Goal: Communication & Community: Answer question/provide support

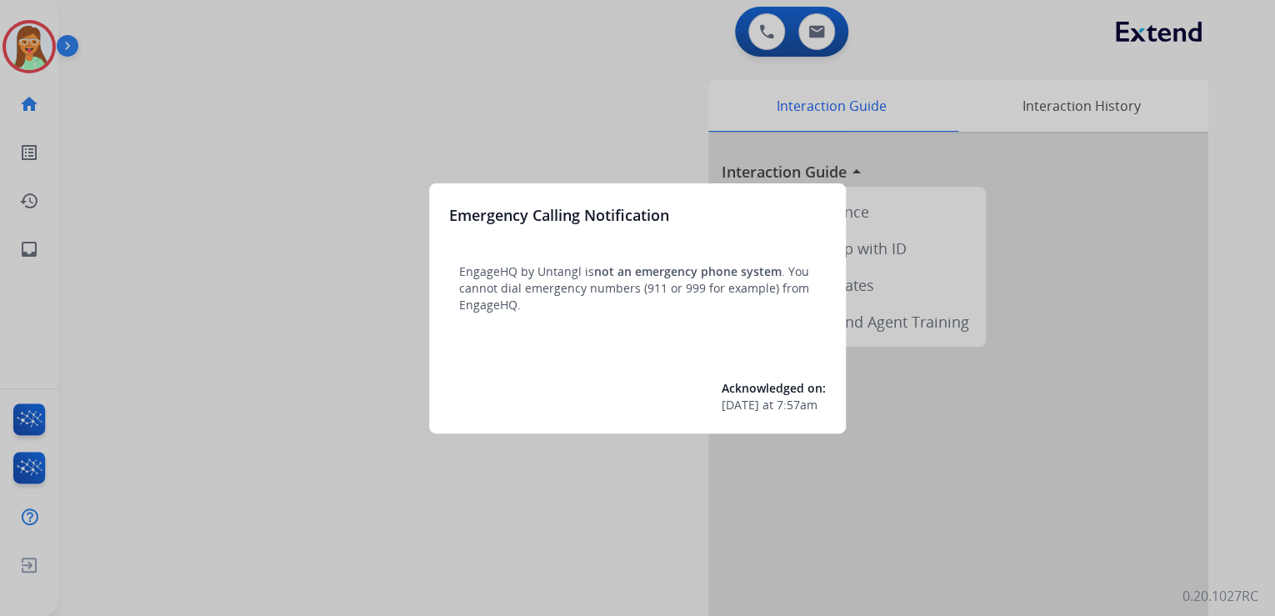
click at [196, 124] on div at bounding box center [637, 308] width 1275 height 616
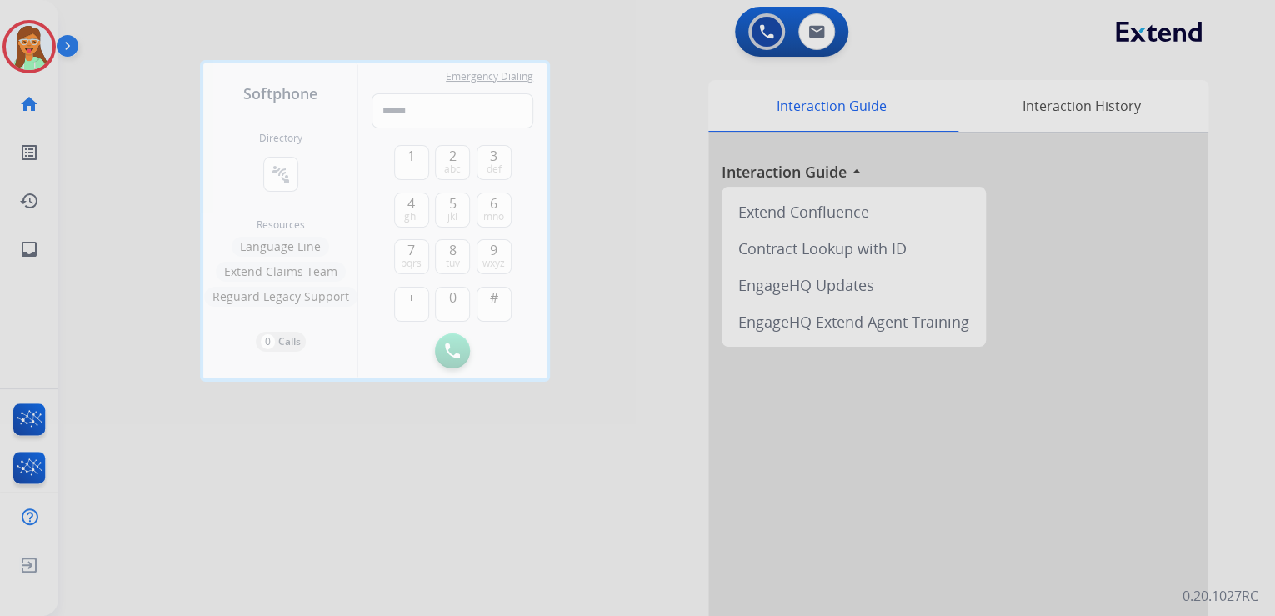
drag, startPoint x: 167, startPoint y: 80, endPoint x: 153, endPoint y: 73, distance: 16.0
click at [172, 75] on div at bounding box center [637, 308] width 1275 height 616
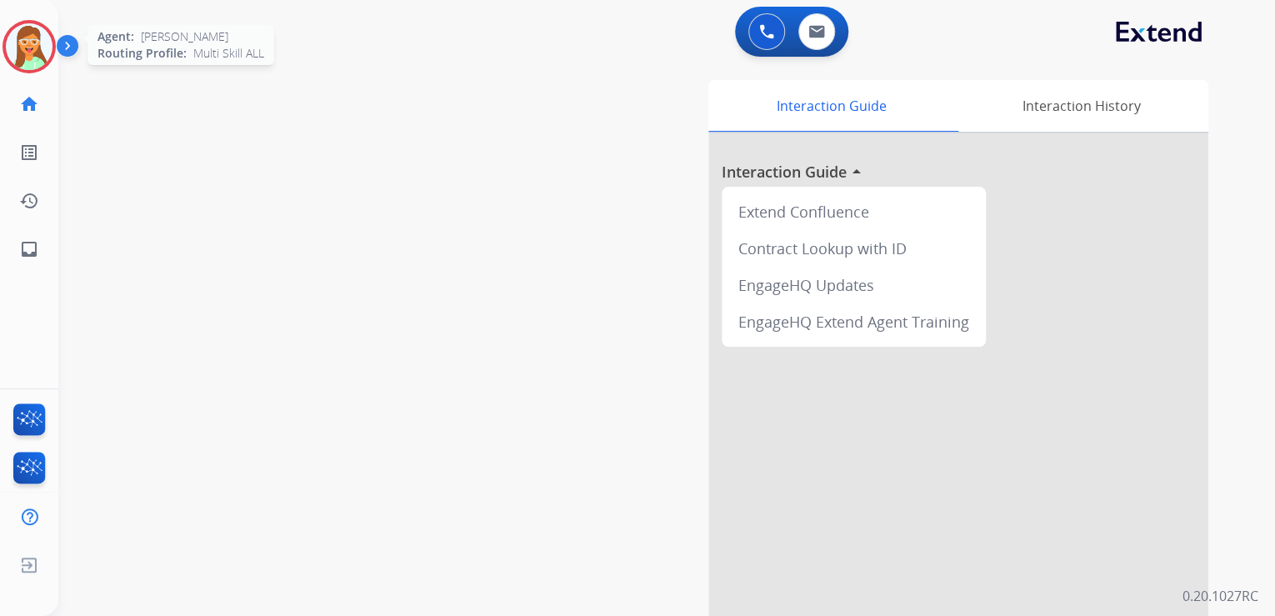
click at [34, 43] on img at bounding box center [29, 46] width 47 height 47
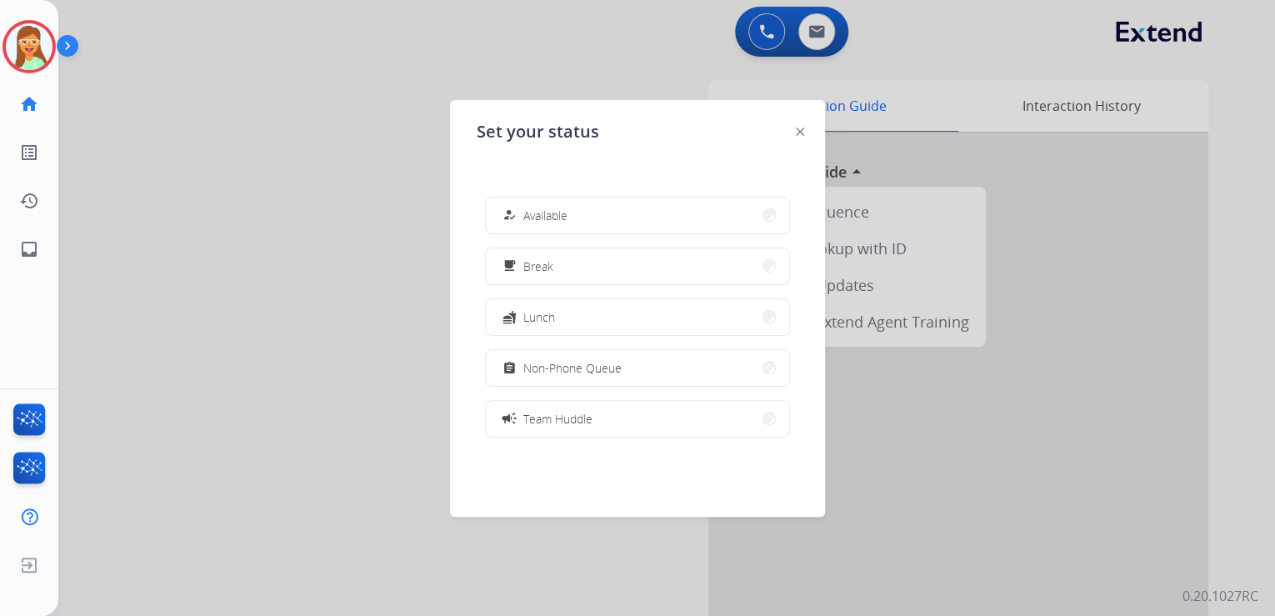
click at [263, 101] on div at bounding box center [637, 308] width 1275 height 616
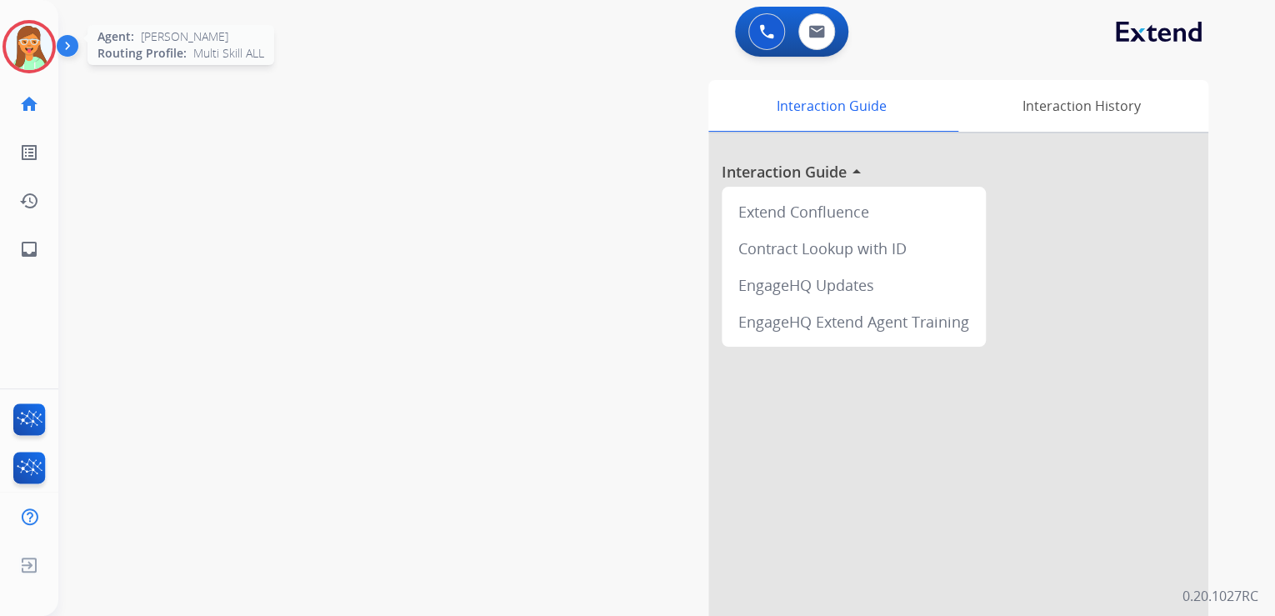
click at [38, 37] on img at bounding box center [29, 46] width 47 height 47
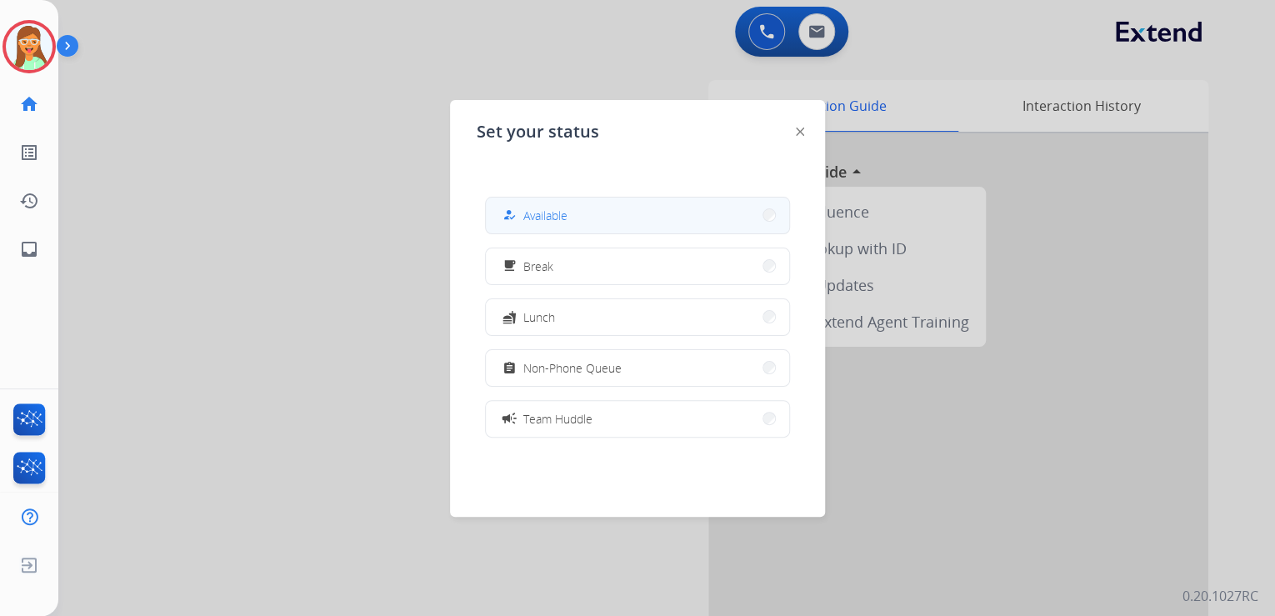
click at [570, 215] on button "how_to_reg Available" at bounding box center [637, 216] width 303 height 36
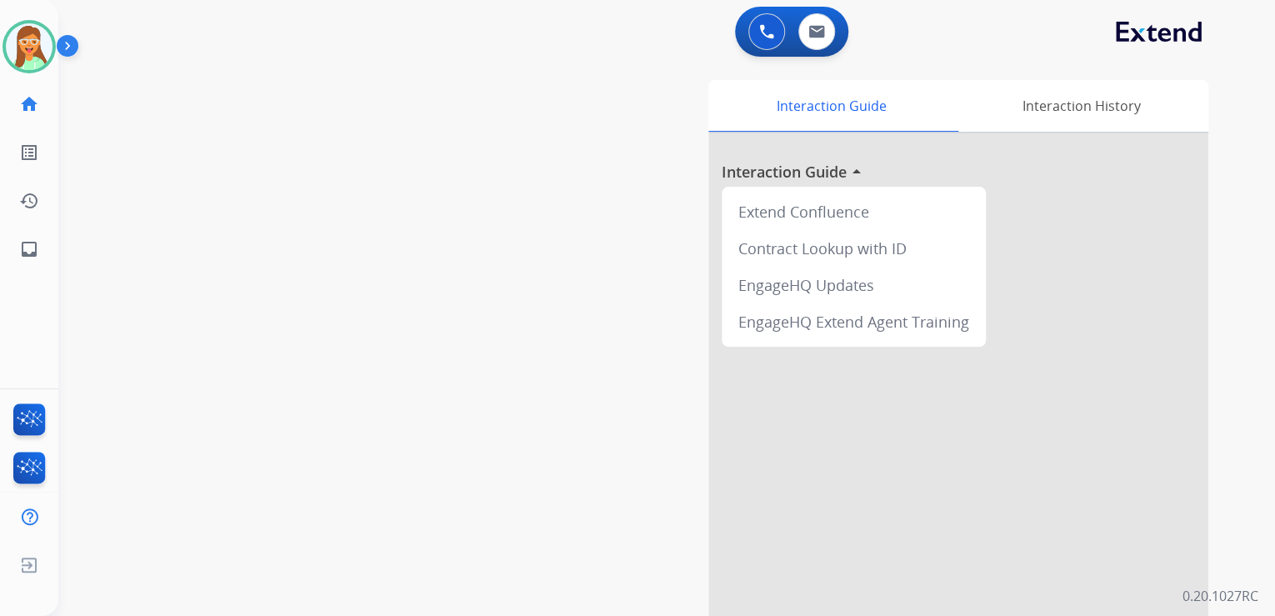
click at [243, 214] on div "swap_horiz Break voice bridge close_fullscreen Connect 3-Way Call merge_type Se…" at bounding box center [646, 407] width 1177 height 695
click at [23, 69] on img at bounding box center [29, 46] width 47 height 47
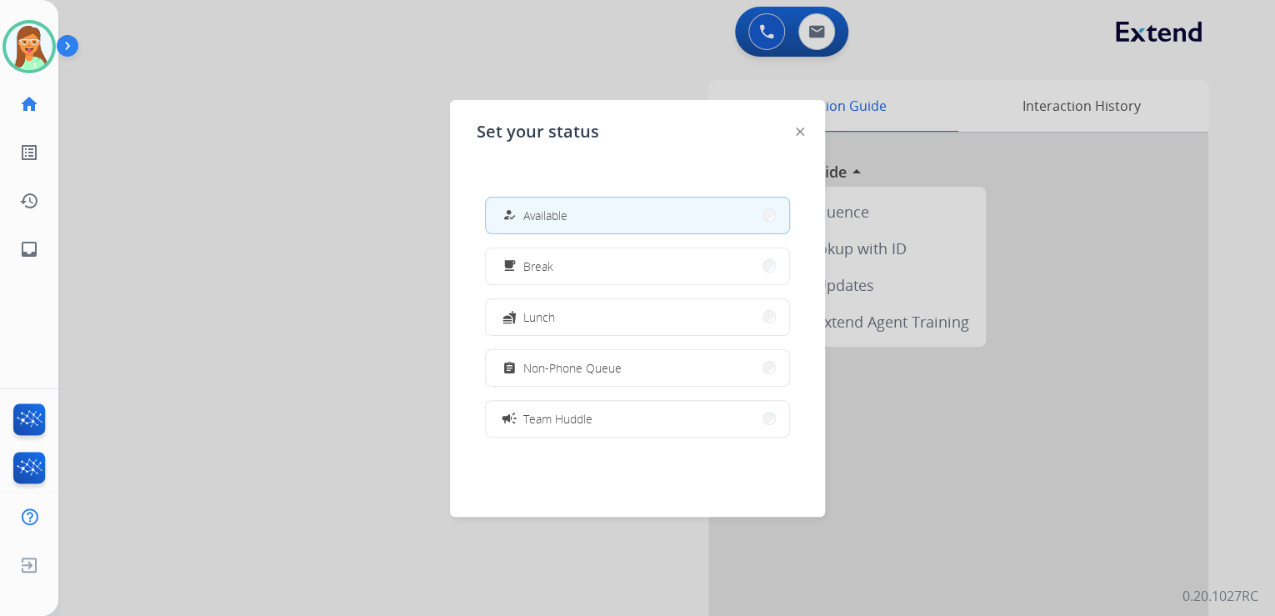
click at [574, 378] on button "assignment Non-Phone Queue" at bounding box center [637, 368] width 303 height 36
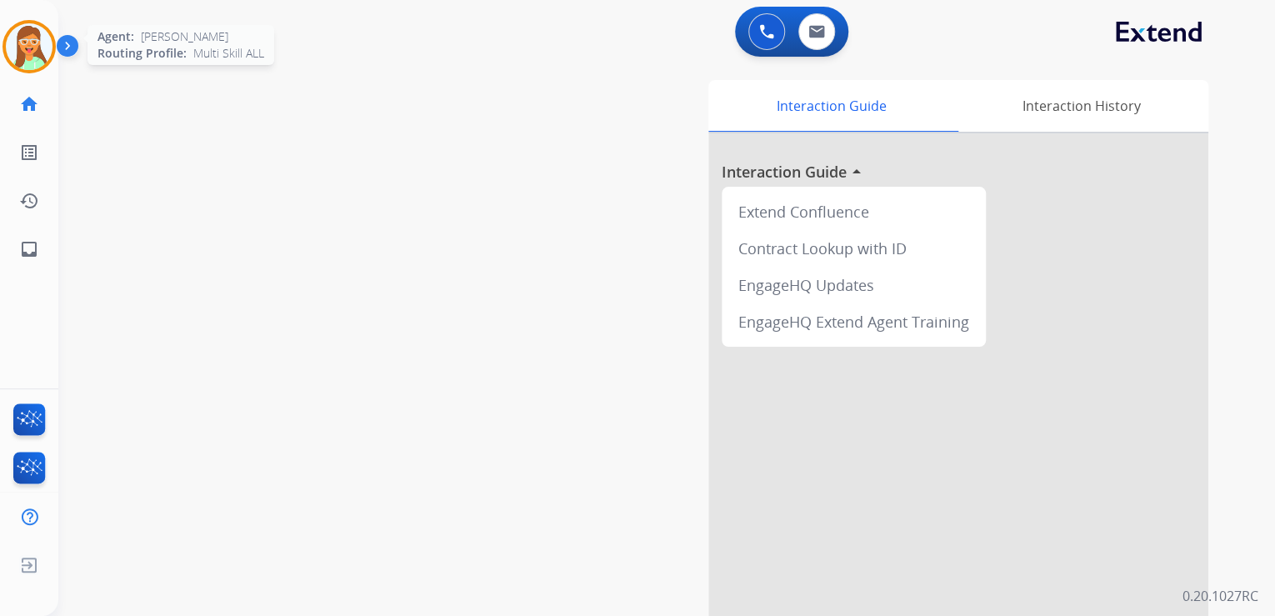
click at [33, 50] on img at bounding box center [29, 46] width 47 height 47
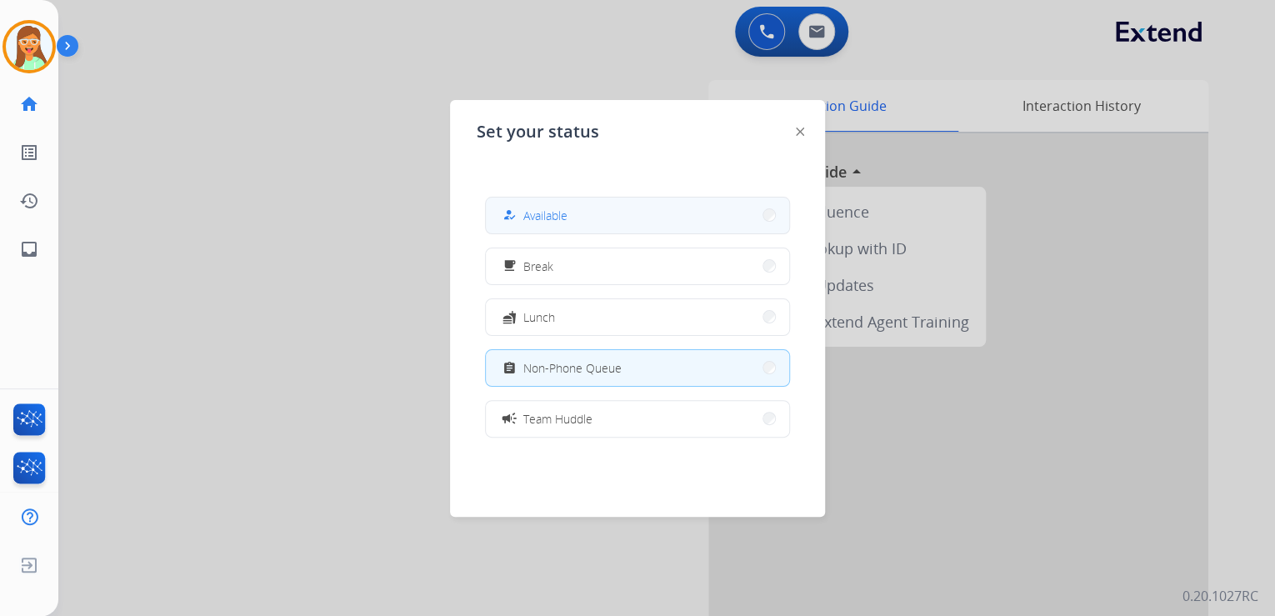
click at [625, 222] on button "how_to_reg Available" at bounding box center [637, 216] width 303 height 36
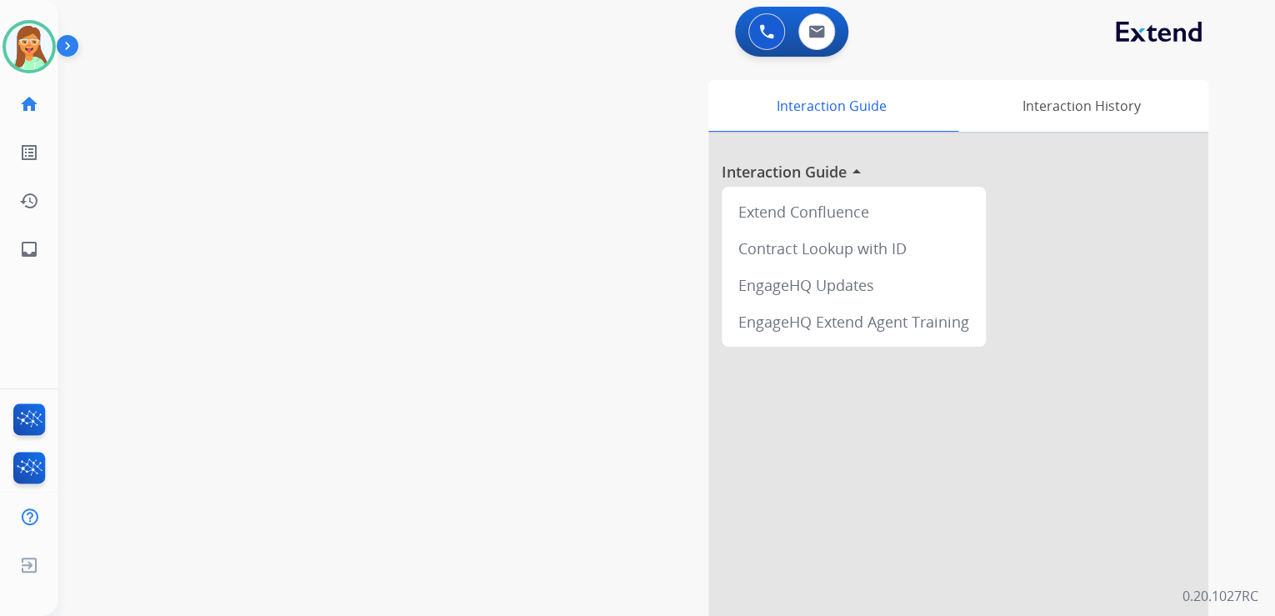
drag, startPoint x: 43, startPoint y: 37, endPoint x: 65, endPoint y: 44, distance: 22.9
click at [43, 38] on img at bounding box center [29, 46] width 47 height 47
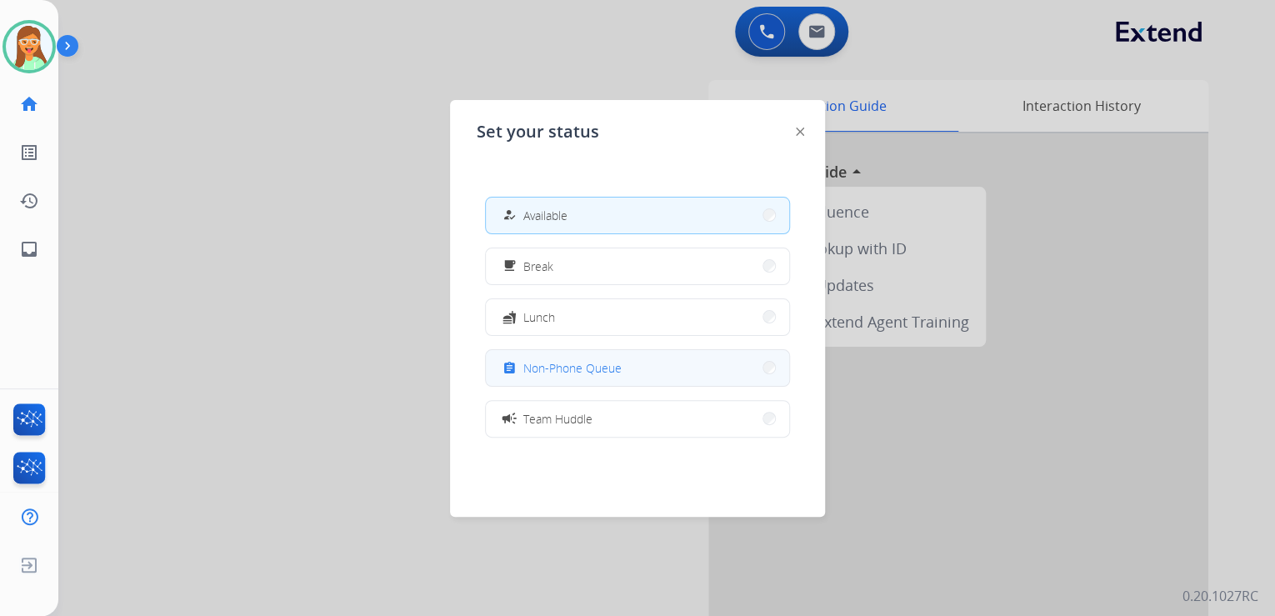
click at [593, 377] on div "assignment Non-Phone Queue" at bounding box center [560, 368] width 123 height 20
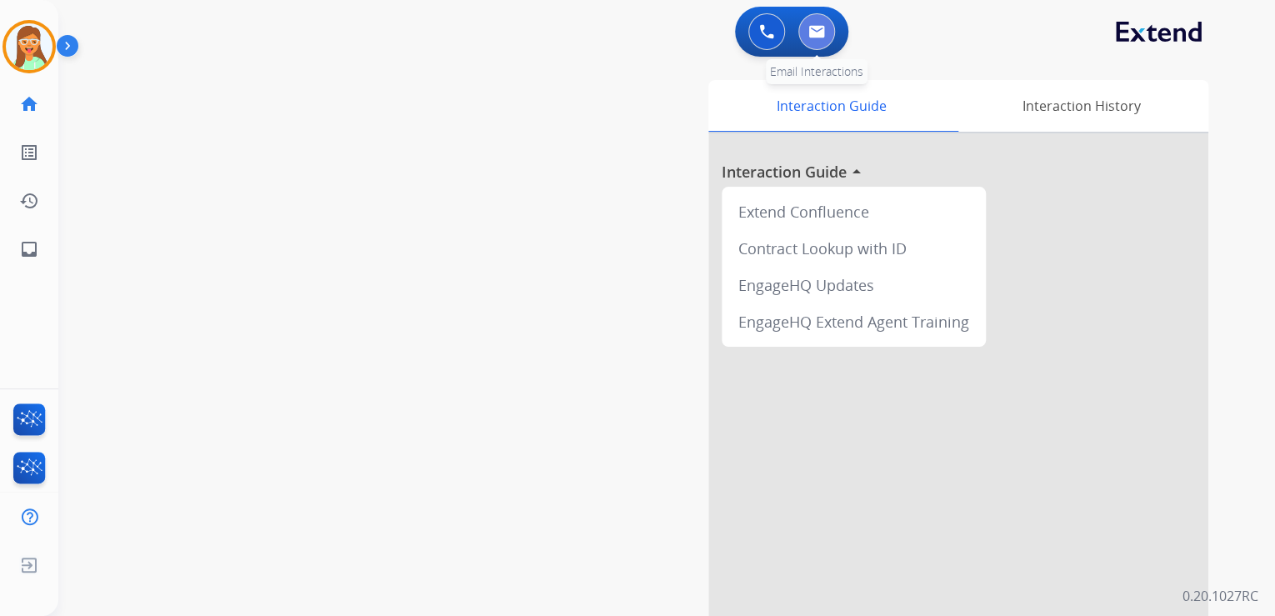
click at [817, 33] on img at bounding box center [816, 31] width 17 height 13
select select "**********"
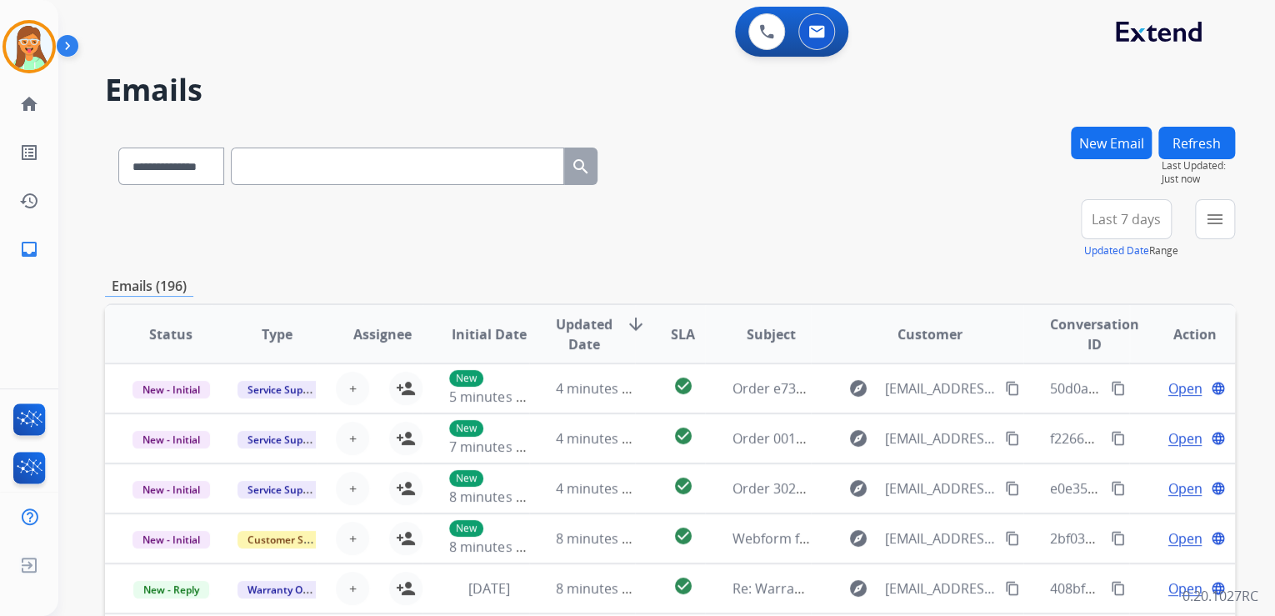
click at [1120, 142] on button "New Email" at bounding box center [1111, 143] width 81 height 33
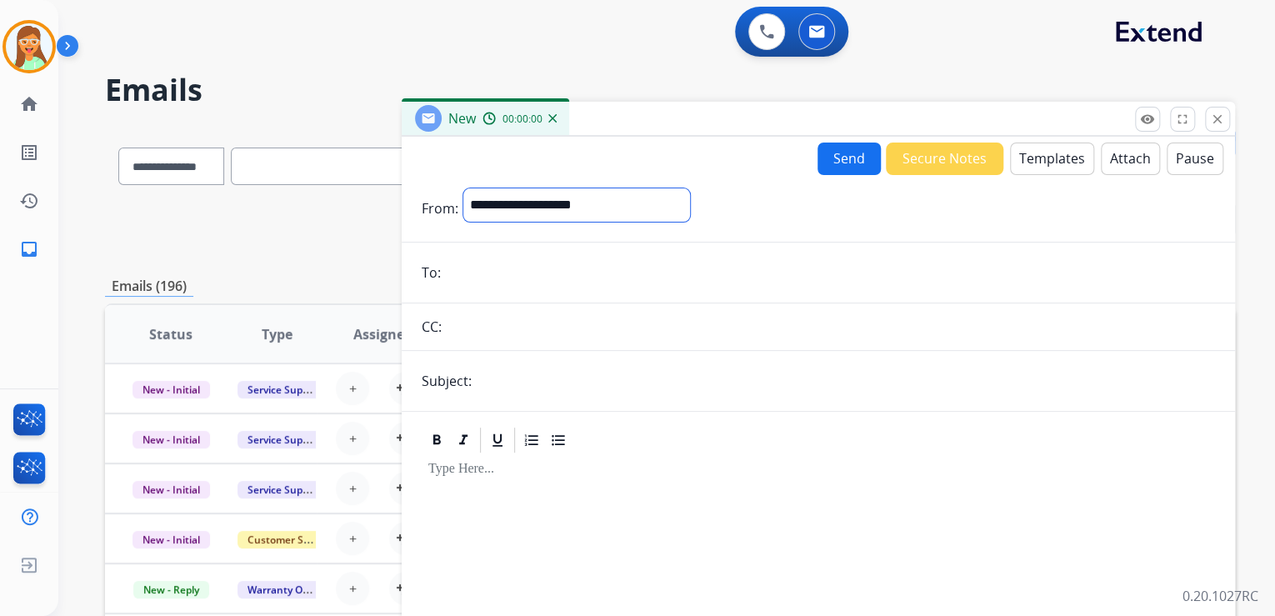
click at [603, 213] on select "**********" at bounding box center [576, 204] width 227 height 33
select select "**********"
click at [463, 188] on select "**********" at bounding box center [576, 204] width 227 height 33
click at [599, 280] on input "email" at bounding box center [830, 274] width 769 height 33
paste input "**********"
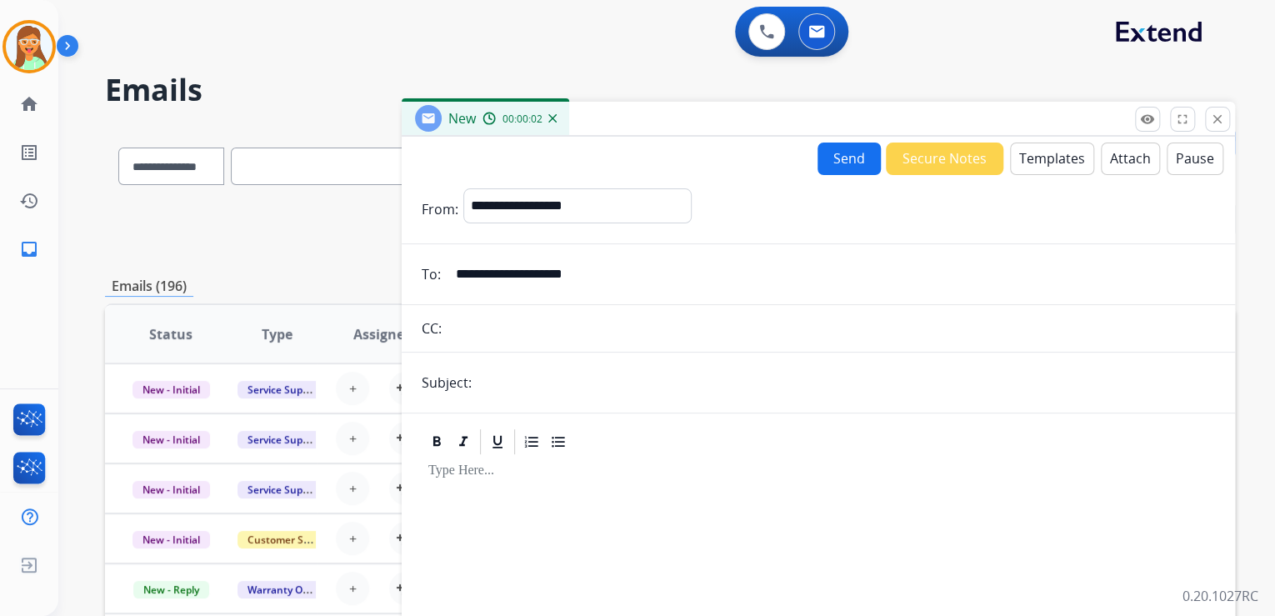
type input "**********"
click at [606, 380] on input "text" at bounding box center [846, 382] width 738 height 33
type input "**********"
click at [1038, 151] on button "Templates" at bounding box center [1052, 159] width 84 height 33
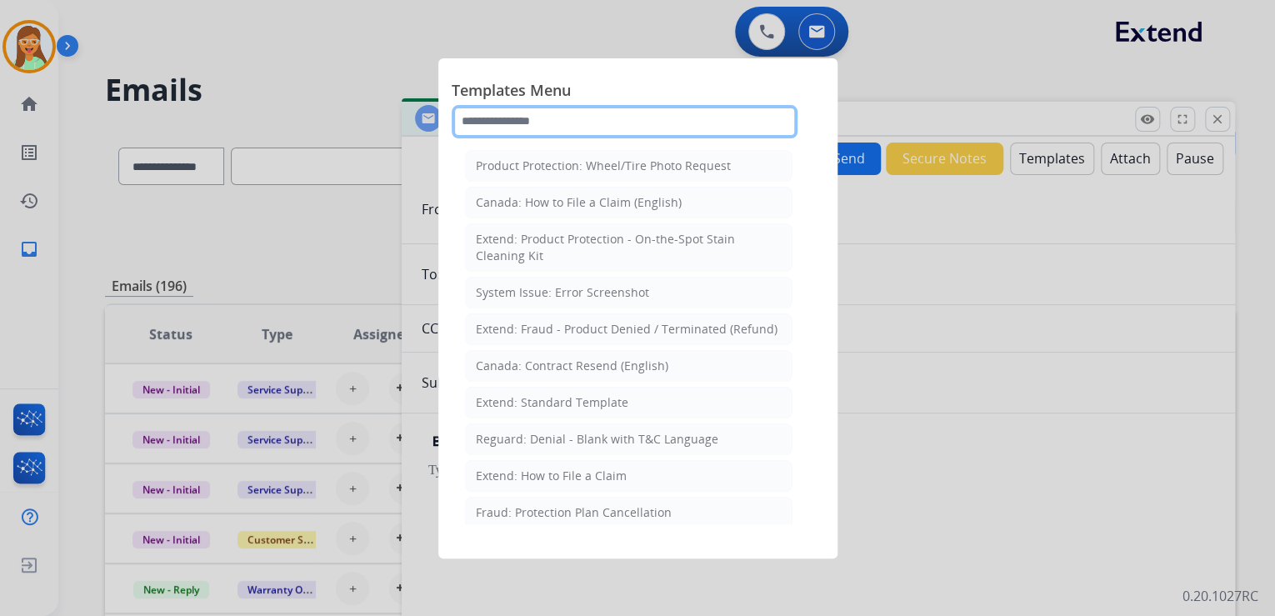
click at [607, 118] on input "text" at bounding box center [625, 121] width 346 height 33
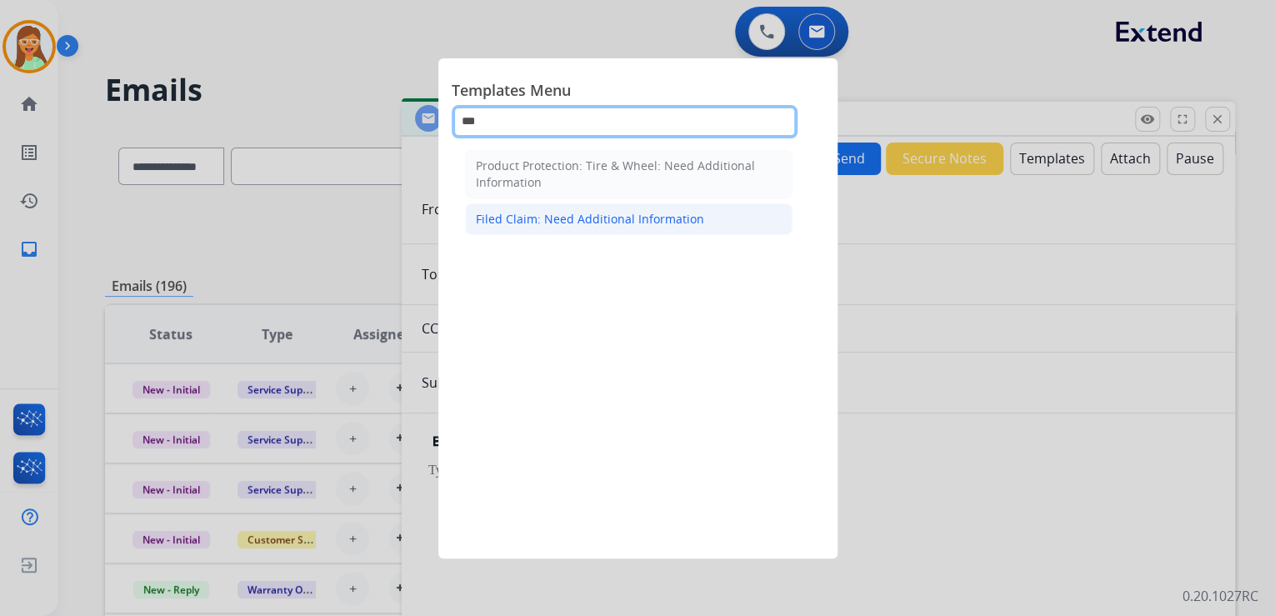
type input "***"
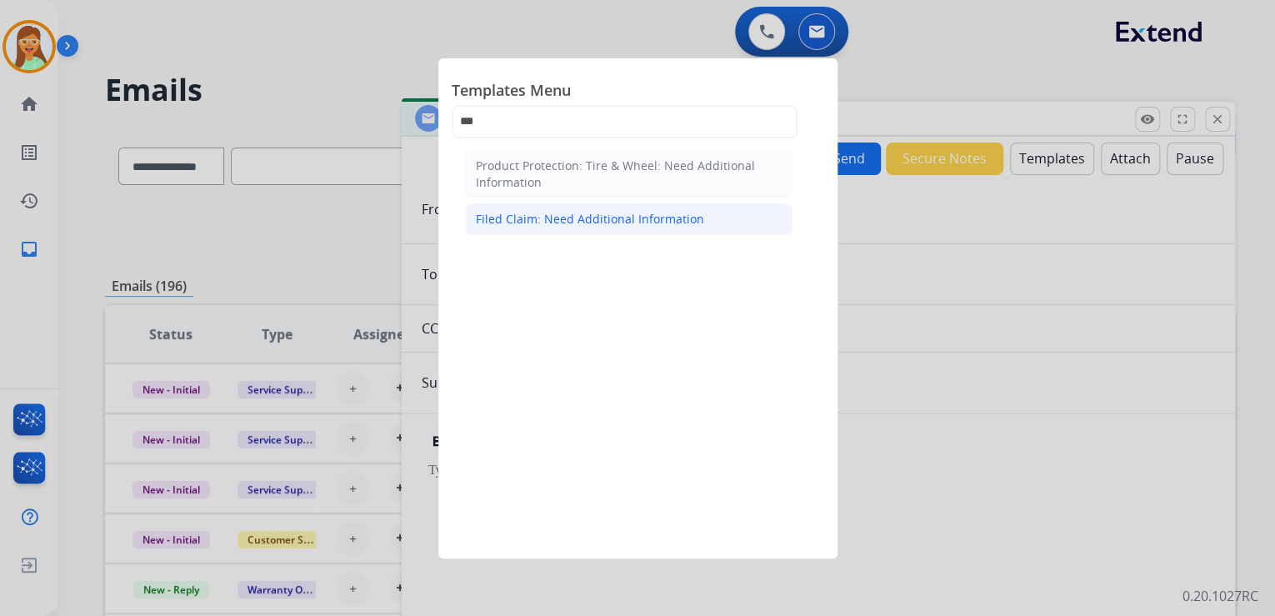
click at [613, 213] on div "Filed Claim: Need Additional Information" at bounding box center [590, 219] width 228 height 17
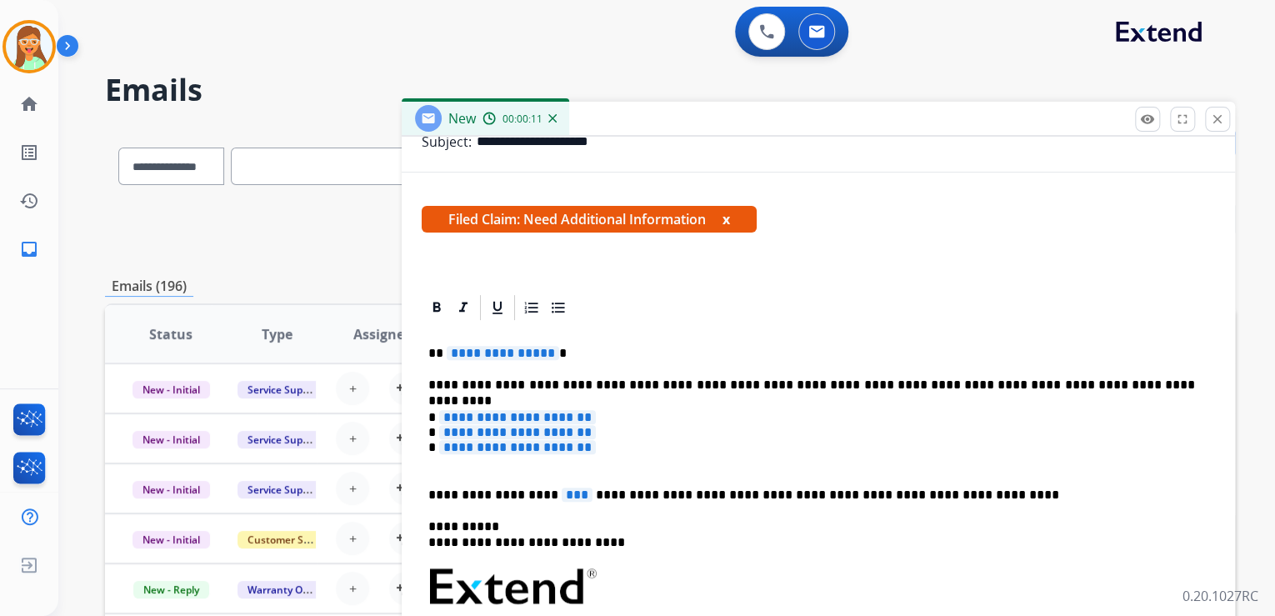
scroll to position [267, 0]
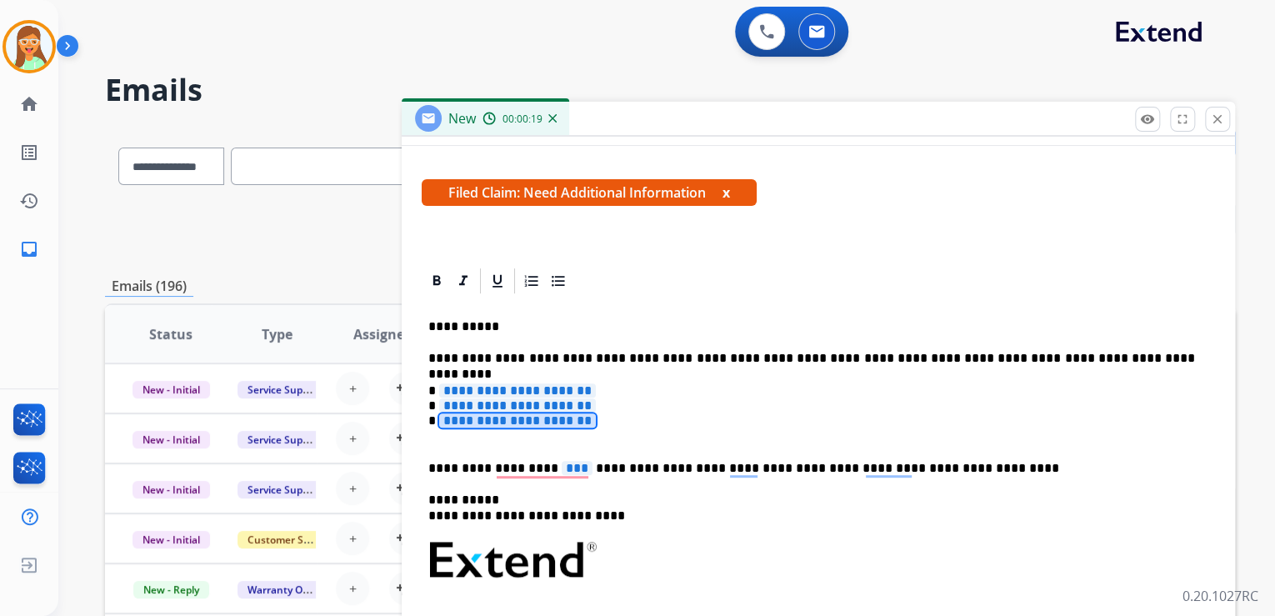
click at [515, 420] on span "**********" at bounding box center [517, 420] width 157 height 14
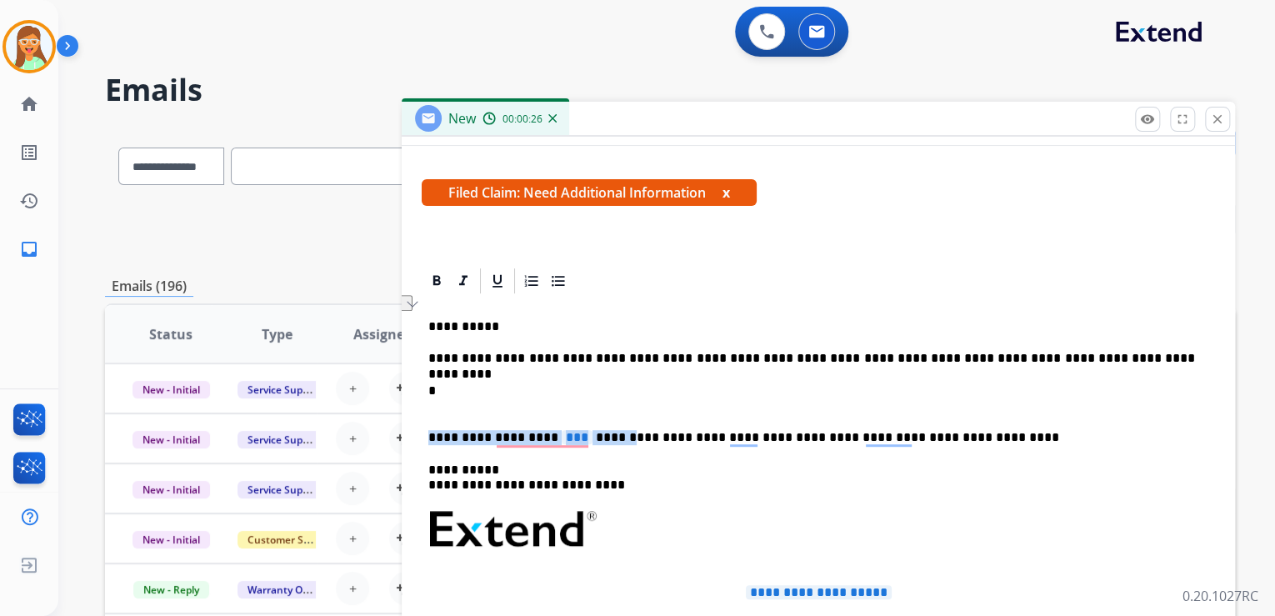
drag, startPoint x: 596, startPoint y: 438, endPoint x: 427, endPoint y: 436, distance: 169.2
click at [426, 436] on div "**********" at bounding box center [818, 178] width 833 height 616
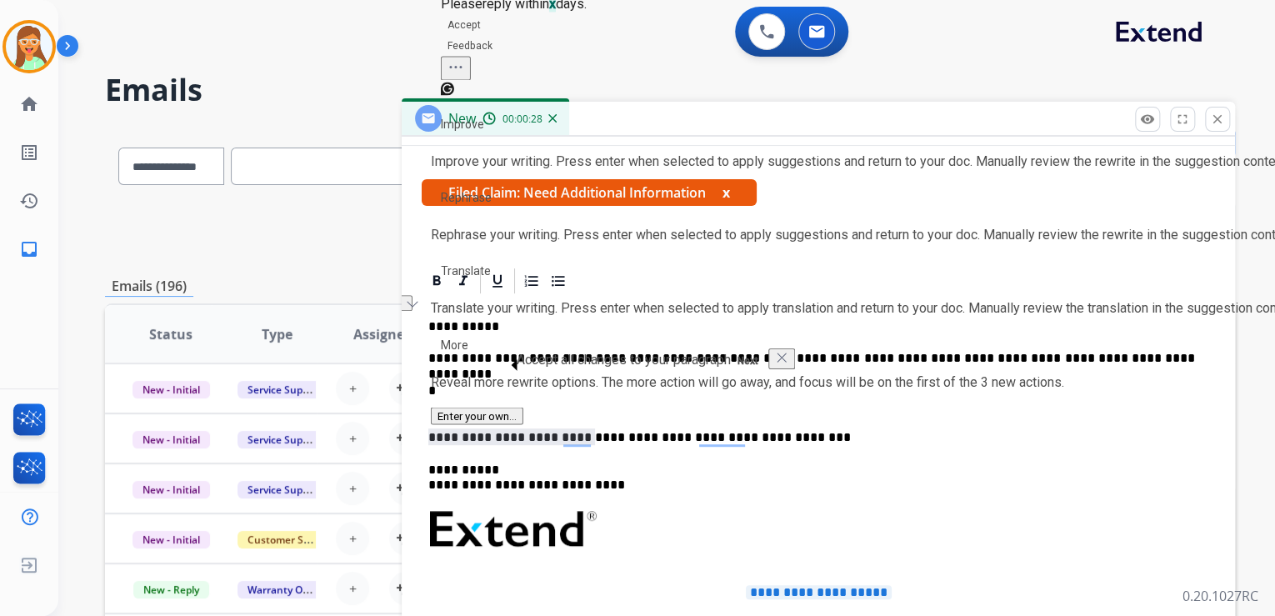
click at [952, 493] on div "**********" at bounding box center [818, 616] width 793 height 640
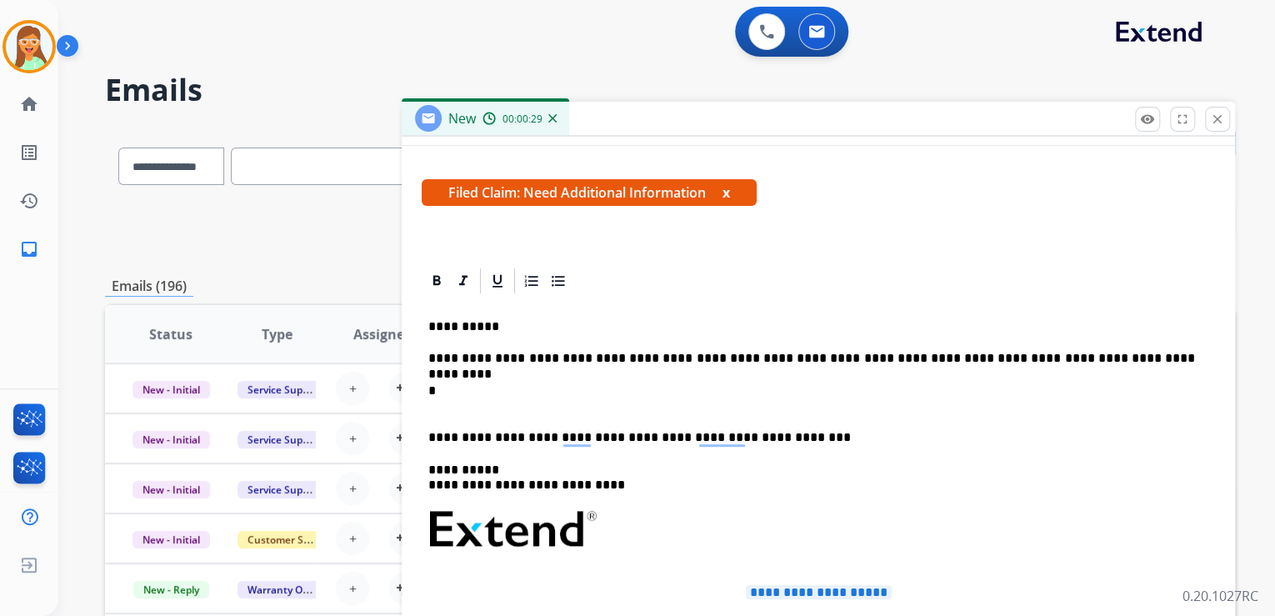
click at [490, 378] on div "**********" at bounding box center [818, 616] width 793 height 640
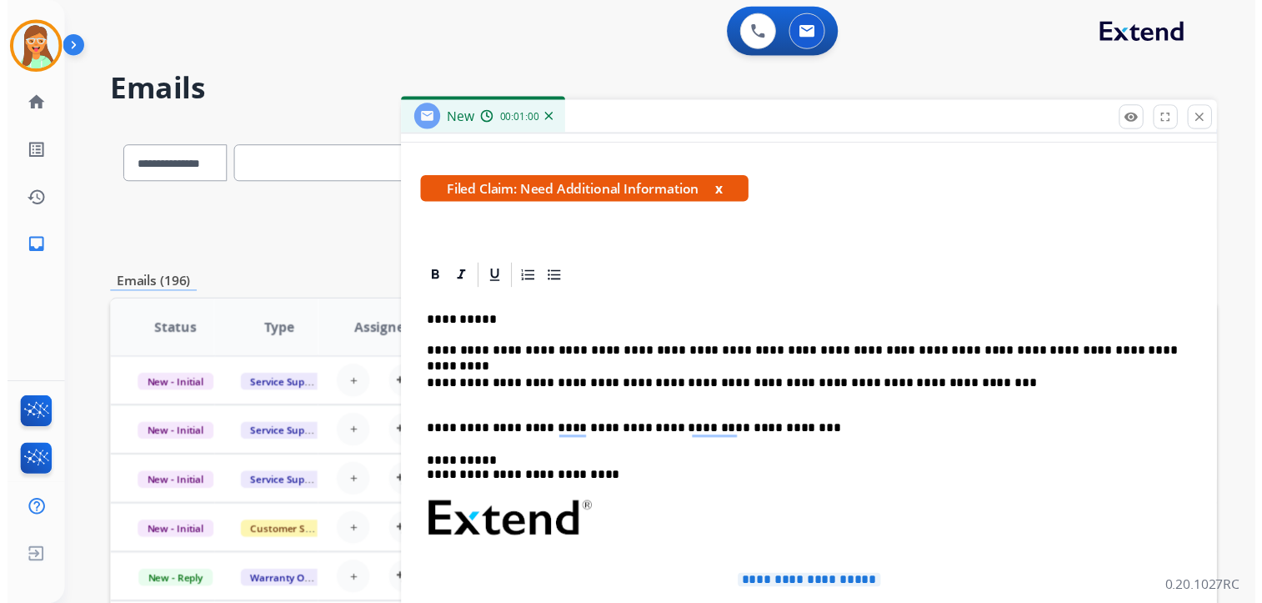
scroll to position [0, 0]
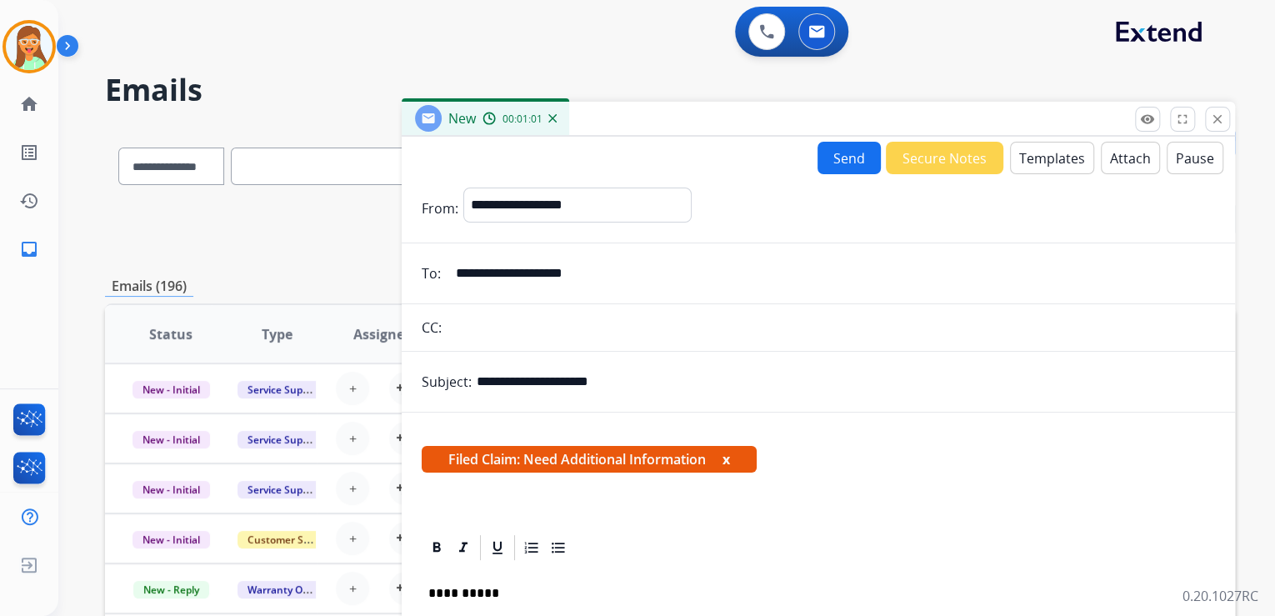
click at [838, 153] on button "Send" at bounding box center [849, 158] width 63 height 33
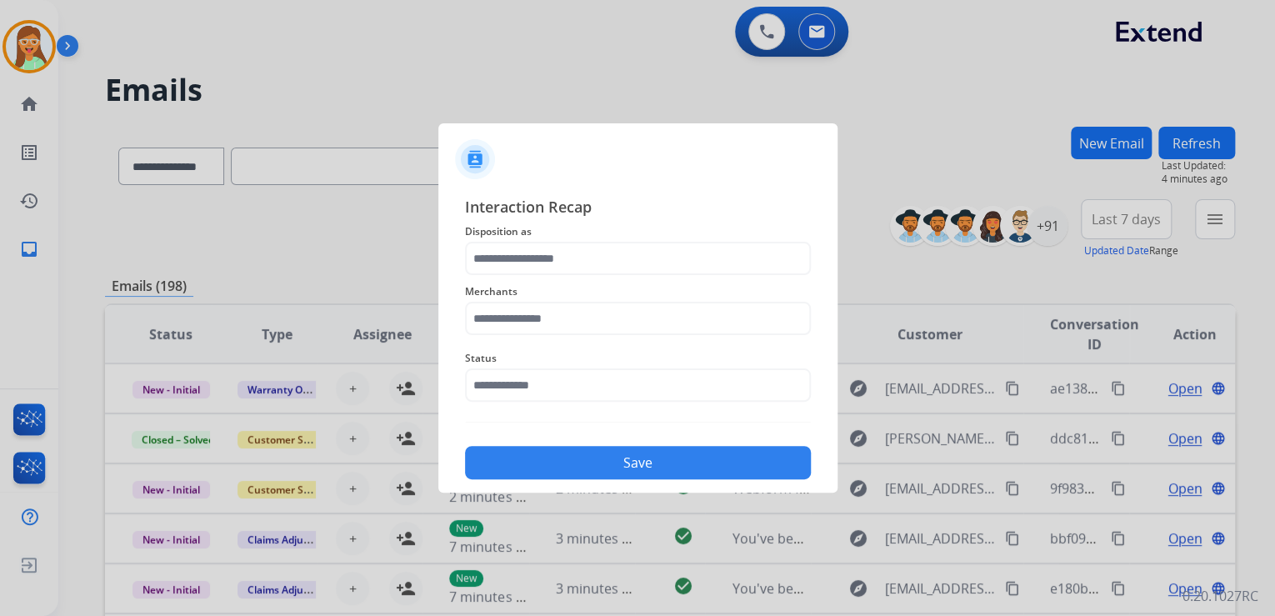
click at [596, 238] on span "Disposition as" at bounding box center [638, 232] width 346 height 20
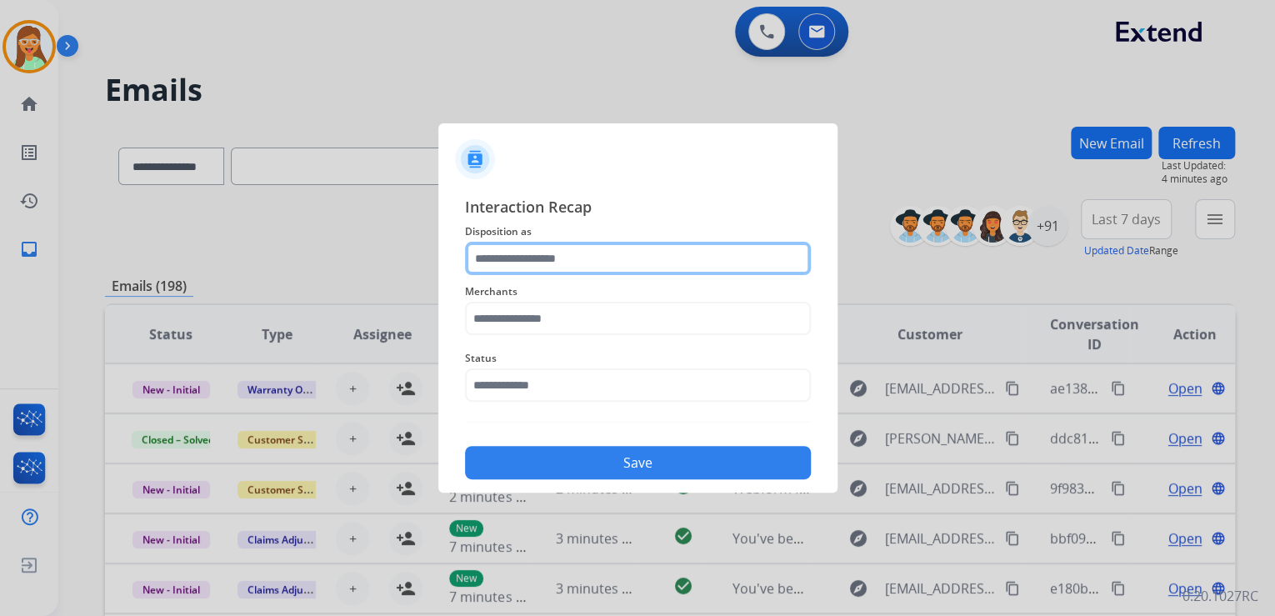
click at [603, 250] on input "text" at bounding box center [638, 258] width 346 height 33
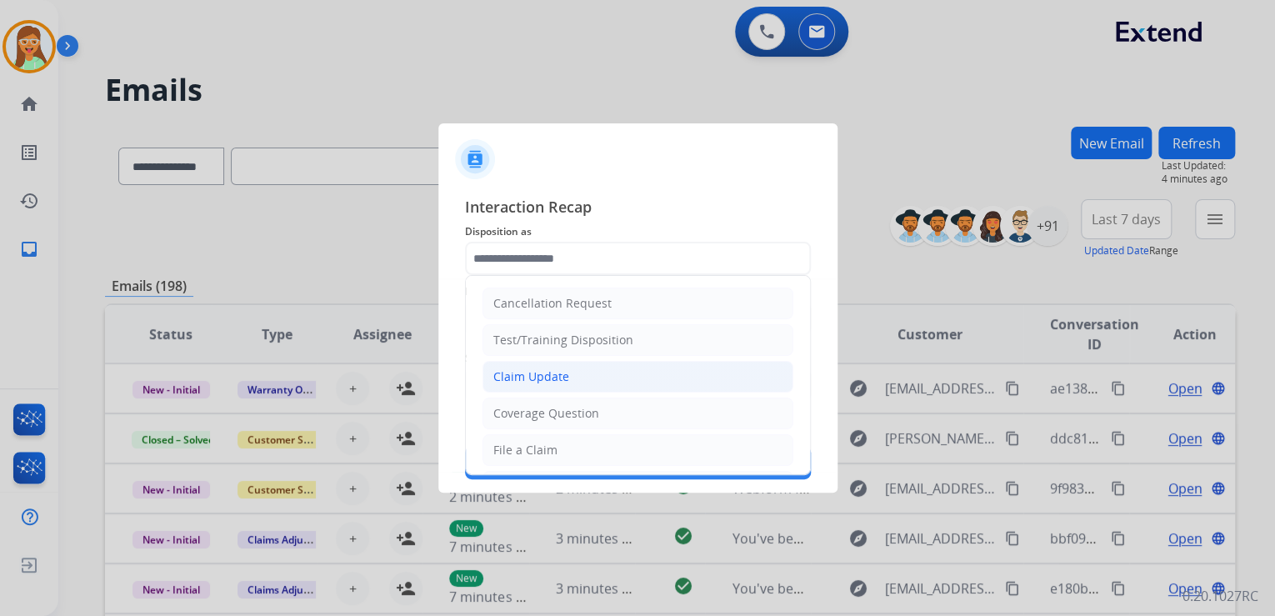
click at [597, 383] on li "Claim Update" at bounding box center [638, 377] width 311 height 32
type input "**********"
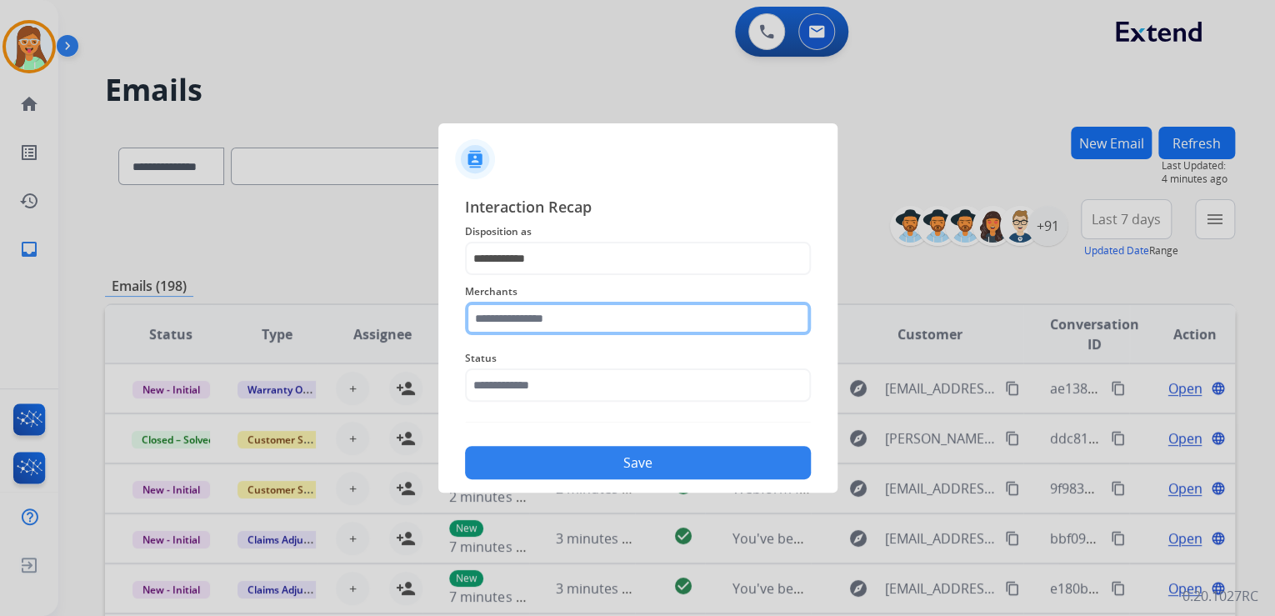
click at [571, 313] on input "text" at bounding box center [638, 318] width 346 height 33
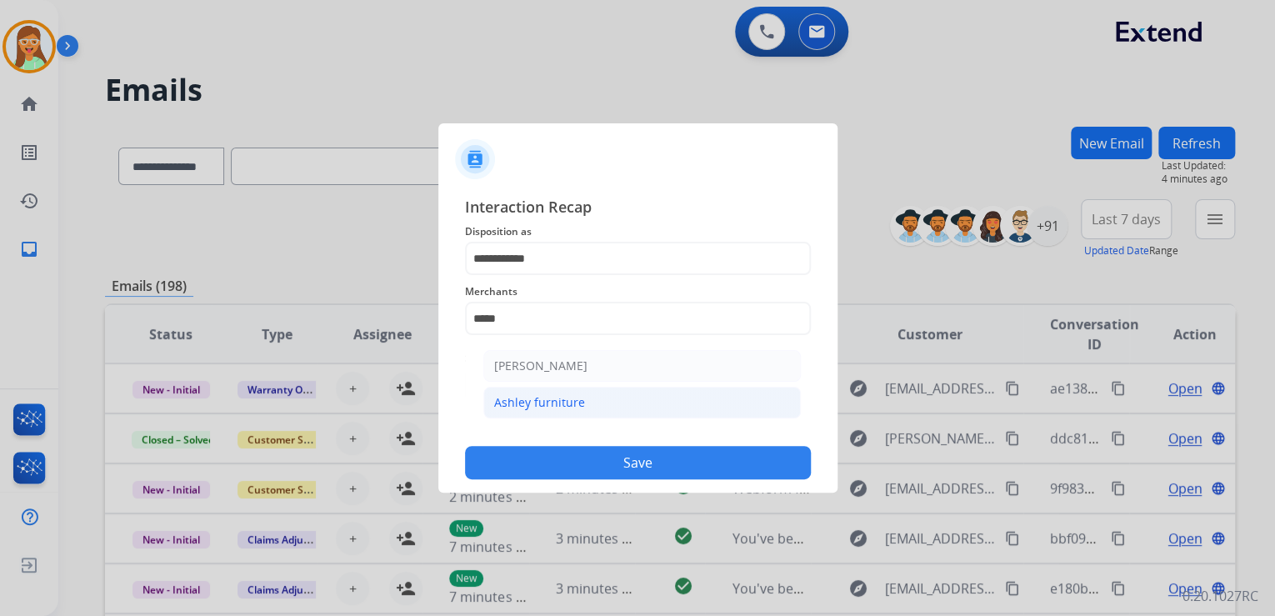
click at [603, 417] on li "Ashley furniture" at bounding box center [642, 403] width 318 height 32
type input "**********"
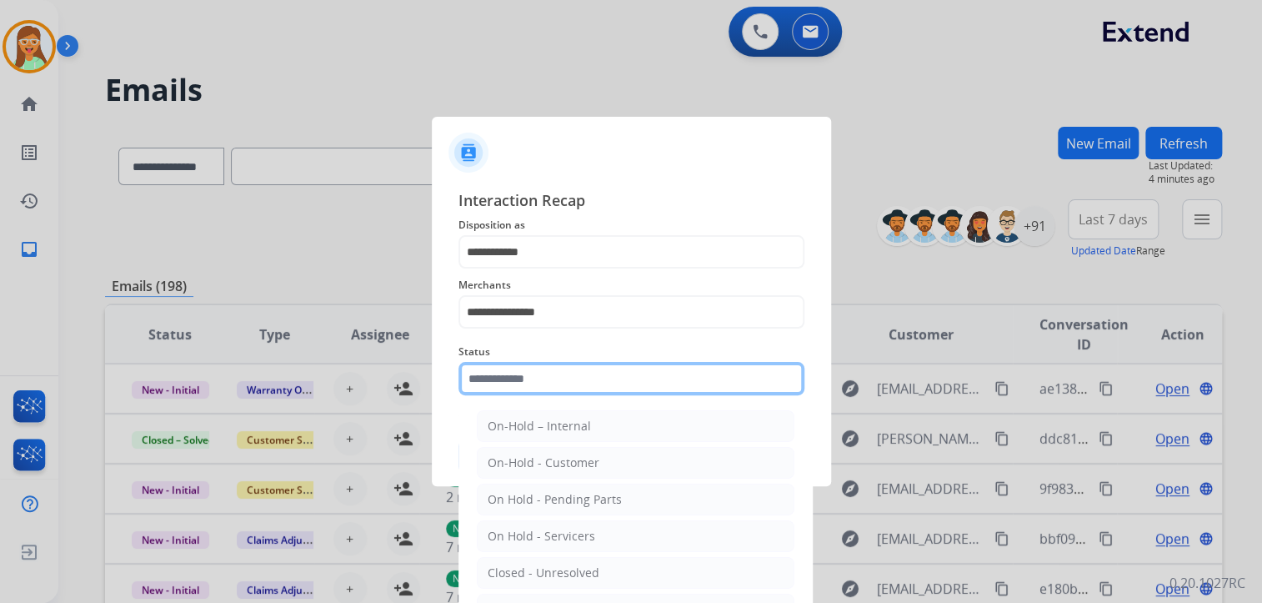
click at [593, 384] on input "text" at bounding box center [631, 378] width 346 height 33
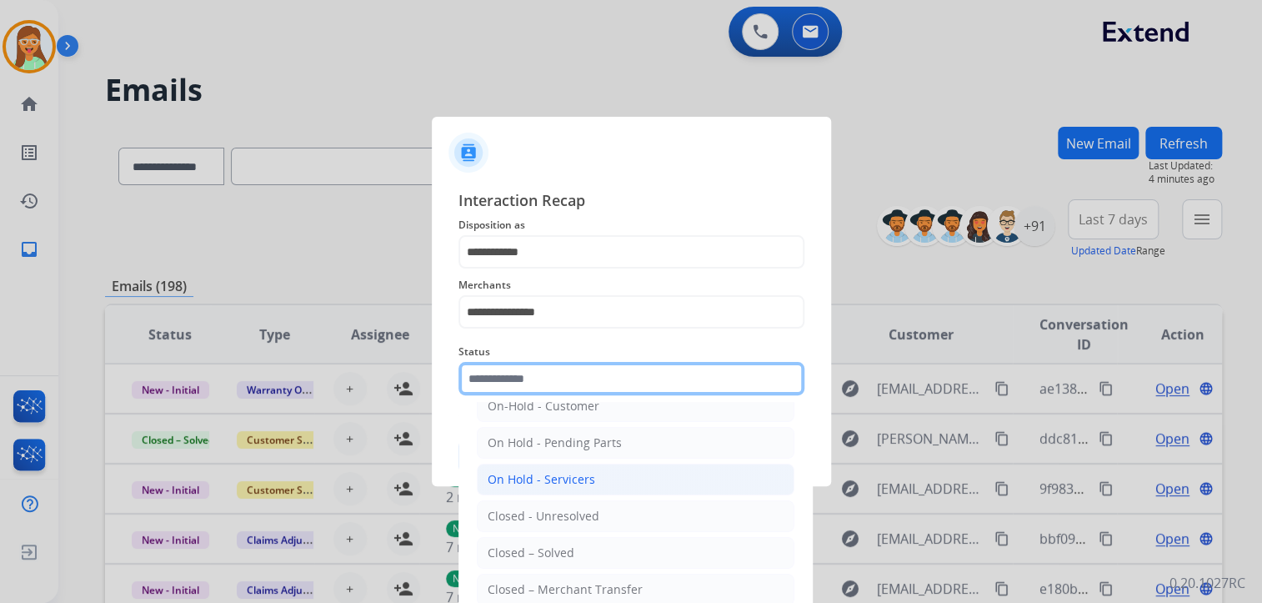
scroll to position [97, 0]
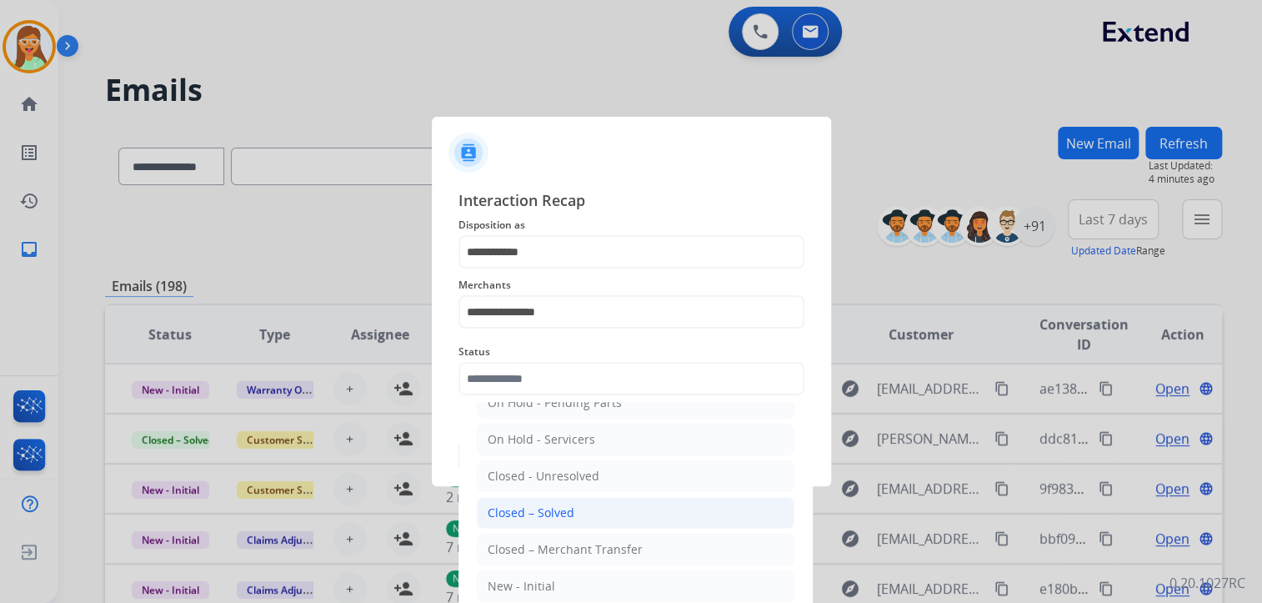
click at [578, 502] on li "Closed – Solved" at bounding box center [636, 513] width 318 height 32
type input "**********"
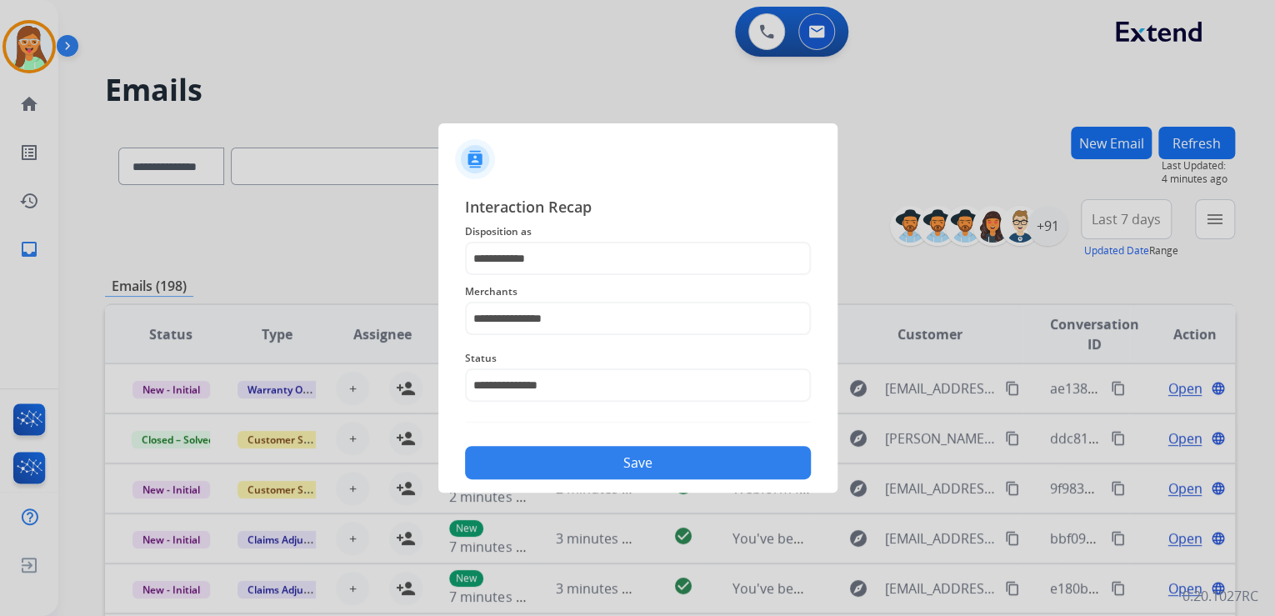
click at [597, 462] on button "Save" at bounding box center [638, 462] width 346 height 33
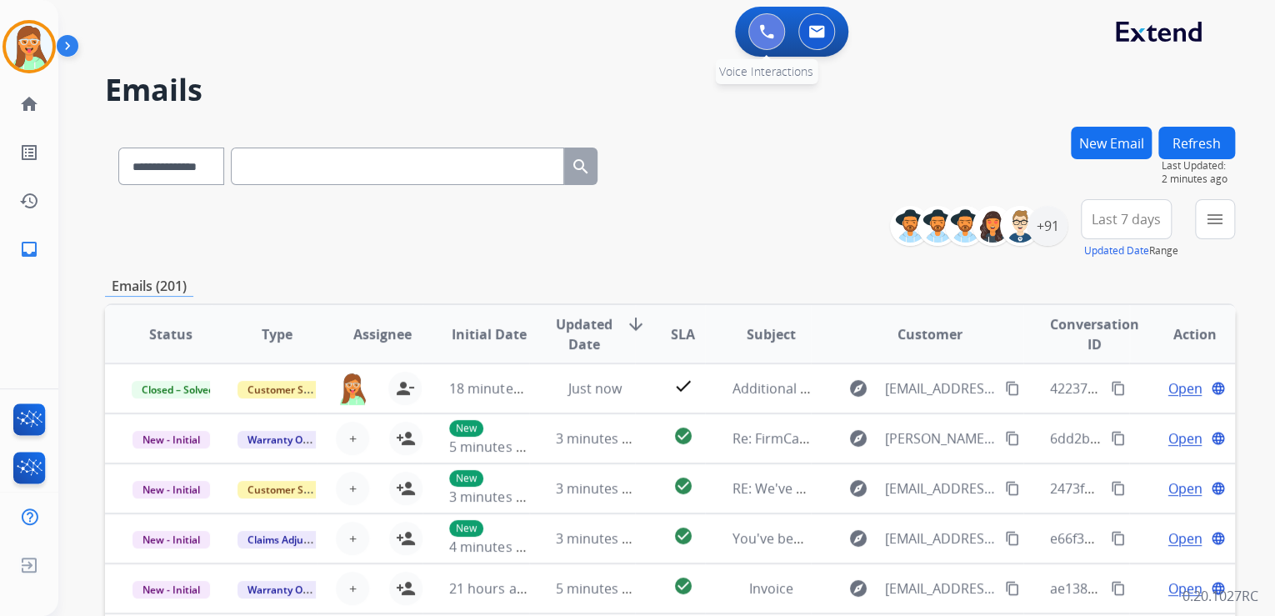
click at [758, 40] on button at bounding box center [766, 31] width 37 height 37
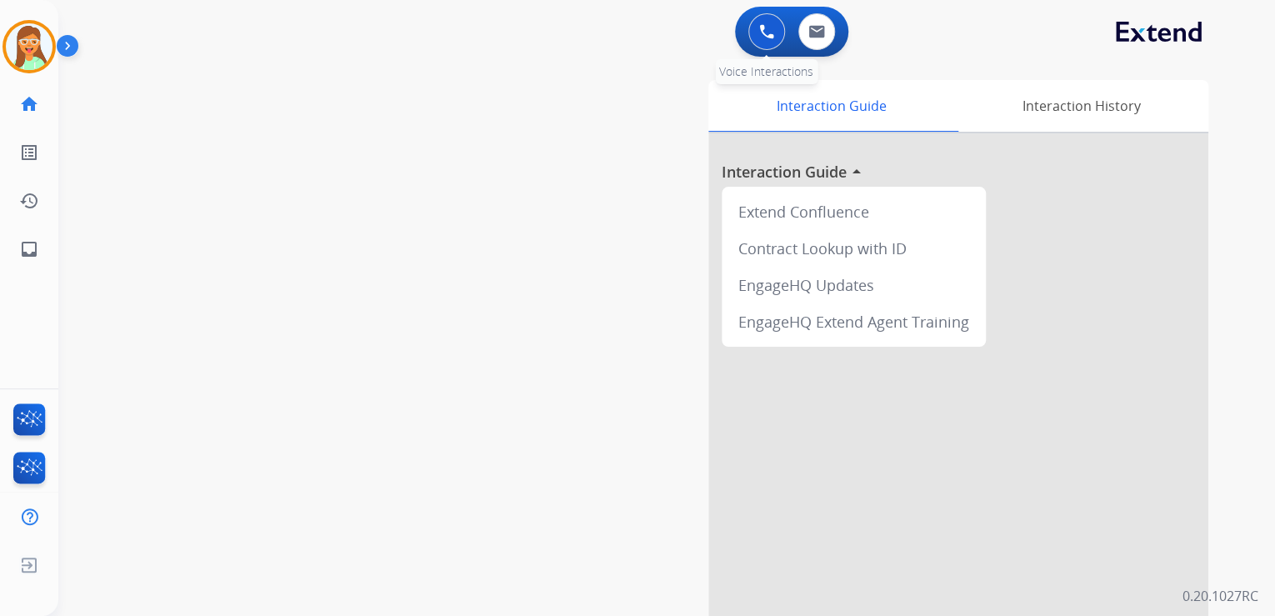
click at [758, 39] on button at bounding box center [766, 31] width 37 height 37
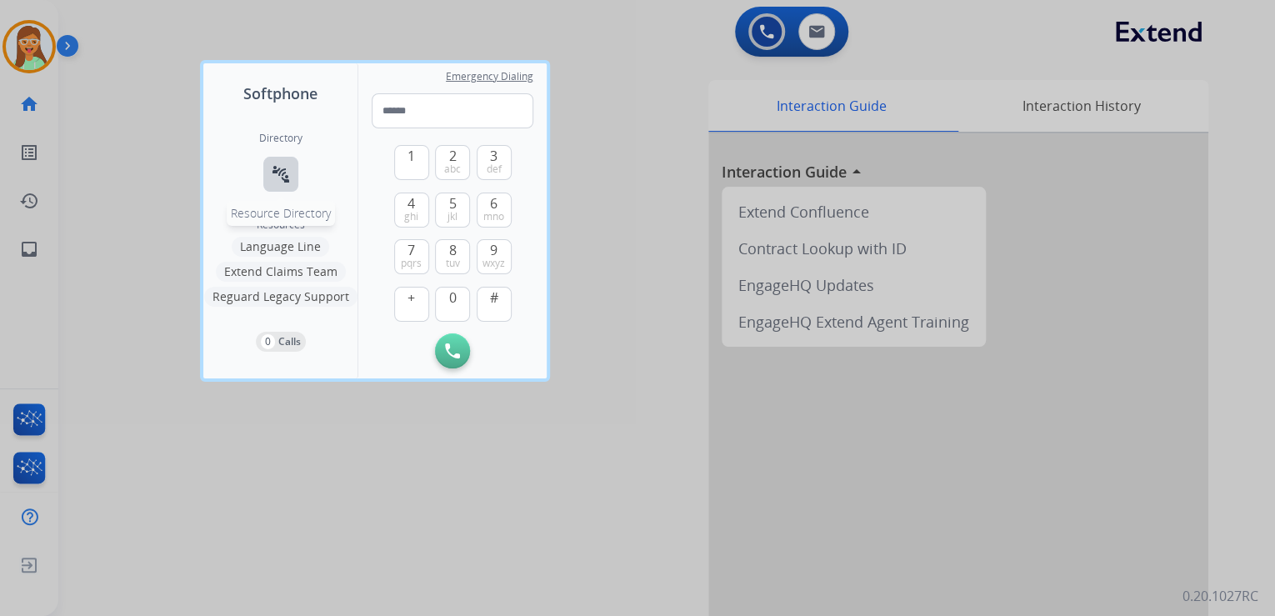
click at [286, 170] on mat-icon "connect_without_contact" at bounding box center [281, 174] width 20 height 20
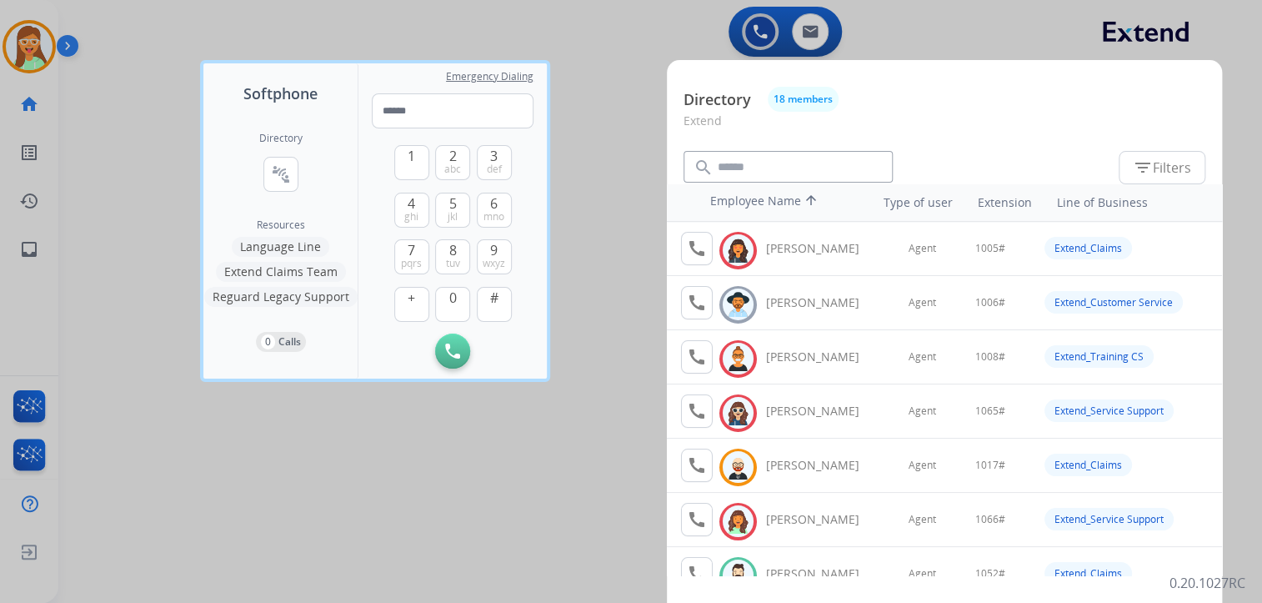
click at [572, 47] on div at bounding box center [631, 301] width 1262 height 603
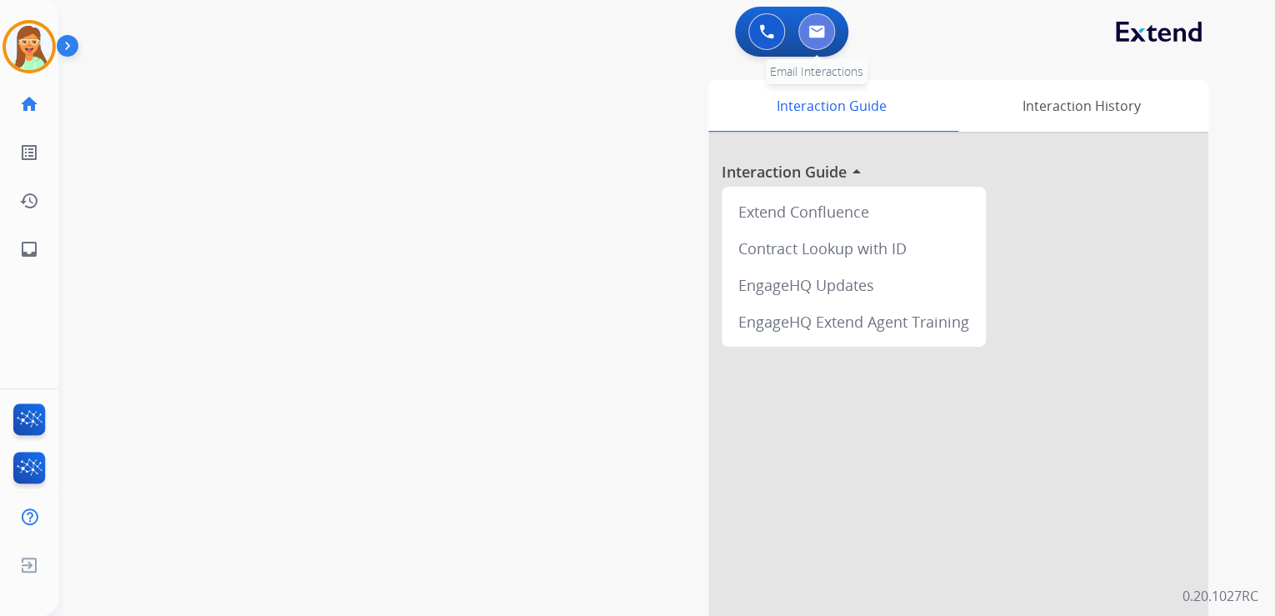
click at [816, 33] on img at bounding box center [816, 31] width 17 height 13
select select "**********"
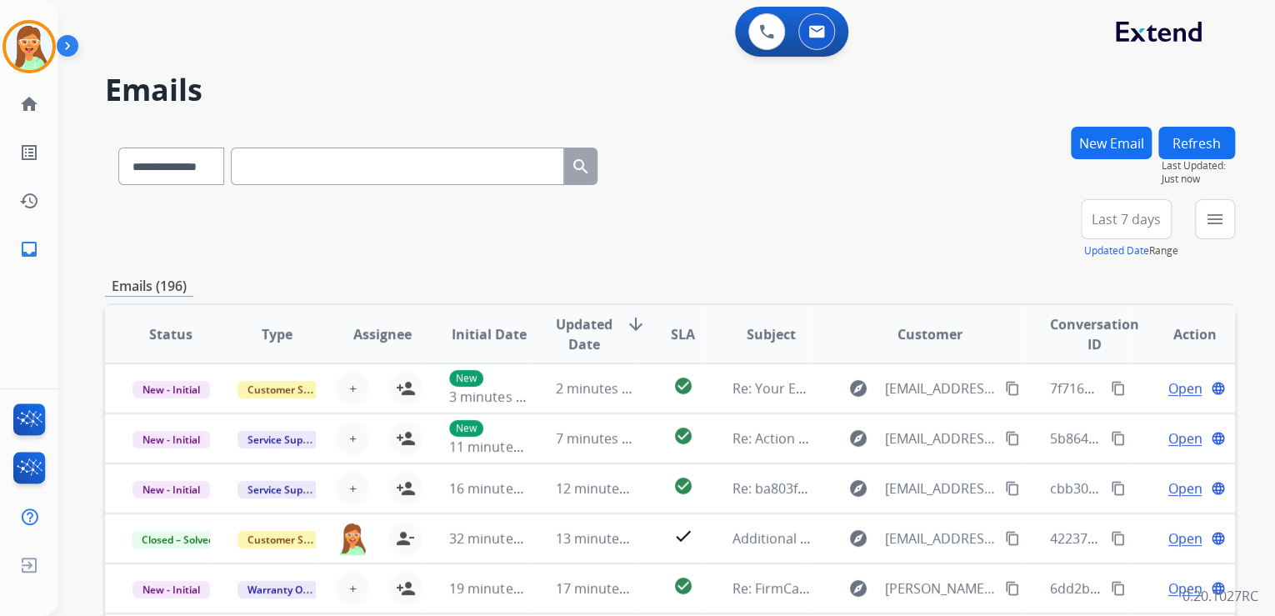
click at [1104, 127] on div "New Email" at bounding box center [1111, 163] width 81 height 73
click at [1107, 140] on button "New Email" at bounding box center [1111, 143] width 81 height 33
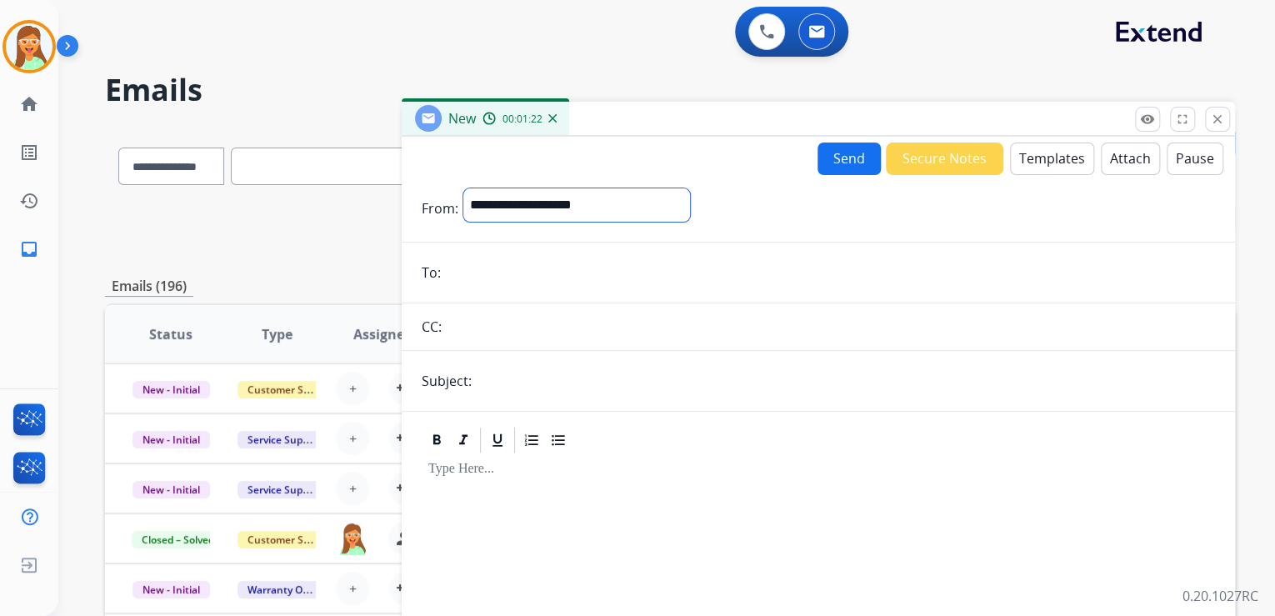
drag, startPoint x: 593, startPoint y: 204, endPoint x: 588, endPoint y: 213, distance: 9.7
click at [593, 204] on select "**********" at bounding box center [576, 204] width 227 height 33
select select "**********"
click at [463, 188] on select "**********" at bounding box center [576, 204] width 227 height 33
click at [503, 277] on input "email" at bounding box center [830, 274] width 769 height 33
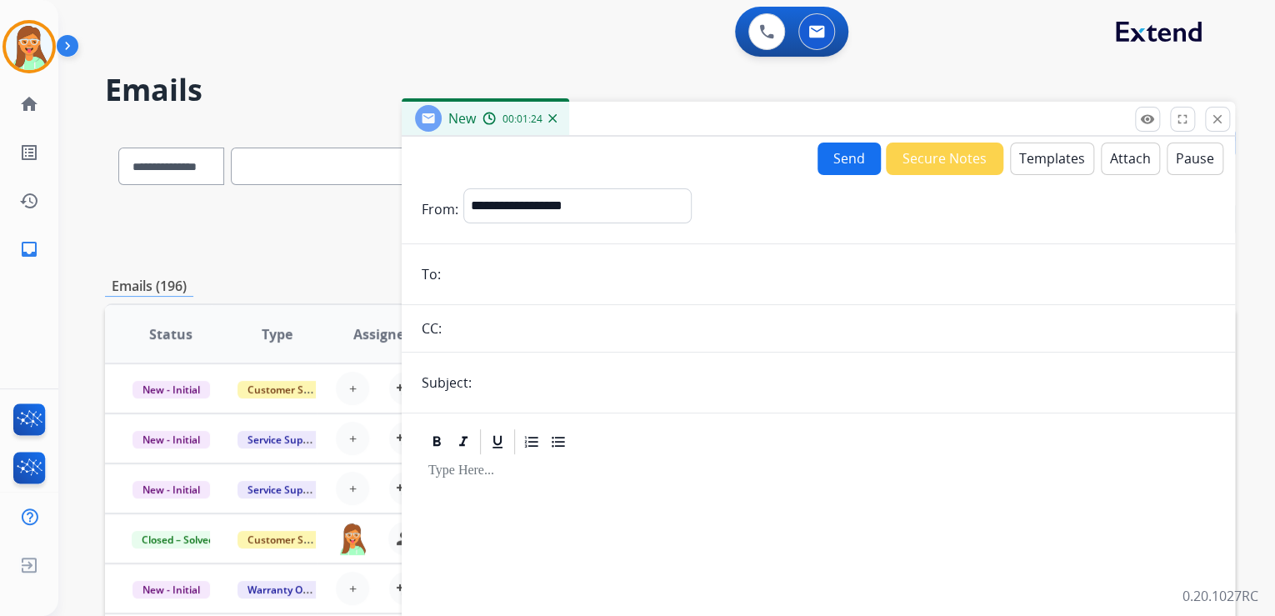
paste input "**********"
type input "**********"
click at [540, 381] on input "text" at bounding box center [846, 382] width 738 height 33
type input "**********"
click at [1039, 156] on button "Templates" at bounding box center [1052, 159] width 84 height 33
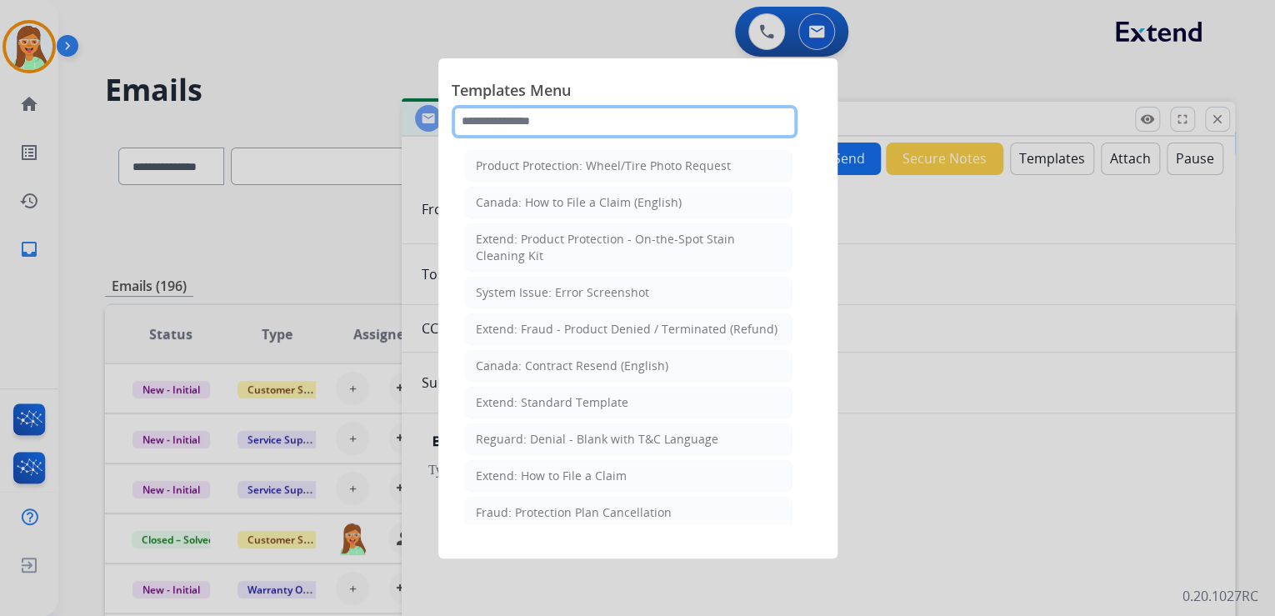
click at [593, 115] on input "text" at bounding box center [625, 121] width 346 height 33
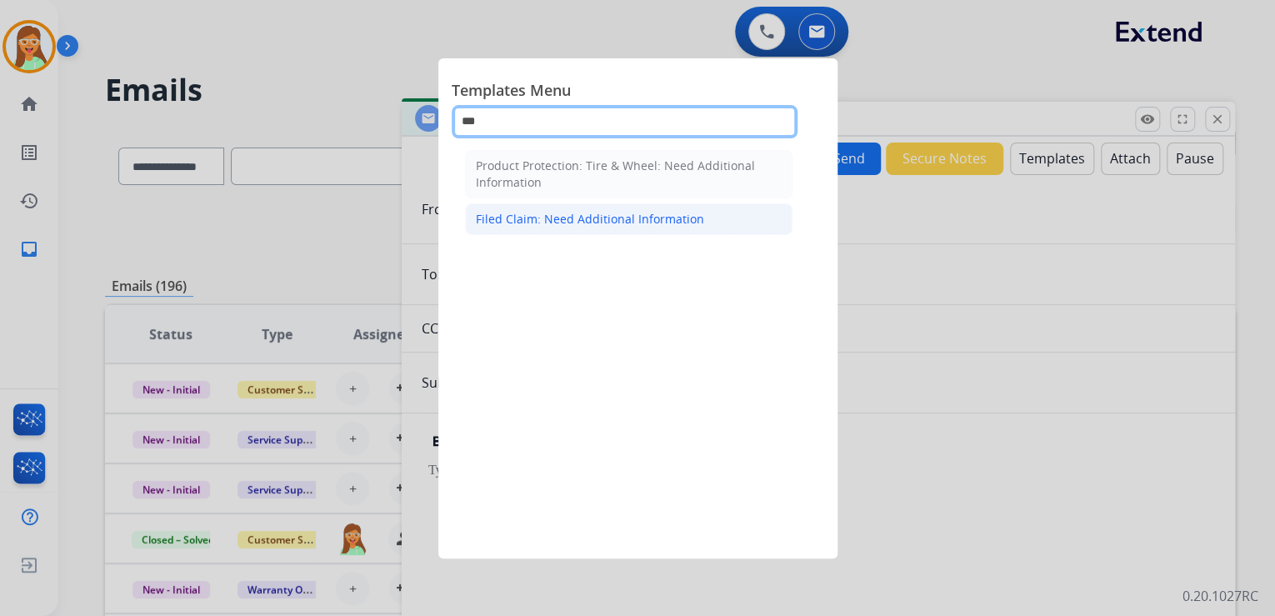
type input "***"
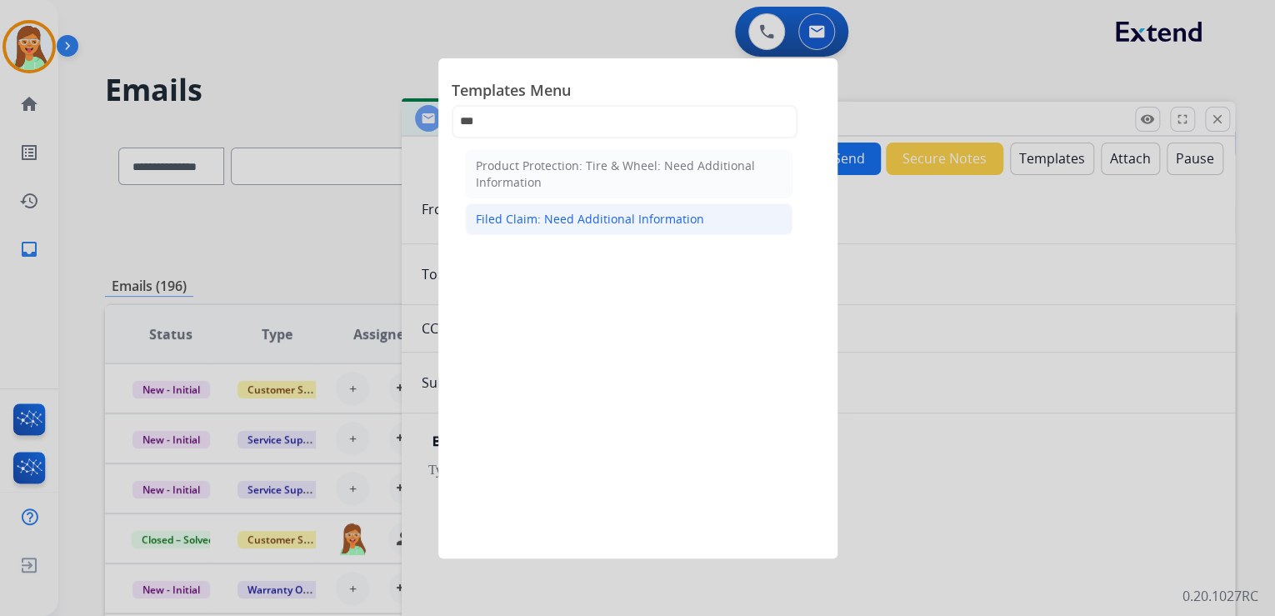
click at [590, 217] on div "Filed Claim: Need Additional Information" at bounding box center [590, 219] width 228 height 17
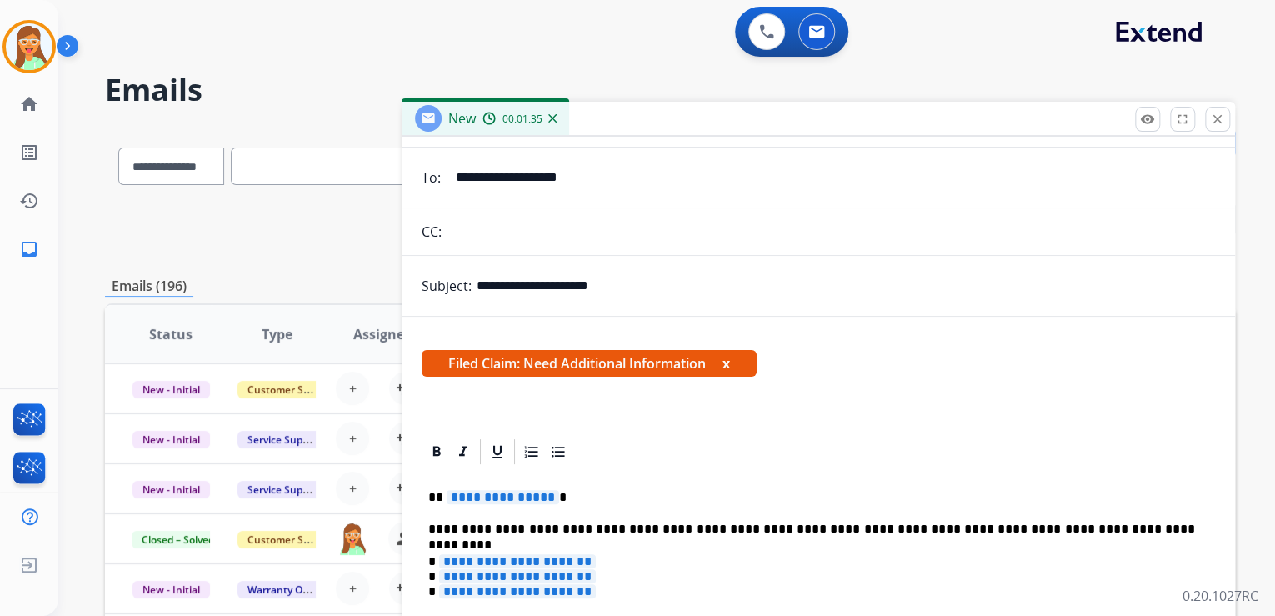
scroll to position [267, 0]
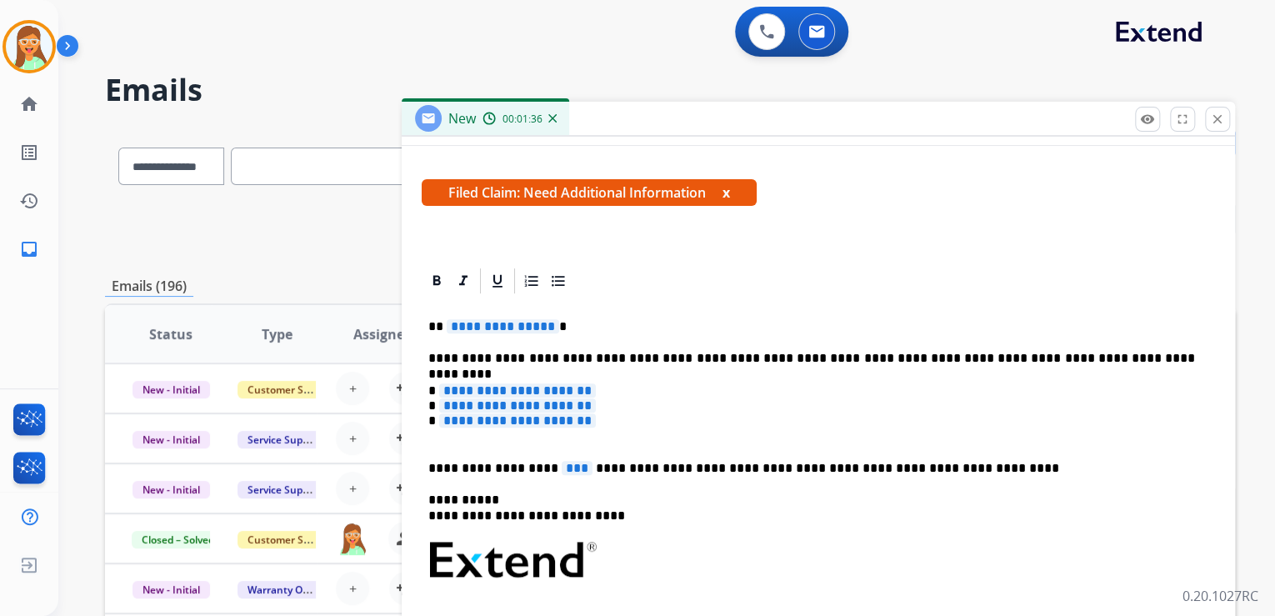
click at [486, 328] on span "**********" at bounding box center [503, 326] width 113 height 14
click at [562, 469] on span "***" at bounding box center [577, 468] width 31 height 14
click at [538, 423] on span "**********" at bounding box center [517, 420] width 157 height 14
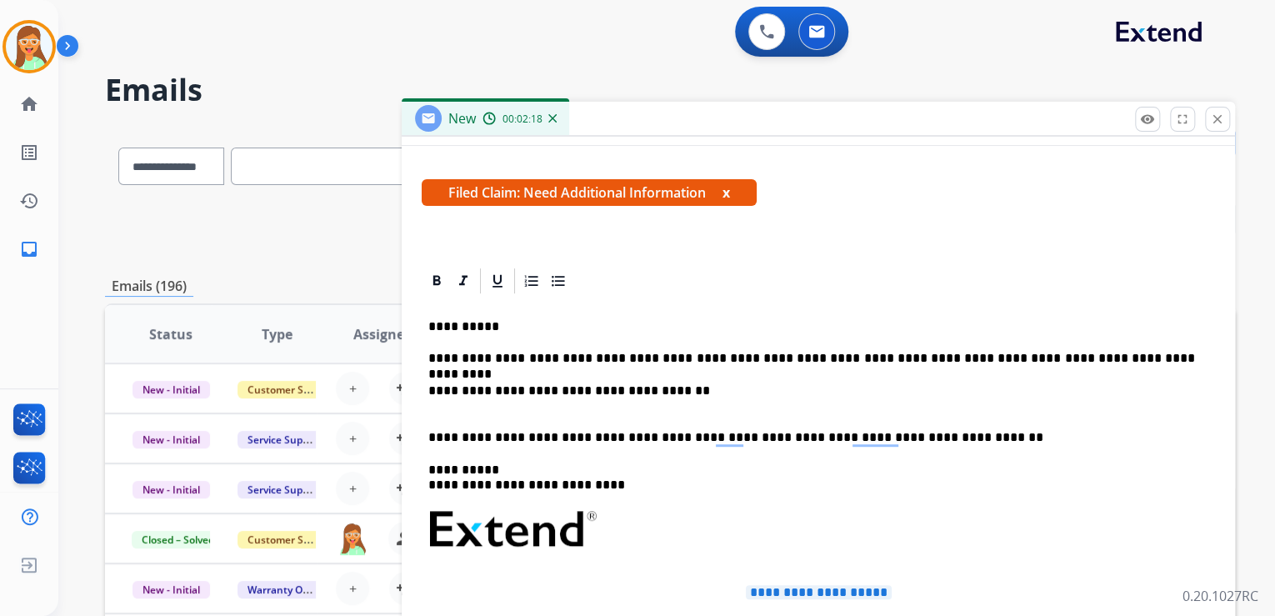
click at [663, 388] on p "**********" at bounding box center [811, 398] width 767 height 31
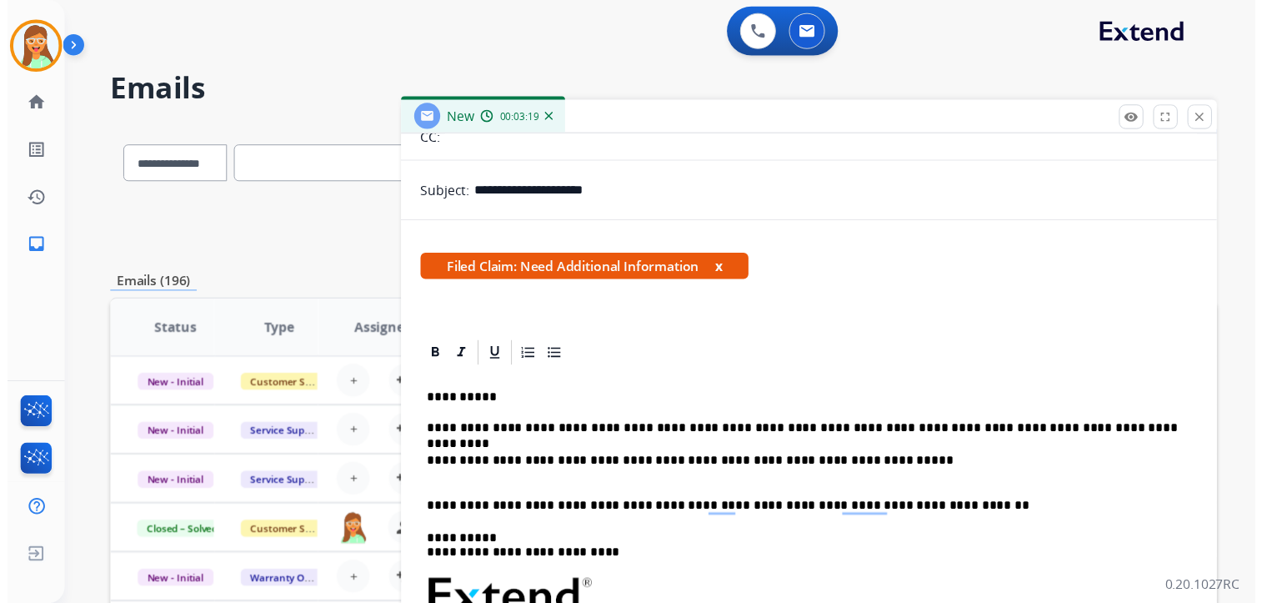
scroll to position [0, 0]
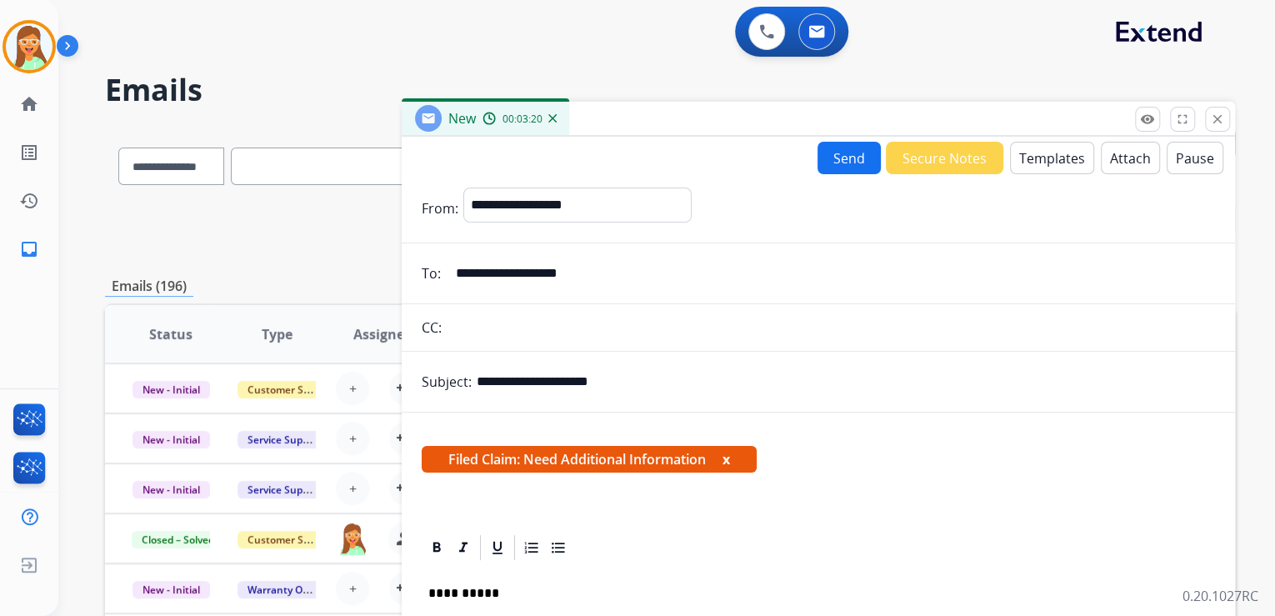
click at [835, 153] on button "Send" at bounding box center [849, 158] width 63 height 33
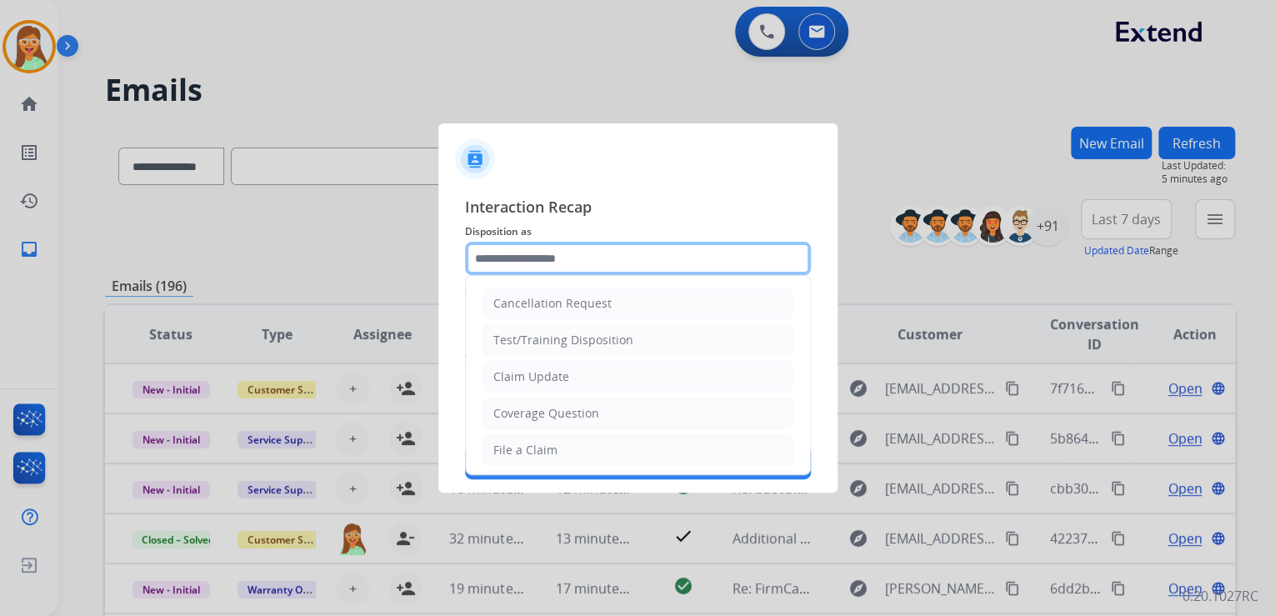
click at [583, 256] on input "text" at bounding box center [638, 258] width 346 height 33
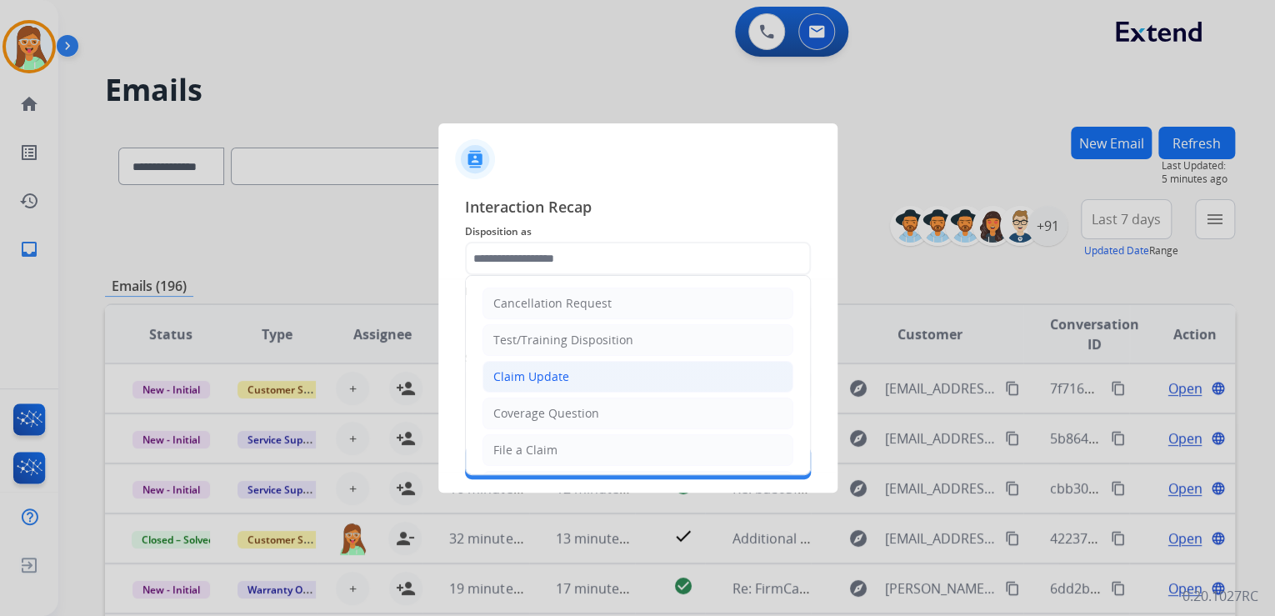
click at [570, 368] on li "Claim Update" at bounding box center [638, 377] width 311 height 32
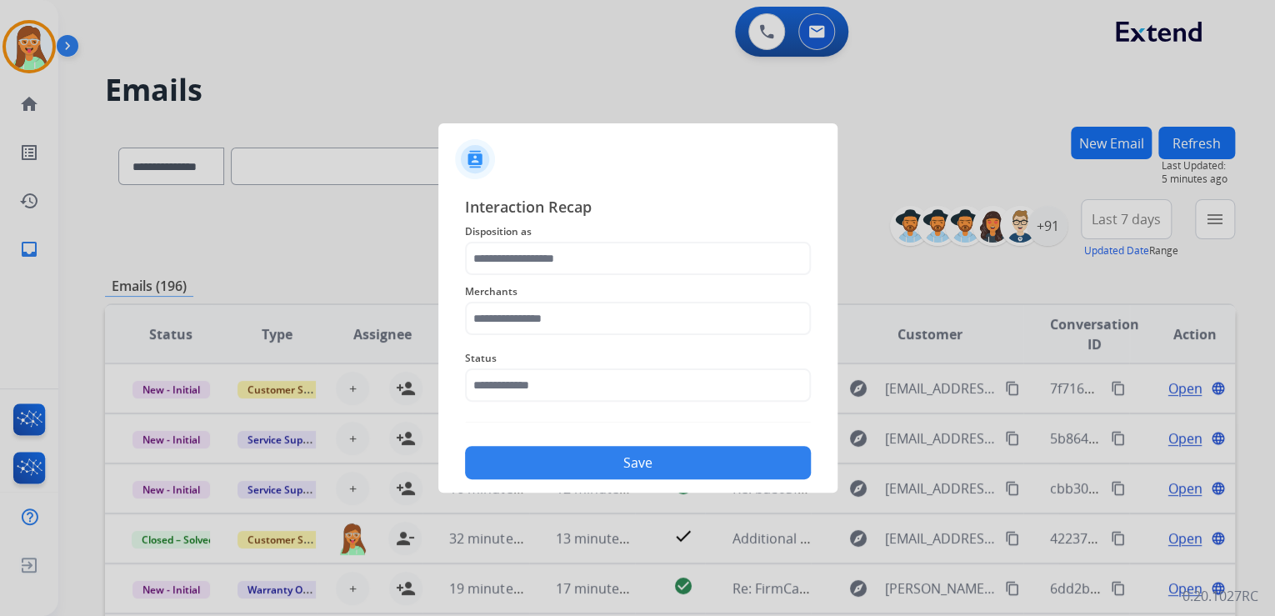
type input "**********"
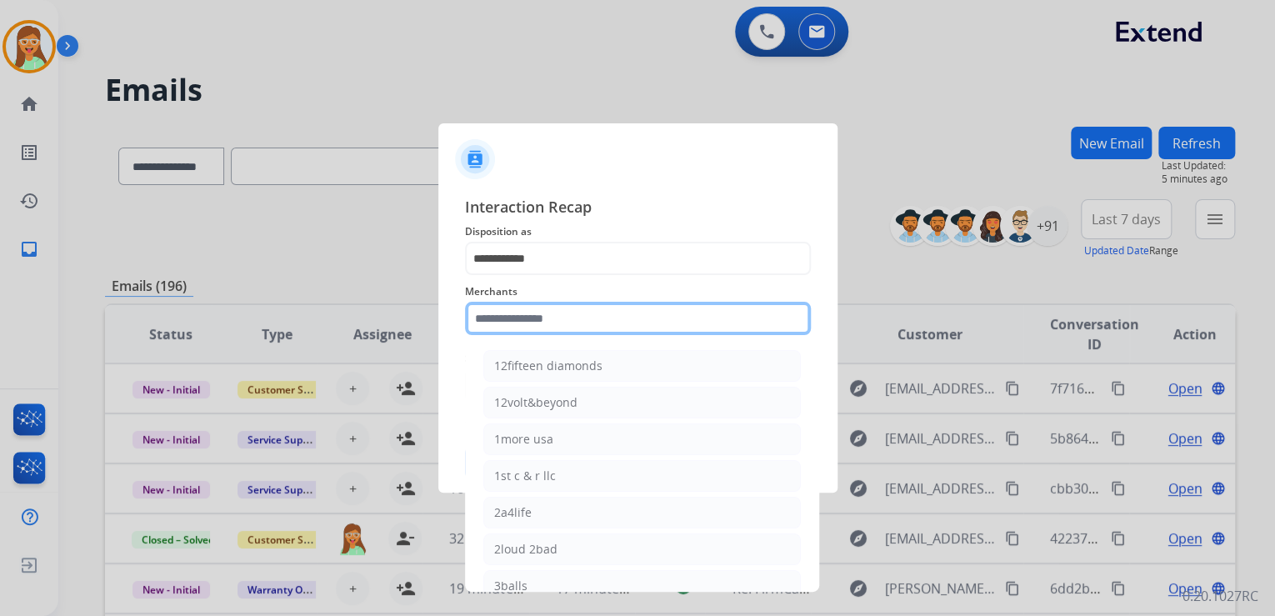
click at [562, 334] on input "text" at bounding box center [638, 318] width 346 height 33
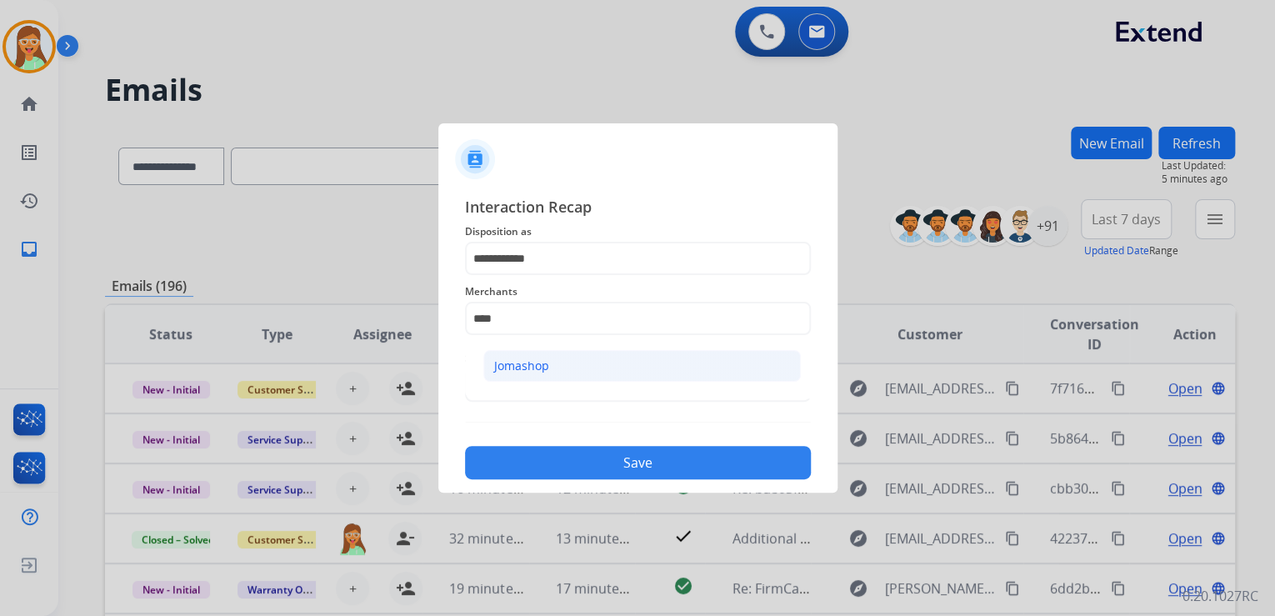
click at [560, 367] on li "Jomashop" at bounding box center [642, 366] width 318 height 32
type input "********"
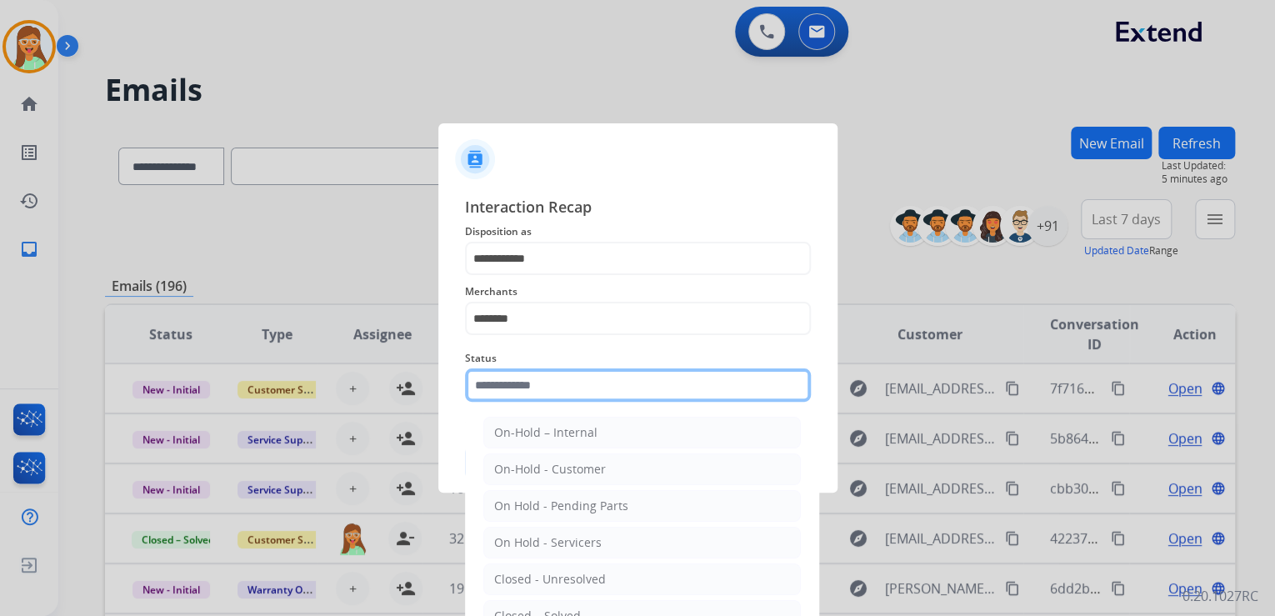
click at [555, 381] on input "text" at bounding box center [638, 384] width 346 height 33
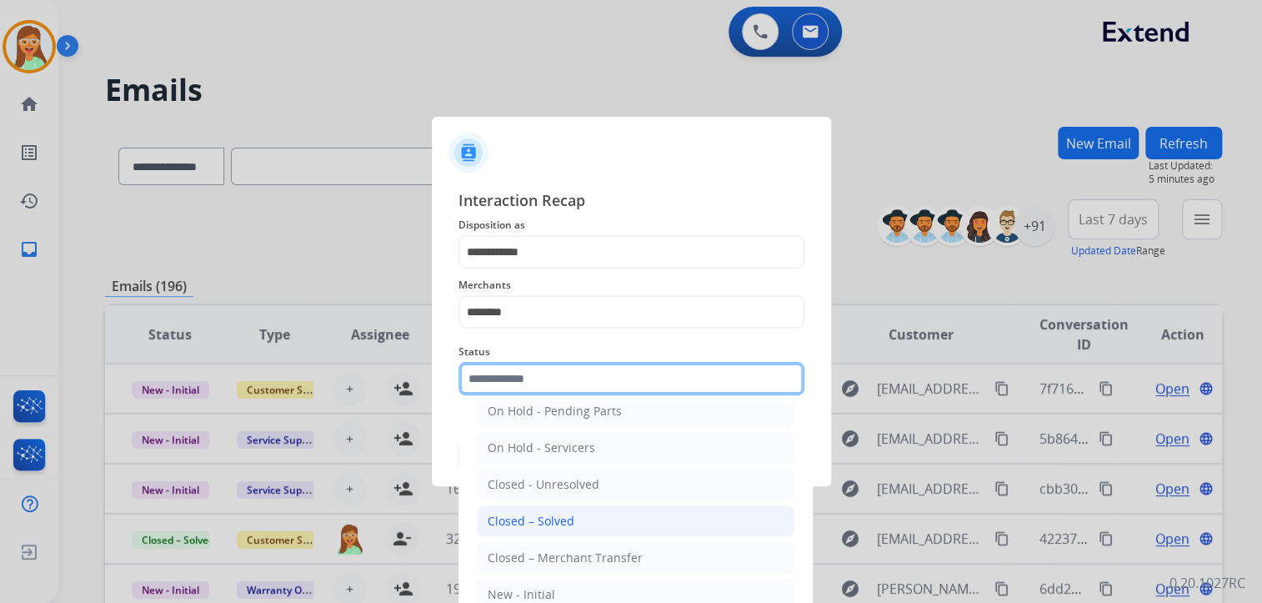
scroll to position [97, 0]
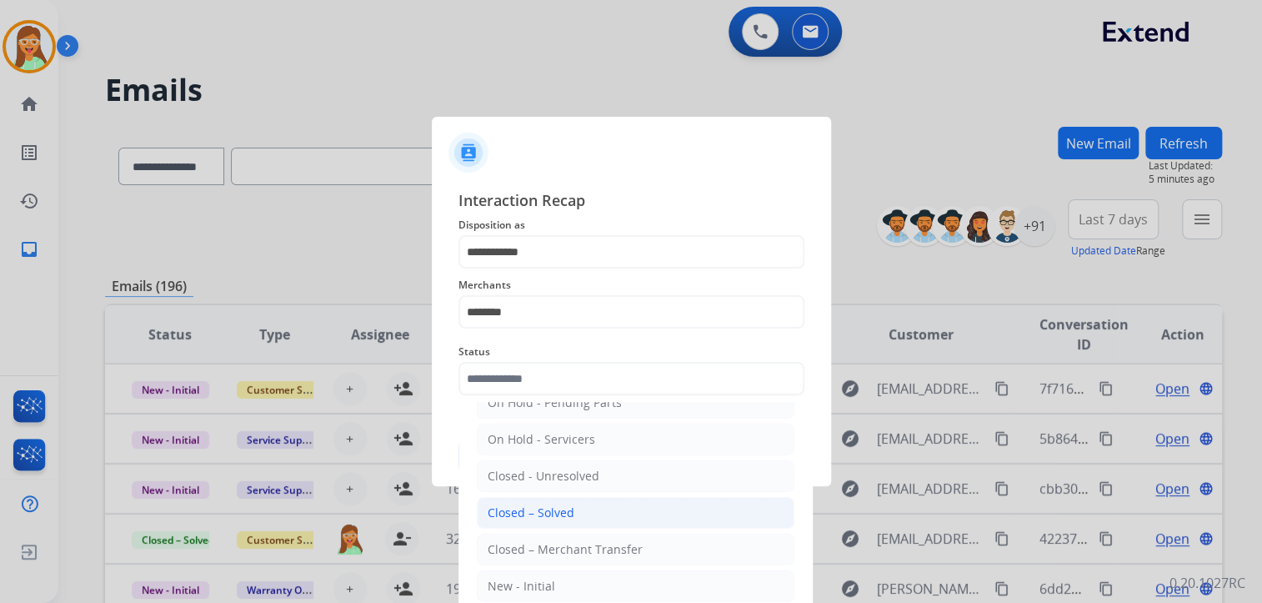
click at [581, 506] on li "Closed – Solved" at bounding box center [636, 513] width 318 height 32
type input "**********"
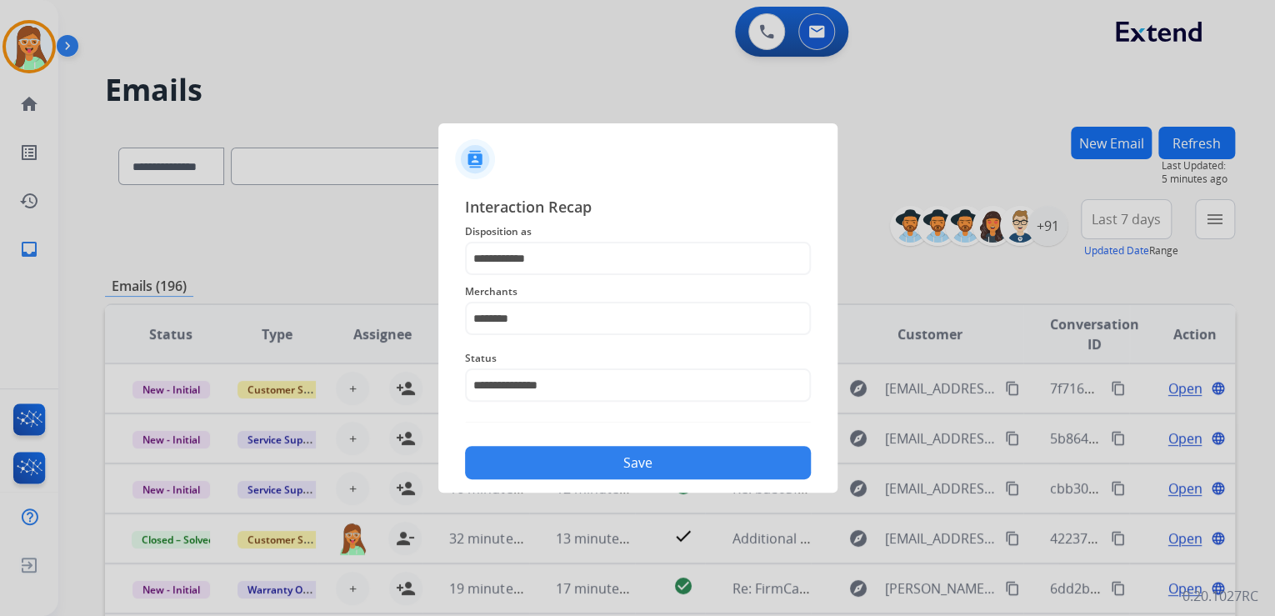
click at [612, 463] on button "Save" at bounding box center [638, 462] width 346 height 33
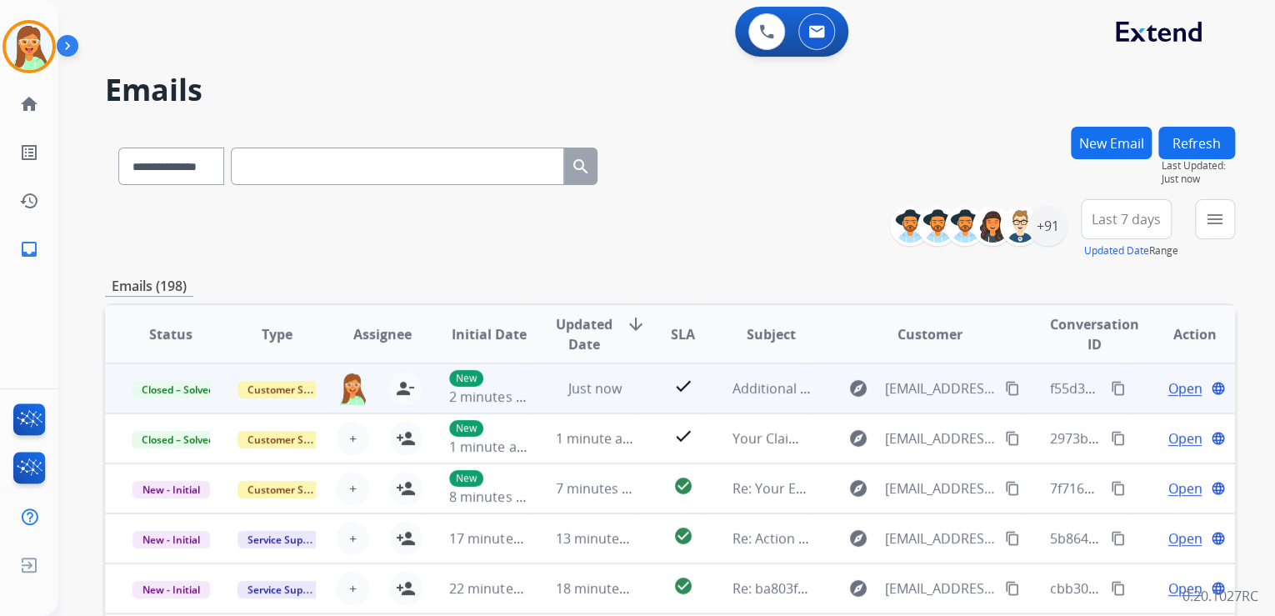
click at [1111, 383] on mat-icon "content_copy" at bounding box center [1118, 388] width 15 height 15
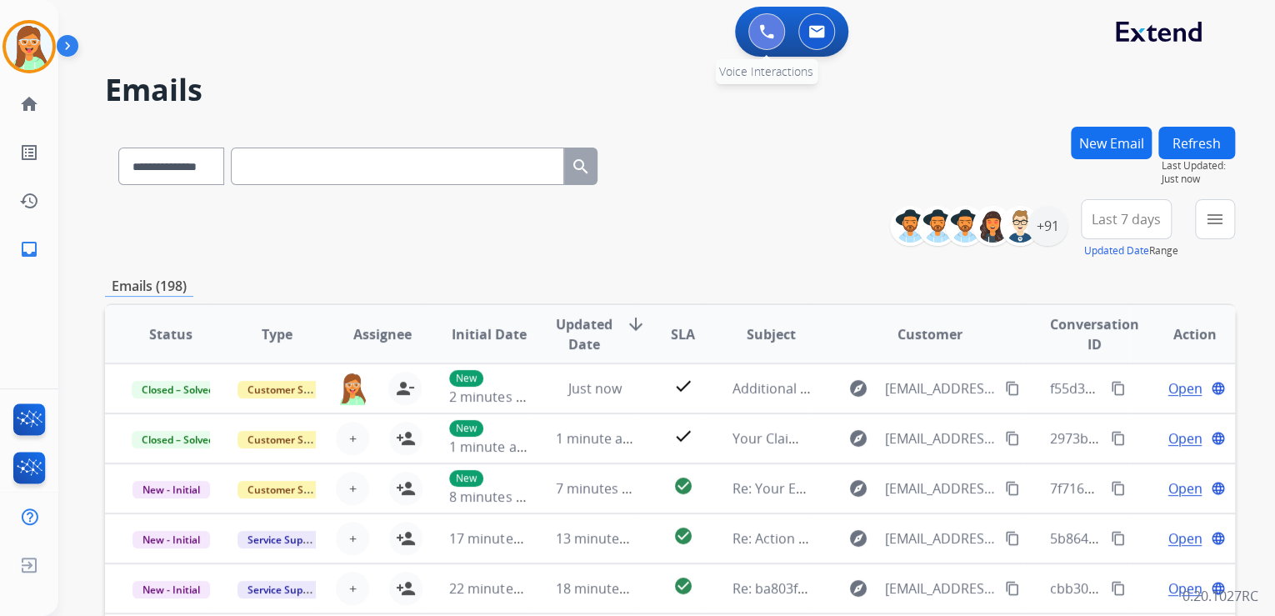
click at [759, 27] on img at bounding box center [766, 31] width 15 height 15
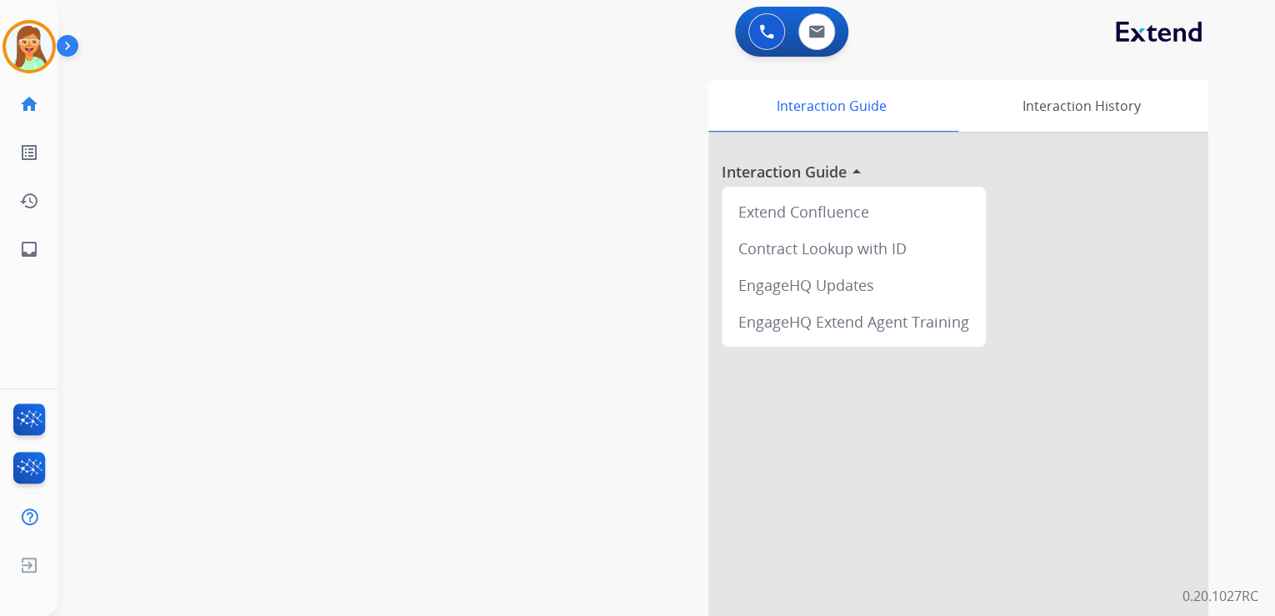
click at [759, 27] on img at bounding box center [766, 31] width 15 height 15
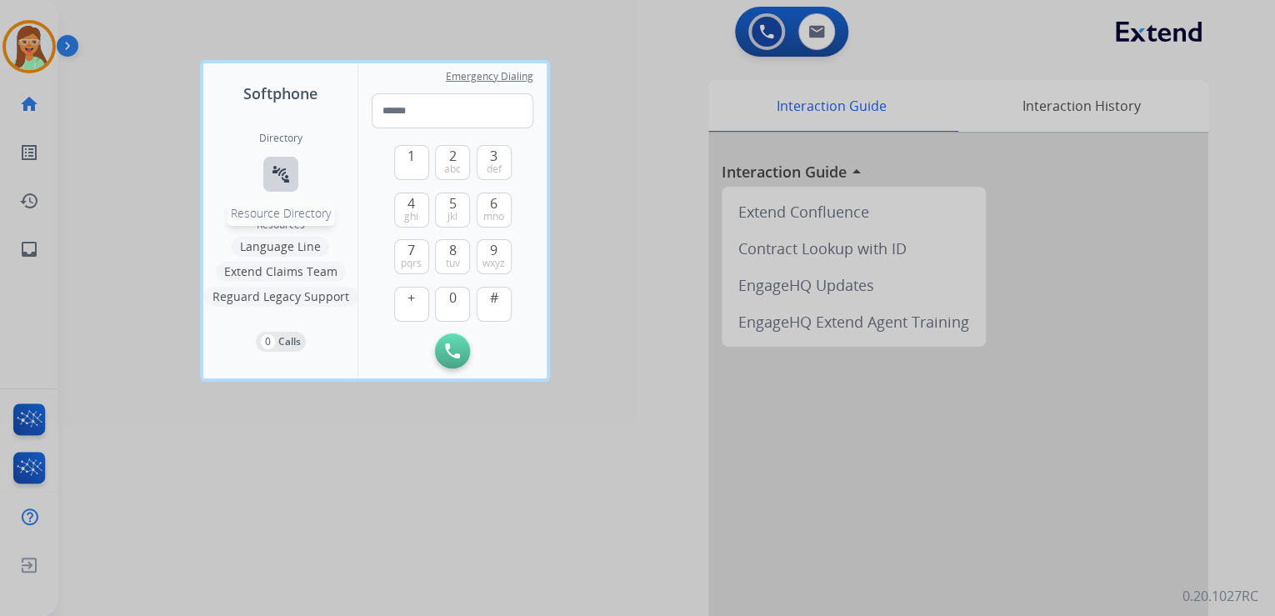
click at [271, 181] on mat-icon "connect_without_contact" at bounding box center [281, 174] width 20 height 20
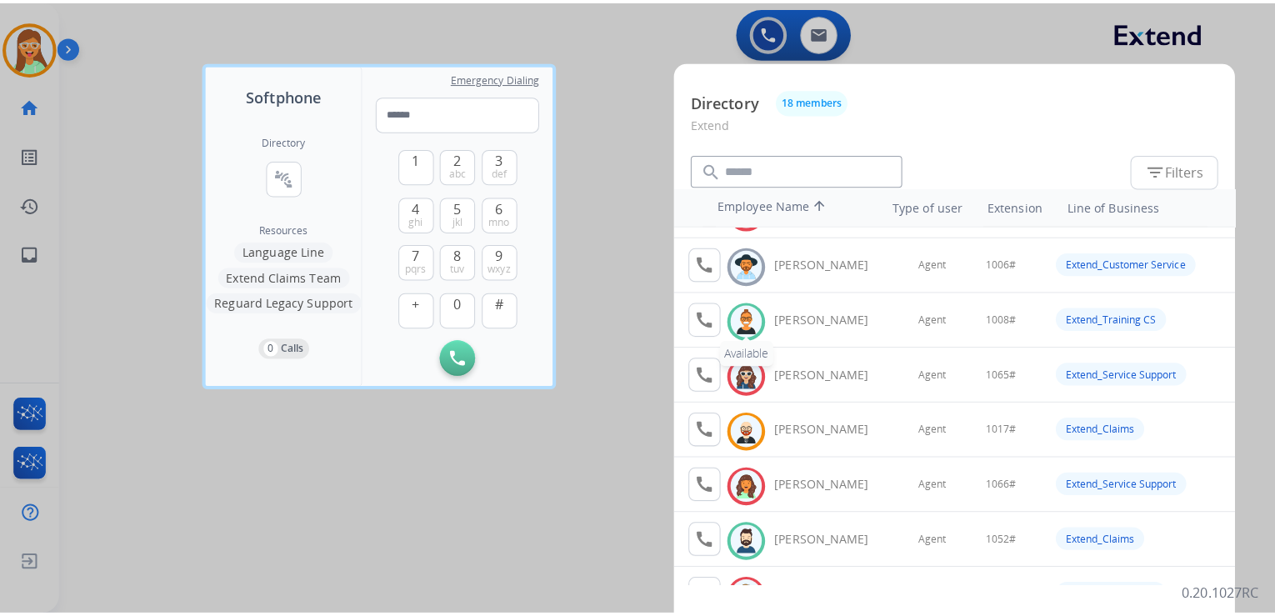
scroll to position [133, 0]
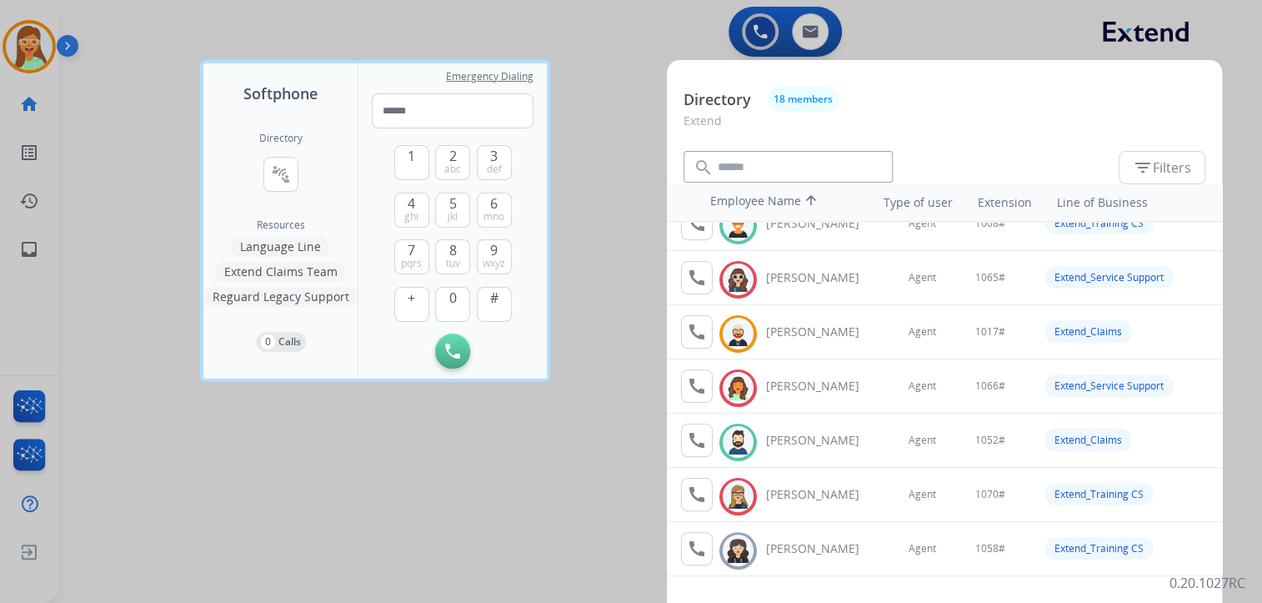
click at [614, 168] on div at bounding box center [631, 301] width 1262 height 603
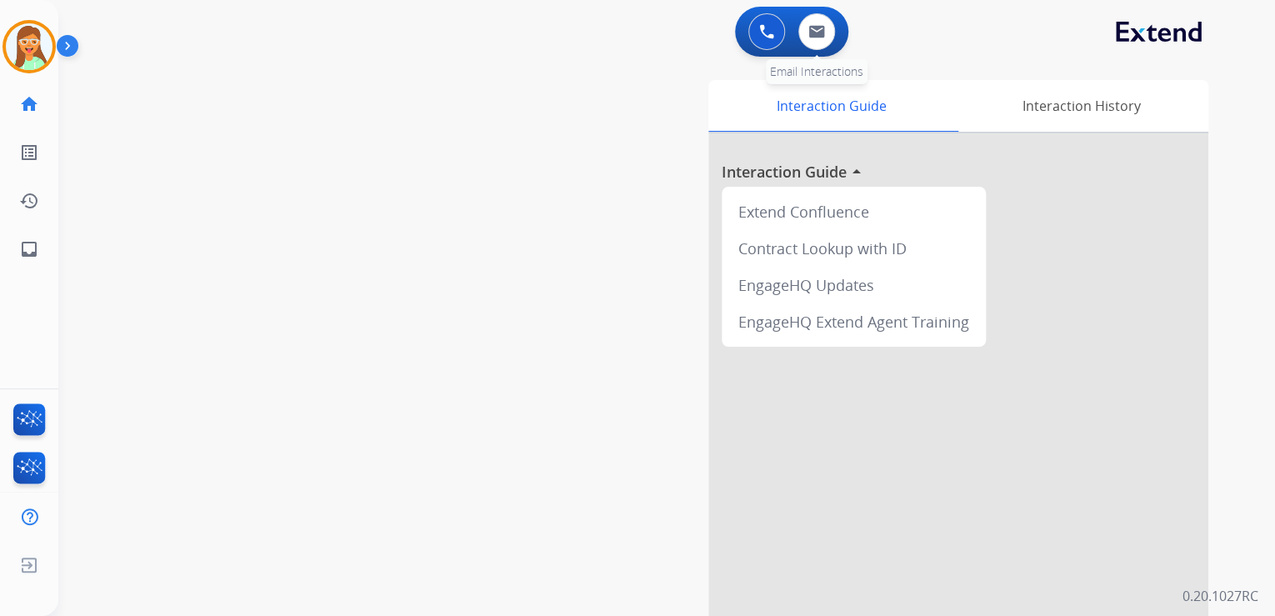
click at [833, 21] on div "0 Email Interactions" at bounding box center [817, 31] width 50 height 37
click at [817, 27] on img at bounding box center [816, 31] width 17 height 13
select select "**********"
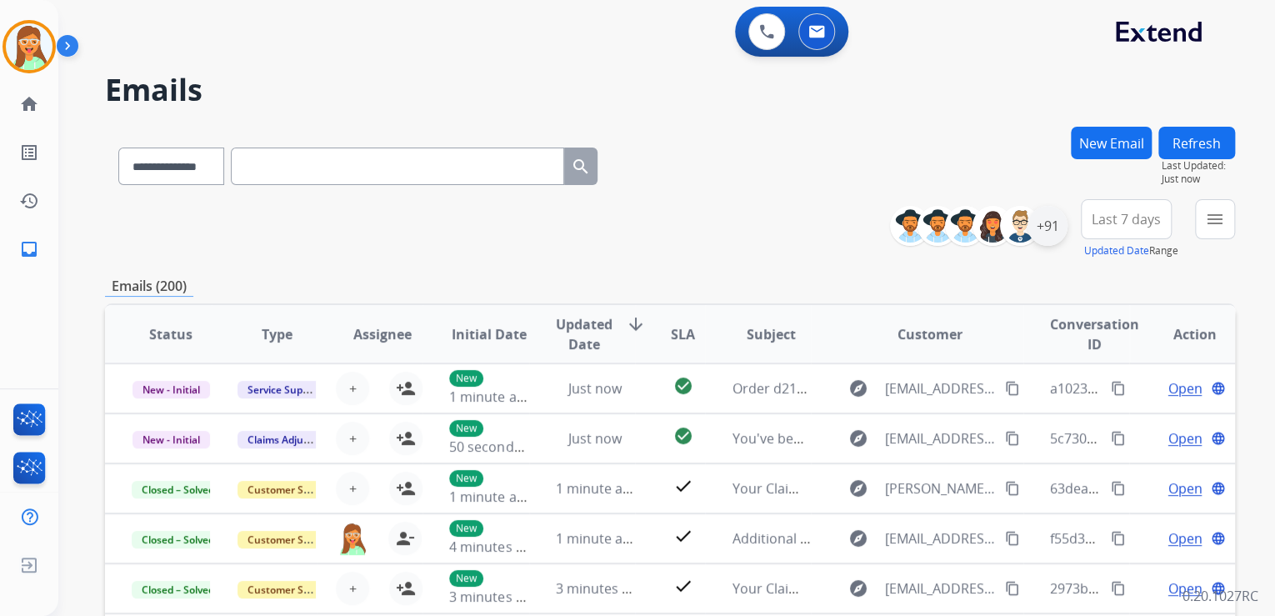
click at [1053, 224] on div "+91" at bounding box center [1048, 226] width 40 height 40
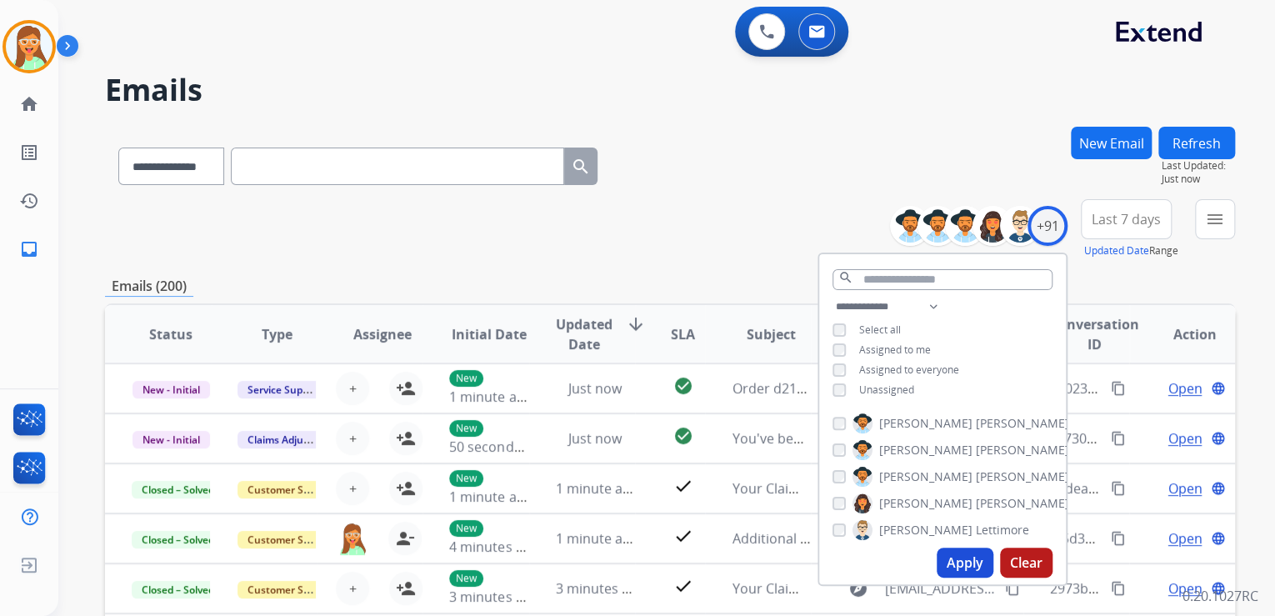
click at [975, 560] on button "Apply" at bounding box center [965, 563] width 57 height 30
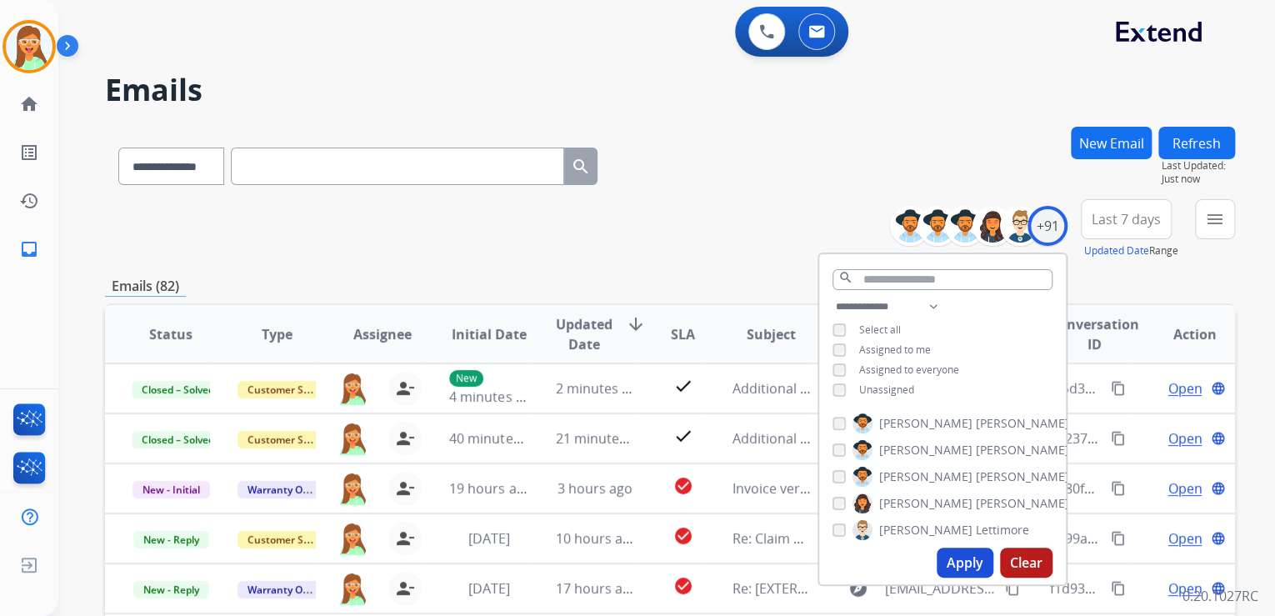
click at [723, 162] on div "**********" at bounding box center [670, 163] width 1130 height 73
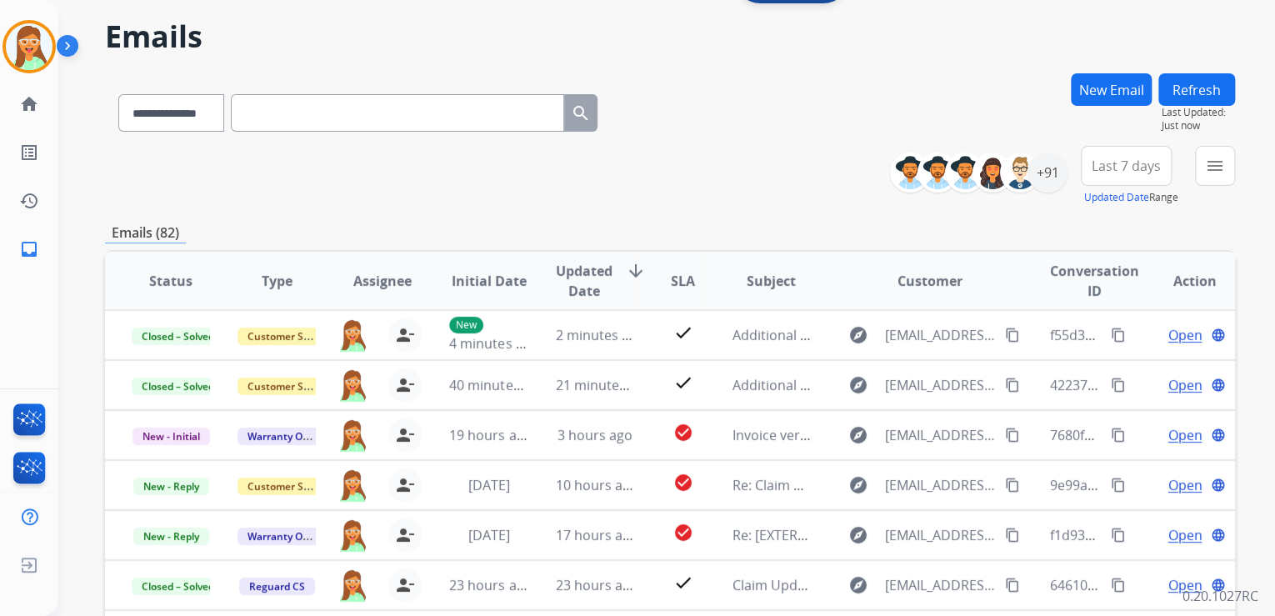
scroll to position [267, 0]
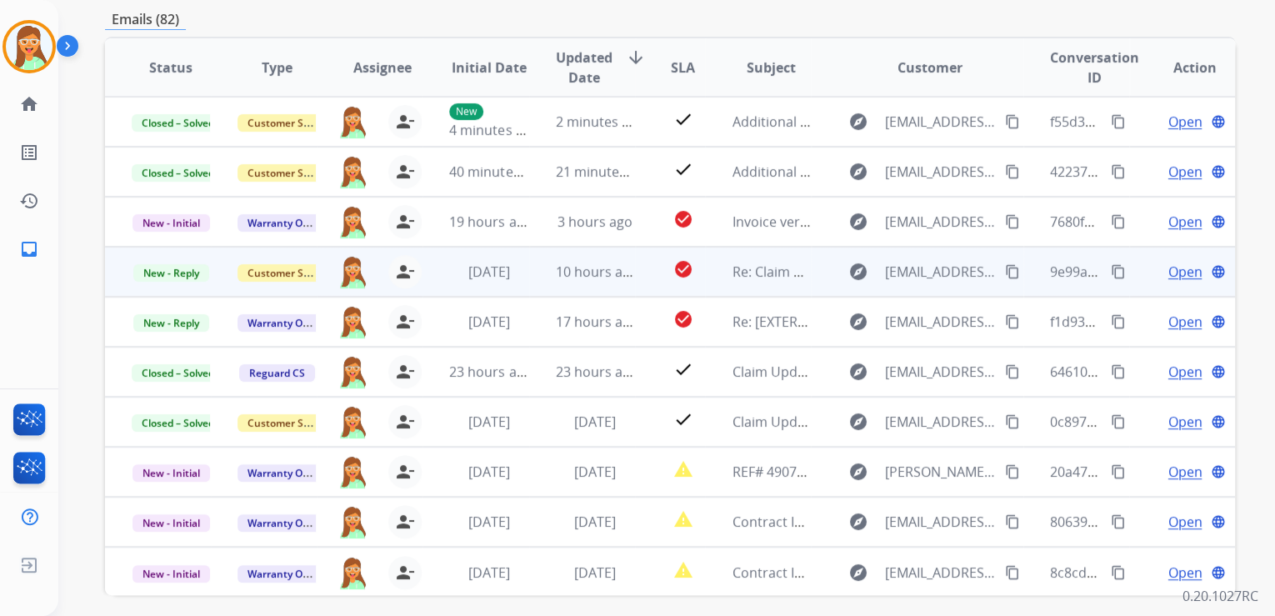
click at [1005, 273] on mat-icon "content_copy" at bounding box center [1012, 271] width 15 height 15
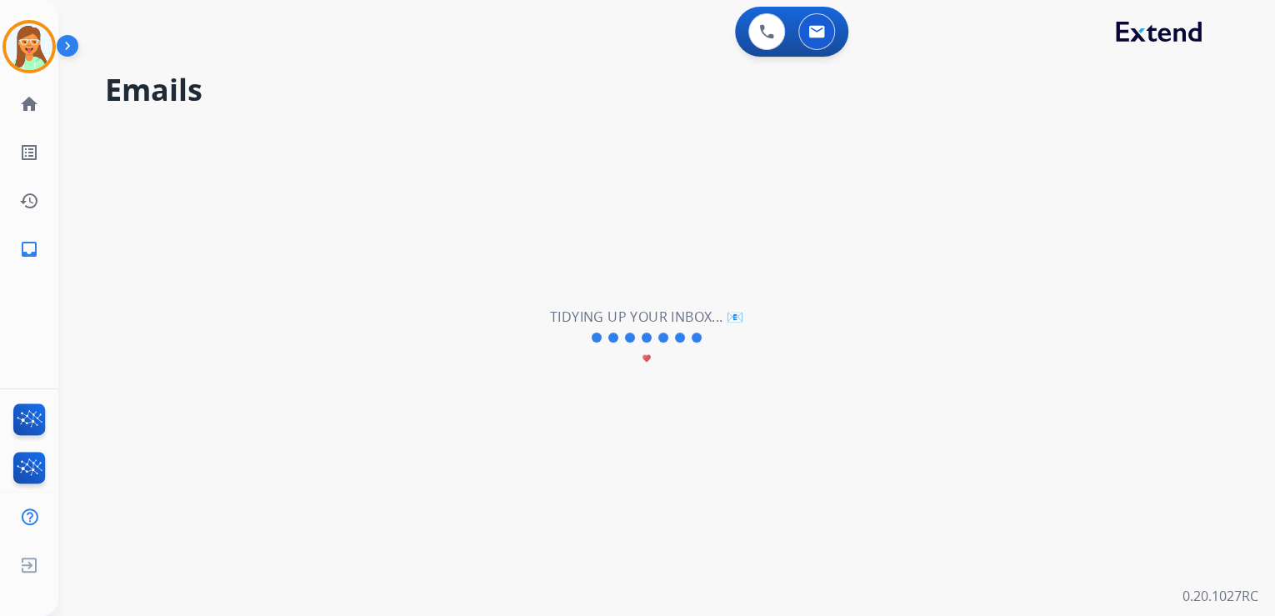
scroll to position [0, 0]
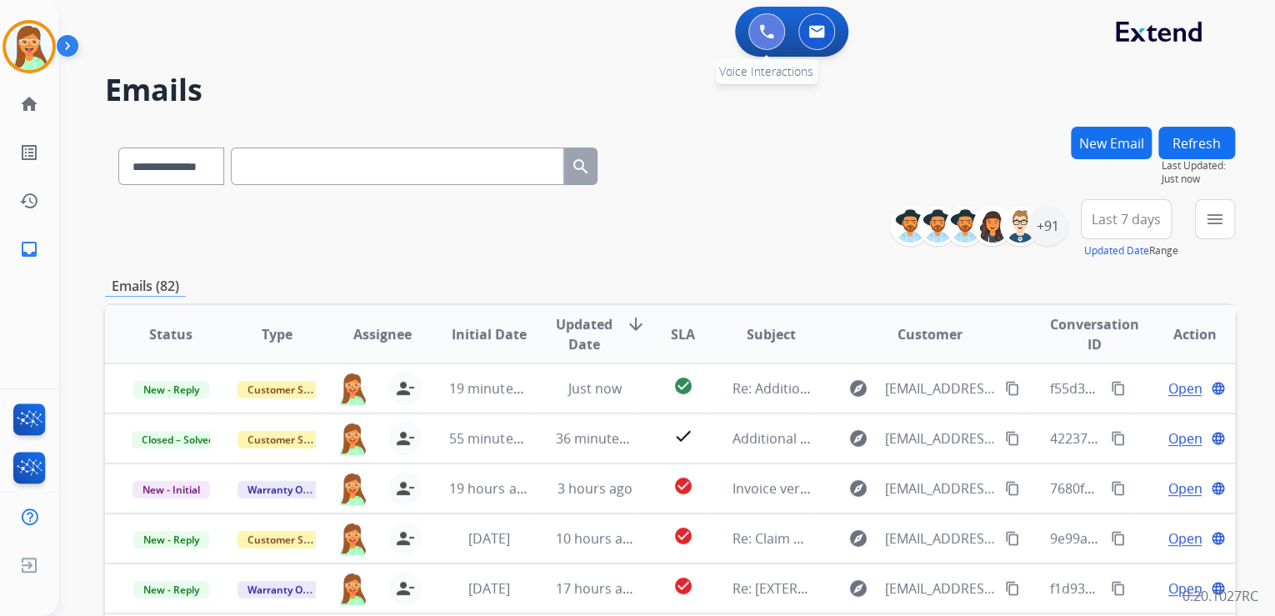
click at [770, 36] on img at bounding box center [766, 31] width 15 height 15
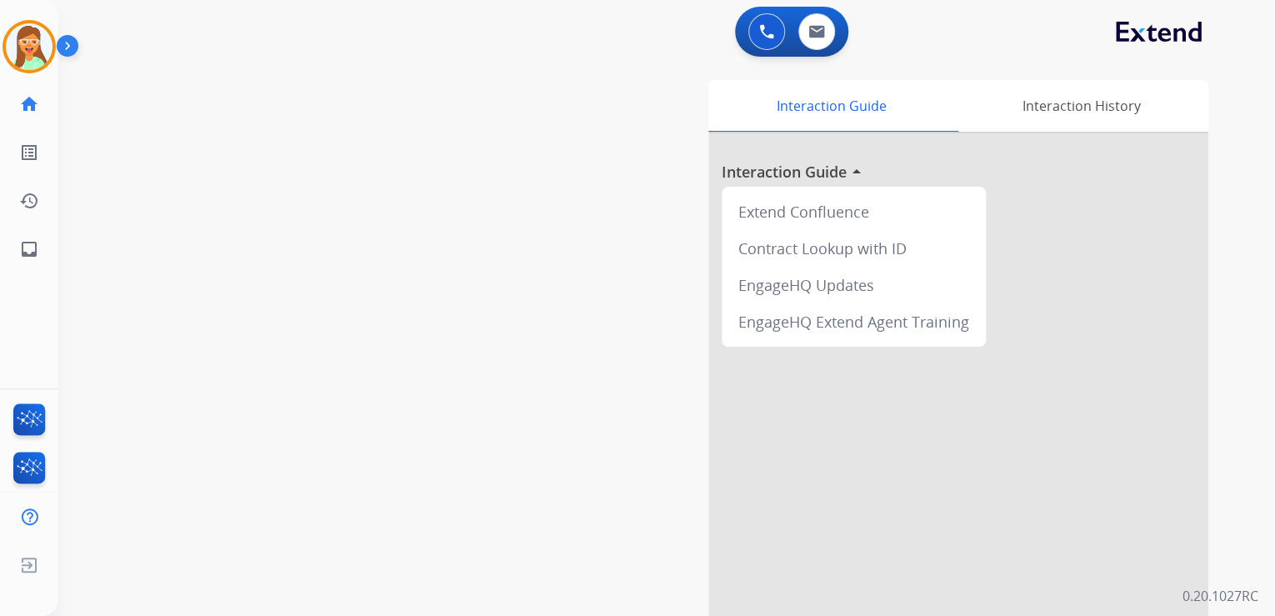
click at [770, 36] on img at bounding box center [766, 31] width 15 height 15
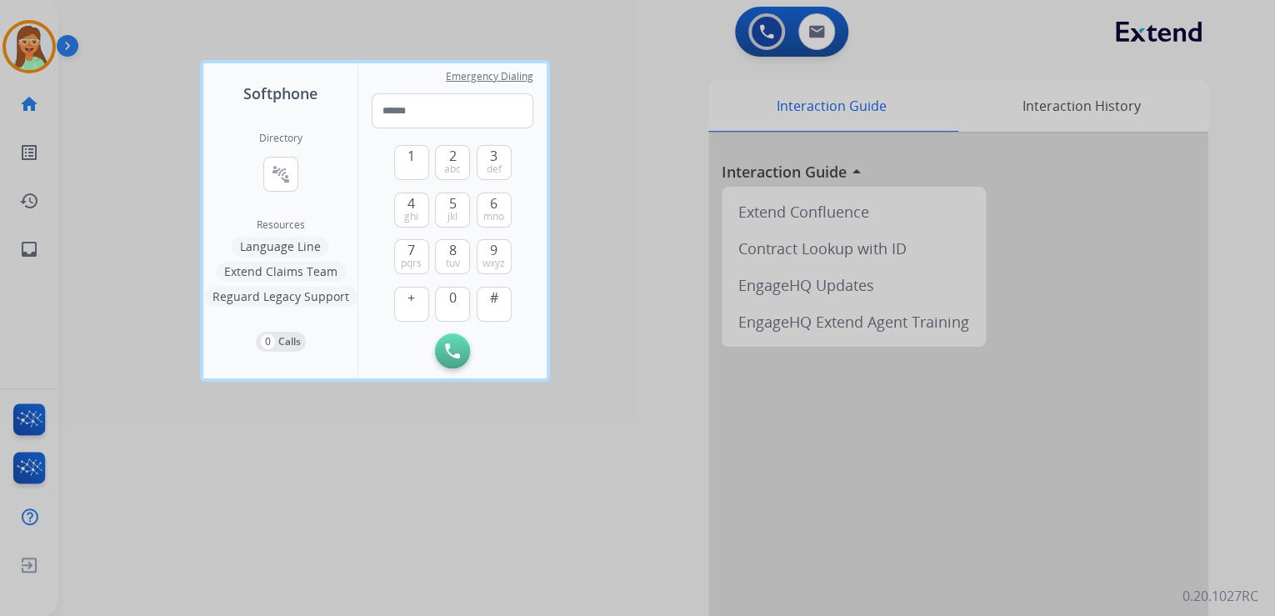
click at [298, 178] on div "Directory connect_without_contact Resource Directory" at bounding box center [280, 175] width 43 height 87
click at [282, 172] on mat-icon "connect_without_contact" at bounding box center [281, 174] width 20 height 20
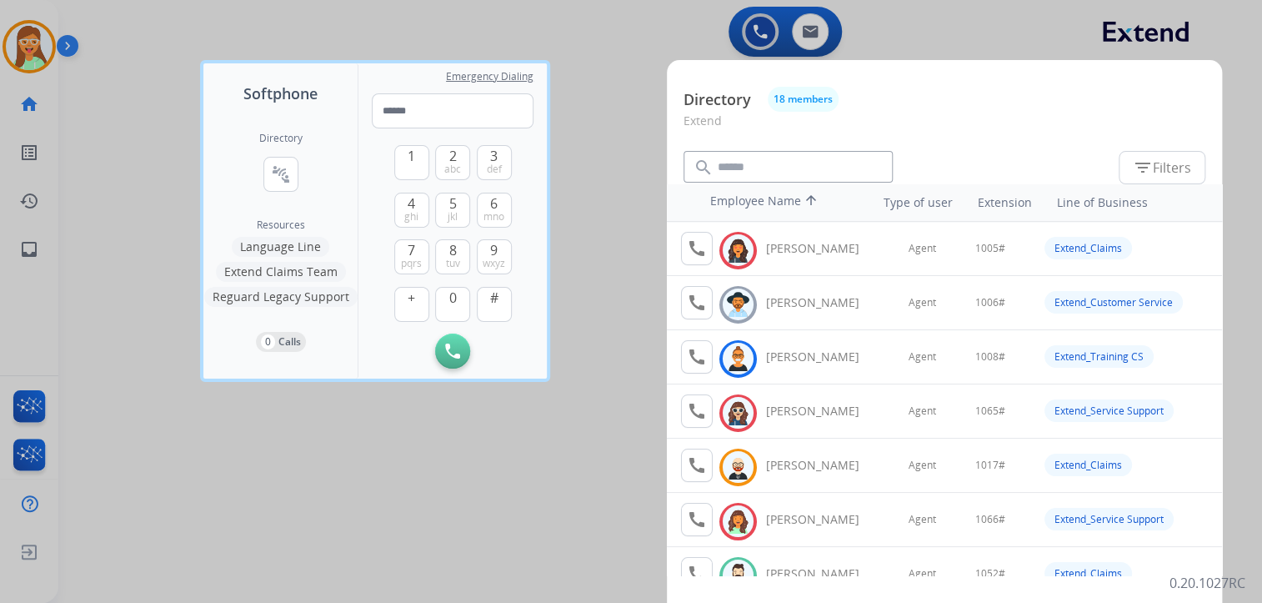
click at [620, 177] on div at bounding box center [631, 301] width 1262 height 603
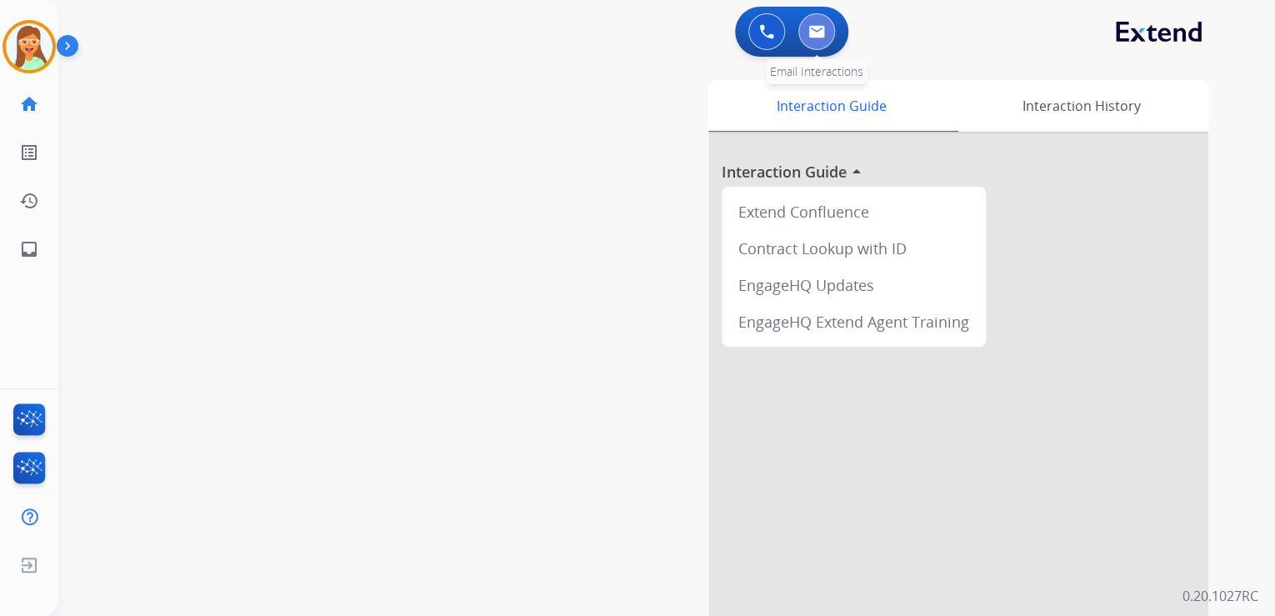
click at [823, 22] on button at bounding box center [816, 31] width 37 height 37
select select "**********"
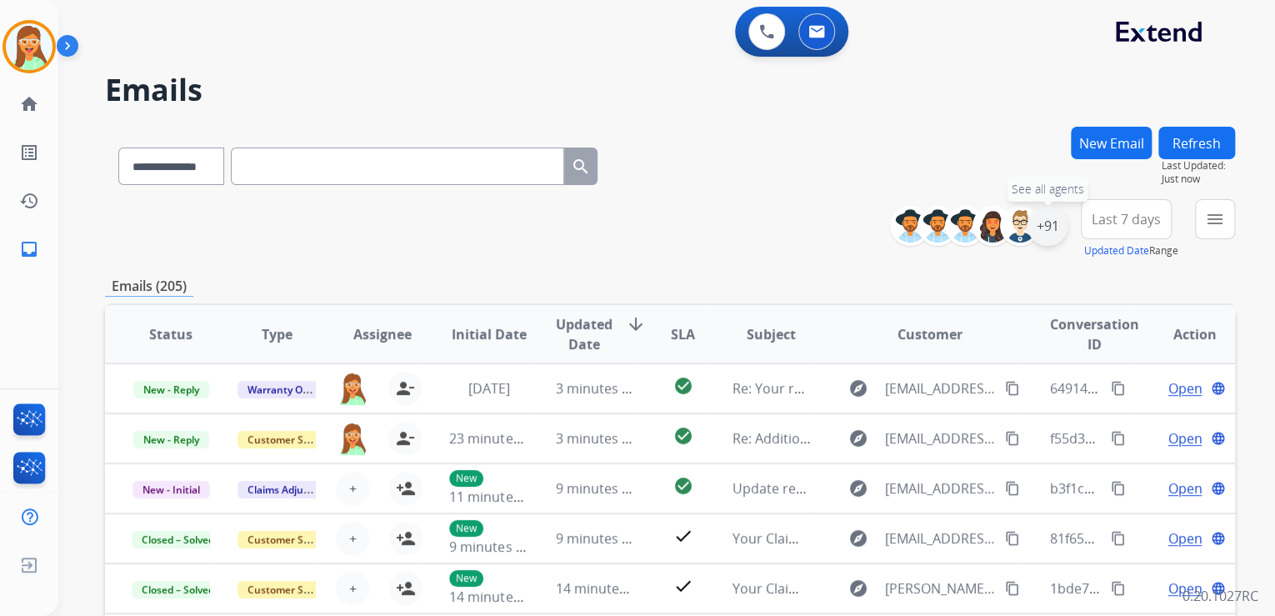
click at [1043, 233] on div "+91" at bounding box center [1048, 226] width 40 height 40
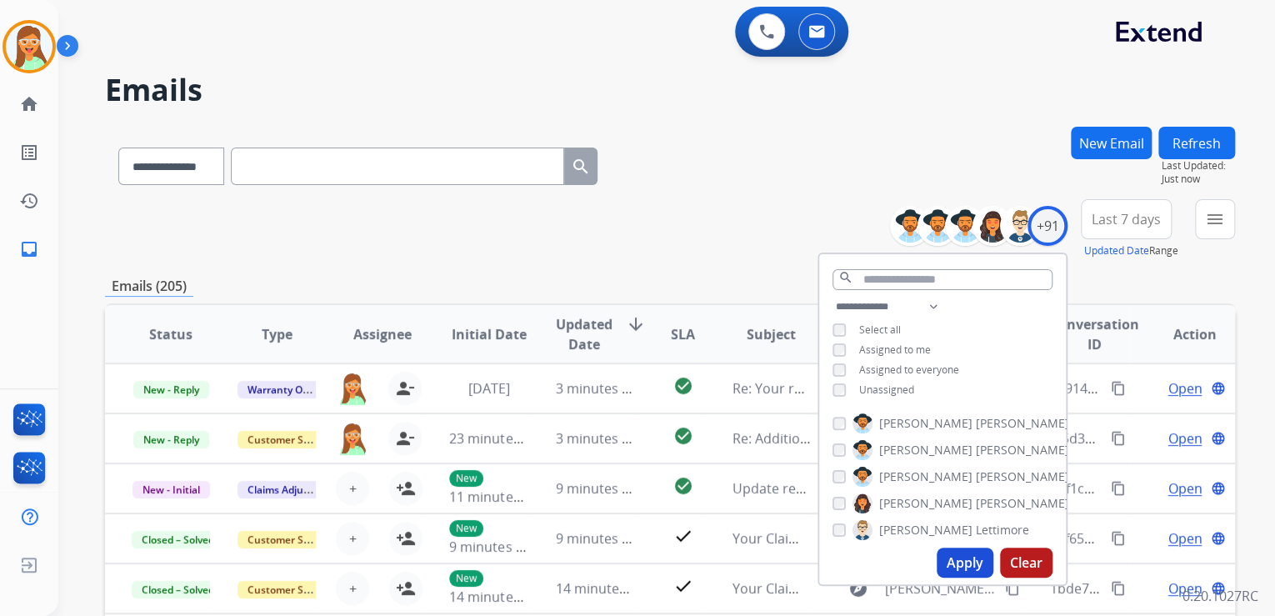
click at [970, 563] on button "Apply" at bounding box center [965, 563] width 57 height 30
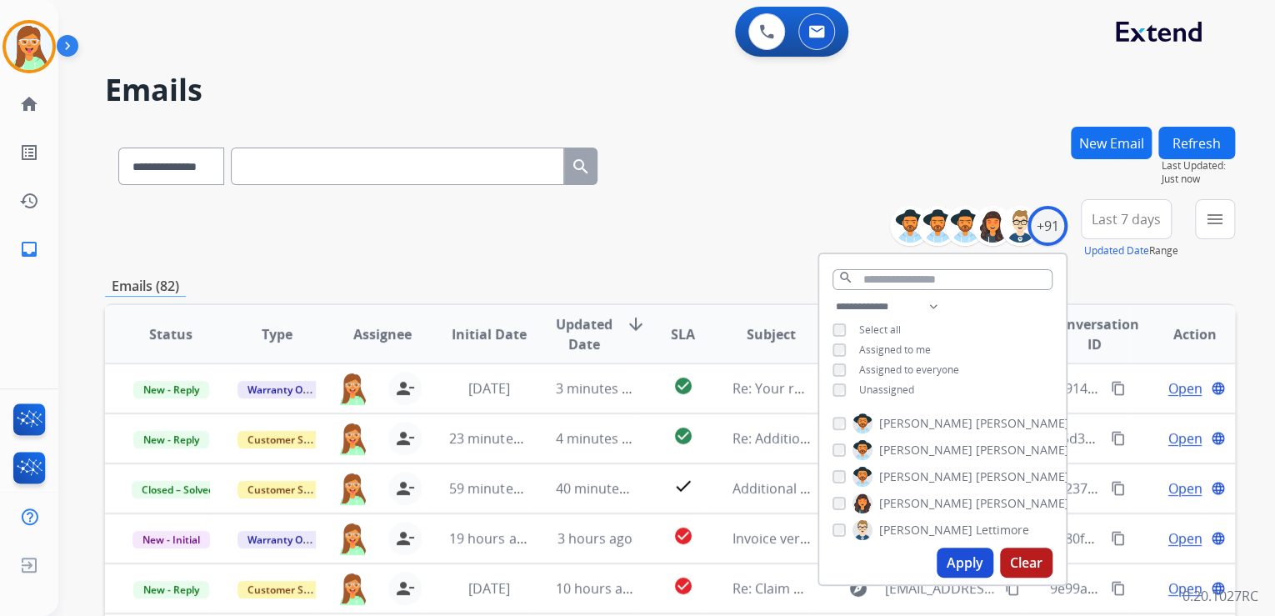
click at [740, 182] on div "**********" at bounding box center [670, 163] width 1130 height 73
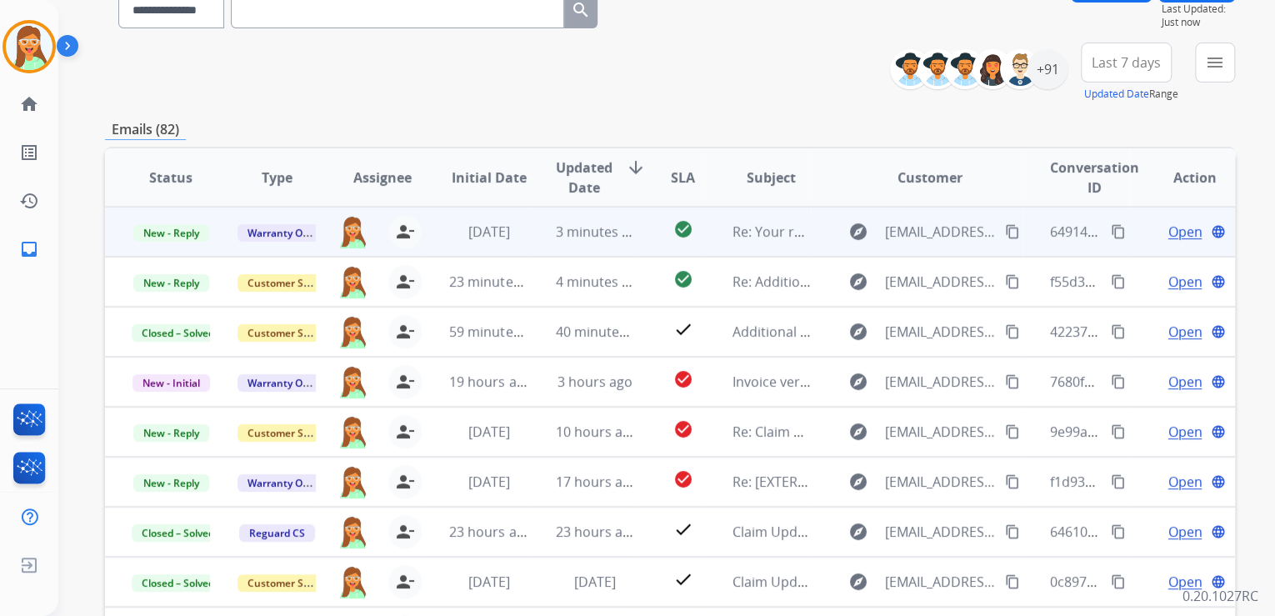
scroll to position [200, 0]
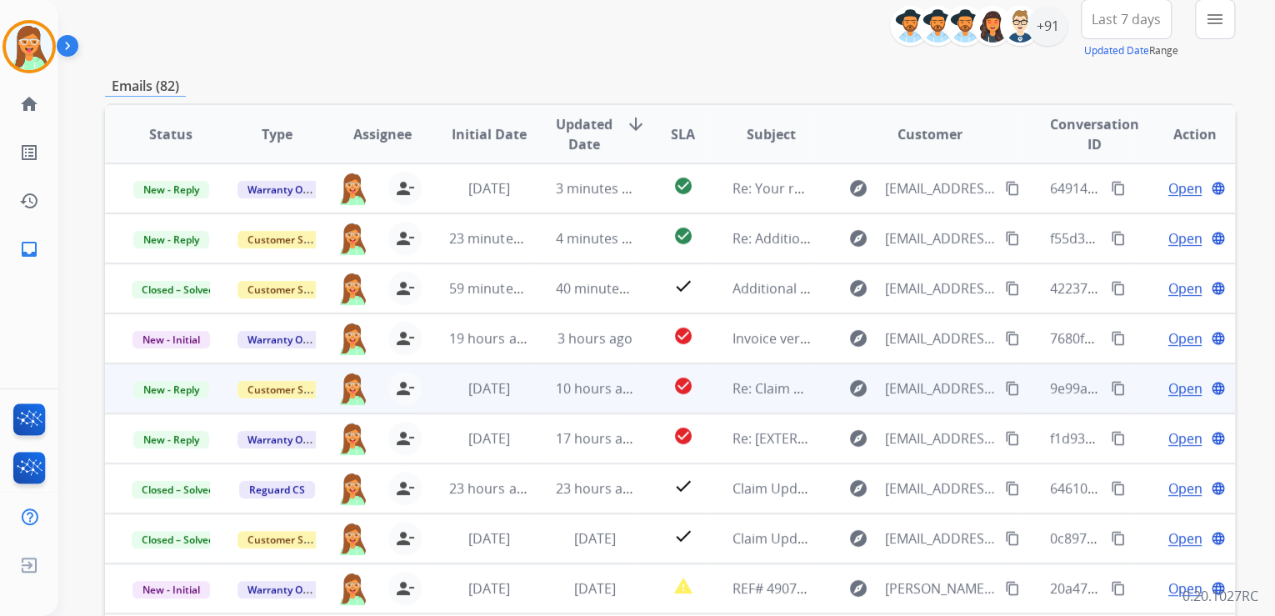
click at [1171, 383] on span "Open" at bounding box center [1185, 388] width 34 height 20
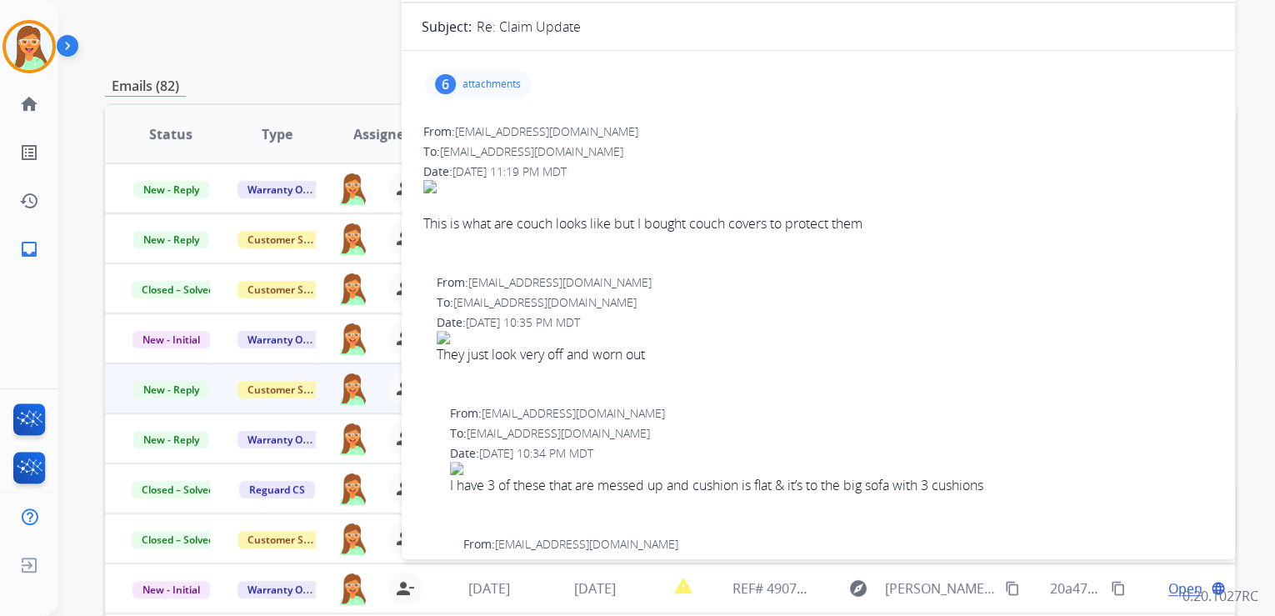
scroll to position [0, 0]
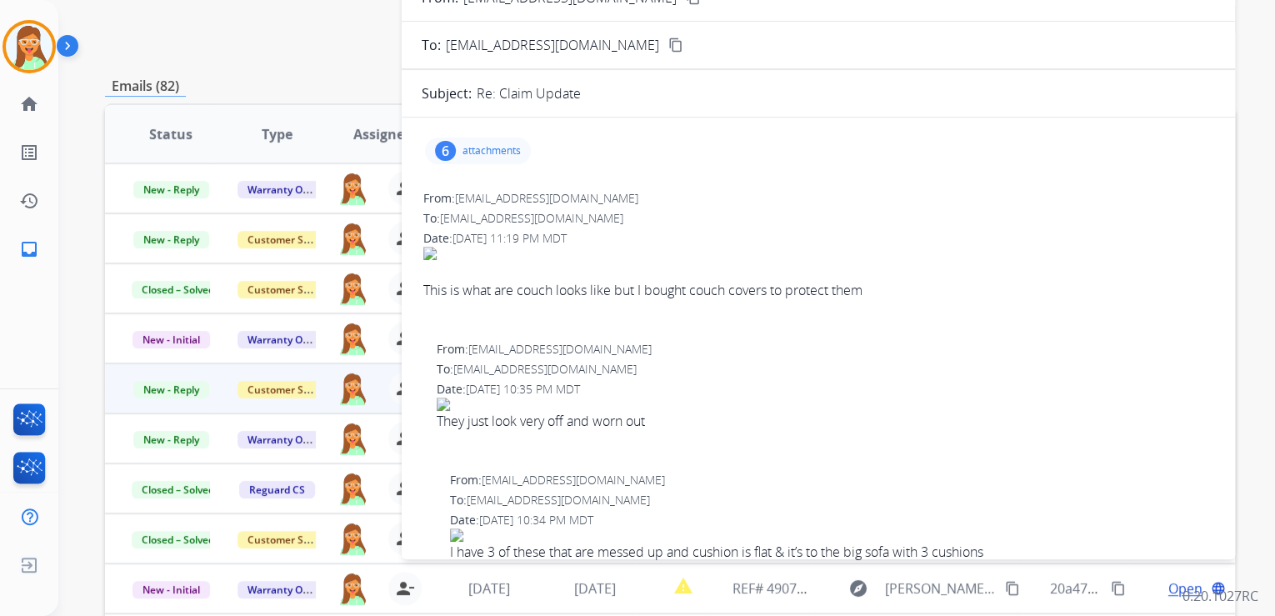
click at [507, 145] on p "attachments" at bounding box center [492, 150] width 58 height 13
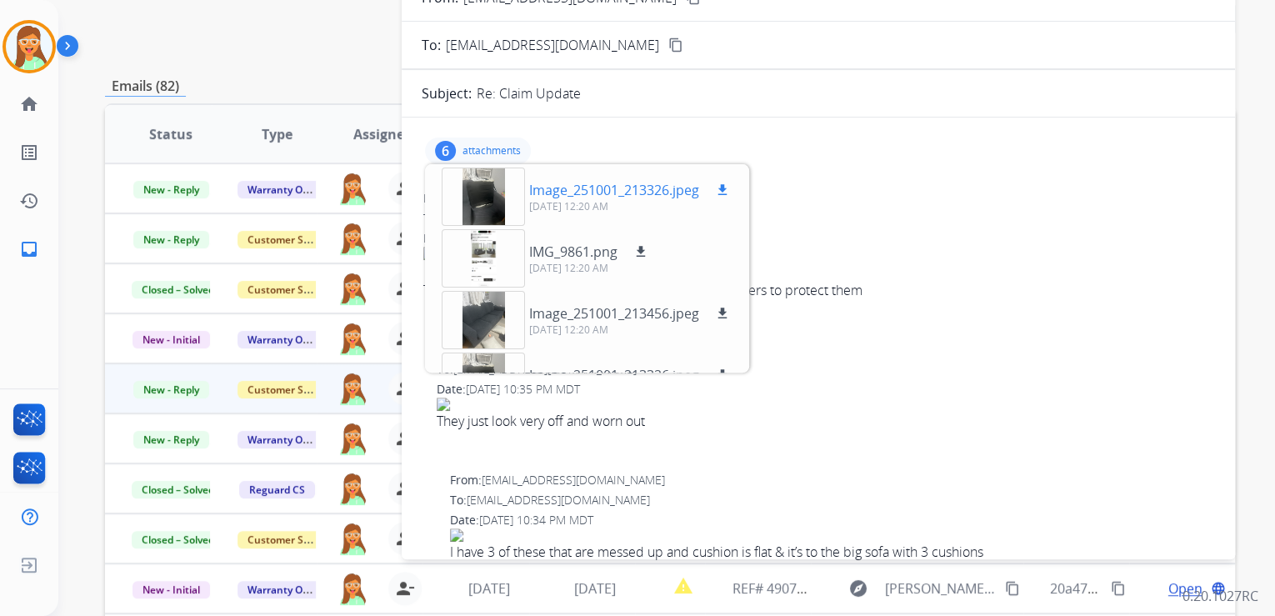
click at [487, 183] on div at bounding box center [483, 197] width 83 height 58
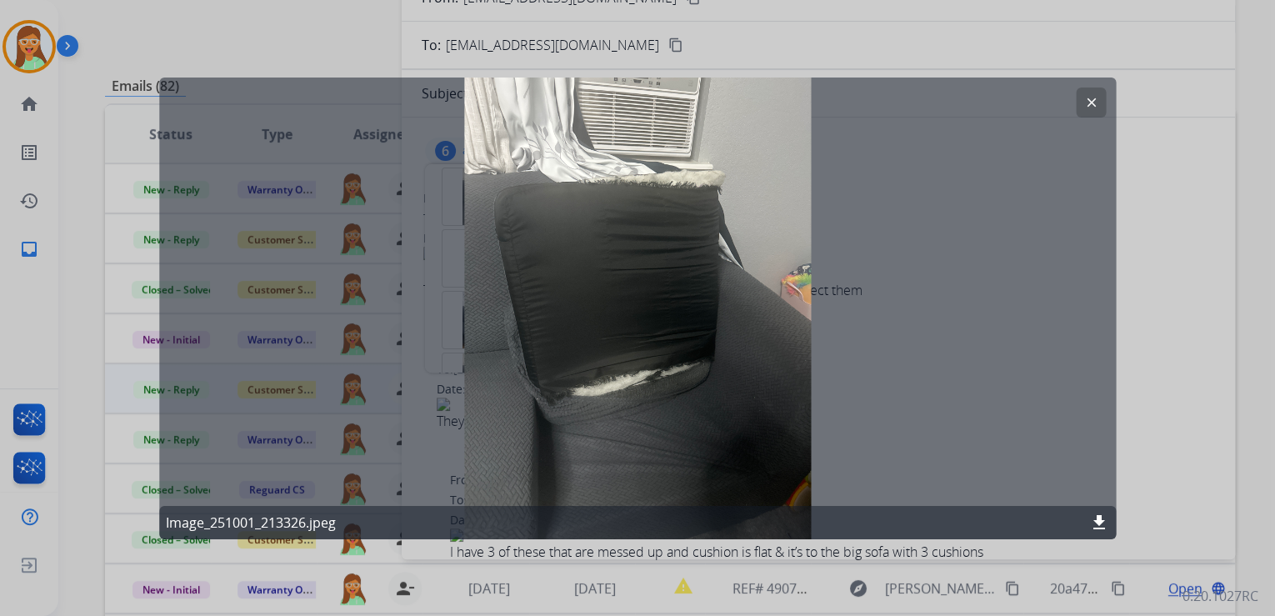
click at [1096, 106] on mat-icon "clear" at bounding box center [1090, 101] width 15 height 15
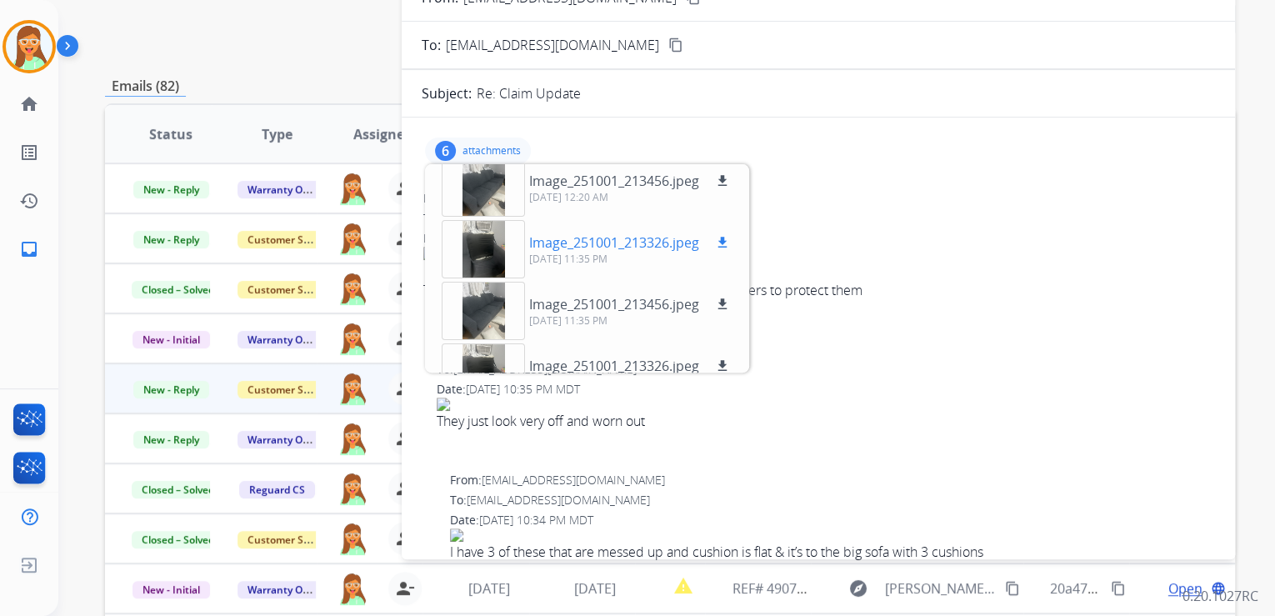
scroll to position [133, 0]
click at [493, 248] on div at bounding box center [483, 248] width 83 height 58
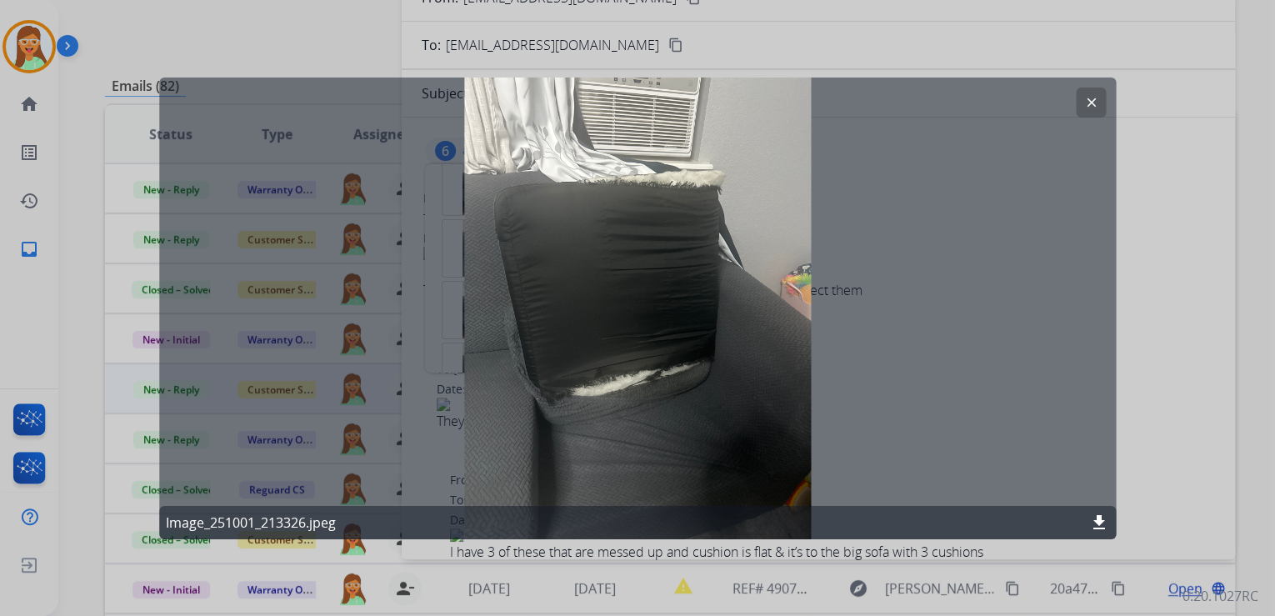
click at [1092, 103] on mat-icon "clear" at bounding box center [1090, 101] width 15 height 15
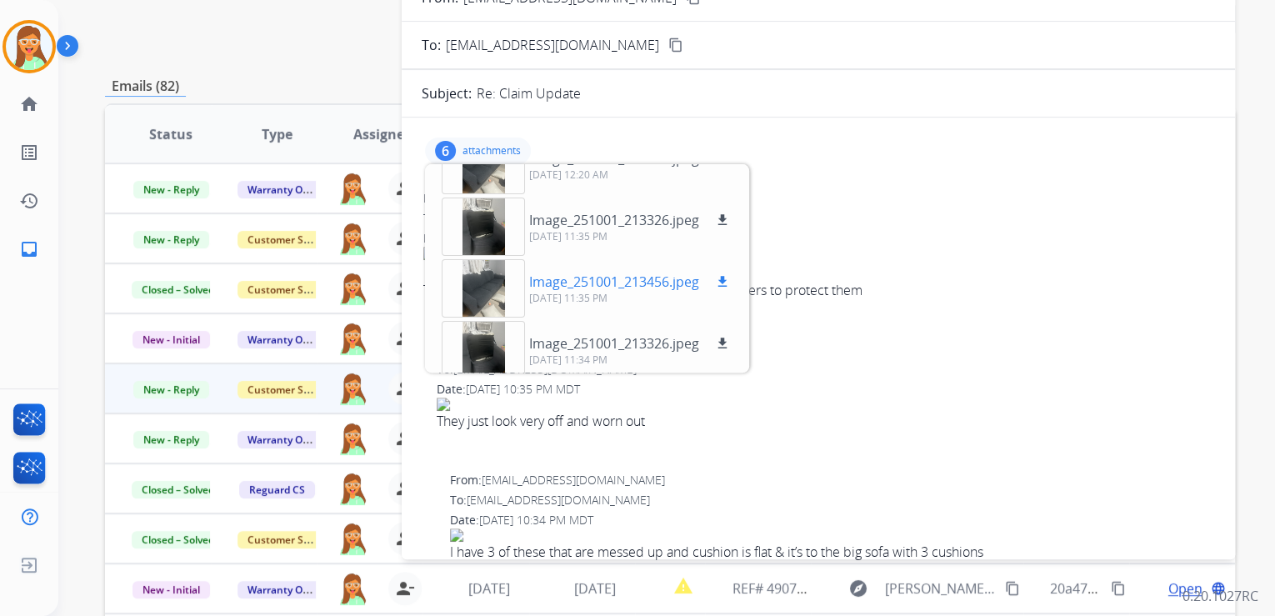
scroll to position [164, 0]
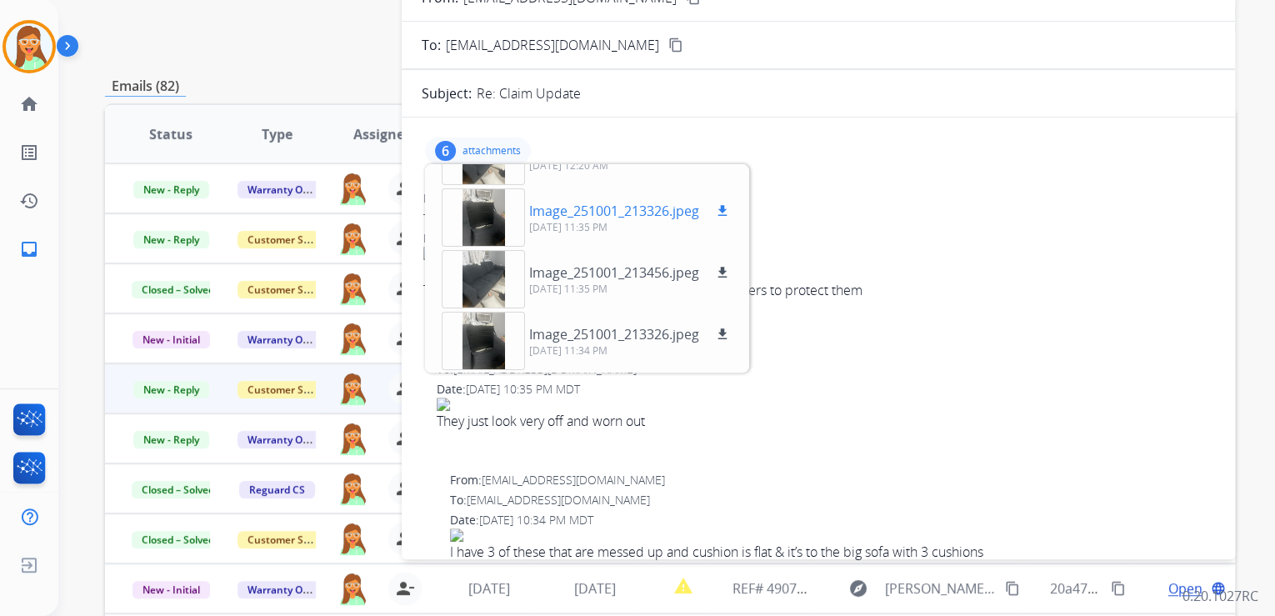
click at [495, 207] on div at bounding box center [483, 217] width 83 height 58
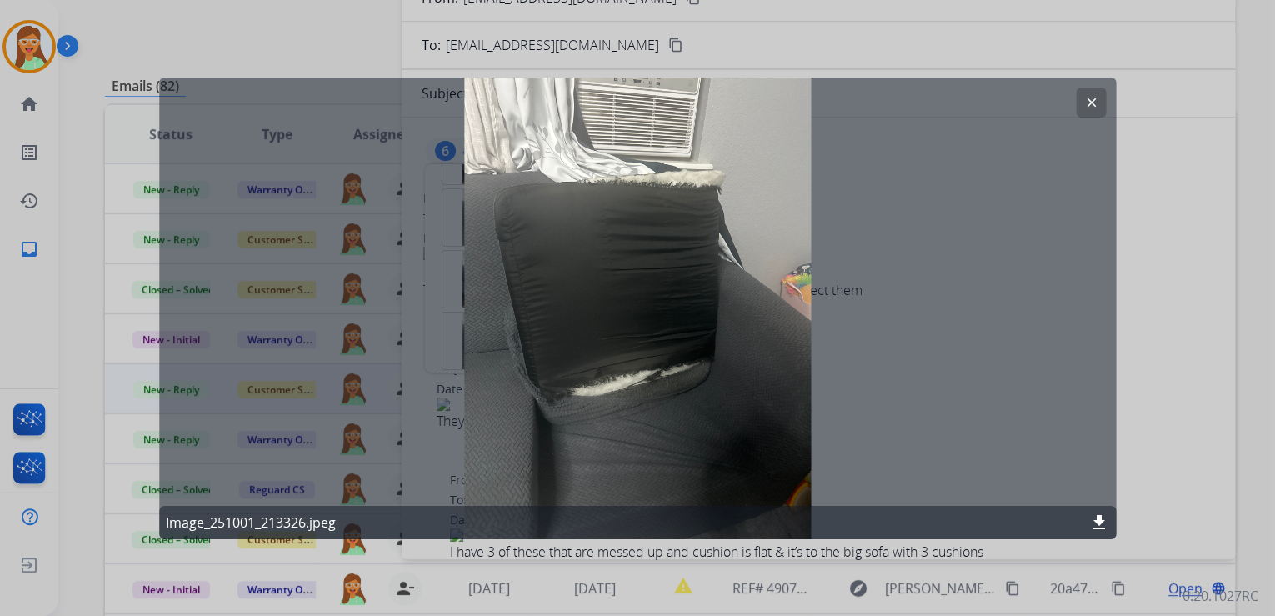
click at [1093, 106] on mat-icon "clear" at bounding box center [1090, 101] width 15 height 15
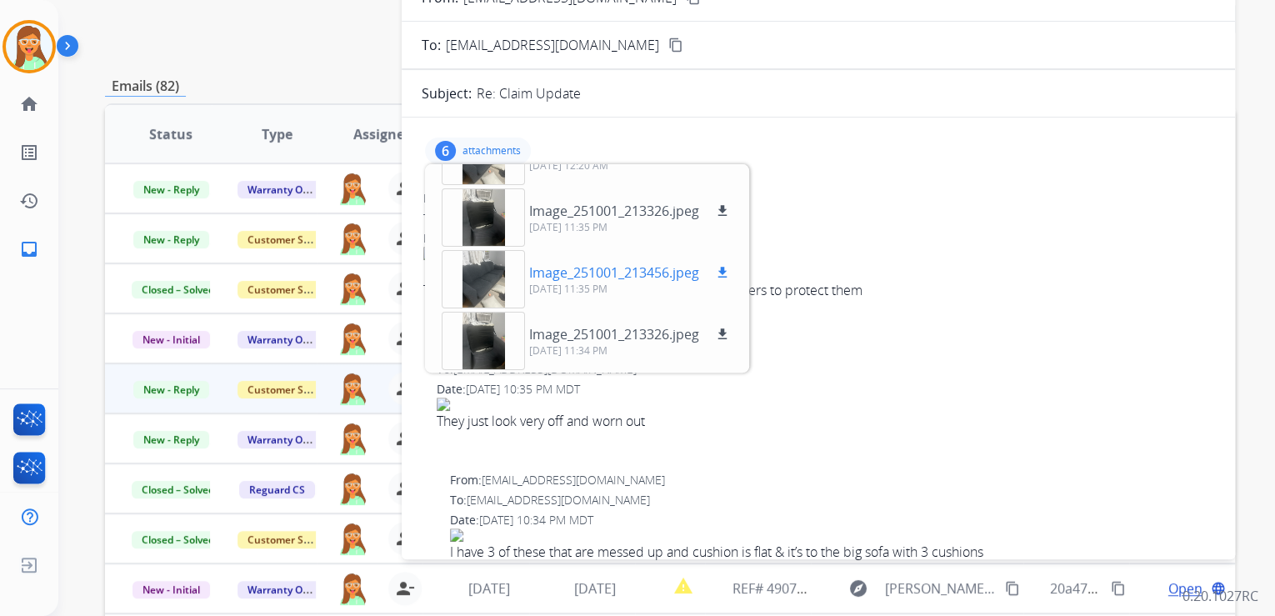
click at [489, 280] on div at bounding box center [483, 279] width 83 height 58
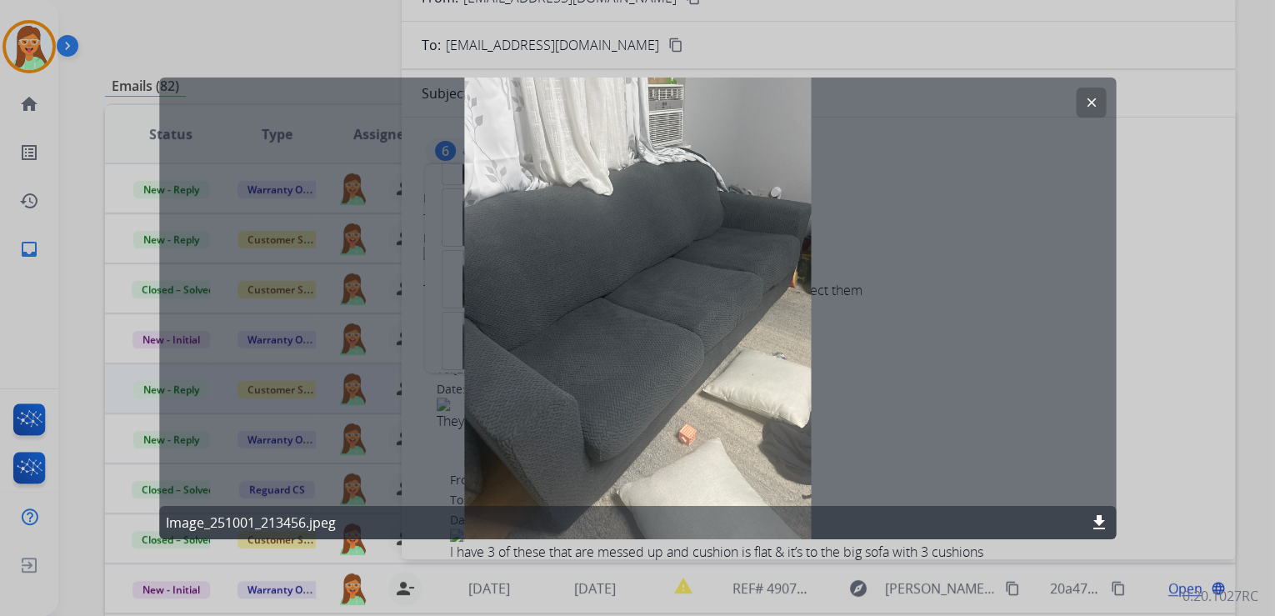
click at [1073, 99] on div "clear Image_251001_213456.jpeg download" at bounding box center [637, 308] width 957 height 462
click at [1093, 97] on mat-icon "clear" at bounding box center [1090, 101] width 15 height 15
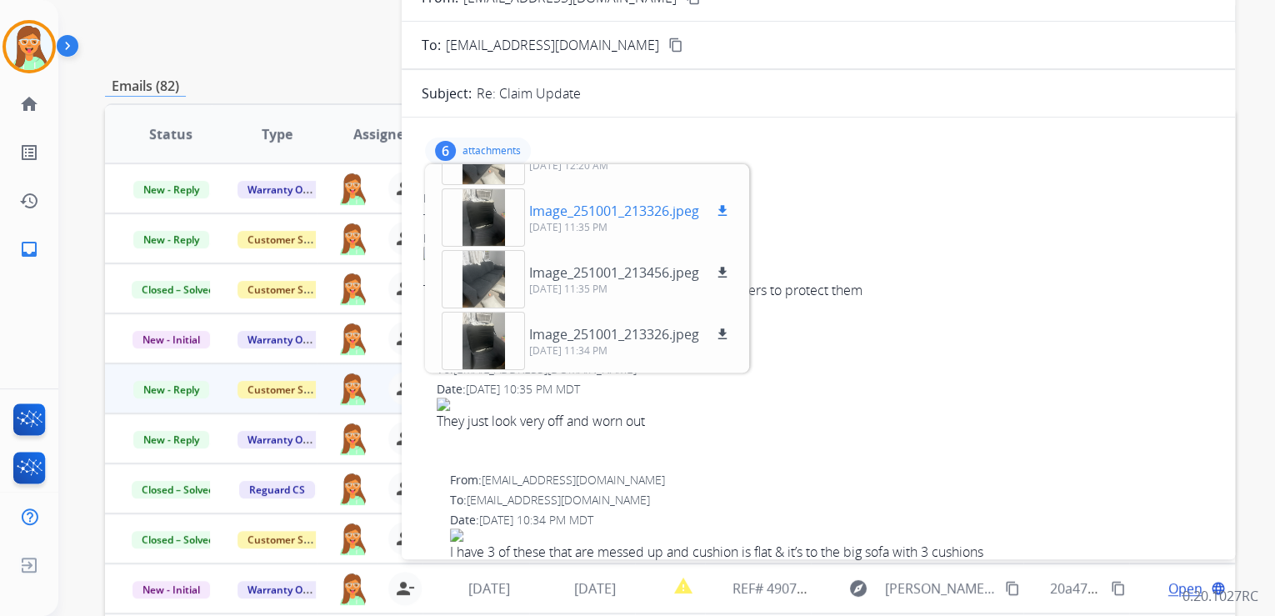
click at [493, 220] on div at bounding box center [483, 217] width 83 height 58
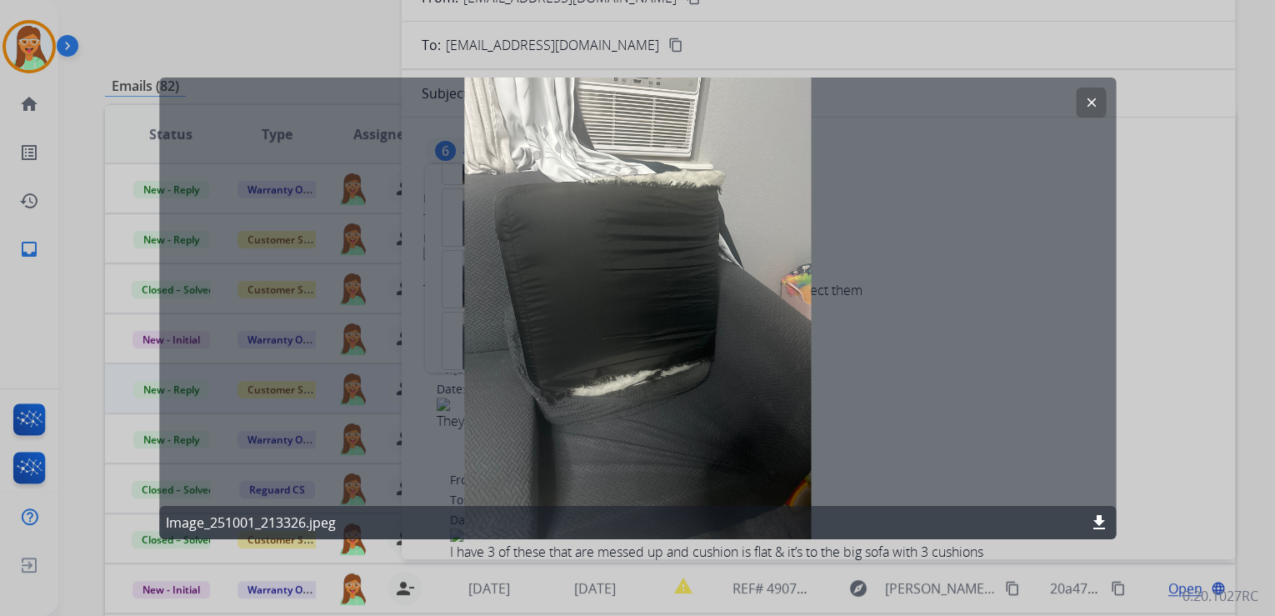
click at [1079, 102] on button "clear" at bounding box center [1091, 102] width 30 height 30
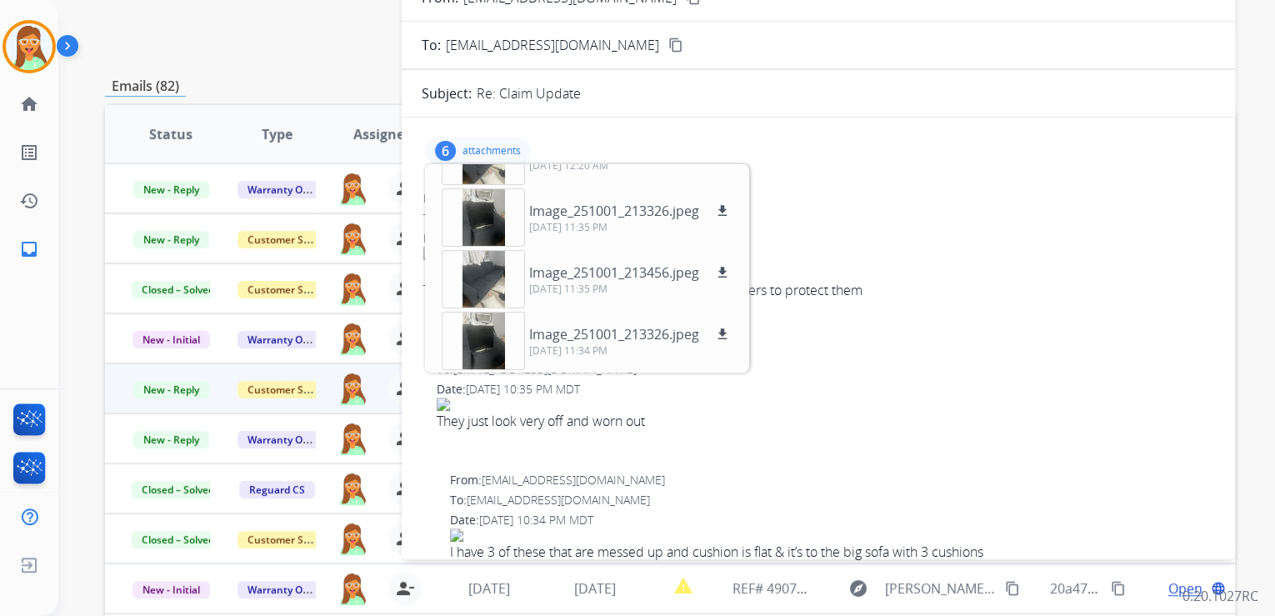
click at [458, 140] on div "6 attachments Image_251001_213326.jpeg download 10/02/2025, 12:20 AM IMG_9861.p…" at bounding box center [478, 151] width 106 height 27
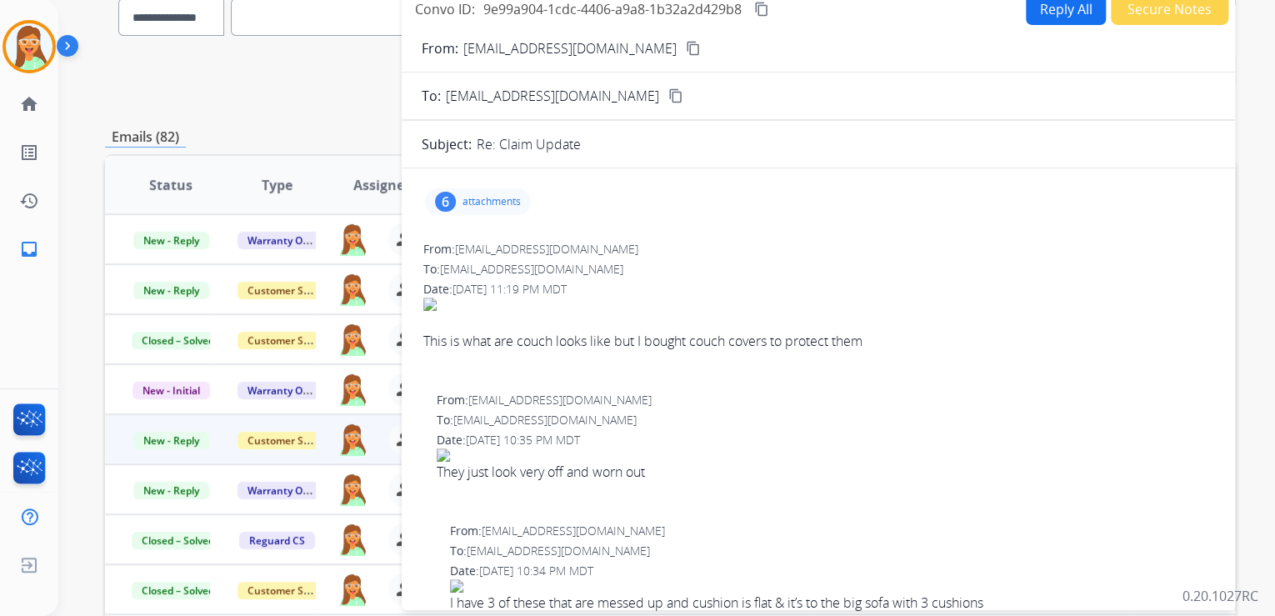
scroll to position [0, 0]
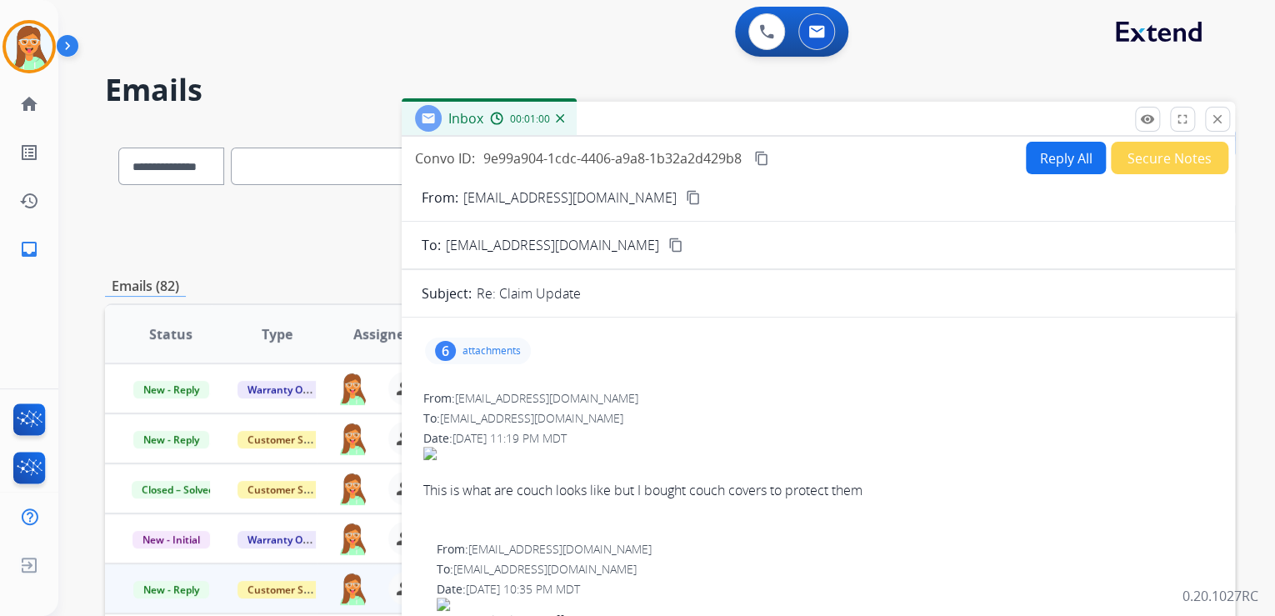
drag, startPoint x: 661, startPoint y: 193, endPoint x: 597, endPoint y: 107, distance: 107.2
click at [686, 193] on mat-icon "content_copy" at bounding box center [693, 197] width 15 height 15
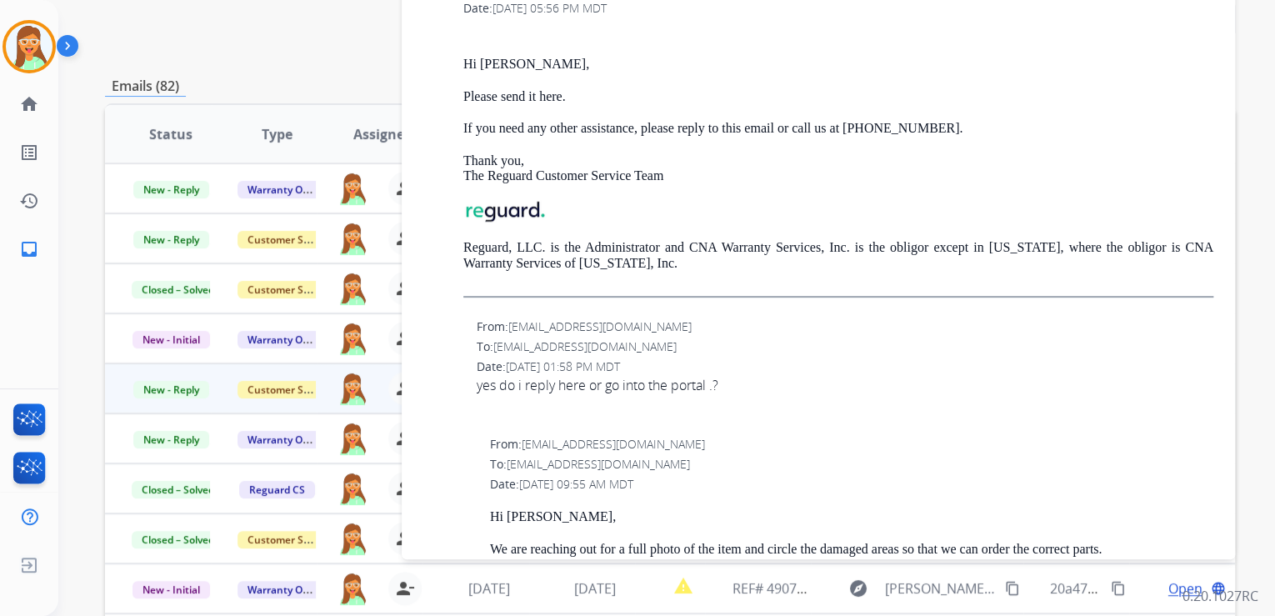
scroll to position [526, 0]
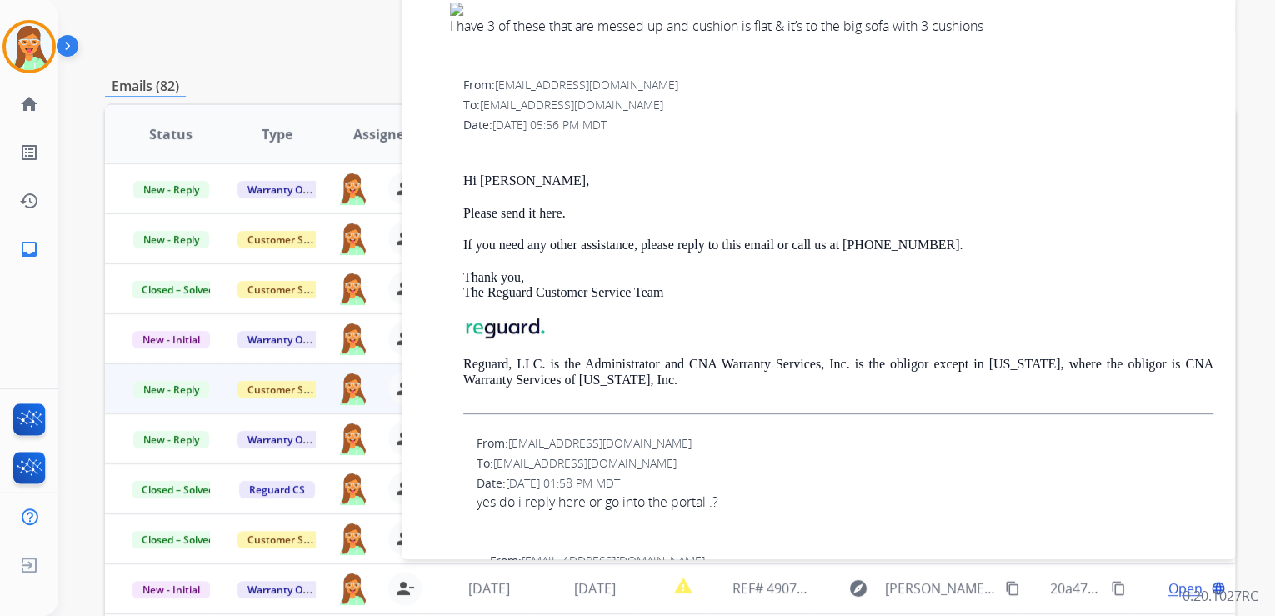
drag, startPoint x: 783, startPoint y: 450, endPoint x: 790, endPoint y: 433, distance: 18.0
click at [783, 450] on div "From: munozfamily0818@gmail.com To: support@extend.com Date: 10/01/2025 - 01:58…" at bounding box center [818, 489] width 793 height 113
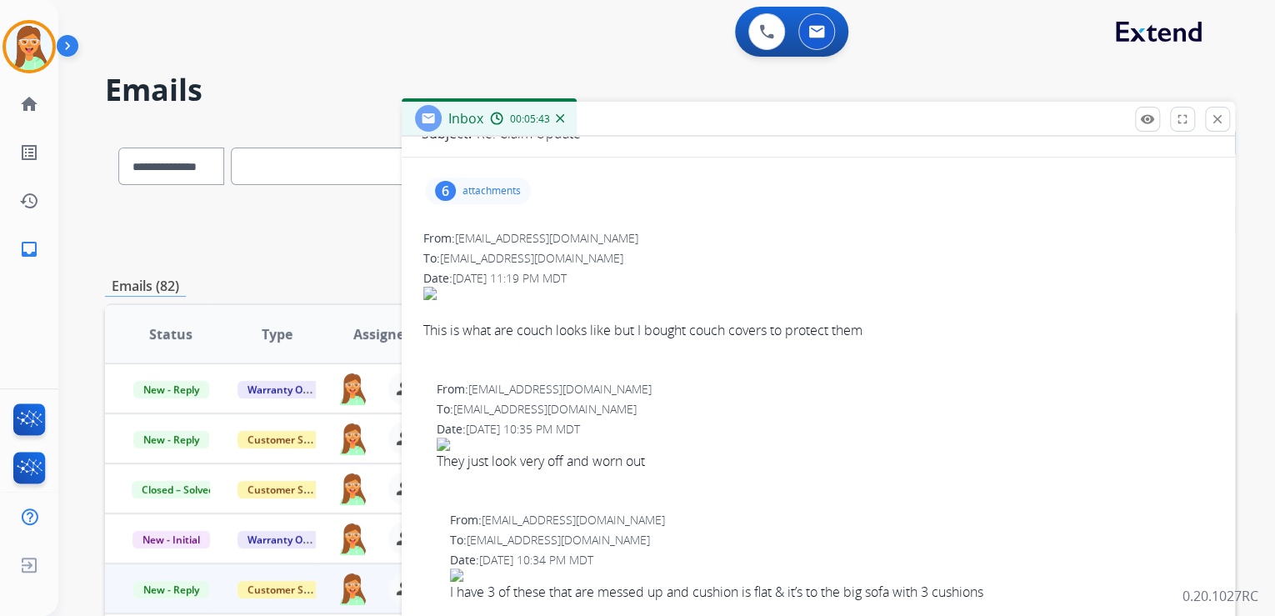
scroll to position [0, 0]
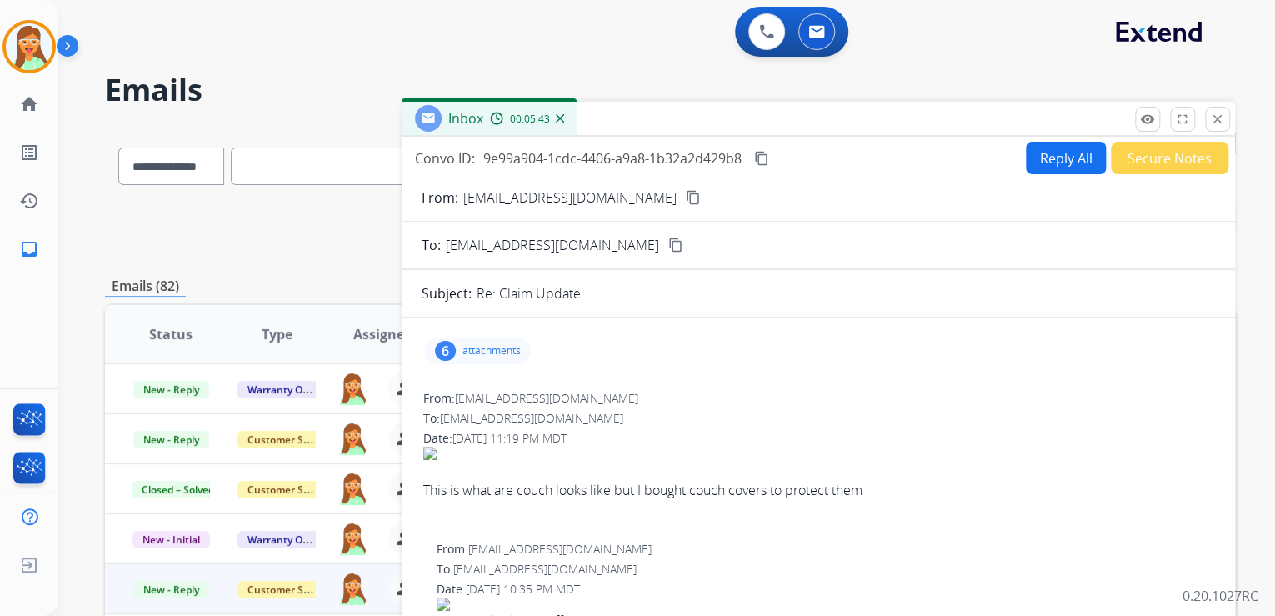
click at [484, 353] on p "attachments" at bounding box center [492, 350] width 58 height 13
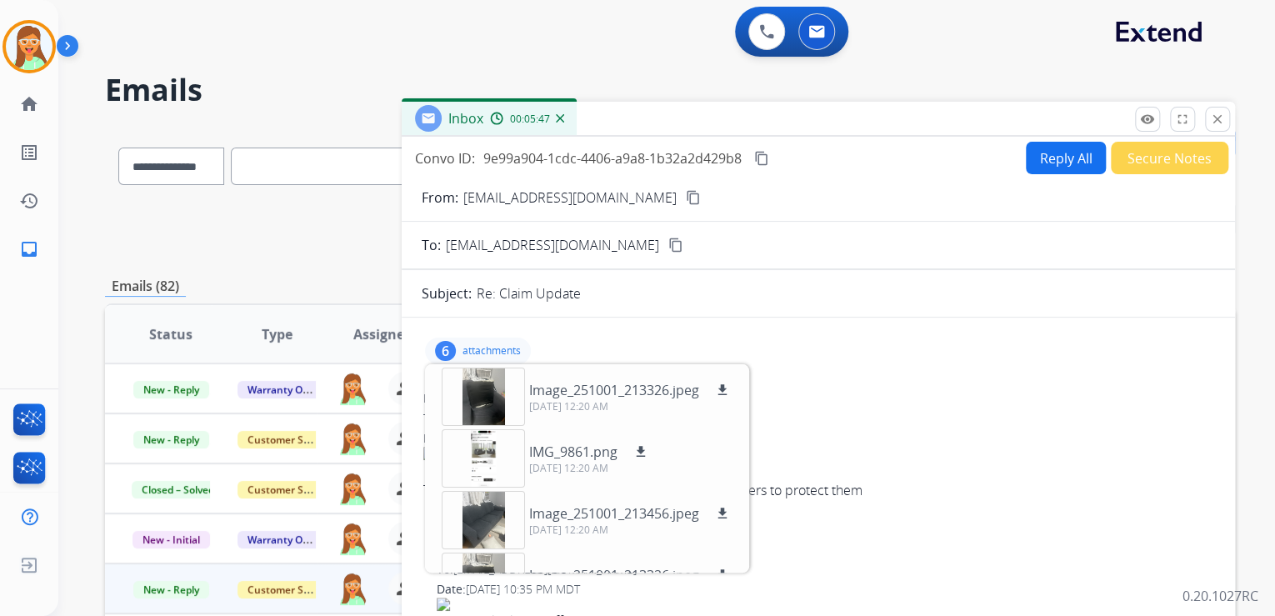
click at [481, 341] on div "6 attachments Image_251001_213326.jpeg download 10/02/2025, 12:20 AM IMG_9861.p…" at bounding box center [478, 351] width 106 height 27
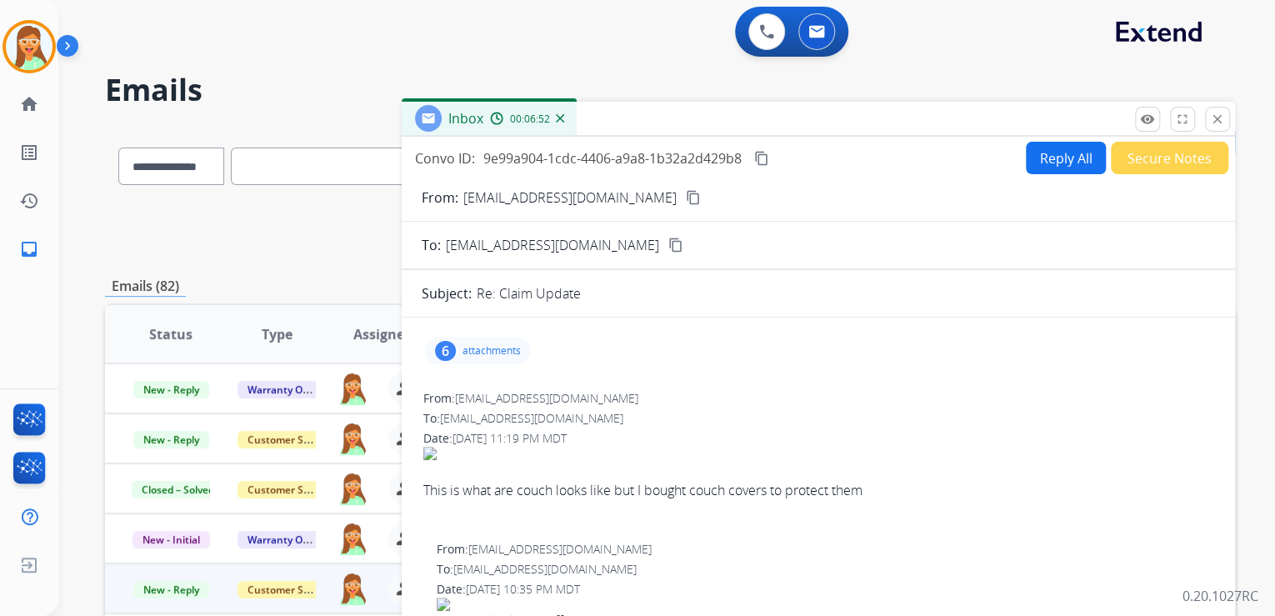
click at [760, 158] on mat-icon "content_copy" at bounding box center [761, 158] width 15 height 15
click at [1047, 156] on button "Reply All" at bounding box center [1066, 158] width 80 height 33
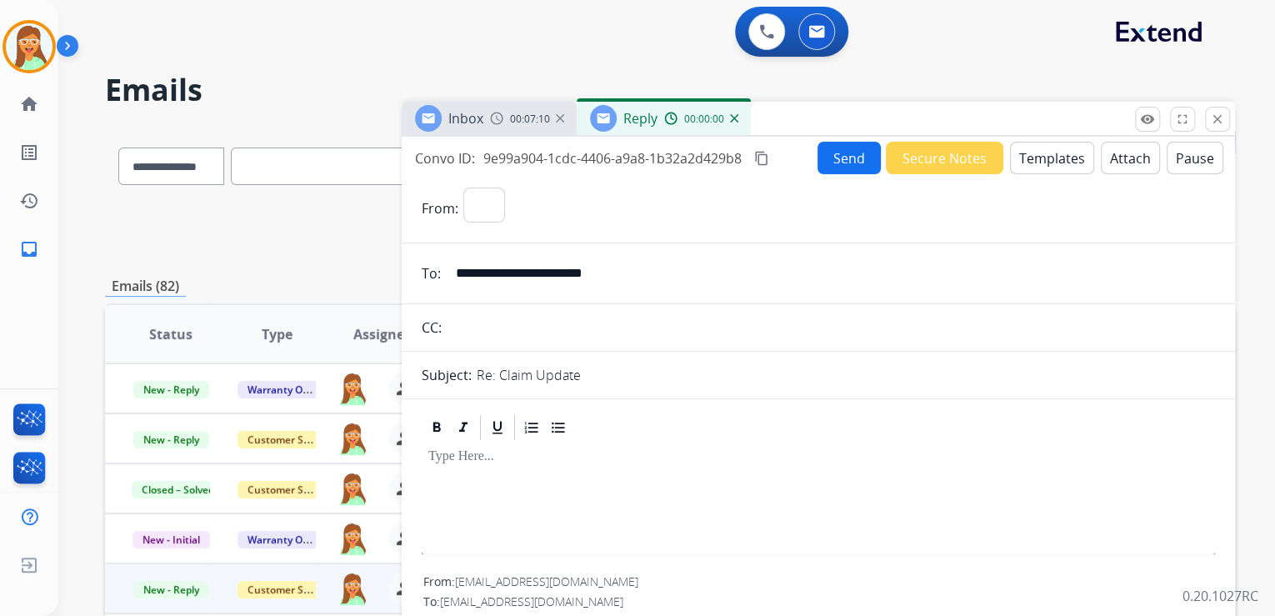
click at [1050, 153] on button "Templates" at bounding box center [1052, 158] width 84 height 33
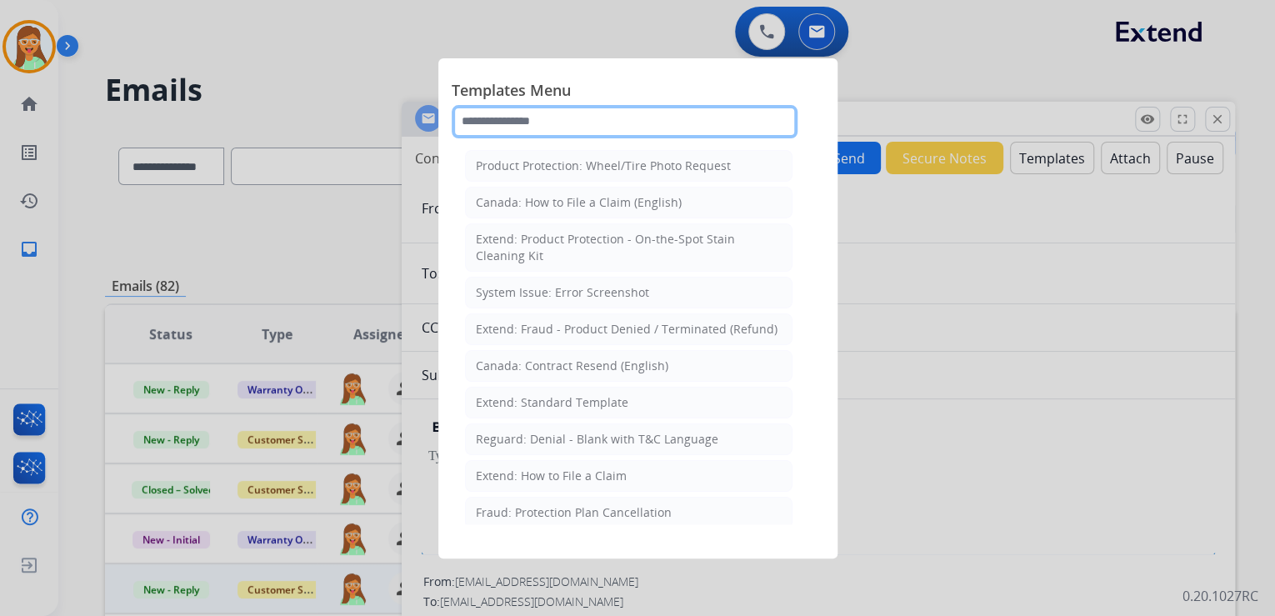
click at [581, 122] on input "text" at bounding box center [625, 121] width 346 height 33
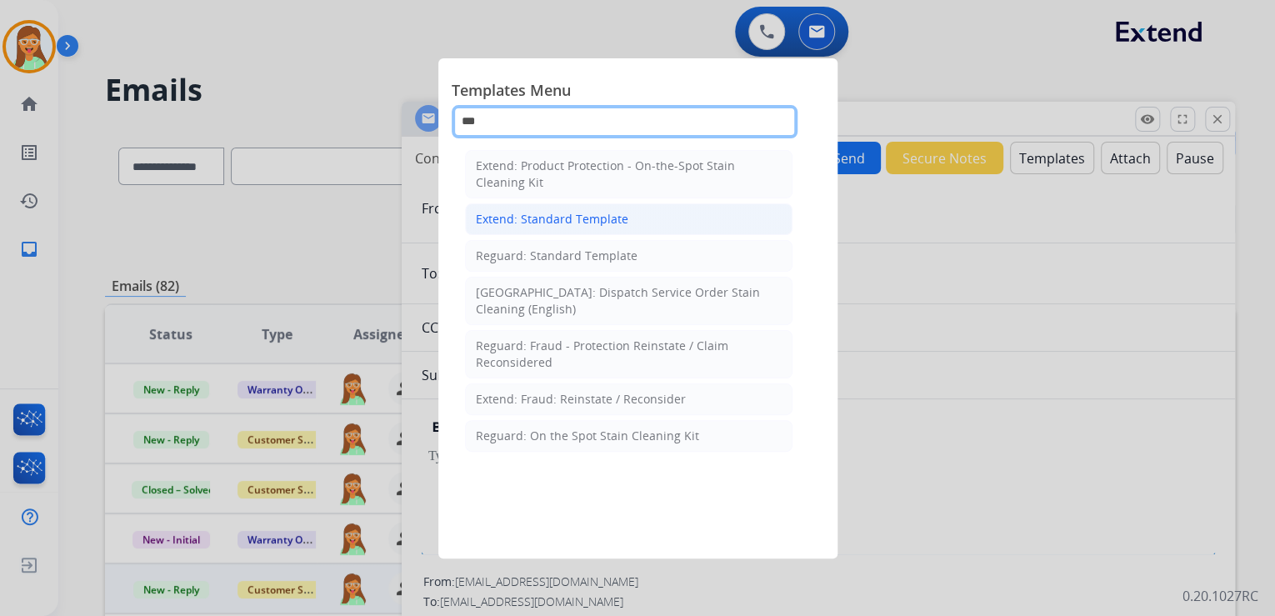
type input "***"
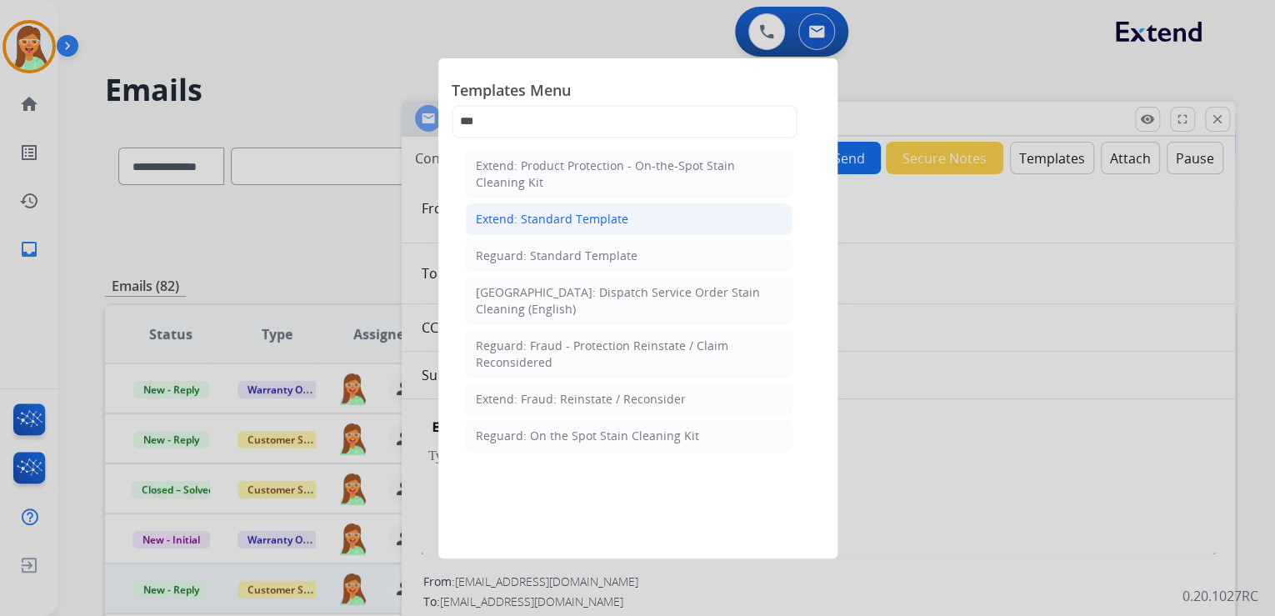
click at [608, 223] on div "Extend: Standard Template" at bounding box center [552, 219] width 153 height 17
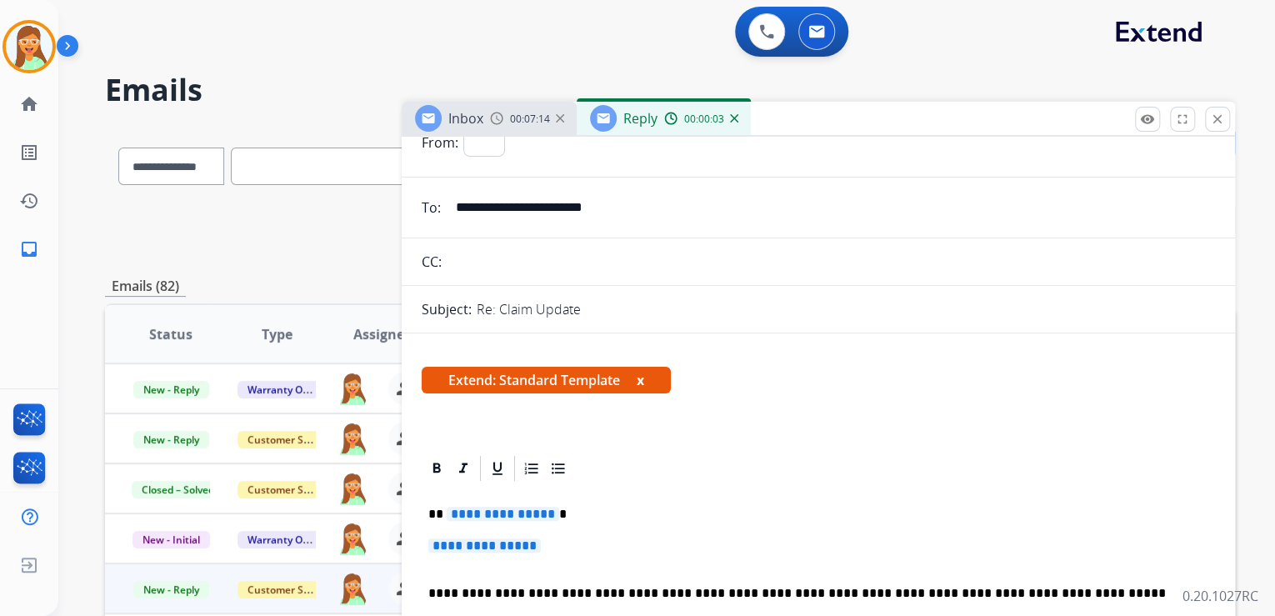
scroll to position [200, 0]
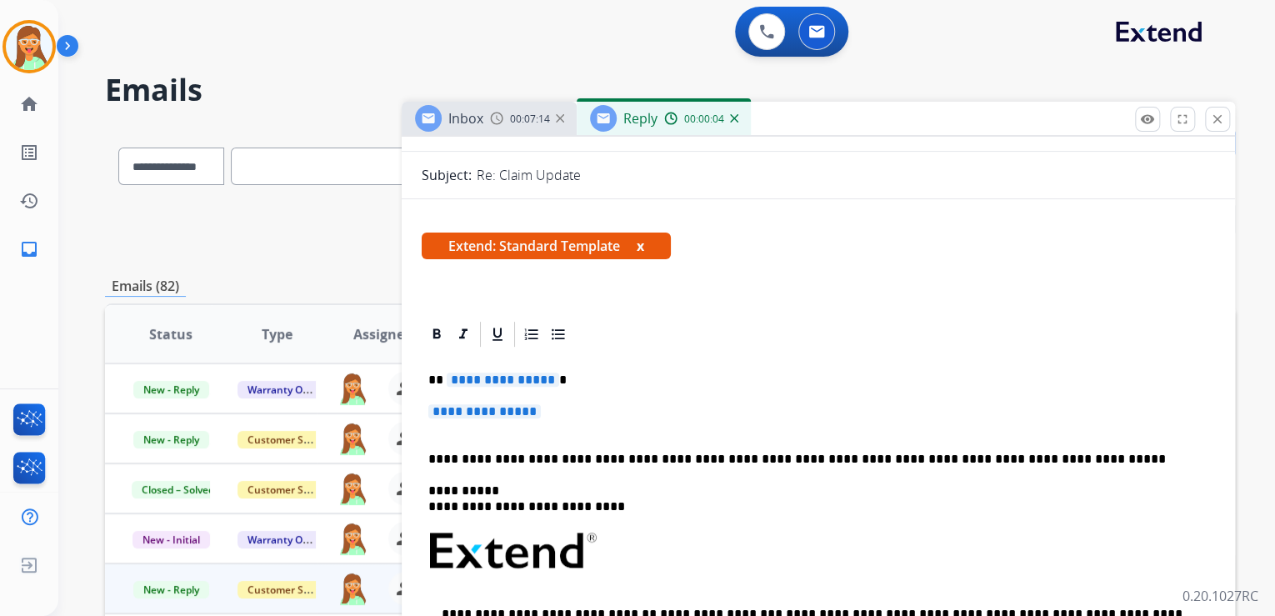
click at [522, 403] on div "**********" at bounding box center [818, 605] width 793 height 512
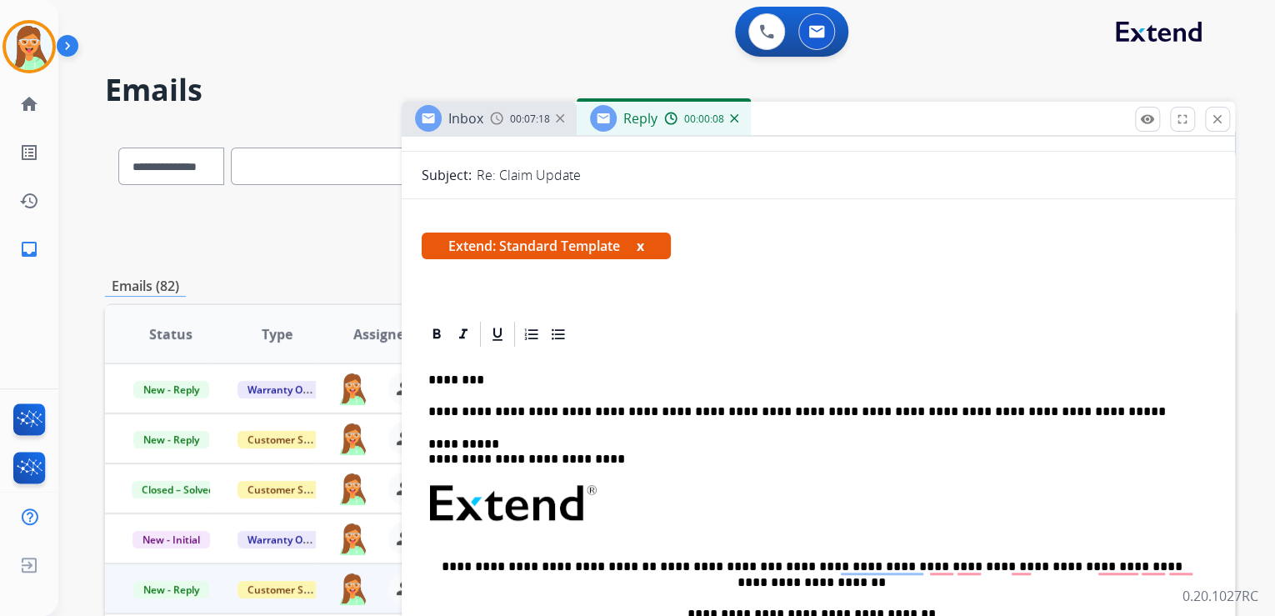
select select "**********"
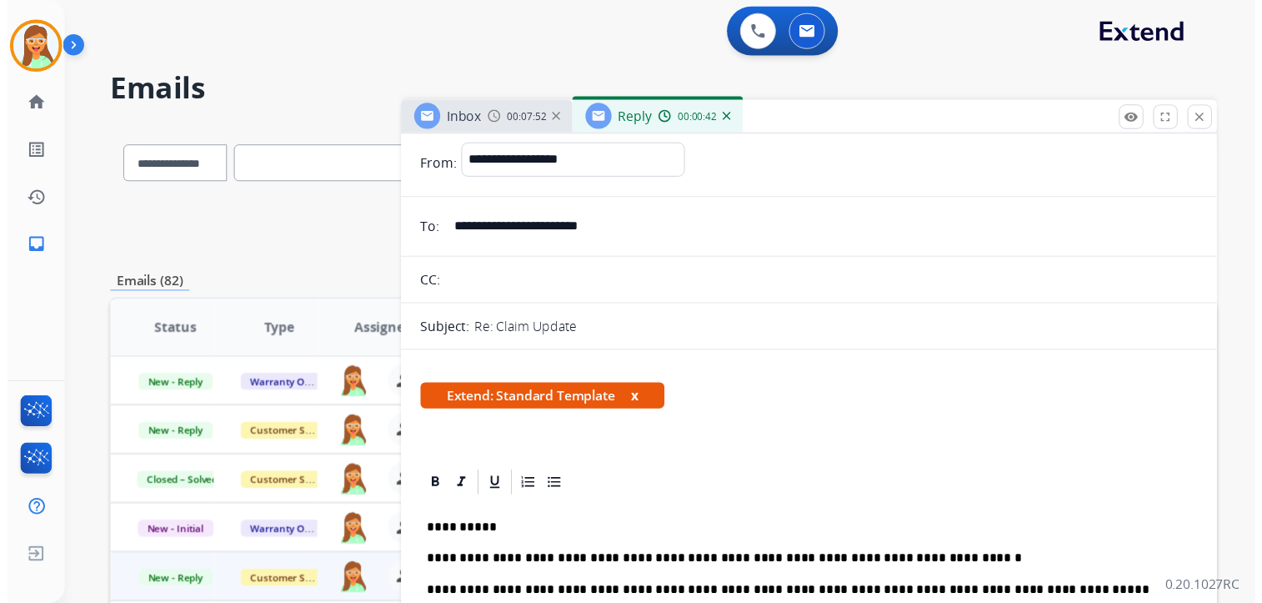
scroll to position [0, 0]
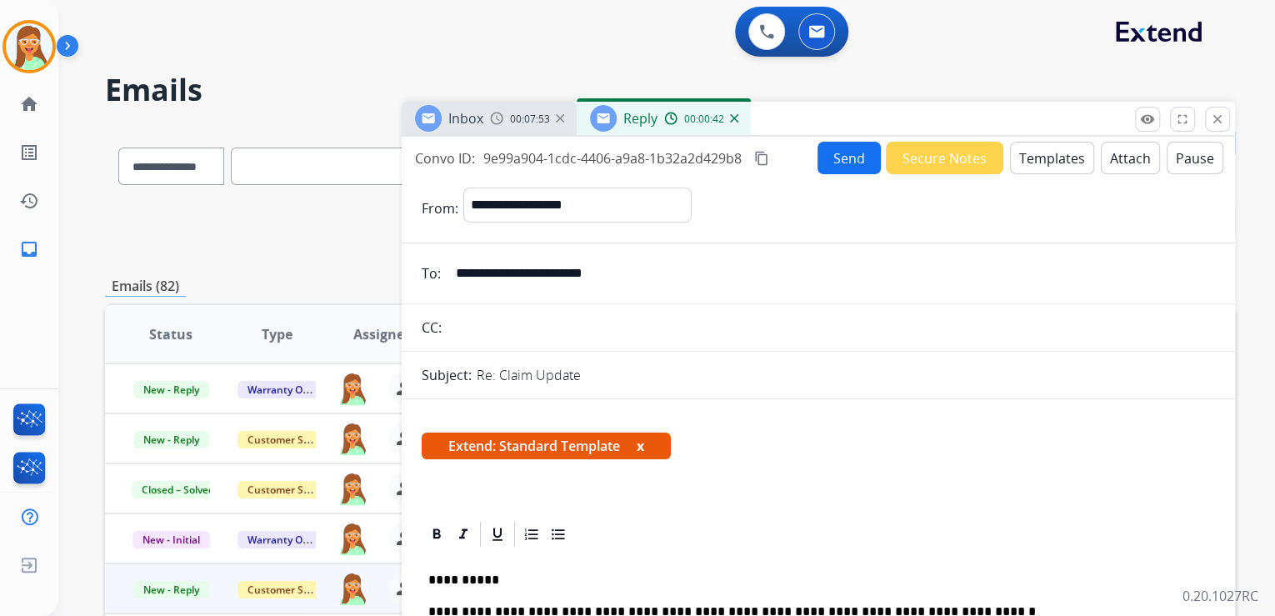
click at [842, 160] on button "Send" at bounding box center [849, 158] width 63 height 33
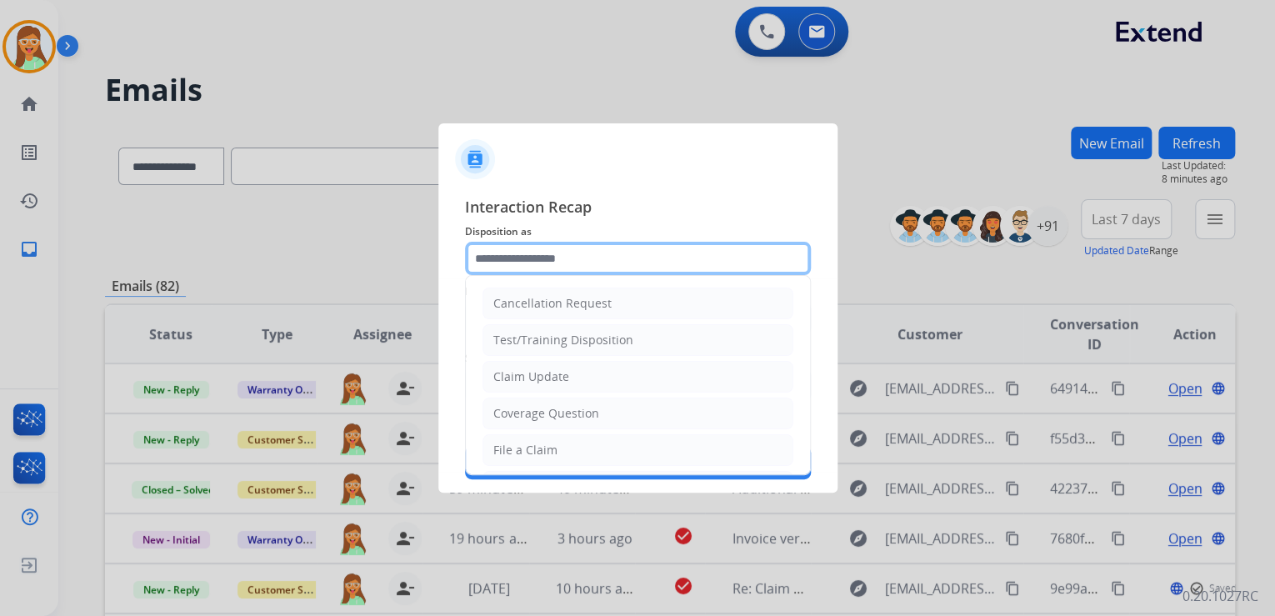
click at [621, 250] on input "text" at bounding box center [638, 258] width 346 height 33
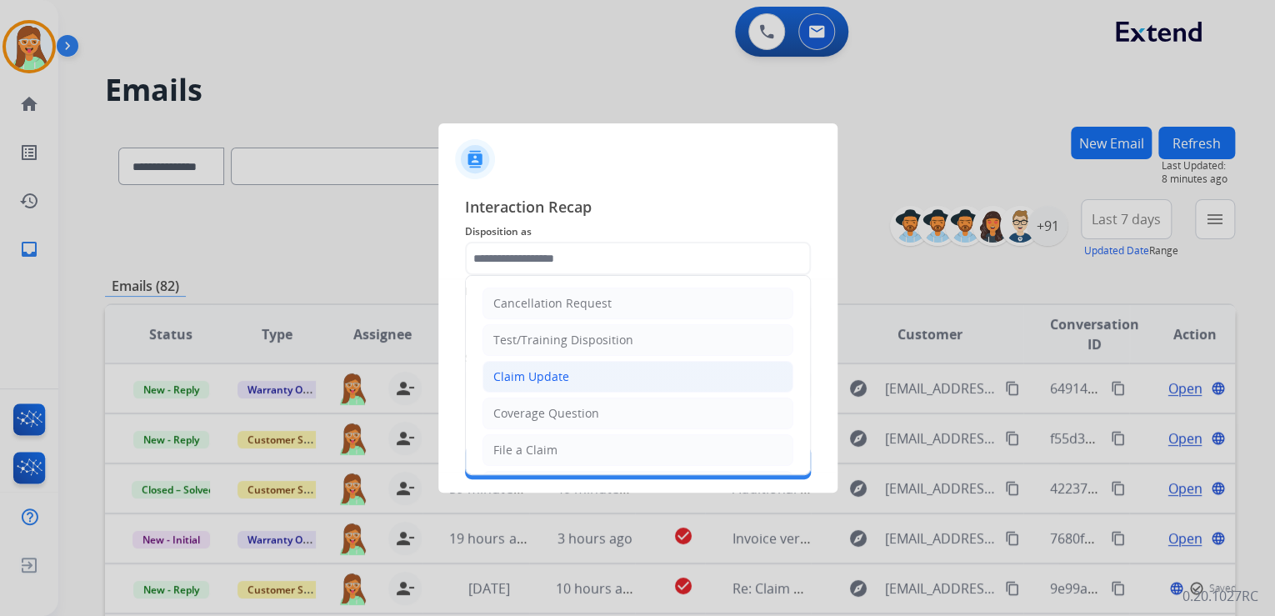
drag, startPoint x: 578, startPoint y: 382, endPoint x: 553, endPoint y: 333, distance: 54.8
click at [577, 383] on li "Claim Update" at bounding box center [638, 377] width 311 height 32
type input "**********"
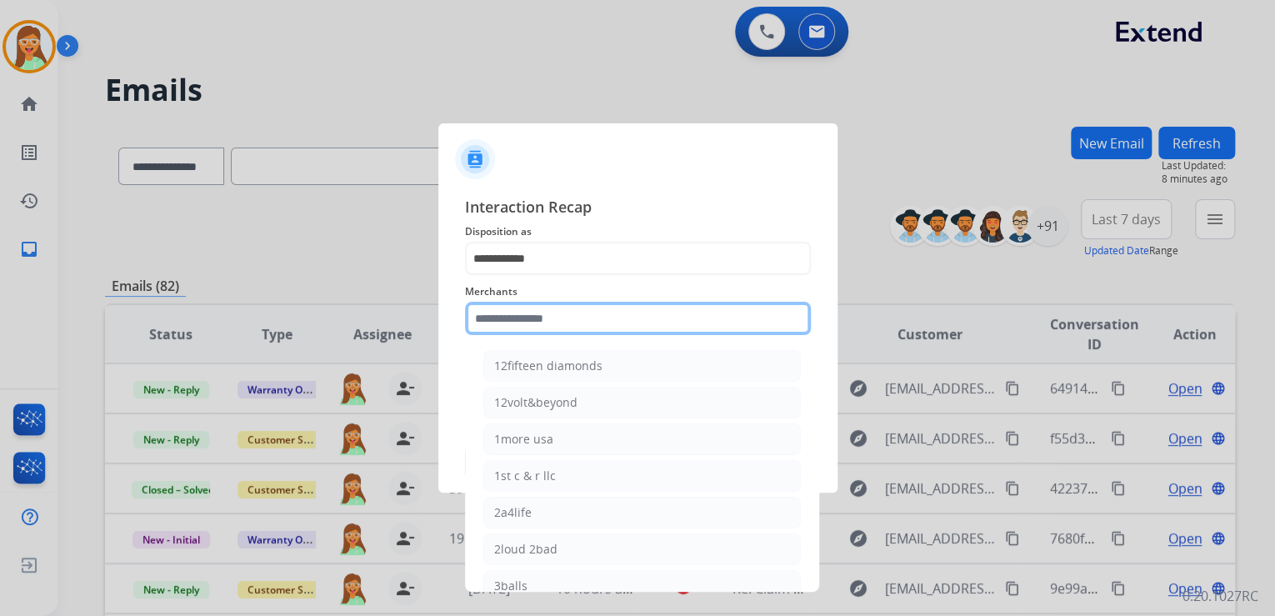
click at [553, 333] on input "text" at bounding box center [638, 318] width 346 height 33
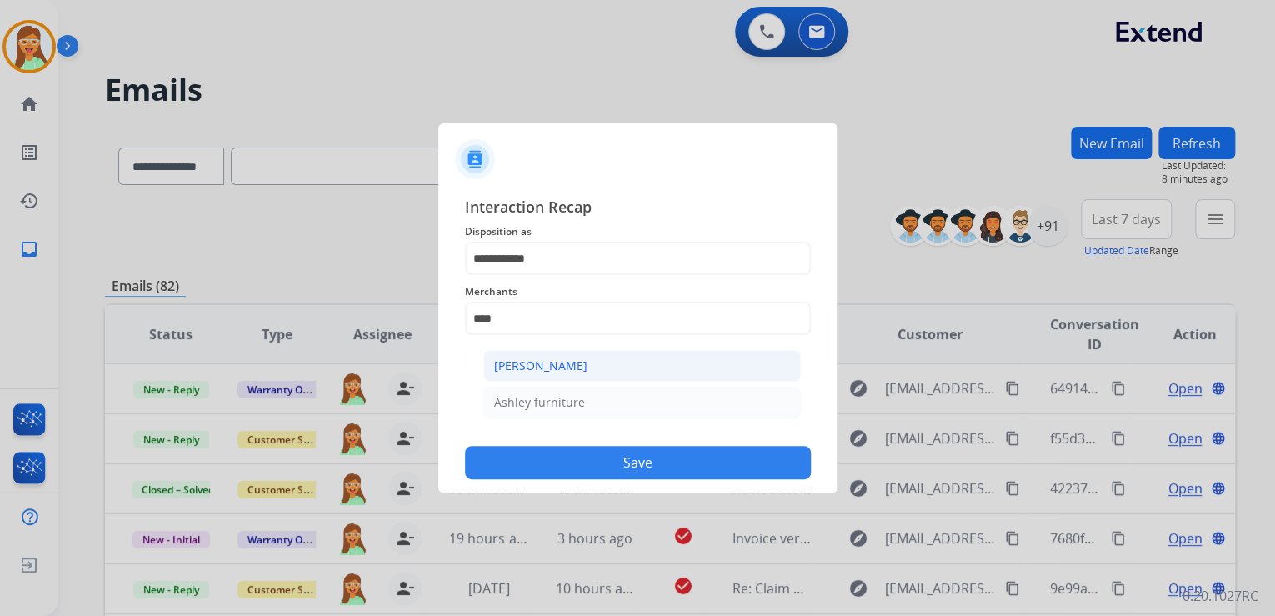
click at [567, 363] on div "[PERSON_NAME]" at bounding box center [540, 366] width 93 height 17
type input "**********"
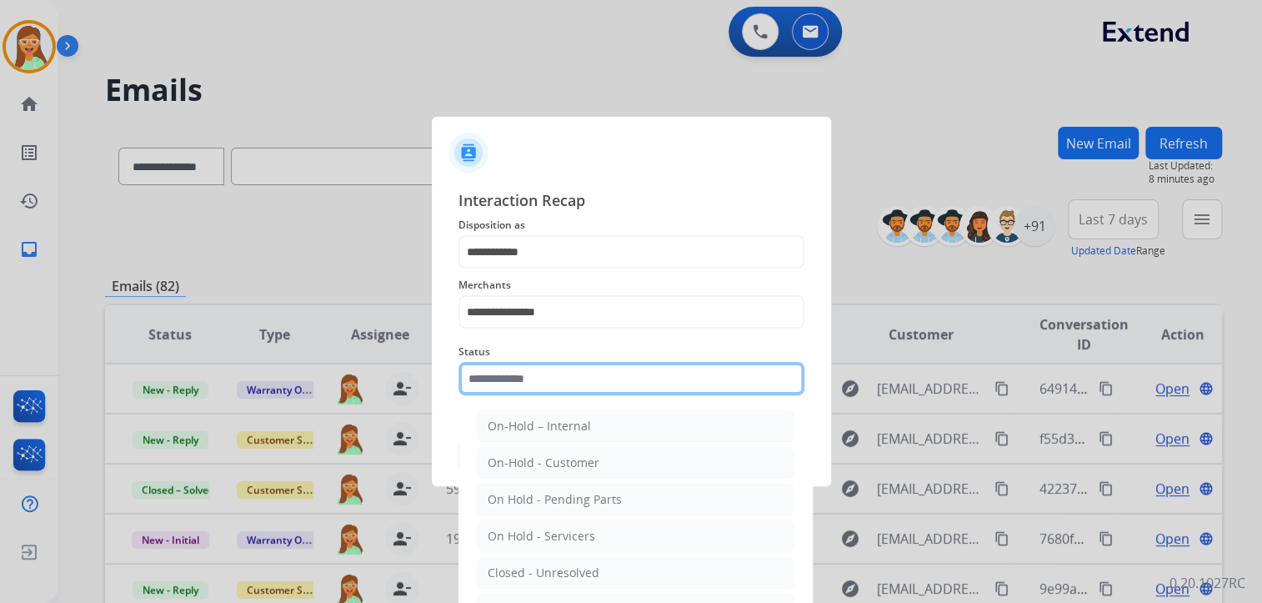
drag, startPoint x: 578, startPoint y: 376, endPoint x: 590, endPoint y: 393, distance: 20.3
click at [578, 377] on input "text" at bounding box center [631, 378] width 346 height 33
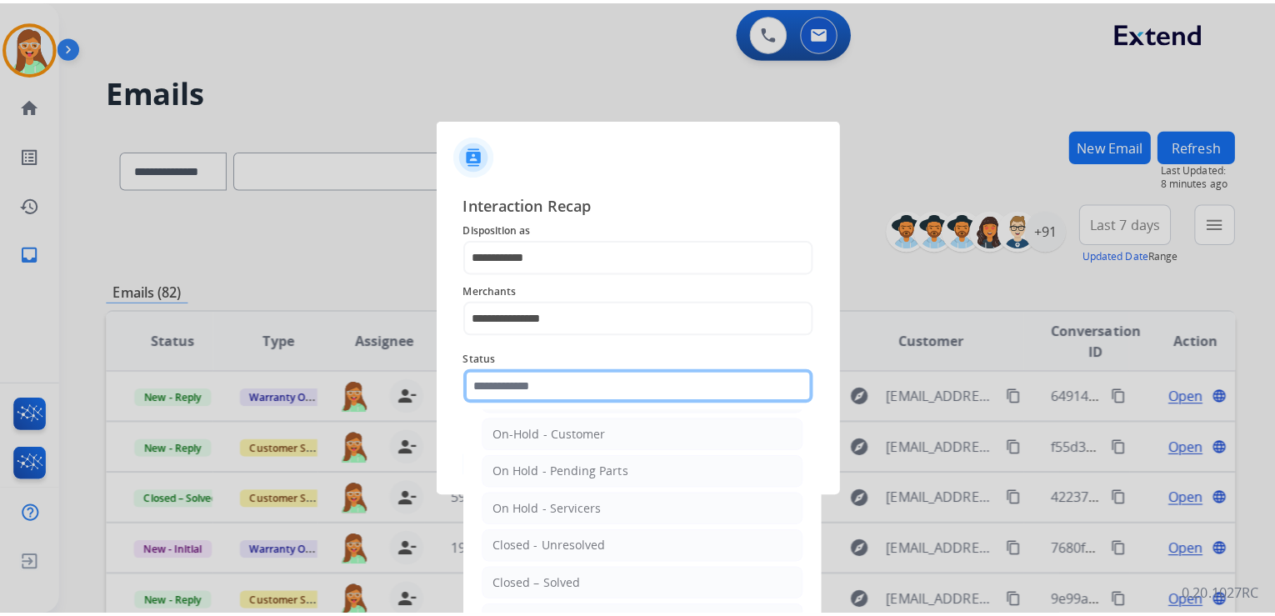
scroll to position [97, 0]
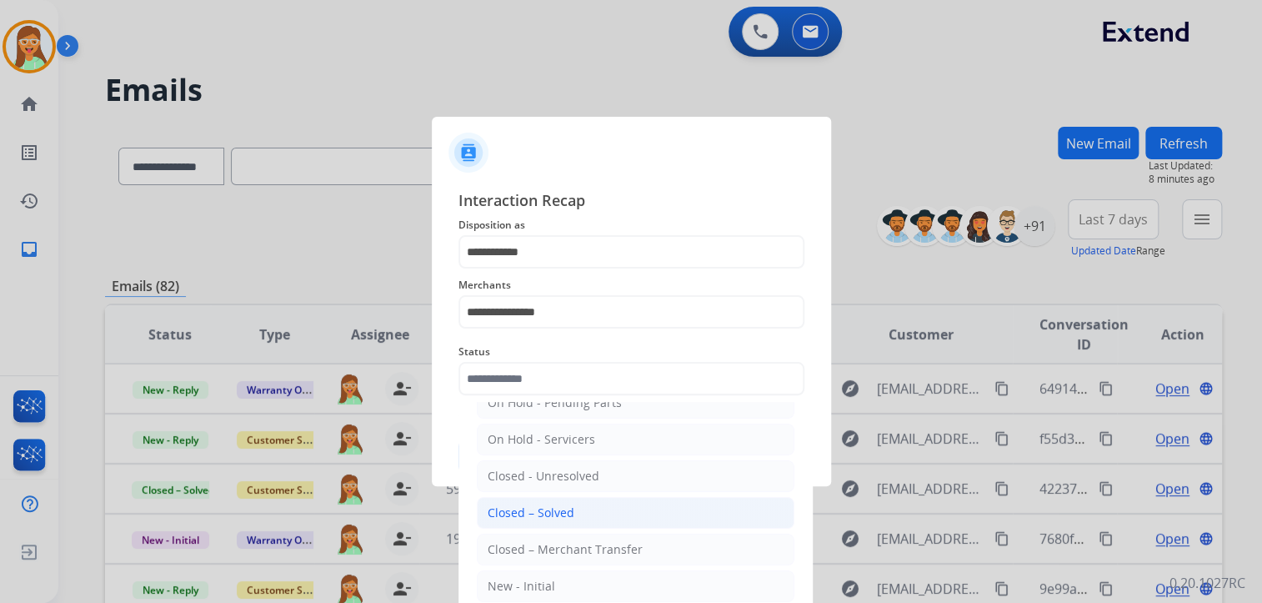
click at [586, 507] on li "Closed – Solved" at bounding box center [636, 513] width 318 height 32
type input "**********"
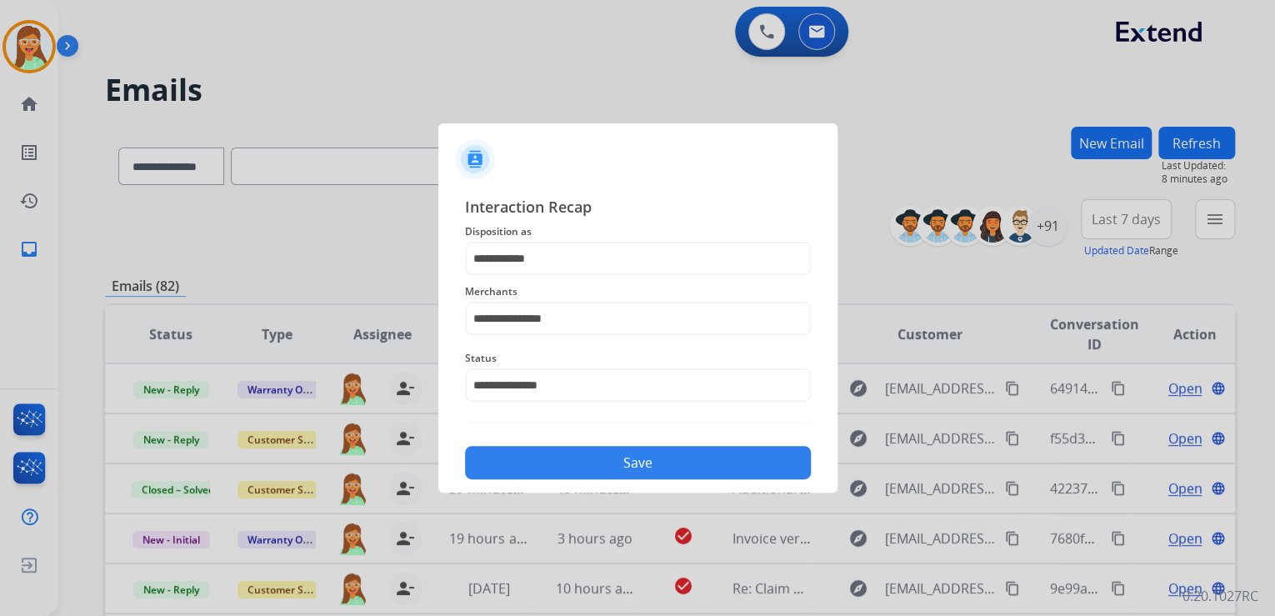
click at [602, 470] on button "Save" at bounding box center [638, 462] width 346 height 33
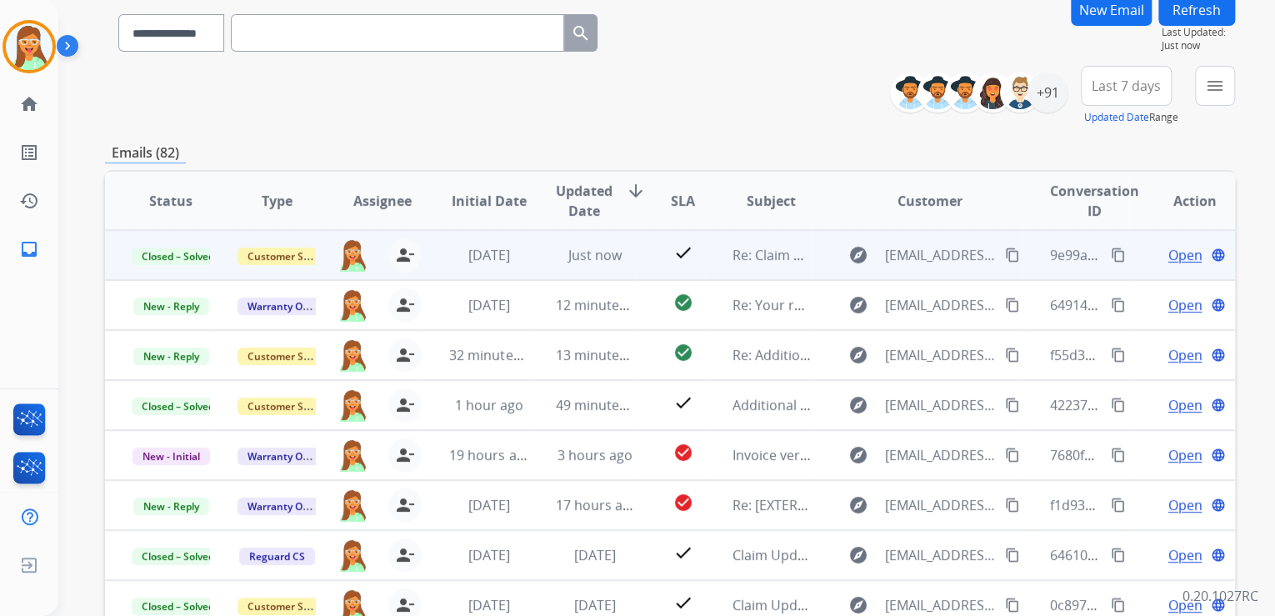
scroll to position [1, 0]
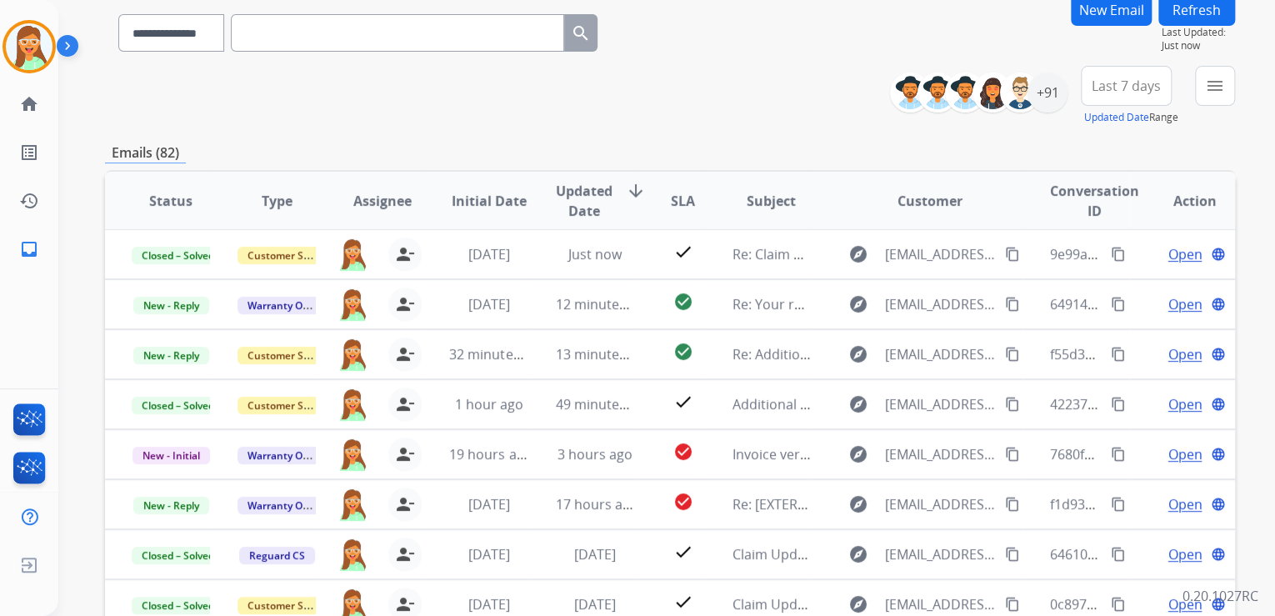
drag, startPoint x: 716, startPoint y: 67, endPoint x: 716, endPoint y: 58, distance: 9.2
click at [716, 62] on div "**********" at bounding box center [670, 404] width 1130 height 822
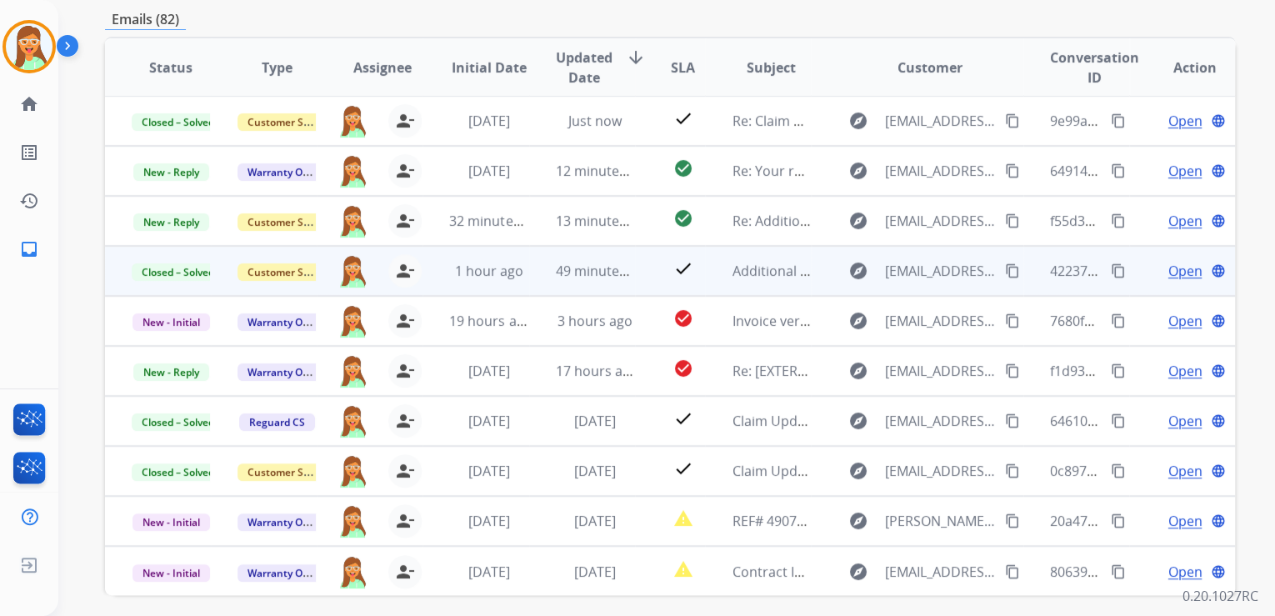
scroll to position [332, 0]
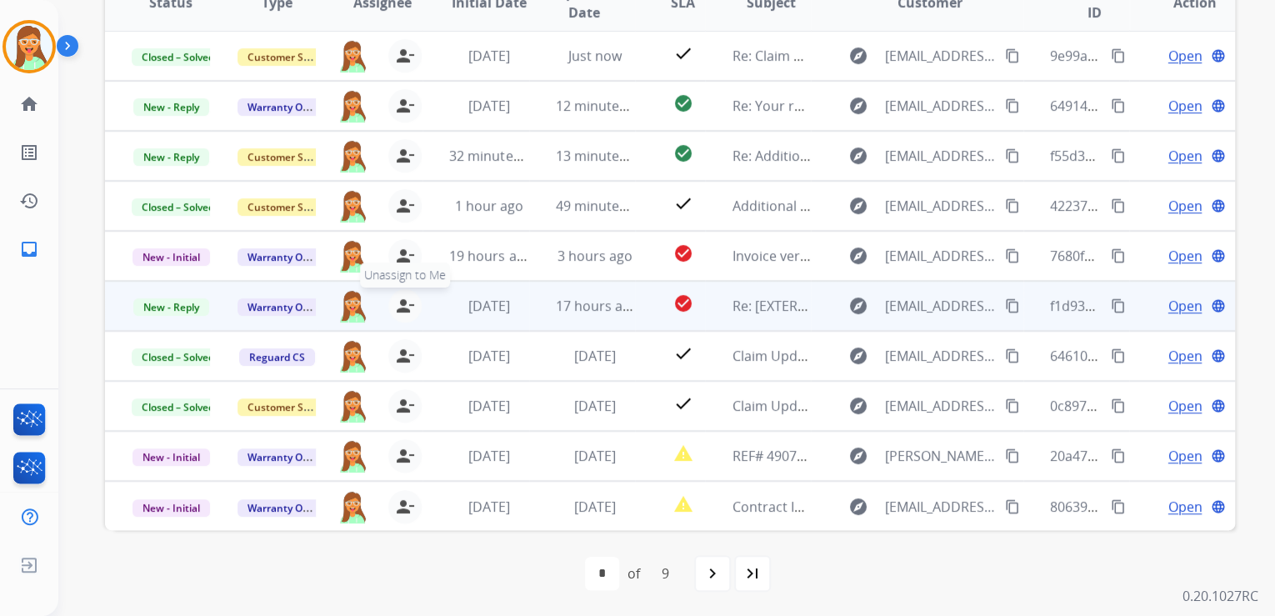
click at [408, 298] on mat-icon "person_remove" at bounding box center [405, 306] width 20 height 20
click at [408, 299] on mat-icon "person_add" at bounding box center [406, 306] width 20 height 20
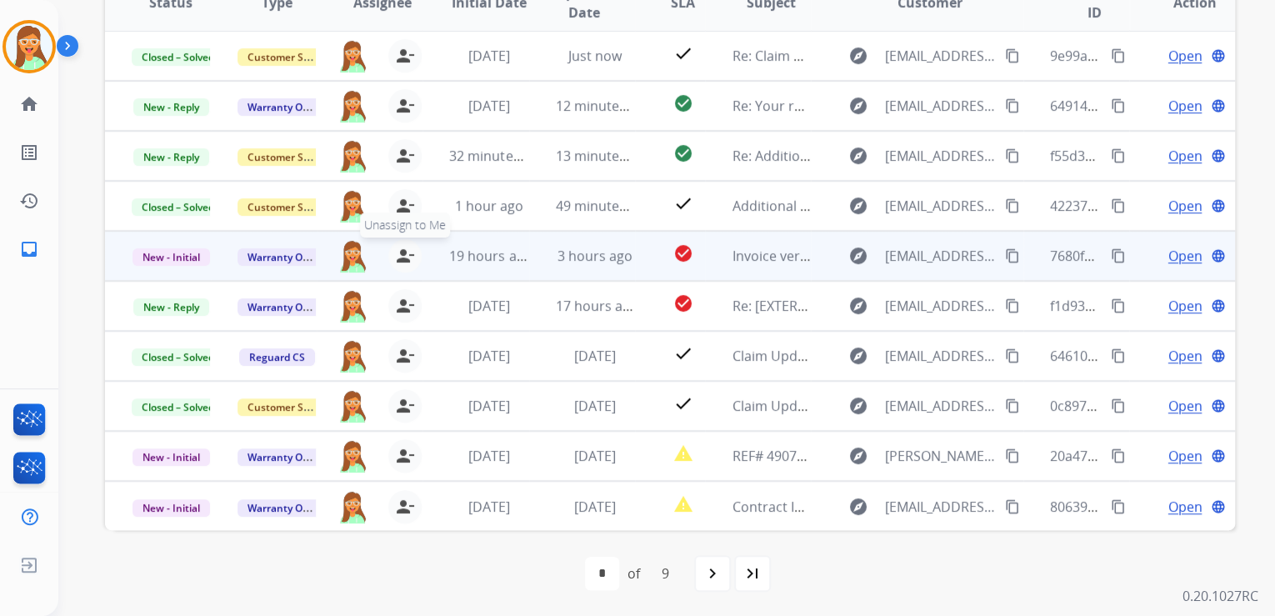
click at [399, 248] on mat-icon "person_remove" at bounding box center [405, 256] width 20 height 20
click at [399, 248] on mat-icon "person_add" at bounding box center [406, 256] width 20 height 20
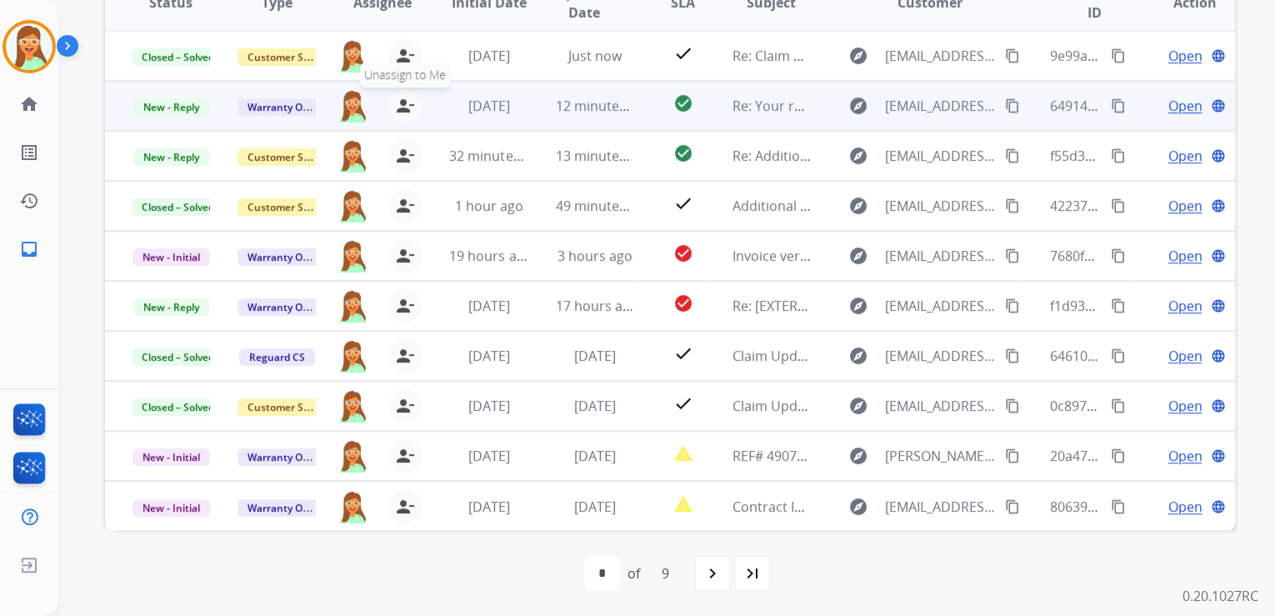
drag, startPoint x: 399, startPoint y: 248, endPoint x: 405, endPoint y: 100, distance: 148.5
click at [405, 100] on mat-icon "person_remove" at bounding box center [405, 106] width 20 height 20
click at [405, 100] on mat-icon "person_add" at bounding box center [406, 106] width 20 height 20
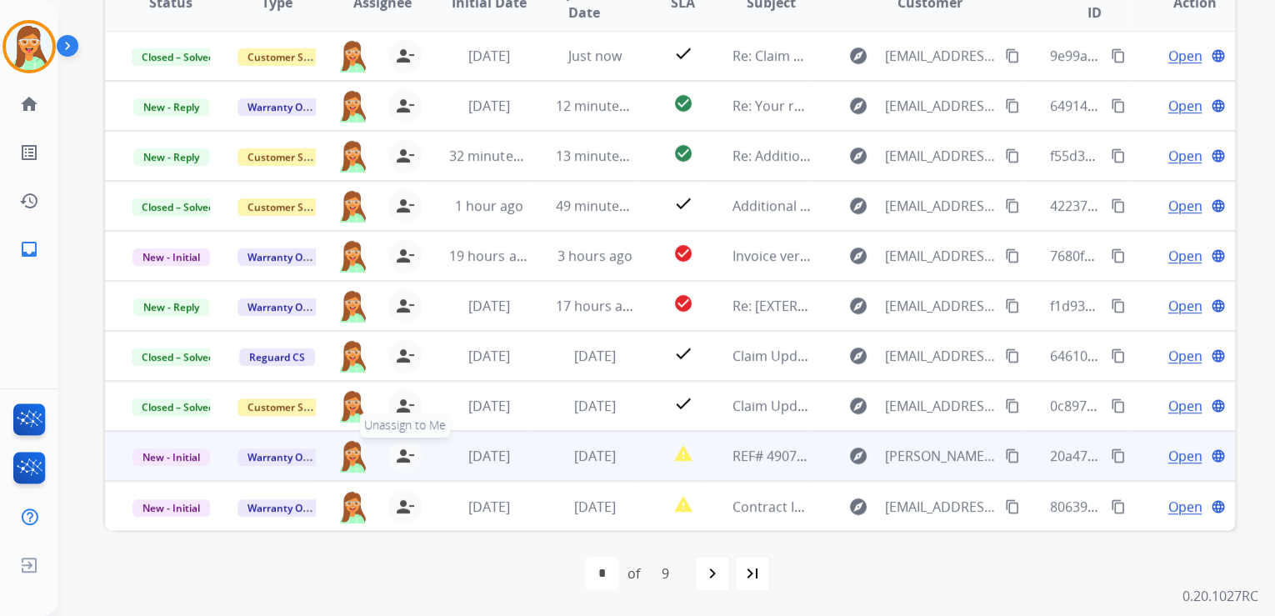
click at [401, 457] on mat-icon "person_remove" at bounding box center [405, 456] width 20 height 20
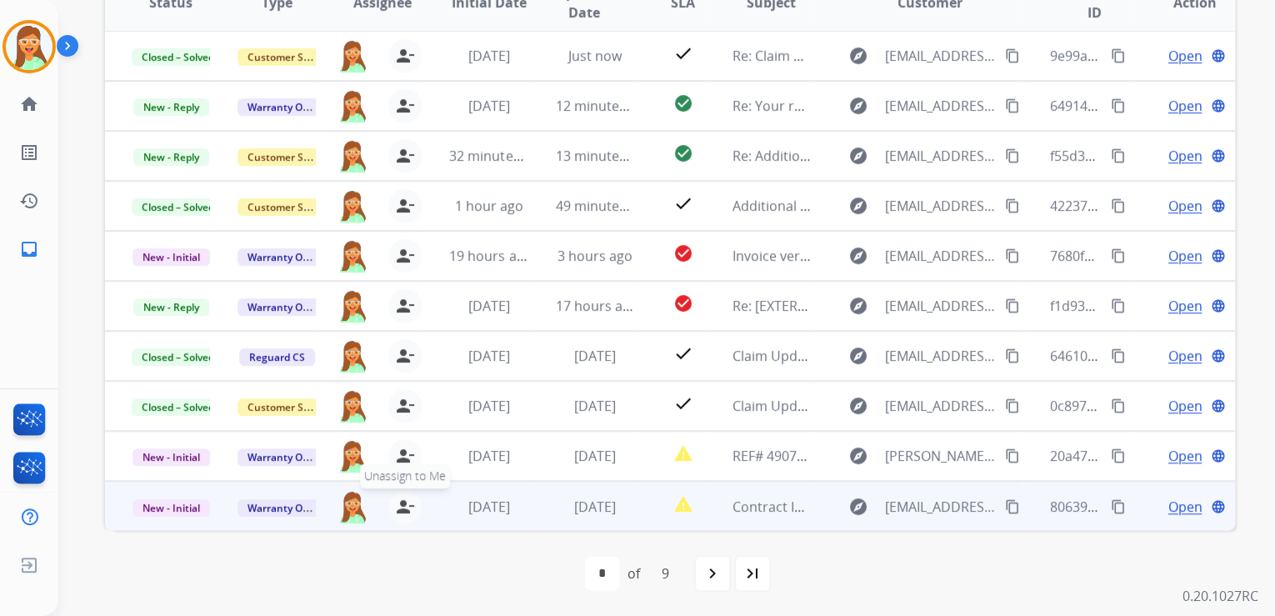
drag, startPoint x: 401, startPoint y: 457, endPoint x: 406, endPoint y: 508, distance: 51.9
click at [406, 508] on mat-icon "person_remove" at bounding box center [405, 507] width 20 height 20
click at [406, 508] on mat-icon "person_add" at bounding box center [406, 507] width 20 height 20
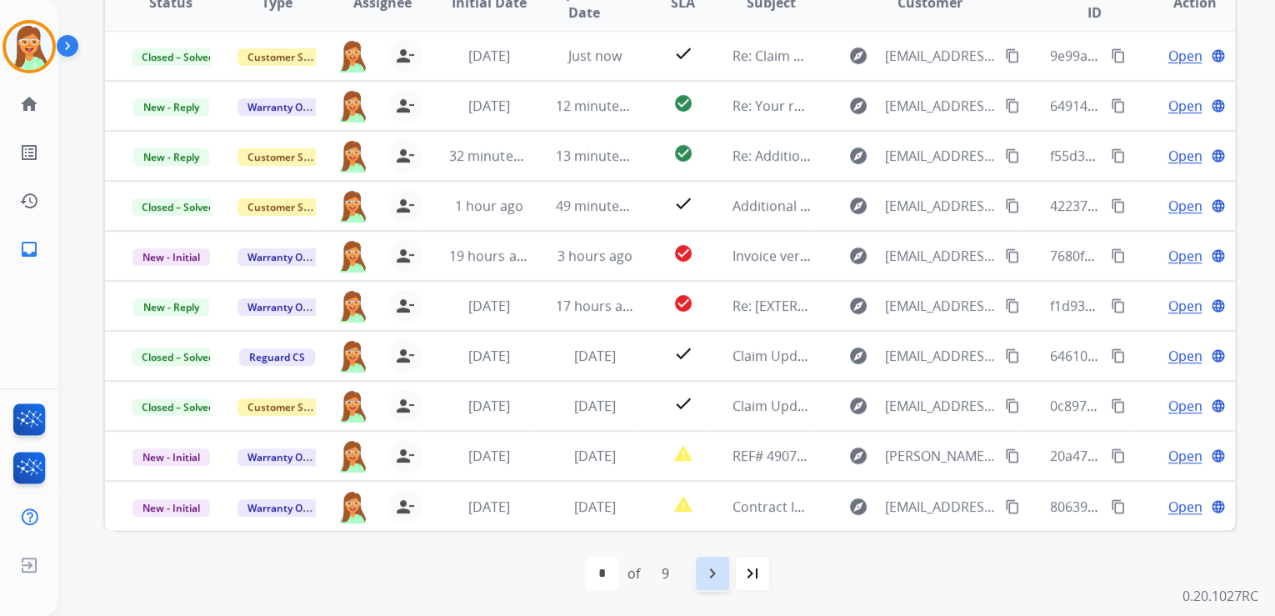
click at [713, 575] on mat-icon "navigate_next" at bounding box center [713, 573] width 20 height 20
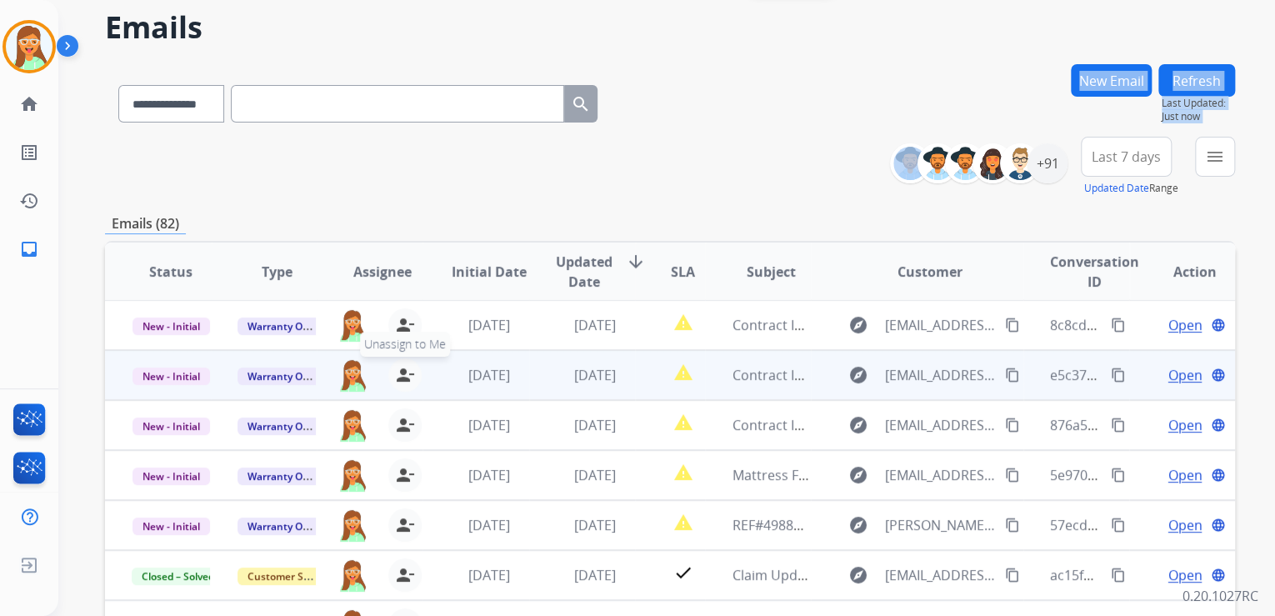
scroll to position [200, 0]
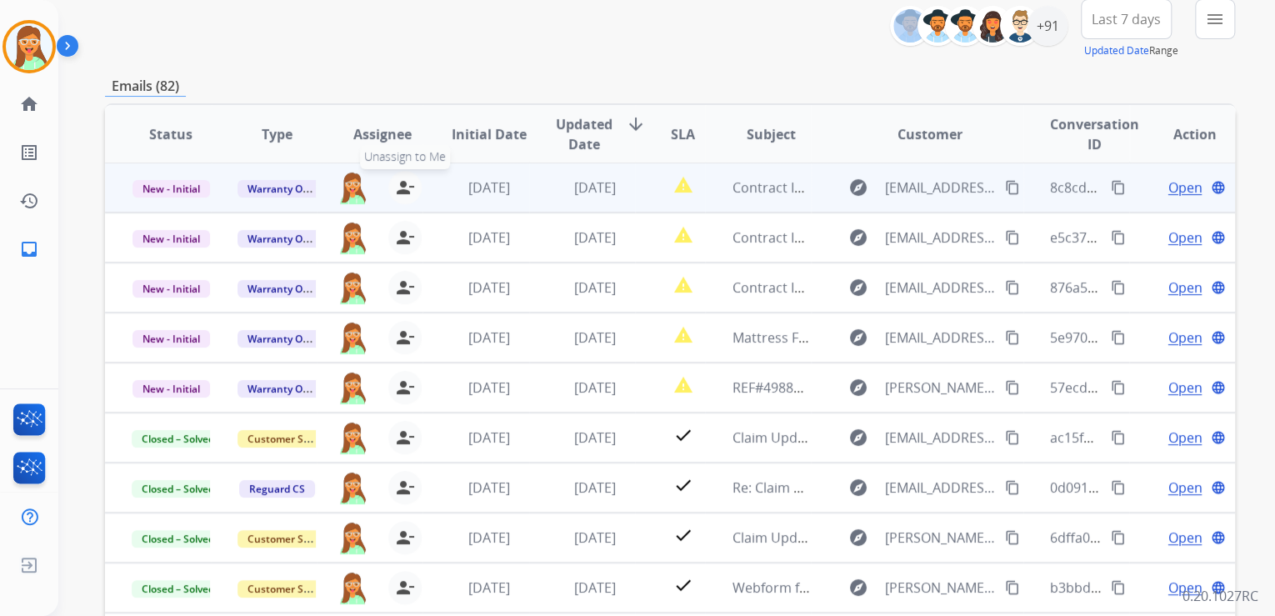
click at [397, 185] on mat-icon "person_remove" at bounding box center [405, 188] width 20 height 20
click at [397, 185] on mat-icon "person_add" at bounding box center [406, 188] width 20 height 20
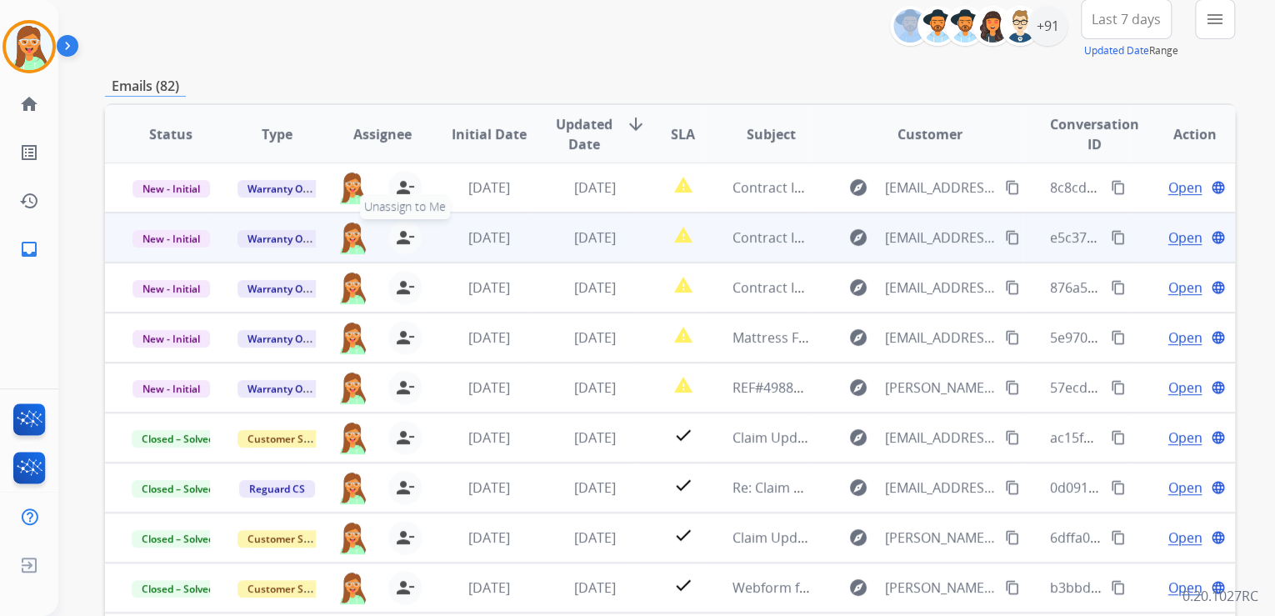
drag, startPoint x: 397, startPoint y: 185, endPoint x: 398, endPoint y: 237, distance: 51.7
click at [398, 237] on mat-icon "person_remove" at bounding box center [405, 238] width 20 height 20
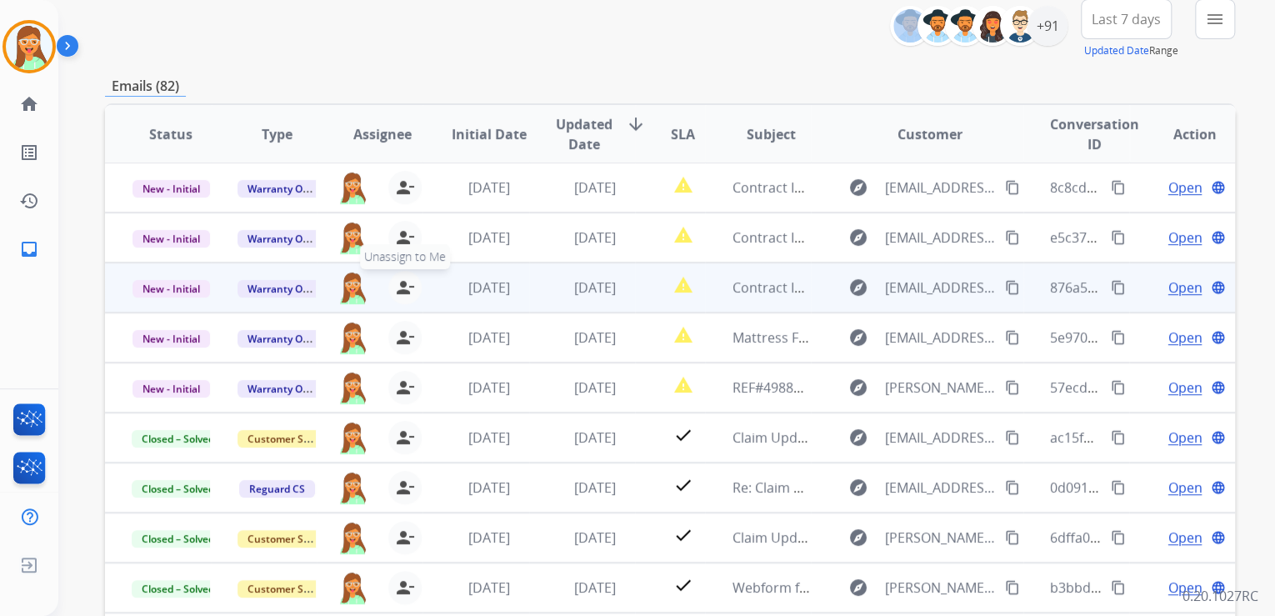
drag, startPoint x: 398, startPoint y: 237, endPoint x: 400, endPoint y: 290, distance: 53.4
click at [400, 290] on mat-icon "person_remove" at bounding box center [405, 288] width 20 height 20
click at [400, 290] on mat-icon "person_add" at bounding box center [406, 288] width 20 height 20
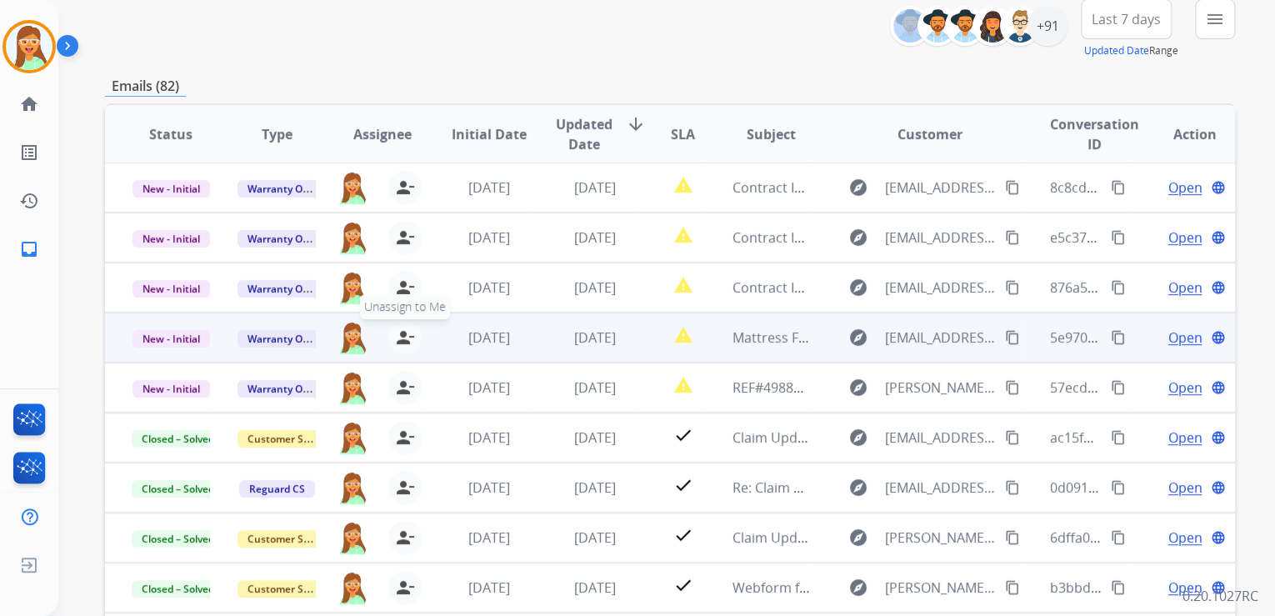
drag, startPoint x: 400, startPoint y: 290, endPoint x: 397, endPoint y: 335, distance: 45.1
click at [397, 335] on mat-icon "person_remove" at bounding box center [405, 338] width 20 height 20
click at [398, 335] on mat-icon "person_add" at bounding box center [406, 338] width 20 height 20
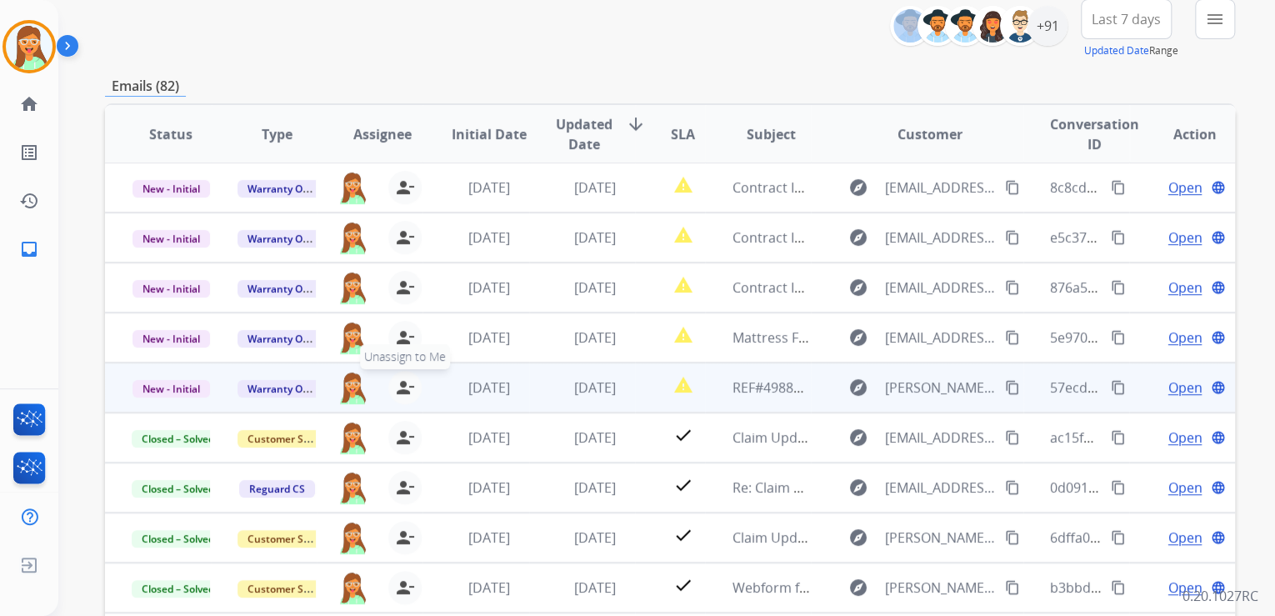
drag, startPoint x: 398, startPoint y: 335, endPoint x: 398, endPoint y: 388, distance: 52.5
click at [398, 388] on mat-icon "person_remove" at bounding box center [405, 388] width 20 height 20
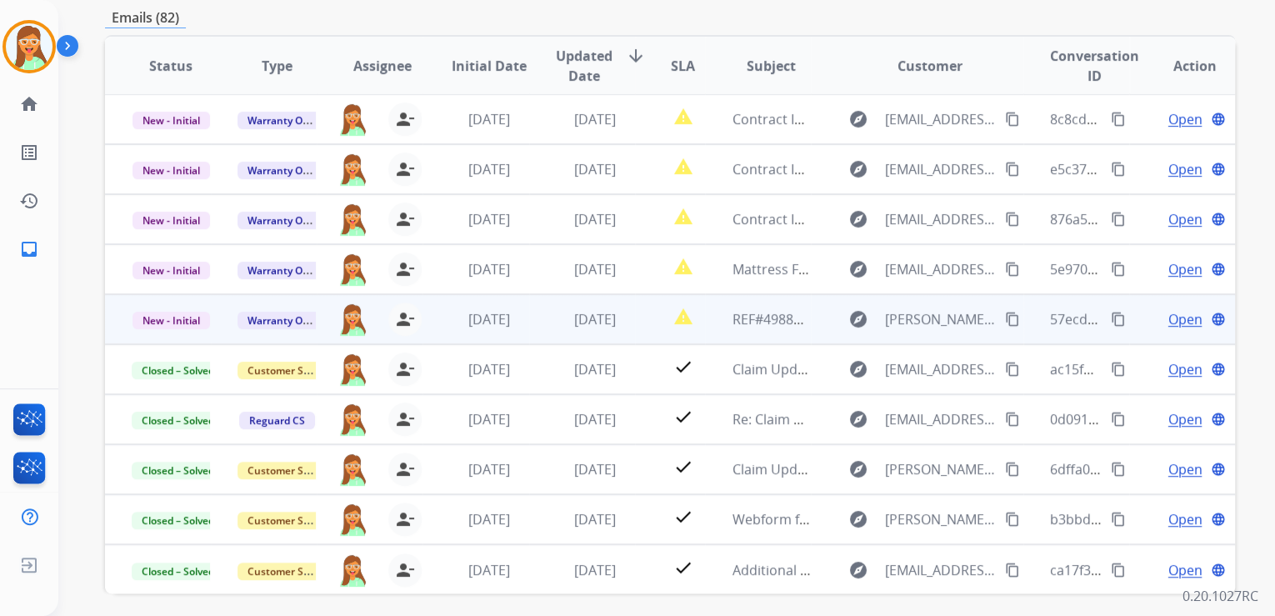
scroll to position [332, 0]
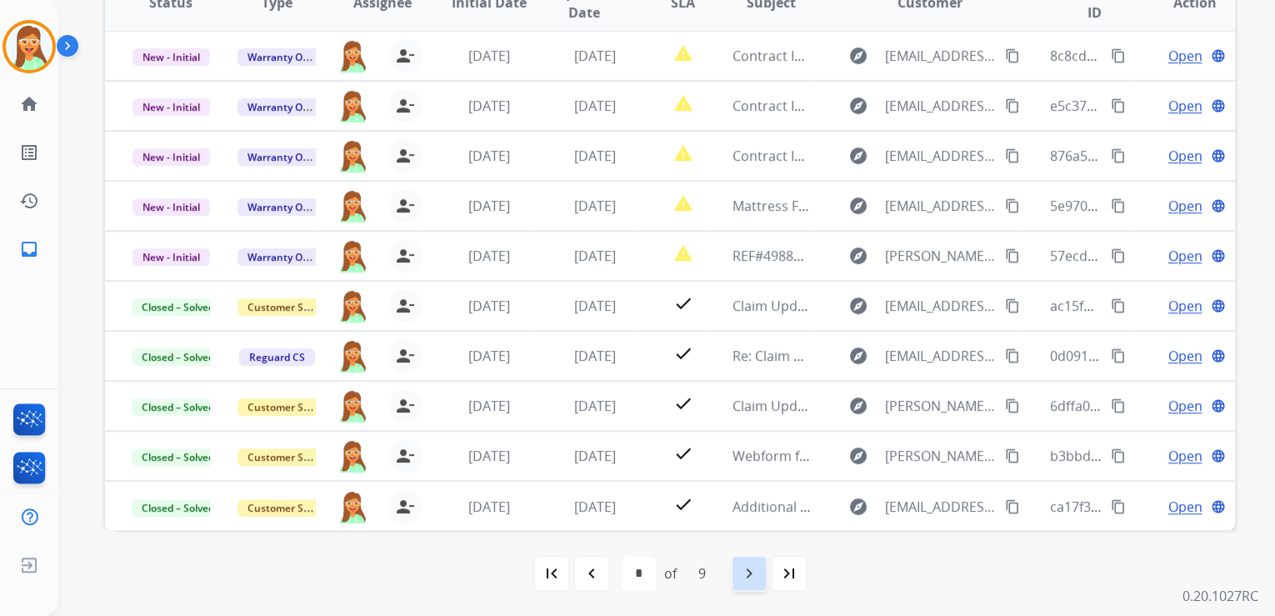
click at [737, 558] on div "navigate_next" at bounding box center [749, 573] width 37 height 37
select select "*"
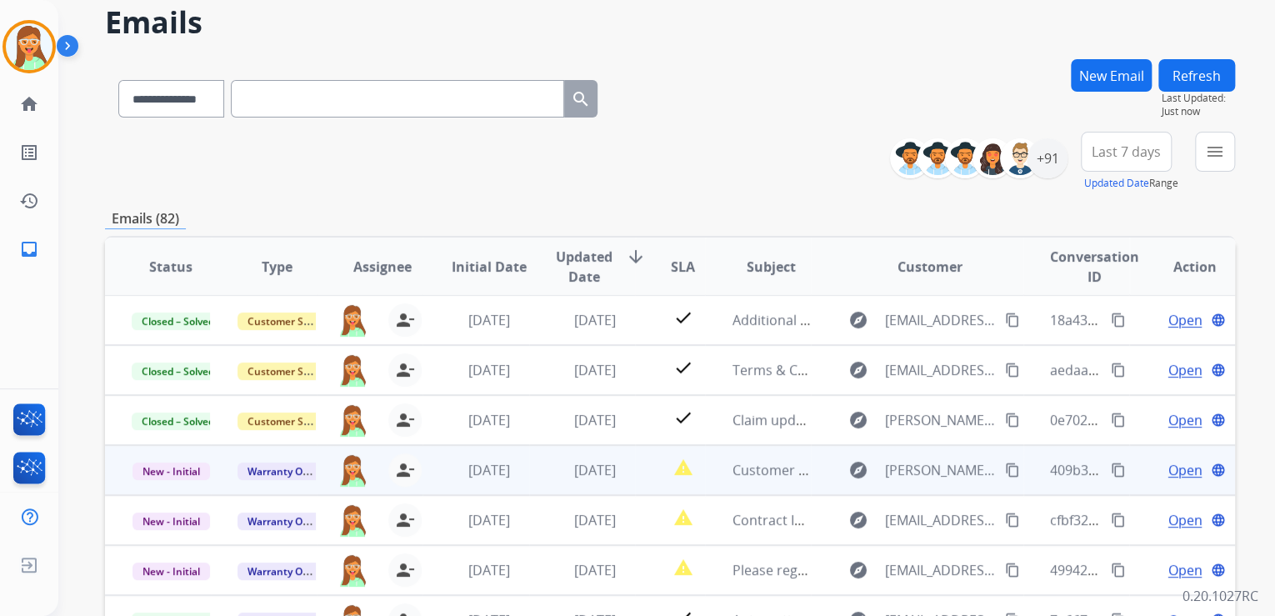
scroll to position [267, 0]
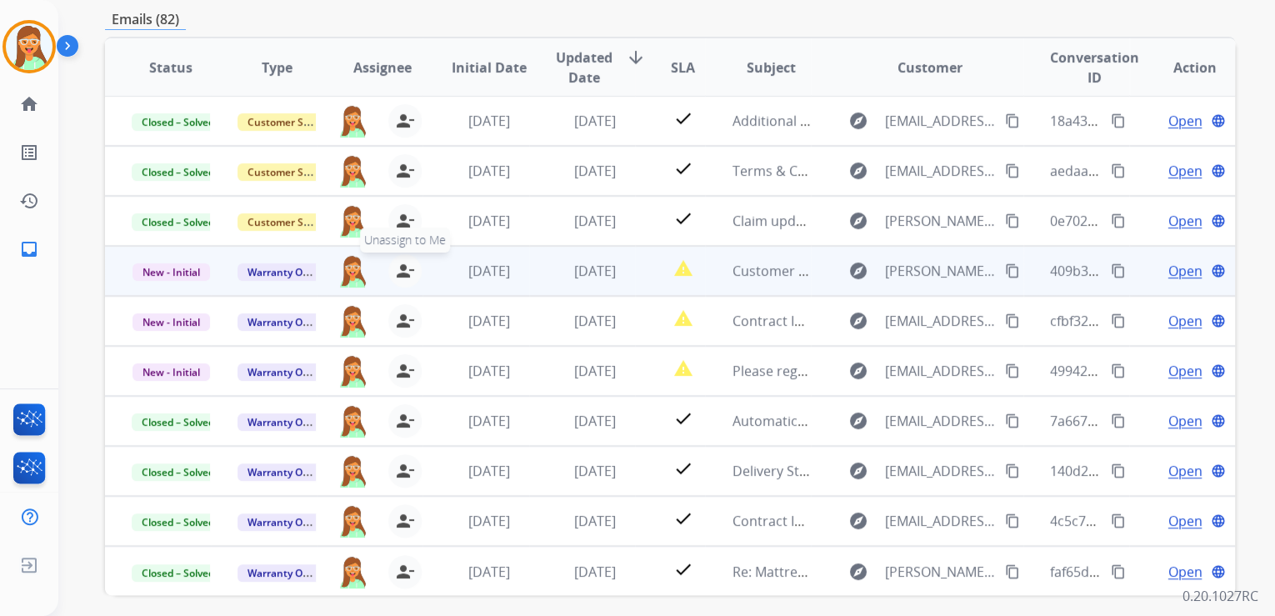
click at [409, 268] on mat-icon "person_remove" at bounding box center [405, 271] width 20 height 20
click at [409, 268] on mat-icon "person_add" at bounding box center [406, 271] width 20 height 20
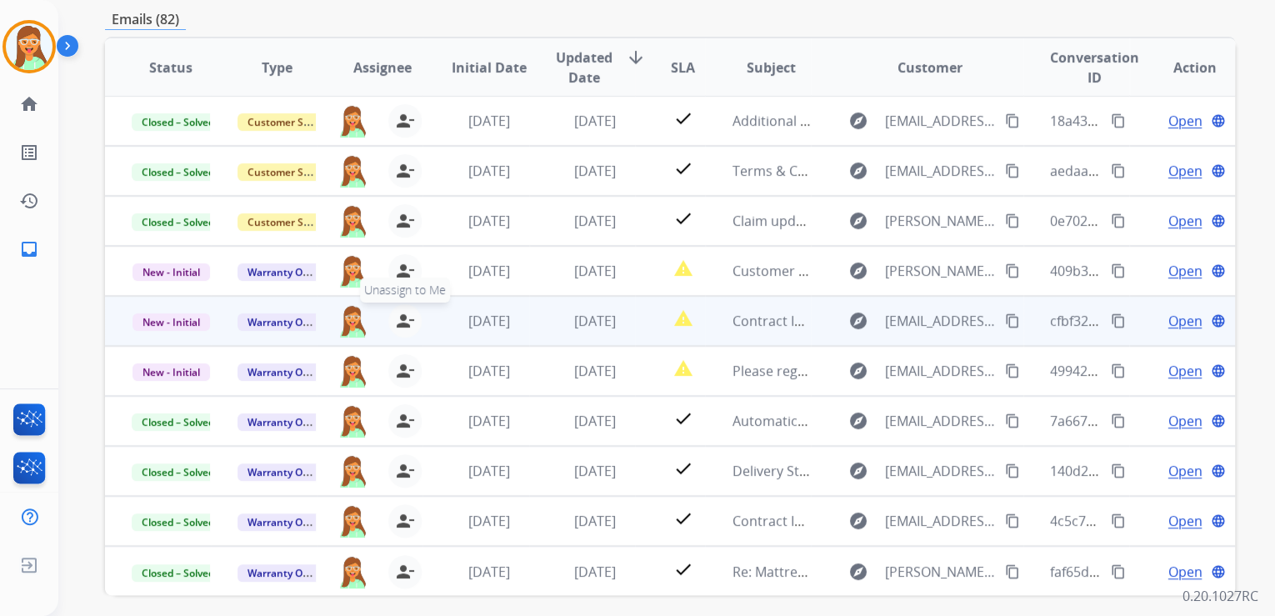
click at [396, 318] on mat-icon "person_remove" at bounding box center [405, 321] width 20 height 20
click at [397, 318] on mat-icon "person_add" at bounding box center [406, 321] width 20 height 20
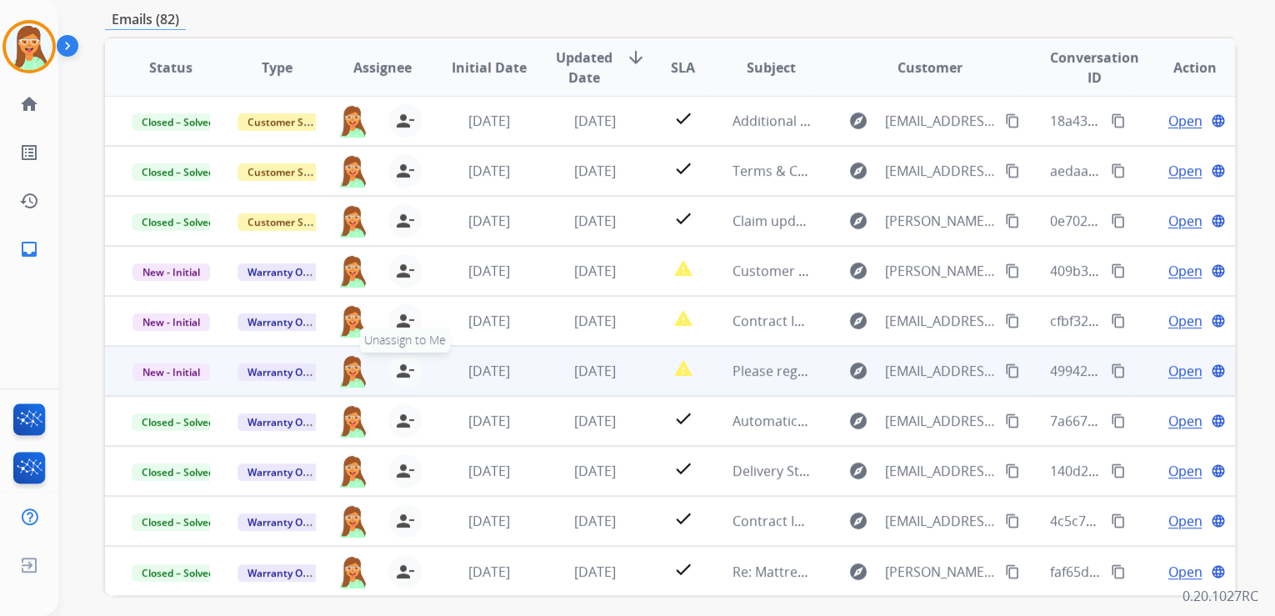
click at [403, 370] on mat-icon "person_remove" at bounding box center [405, 371] width 20 height 20
click at [403, 370] on mat-icon "person_add" at bounding box center [406, 371] width 20 height 20
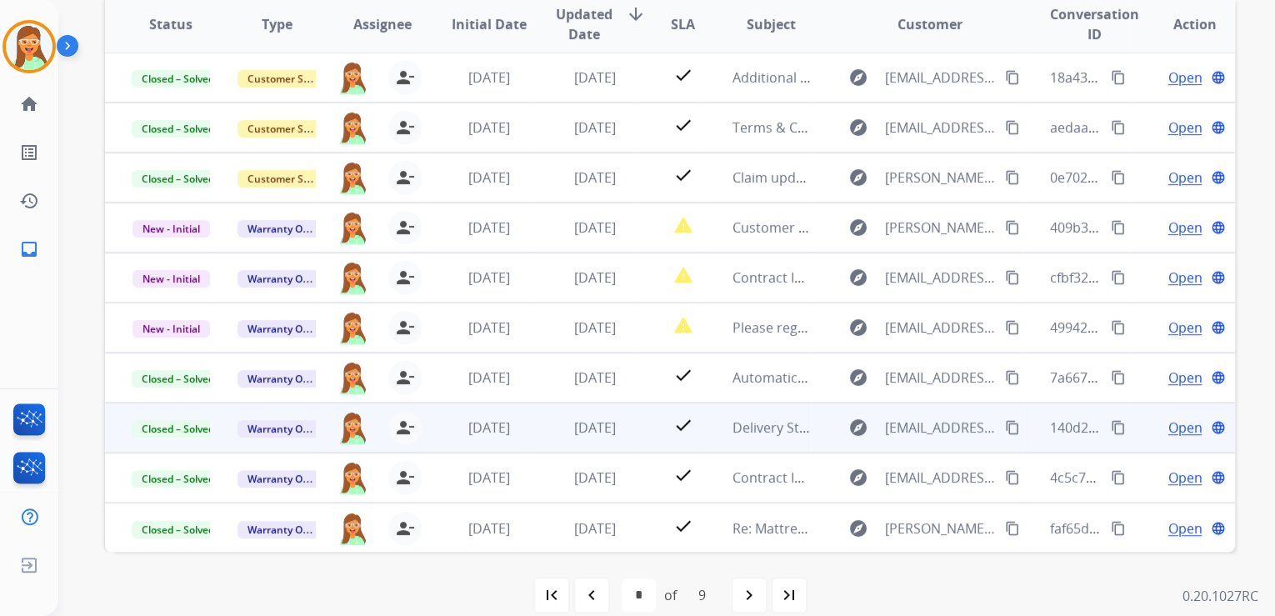
scroll to position [332, 0]
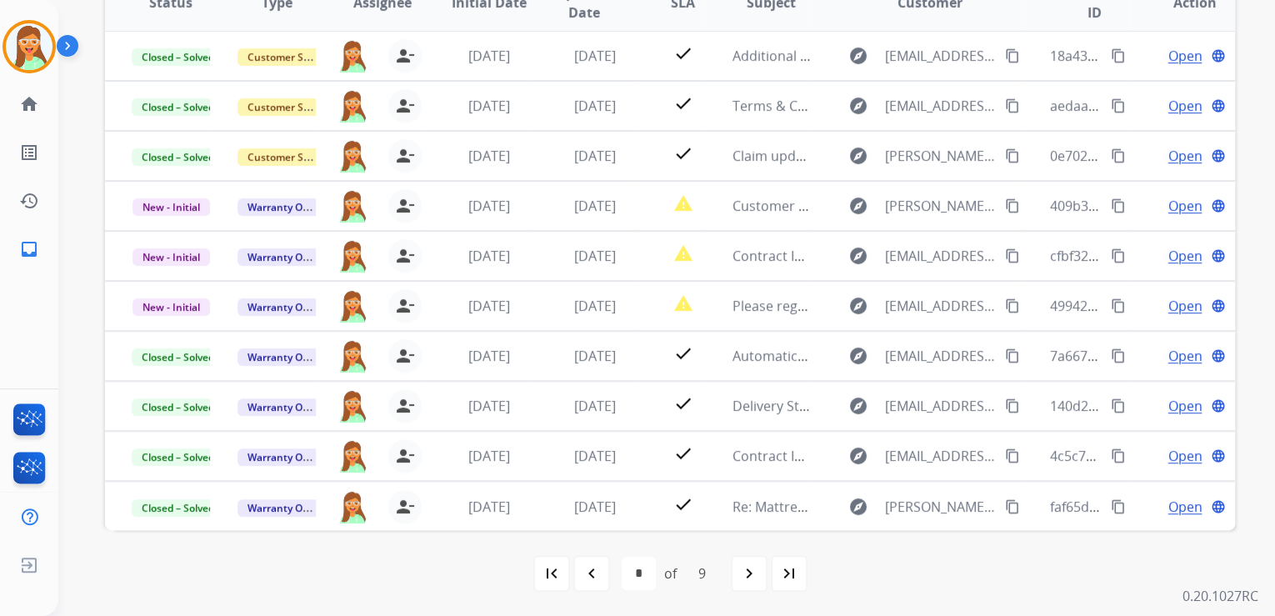
click at [545, 577] on mat-icon "first_page" at bounding box center [552, 573] width 20 height 20
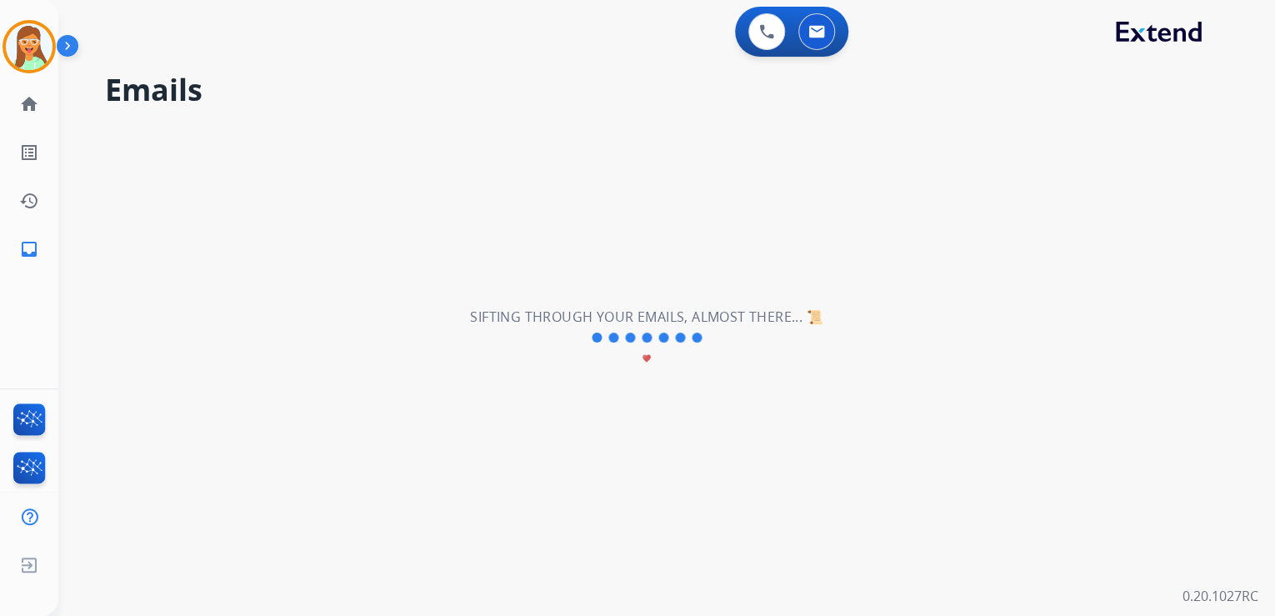
scroll to position [0, 0]
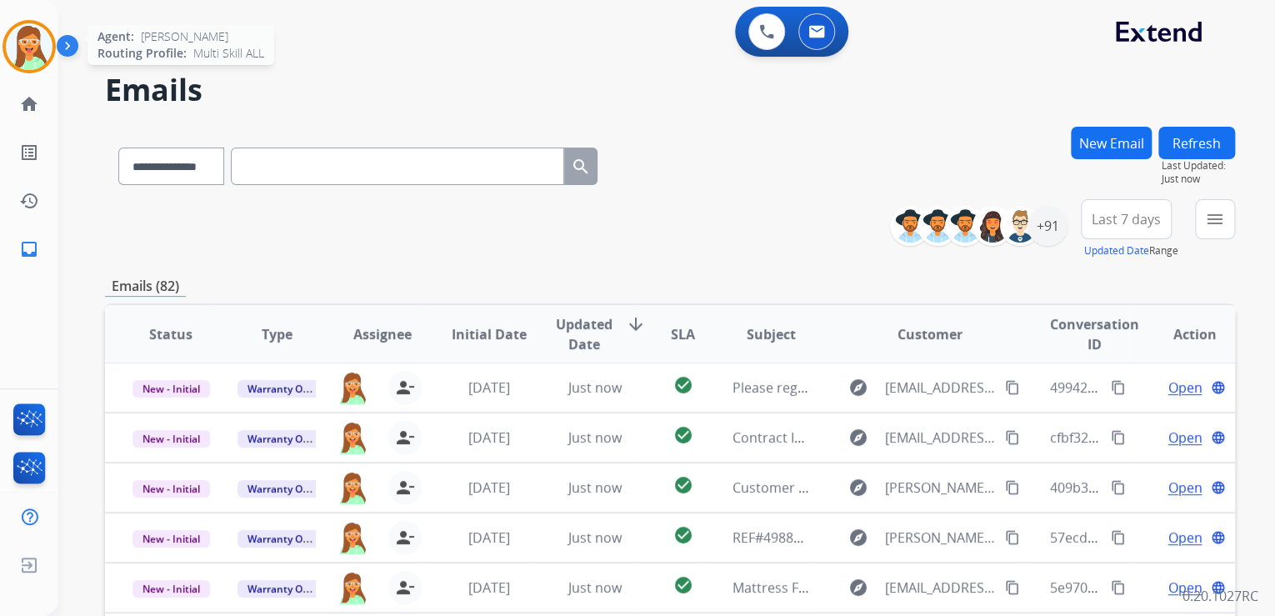
click at [33, 50] on img at bounding box center [29, 46] width 47 height 47
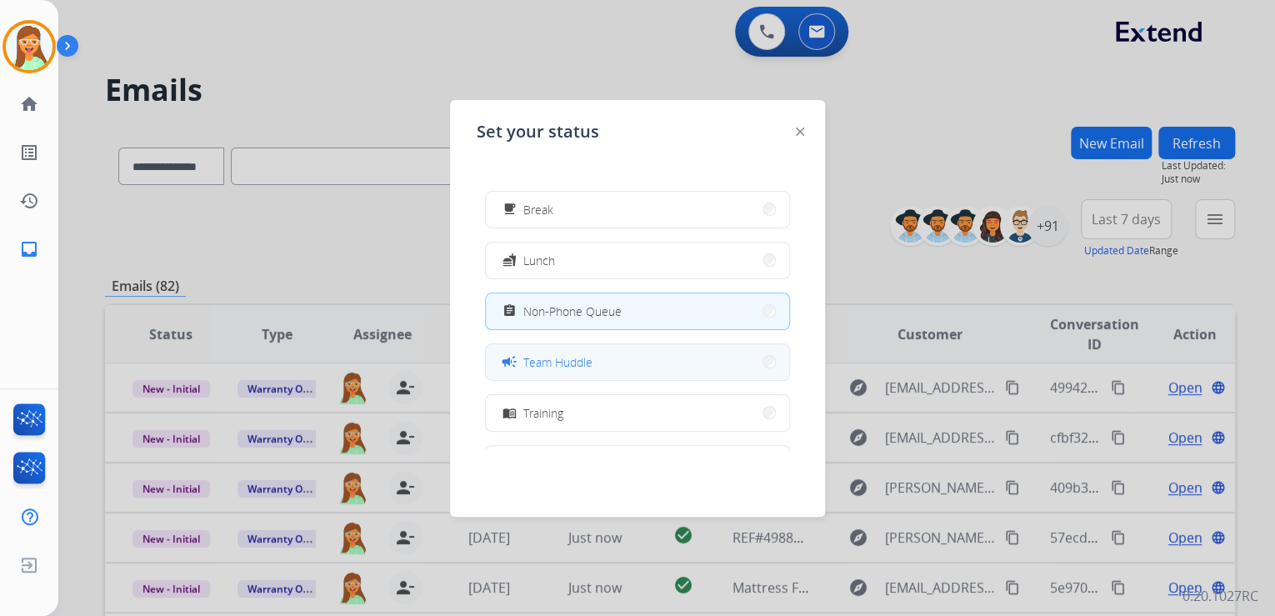
scroll to position [133, 0]
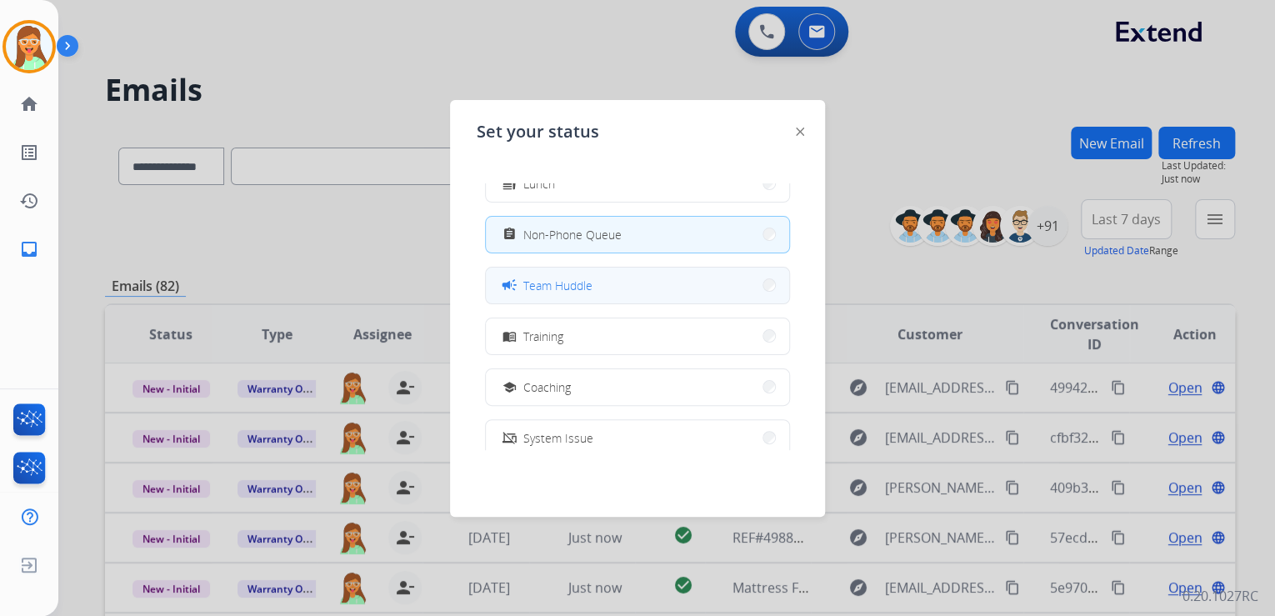
click at [617, 293] on button "campaign Team Huddle" at bounding box center [637, 286] width 303 height 36
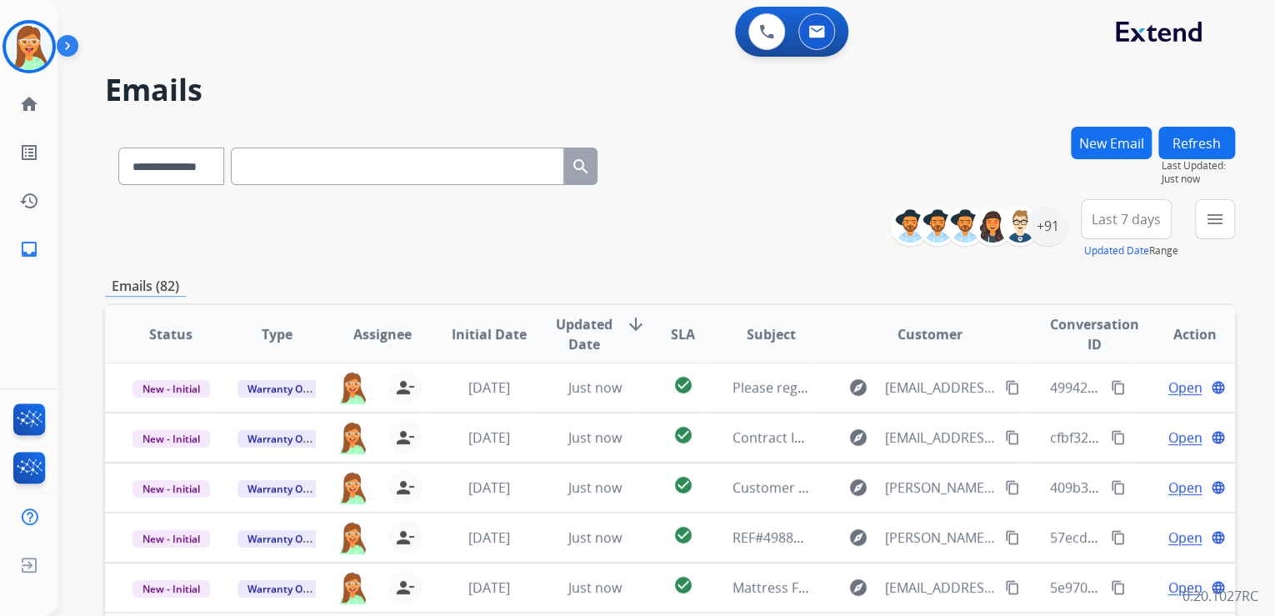
click at [815, 185] on div "**********" at bounding box center [670, 163] width 1130 height 73
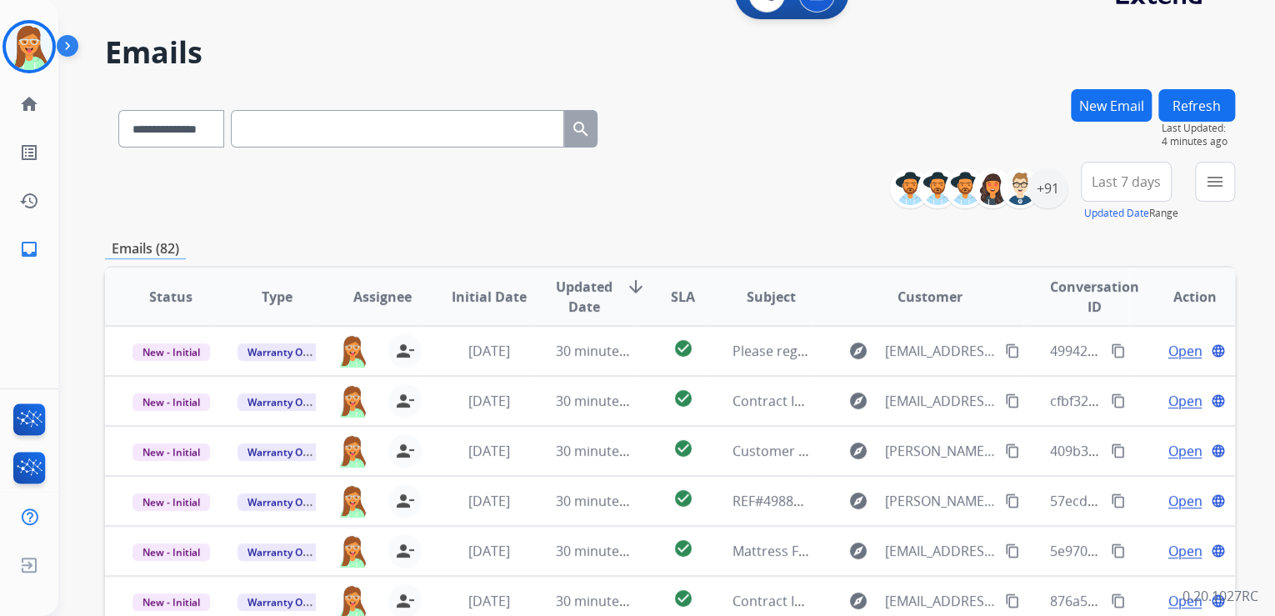
scroll to position [0, 0]
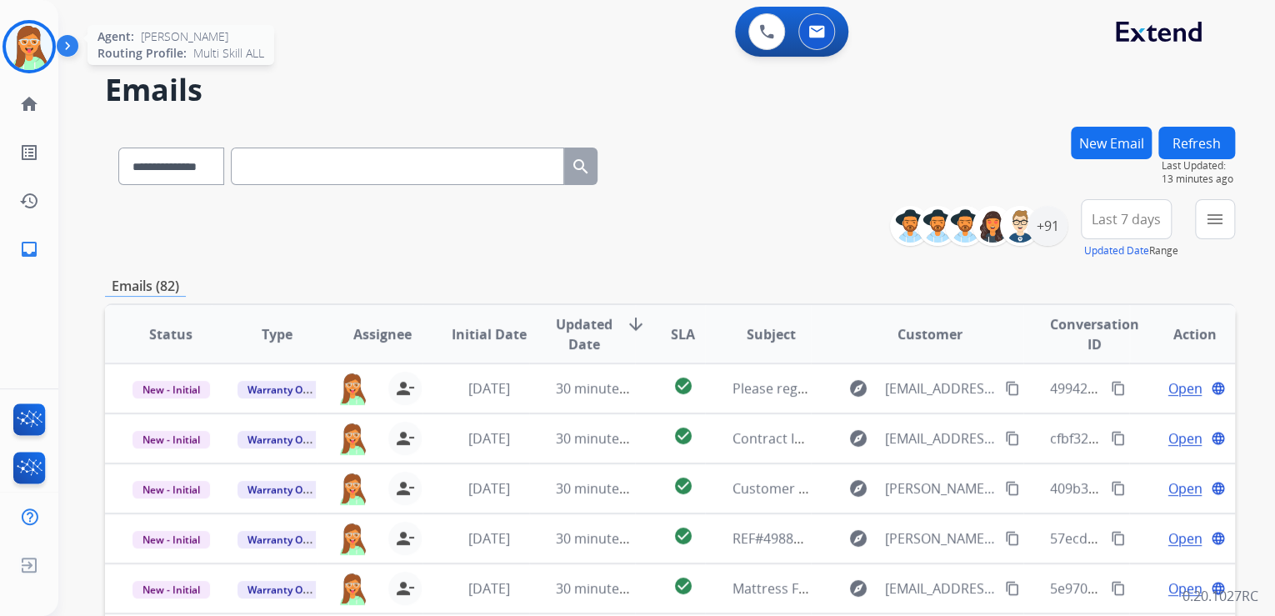
click at [40, 50] on img at bounding box center [29, 46] width 47 height 47
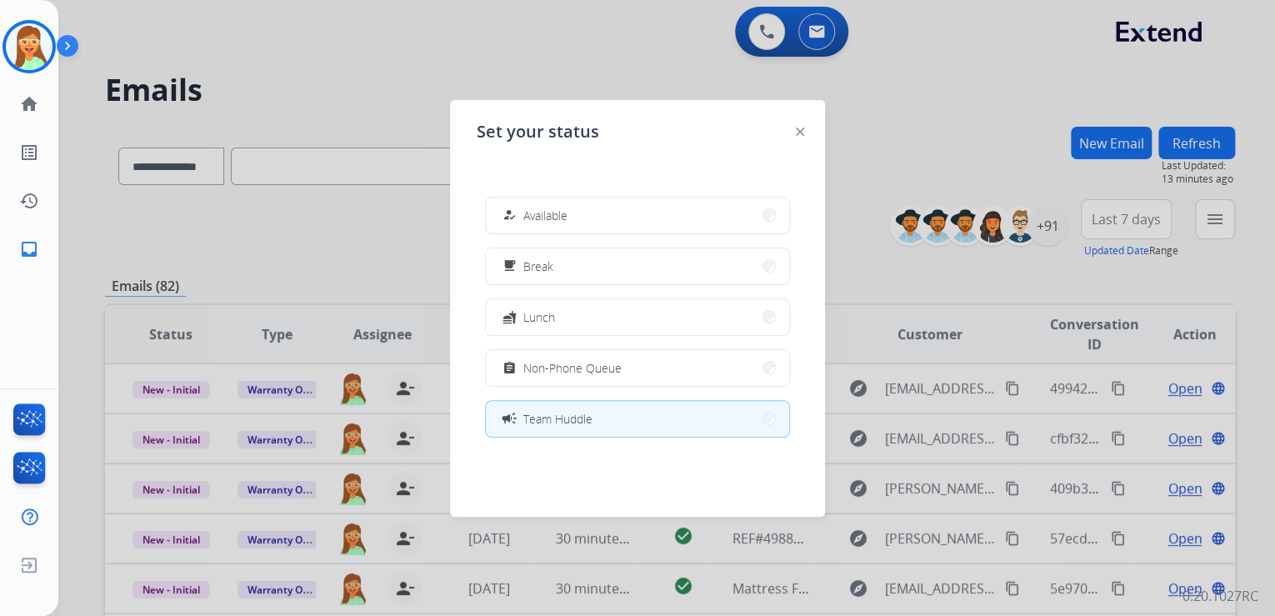
click at [623, 369] on button "assignment Non-Phone Queue" at bounding box center [637, 368] width 303 height 36
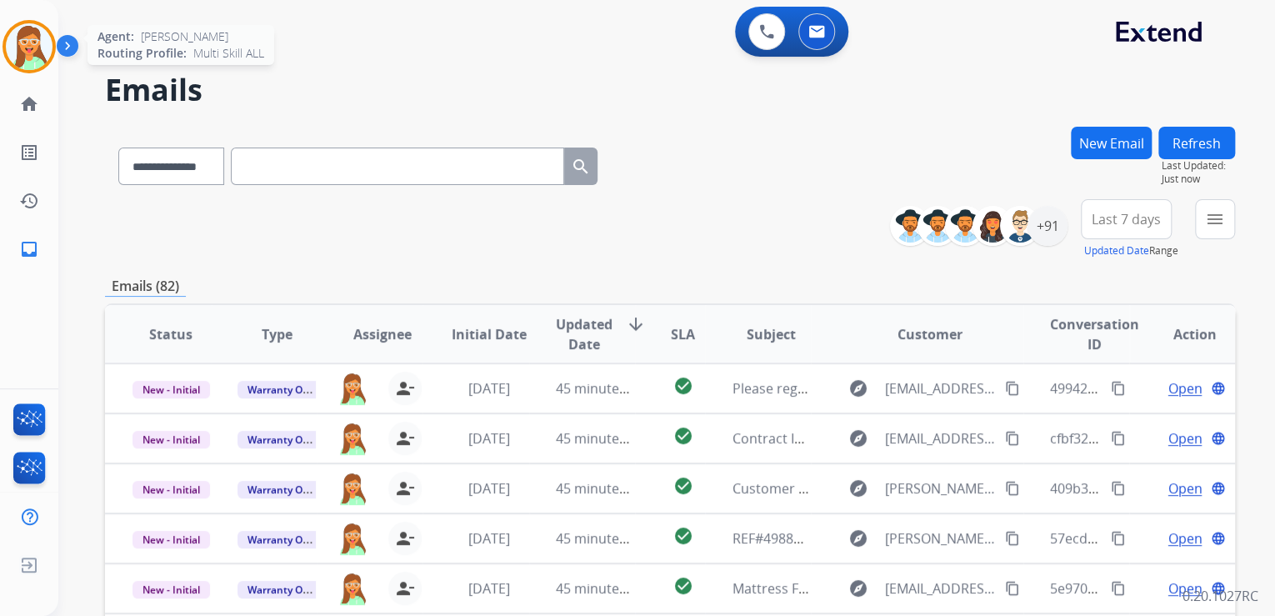
click at [35, 42] on img at bounding box center [29, 46] width 47 height 47
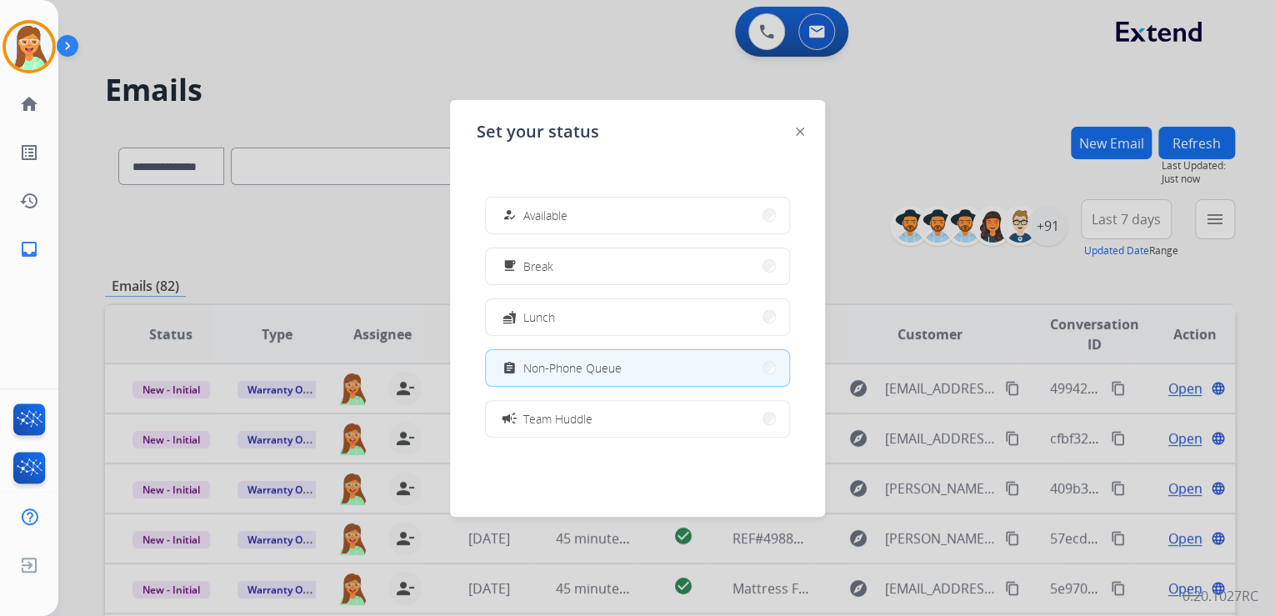
click at [582, 213] on button "how_to_reg Available" at bounding box center [637, 216] width 303 height 36
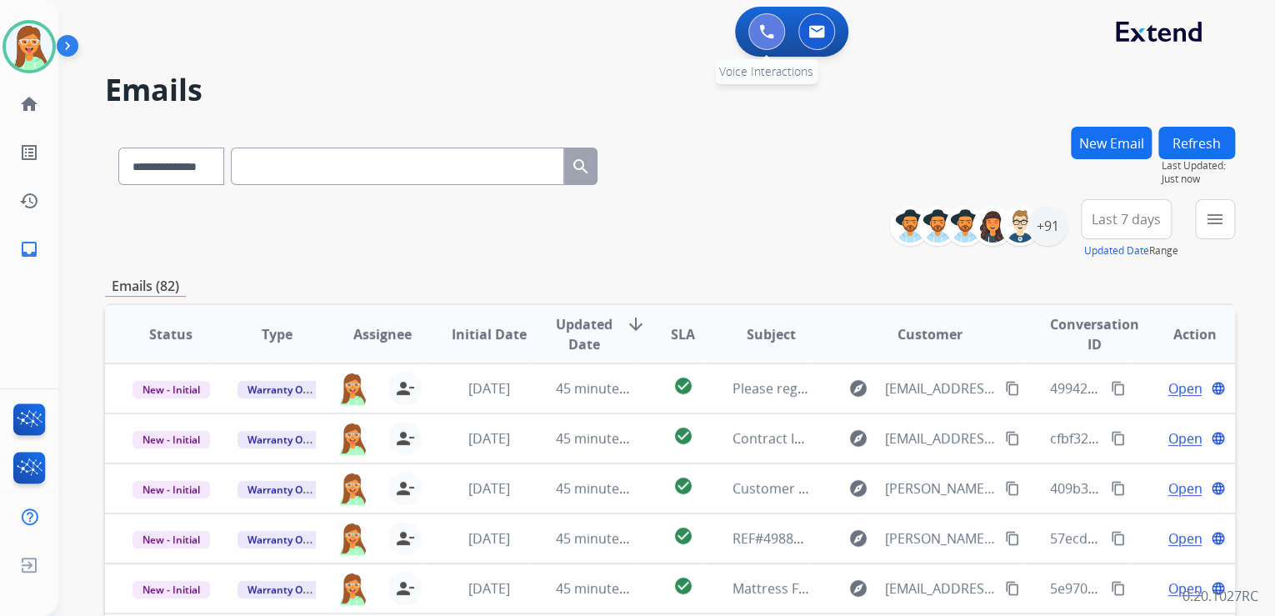
click at [771, 18] on button at bounding box center [766, 31] width 37 height 37
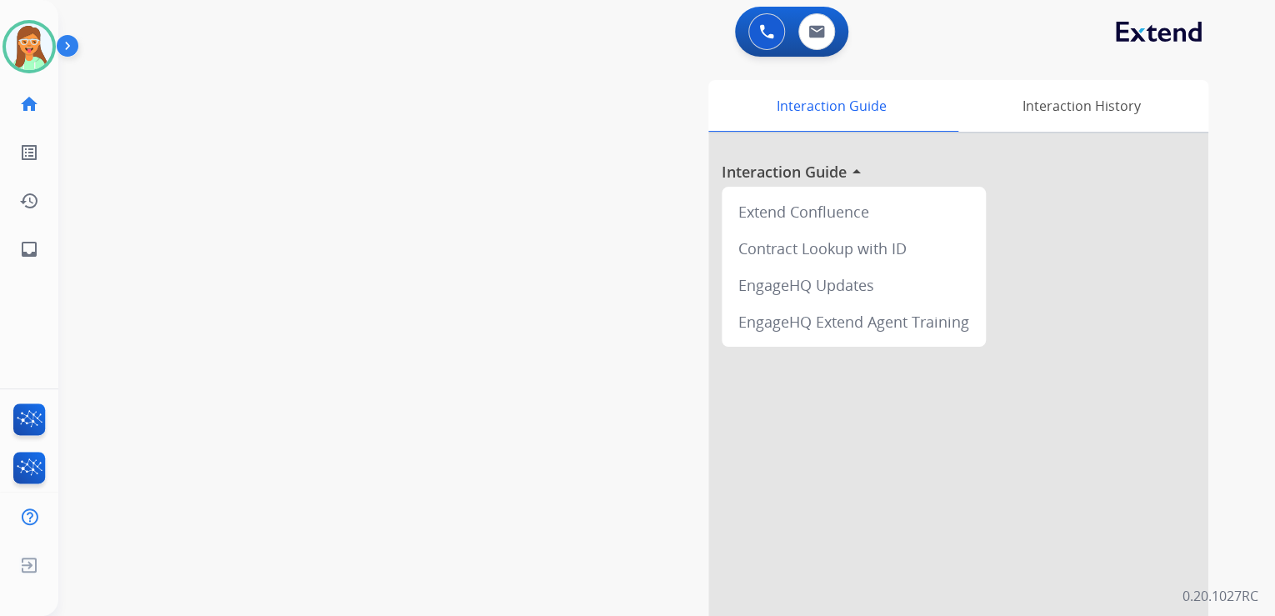
click at [762, 28] on img at bounding box center [766, 31] width 15 height 15
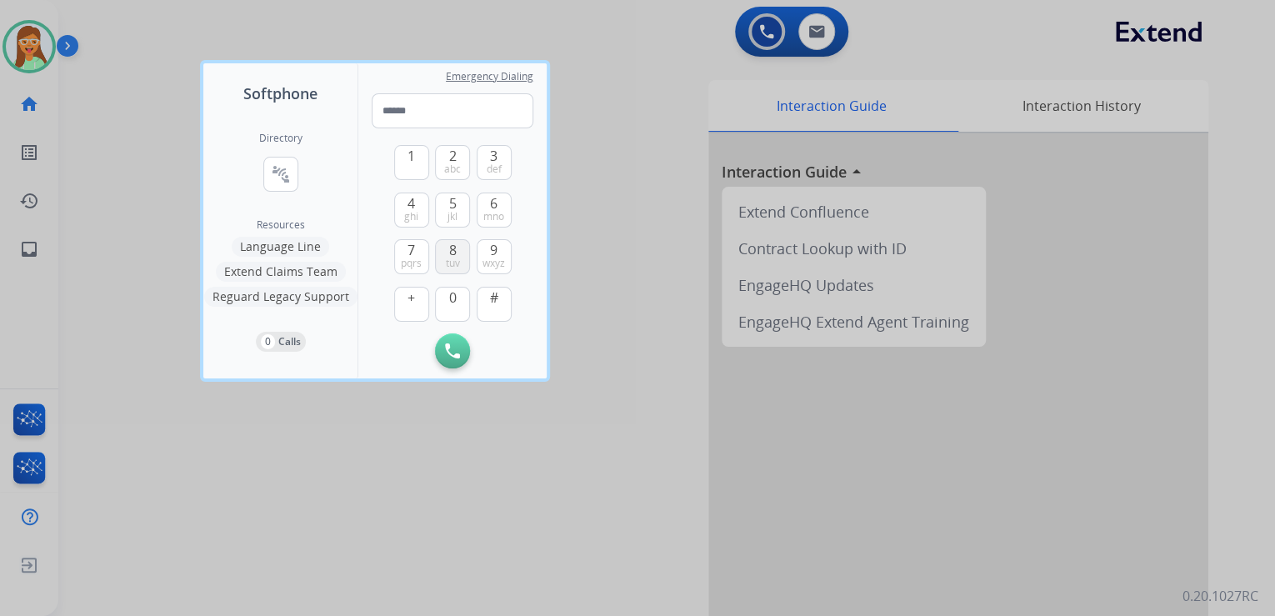
click at [460, 256] on button "8 tuv" at bounding box center [452, 256] width 35 height 35
click at [447, 298] on button "0" at bounding box center [452, 304] width 35 height 35
click at [408, 213] on span "ghi" at bounding box center [411, 216] width 14 height 13
click at [407, 245] on button "7 pqrs" at bounding box center [411, 256] width 35 height 35
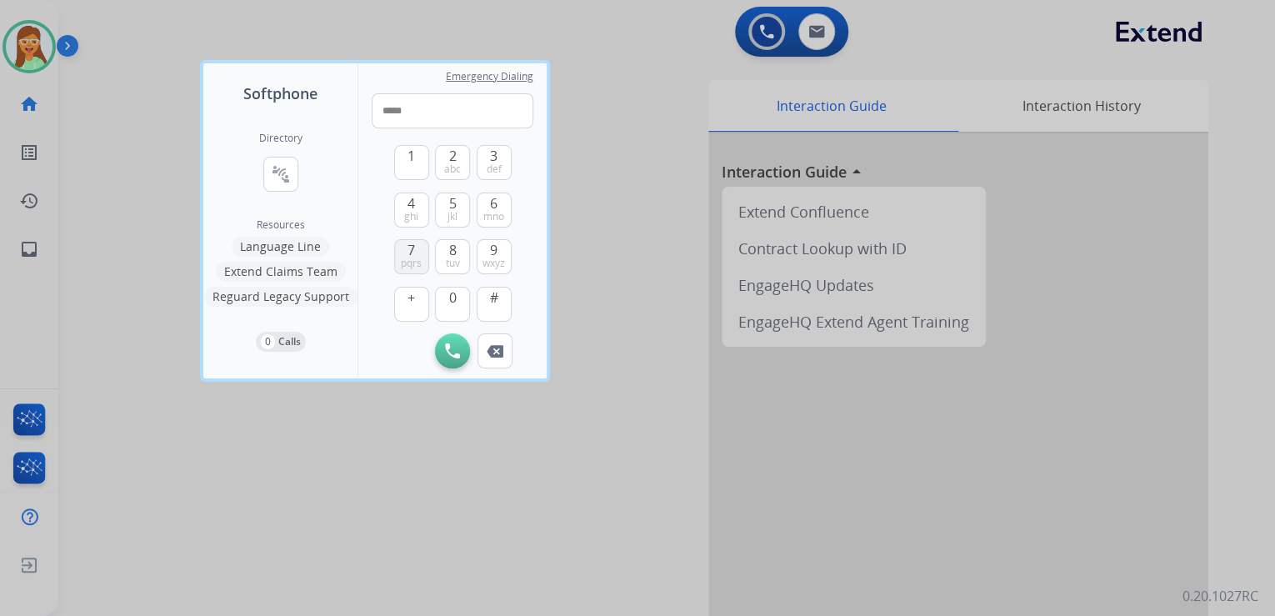
click at [407, 245] on button "7 pqrs" at bounding box center [411, 256] width 35 height 35
click at [452, 299] on span "0" at bounding box center [453, 298] width 8 height 20
click at [493, 253] on span "9" at bounding box center [494, 250] width 8 height 20
click at [413, 260] on span "pqrs" at bounding box center [411, 263] width 21 height 13
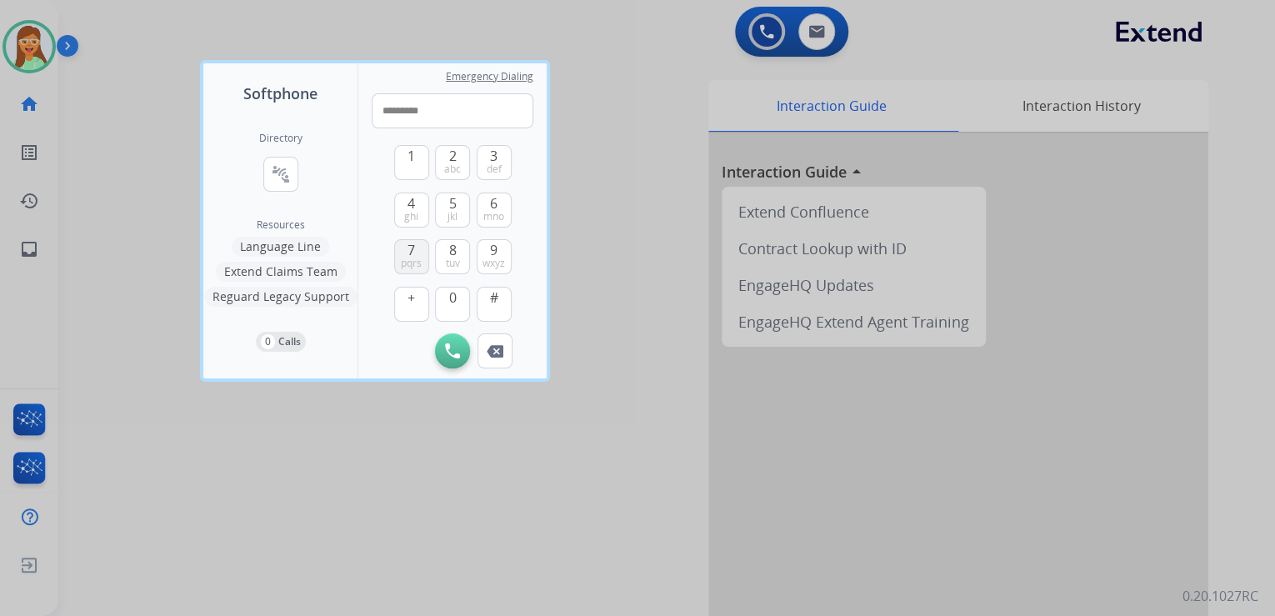
type input "**********"
click at [458, 350] on img at bounding box center [452, 350] width 15 height 15
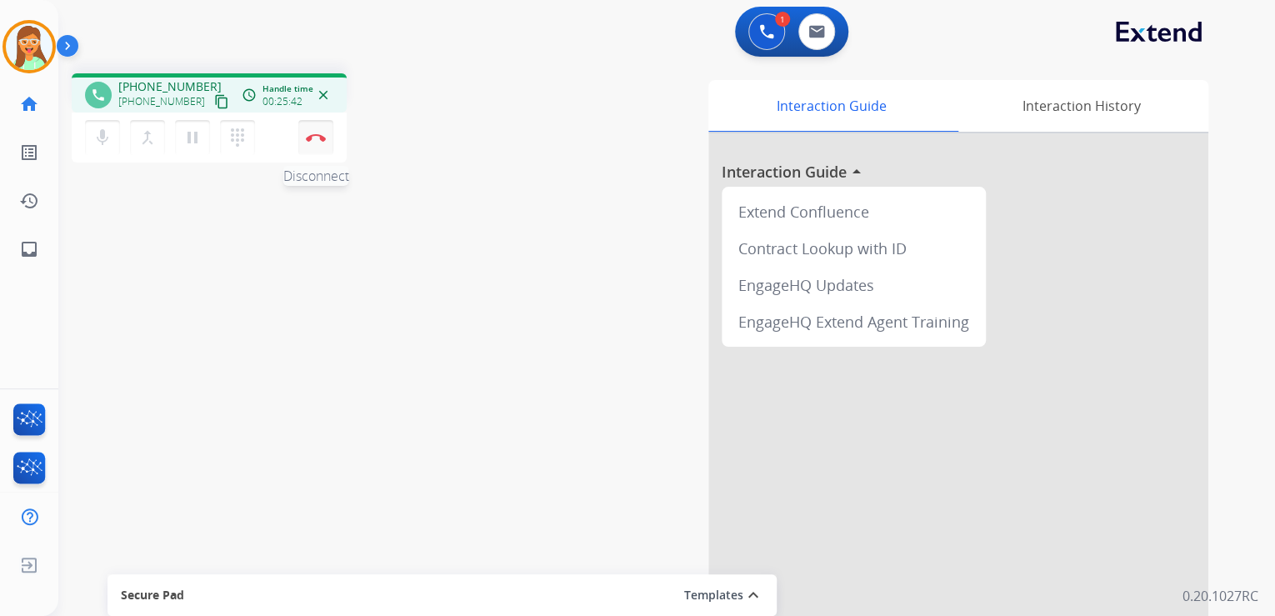
click at [317, 140] on img at bounding box center [316, 137] width 20 height 8
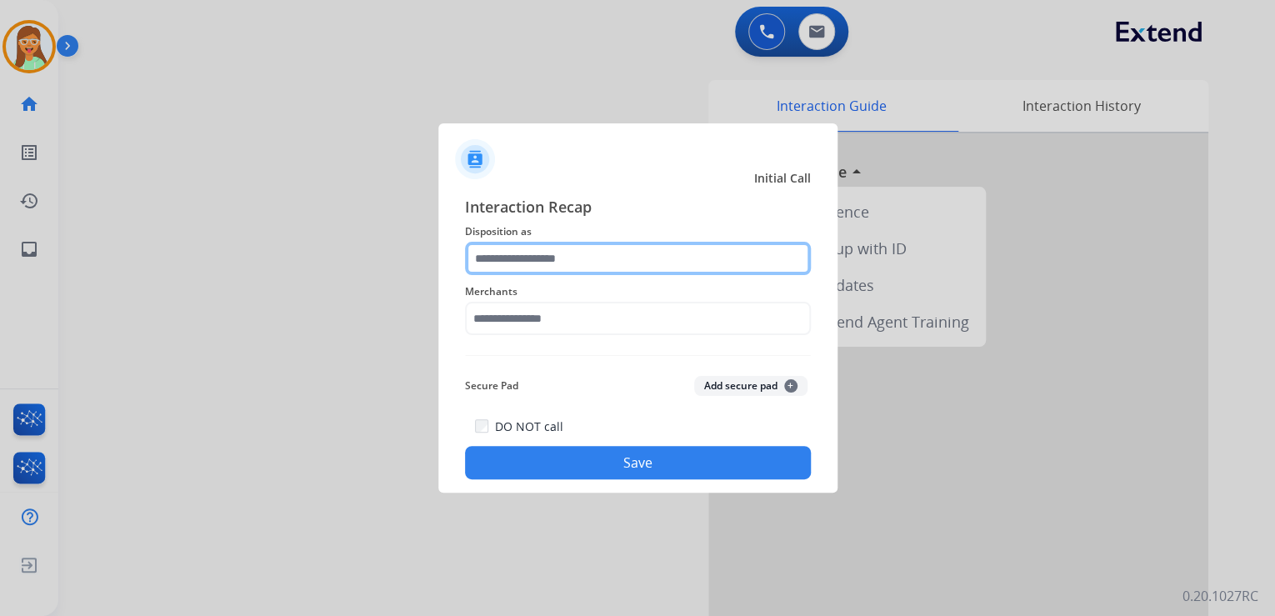
click at [580, 257] on input "text" at bounding box center [638, 258] width 346 height 33
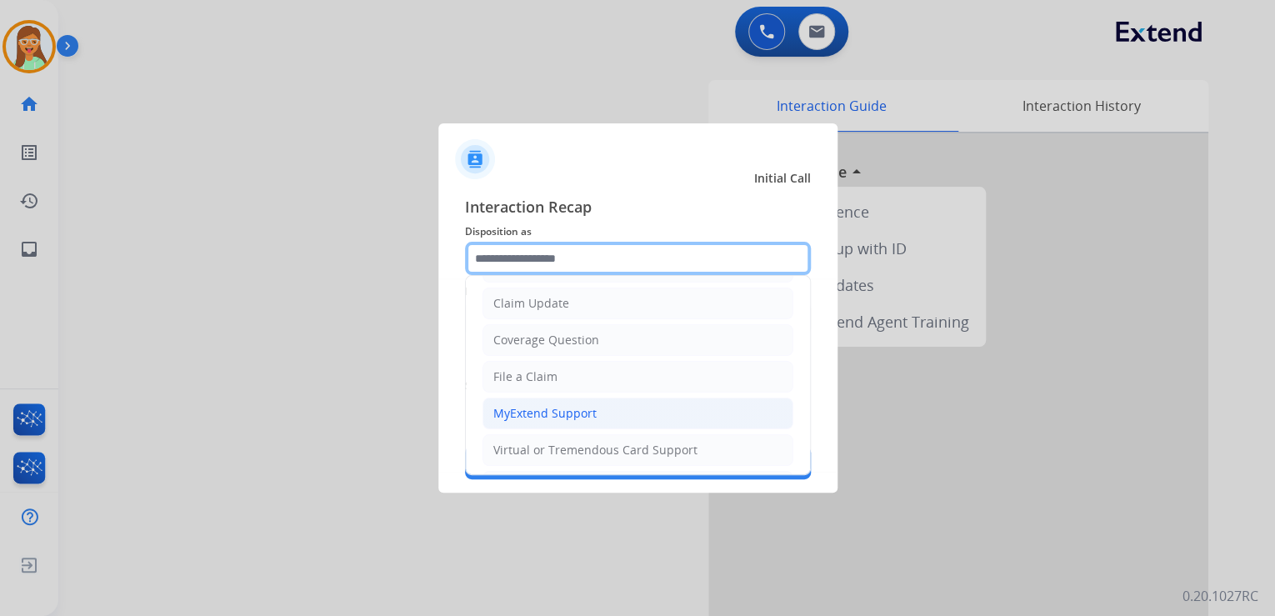
scroll to position [200, 0]
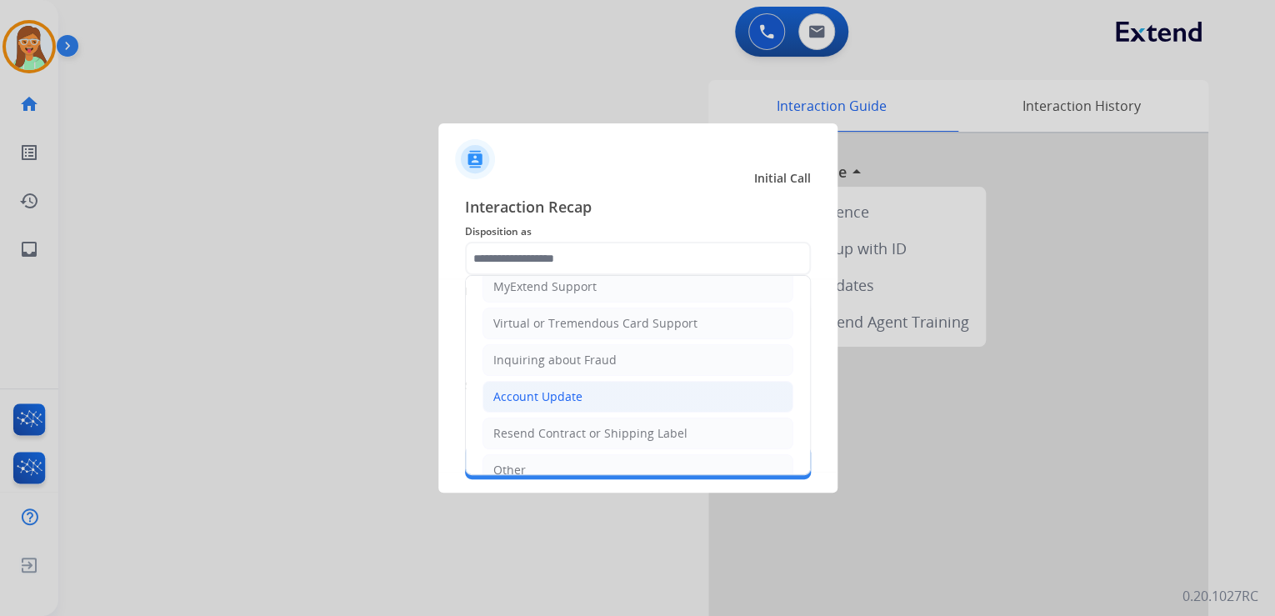
drag, startPoint x: 587, startPoint y: 390, endPoint x: 595, endPoint y: 320, distance: 70.5
click at [587, 390] on li "Account Update" at bounding box center [638, 397] width 311 height 32
type input "**********"
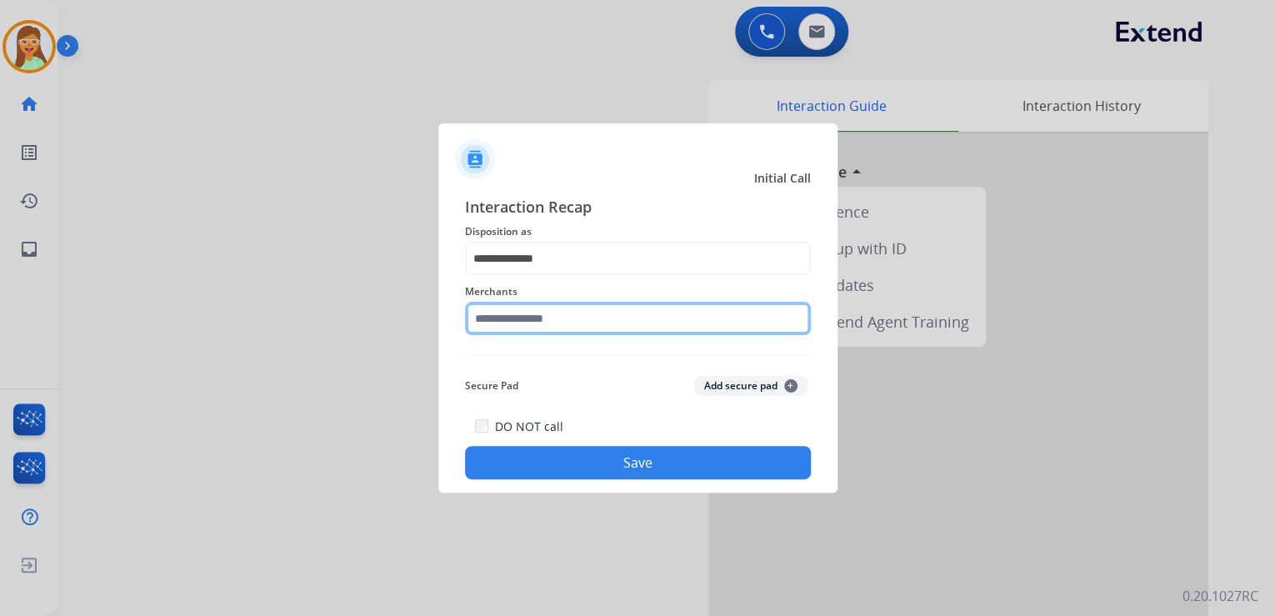
click at [595, 317] on input "text" at bounding box center [638, 318] width 346 height 33
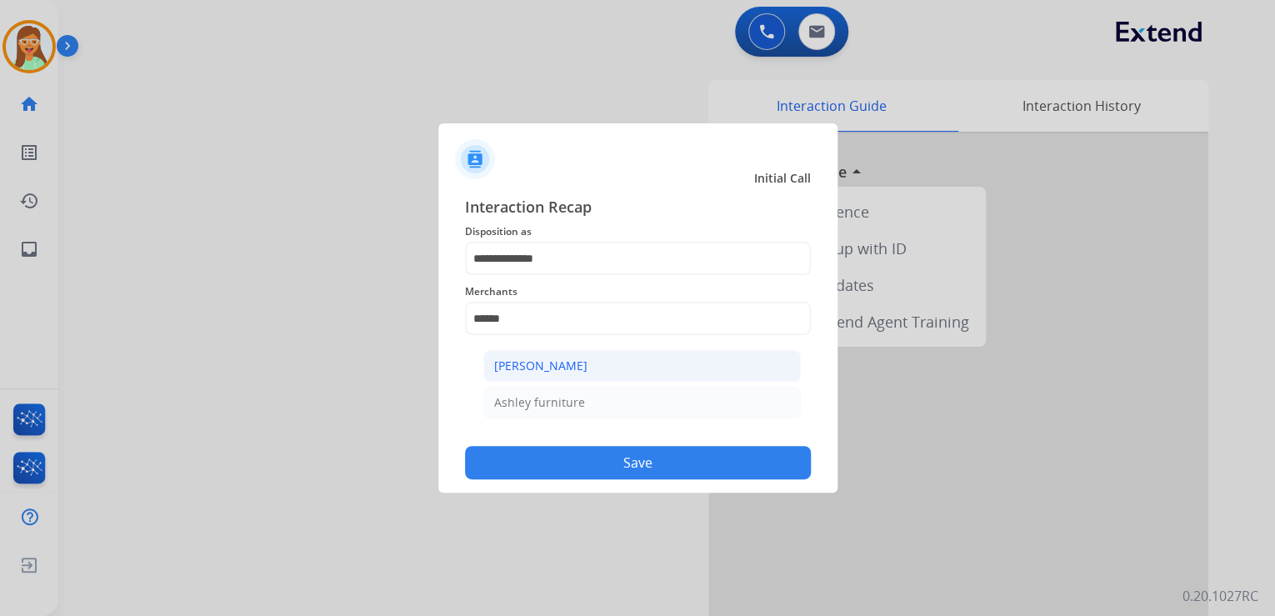
click at [607, 367] on li "[PERSON_NAME]" at bounding box center [642, 366] width 318 height 32
type input "**********"
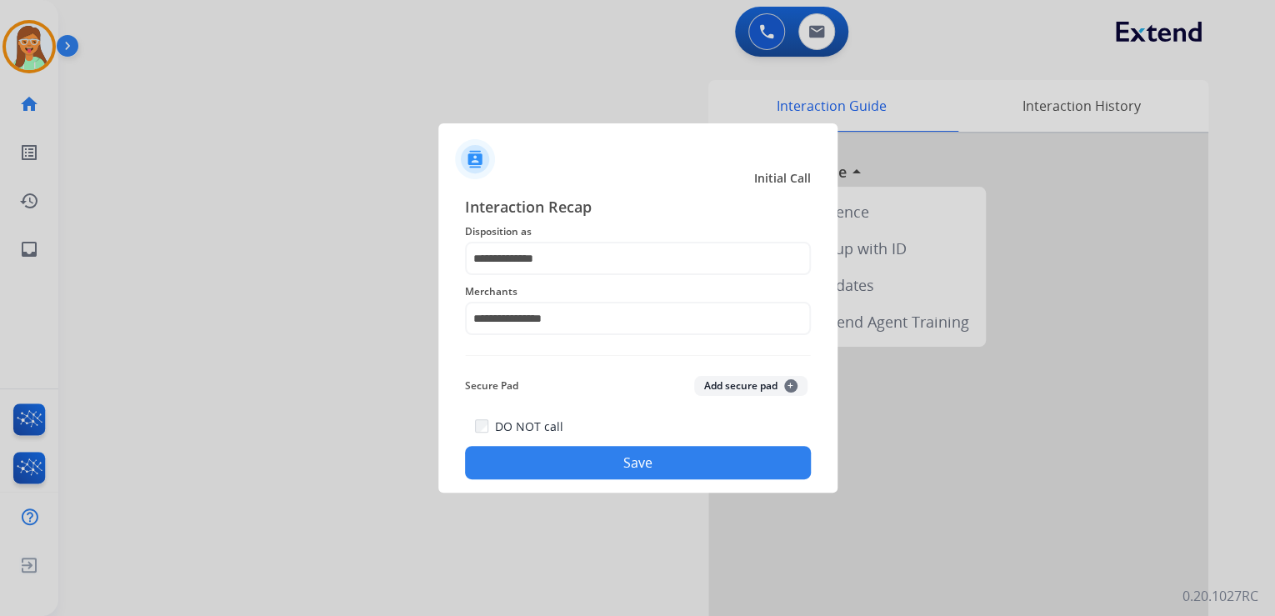
click at [651, 473] on button "Save" at bounding box center [638, 462] width 346 height 33
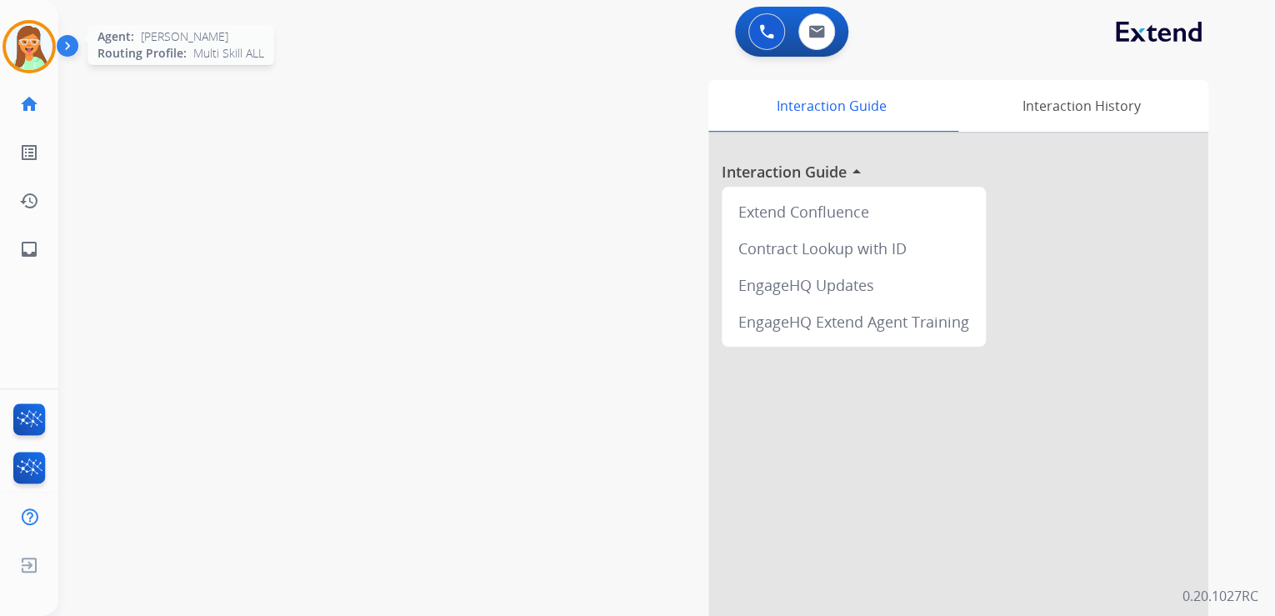
click at [32, 28] on img at bounding box center [29, 46] width 47 height 47
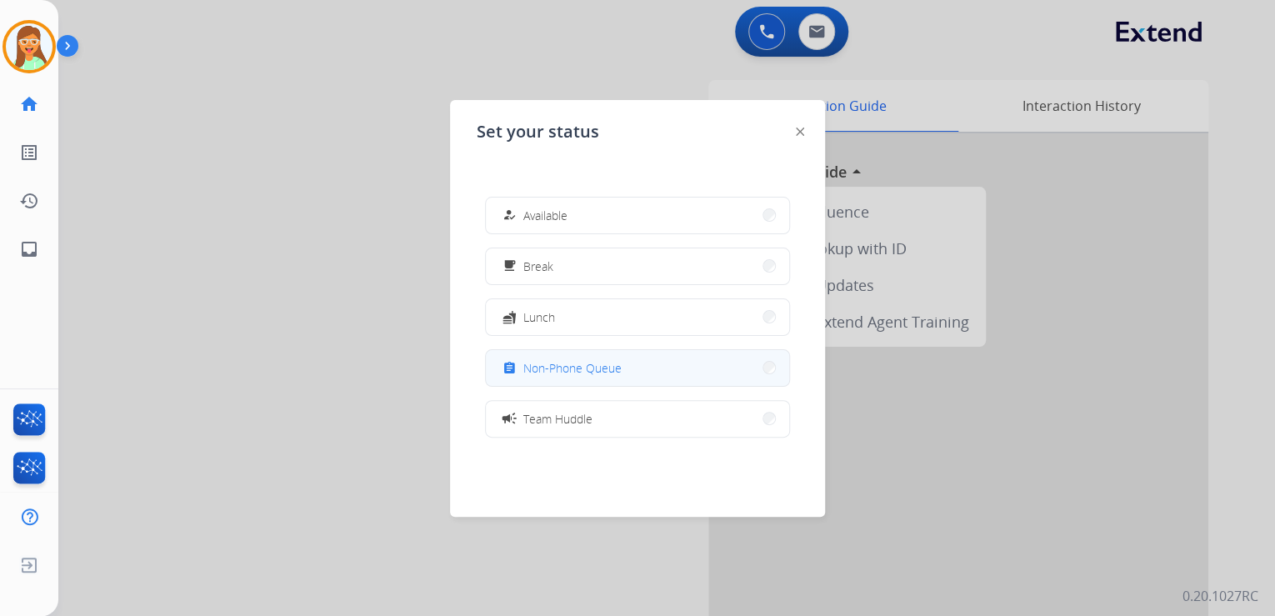
click at [674, 367] on button "assignment Non-Phone Queue" at bounding box center [637, 368] width 303 height 36
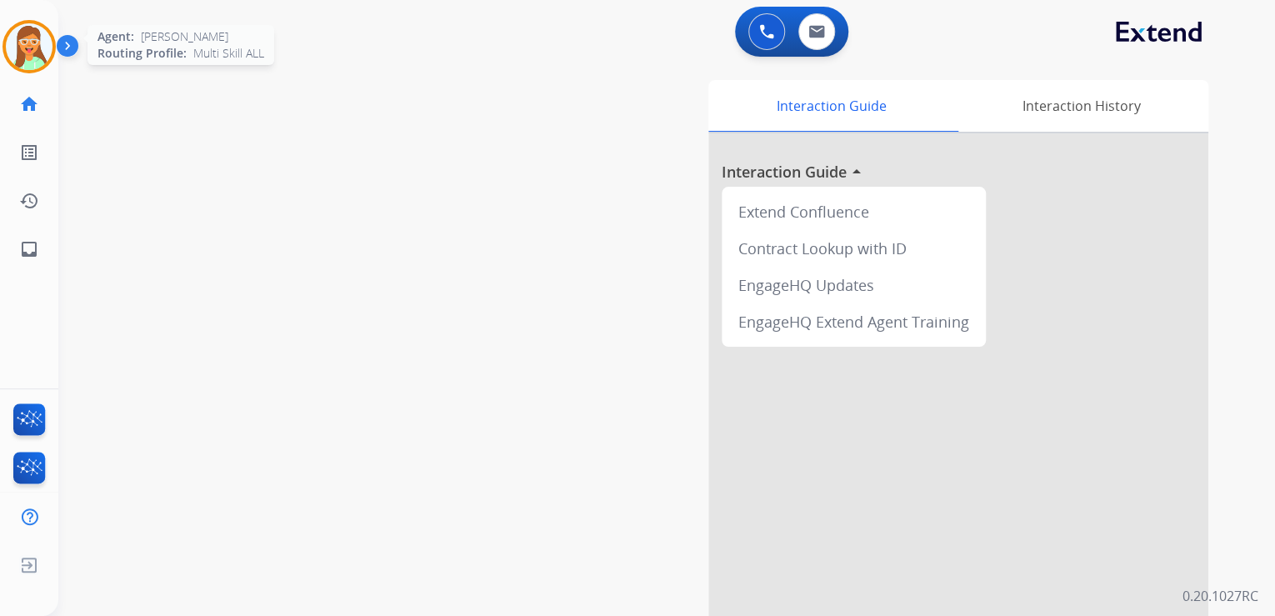
click at [23, 37] on img at bounding box center [29, 46] width 47 height 47
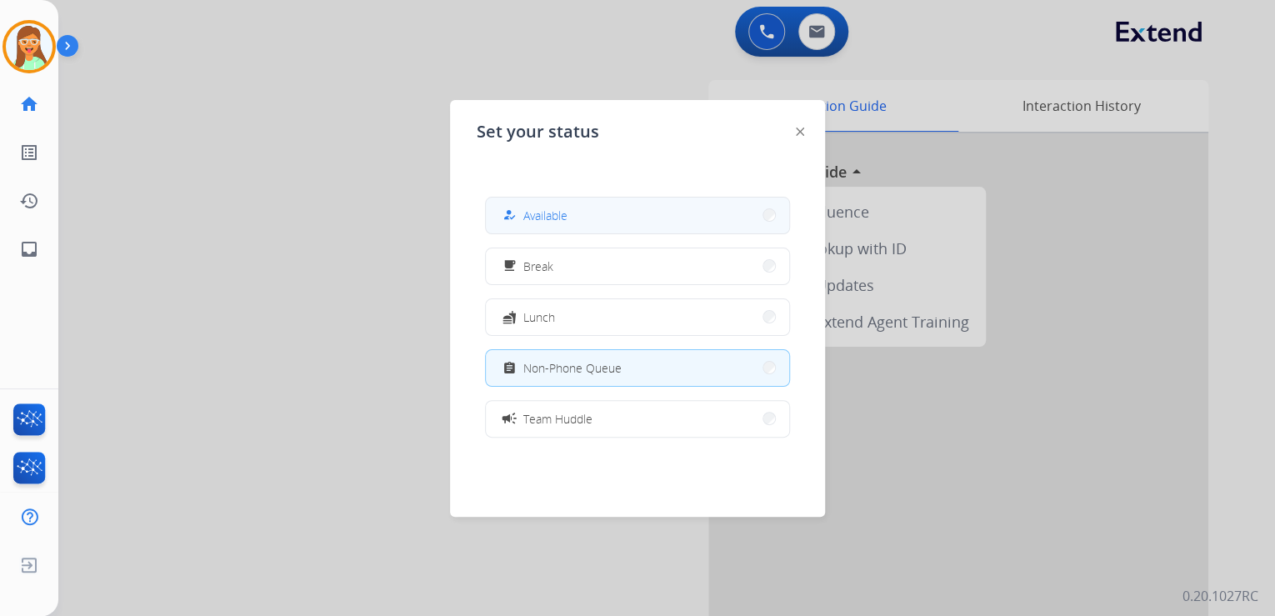
click at [613, 220] on button "how_to_reg Available" at bounding box center [637, 216] width 303 height 36
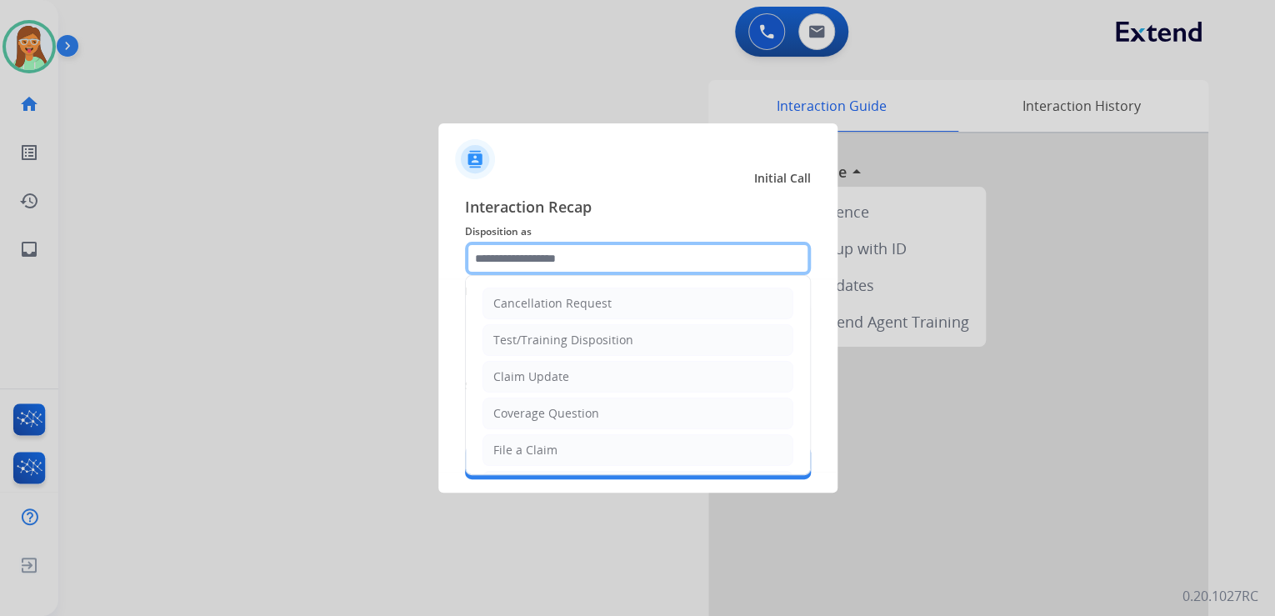
click at [663, 251] on input "text" at bounding box center [638, 258] width 346 height 33
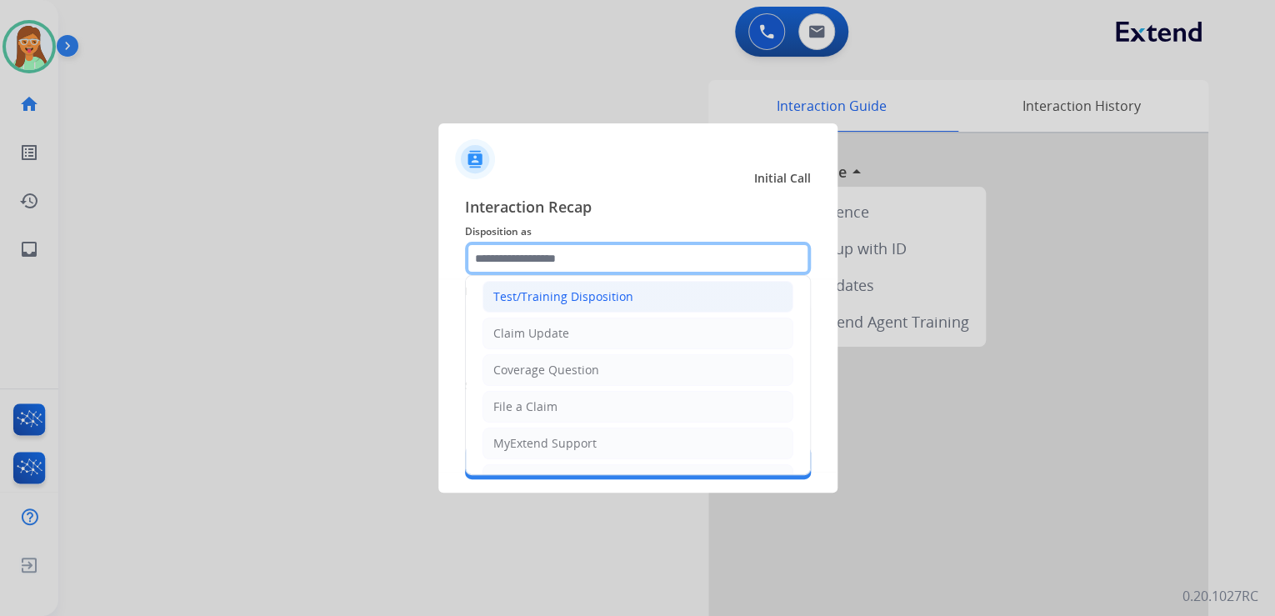
scroll to position [67, 0]
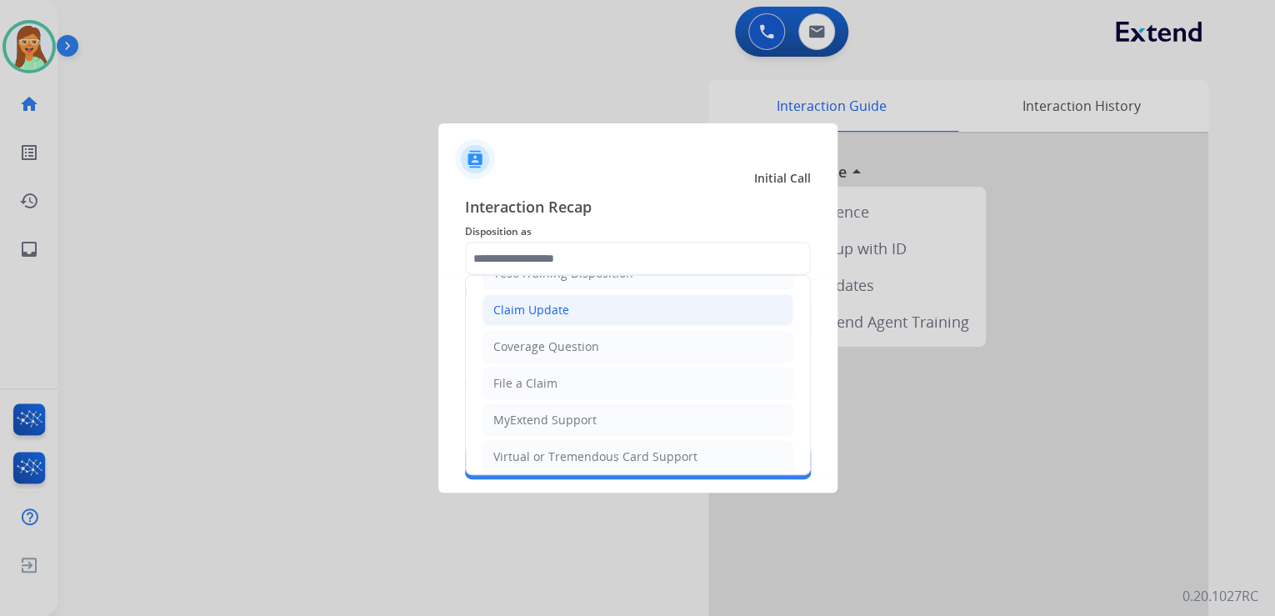
click at [573, 313] on li "Claim Update" at bounding box center [638, 310] width 311 height 32
type input "**********"
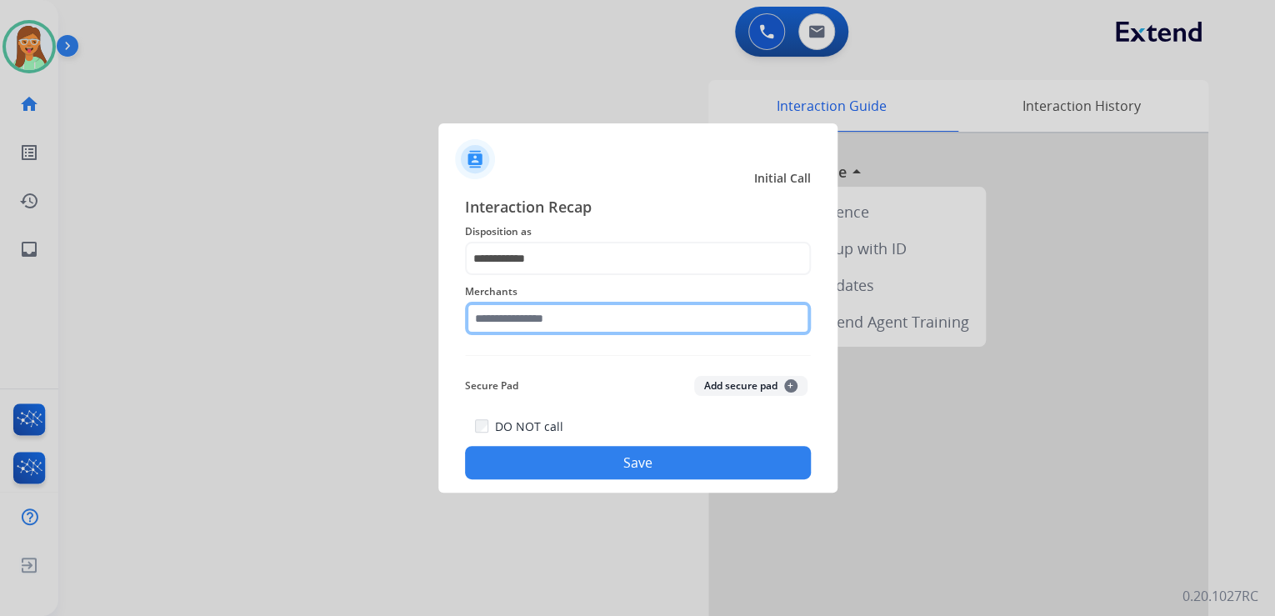
click at [567, 323] on input "text" at bounding box center [638, 318] width 346 height 33
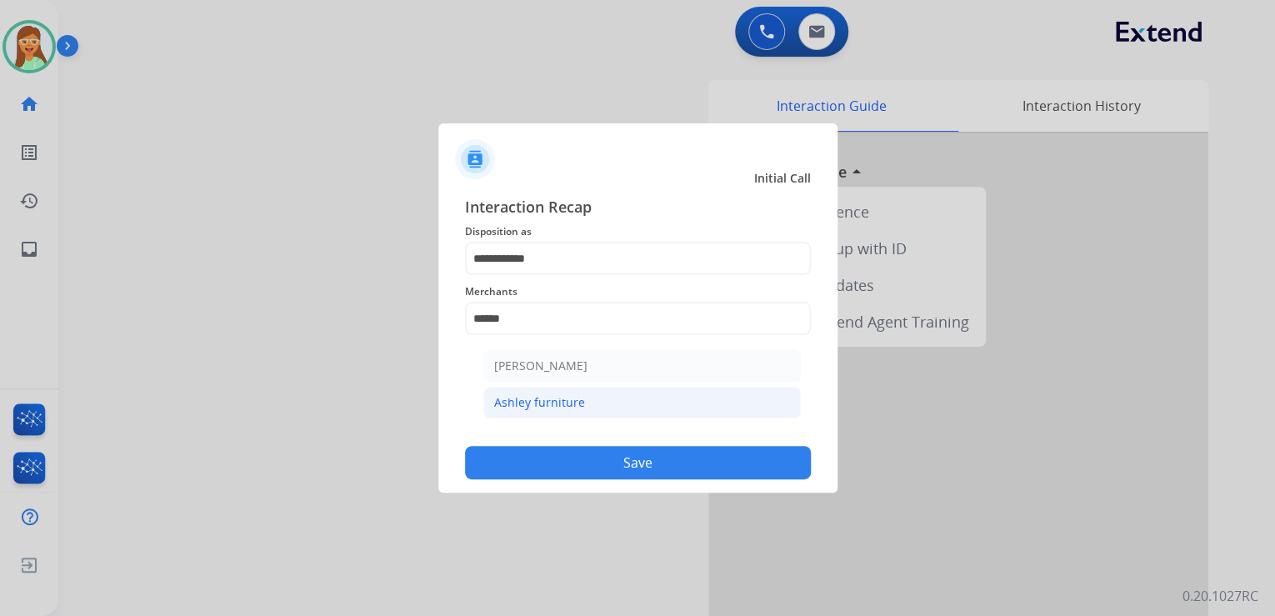
click at [579, 415] on li "Ashley furniture" at bounding box center [642, 403] width 318 height 32
type input "**********"
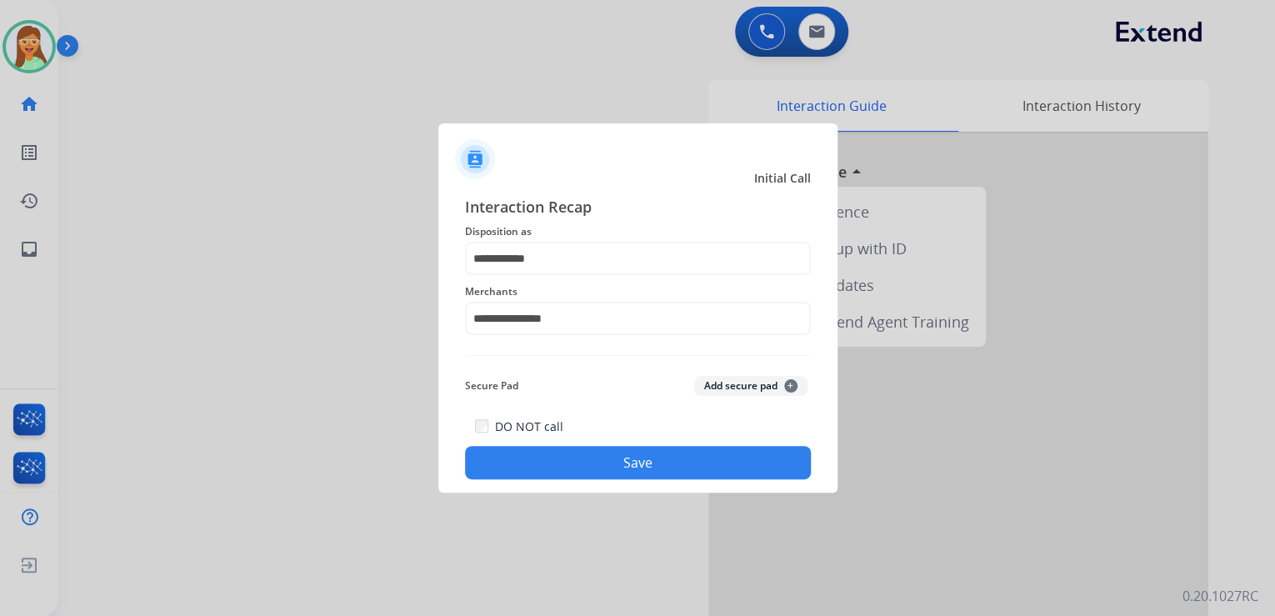
drag, startPoint x: 680, startPoint y: 478, endPoint x: 693, endPoint y: 477, distance: 13.4
click at [682, 478] on button "Save" at bounding box center [638, 462] width 346 height 33
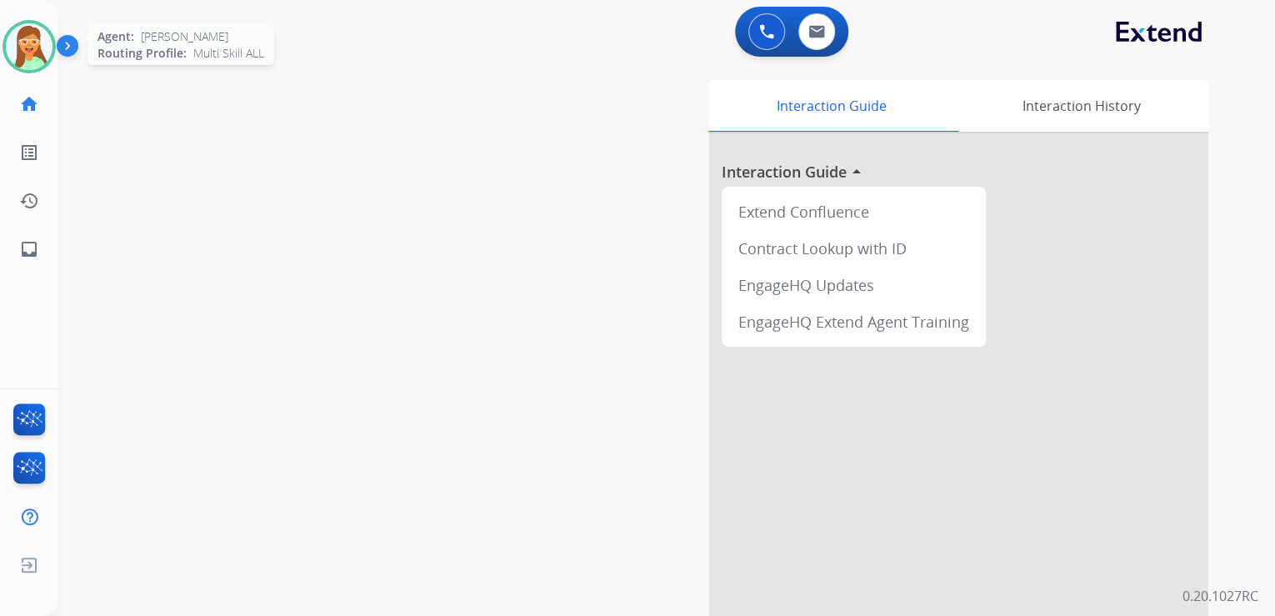
click at [37, 50] on img at bounding box center [29, 46] width 47 height 47
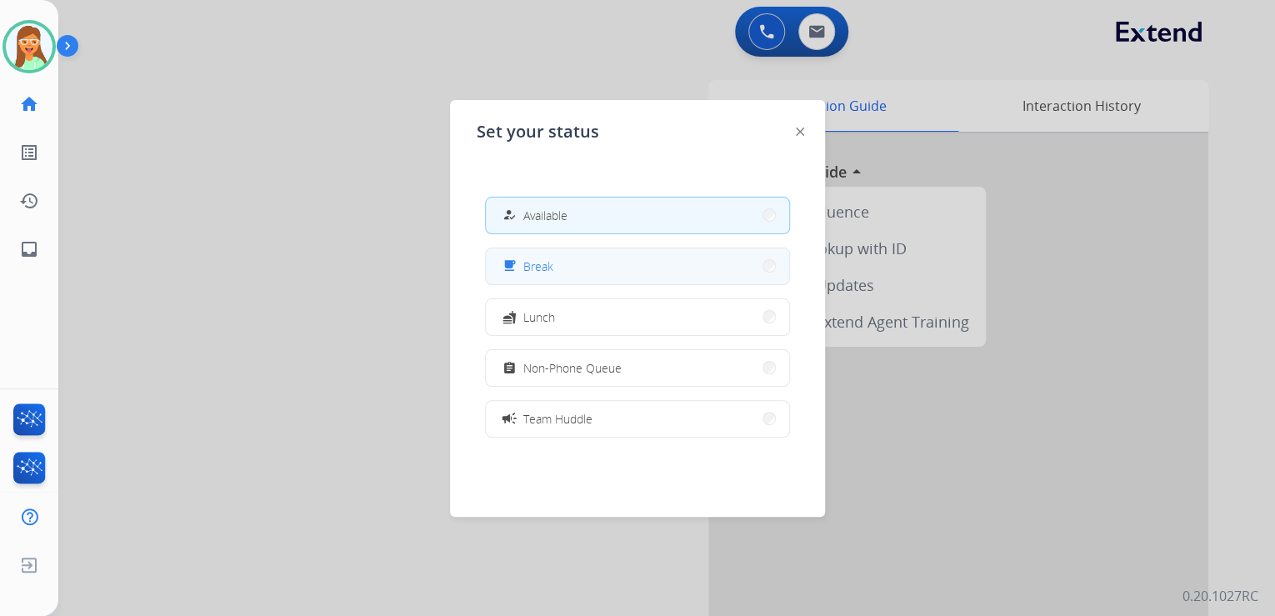
click at [593, 280] on button "free_breakfast Break" at bounding box center [637, 266] width 303 height 36
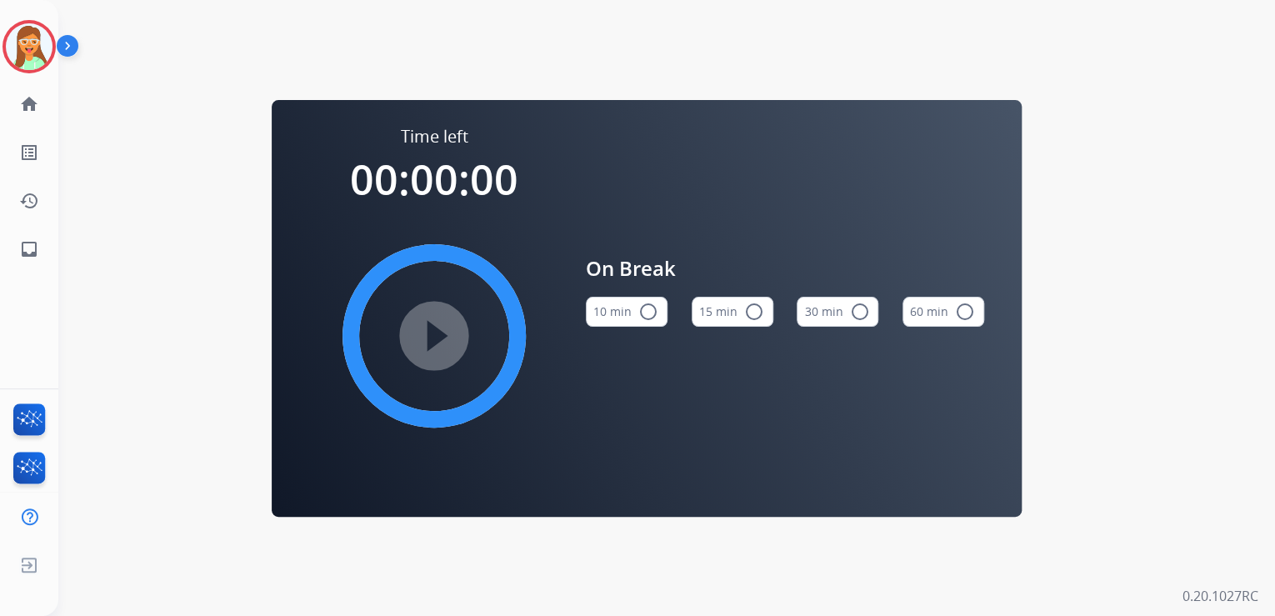
click at [709, 317] on button "15 min radio_button_unchecked" at bounding box center [733, 312] width 82 height 30
click at [444, 333] on mat-icon "play_circle_filled" at bounding box center [434, 336] width 20 height 20
click at [35, 41] on img at bounding box center [29, 46] width 47 height 47
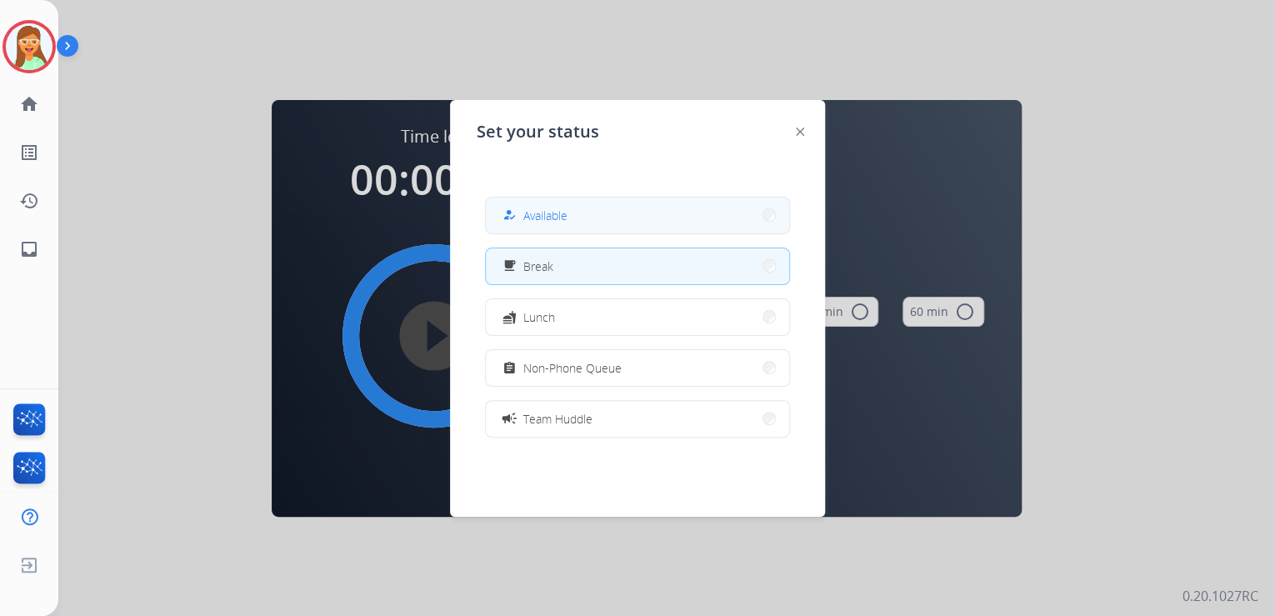
click at [623, 220] on button "how_to_reg Available" at bounding box center [637, 216] width 303 height 36
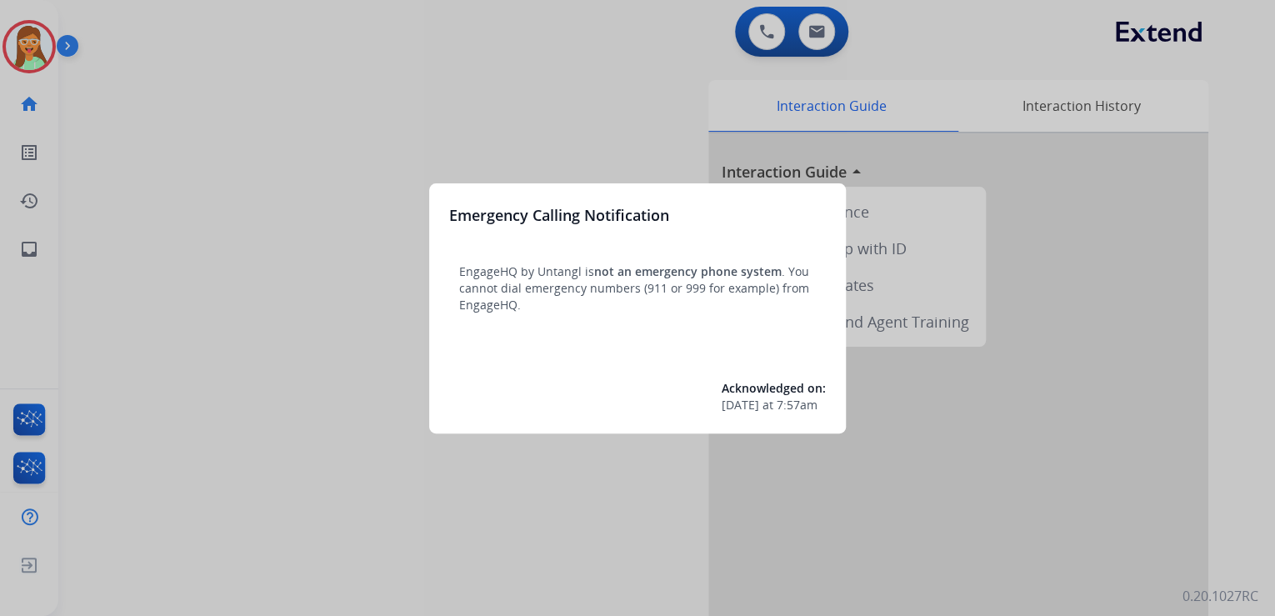
drag, startPoint x: 339, startPoint y: 210, endPoint x: 329, endPoint y: 209, distance: 10.0
click at [329, 209] on div at bounding box center [637, 308] width 1275 height 616
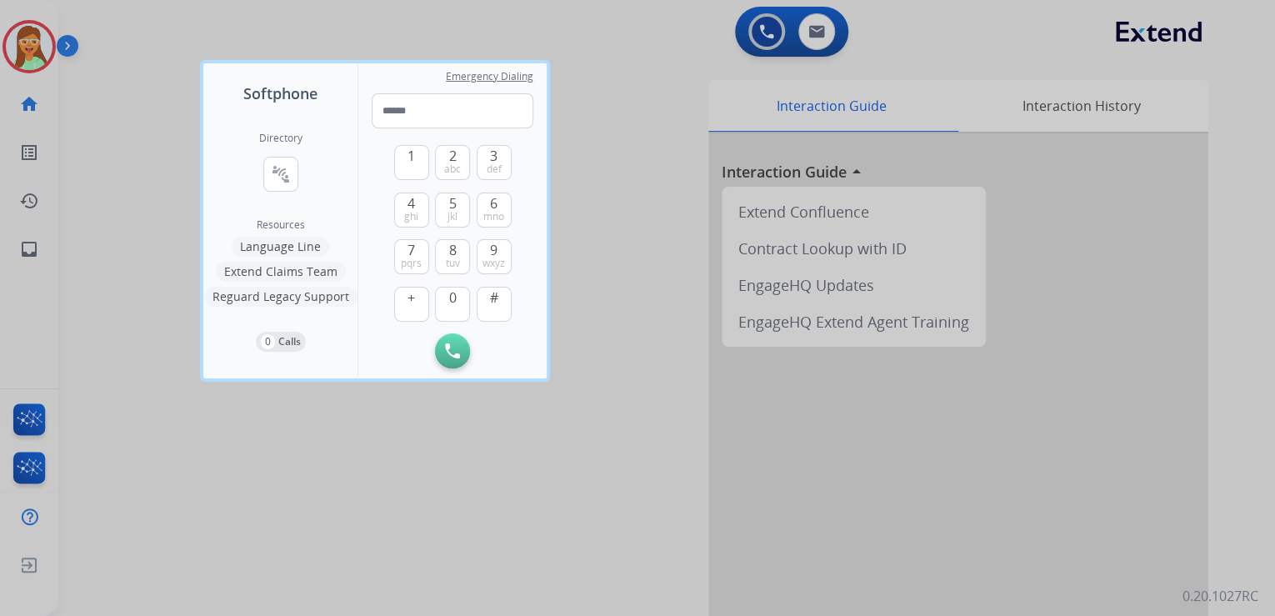
click at [31, 37] on div at bounding box center [637, 308] width 1275 height 616
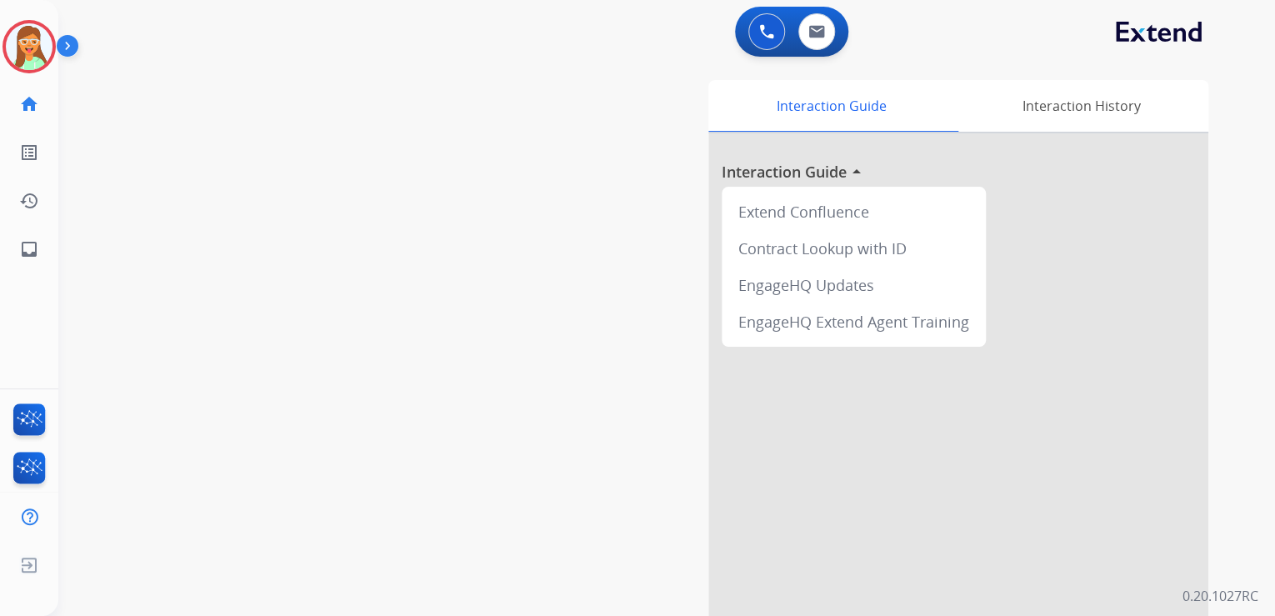
click at [31, 37] on img at bounding box center [29, 46] width 47 height 47
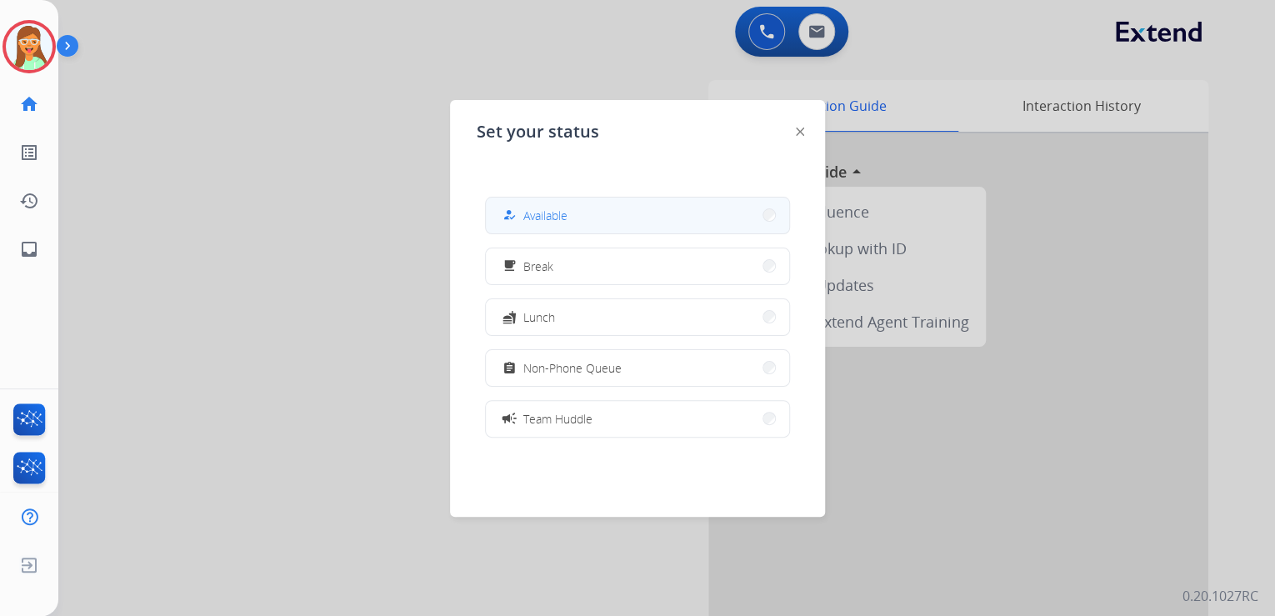
click at [606, 223] on button "how_to_reg Available" at bounding box center [637, 216] width 303 height 36
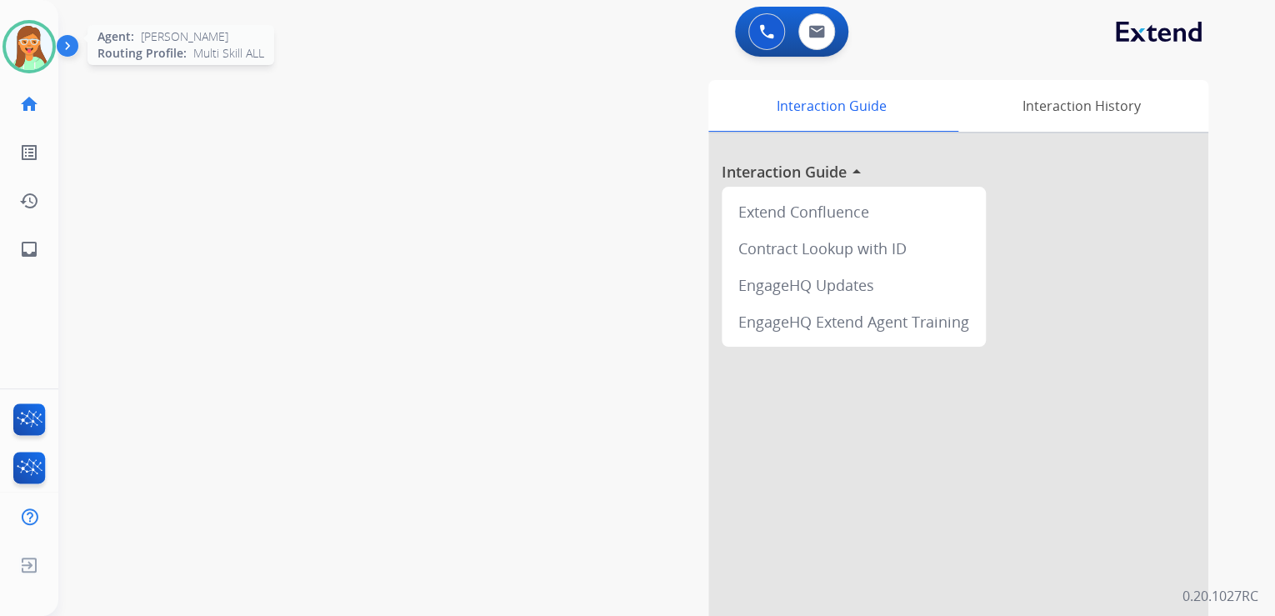
click at [38, 47] on img at bounding box center [29, 46] width 47 height 47
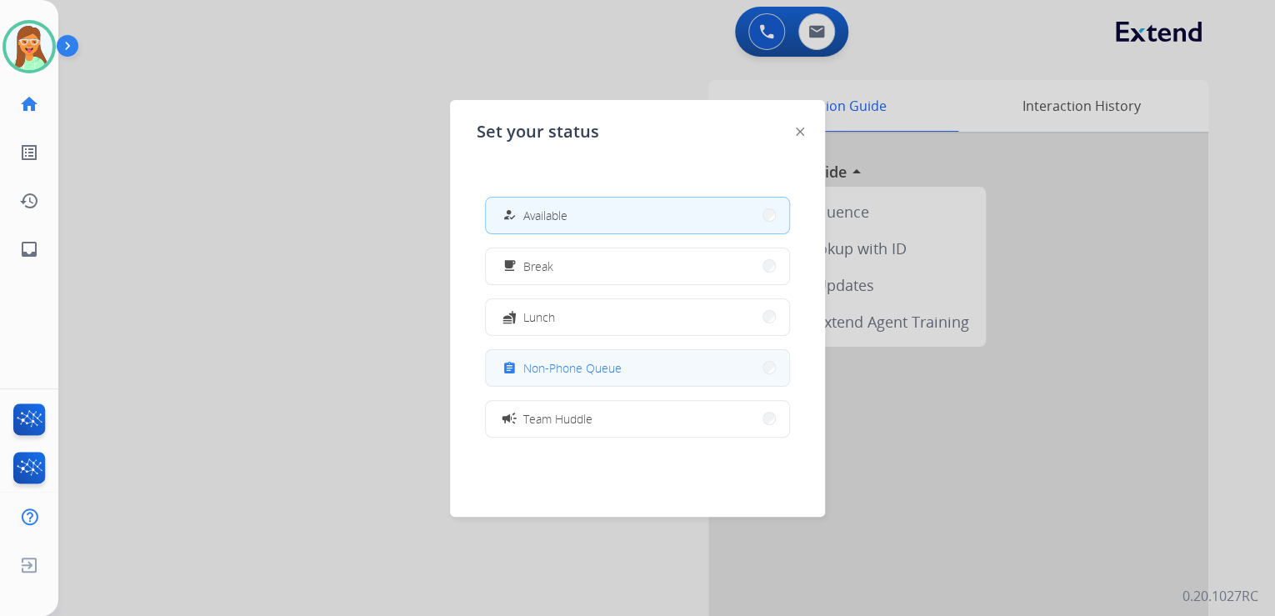
click at [606, 357] on button "assignment Non-Phone Queue" at bounding box center [637, 368] width 303 height 36
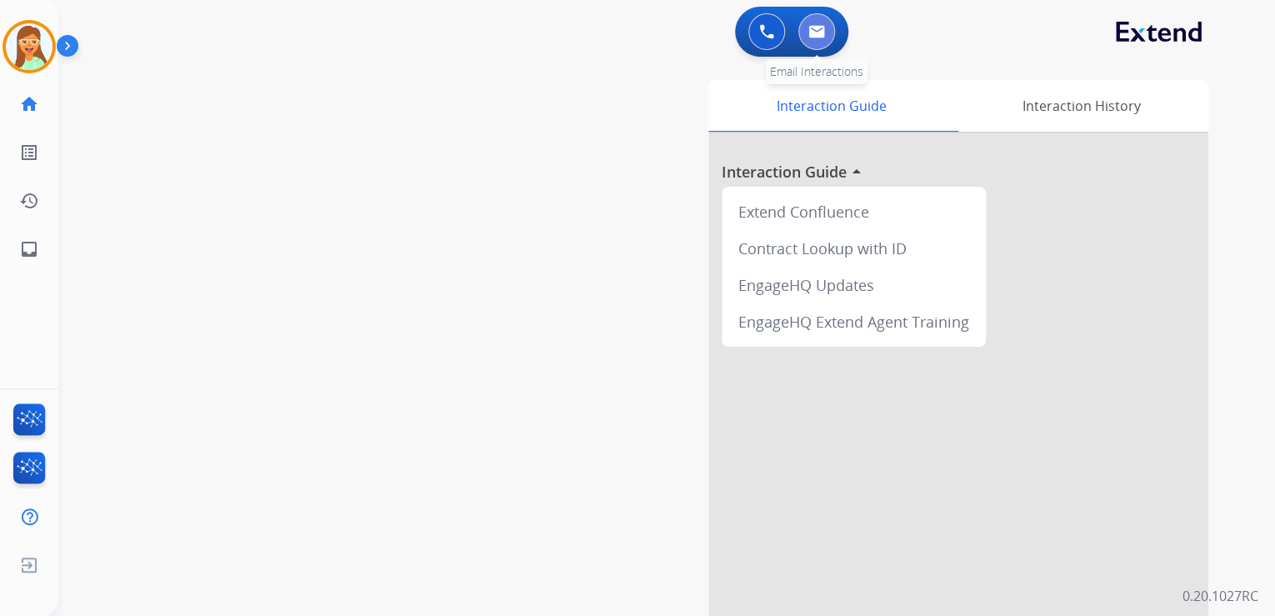
click at [829, 36] on button at bounding box center [816, 31] width 37 height 37
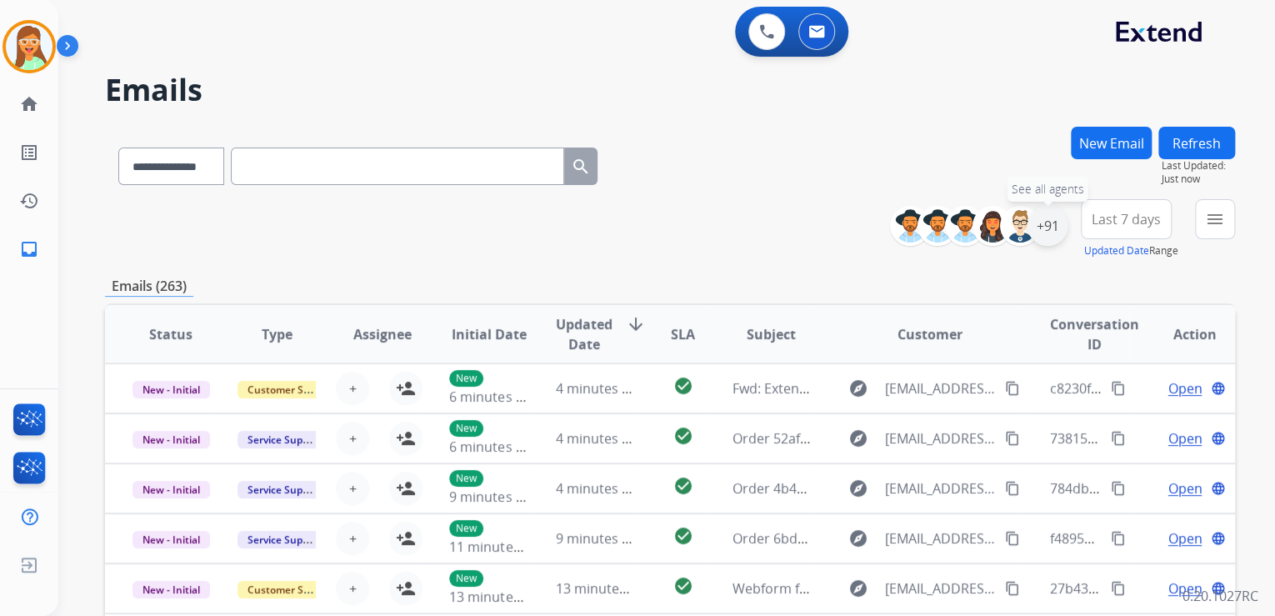
click at [1048, 223] on div "+91" at bounding box center [1048, 226] width 40 height 40
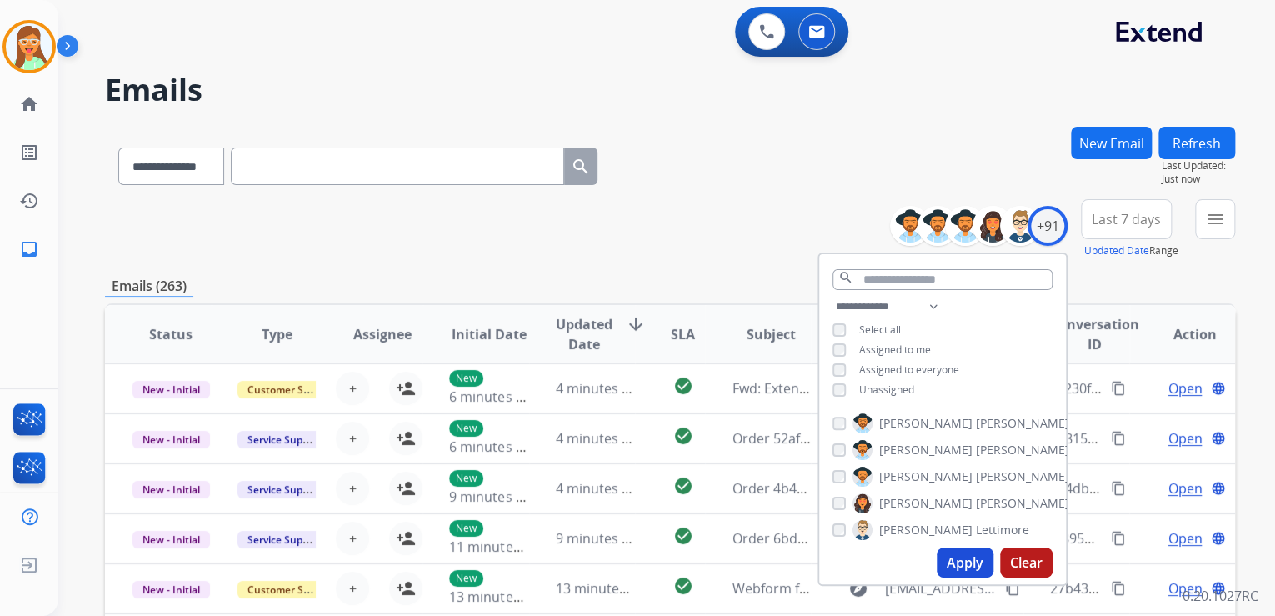
click at [828, 387] on div "**********" at bounding box center [942, 350] width 247 height 107
click at [968, 561] on button "Apply" at bounding box center [965, 563] width 57 height 30
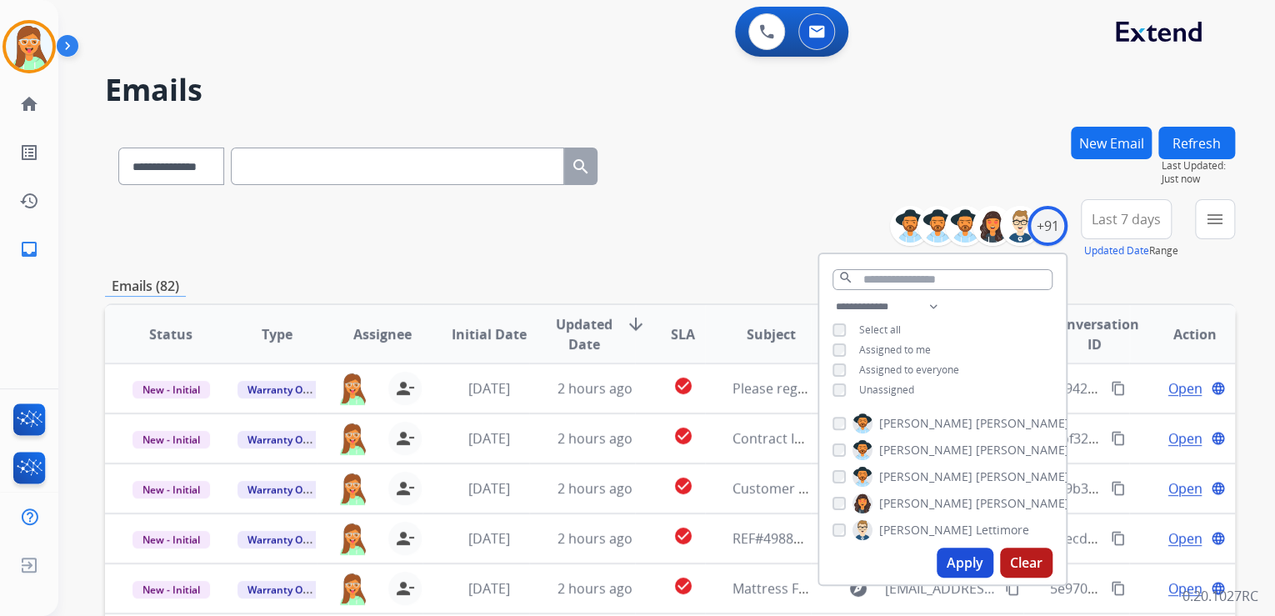
click at [741, 216] on div "**********" at bounding box center [670, 229] width 1130 height 60
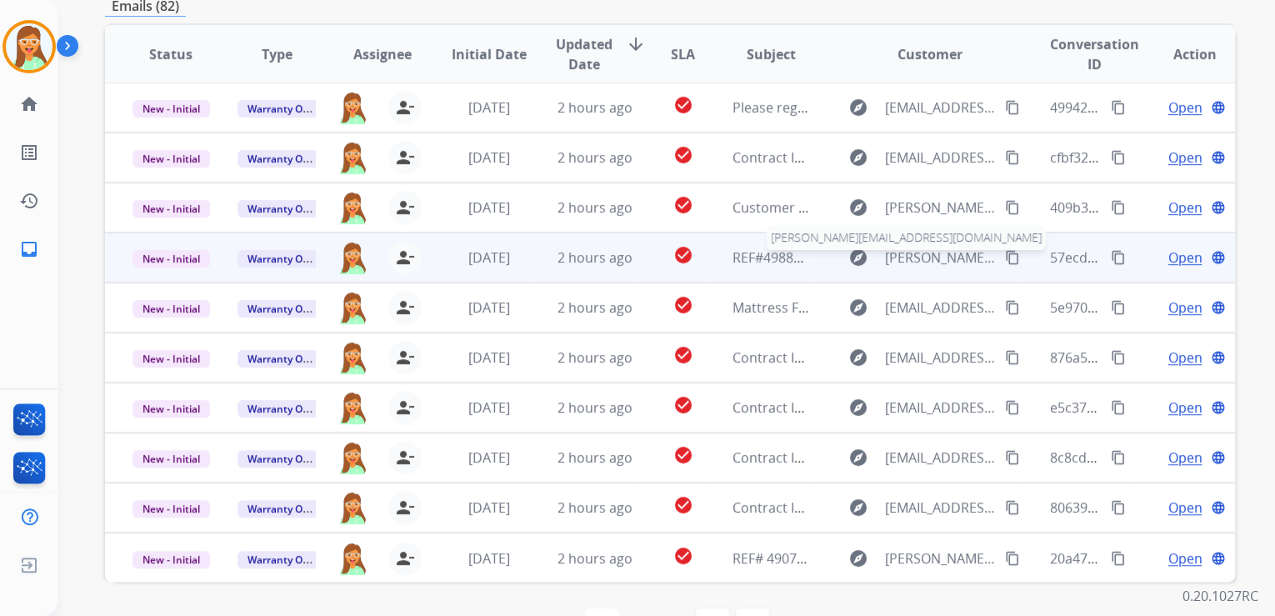
scroll to position [332, 0]
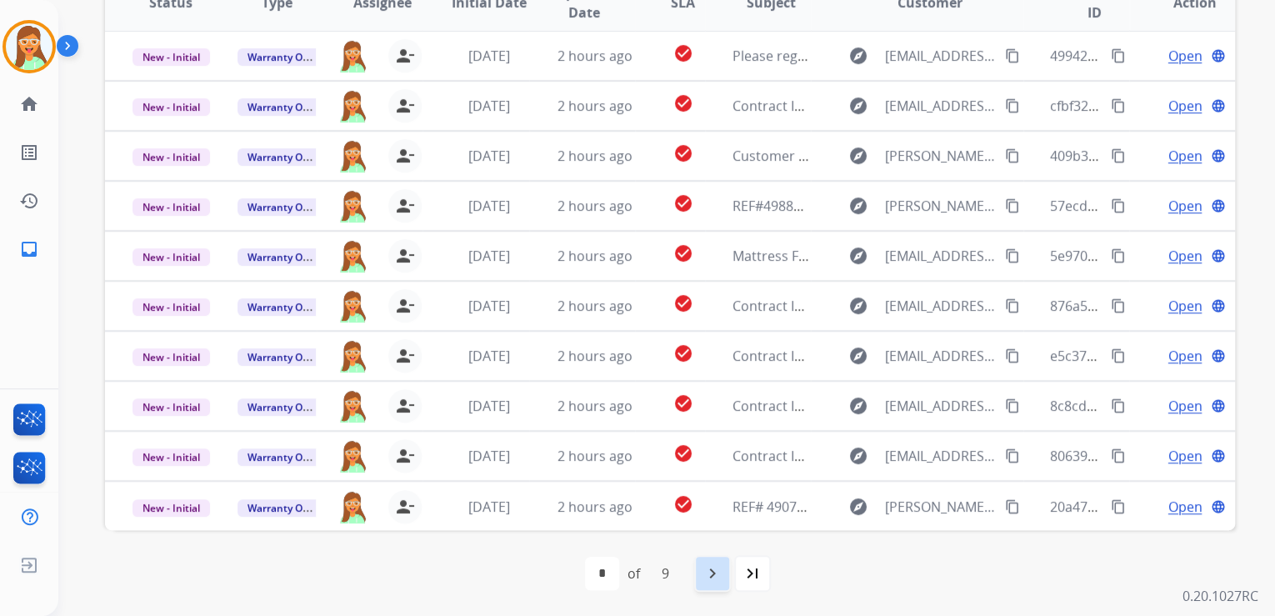
click at [714, 581] on mat-icon "navigate_next" at bounding box center [713, 573] width 20 height 20
select select "*"
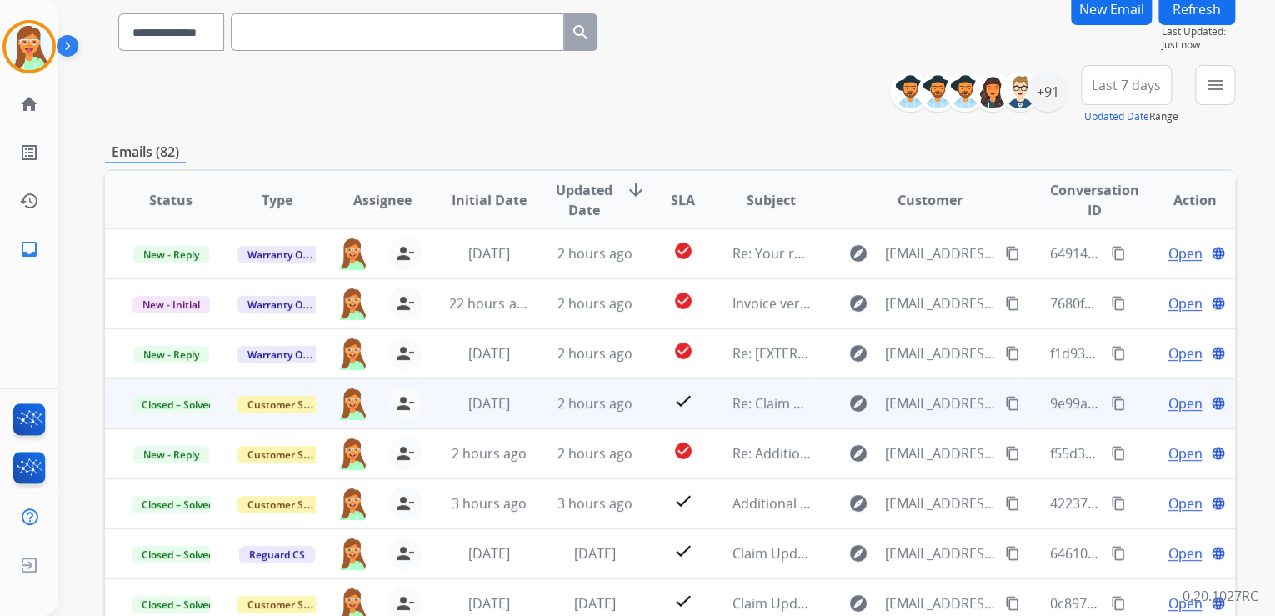
scroll to position [267, 0]
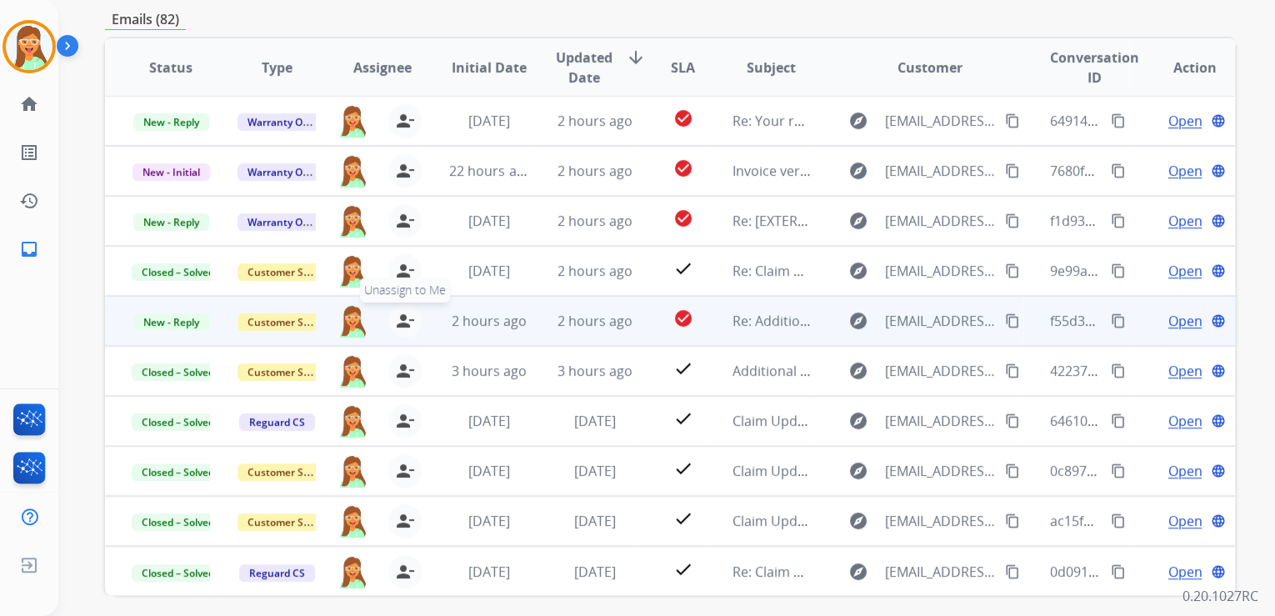
click at [398, 322] on mat-icon "person_remove" at bounding box center [405, 321] width 20 height 20
click at [398, 322] on mat-icon "person_add" at bounding box center [406, 321] width 20 height 20
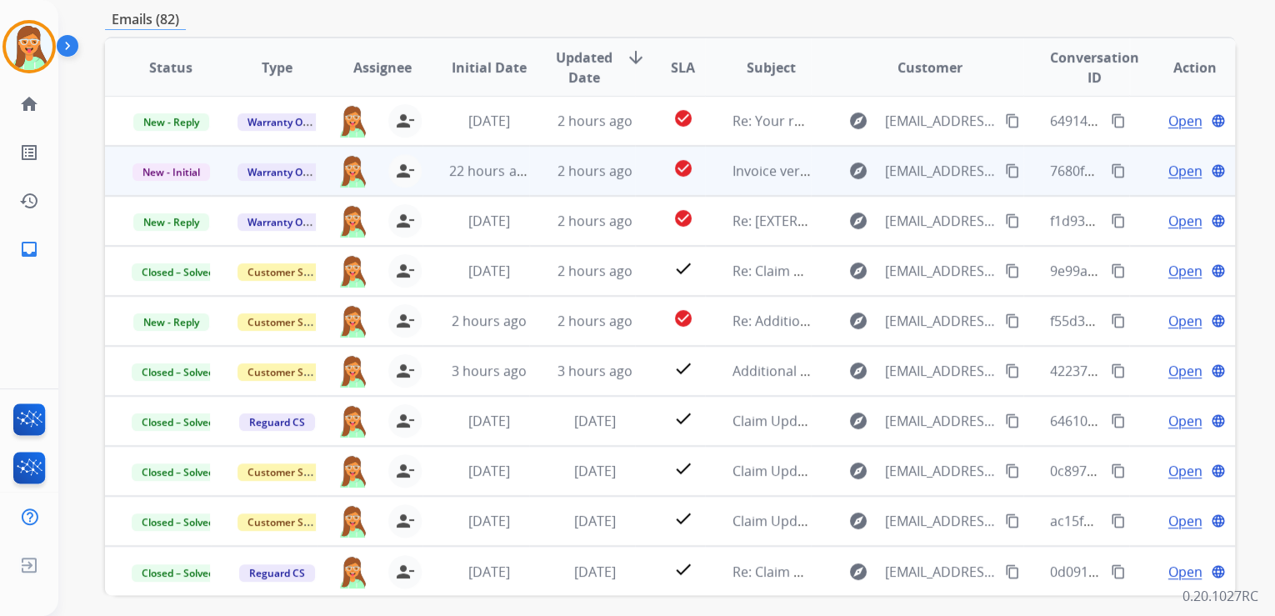
click at [1169, 176] on span "Open" at bounding box center [1185, 171] width 34 height 20
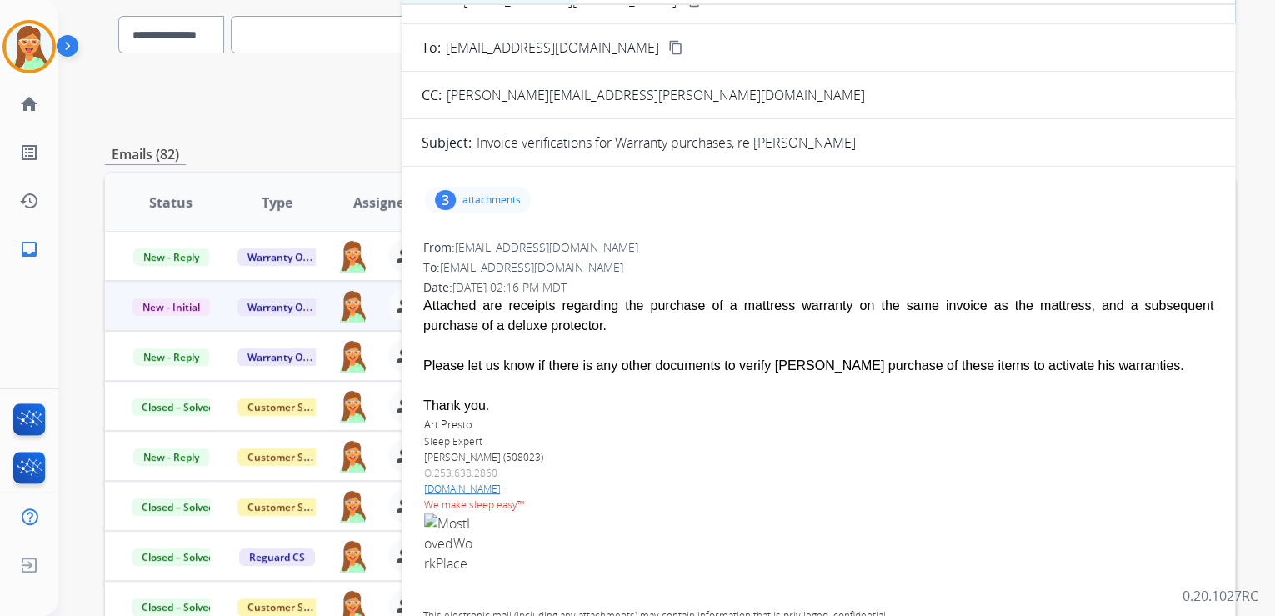
scroll to position [0, 0]
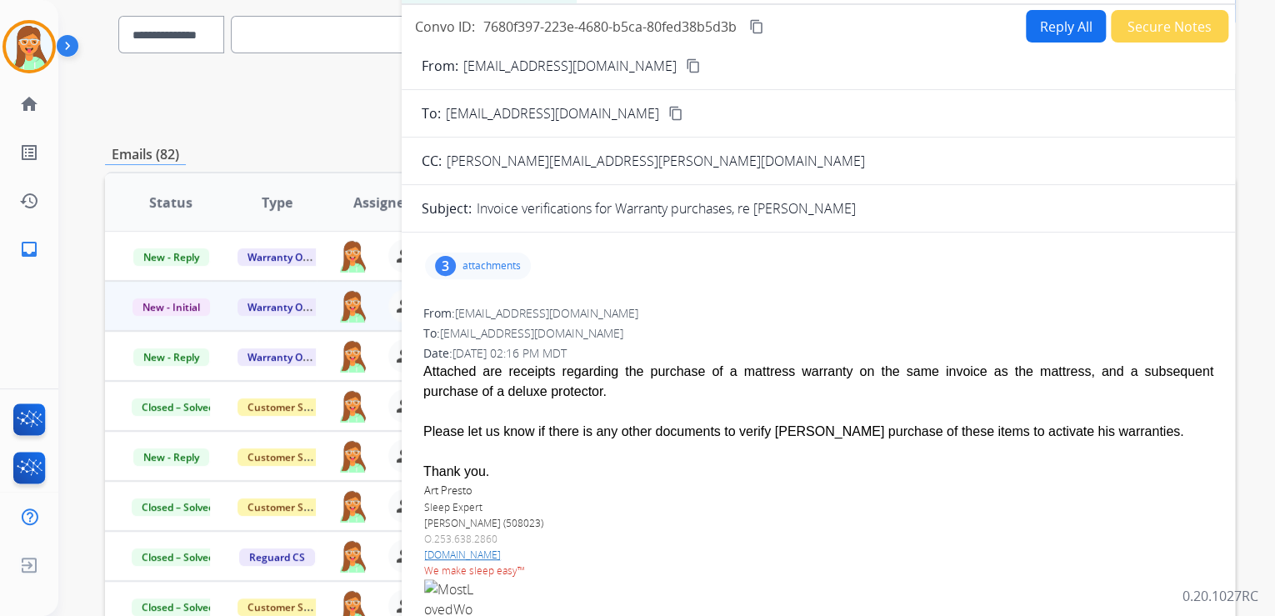
drag, startPoint x: 504, startPoint y: 265, endPoint x: 513, endPoint y: 263, distance: 9.3
click at [504, 265] on p "attachments" at bounding box center [492, 265] width 58 height 13
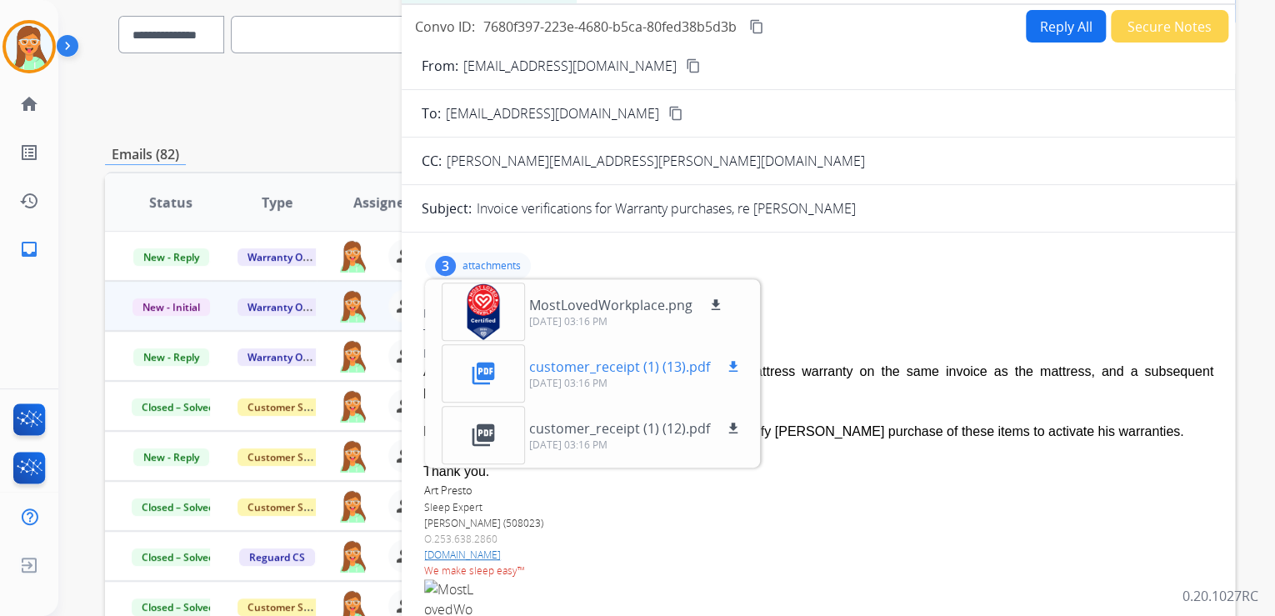
click at [717, 363] on div "customer_receipt (1) (13).pdf download" at bounding box center [636, 367] width 214 height 20
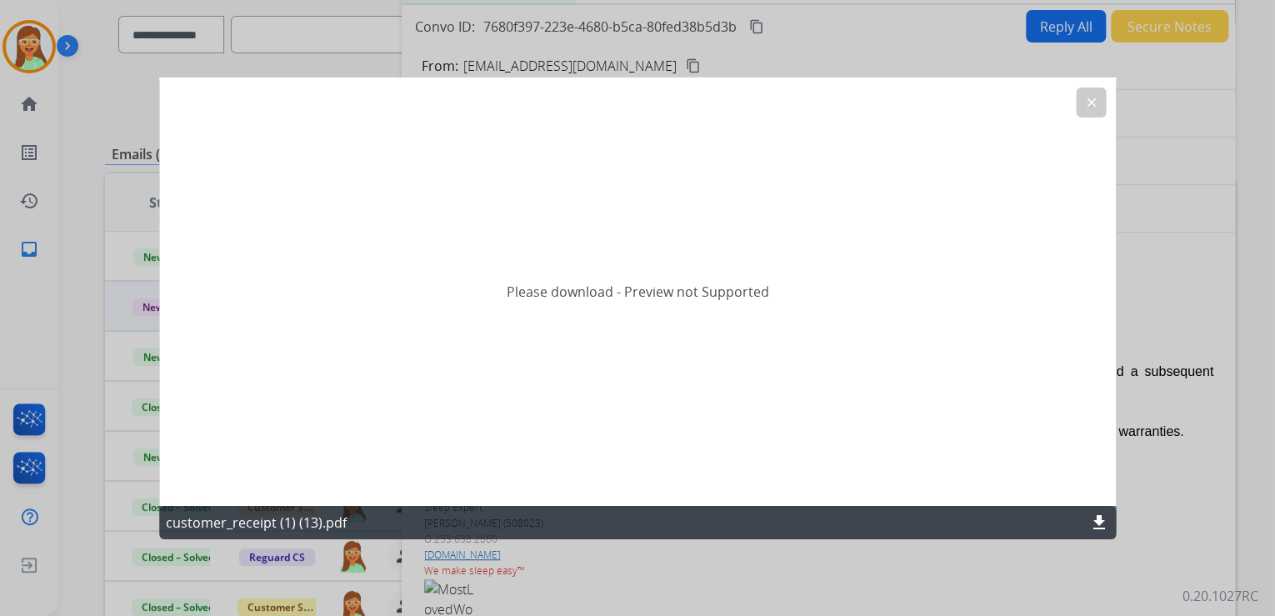
click at [1103, 520] on mat-icon "download" at bounding box center [1099, 523] width 20 height 20
click at [1100, 96] on button "clear" at bounding box center [1091, 102] width 30 height 30
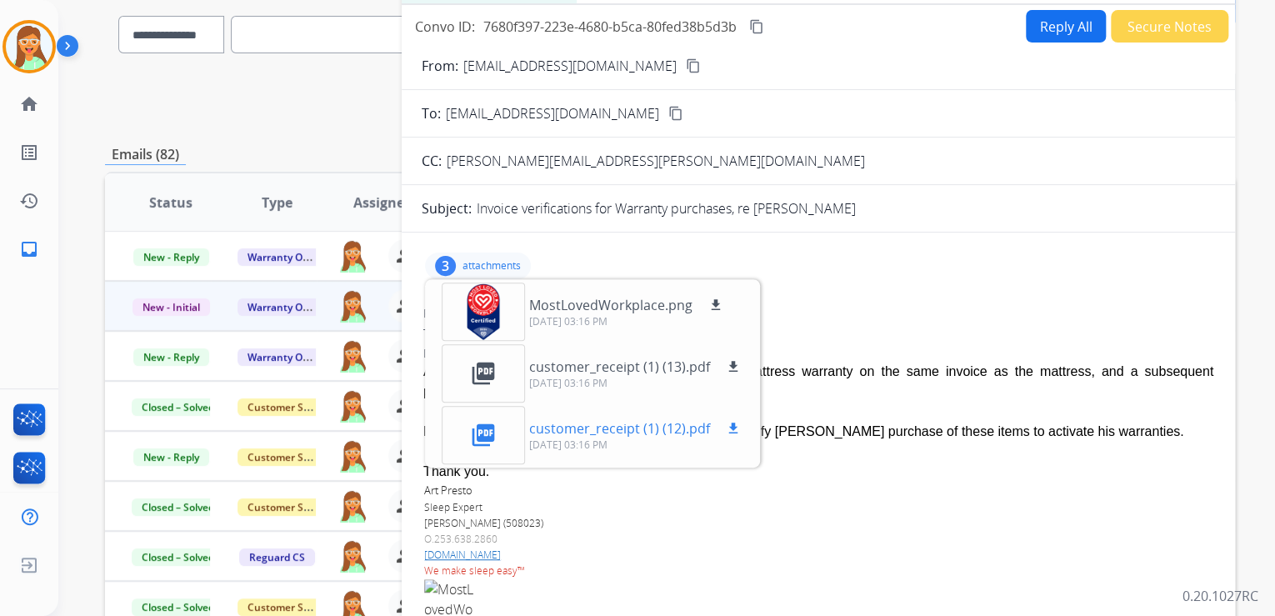
click at [733, 430] on mat-icon "download" at bounding box center [733, 428] width 15 height 15
click at [39, 54] on img at bounding box center [29, 46] width 47 height 47
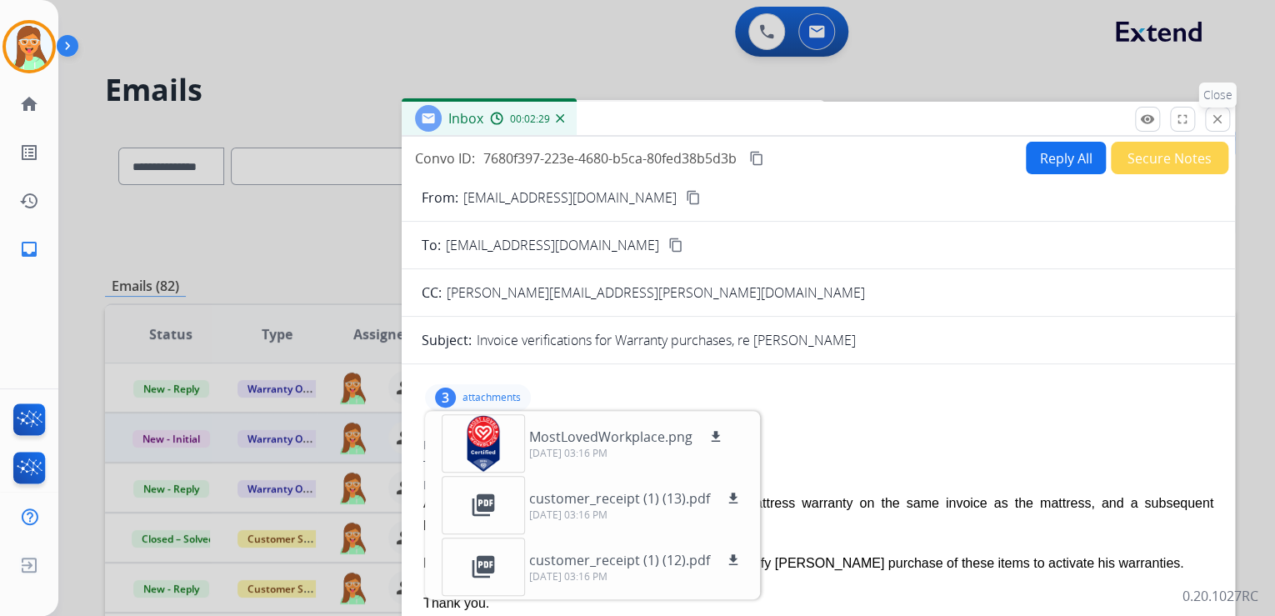
click at [1222, 110] on button "close Close" at bounding box center [1217, 119] width 25 height 25
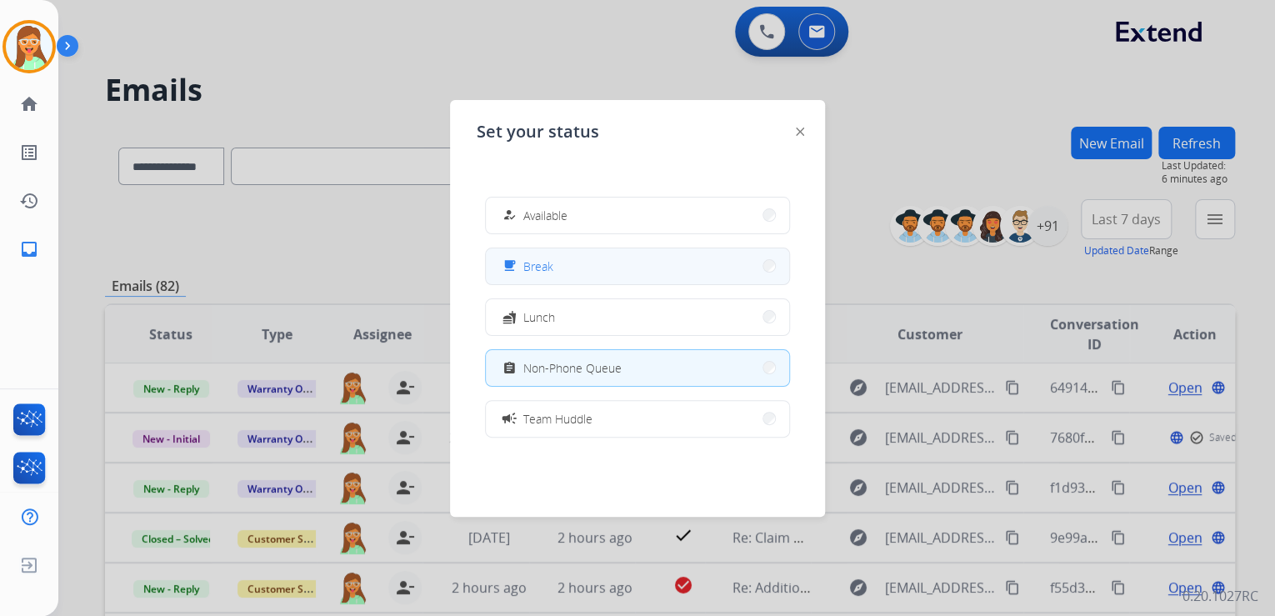
click at [607, 268] on button "free_breakfast Break" at bounding box center [637, 266] width 303 height 36
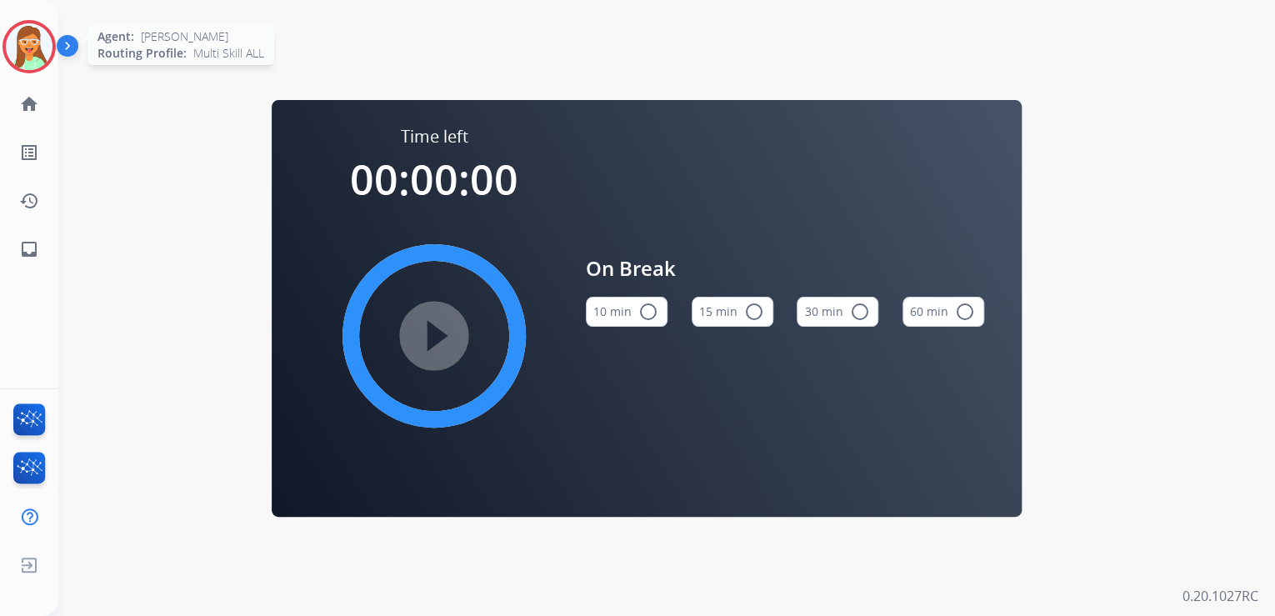
click at [15, 35] on img at bounding box center [29, 46] width 47 height 47
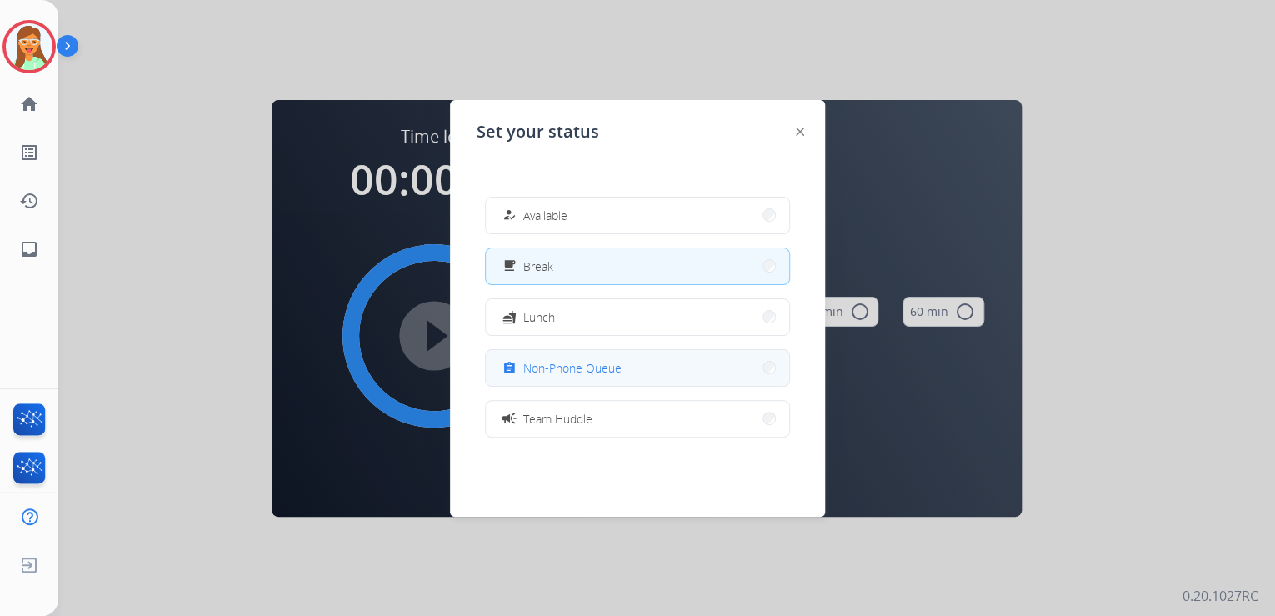
click at [638, 370] on button "assignment Non-Phone Queue" at bounding box center [637, 368] width 303 height 36
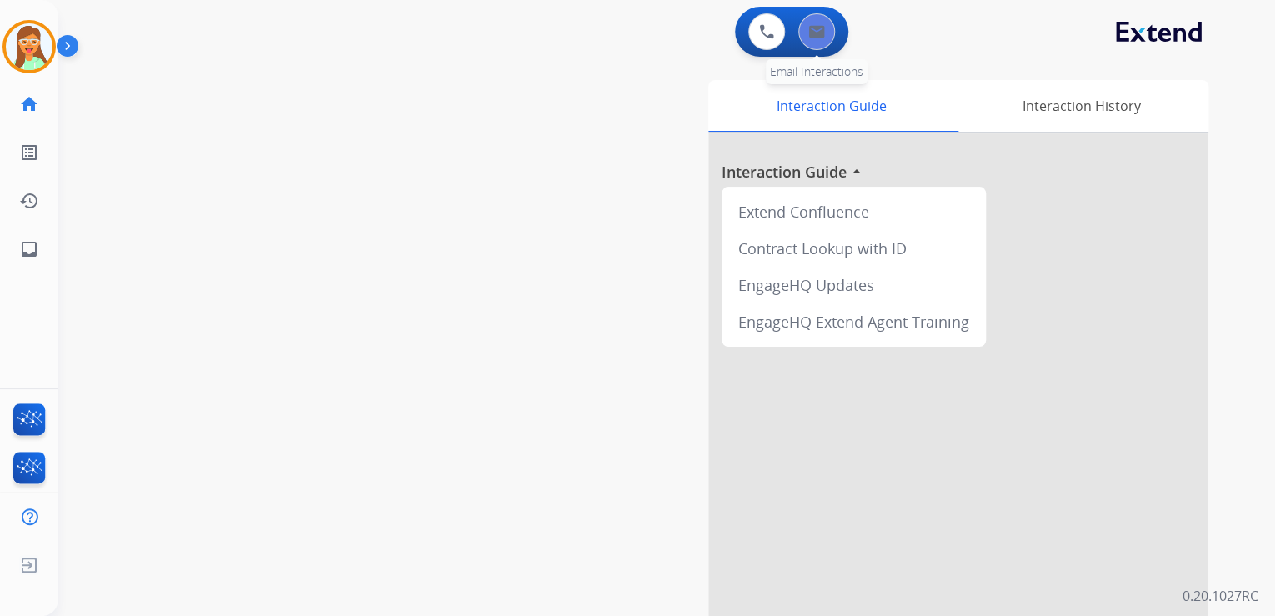
click at [819, 44] on button at bounding box center [816, 31] width 37 height 37
select select "**********"
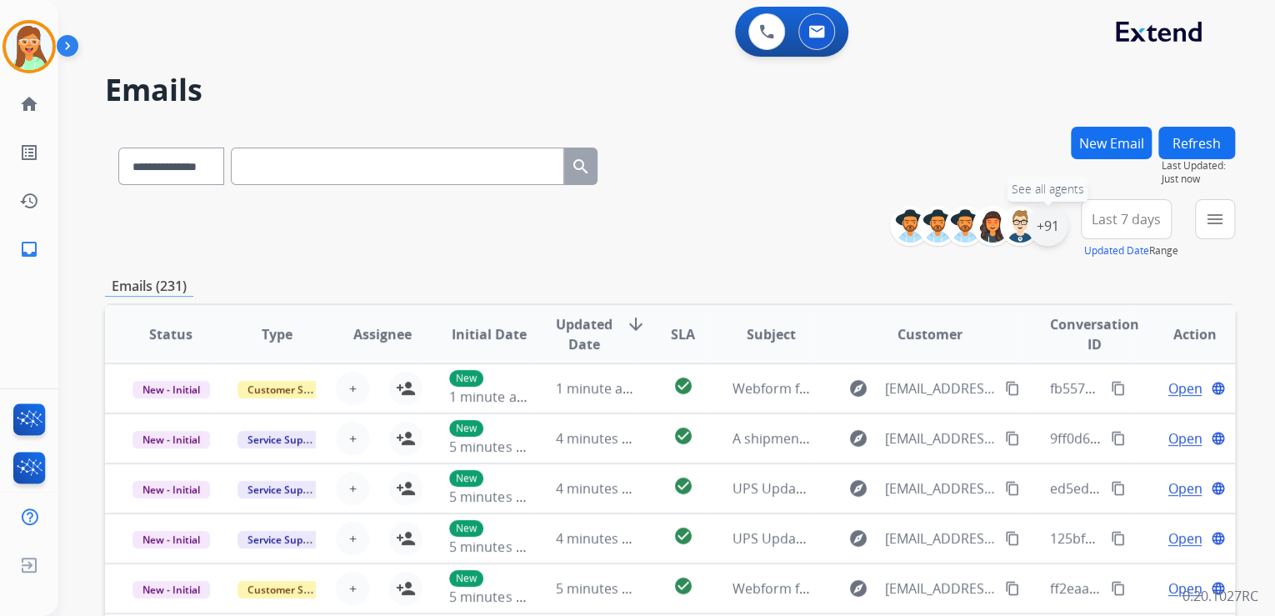
click at [1053, 223] on div "+91" at bounding box center [1048, 226] width 40 height 40
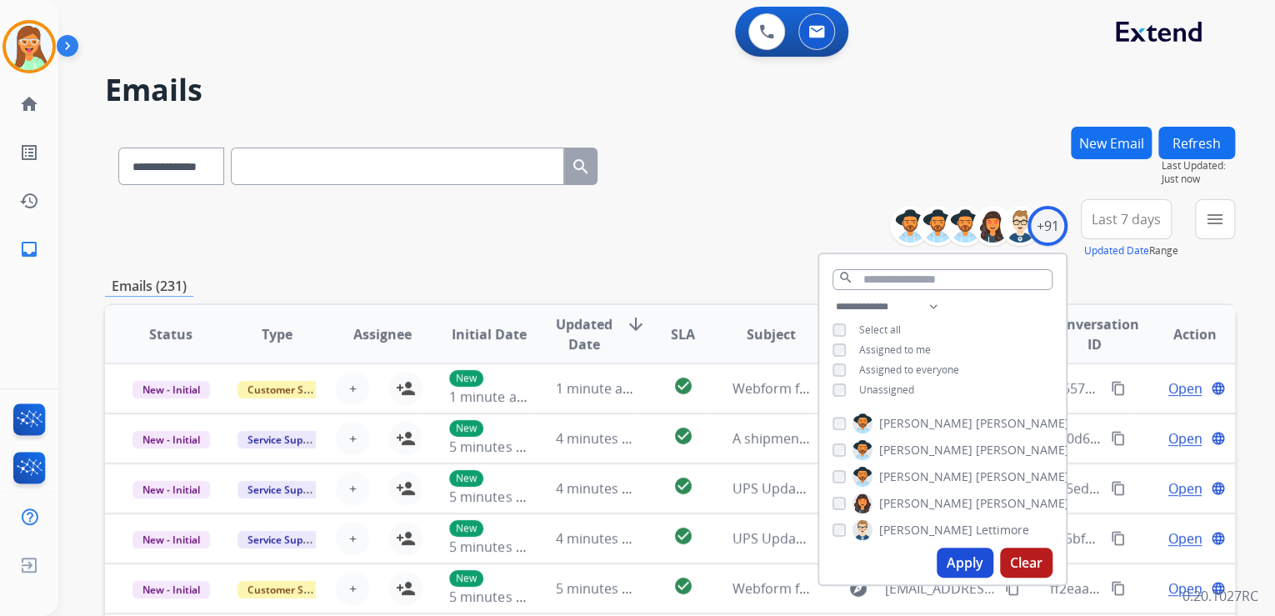
click at [965, 567] on button "Apply" at bounding box center [965, 563] width 57 height 30
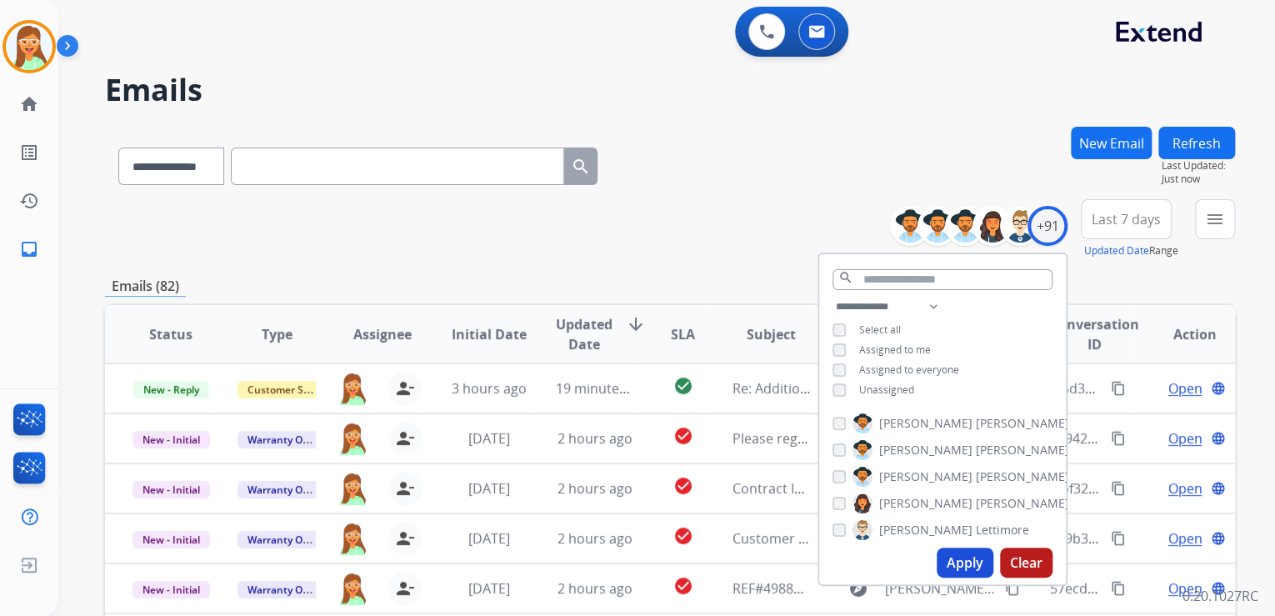
drag, startPoint x: 680, startPoint y: 159, endPoint x: 763, endPoint y: 159, distance: 83.3
click at [693, 159] on div "**********" at bounding box center [670, 163] width 1130 height 73
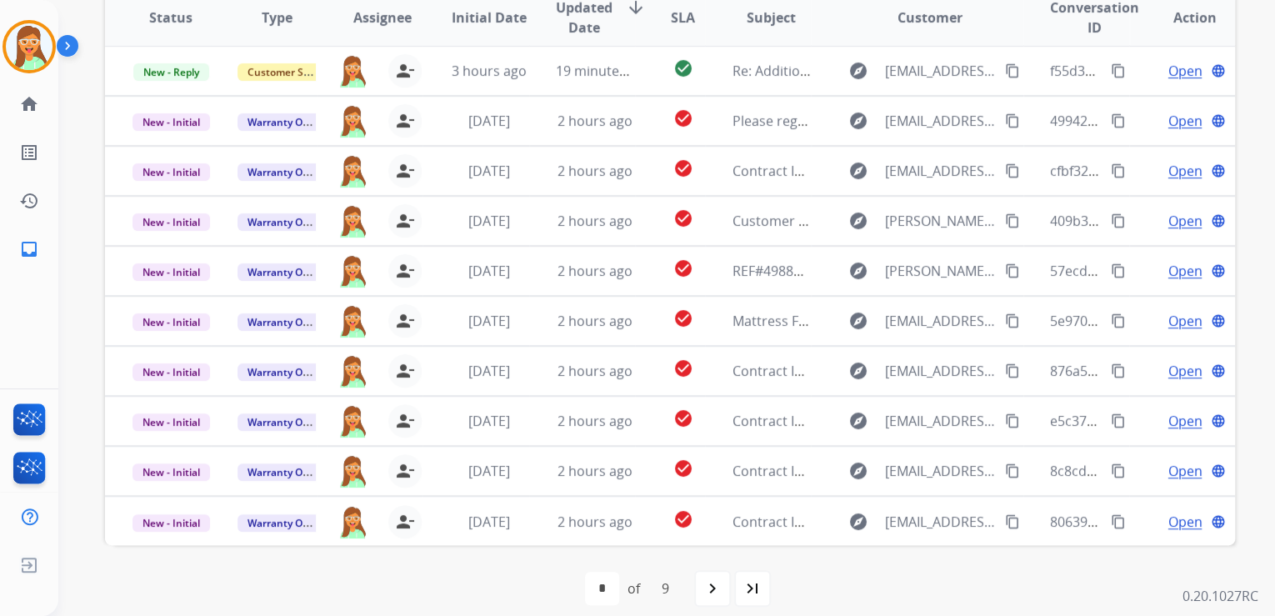
scroll to position [332, 0]
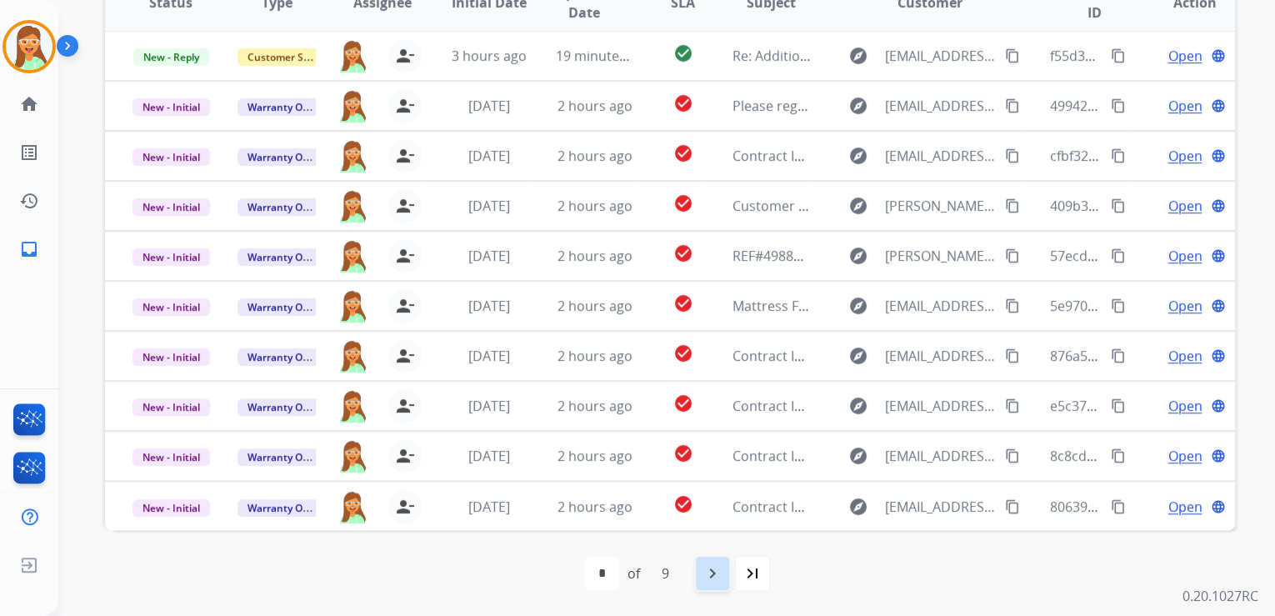
click at [718, 579] on mat-icon "navigate_next" at bounding box center [713, 573] width 20 height 20
select select "*"
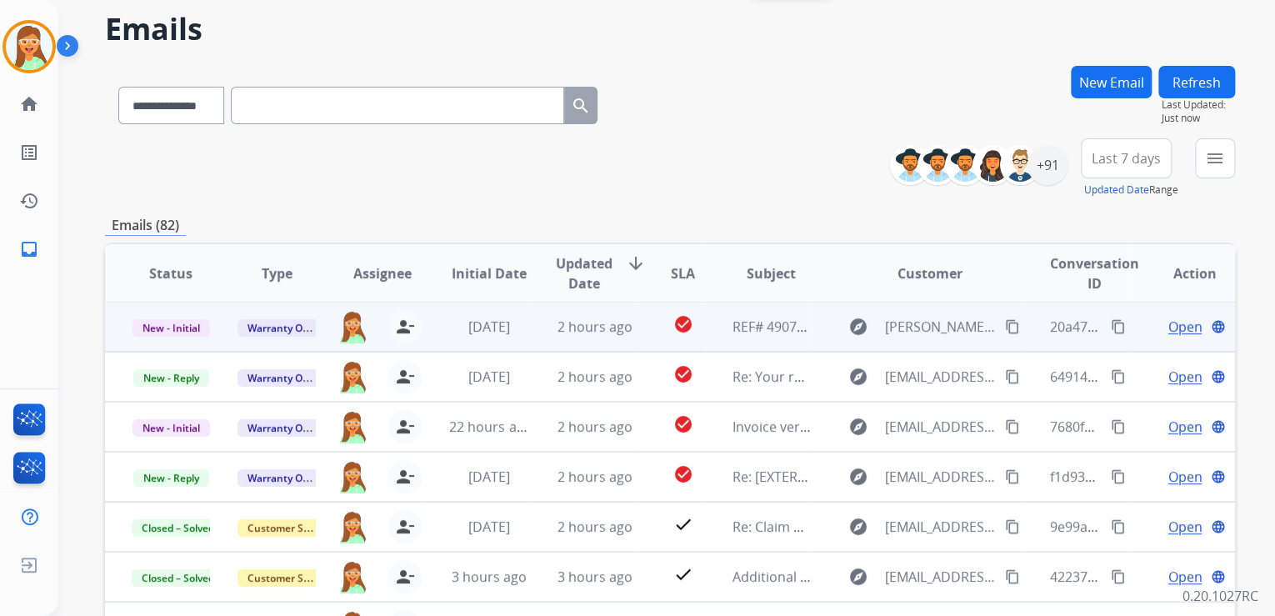
scroll to position [133, 0]
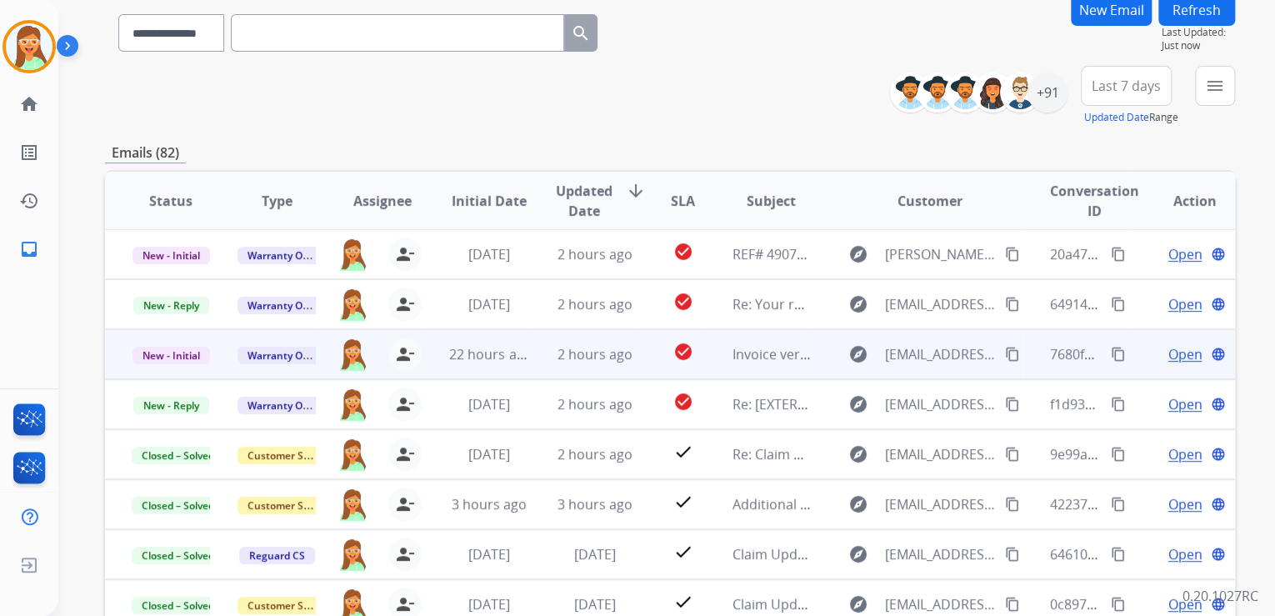
click at [1168, 351] on span "Open" at bounding box center [1185, 354] width 34 height 20
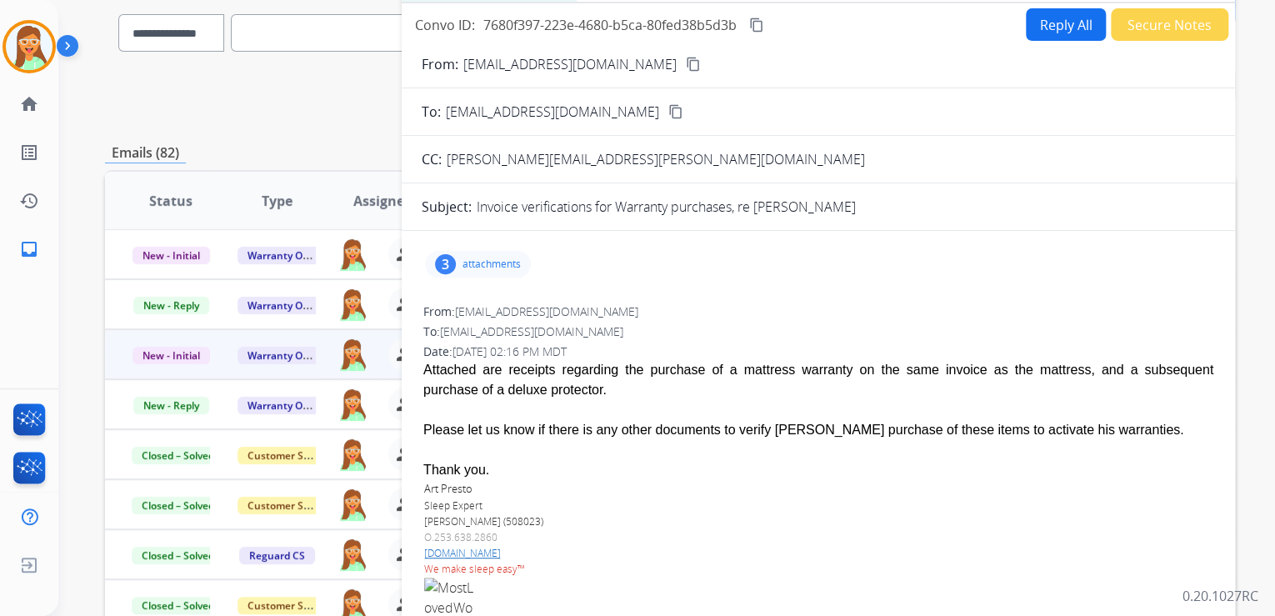
click at [500, 258] on p "attachments" at bounding box center [492, 264] width 58 height 13
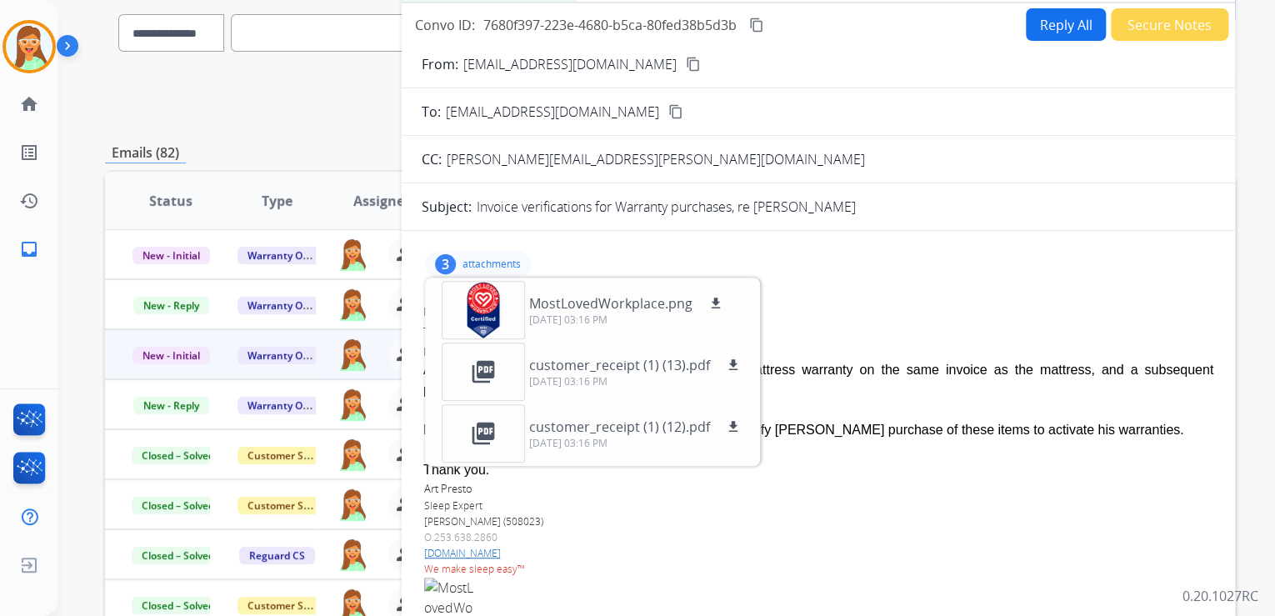
click at [497, 263] on p "attachments" at bounding box center [492, 264] width 58 height 13
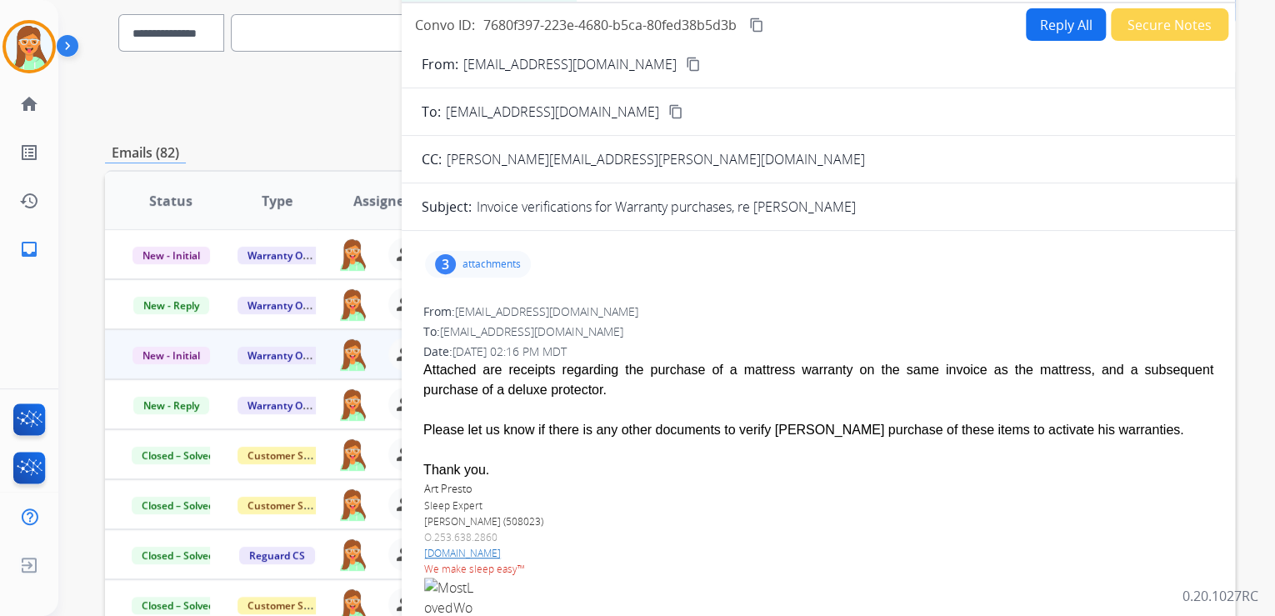
click at [1039, 37] on button "Reply All" at bounding box center [1066, 24] width 80 height 33
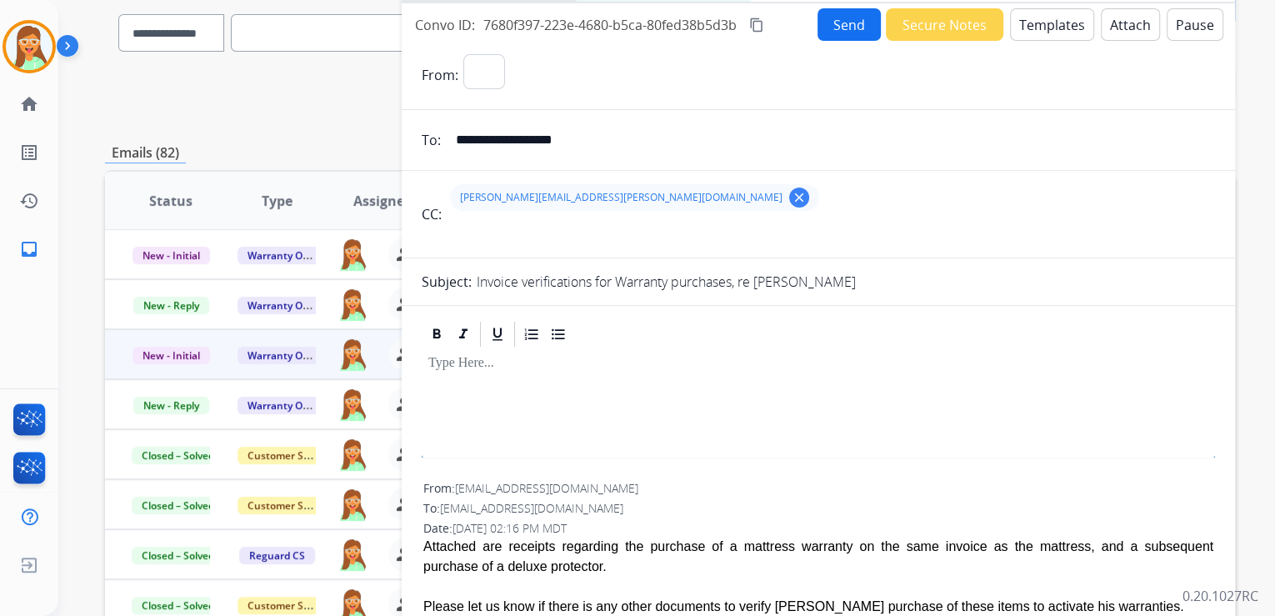
select select "**********"
click at [1046, 18] on button "Templates" at bounding box center [1052, 24] width 84 height 33
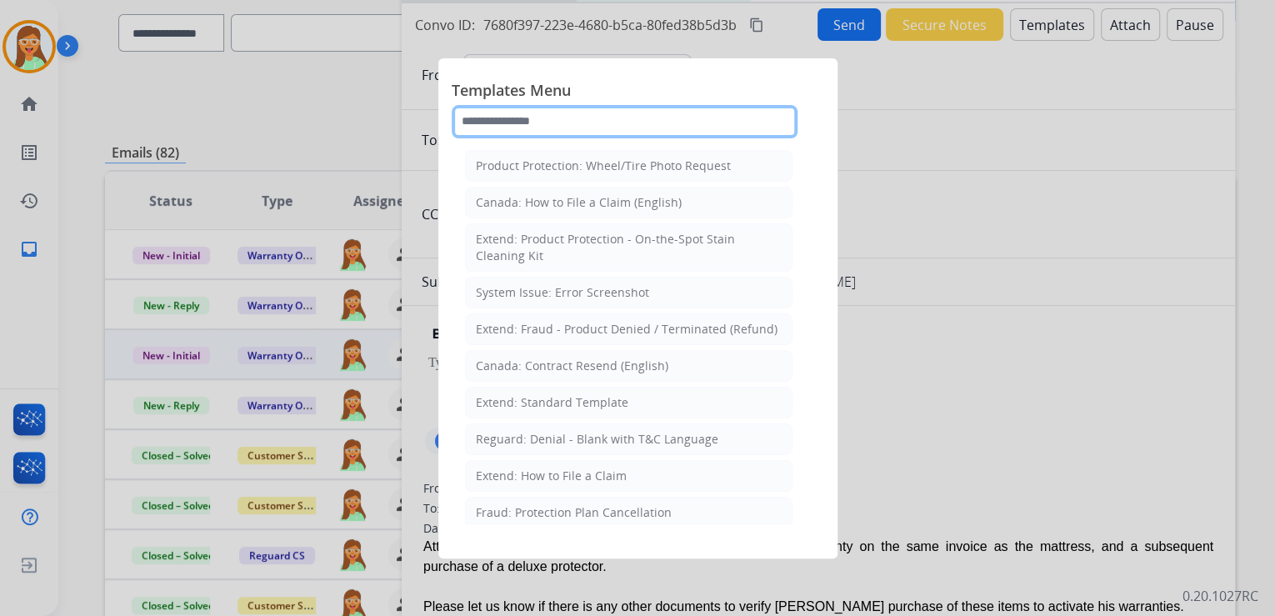
click at [551, 119] on input "text" at bounding box center [625, 121] width 346 height 33
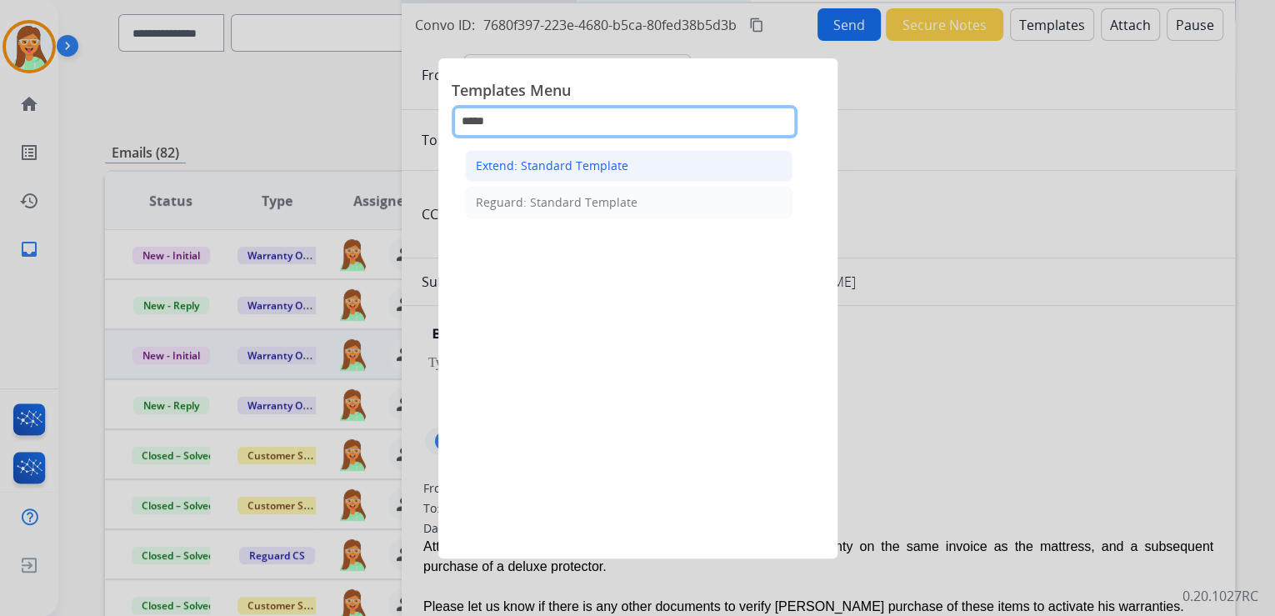
type input "*****"
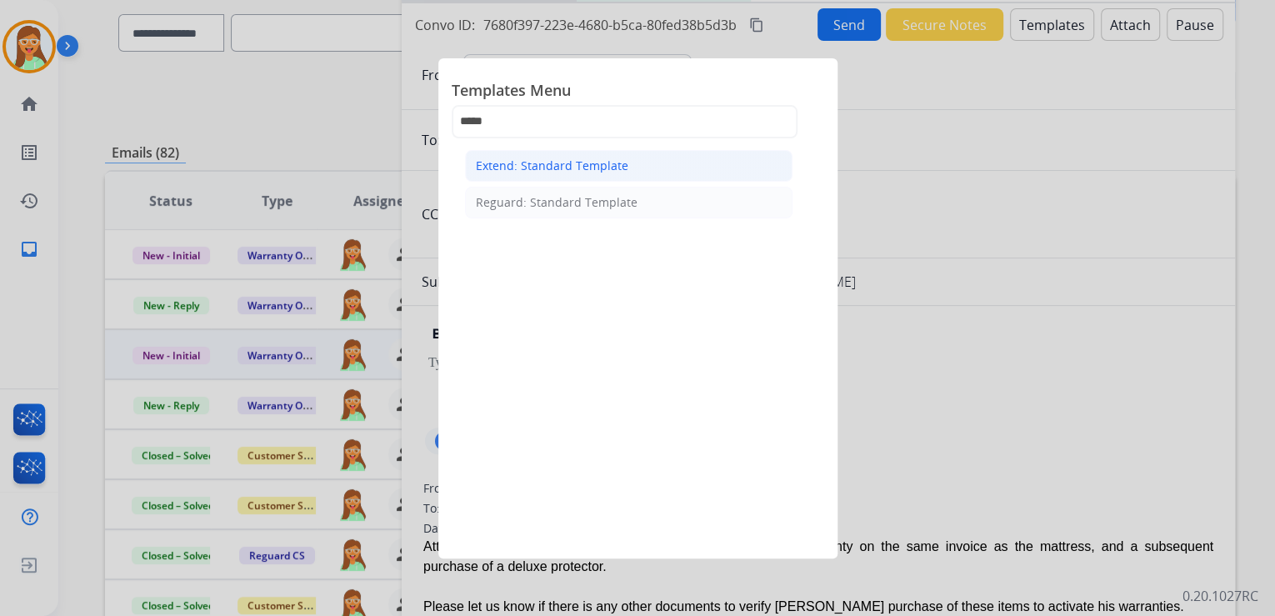
click at [623, 173] on li "Extend: Standard Template" at bounding box center [629, 166] width 328 height 32
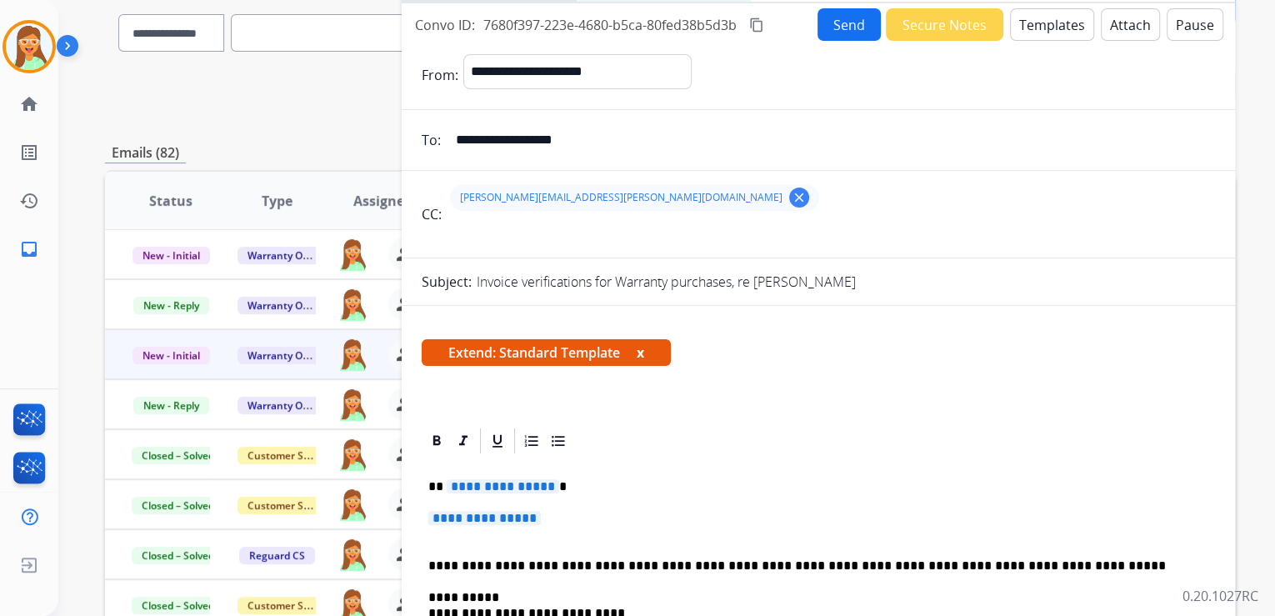
scroll to position [200, 0]
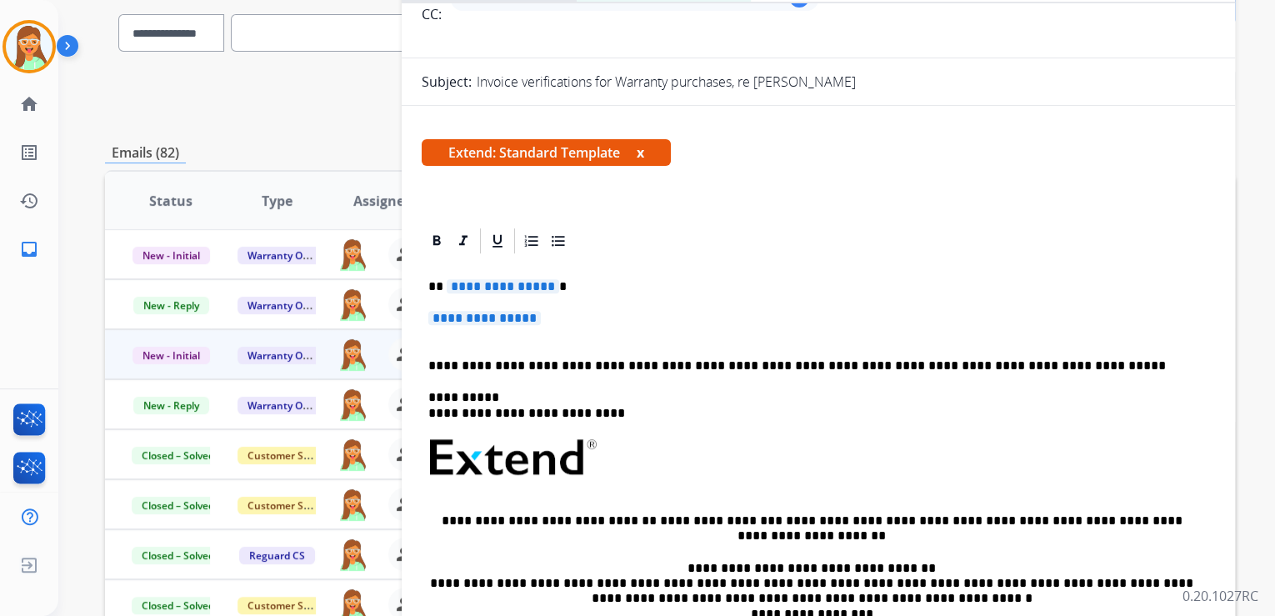
click at [515, 288] on span "**********" at bounding box center [503, 286] width 113 height 14
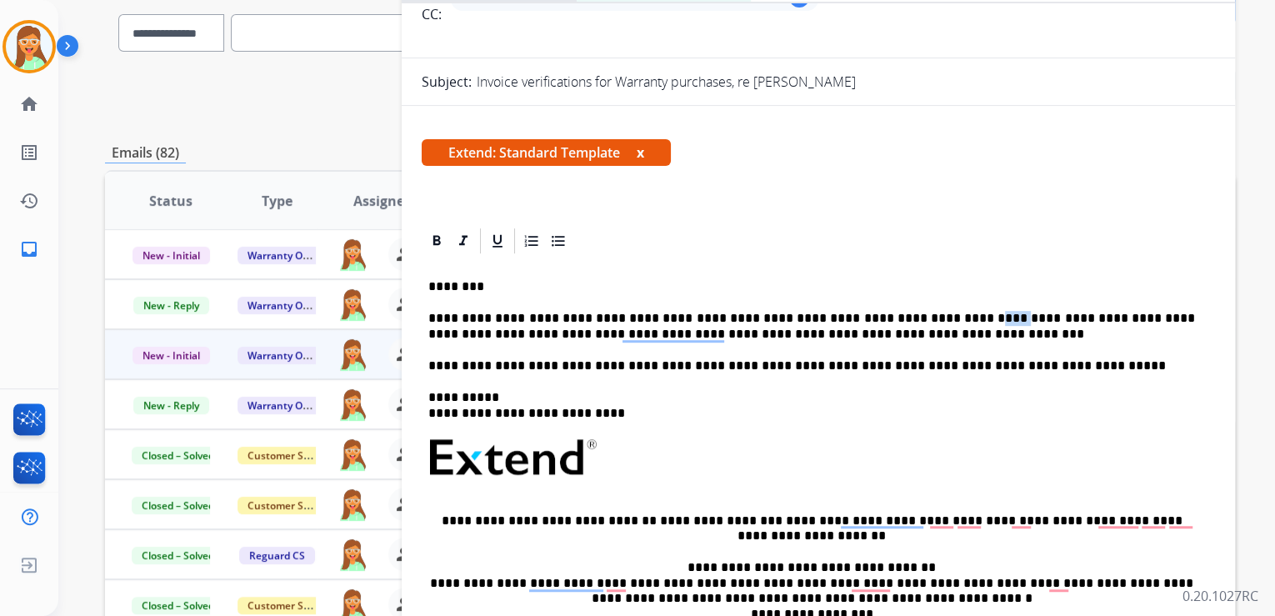
drag, startPoint x: 946, startPoint y: 323, endPoint x: 923, endPoint y: 319, distance: 22.9
click at [922, 320] on p "**********" at bounding box center [811, 326] width 767 height 31
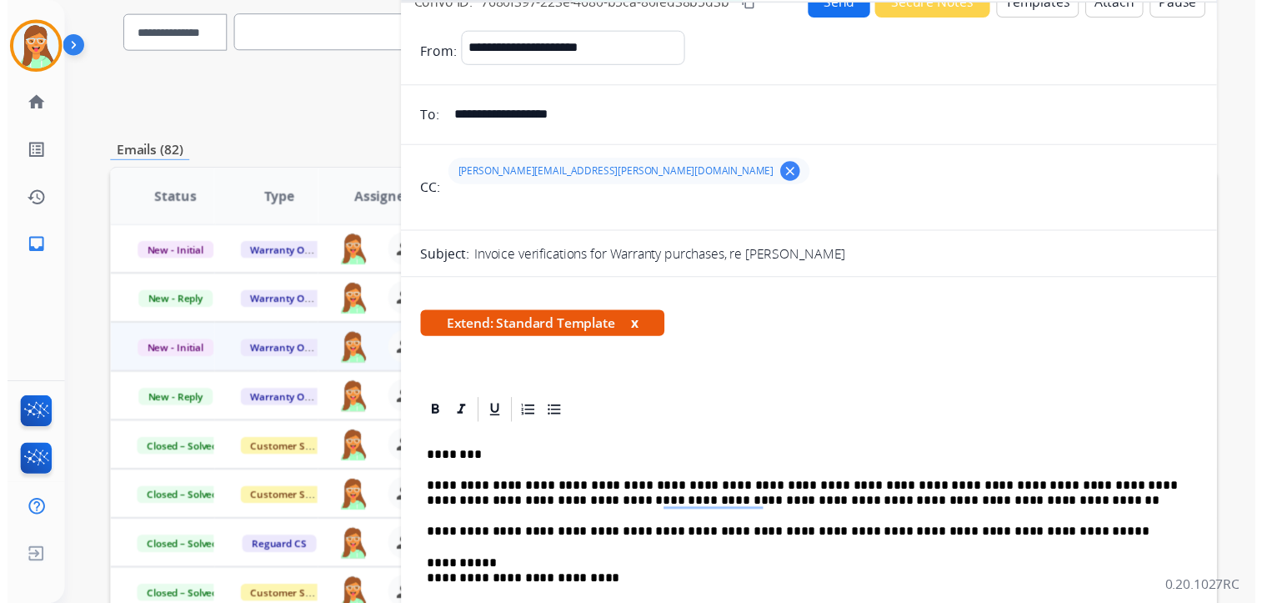
scroll to position [0, 0]
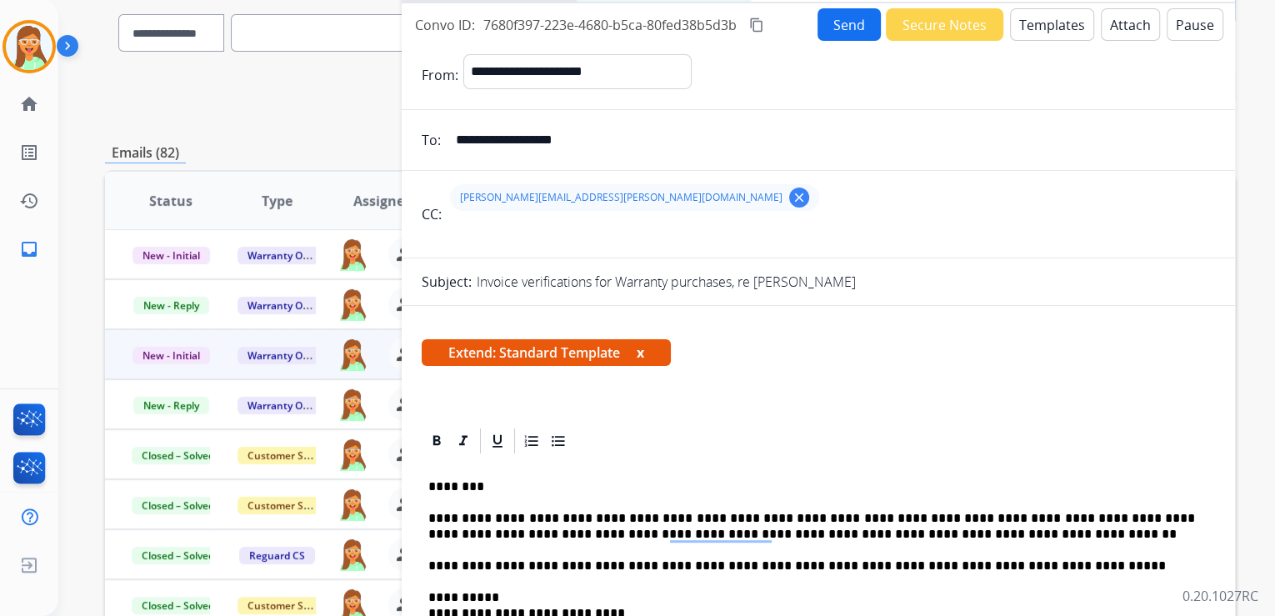
click at [1127, 27] on button "Attach" at bounding box center [1130, 24] width 59 height 33
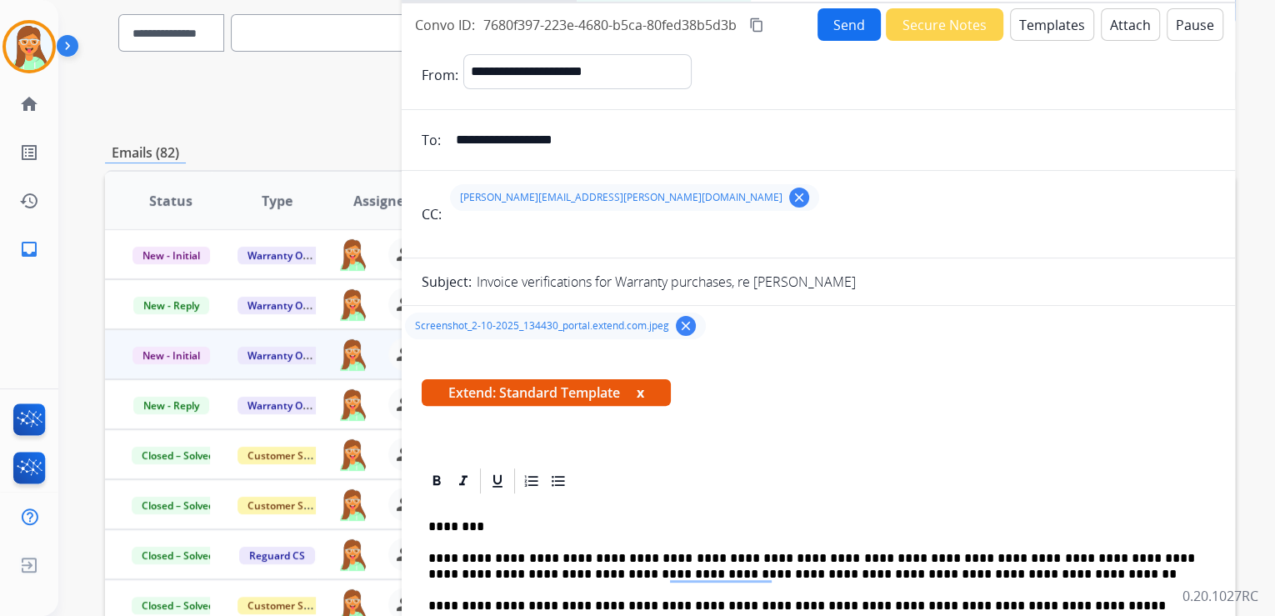
click at [842, 25] on button "Send" at bounding box center [849, 24] width 63 height 33
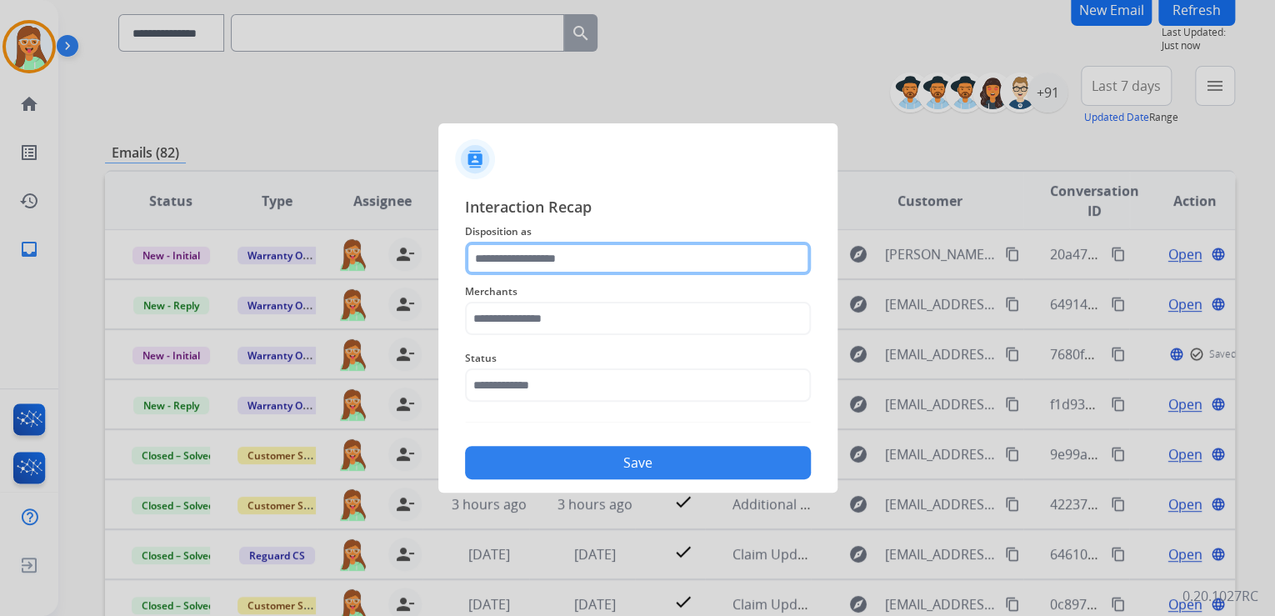
click at [623, 253] on input "text" at bounding box center [638, 258] width 346 height 33
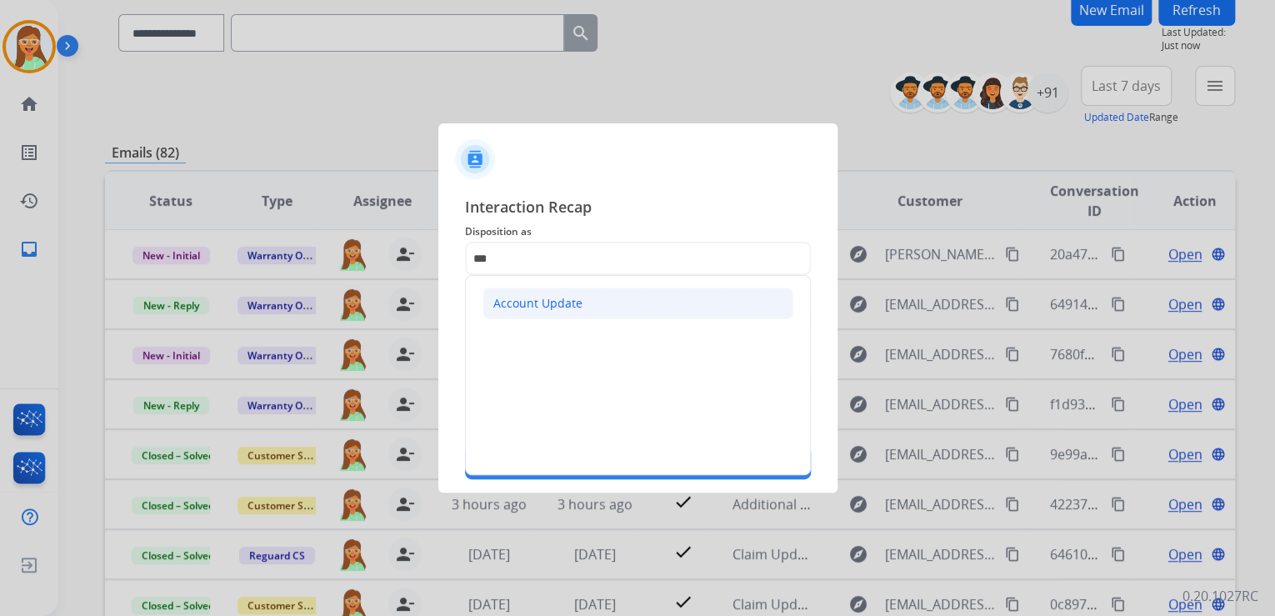
click at [633, 305] on li "Account Update" at bounding box center [638, 304] width 311 height 32
type input "**********"
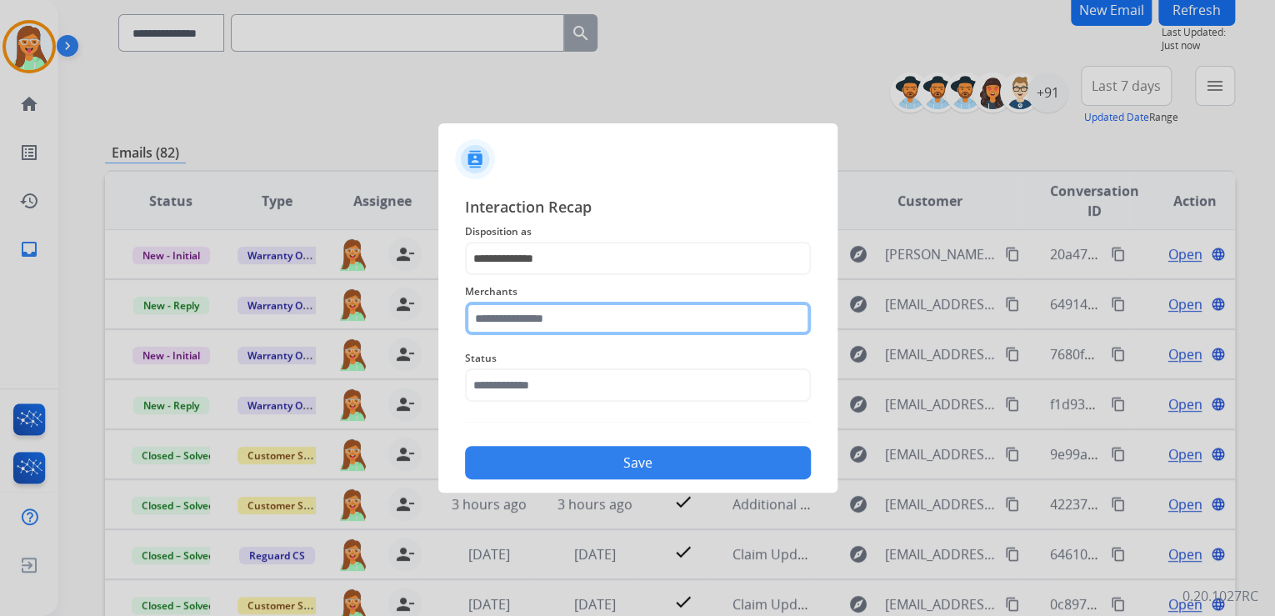
click at [630, 312] on input "text" at bounding box center [638, 318] width 346 height 33
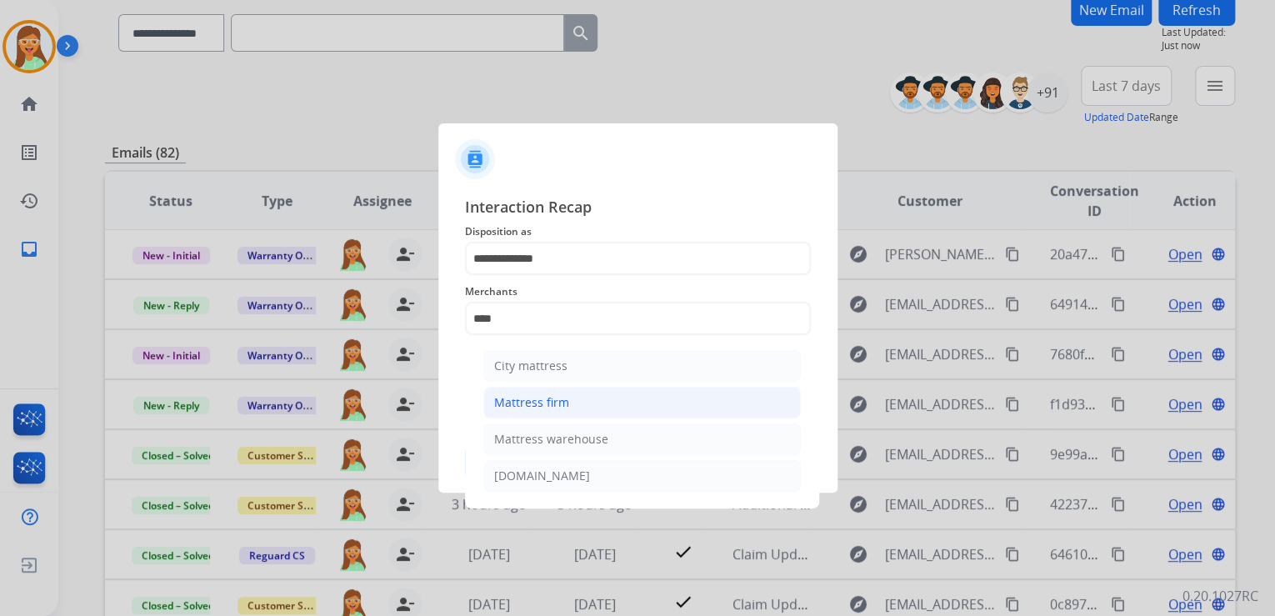
click at [587, 397] on li "Mattress firm" at bounding box center [642, 403] width 318 height 32
type input "**********"
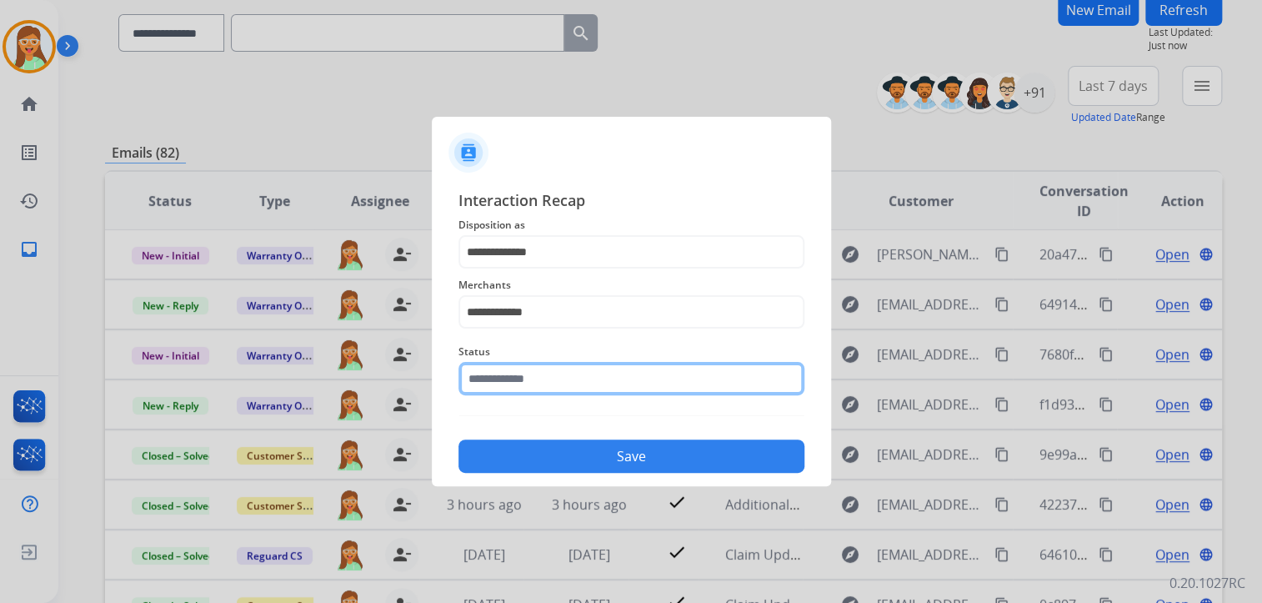
click at [582, 387] on input "text" at bounding box center [631, 378] width 346 height 33
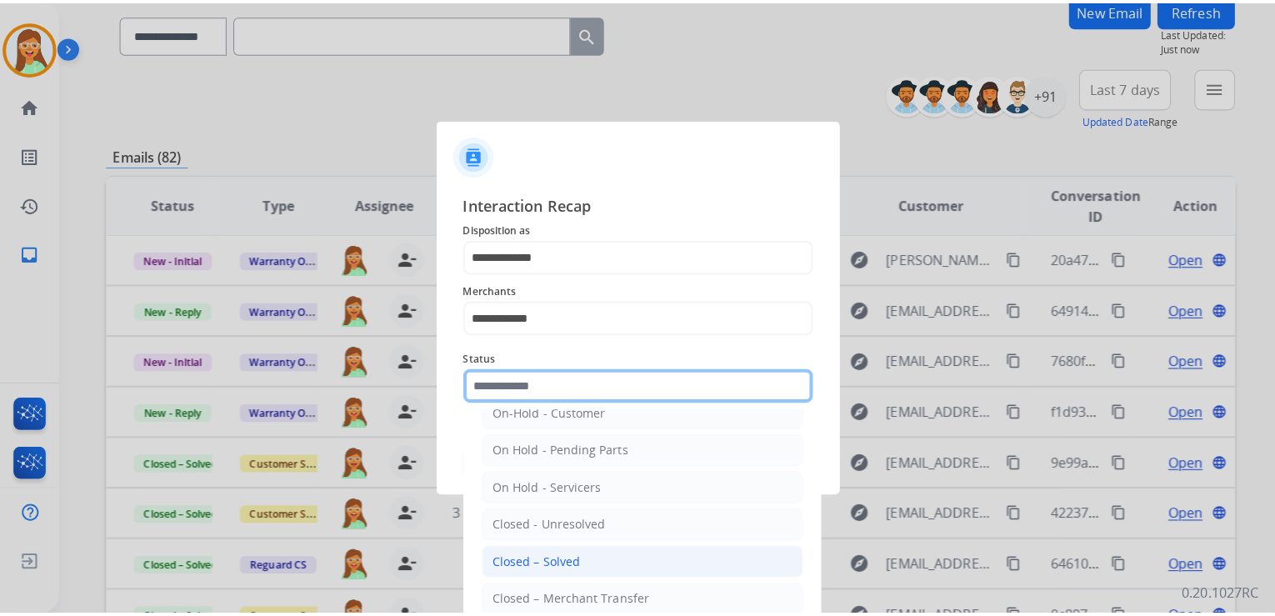
scroll to position [97, 0]
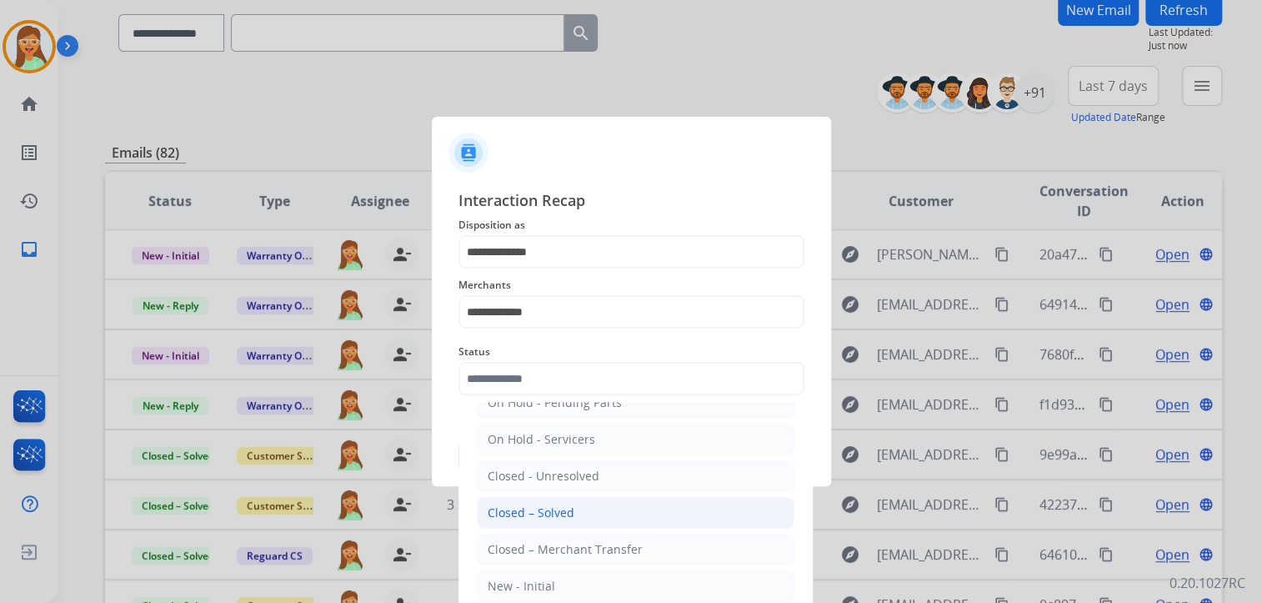
click at [601, 517] on li "Closed – Solved" at bounding box center [636, 513] width 318 height 32
type input "**********"
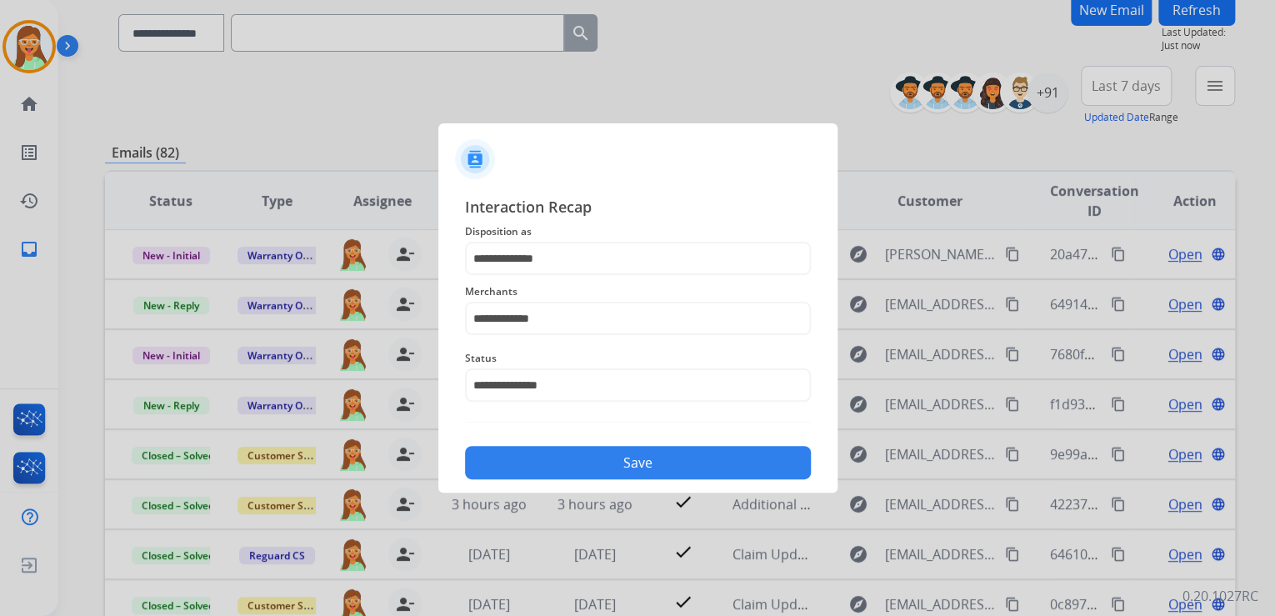
click at [619, 479] on div "**********" at bounding box center [637, 337] width 399 height 311
click at [622, 463] on button "Save" at bounding box center [638, 462] width 346 height 33
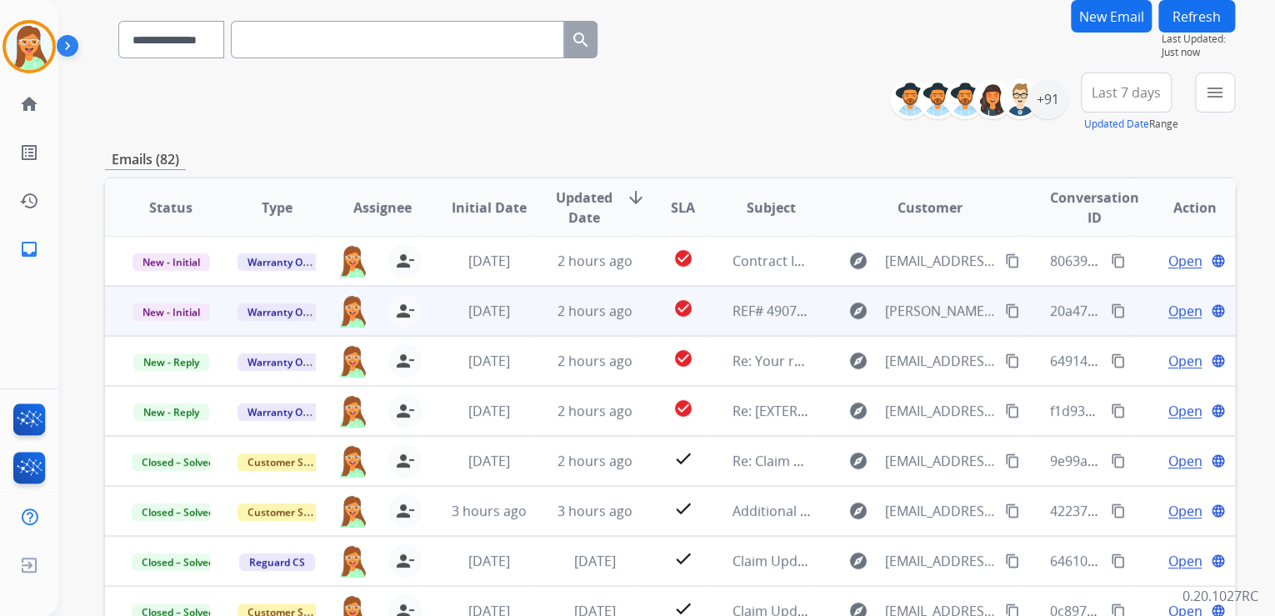
scroll to position [200, 0]
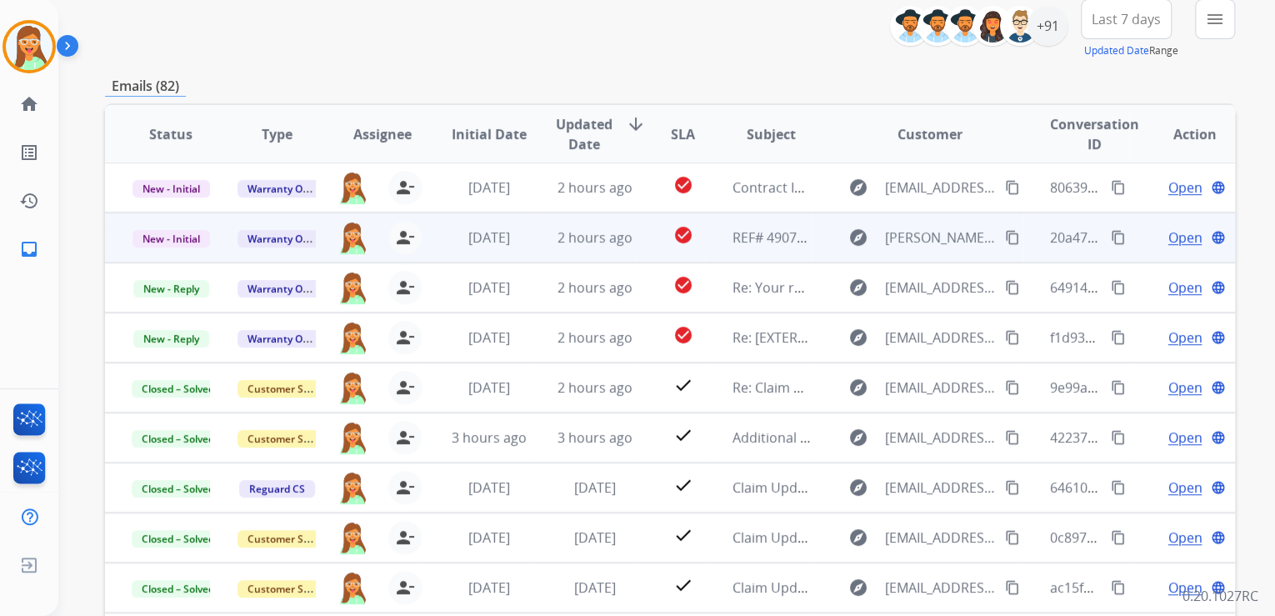
click at [1174, 239] on span "Open" at bounding box center [1185, 238] width 34 height 20
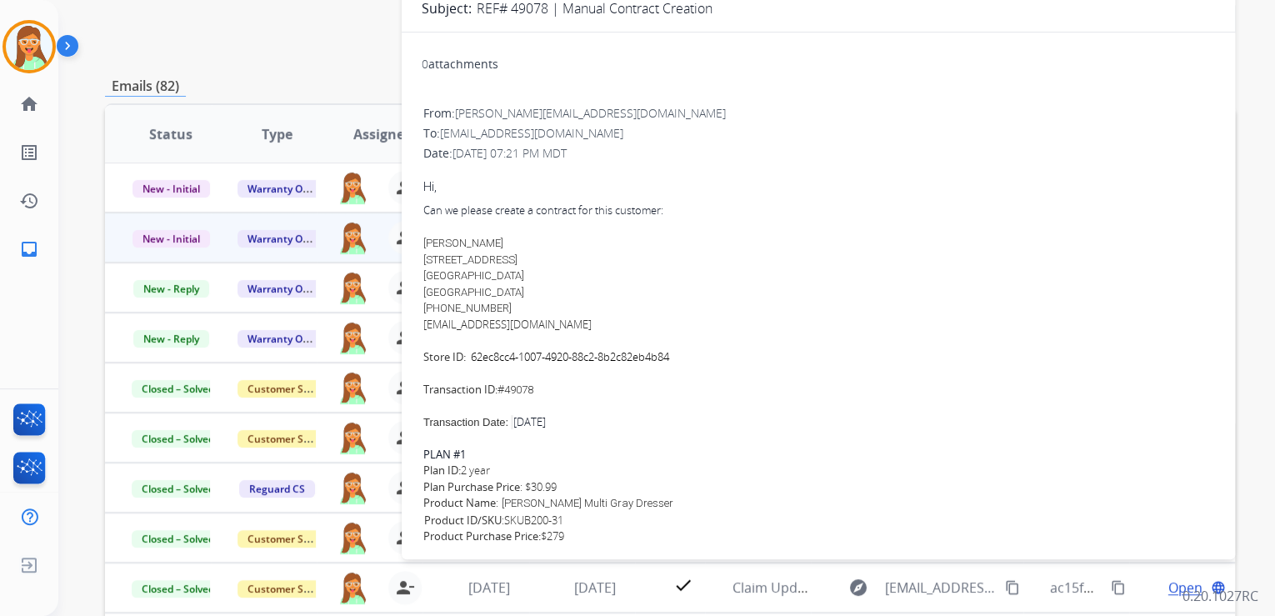
scroll to position [133, 0]
drag, startPoint x: 582, startPoint y: 322, endPoint x: 411, endPoint y: 328, distance: 171.0
click at [411, 328] on div "0 attachments From: [PERSON_NAME][EMAIL_ADDRESS][DOMAIN_NAME] To: [EMAIL_ADDRES…" at bounding box center [818, 402] width 833 height 716
copy link "[EMAIL_ADDRESS][DOMAIN_NAME]"
click at [659, 307] on div "[PERSON_NAME] [STREET_ADDRESS] [PHONE_NUMBER]" at bounding box center [818, 267] width 790 height 98
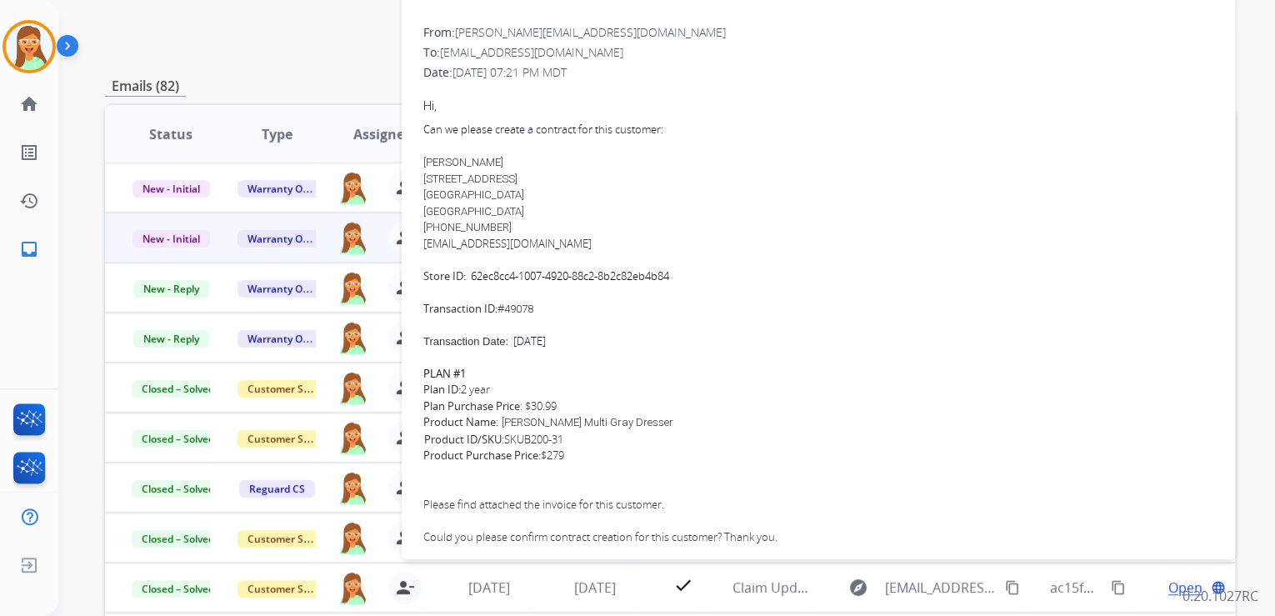
scroll to position [333, 0]
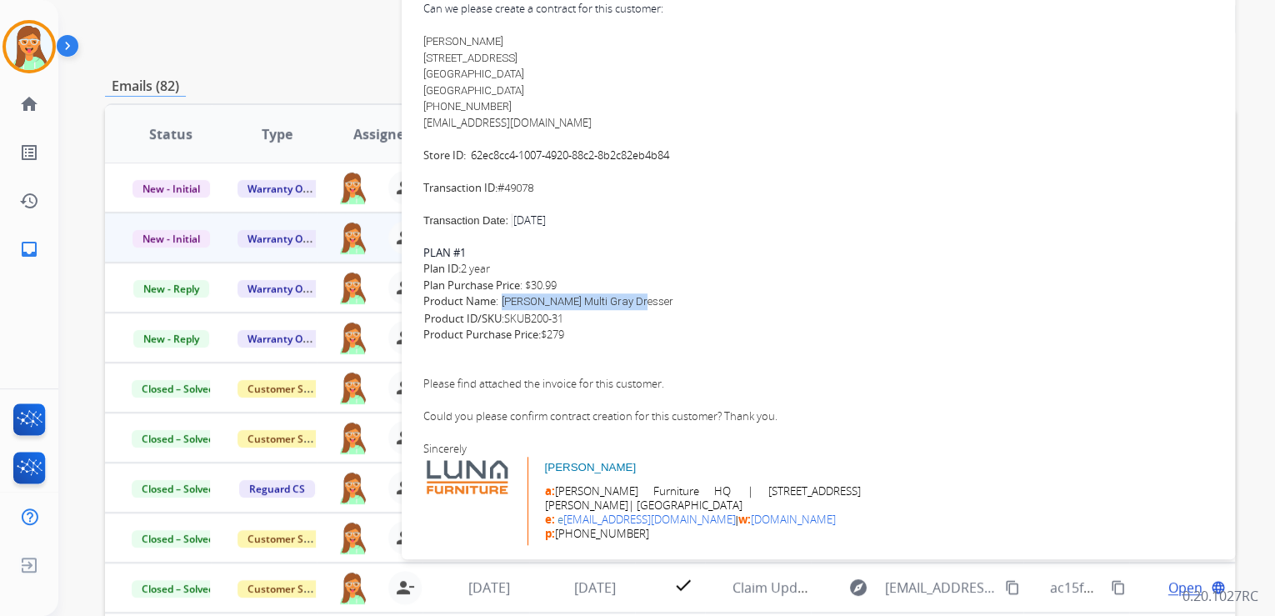
drag, startPoint x: 503, startPoint y: 302, endPoint x: 647, endPoint y: 306, distance: 143.4
click at [647, 306] on div "Product Name : [PERSON_NAME] Multi Gray Dresser SKU Product ID/SKU : SKU B200-31" at bounding box center [818, 309] width 790 height 33
copy link "[PERSON_NAME] Multi Gray Dresser"
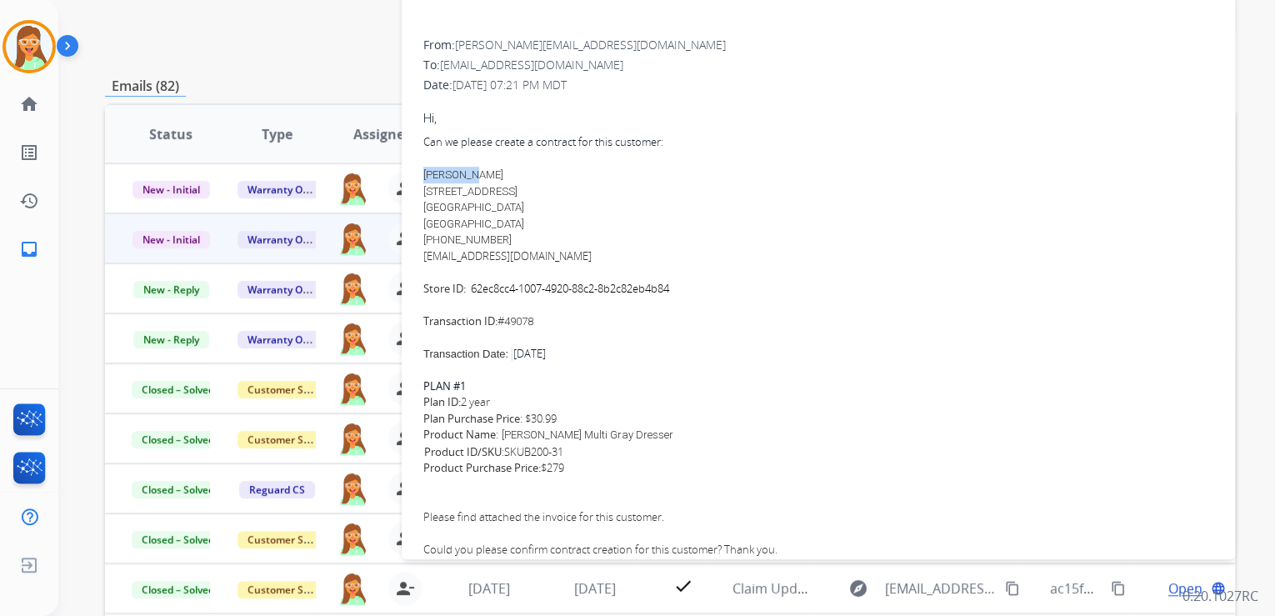
drag, startPoint x: 462, startPoint y: 167, endPoint x: 422, endPoint y: 173, distance: 40.6
click at [422, 173] on div "From: [PERSON_NAME][EMAIL_ADDRESS][DOMAIN_NAME] To: [EMAIL_ADDRESS][DOMAIN_NAME…" at bounding box center [818, 364] width 793 height 658
copy span "[PERSON_NAME]"
drag, startPoint x: 423, startPoint y: 188, endPoint x: 549, endPoint y: 187, distance: 126.7
click at [549, 187] on div "[PERSON_NAME] [STREET_ADDRESS] [PHONE_NUMBER]" at bounding box center [818, 200] width 790 height 98
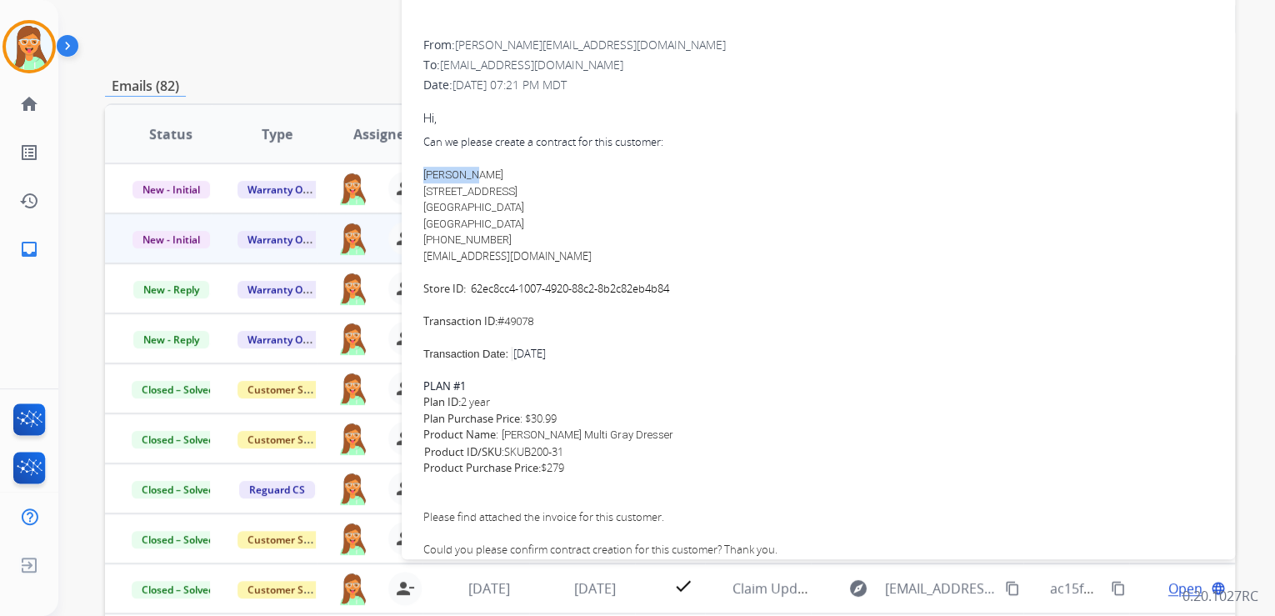
copy span "[STREET_ADDRESS]"
drag, startPoint x: 423, startPoint y: 210, endPoint x: 466, endPoint y: 210, distance: 42.5
click at [466, 210] on span "[GEOGRAPHIC_DATA]" at bounding box center [473, 207] width 101 height 13
copy span "[GEOGRAPHIC_DATA]"
drag, startPoint x: 518, startPoint y: 236, endPoint x: 438, endPoint y: 242, distance: 80.2
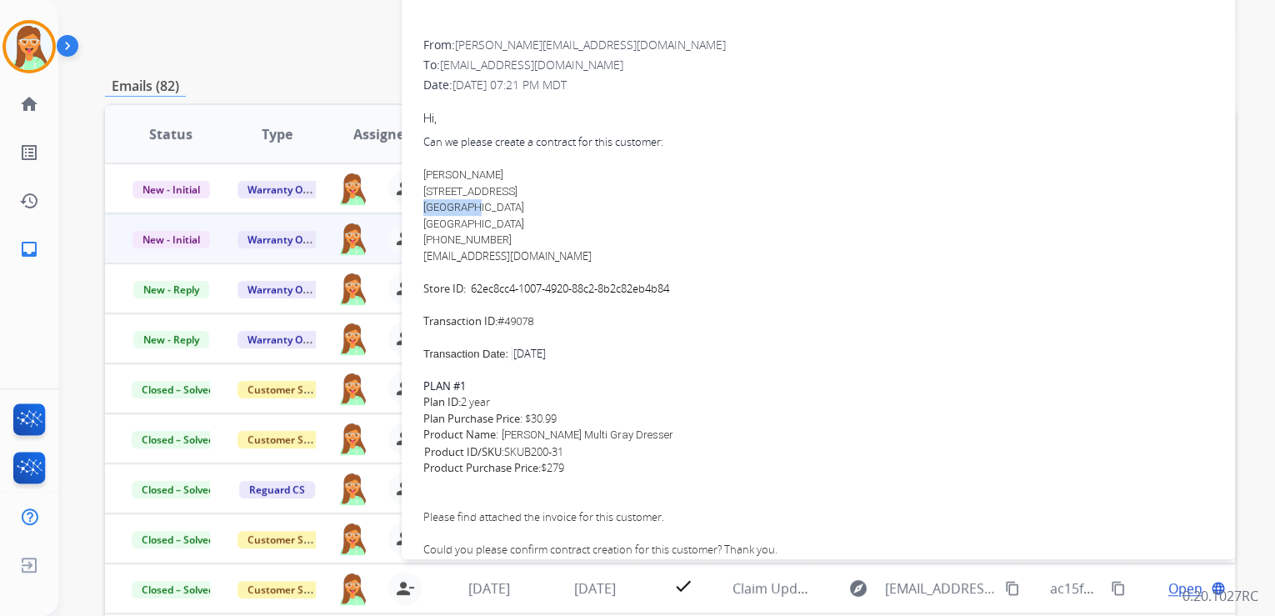
click at [438, 242] on div "[PERSON_NAME] [STREET_ADDRESS] [PHONE_NUMBER]" at bounding box center [818, 200] width 790 height 98
copy span "[PHONE_NUMBER]"
drag, startPoint x: 583, startPoint y: 256, endPoint x: 415, endPoint y: 260, distance: 168.4
click at [415, 260] on div "0 attachments From: [PERSON_NAME][EMAIL_ADDRESS][DOMAIN_NAME] To: [EMAIL_ADDRES…" at bounding box center [818, 335] width 833 height 716
copy link "[EMAIL_ADDRESS][DOMAIN_NAME]"
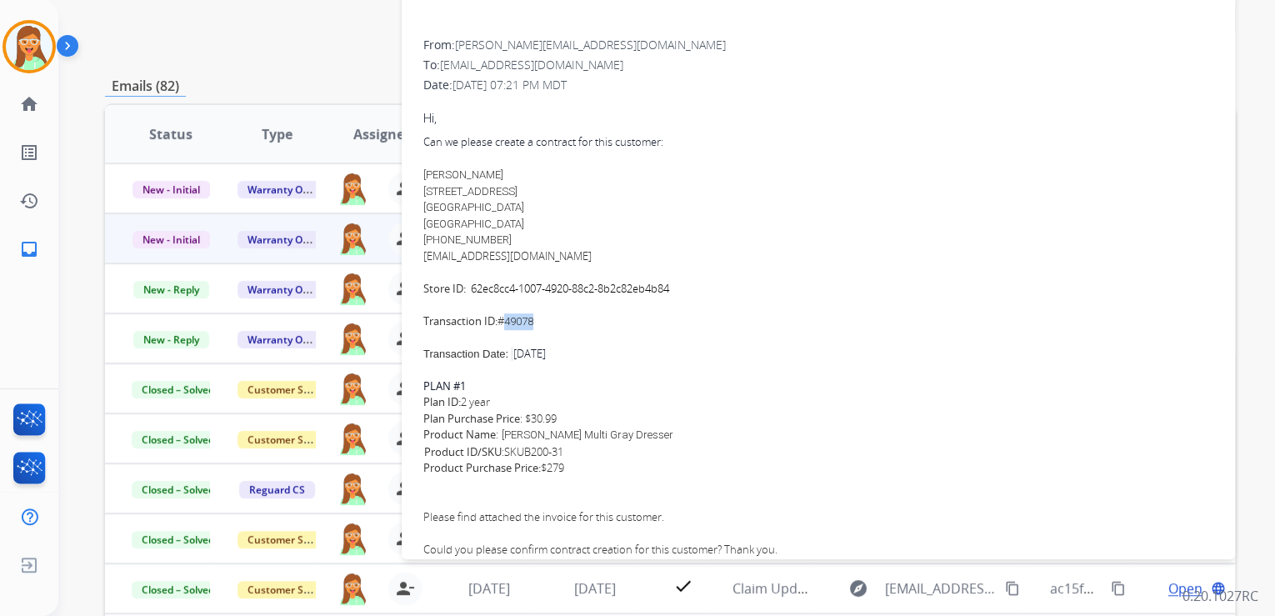
drag, startPoint x: 558, startPoint y: 313, endPoint x: 510, endPoint y: 317, distance: 48.5
click at [510, 317] on div "Can we please create a contract for this customer: [PERSON_NAME] [STREET_ADDRES…" at bounding box center [818, 231] width 790 height 195
copy span "49078"
drag, startPoint x: 614, startPoint y: 293, endPoint x: 471, endPoint y: 292, distance: 143.4
click at [471, 292] on div "Can we please create a contract for this customer: [PERSON_NAME] [STREET_ADDRES…" at bounding box center [818, 231] width 790 height 195
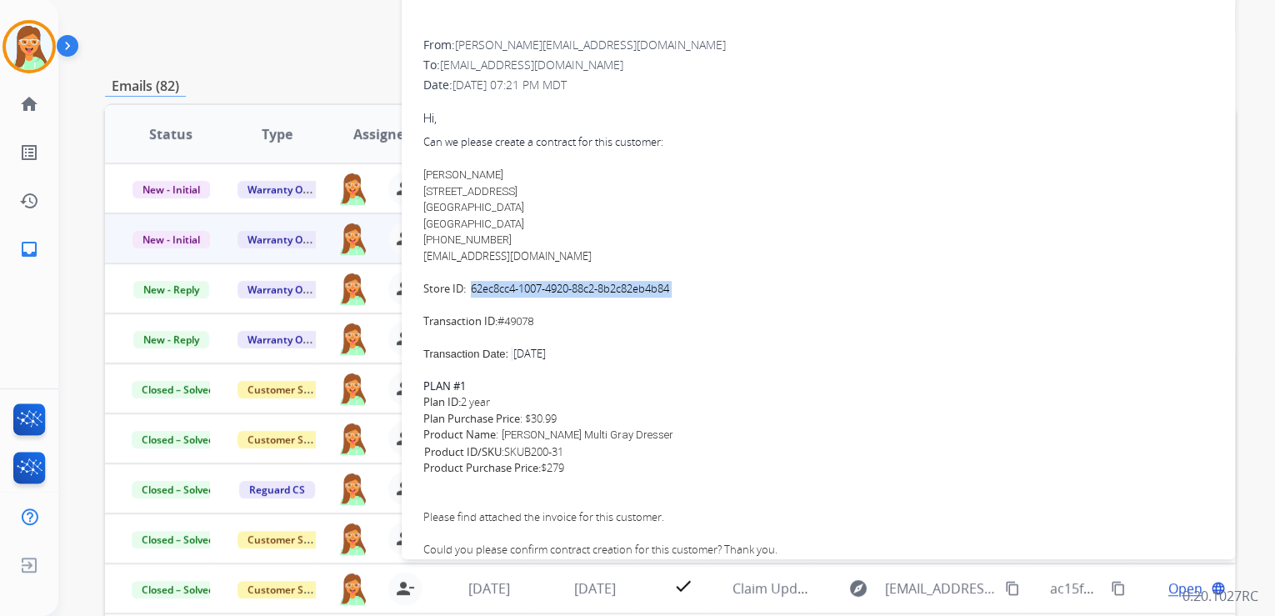
copy font "62ec8cc4-1007-4920-88c2- 8b2c82eb4b84"
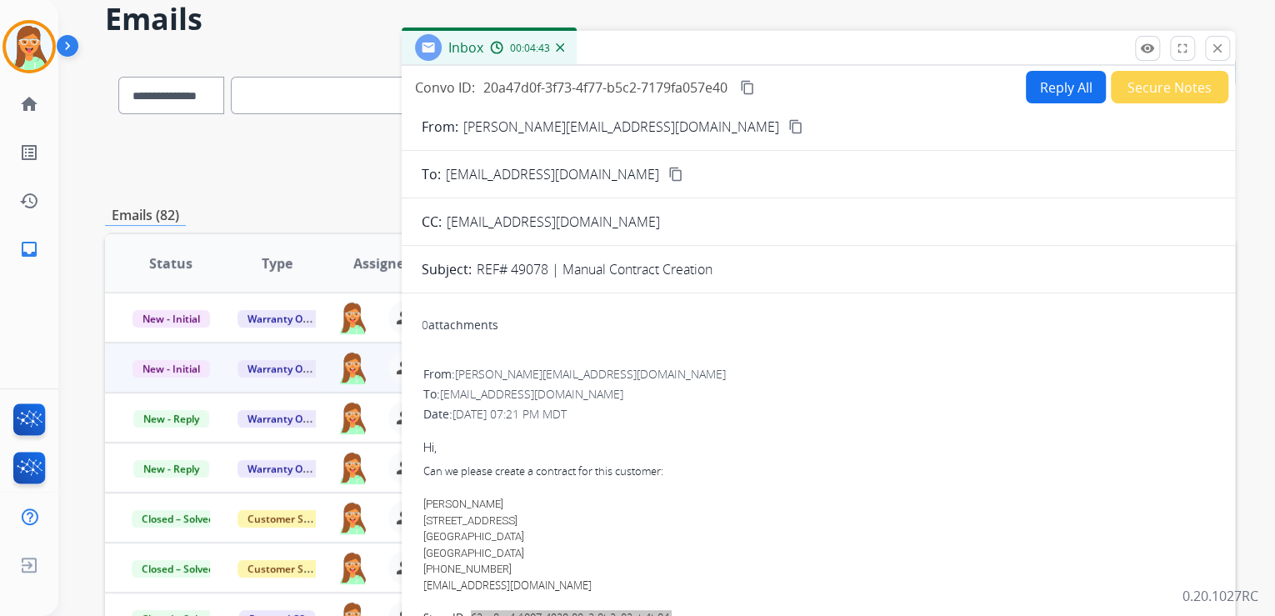
scroll to position [0, 0]
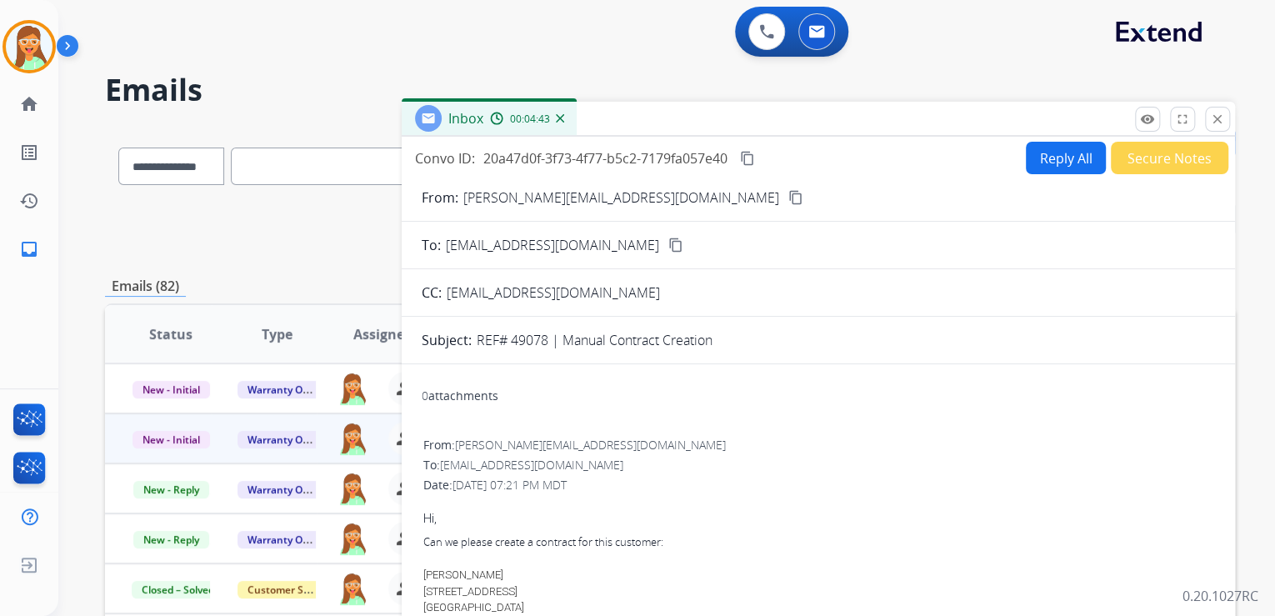
click at [1040, 157] on button "Reply All" at bounding box center [1066, 158] width 80 height 33
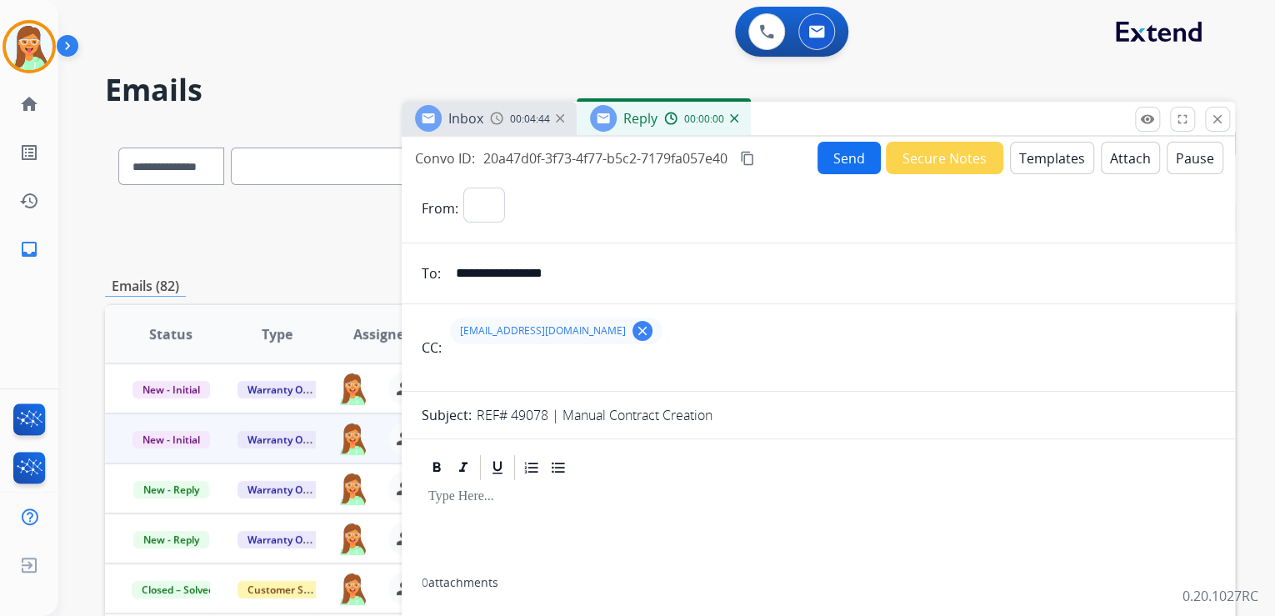
select select "**********"
click at [1040, 157] on button "Templates" at bounding box center [1052, 158] width 84 height 33
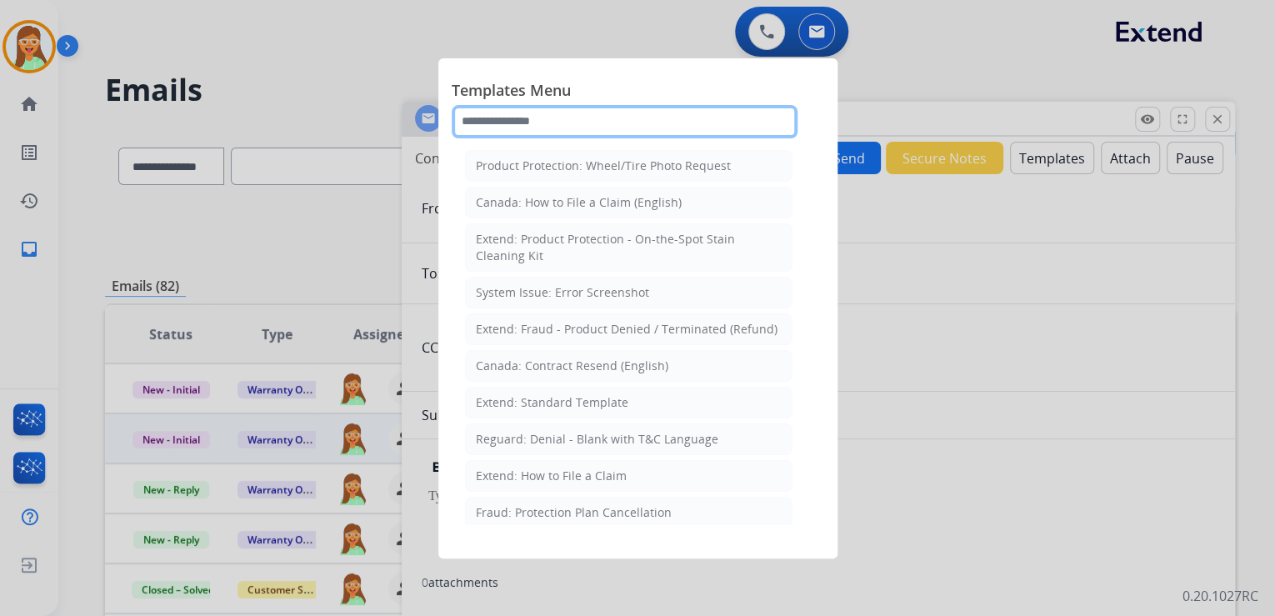
click at [617, 111] on input "text" at bounding box center [625, 121] width 346 height 33
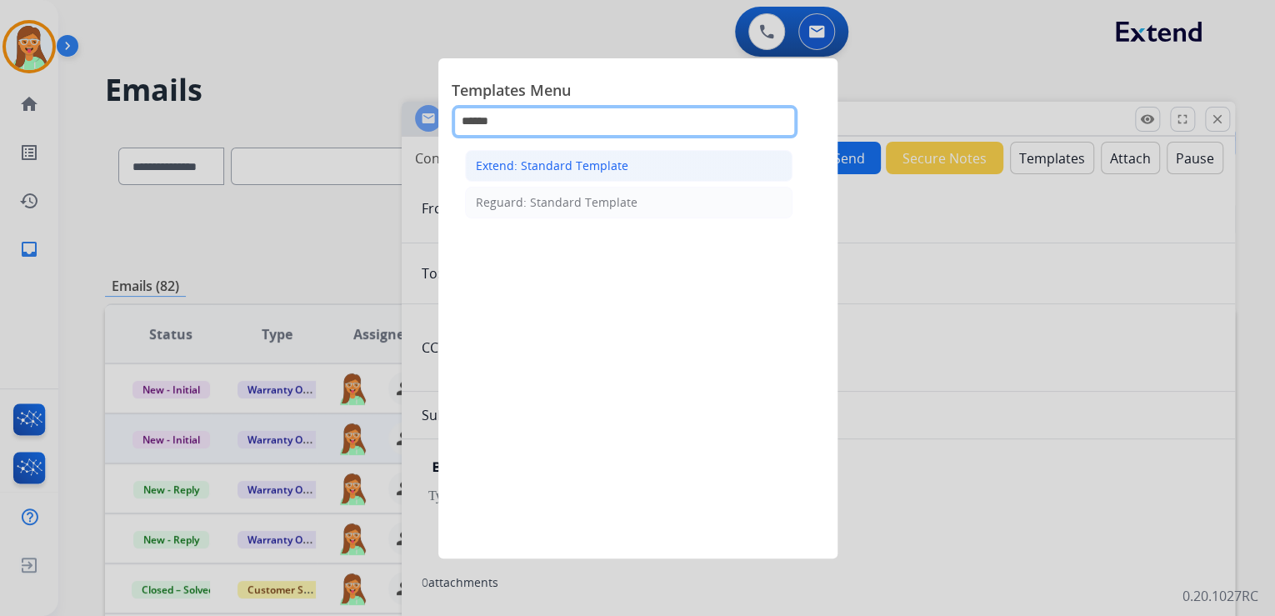
type input "******"
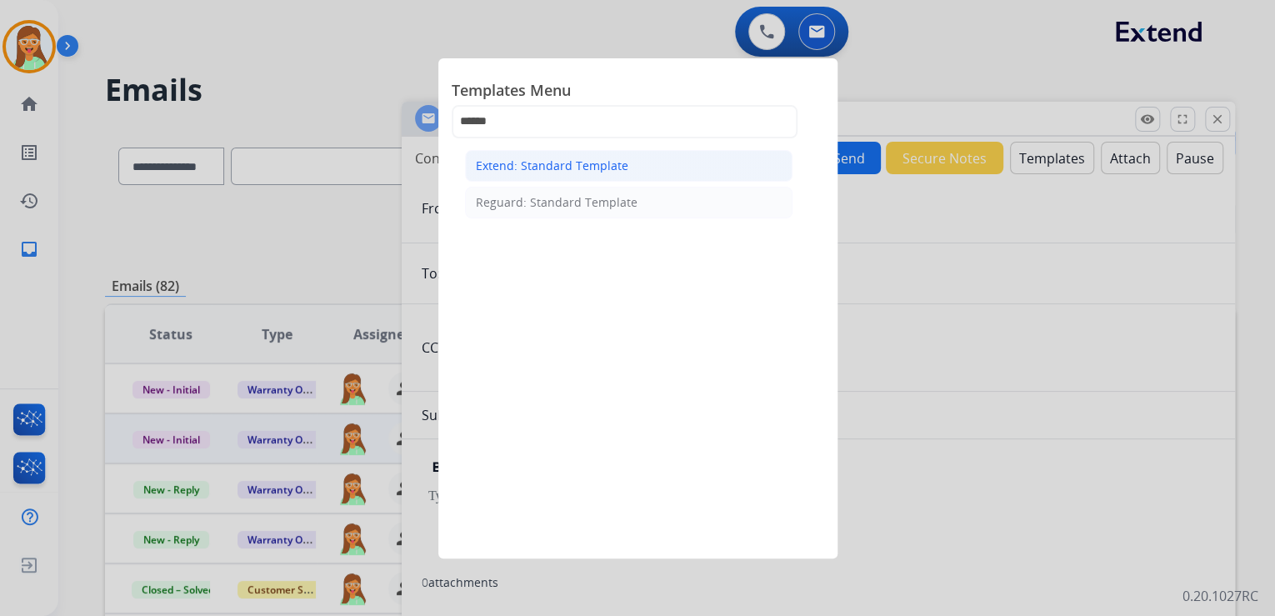
click at [588, 163] on div "Extend: Standard Template" at bounding box center [552, 166] width 153 height 17
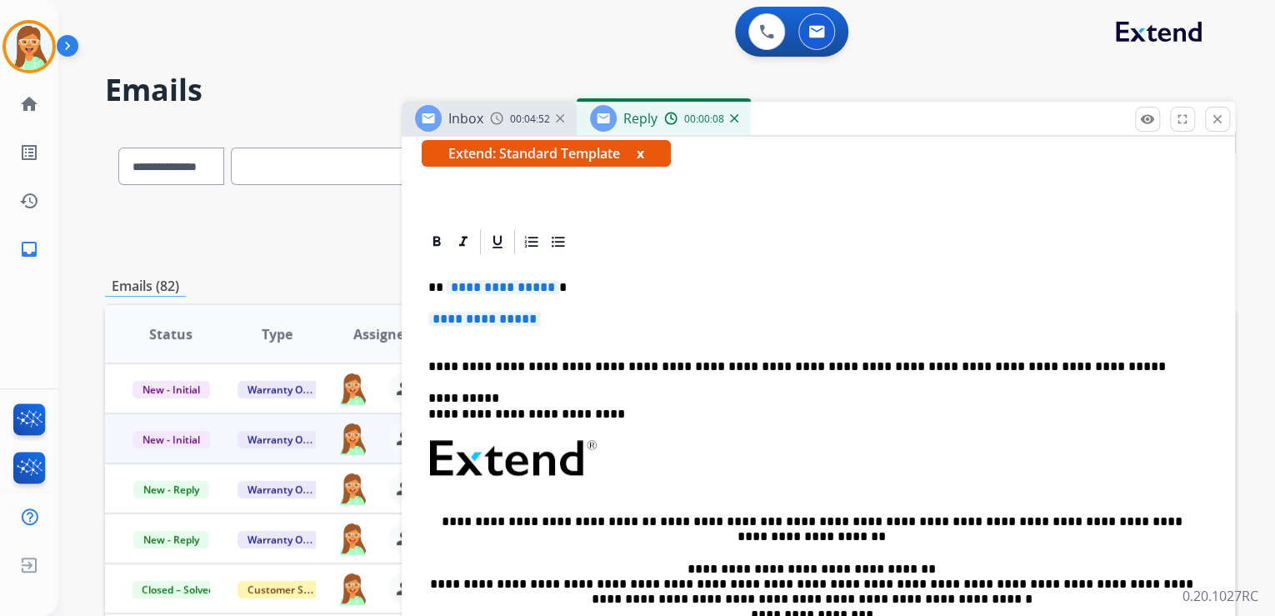
scroll to position [333, 0]
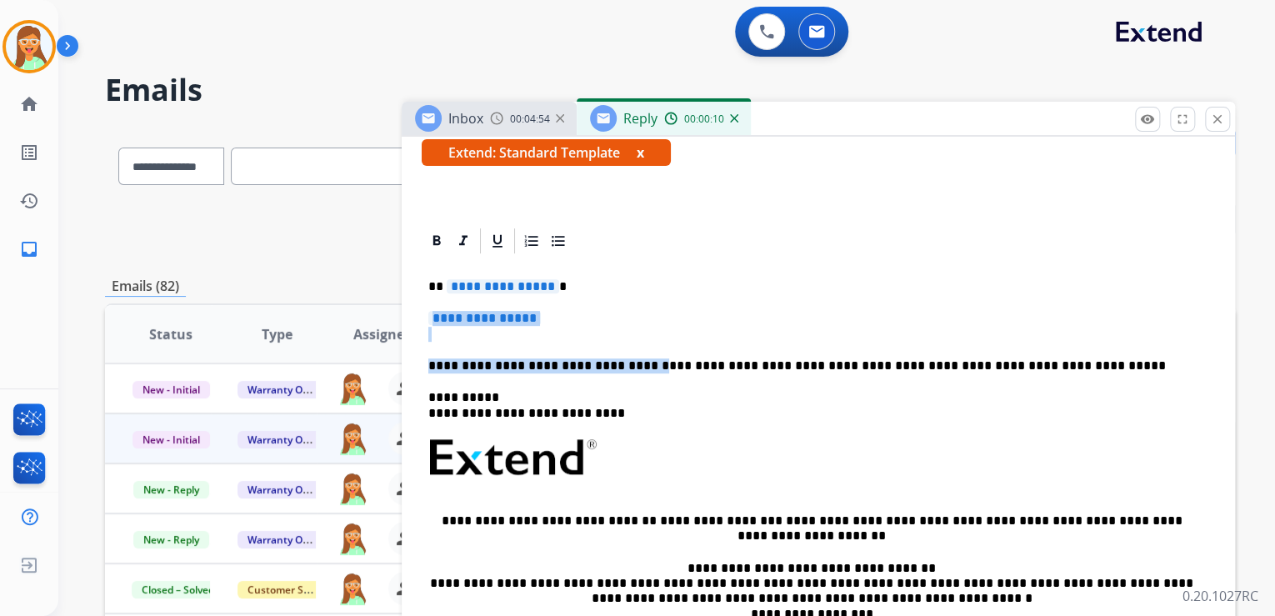
drag, startPoint x: 630, startPoint y: 364, endPoint x: 427, endPoint y: 311, distance: 210.2
click at [427, 311] on div "**********" at bounding box center [818, 507] width 793 height 502
paste div "To enrich screen reader interactions, please activate Accessibility in Grammarl…"
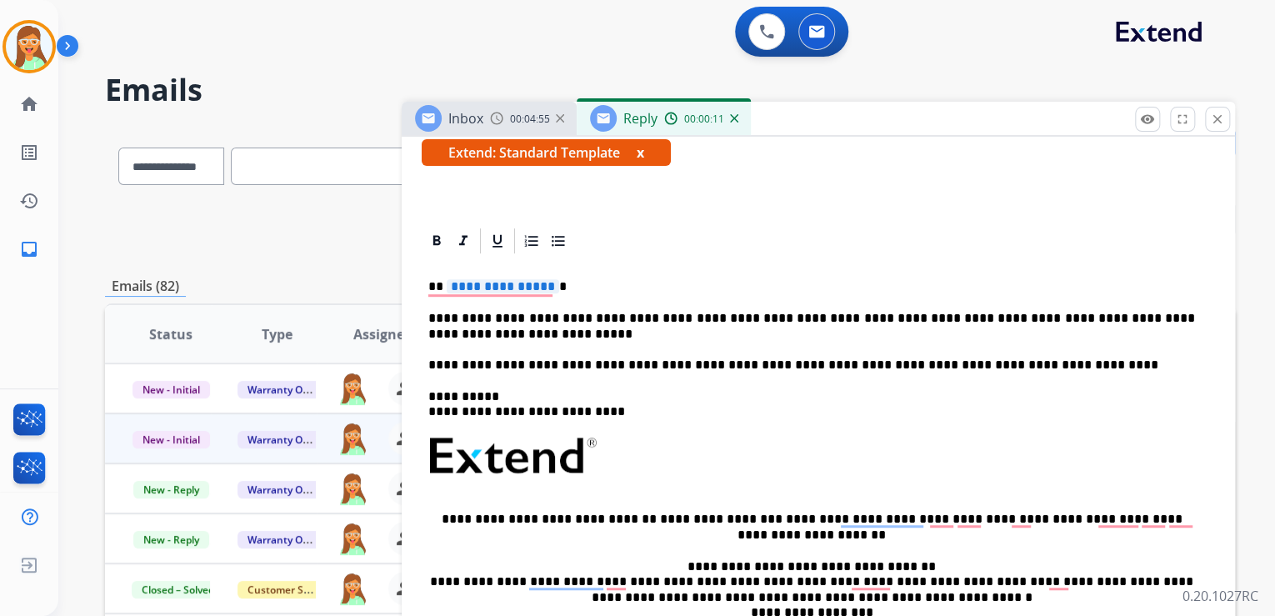
click at [467, 288] on span "**********" at bounding box center [503, 286] width 113 height 14
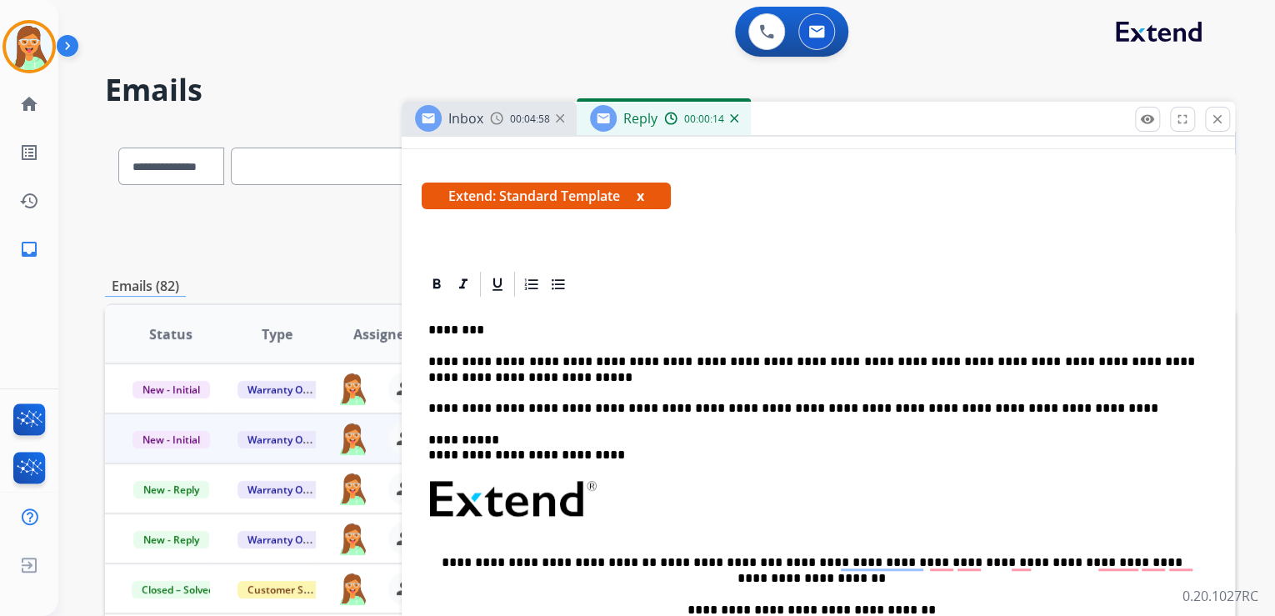
scroll to position [267, 0]
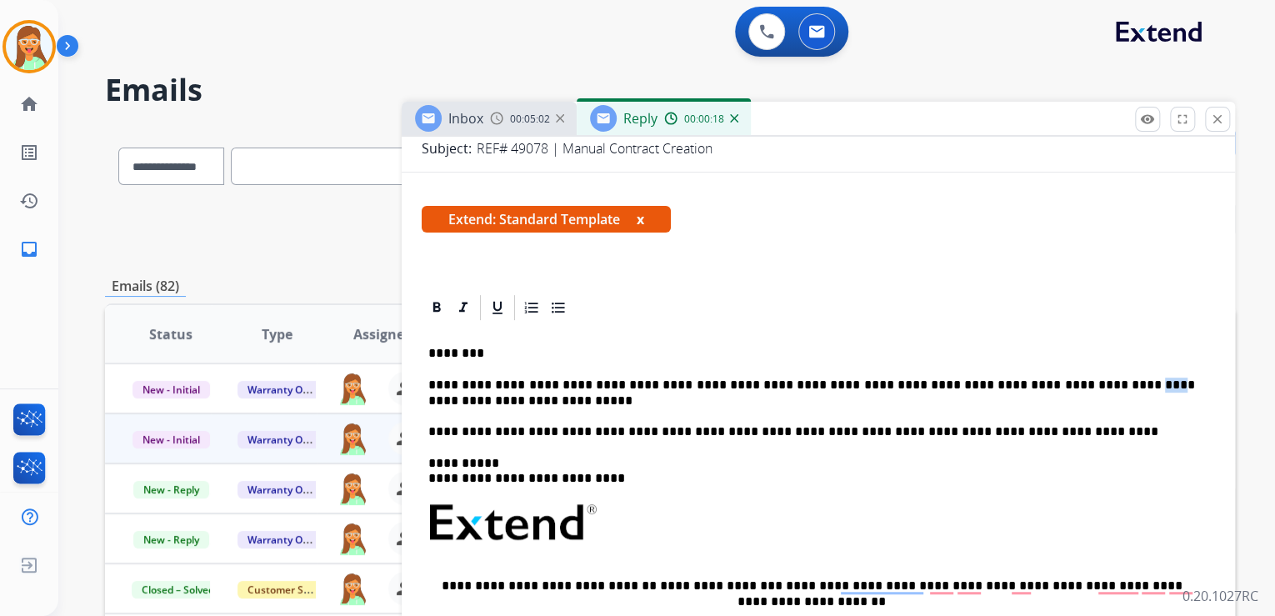
drag, startPoint x: 1064, startPoint y: 383, endPoint x: 1043, endPoint y: 383, distance: 20.9
click at [1043, 383] on p "**********" at bounding box center [811, 409] width 767 height 62
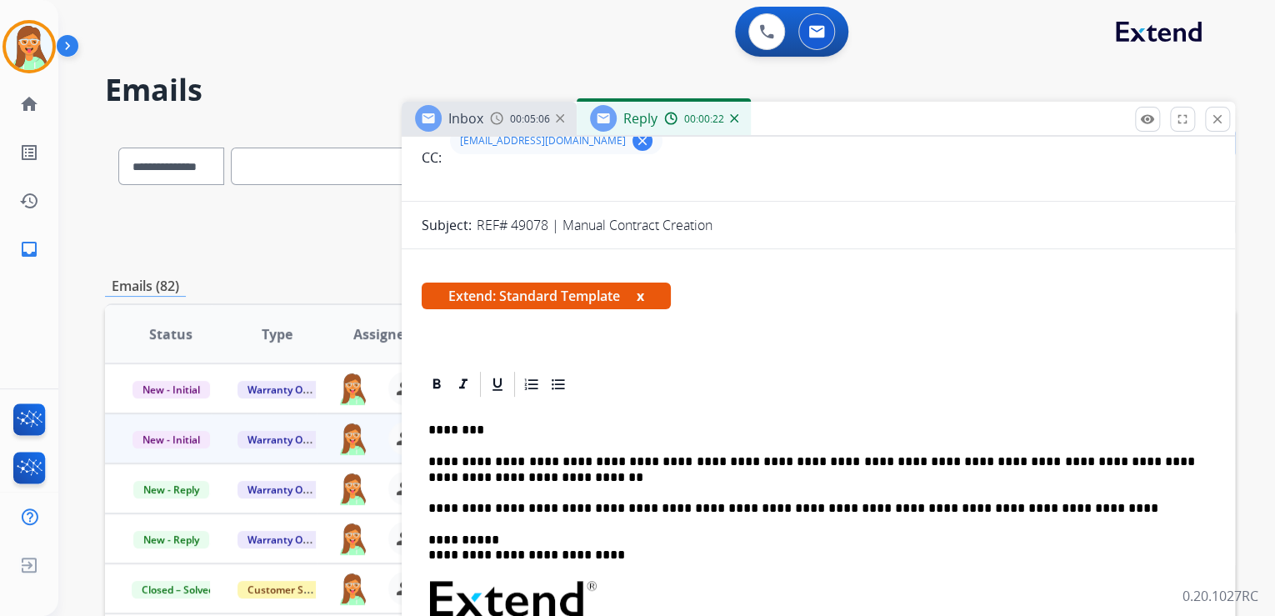
scroll to position [0, 0]
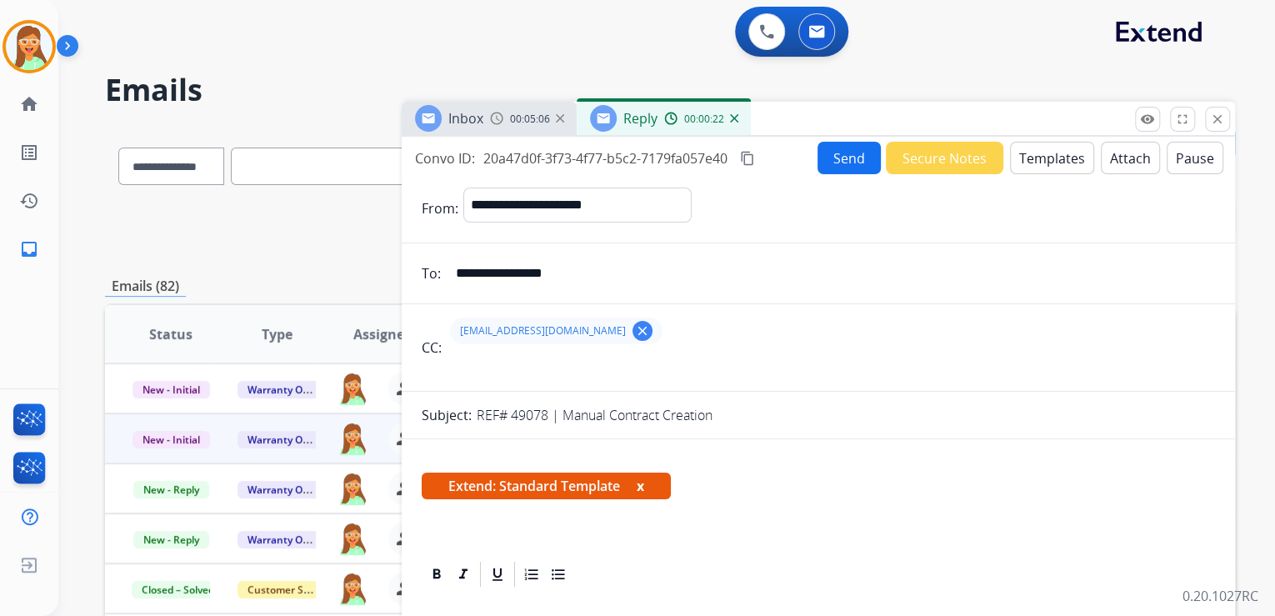
click at [1113, 158] on button "Attach" at bounding box center [1130, 158] width 59 height 33
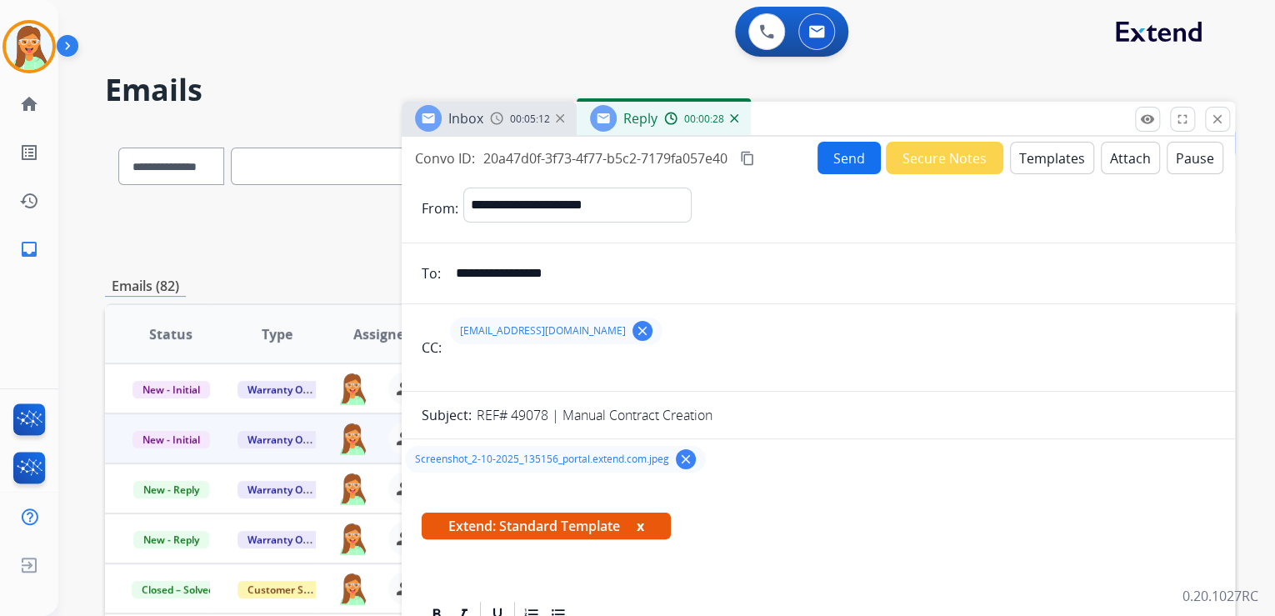
click at [845, 168] on button "Send" at bounding box center [849, 158] width 63 height 33
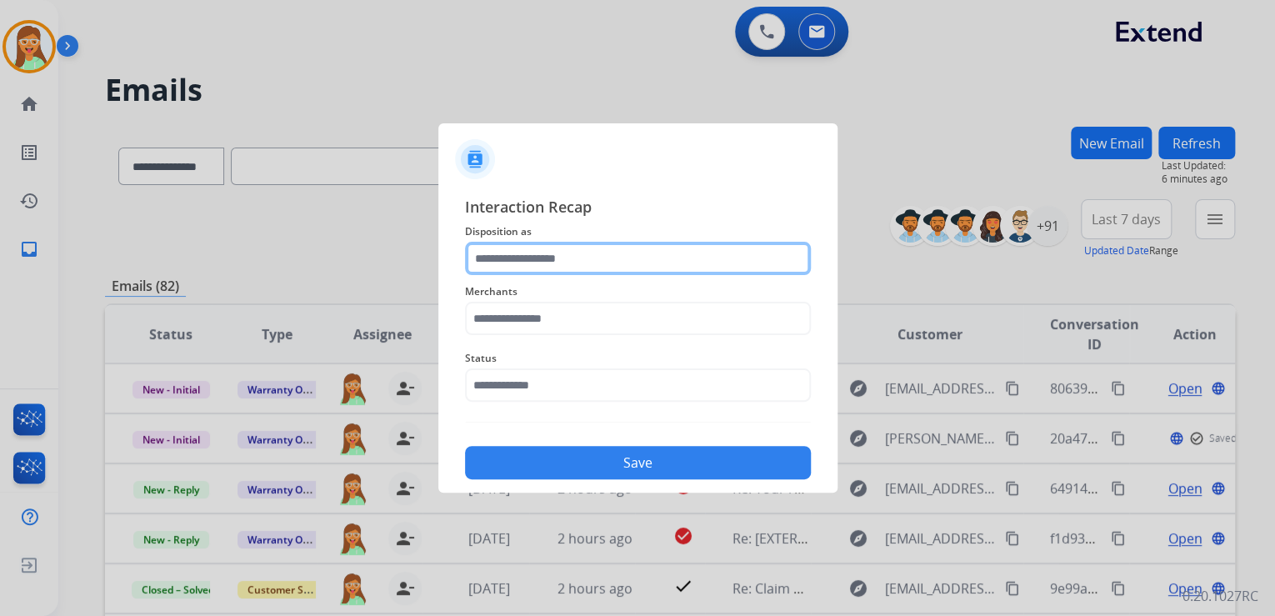
click at [618, 254] on input "text" at bounding box center [638, 258] width 346 height 33
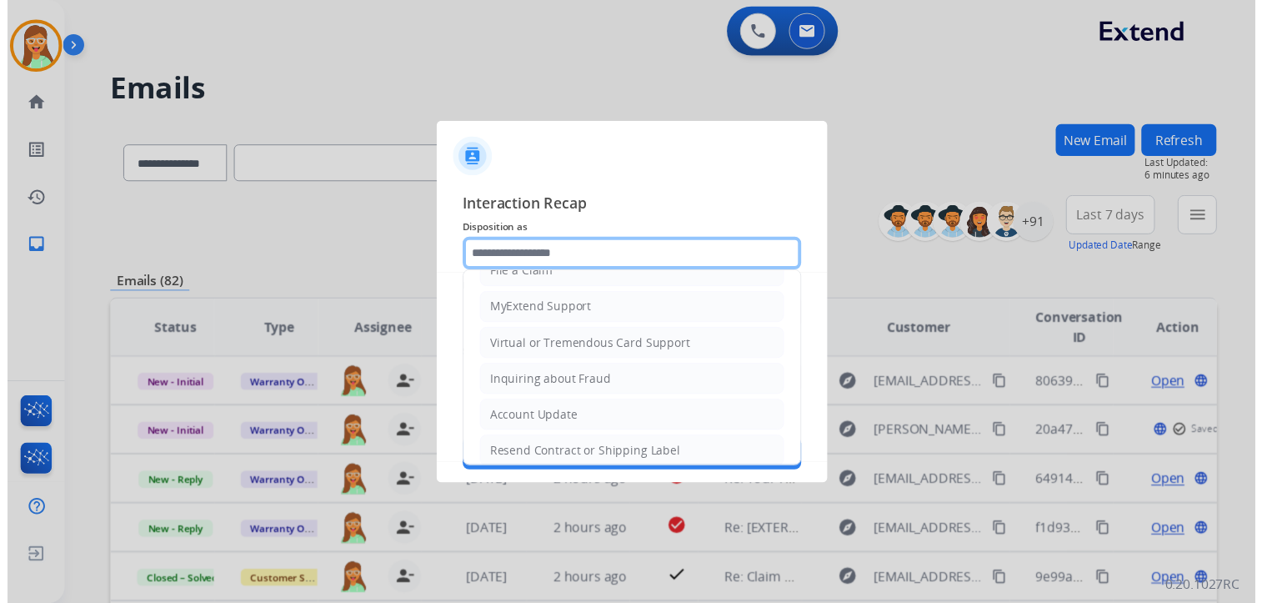
scroll to position [200, 0]
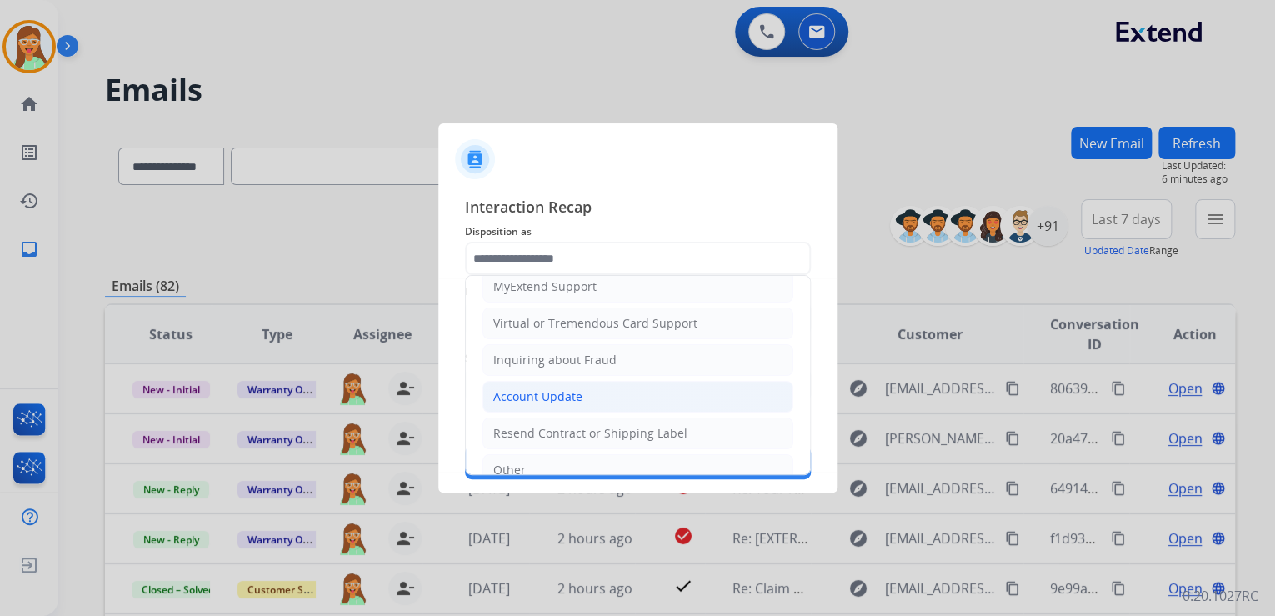
click at [577, 399] on div "Account Update" at bounding box center [537, 396] width 89 height 17
type input "**********"
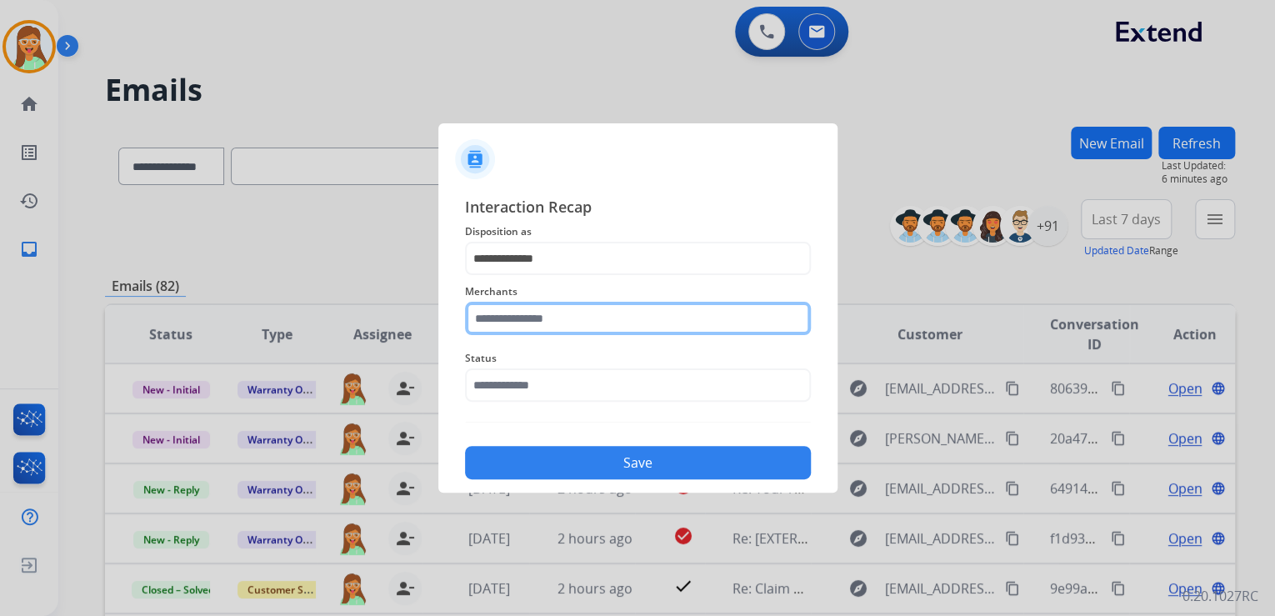
click at [576, 323] on input "text" at bounding box center [638, 318] width 346 height 33
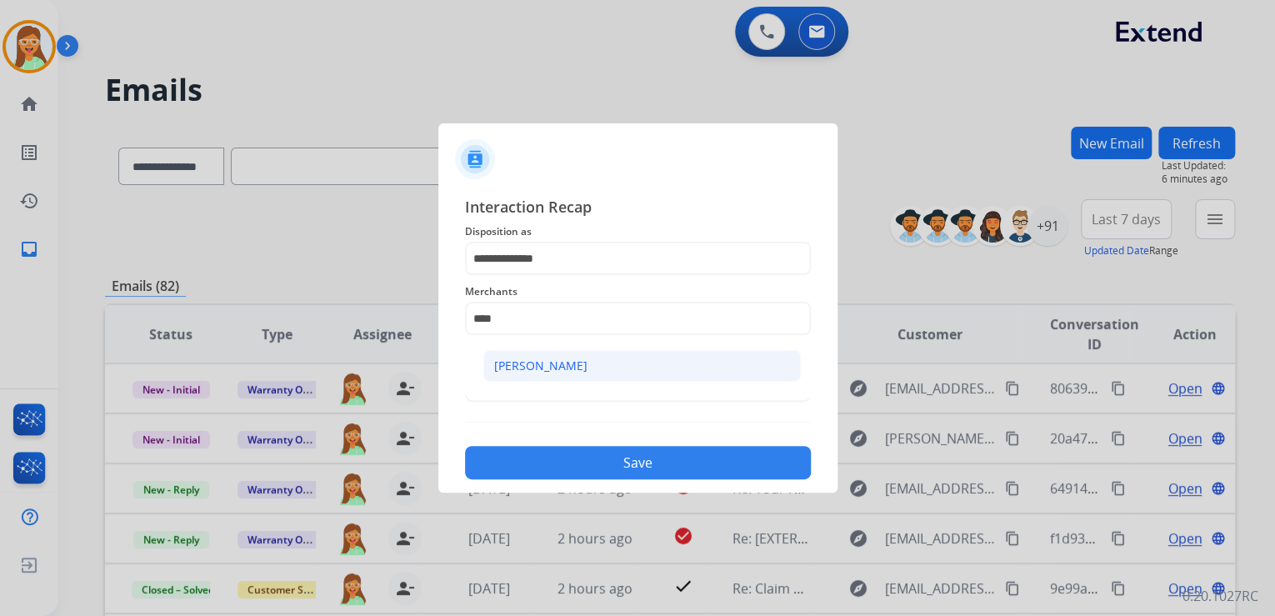
click at [516, 359] on div "[PERSON_NAME]" at bounding box center [540, 366] width 93 height 17
type input "****"
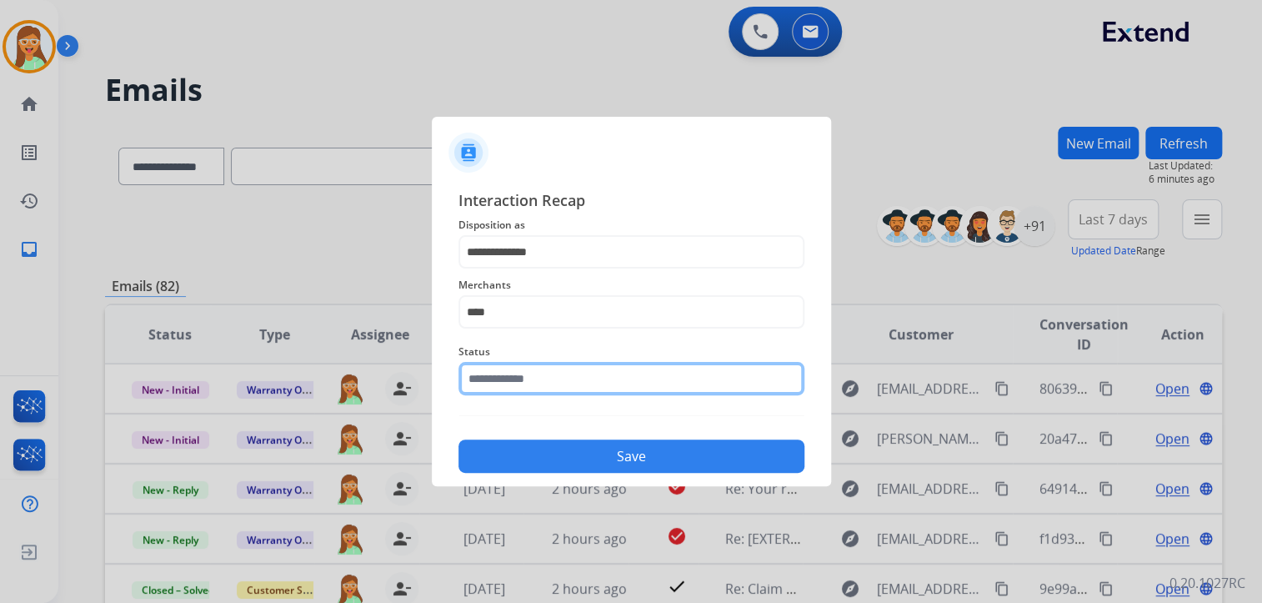
click at [517, 373] on input "text" at bounding box center [631, 378] width 346 height 33
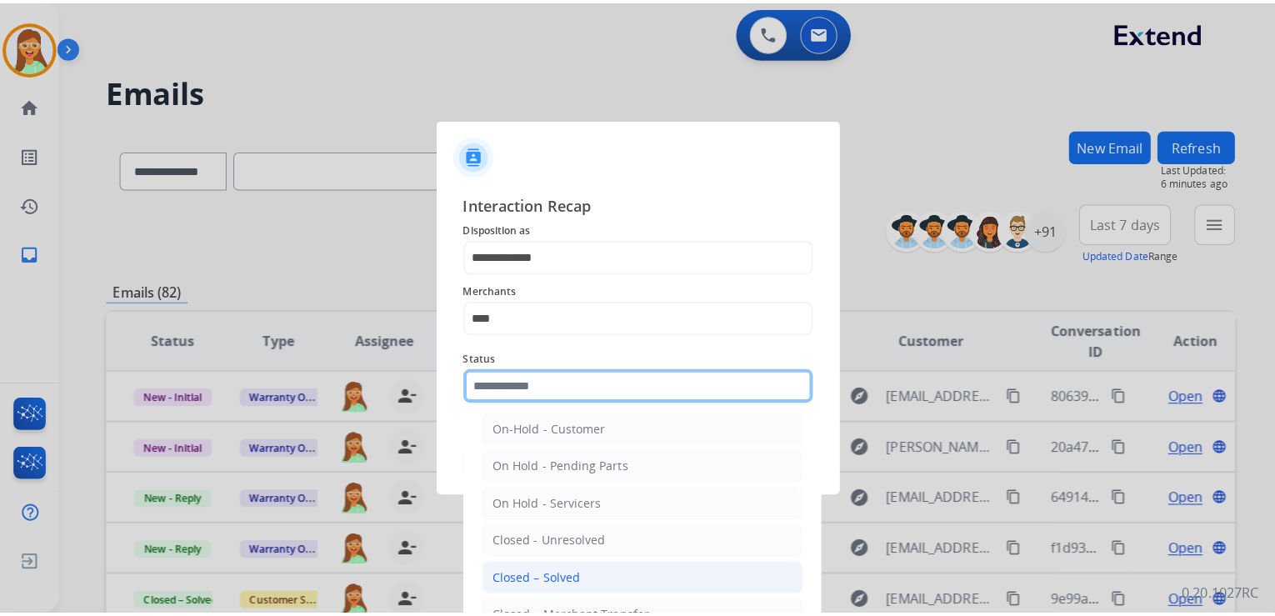
scroll to position [97, 0]
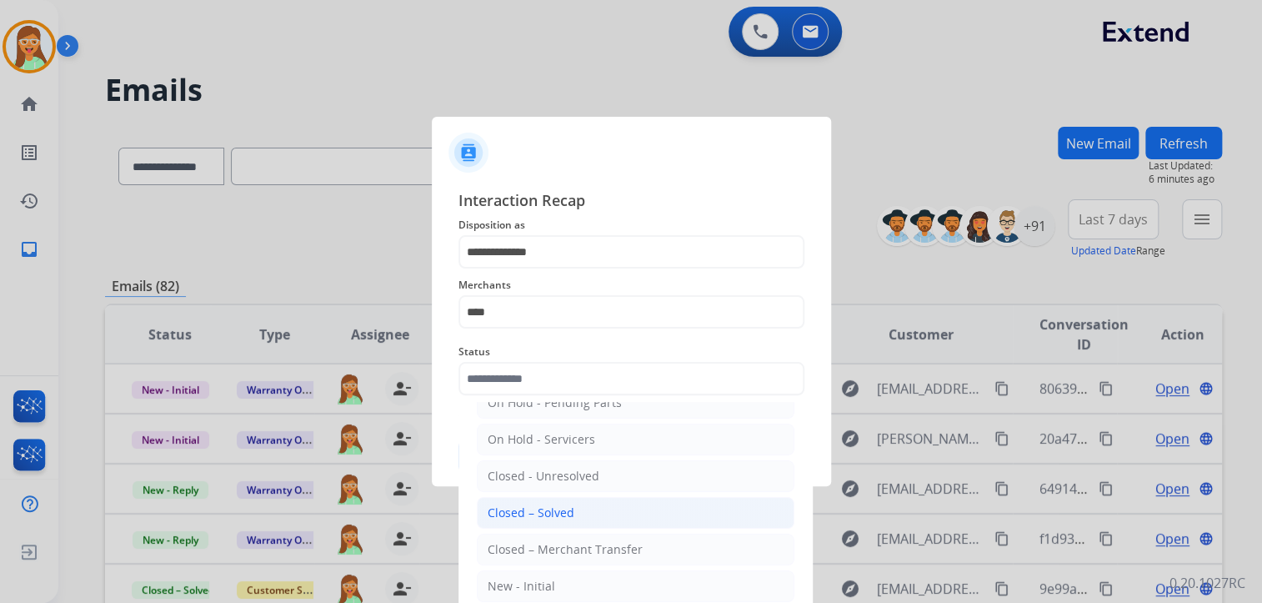
click at [549, 516] on div "Closed – Solved" at bounding box center [531, 512] width 87 height 17
type input "**********"
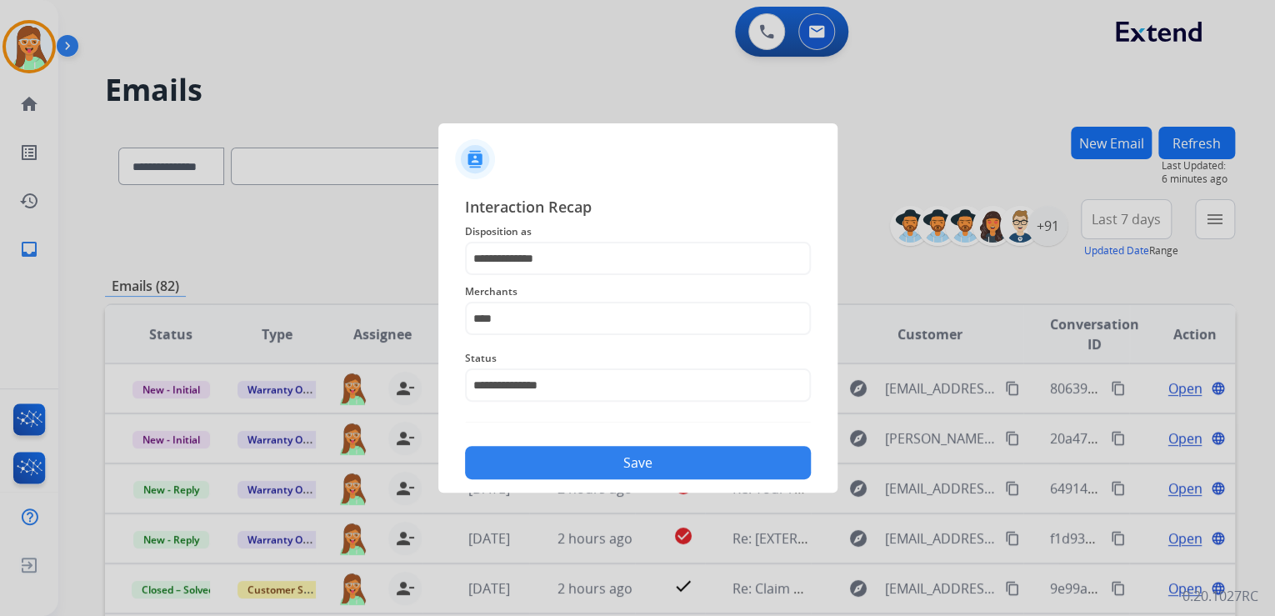
drag, startPoint x: 591, startPoint y: 459, endPoint x: 598, endPoint y: 453, distance: 9.4
click at [592, 458] on button "Save" at bounding box center [638, 462] width 346 height 33
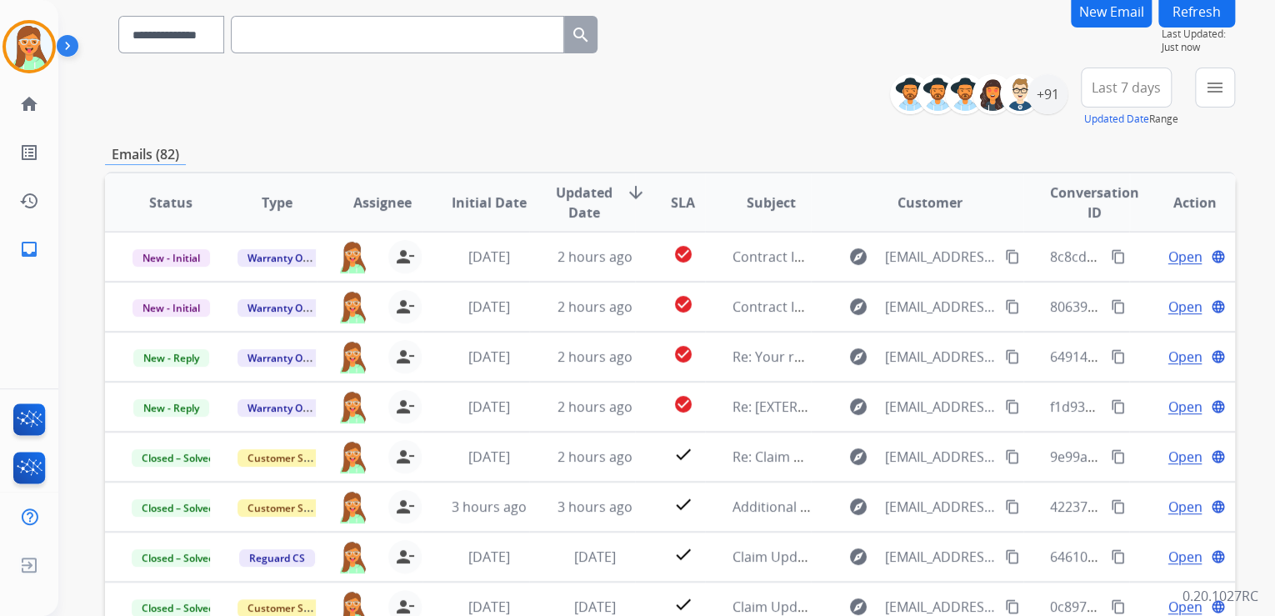
scroll to position [133, 0]
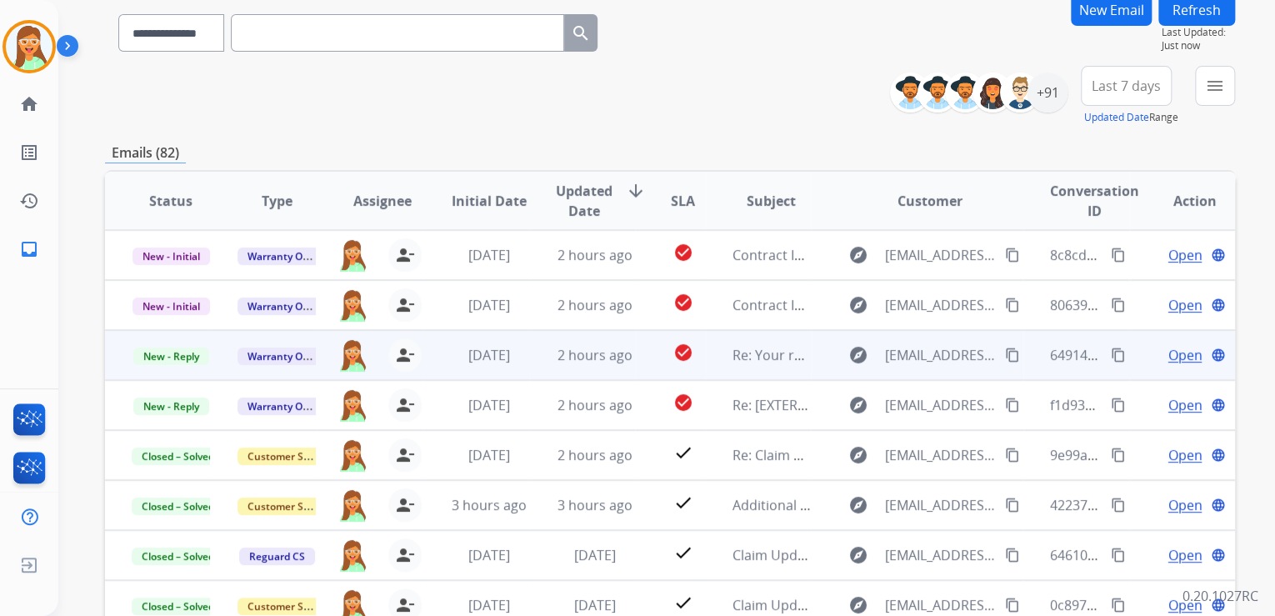
click at [1174, 347] on span "Open" at bounding box center [1185, 355] width 34 height 20
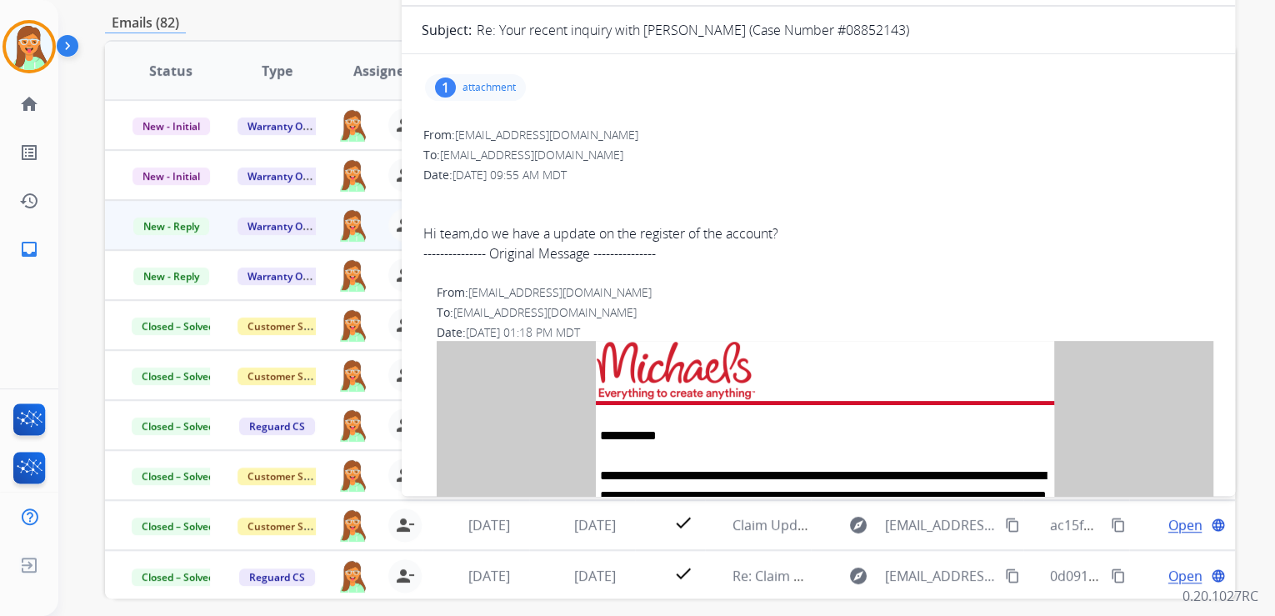
scroll to position [132, 0]
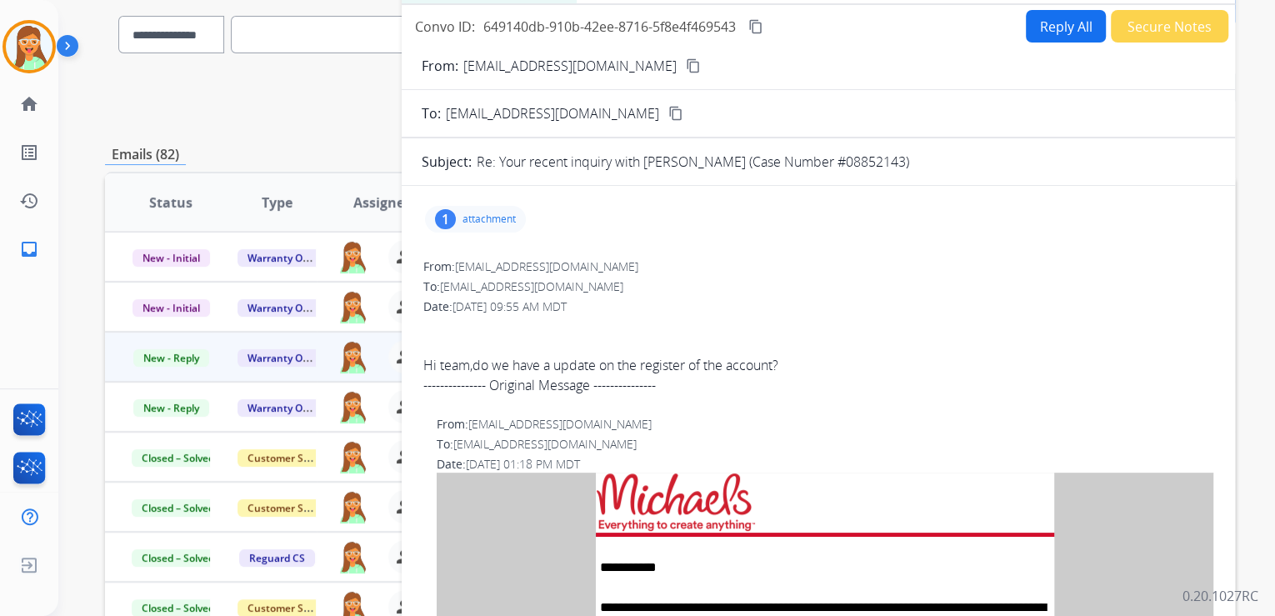
click at [501, 220] on p "attachment" at bounding box center [489, 219] width 53 height 13
click at [728, 255] on mat-icon "download" at bounding box center [733, 258] width 15 height 15
click at [502, 213] on p "attachment" at bounding box center [489, 219] width 53 height 13
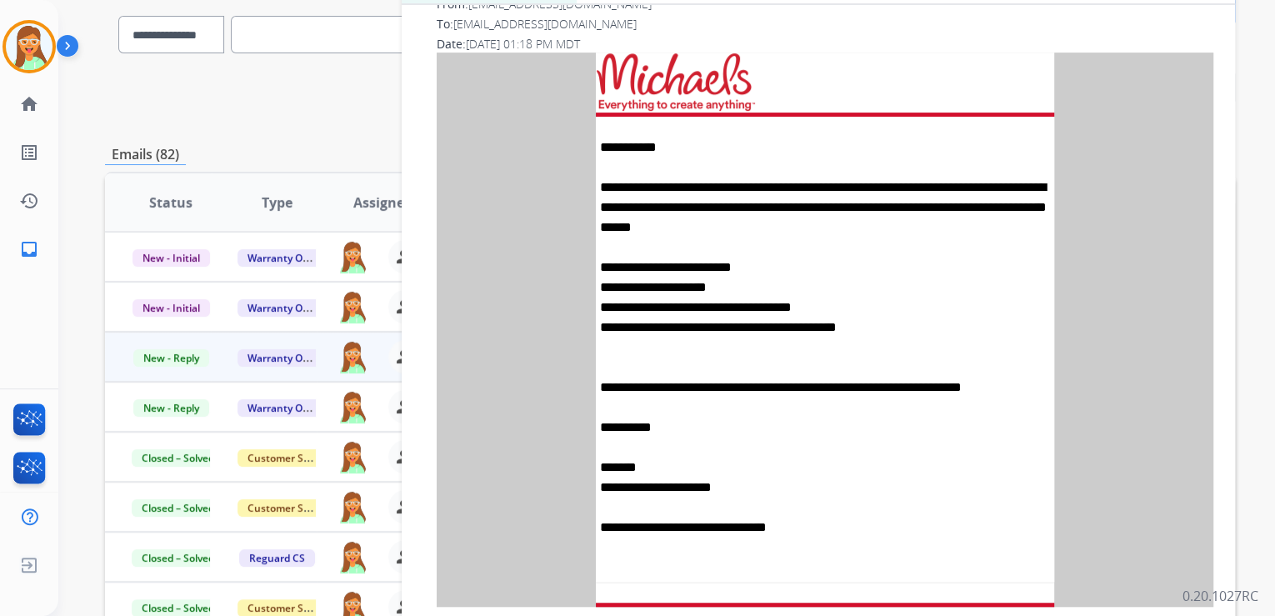
scroll to position [426, 0]
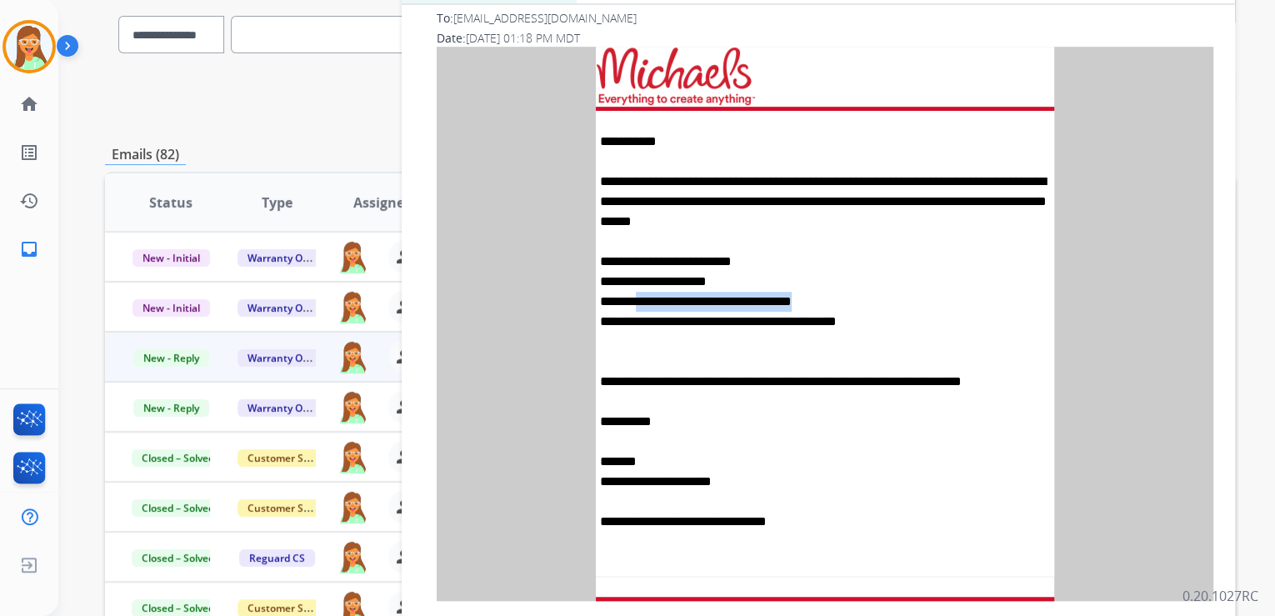
drag, startPoint x: 847, startPoint y: 297, endPoint x: 637, endPoint y: 303, distance: 210.1
click at [637, 303] on div "**********" at bounding box center [825, 262] width 450 height 180
copy link "**********"
drag, startPoint x: 727, startPoint y: 279, endPoint x: 636, endPoint y: 281, distance: 90.9
click at [636, 281] on div "**********" at bounding box center [825, 262] width 450 height 180
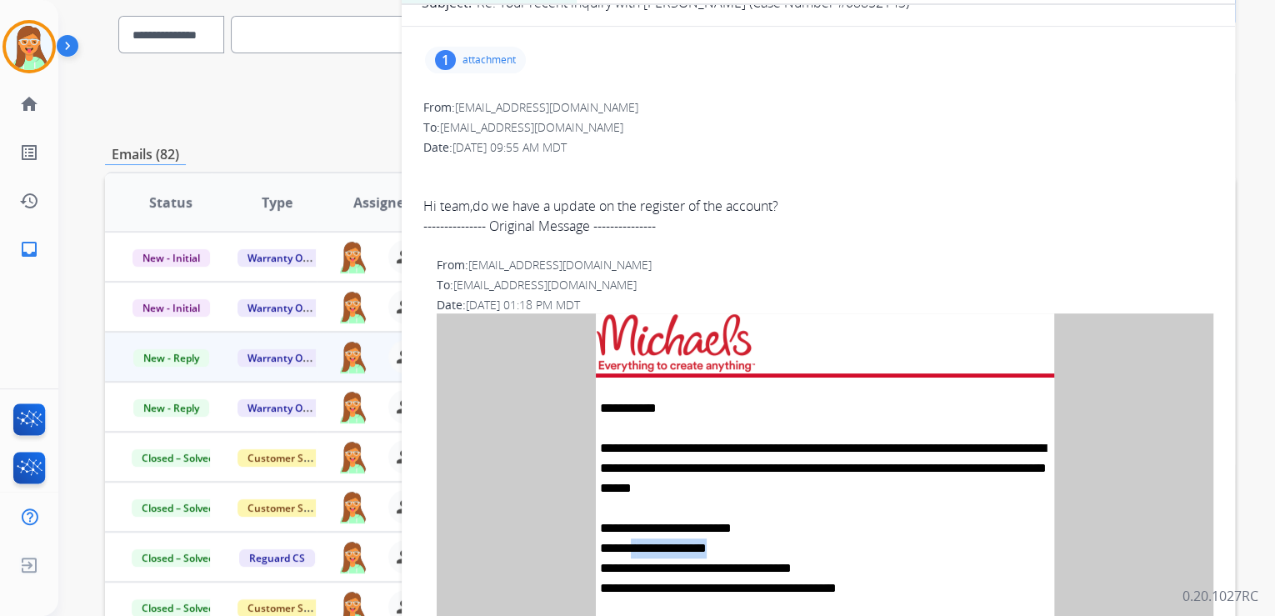
scroll to position [293, 0]
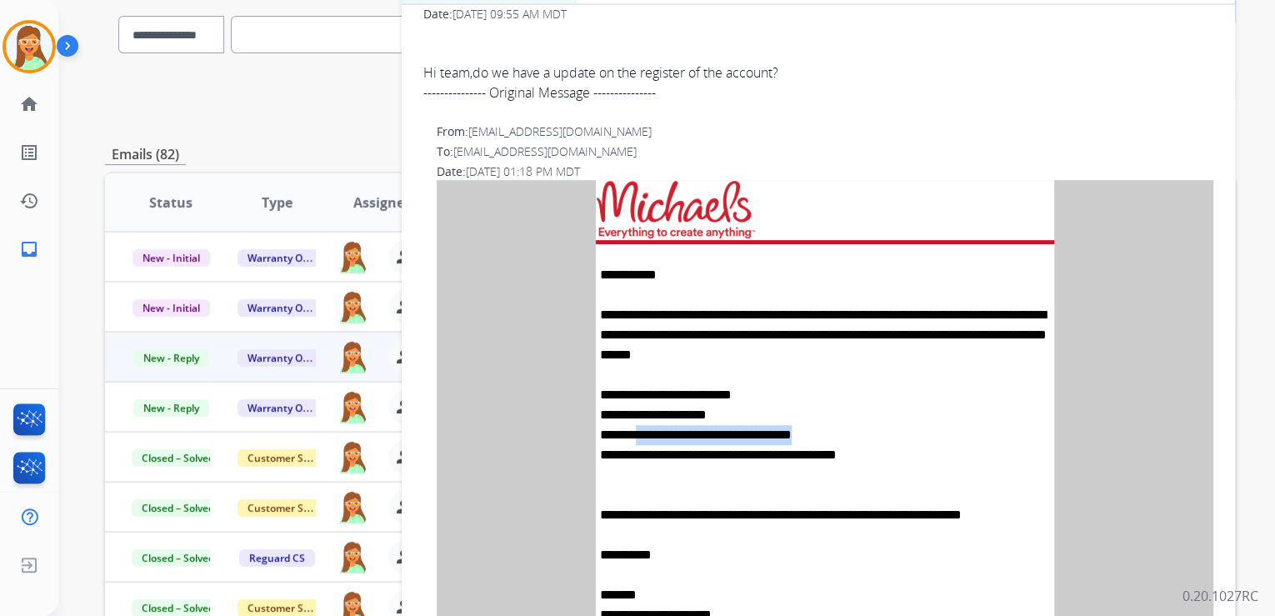
drag, startPoint x: 633, startPoint y: 433, endPoint x: 903, endPoint y: 435, distance: 270.0
click at [903, 435] on div "**********" at bounding box center [825, 395] width 450 height 180
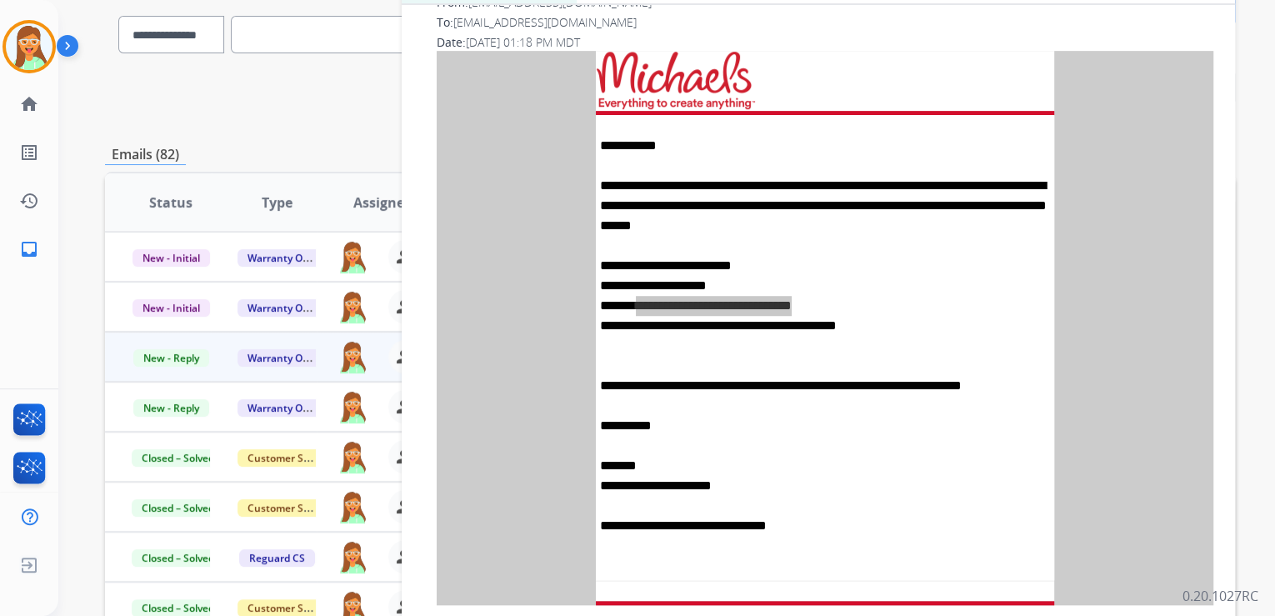
scroll to position [426, 0]
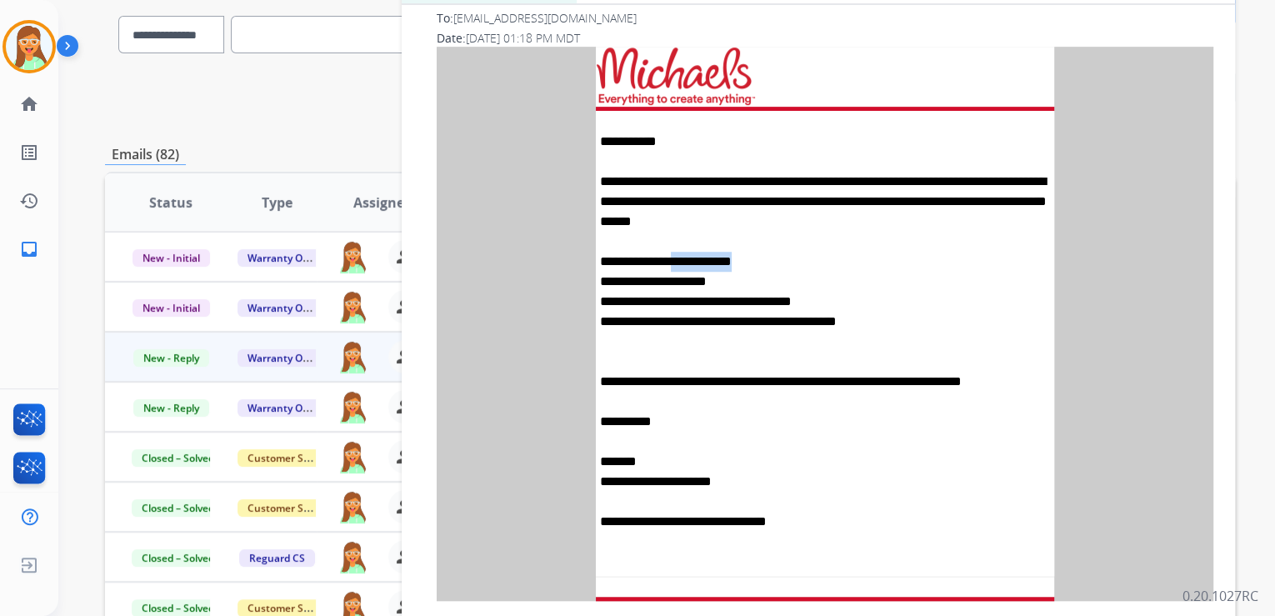
drag, startPoint x: 783, startPoint y: 255, endPoint x: 695, endPoint y: 254, distance: 87.5
click at [695, 254] on div "**********" at bounding box center [825, 262] width 450 height 180
drag, startPoint x: 705, startPoint y: 282, endPoint x: 640, endPoint y: 282, distance: 65.0
click at [640, 282] on div "**********" at bounding box center [825, 262] width 450 height 180
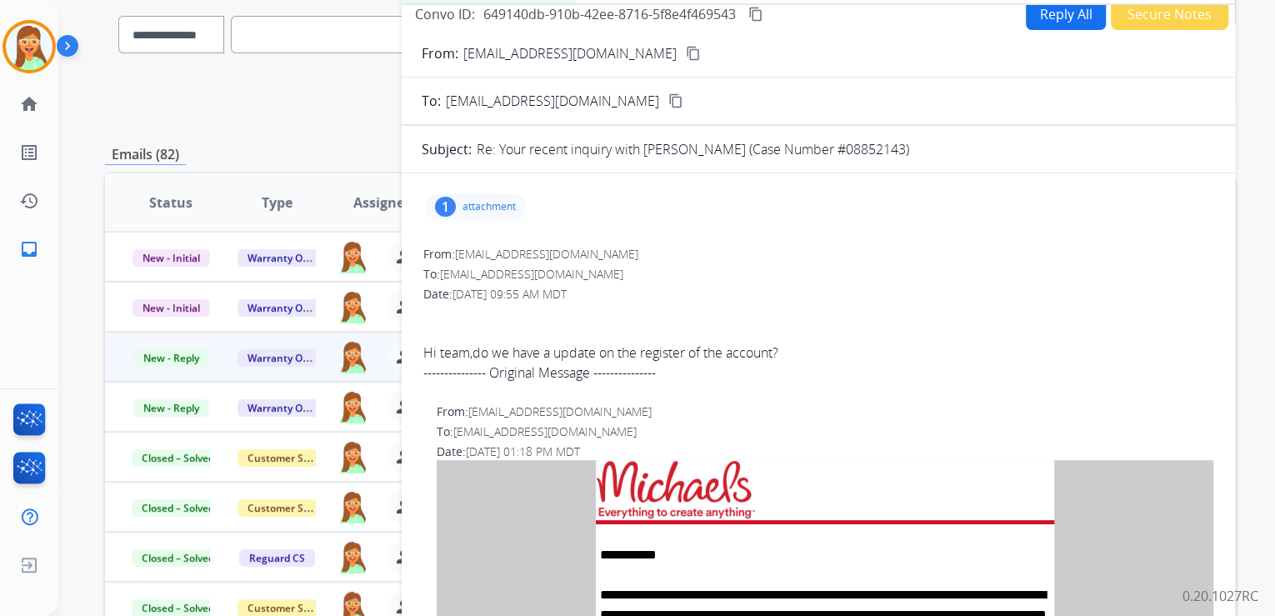
scroll to position [0, 0]
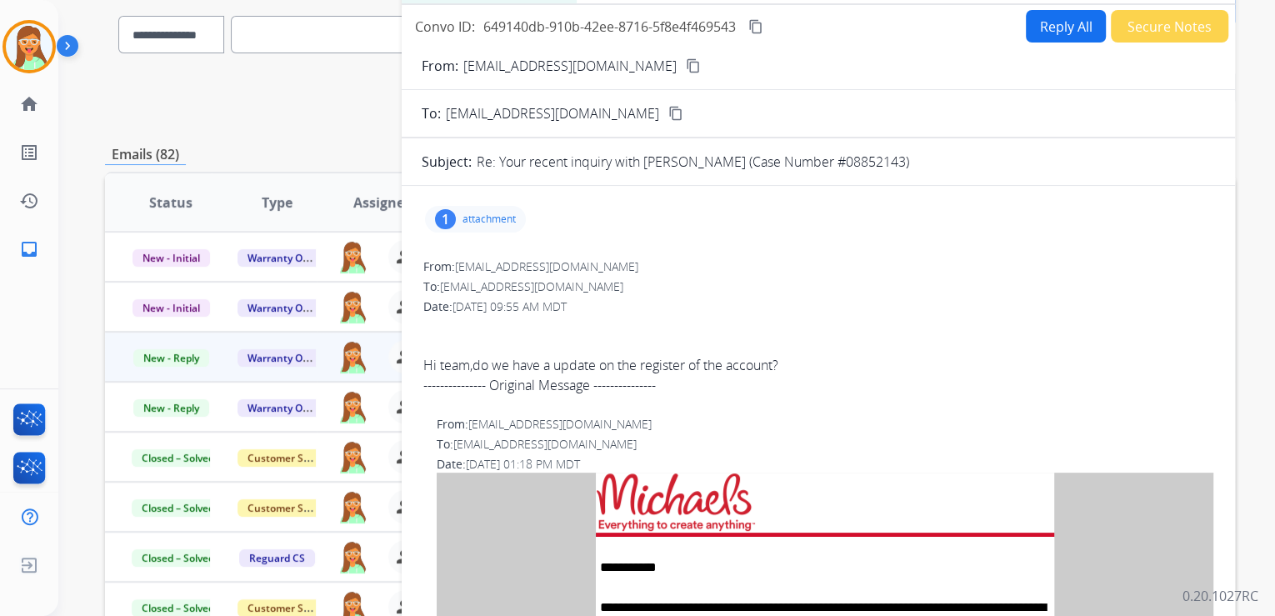
click at [1060, 27] on button "Reply All" at bounding box center [1066, 26] width 80 height 33
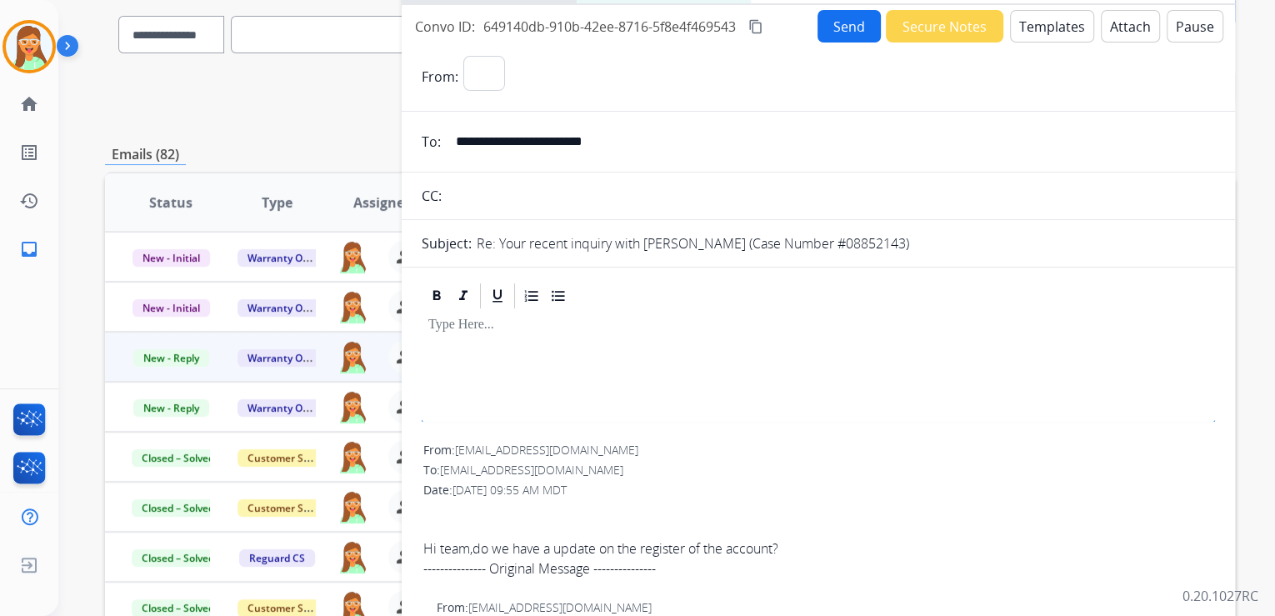
click at [1060, 27] on button "Templates" at bounding box center [1052, 26] width 84 height 33
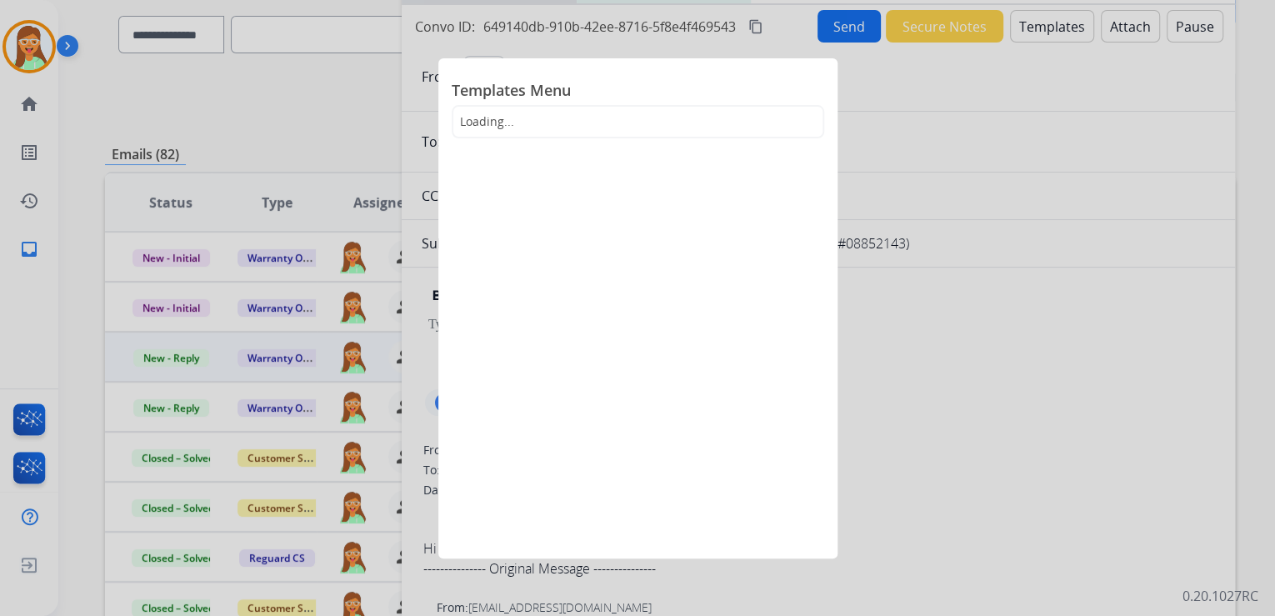
select select "**********"
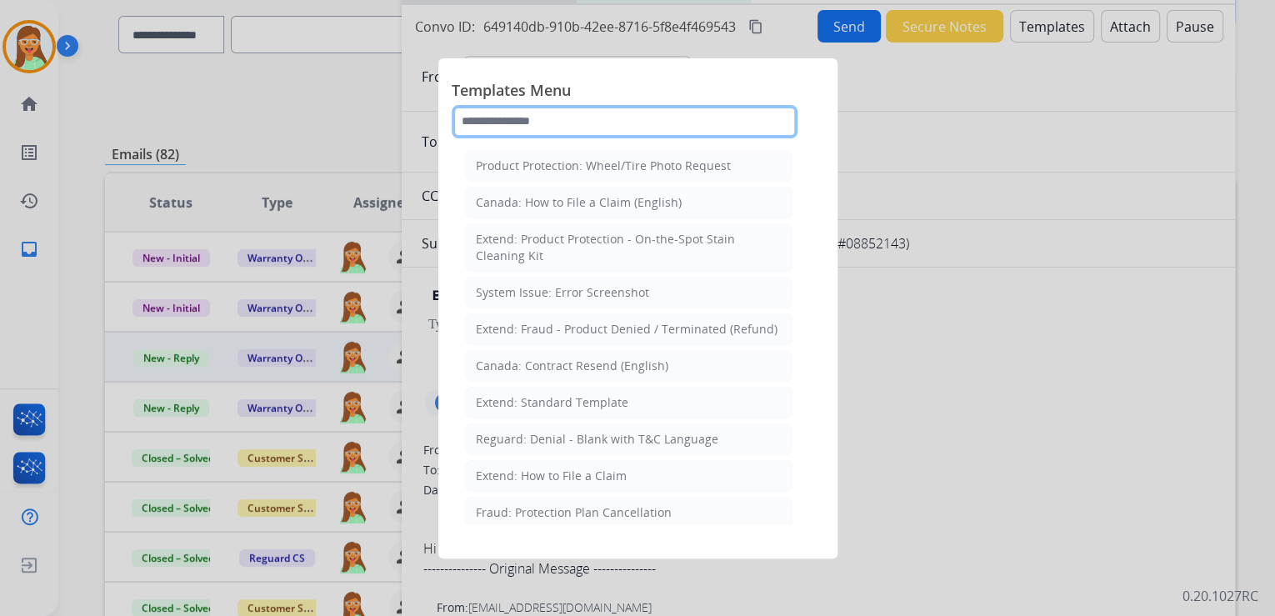
click at [610, 130] on input "text" at bounding box center [625, 121] width 346 height 33
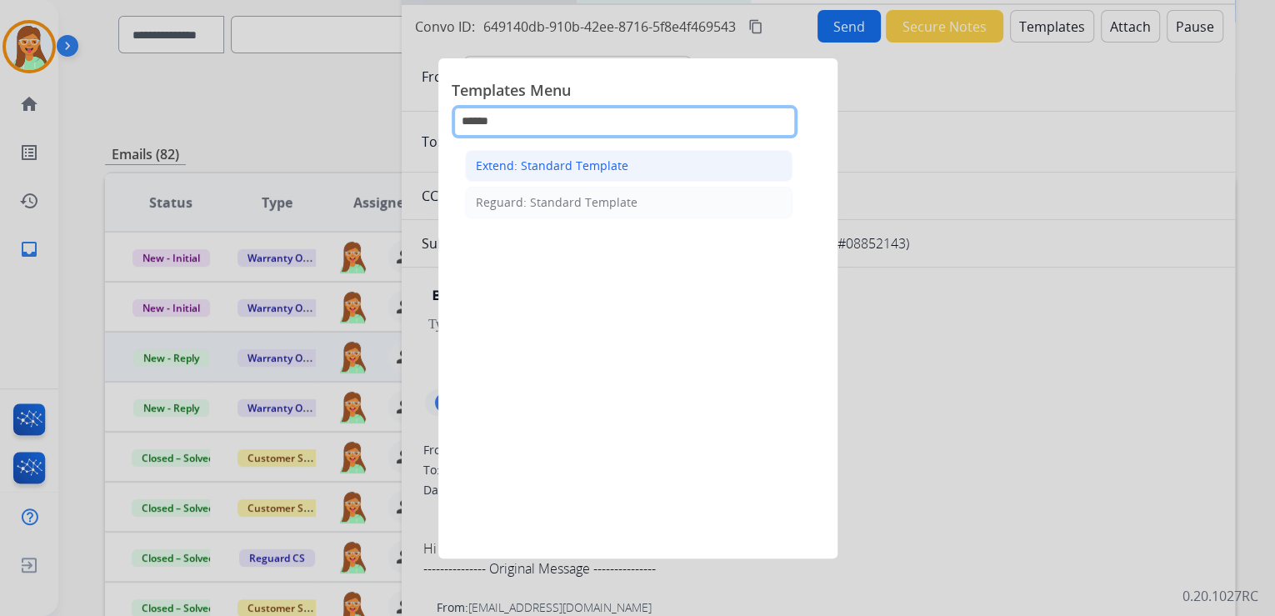
type input "******"
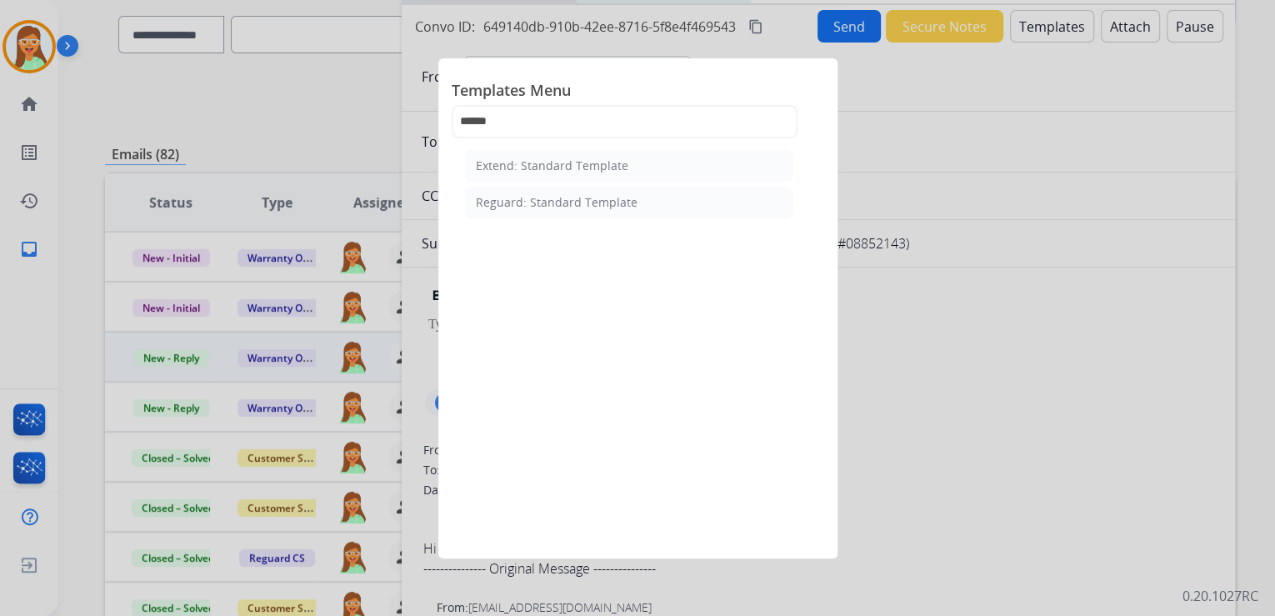
click at [633, 160] on li "Extend: Standard Template" at bounding box center [629, 166] width 328 height 32
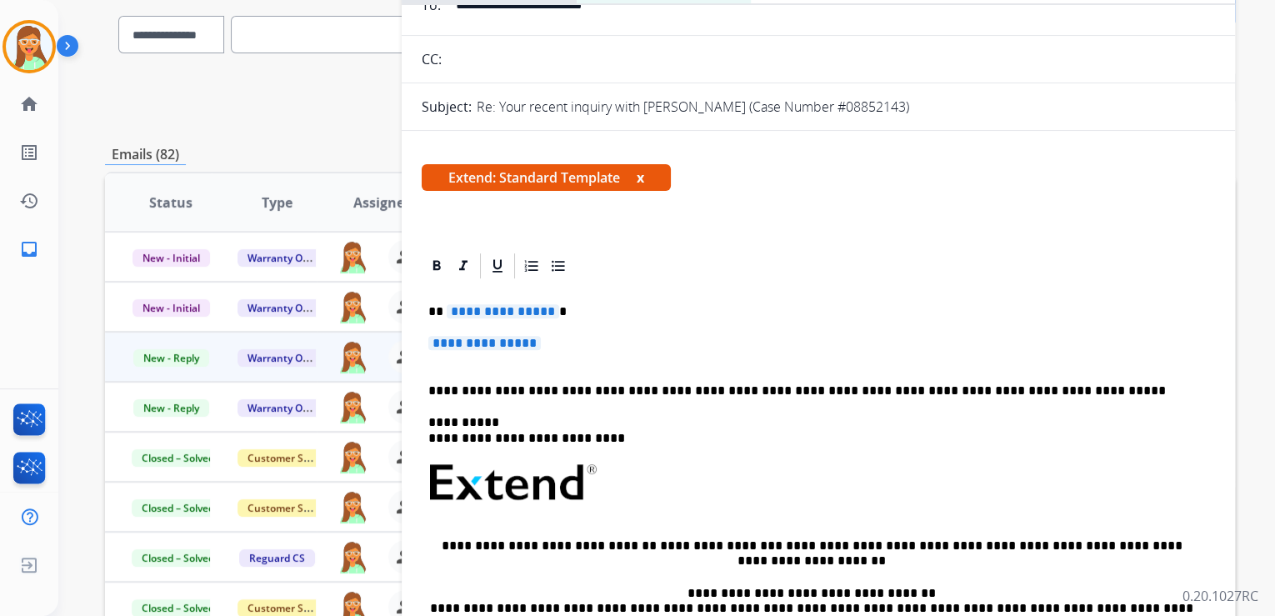
scroll to position [267, 0]
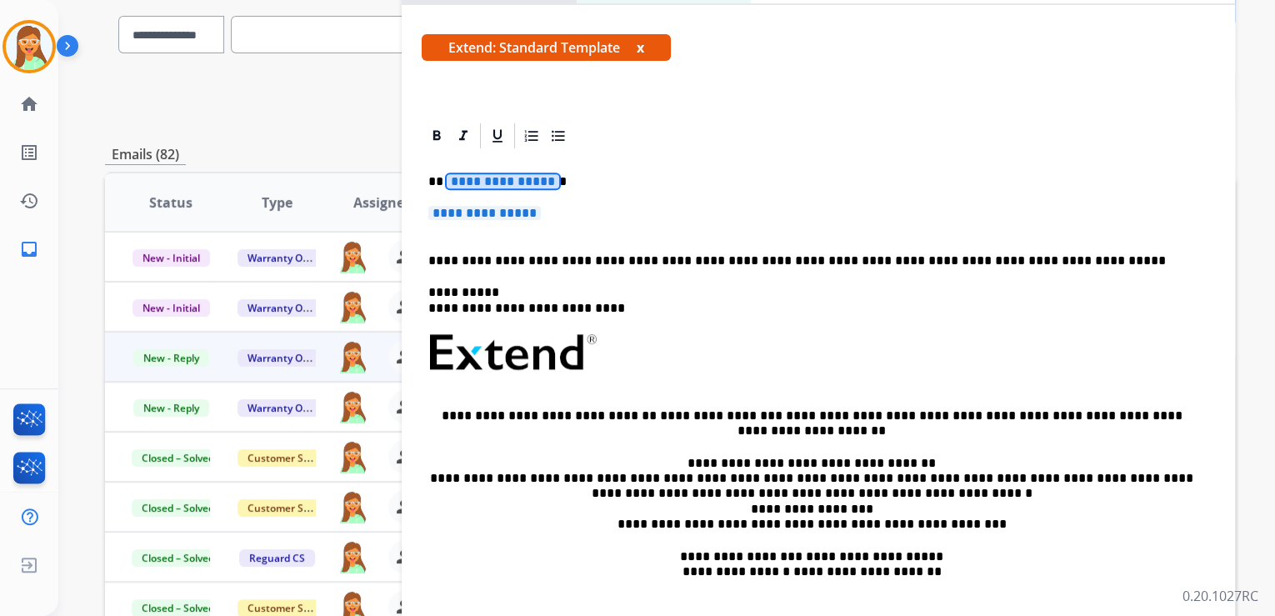
click at [507, 174] on span "**********" at bounding box center [503, 181] width 113 height 14
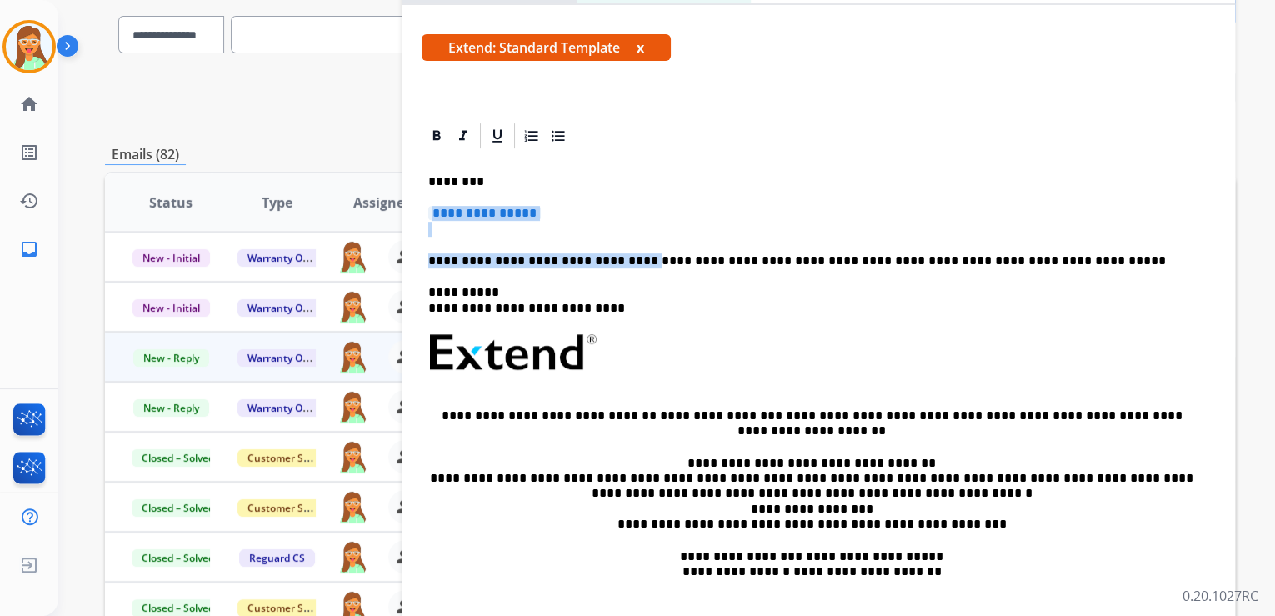
drag, startPoint x: 628, startPoint y: 259, endPoint x: 426, endPoint y: 208, distance: 208.8
click at [426, 208] on div "**********" at bounding box center [818, 392] width 793 height 482
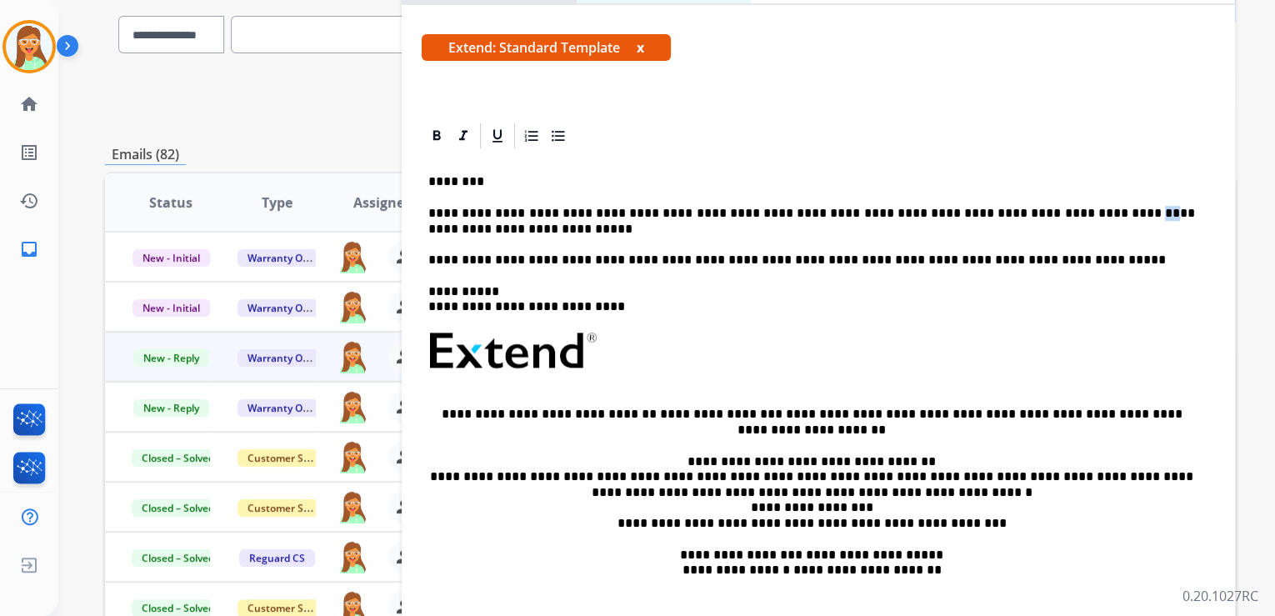
drag, startPoint x: 1059, startPoint y: 213, endPoint x: 1043, endPoint y: 213, distance: 15.9
click at [1043, 213] on p "**********" at bounding box center [811, 237] width 767 height 62
click at [1068, 215] on p "**********" at bounding box center [811, 237] width 767 height 62
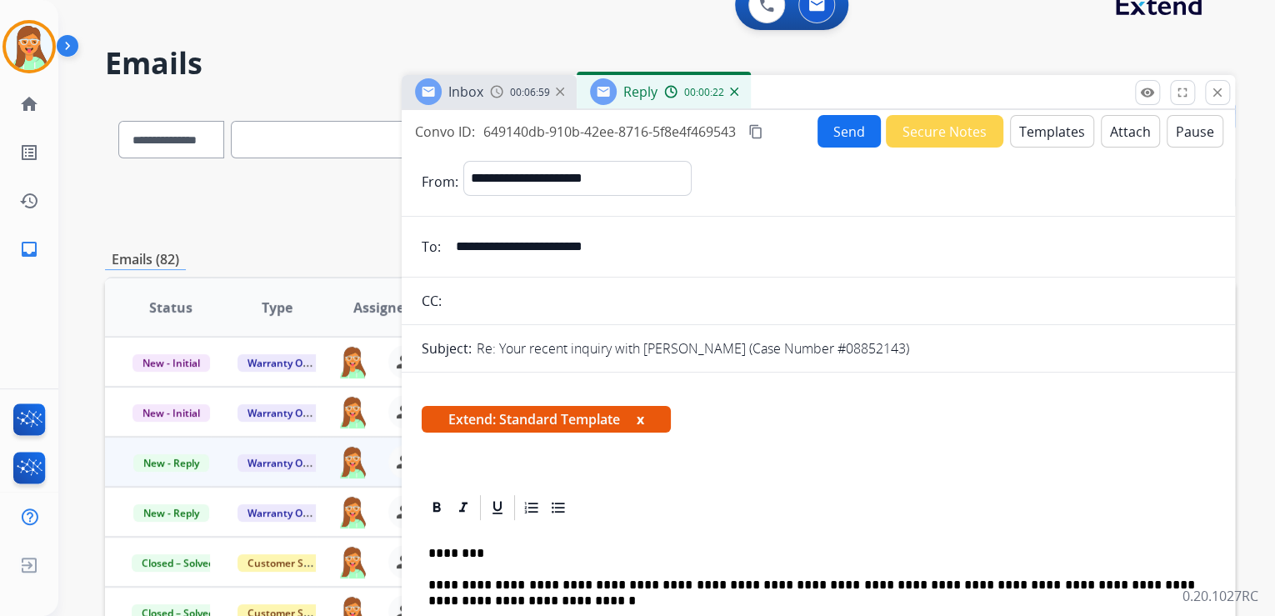
scroll to position [0, 0]
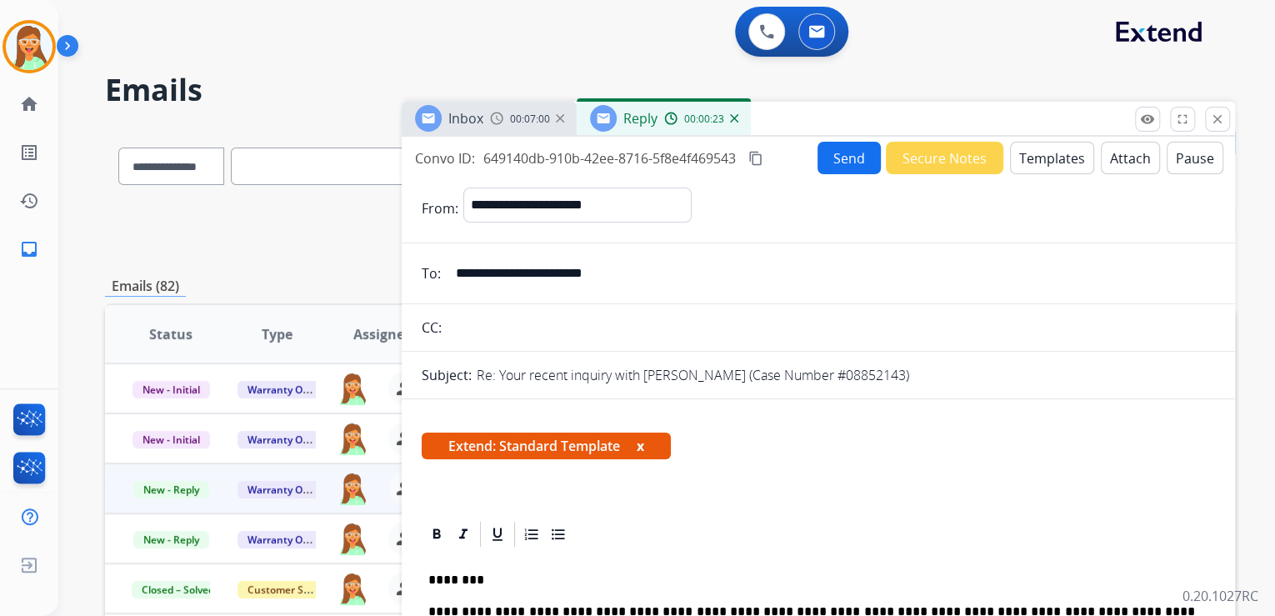
click at [1110, 163] on button "Attach" at bounding box center [1130, 158] width 59 height 33
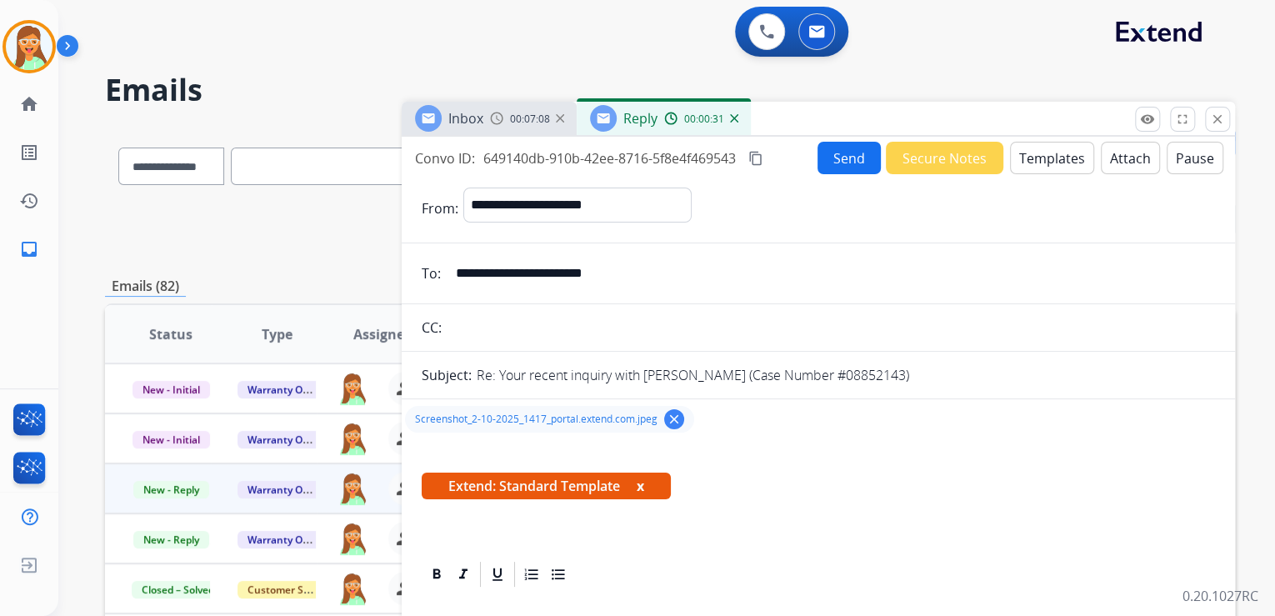
click at [858, 160] on button "Send" at bounding box center [849, 158] width 63 height 33
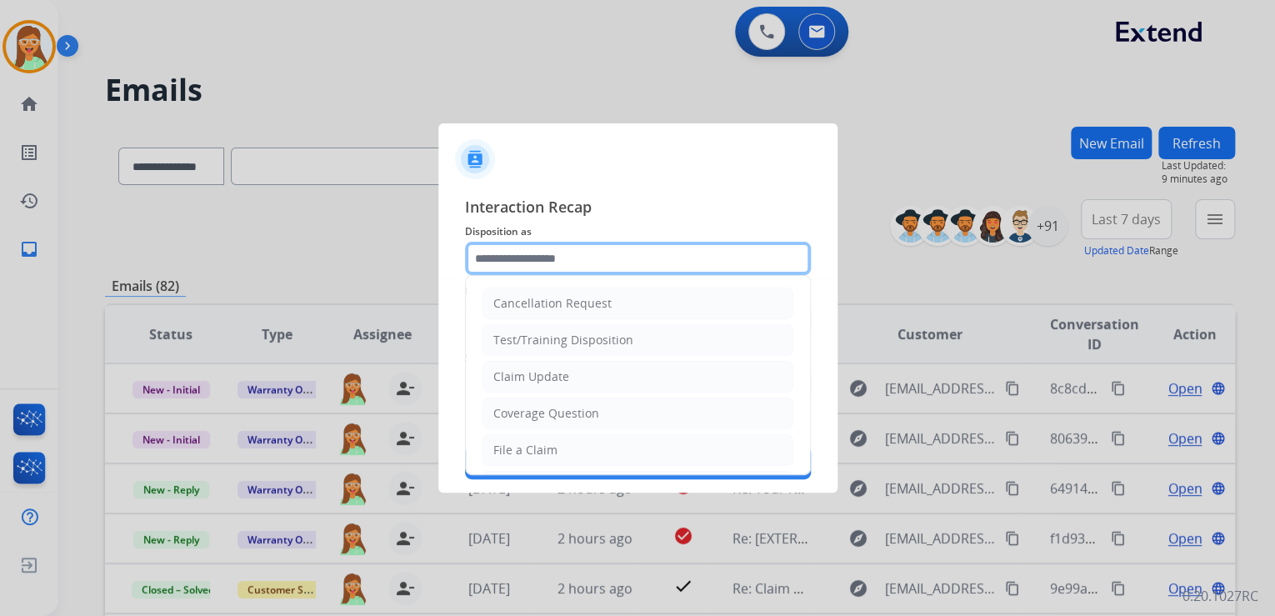
click at [693, 258] on input "text" at bounding box center [638, 258] width 346 height 33
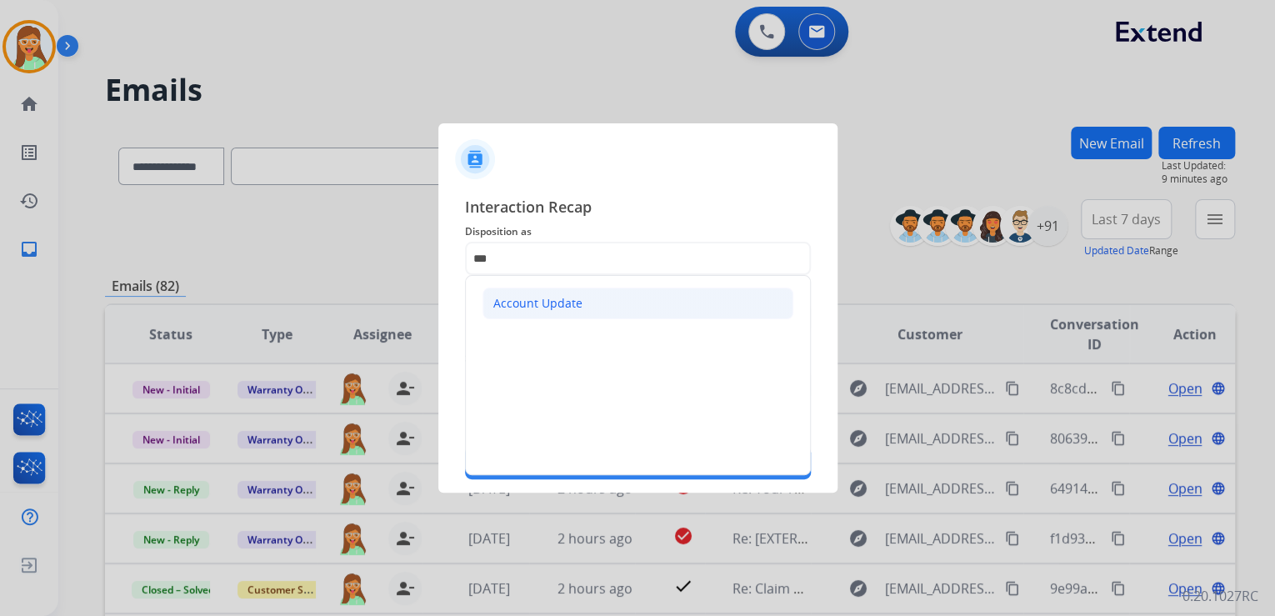
click at [535, 296] on div "Account Update" at bounding box center [537, 303] width 89 height 17
type input "**********"
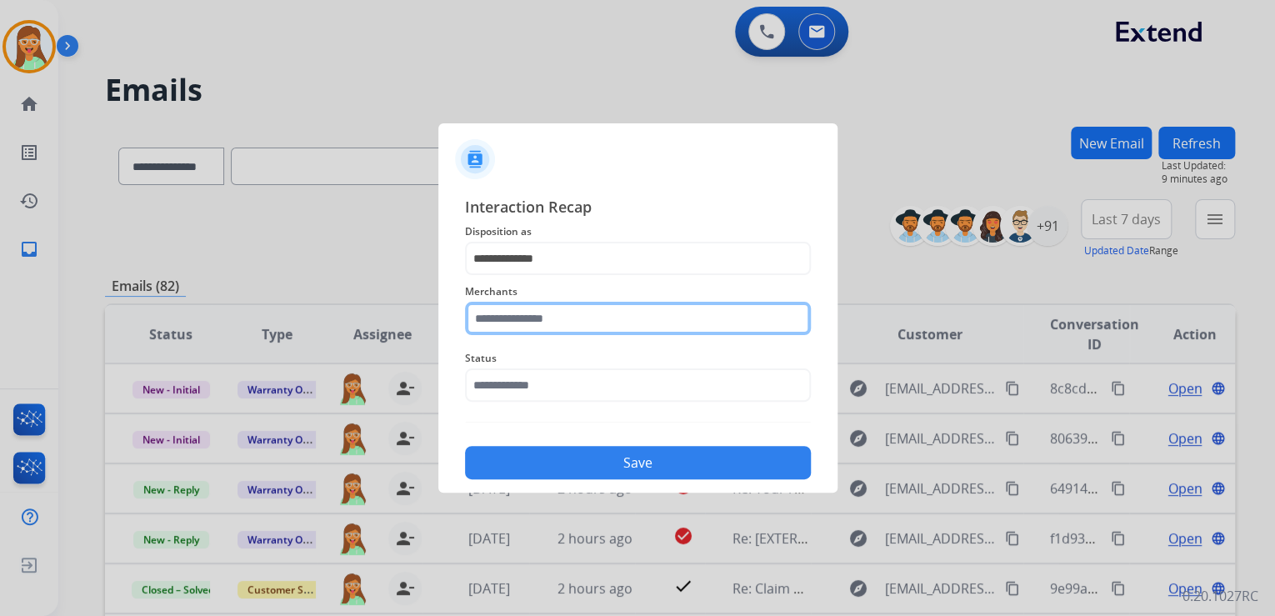
click at [541, 302] on input "text" at bounding box center [638, 318] width 346 height 33
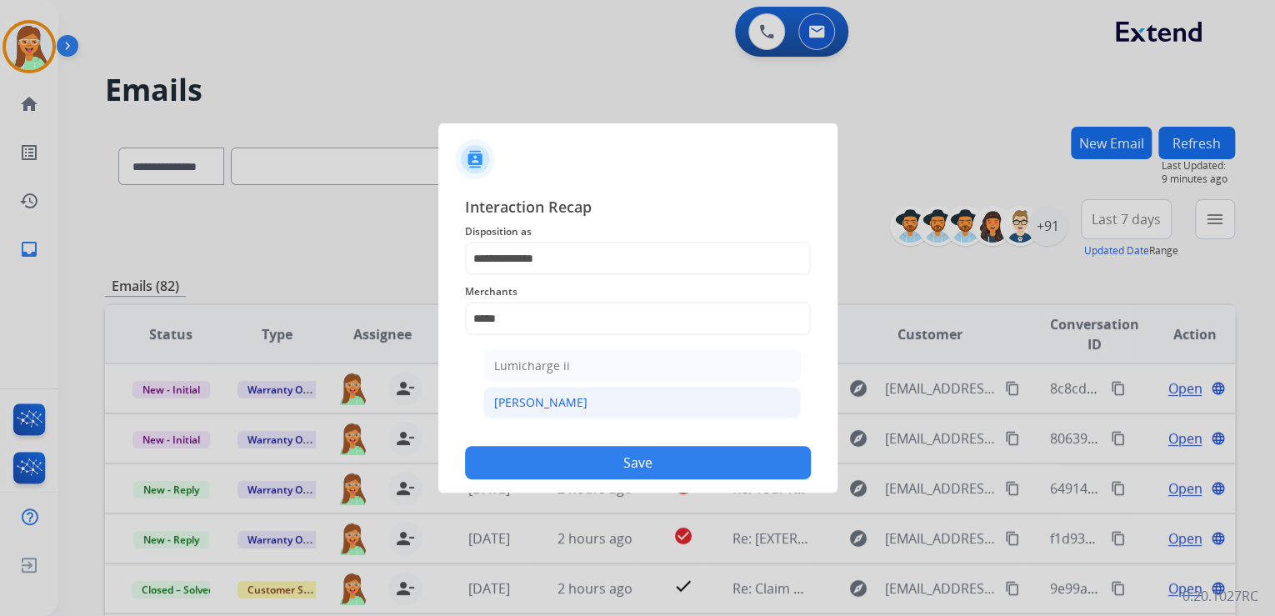
click at [644, 401] on li "[PERSON_NAME]" at bounding box center [642, 403] width 318 height 32
type input "********"
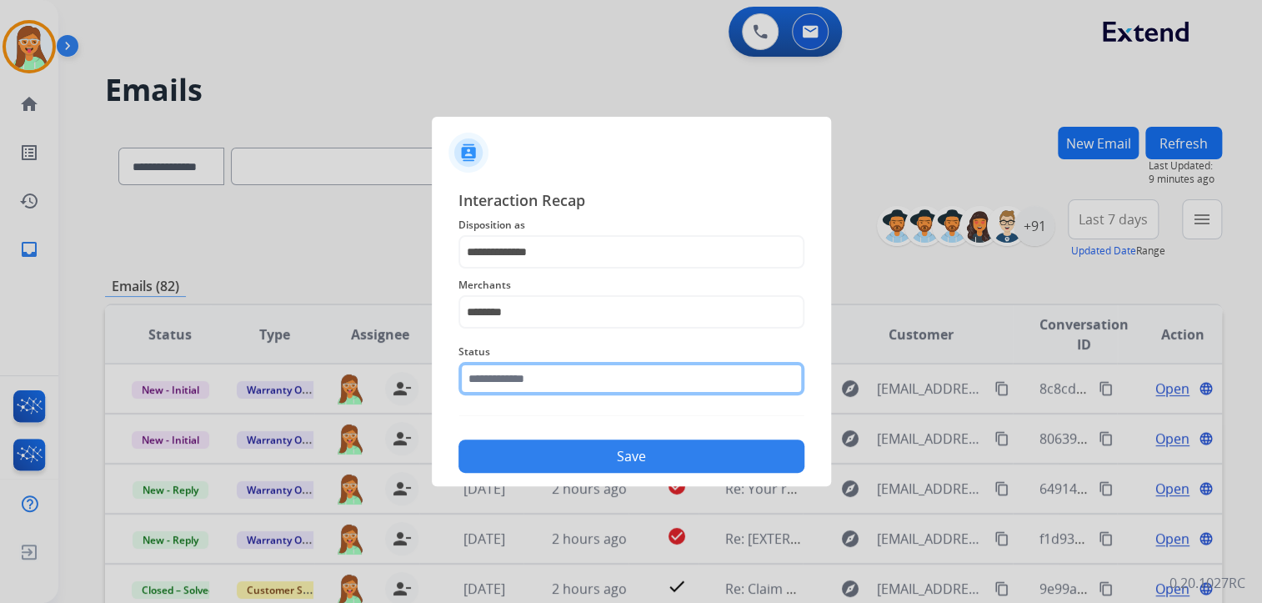
click at [613, 401] on div "Status" at bounding box center [631, 368] width 346 height 67
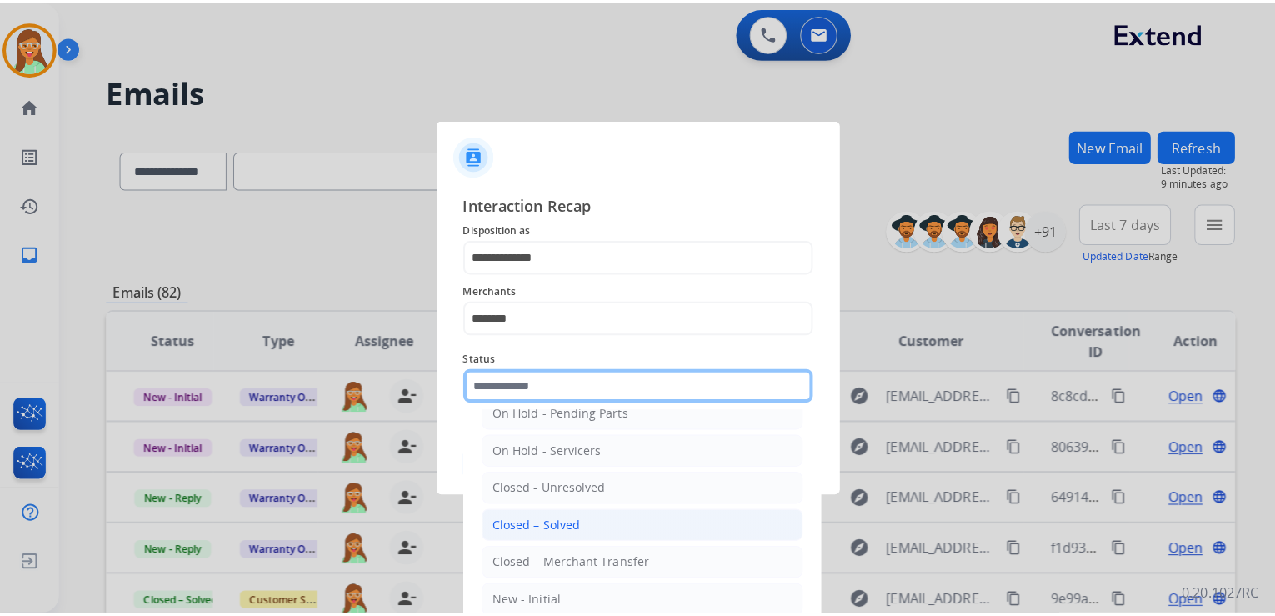
scroll to position [97, 0]
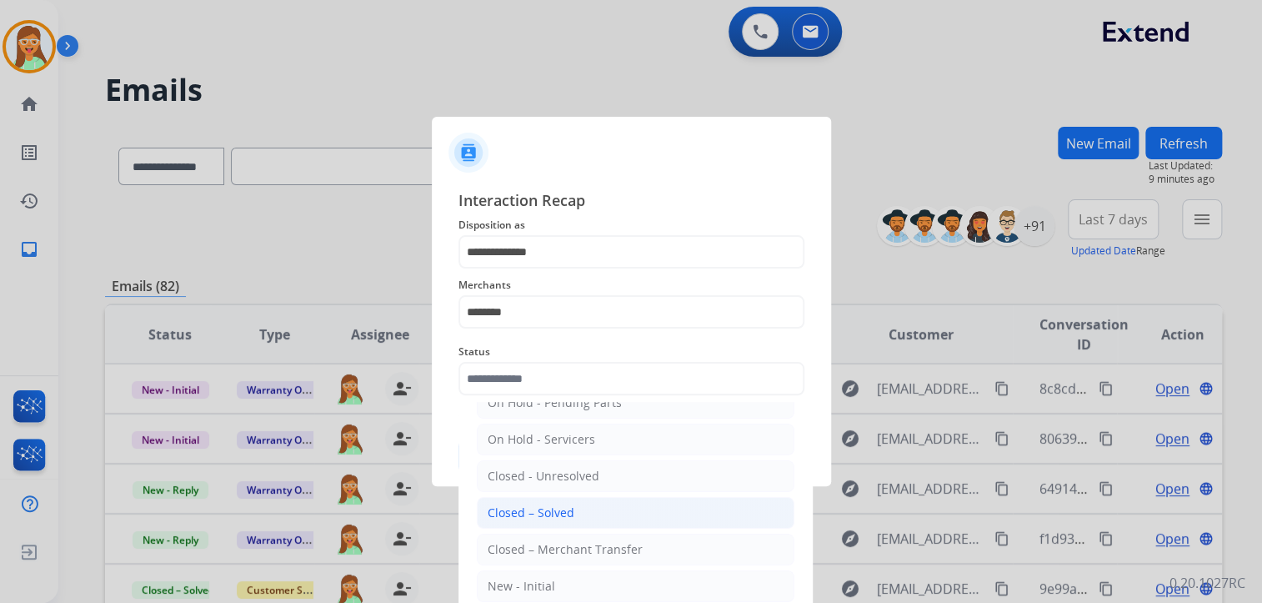
click at [605, 511] on li "Closed – Solved" at bounding box center [636, 513] width 318 height 32
type input "**********"
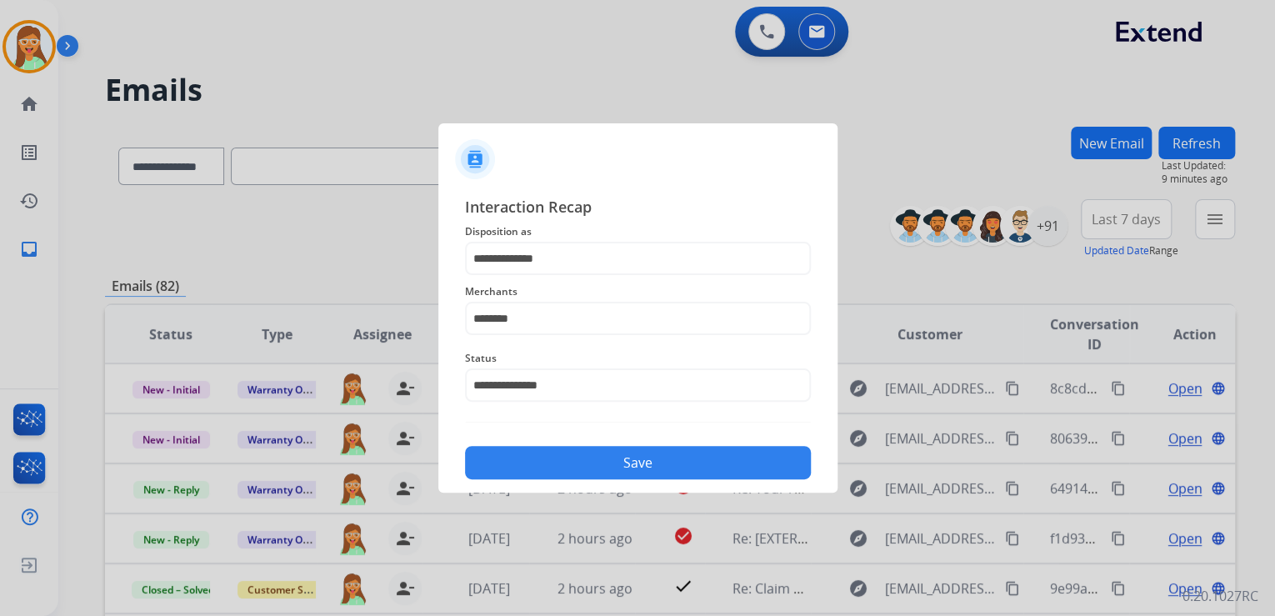
click at [592, 447] on button "Save" at bounding box center [638, 462] width 346 height 33
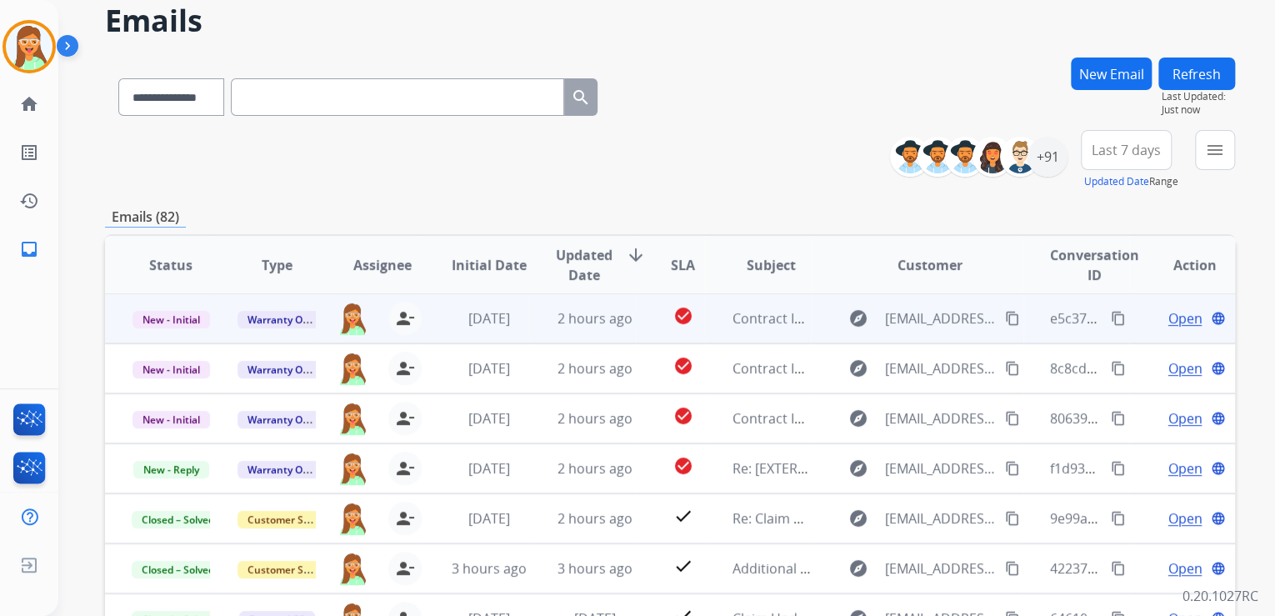
scroll to position [133, 0]
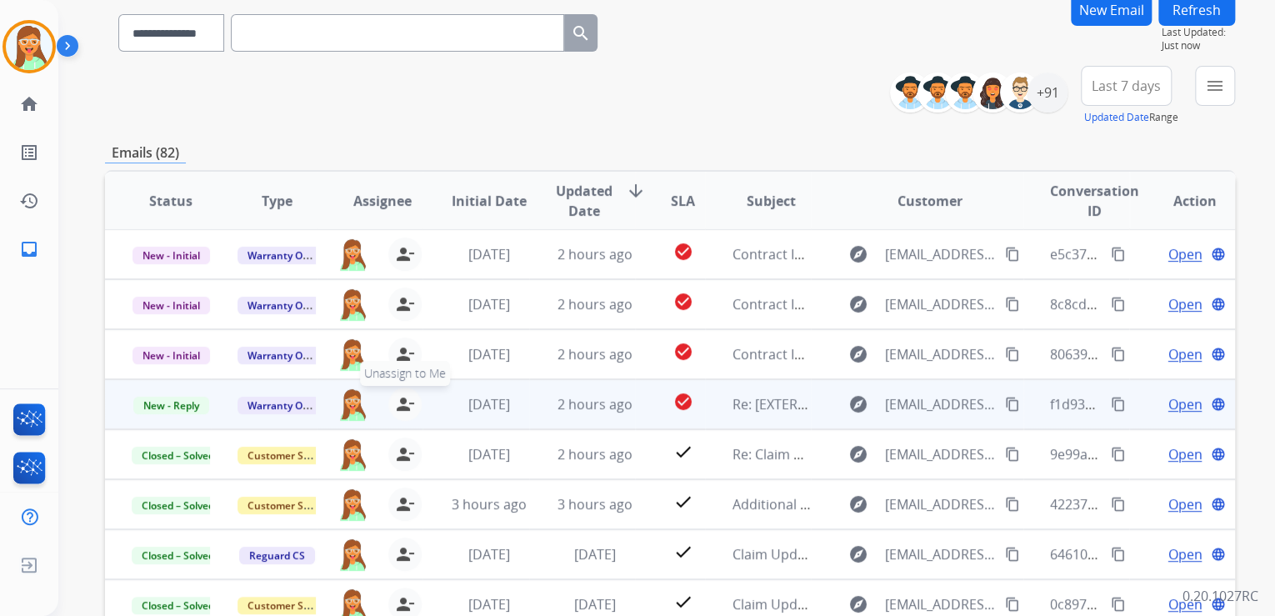
click at [396, 401] on mat-icon "person_remove" at bounding box center [405, 404] width 20 height 20
click at [396, 401] on mat-icon "person_add" at bounding box center [406, 404] width 20 height 20
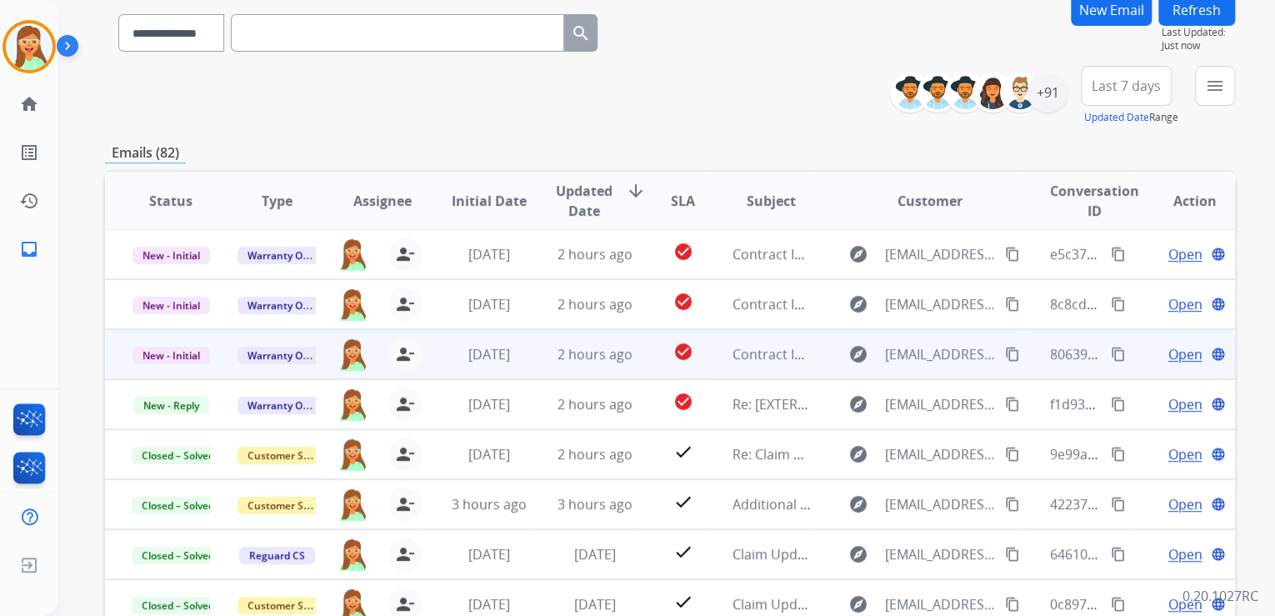
click at [1181, 354] on span "Open" at bounding box center [1185, 354] width 34 height 20
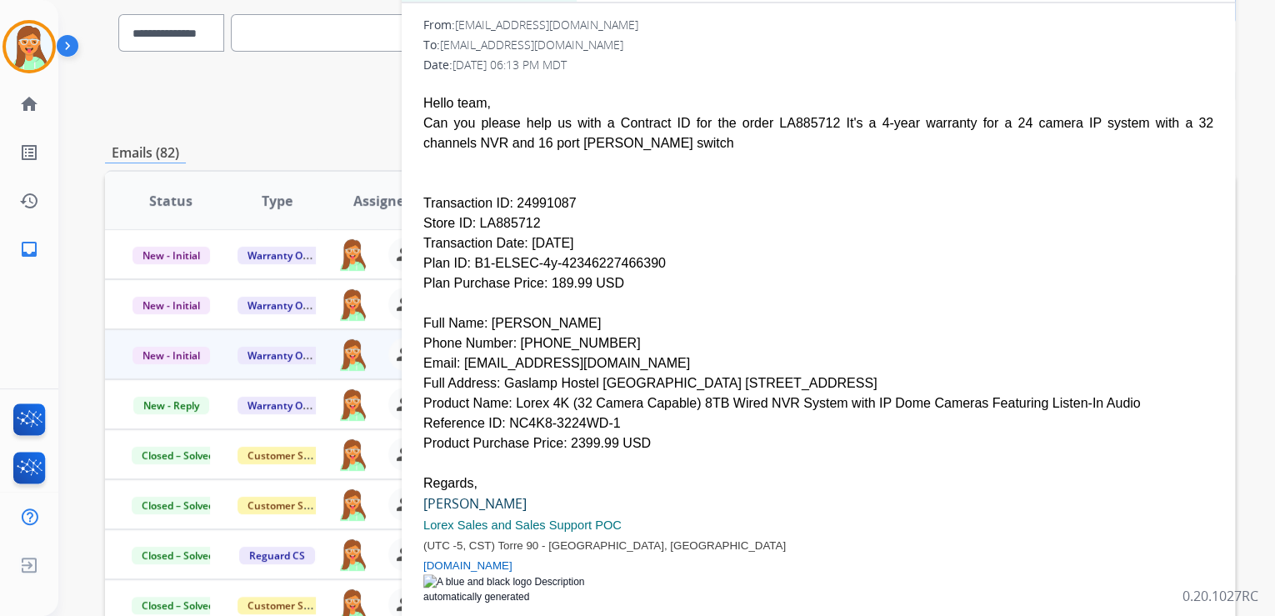
scroll to position [365, 0]
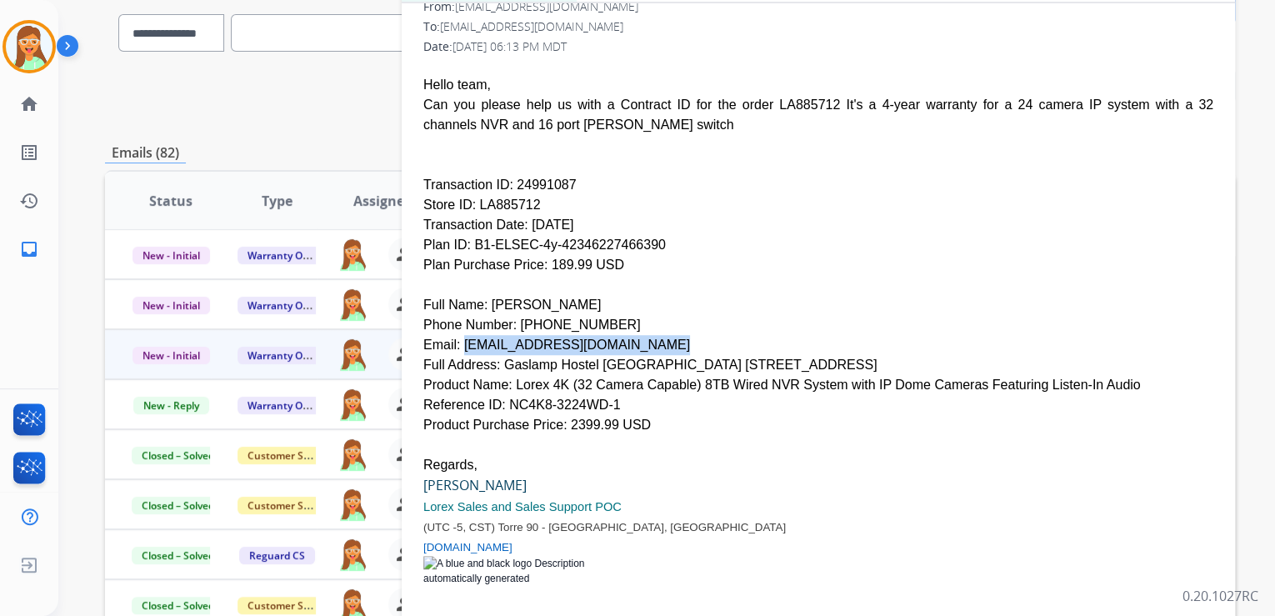
drag, startPoint x: 630, startPoint y: 303, endPoint x: 457, endPoint y: 303, distance: 173.4
click at [457, 335] on div "Email: [EMAIL_ADDRESS][DOMAIN_NAME]" at bounding box center [818, 345] width 790 height 20
drag, startPoint x: 582, startPoint y: 282, endPoint x: 553, endPoint y: 286, distance: 29.5
click at [553, 315] on div "Phone Number: [PHONE_NUMBER]" at bounding box center [818, 325] width 790 height 20
drag, startPoint x: 553, startPoint y: 286, endPoint x: 633, endPoint y: 286, distance: 80.8
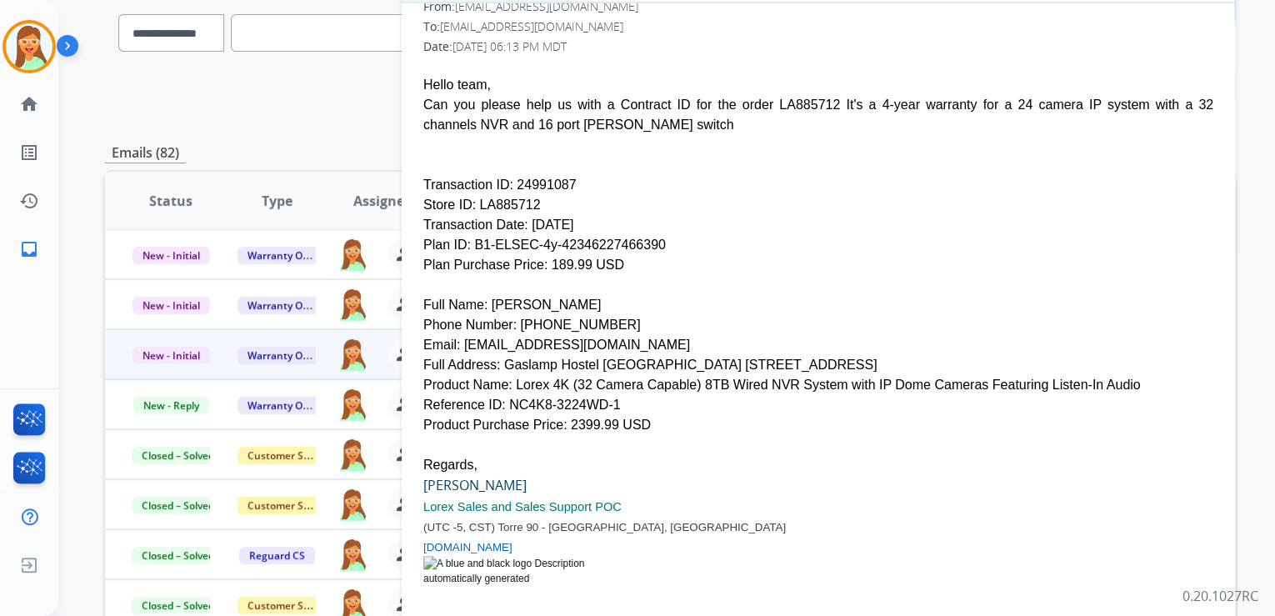
click at [633, 315] on div "Phone Number: [PHONE_NUMBER]" at bounding box center [818, 325] width 790 height 20
drag, startPoint x: 597, startPoint y: 286, endPoint x: 511, endPoint y: 288, distance: 85.9
click at [511, 315] on div "Phone Number: [PHONE_NUMBER]" at bounding box center [818, 325] width 790 height 20
drag, startPoint x: 508, startPoint y: 342, endPoint x: 1060, endPoint y: 347, distance: 552.6
click at [1060, 375] on div "Product Name: Lorex 4K (32 Camera Capable) 8TB Wired NVR System with IP Dome Ca…" at bounding box center [818, 385] width 790 height 20
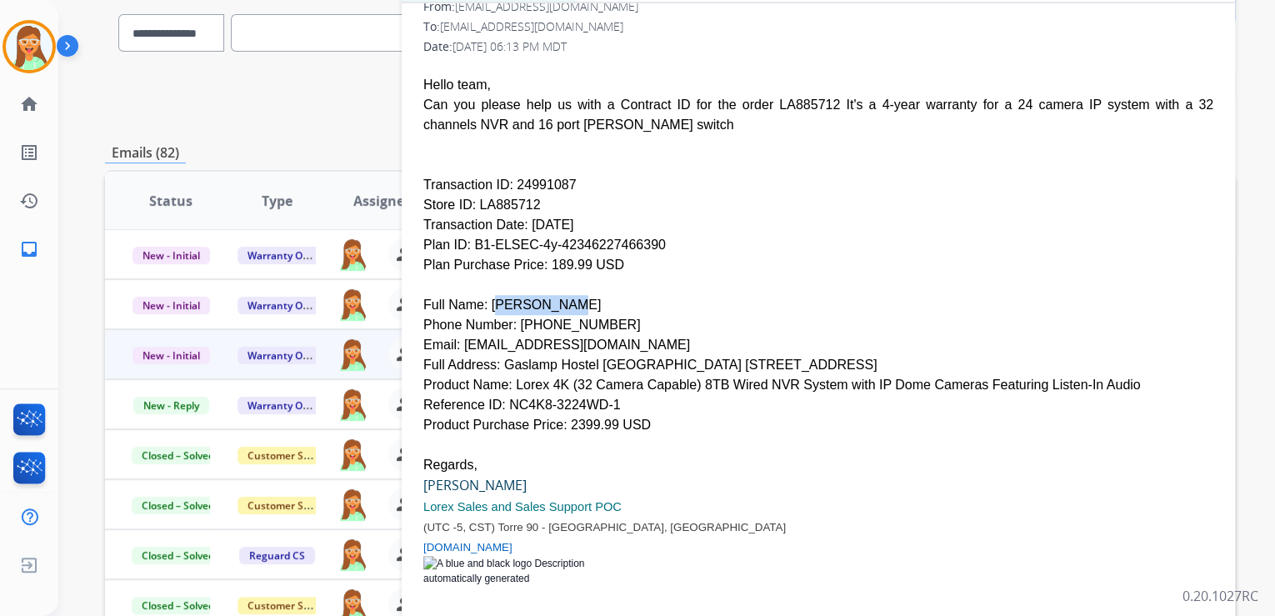
drag, startPoint x: 483, startPoint y: 263, endPoint x: 555, endPoint y: 263, distance: 71.7
click at [555, 295] on div "Full Name: [PERSON_NAME]" at bounding box center [818, 305] width 790 height 20
drag, startPoint x: 510, startPoint y: 283, endPoint x: 593, endPoint y: 288, distance: 82.7
click at [593, 315] on div "Phone Number: [PHONE_NUMBER]" at bounding box center [818, 325] width 790 height 20
drag, startPoint x: 628, startPoint y: 306, endPoint x: 459, endPoint y: 308, distance: 168.4
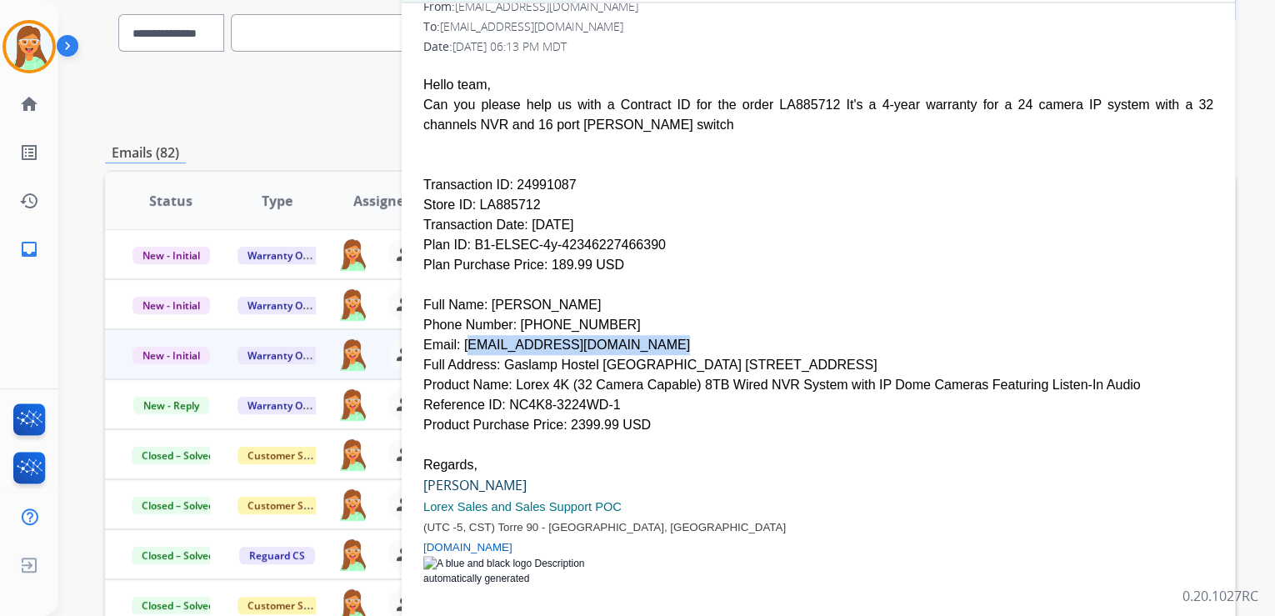
click at [459, 335] on div "Email: [EMAIL_ADDRESS][DOMAIN_NAME]" at bounding box center [818, 345] width 790 height 20
click at [757, 235] on div "Plan ID: B1-ELSEC-4y-42346227466390" at bounding box center [818, 245] width 790 height 20
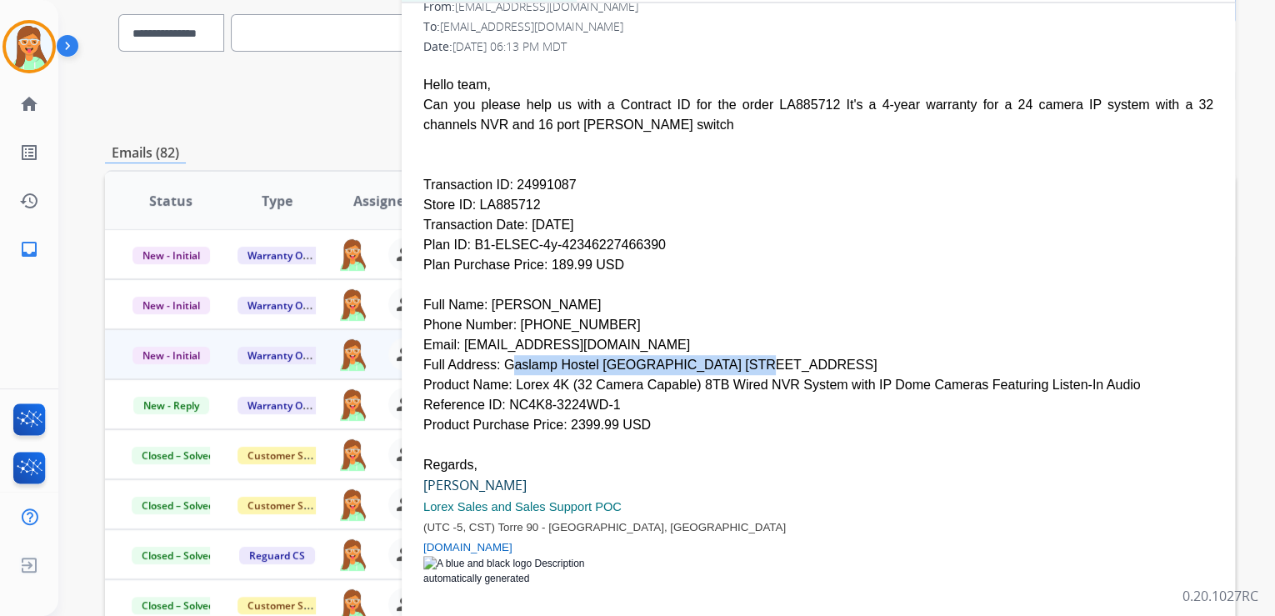
drag, startPoint x: 493, startPoint y: 327, endPoint x: 702, endPoint y: 328, distance: 208.4
click at [702, 355] on div "Full Address: Gaslamp Hostel [GEOGRAPHIC_DATA] [STREET_ADDRESS]" at bounding box center [818, 365] width 790 height 20
click at [853, 275] on div at bounding box center [818, 285] width 790 height 20
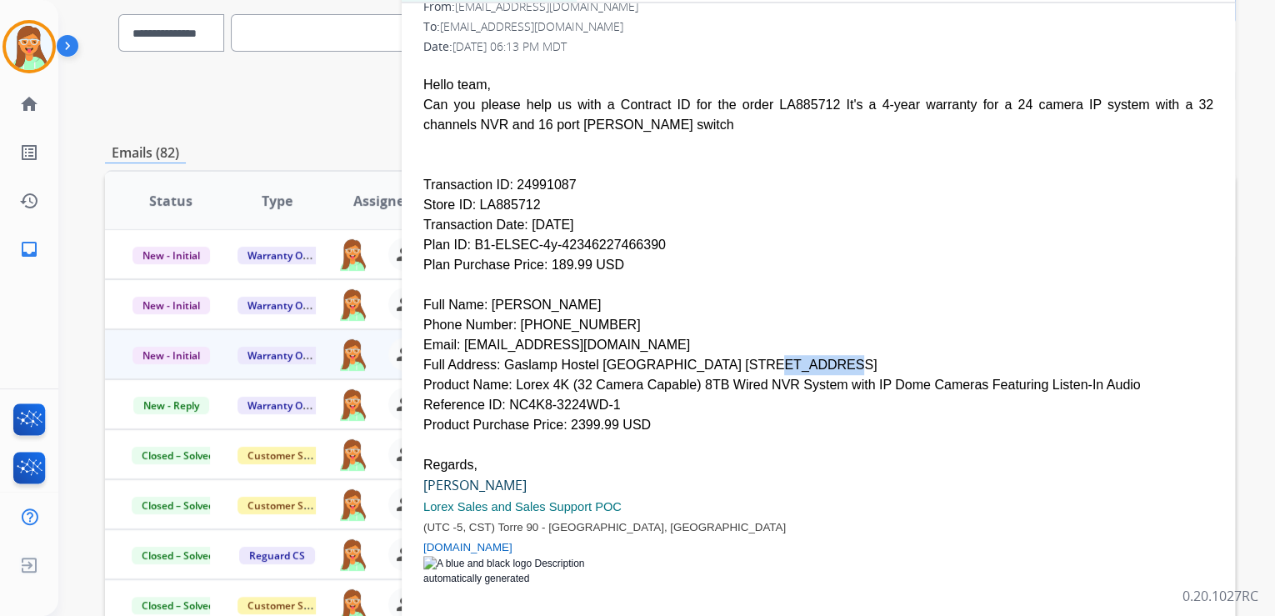
drag, startPoint x: 707, startPoint y: 323, endPoint x: 756, endPoint y: 327, distance: 49.3
click at [756, 355] on div "Full Address: Gaslamp Hostel [GEOGRAPHIC_DATA] [STREET_ADDRESS]" at bounding box center [818, 365] width 790 height 20
drag, startPoint x: 503, startPoint y: 147, endPoint x: 558, endPoint y: 151, distance: 55.2
click at [558, 175] on div "Transaction ID: 24991087" at bounding box center [818, 185] width 790 height 20
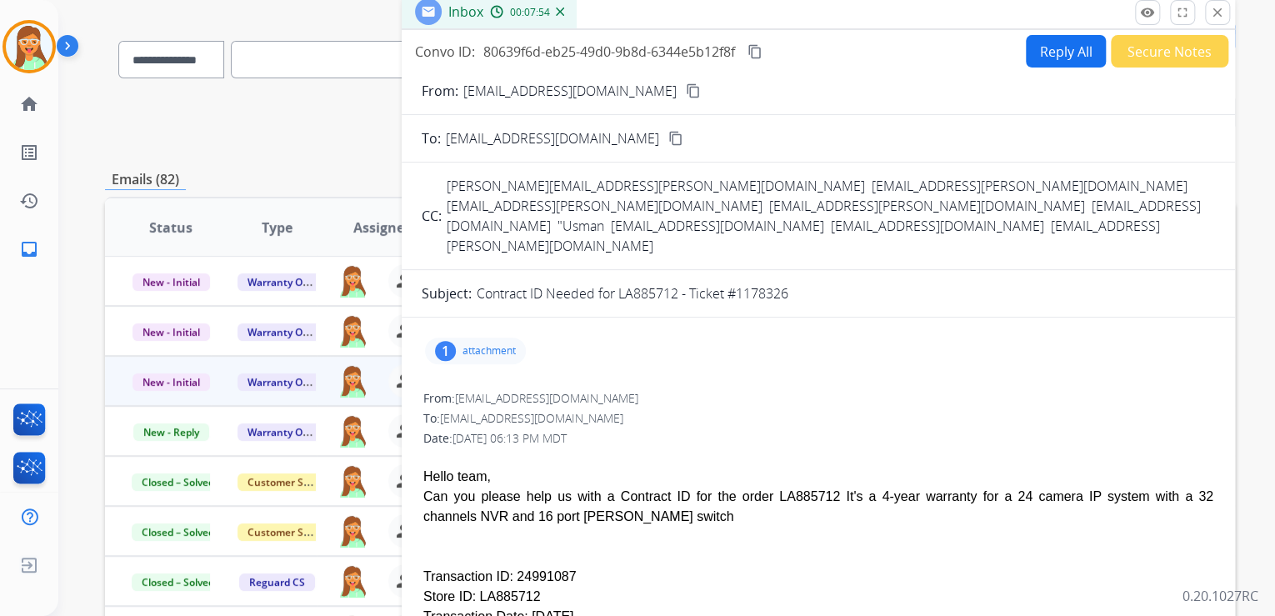
scroll to position [0, 0]
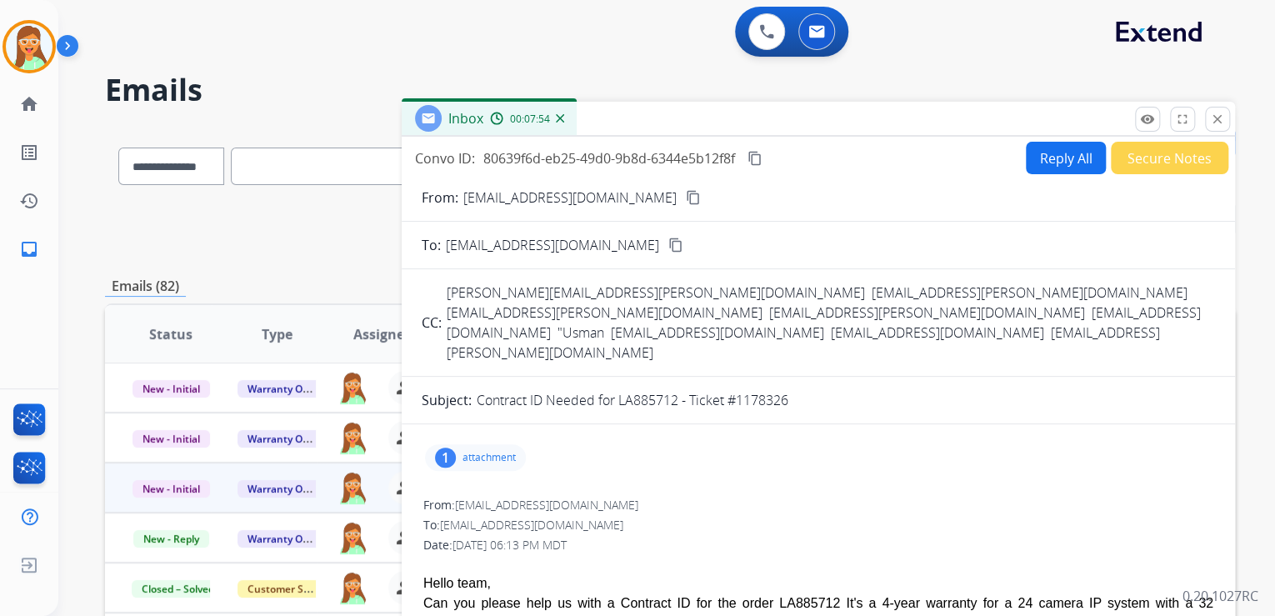
click at [1047, 162] on button "Reply All" at bounding box center [1066, 158] width 80 height 33
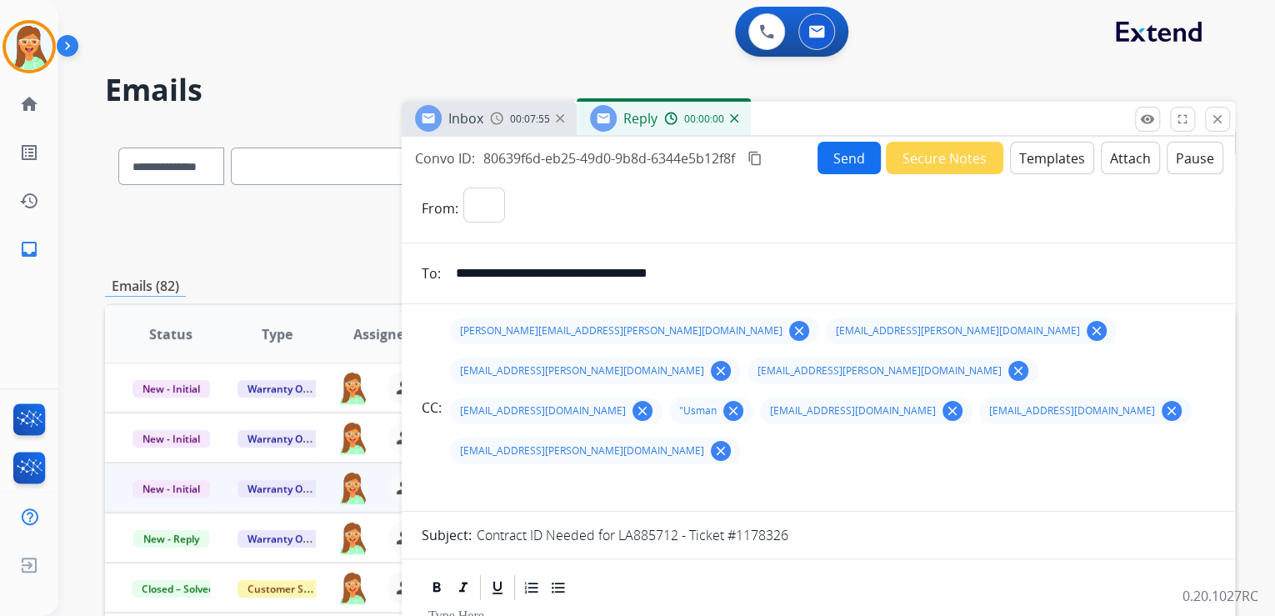
click at [1050, 161] on button "Templates" at bounding box center [1052, 158] width 84 height 33
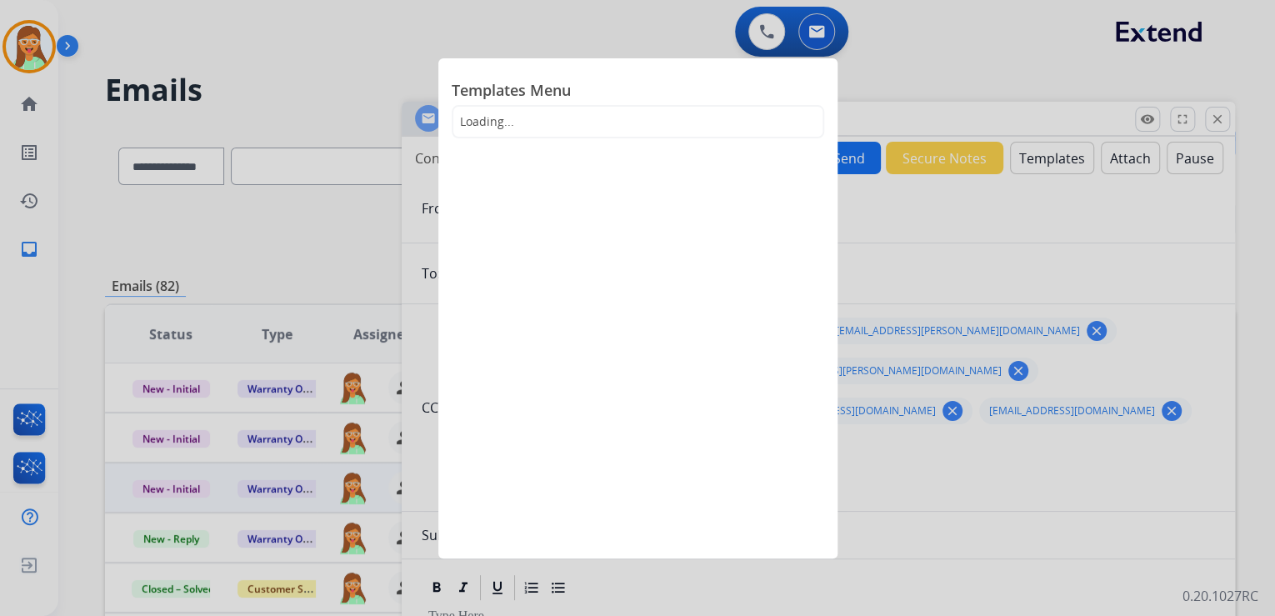
select select "**********"
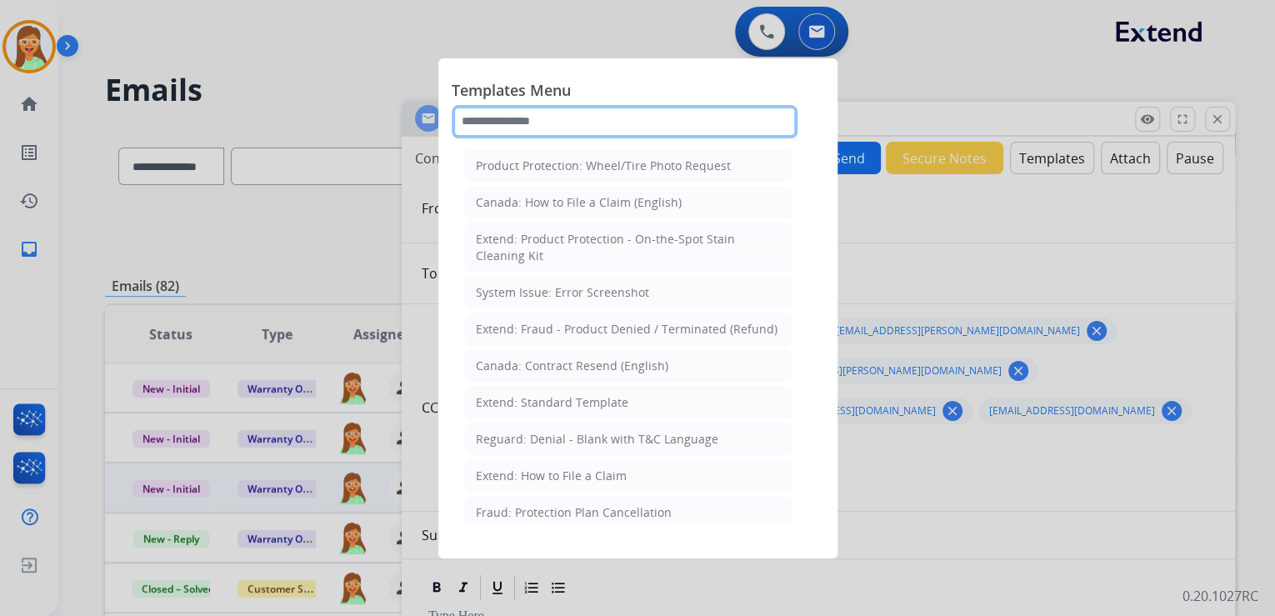
click at [528, 123] on input "text" at bounding box center [625, 121] width 346 height 33
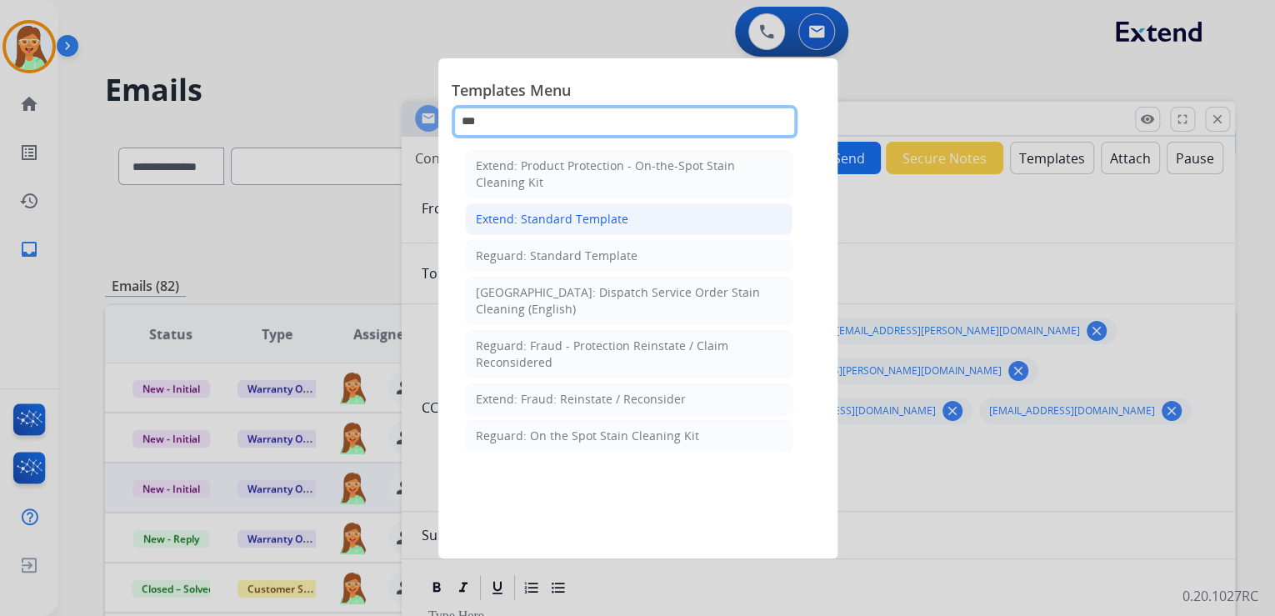
type input "***"
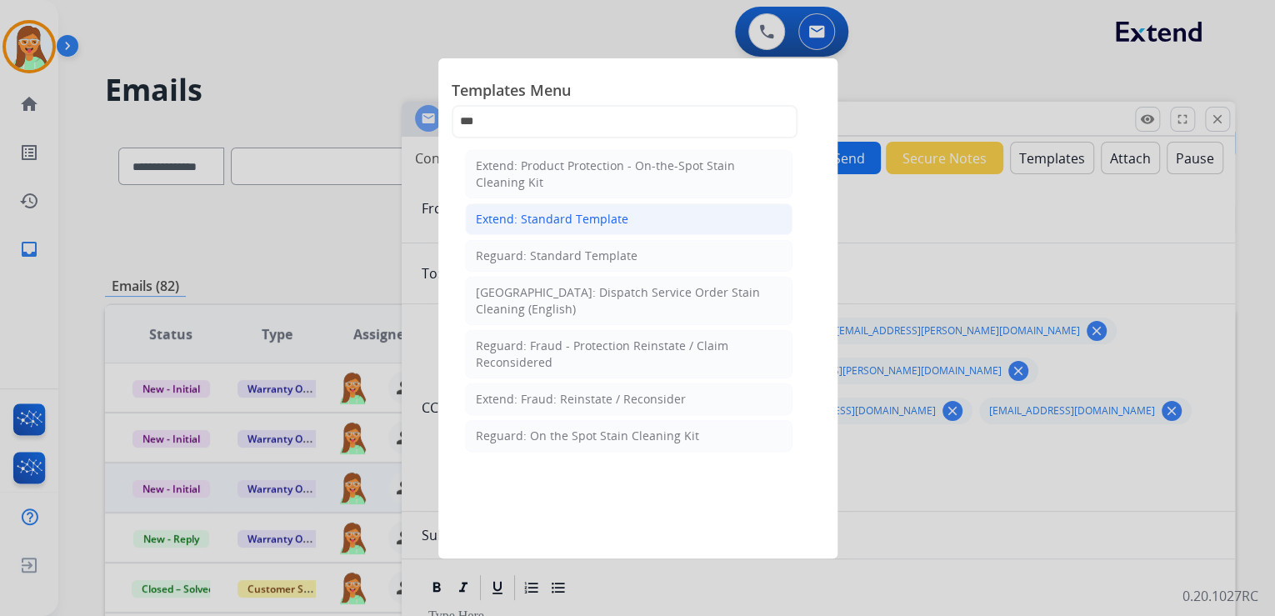
click at [568, 218] on div "Extend: Standard Template" at bounding box center [552, 219] width 153 height 17
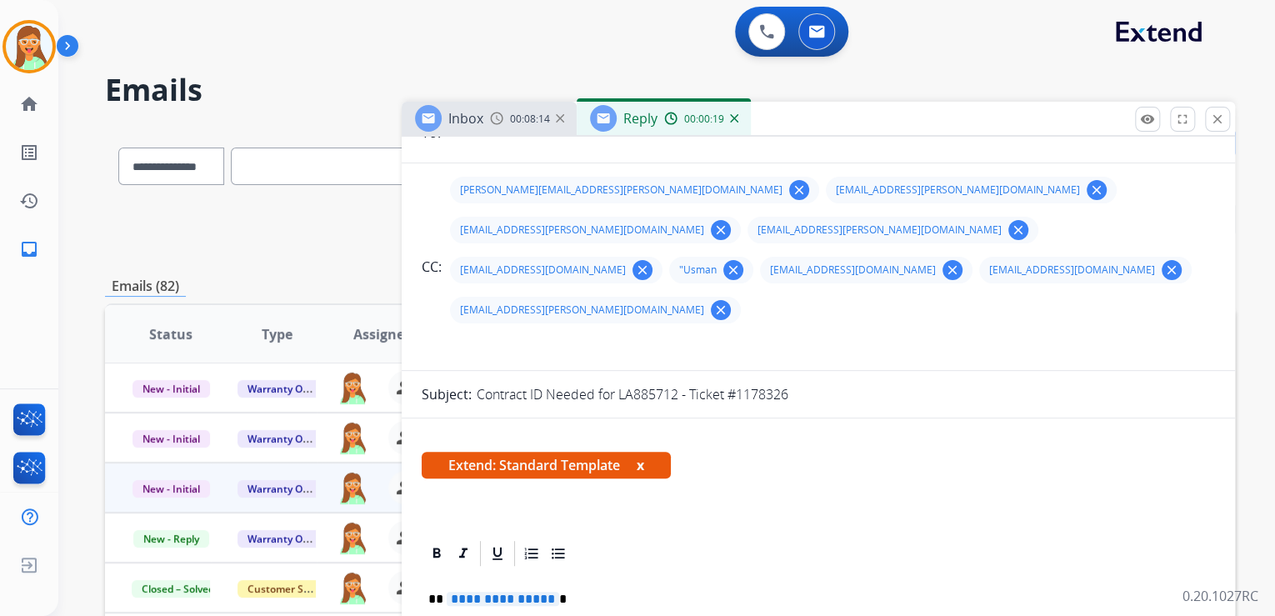
scroll to position [267, 0]
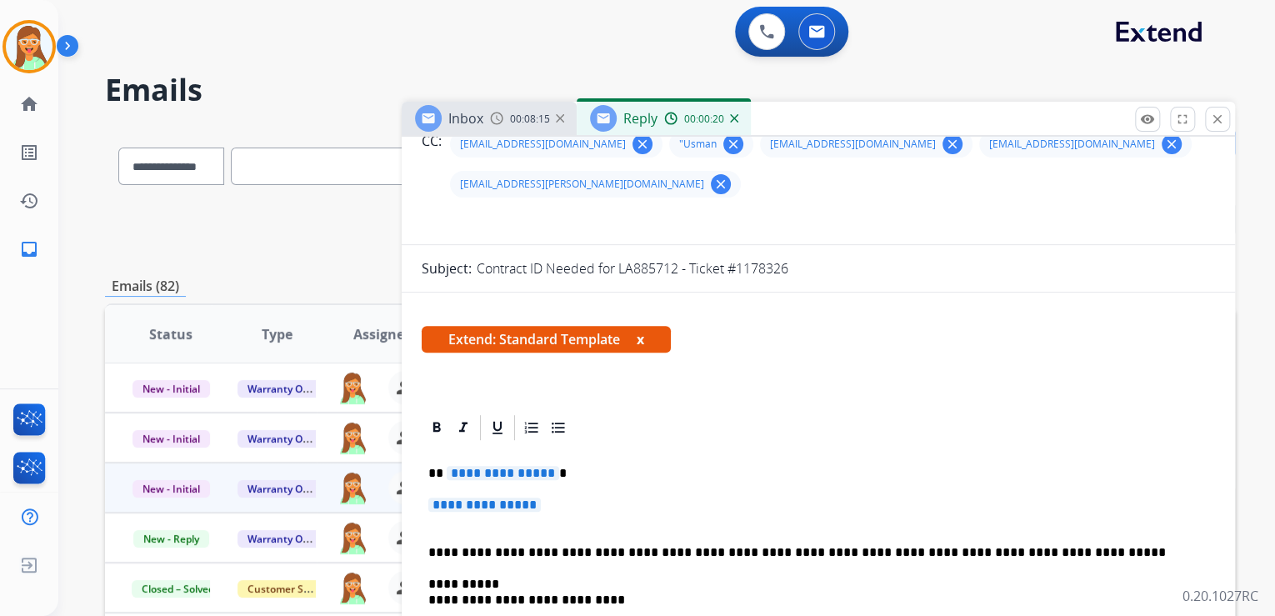
click at [483, 466] on span "**********" at bounding box center [503, 473] width 113 height 14
click at [520, 498] on span "**********" at bounding box center [484, 505] width 113 height 14
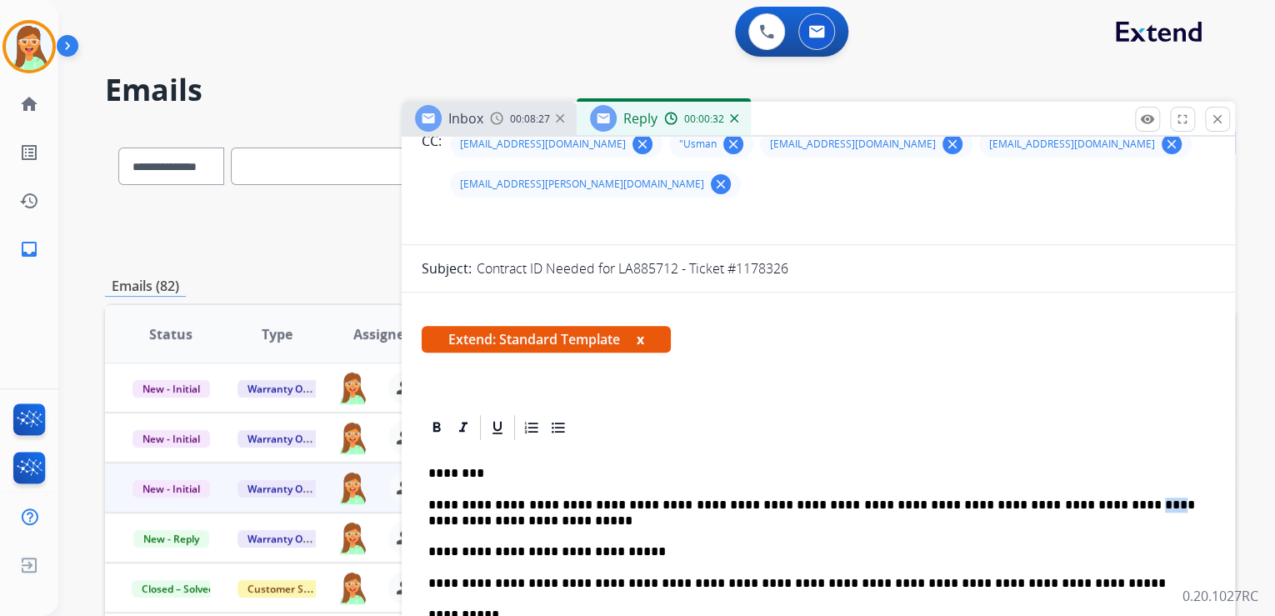
drag, startPoint x: 1063, startPoint y: 468, endPoint x: 1043, endPoint y: 466, distance: 21.0
click at [1043, 498] on p "**********" at bounding box center [811, 529] width 767 height 62
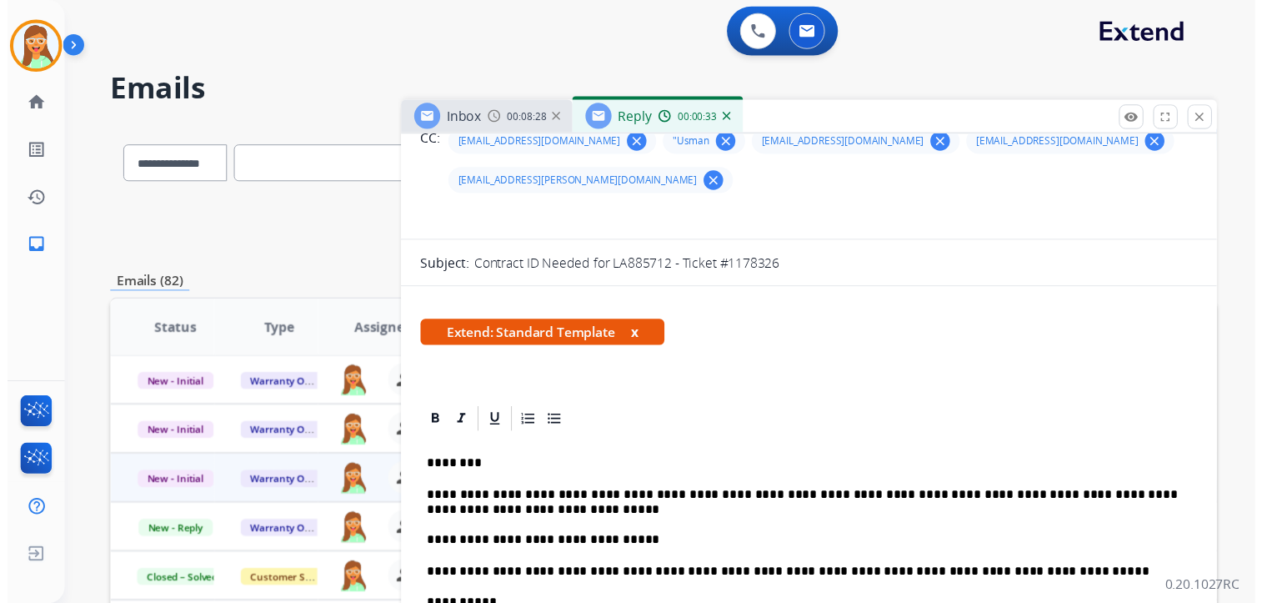
scroll to position [0, 0]
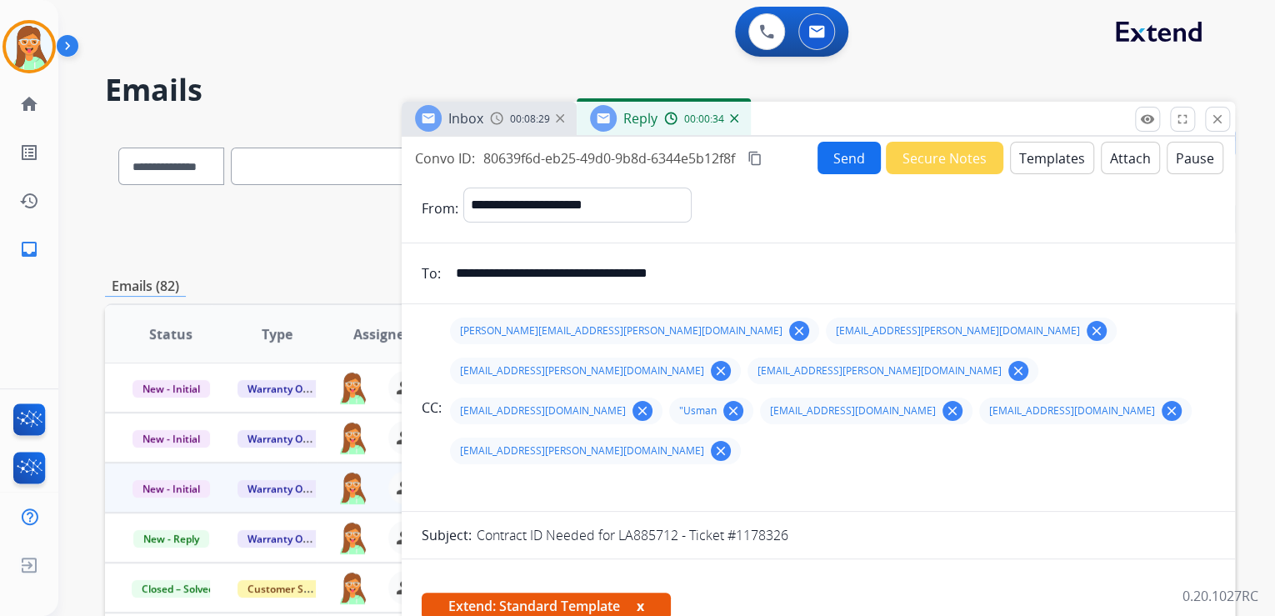
click at [1119, 156] on button "Attach" at bounding box center [1130, 158] width 59 height 33
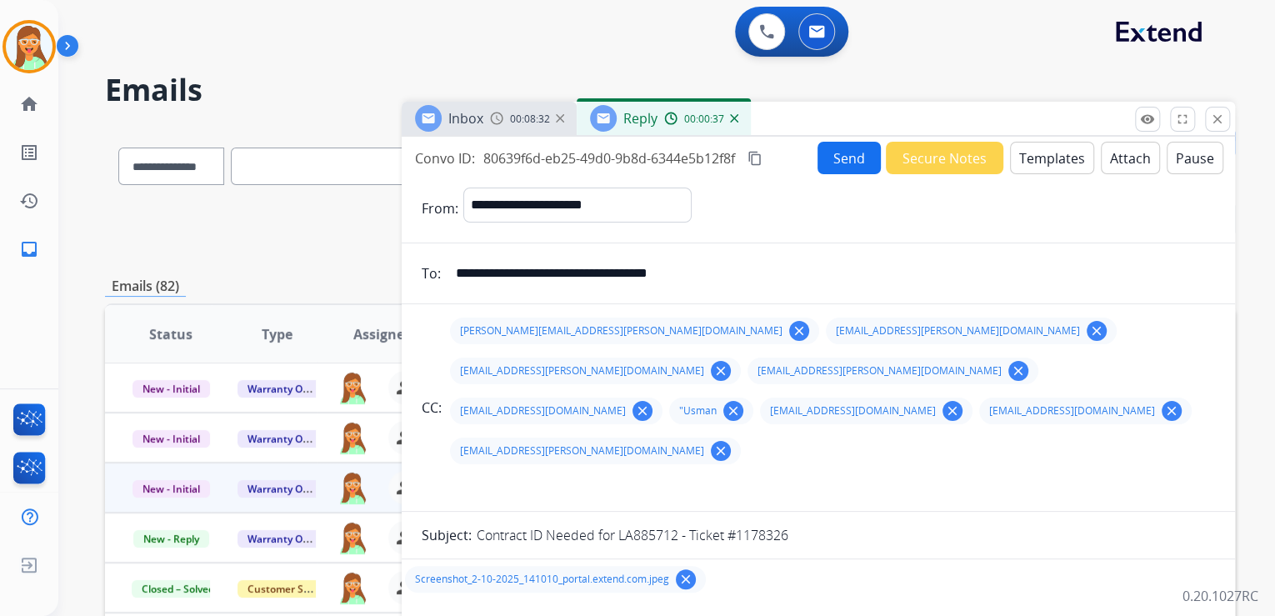
click at [838, 167] on button "Send" at bounding box center [849, 158] width 63 height 33
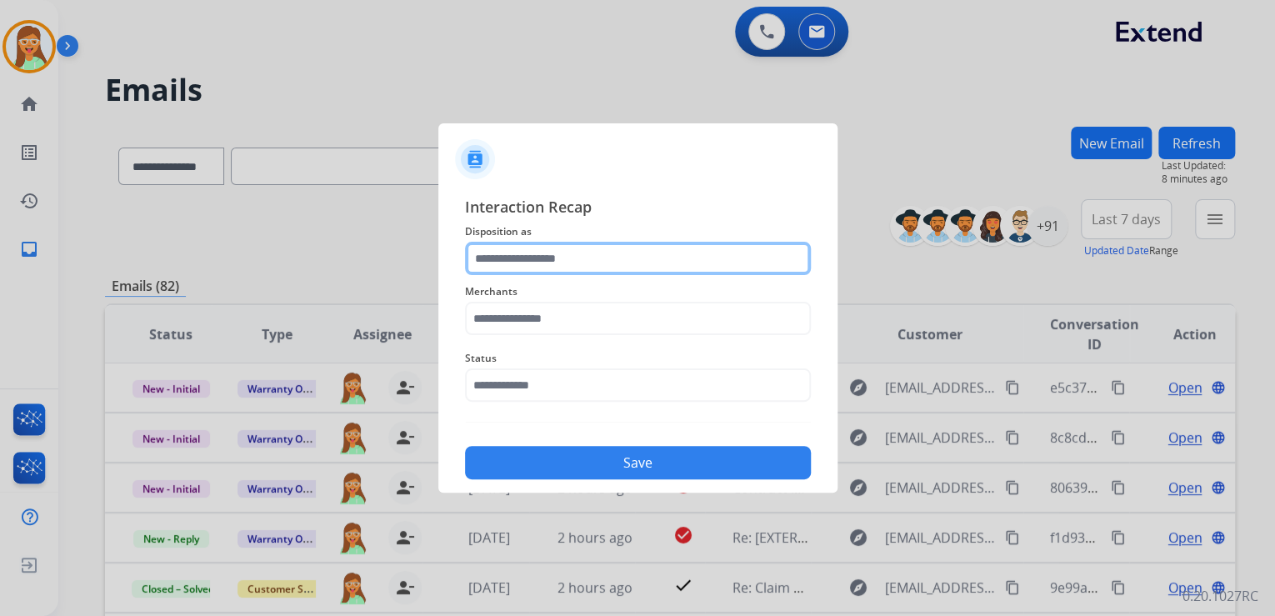
click at [544, 249] on input "text" at bounding box center [638, 258] width 346 height 33
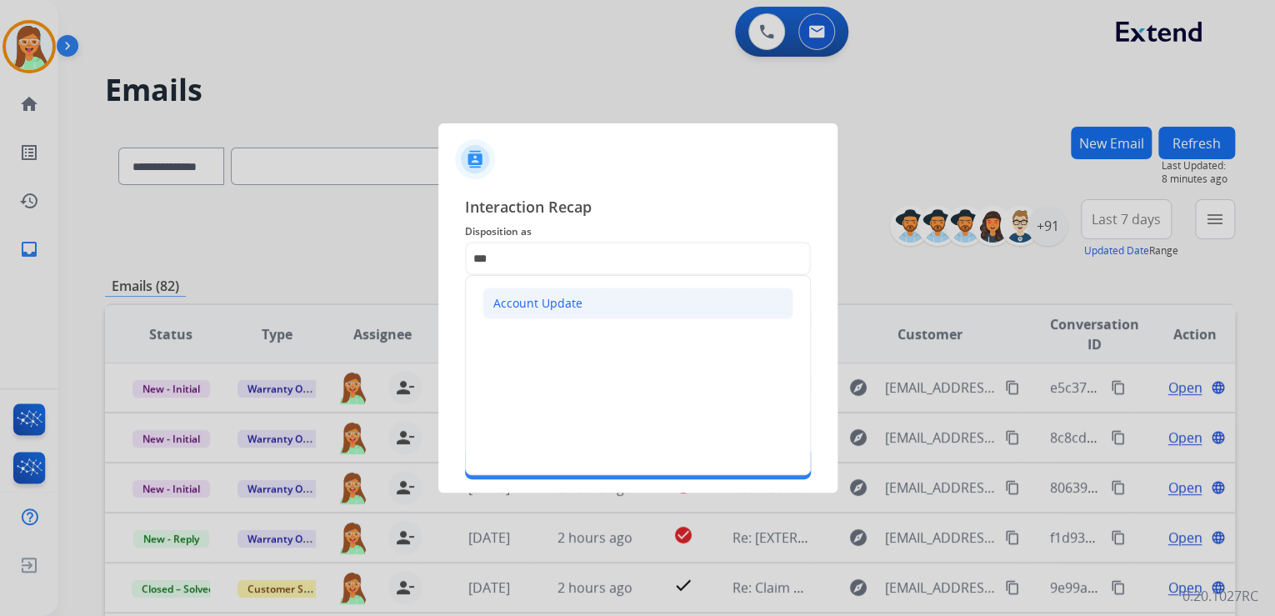
click at [563, 303] on div "Account Update" at bounding box center [537, 303] width 89 height 17
type input "**********"
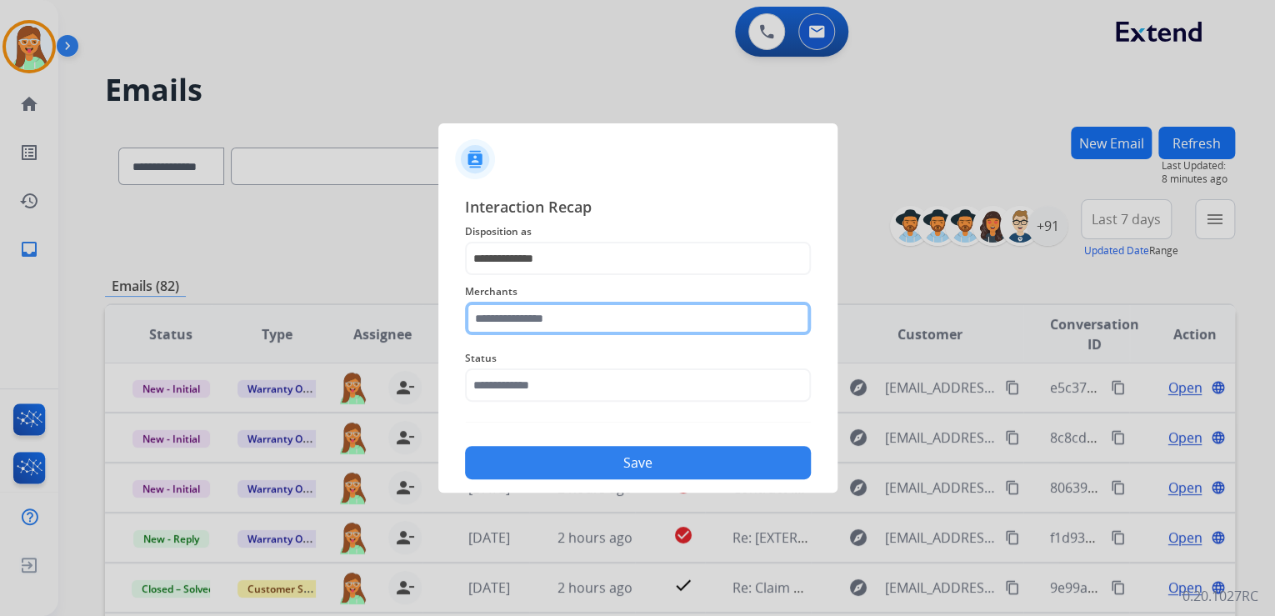
click at [563, 303] on input "text" at bounding box center [638, 318] width 346 height 33
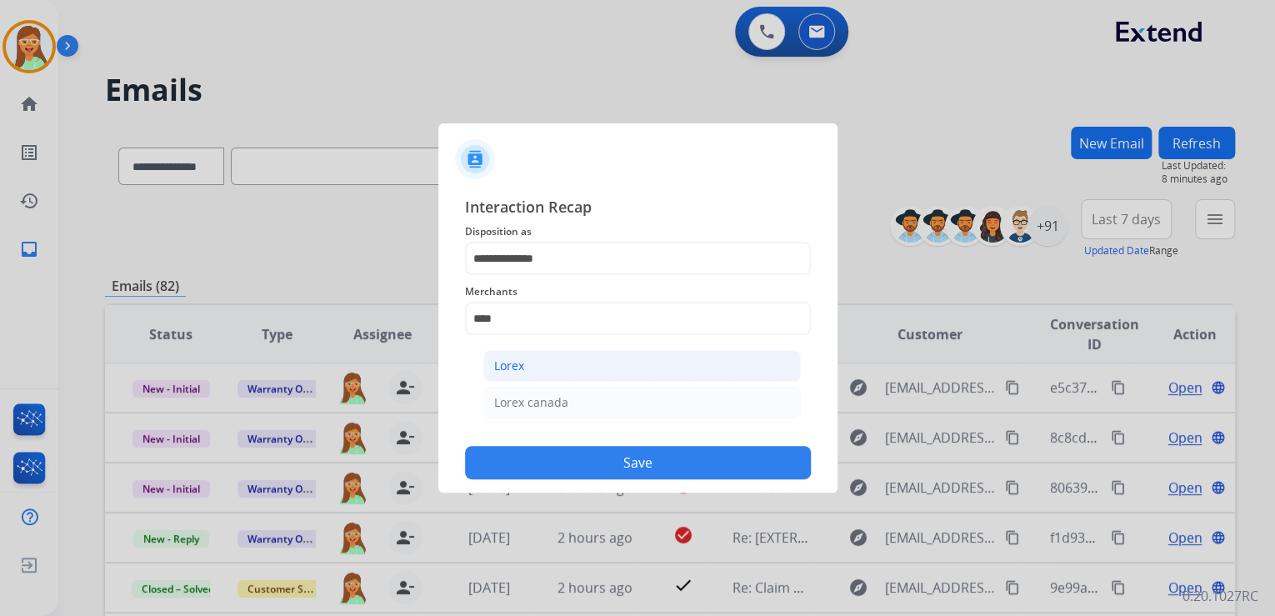
click at [658, 359] on li "Lorex" at bounding box center [642, 366] width 318 height 32
type input "*****"
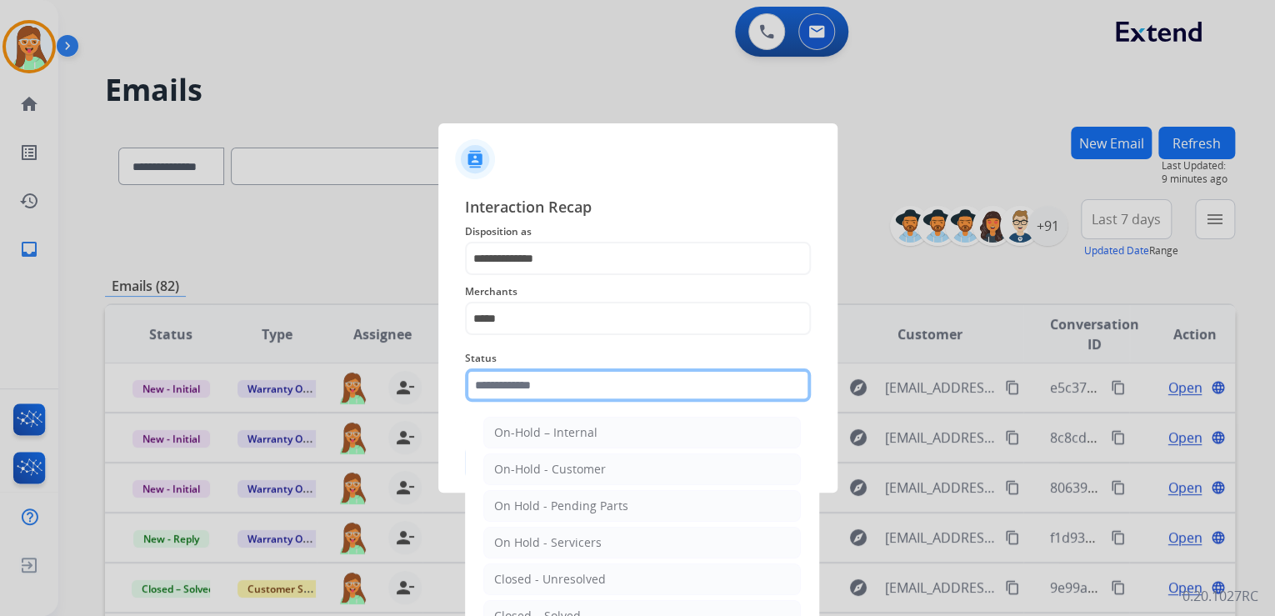
click at [623, 399] on div "Status On-Hold – Internal On-Hold - Customer On Hold - Pending Parts On Hold - …" at bounding box center [638, 375] width 346 height 67
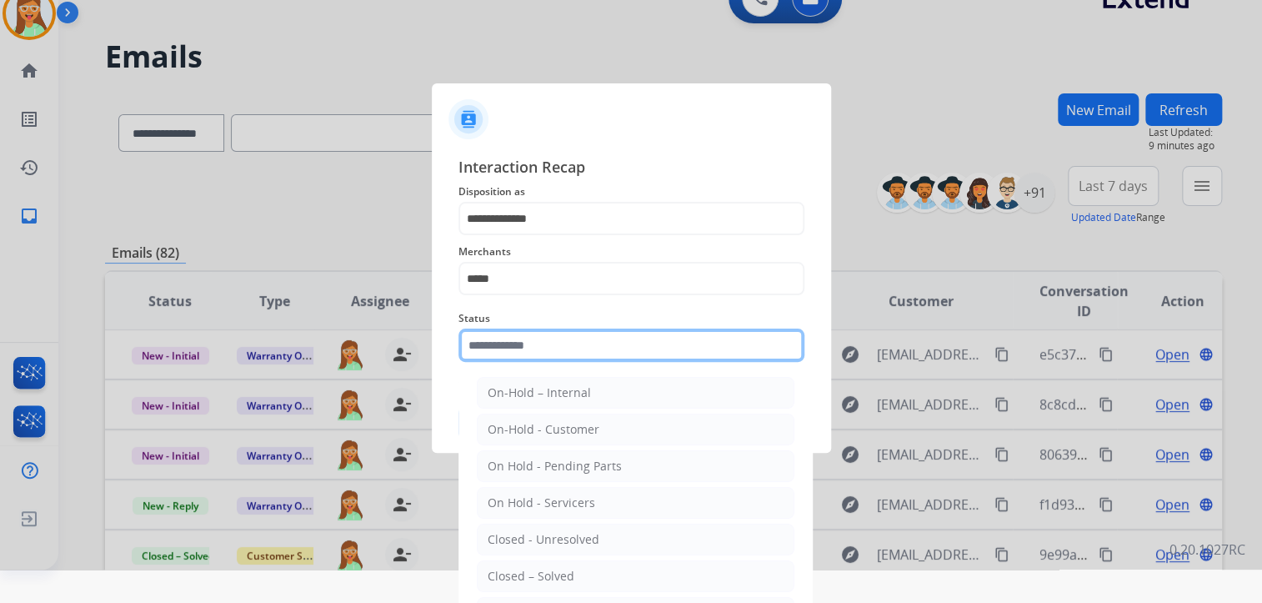
scroll to position [49, 0]
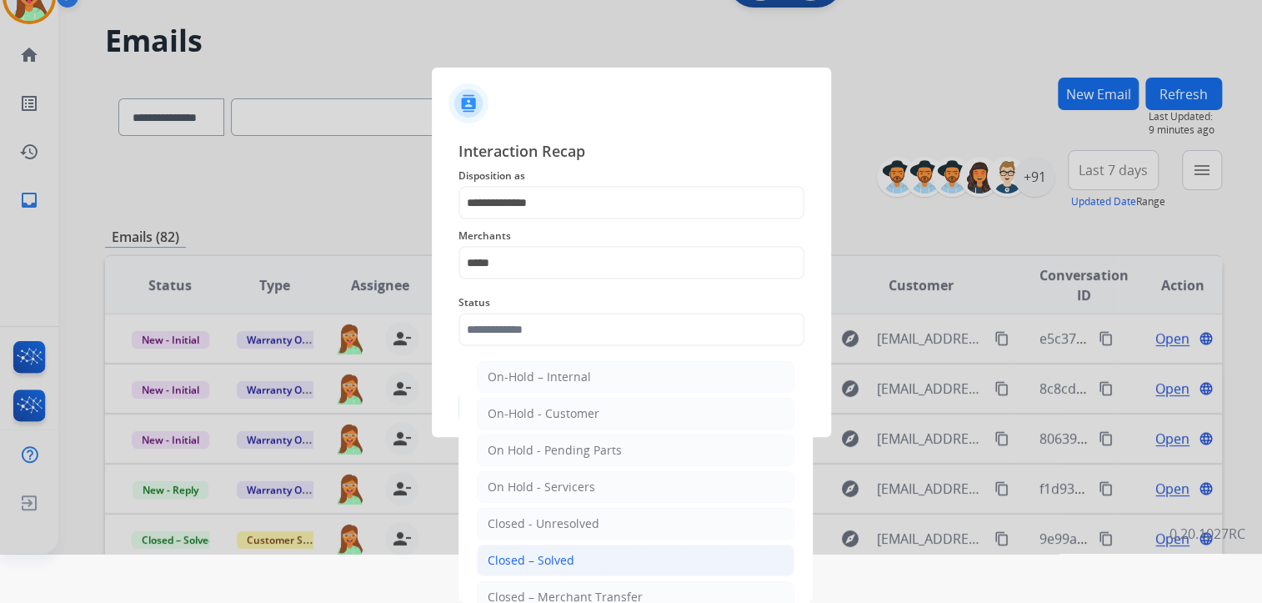
click at [540, 553] on div "Closed – Solved" at bounding box center [531, 560] width 87 height 17
type input "**********"
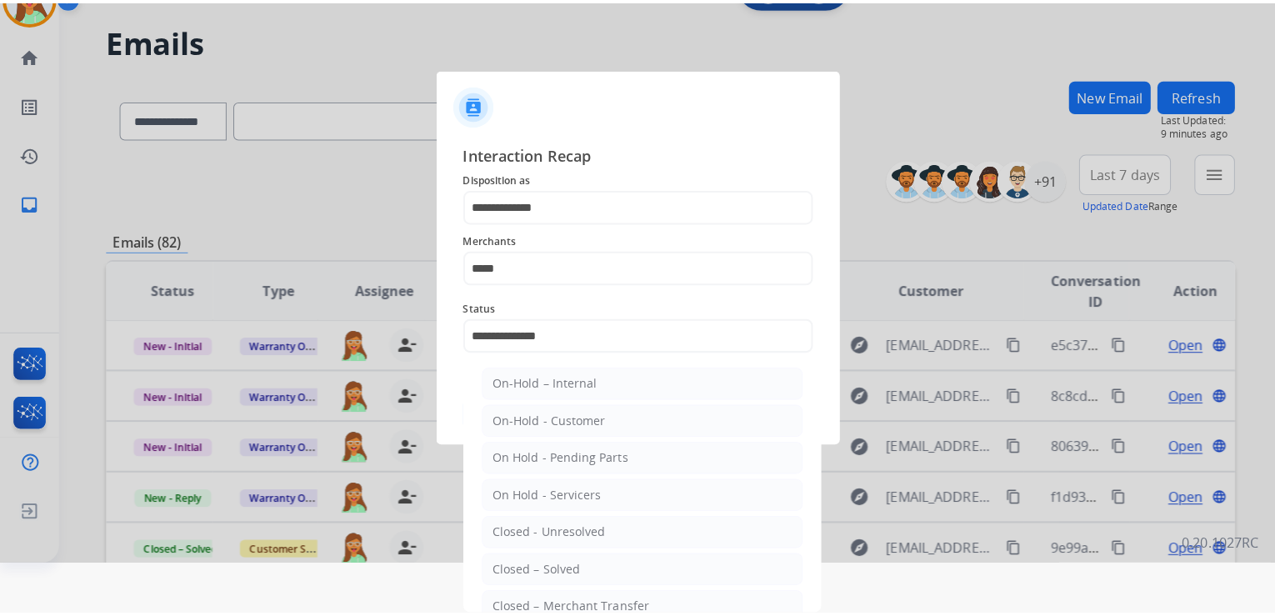
scroll to position [0, 0]
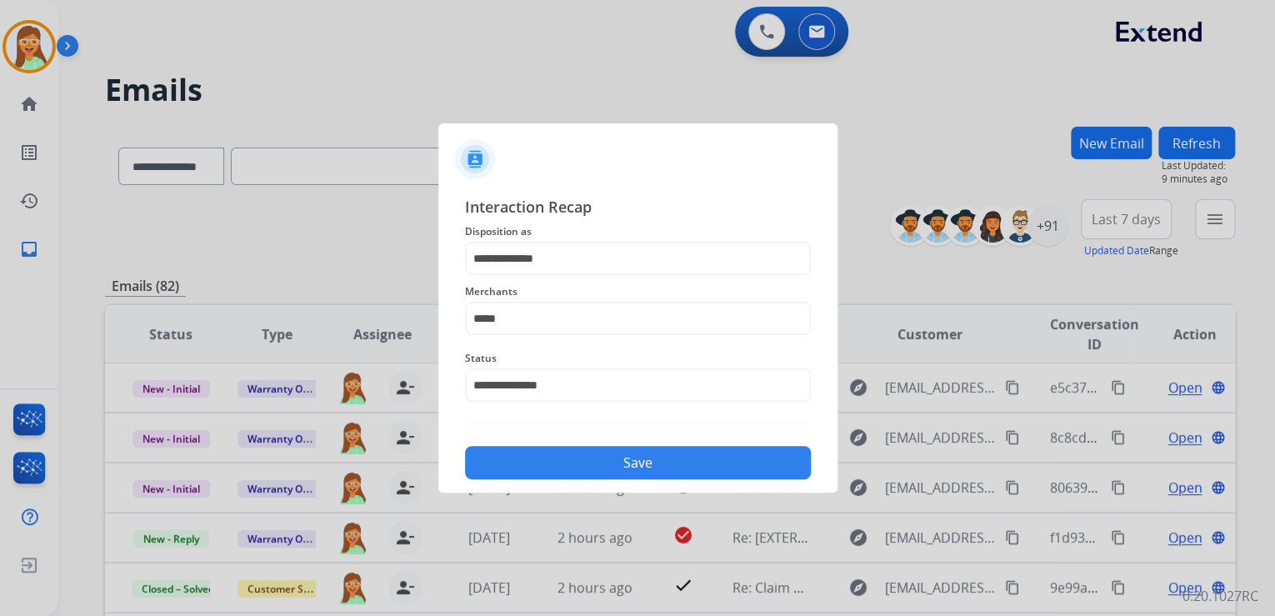
click at [638, 463] on button "Save" at bounding box center [638, 462] width 346 height 33
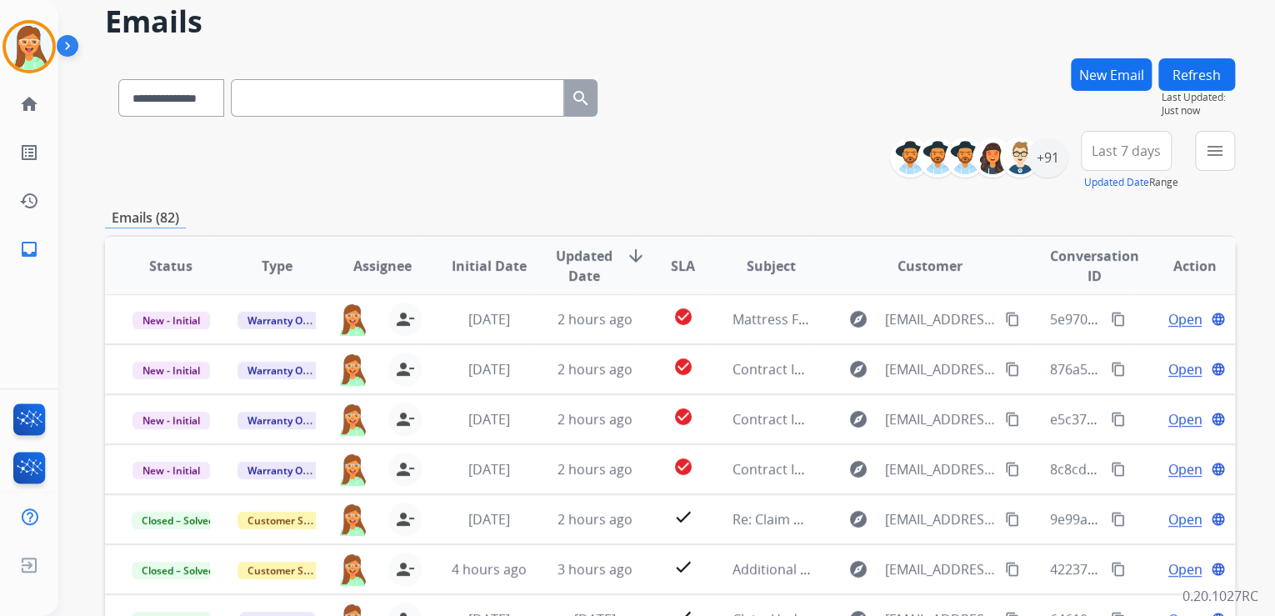
scroll to position [133, 0]
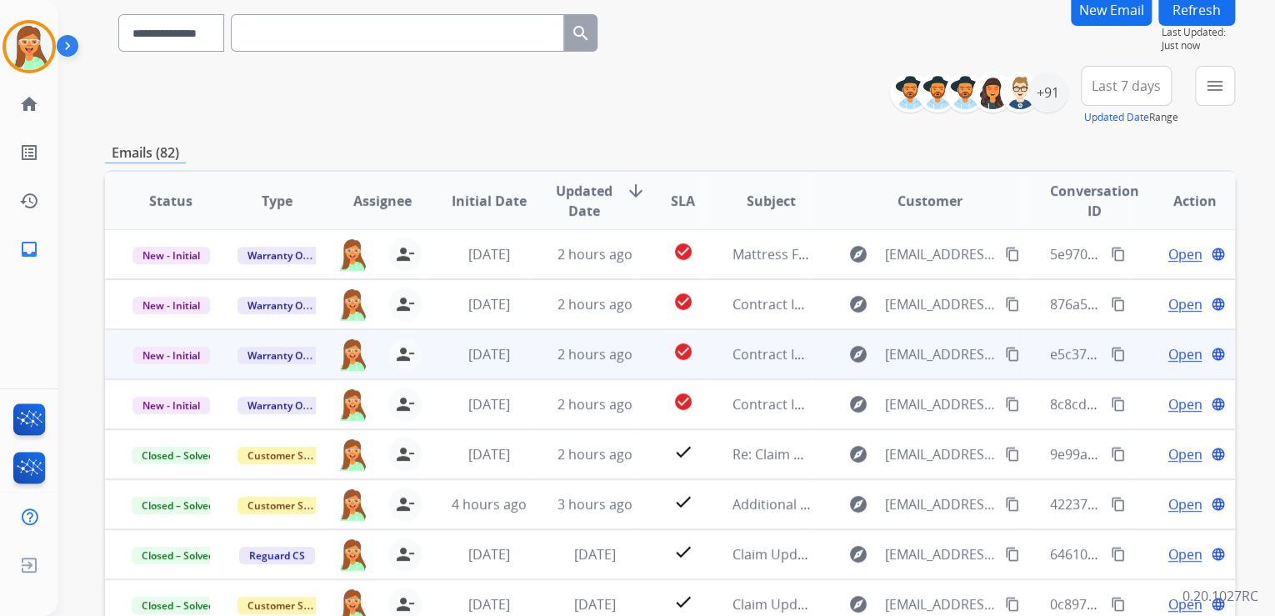
click at [1177, 353] on span "Open" at bounding box center [1185, 354] width 34 height 20
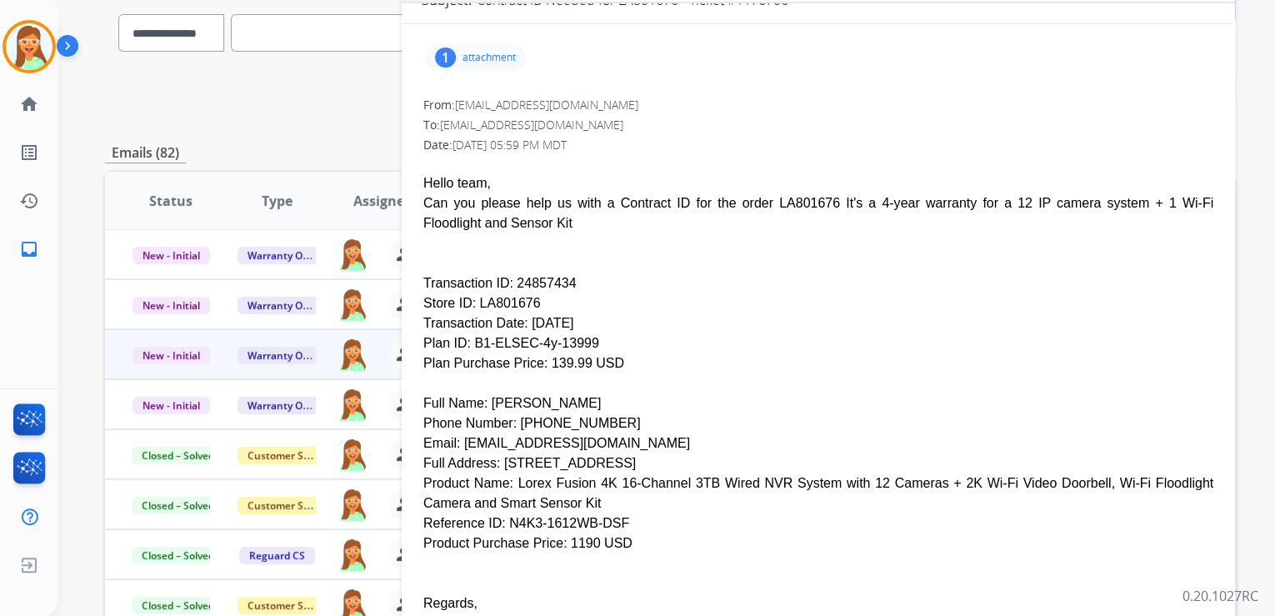
scroll to position [333, 0]
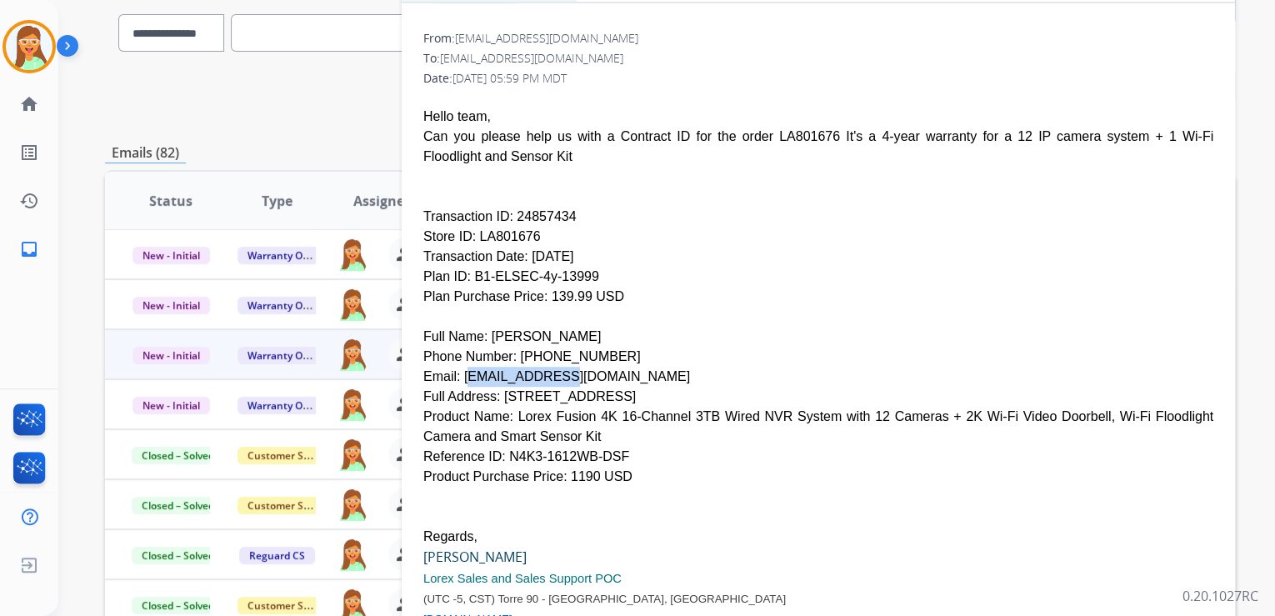
drag, startPoint x: 547, startPoint y: 337, endPoint x: 459, endPoint y: 338, distance: 87.5
click at [459, 367] on div "Email: [EMAIL_ADDRESS][DOMAIN_NAME]" at bounding box center [818, 377] width 790 height 20
drag, startPoint x: 508, startPoint y: 377, endPoint x: 517, endPoint y: 400, distance: 24.8
click at [517, 407] on div "Product Name: Lorex Fusion 4K 16-Channel 3TB Wired NVR System with 12 Cameras +…" at bounding box center [818, 427] width 790 height 40
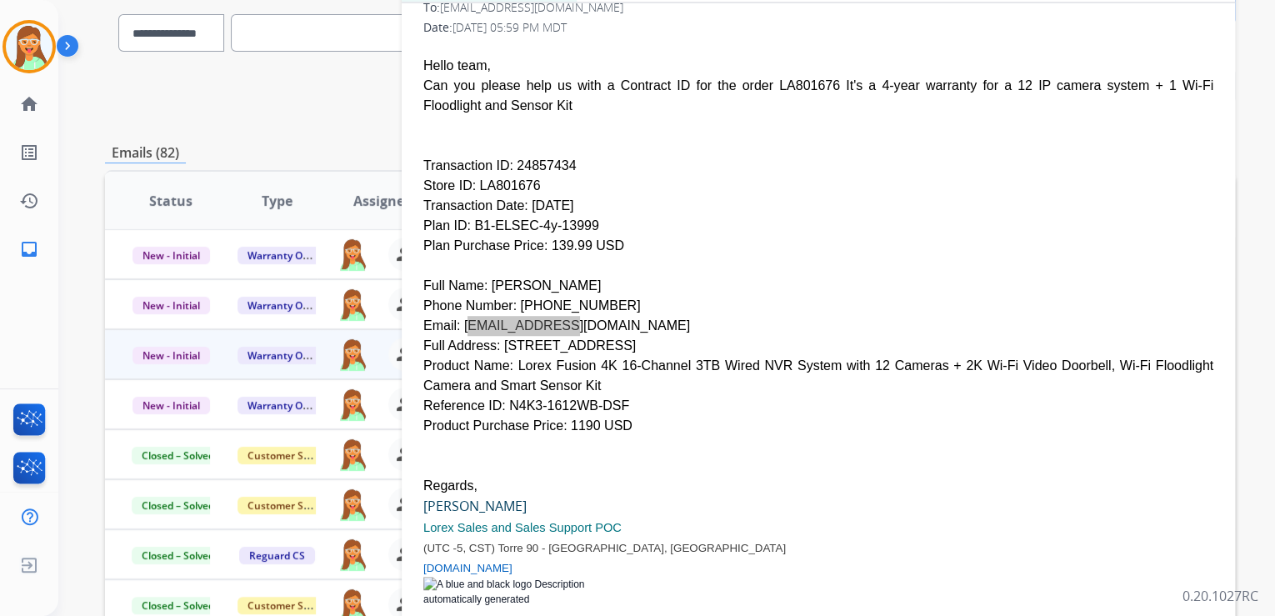
scroll to position [400, 0]
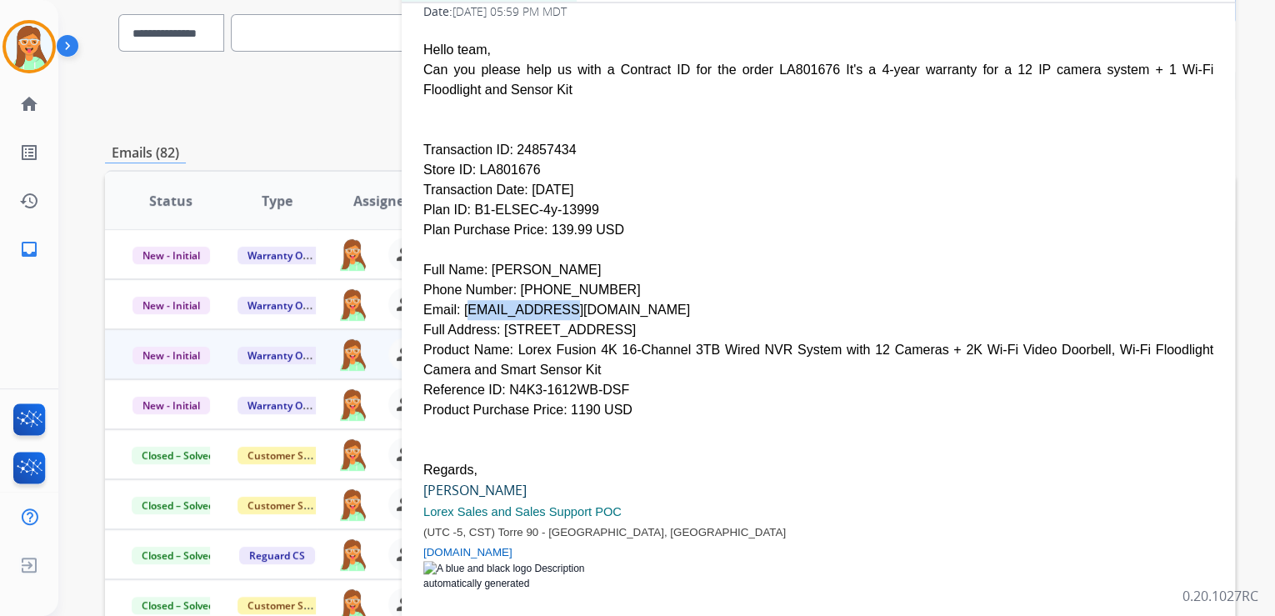
drag, startPoint x: 854, startPoint y: 188, endPoint x: 720, endPoint y: 192, distance: 134.2
click at [854, 220] on div "Plan Purchase Price: 139.99 USD" at bounding box center [818, 230] width 790 height 20
drag, startPoint x: 553, startPoint y: 229, endPoint x: 483, endPoint y: 231, distance: 70.0
click at [483, 260] on div "Full Name: [PERSON_NAME]" at bounding box center [818, 270] width 790 height 20
drag, startPoint x: 587, startPoint y: 248, endPoint x: 511, endPoint y: 252, distance: 75.9
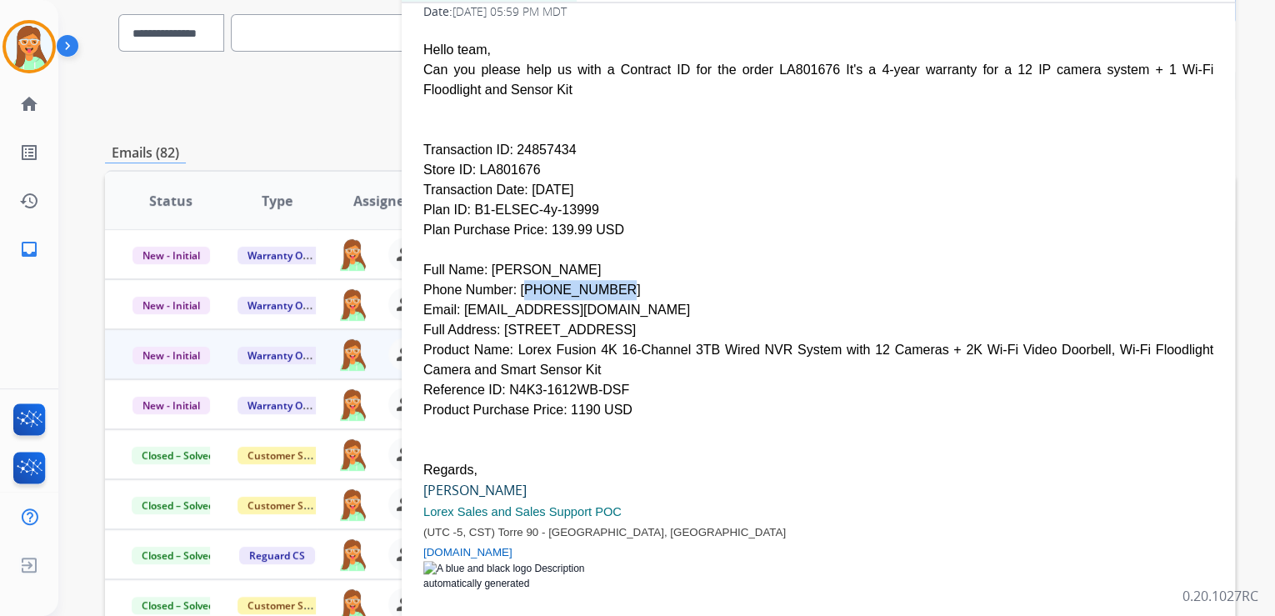
click at [511, 280] on div "Phone Number: [PHONE_NUMBER]" at bounding box center [818, 290] width 790 height 20
click at [768, 260] on div "Full Name: [PERSON_NAME]" at bounding box center [818, 270] width 790 height 20
drag, startPoint x: 457, startPoint y: 271, endPoint x: 543, endPoint y: 269, distance: 85.9
click at [543, 300] on div "Email: [EMAIL_ADDRESS][DOMAIN_NAME]" at bounding box center [818, 310] width 790 height 20
drag, startPoint x: 495, startPoint y: 290, endPoint x: 610, endPoint y: 294, distance: 115.1
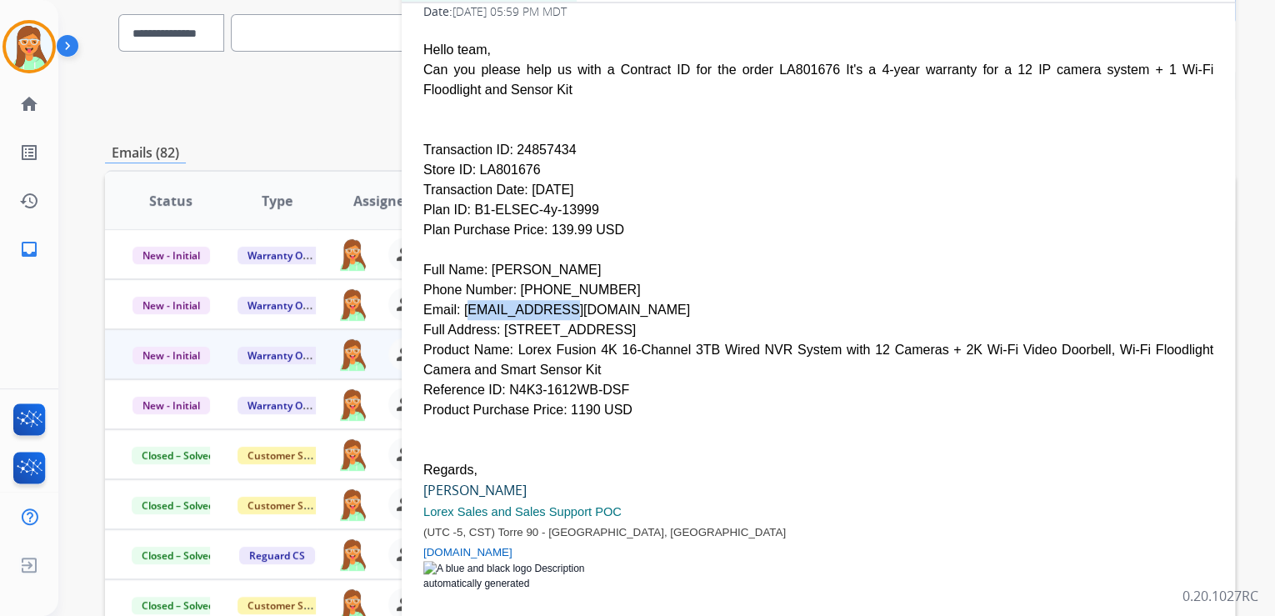
click at [610, 320] on div "Full Address: [STREET_ADDRESS]" at bounding box center [818, 330] width 790 height 20
drag, startPoint x: 616, startPoint y: 292, endPoint x: 676, endPoint y: 290, distance: 60.0
click at [676, 320] on div "Full Address: [STREET_ADDRESS]" at bounding box center [818, 330] width 790 height 20
drag, startPoint x: 681, startPoint y: 292, endPoint x: 698, endPoint y: 297, distance: 18.2
click at [698, 320] on div "Full Address: [STREET_ADDRESS]" at bounding box center [818, 330] width 790 height 20
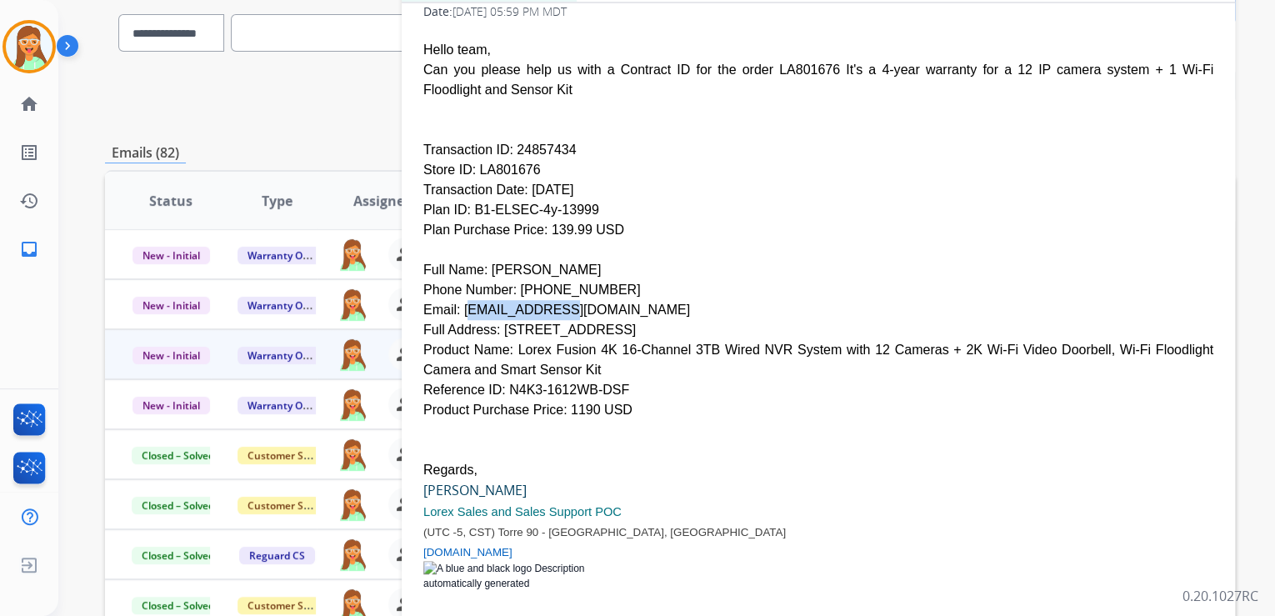
click at [811, 280] on div "Phone Number: [PHONE_NUMBER]" at bounding box center [818, 290] width 790 height 20
drag, startPoint x: 705, startPoint y: 289, endPoint x: 743, endPoint y: 293, distance: 37.7
click at [743, 320] on div "Full Address: [STREET_ADDRESS]" at bounding box center [818, 330] width 790 height 20
drag, startPoint x: 532, startPoint y: 171, endPoint x: 469, endPoint y: 173, distance: 62.6
click at [469, 200] on div "Plan ID: B1-ELSEC-4y-13999" at bounding box center [818, 210] width 790 height 20
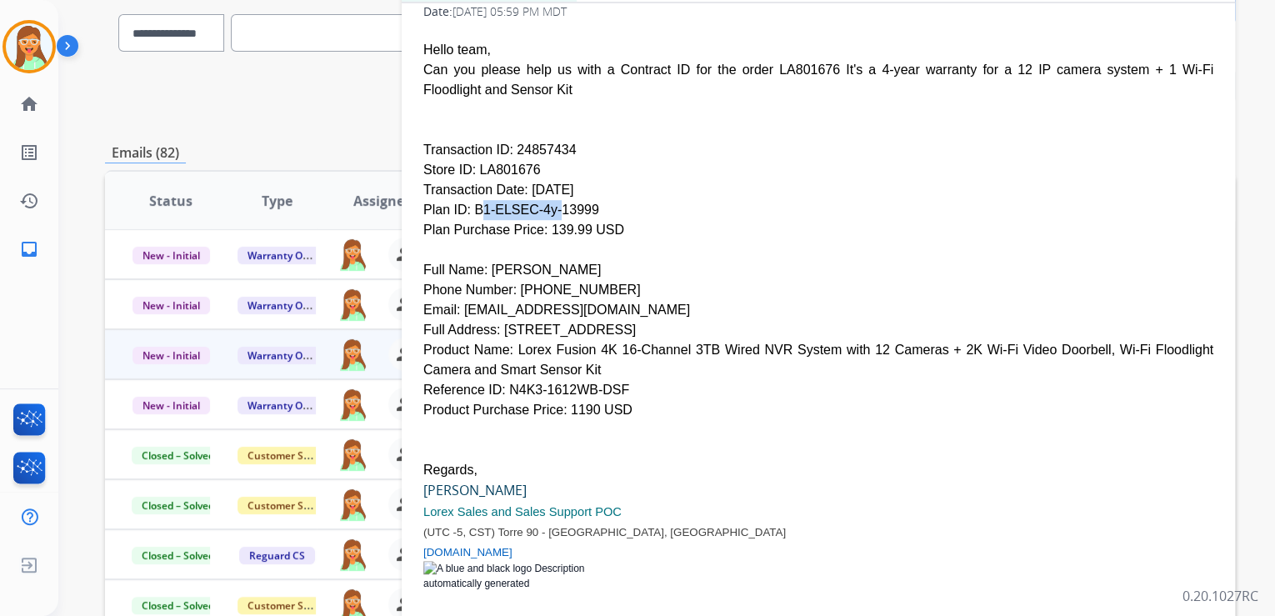
drag, startPoint x: 507, startPoint y: 110, endPoint x: 567, endPoint y: 110, distance: 60.0
click at [567, 140] on div "Transaction ID: 24857434" at bounding box center [818, 150] width 790 height 20
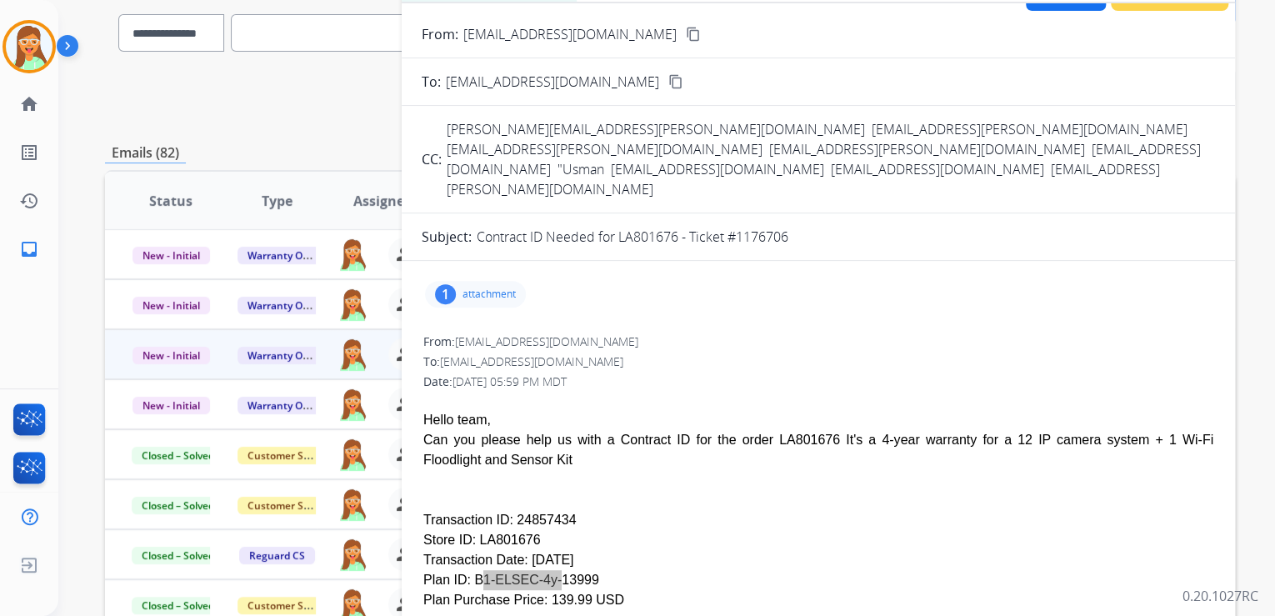
scroll to position [0, 0]
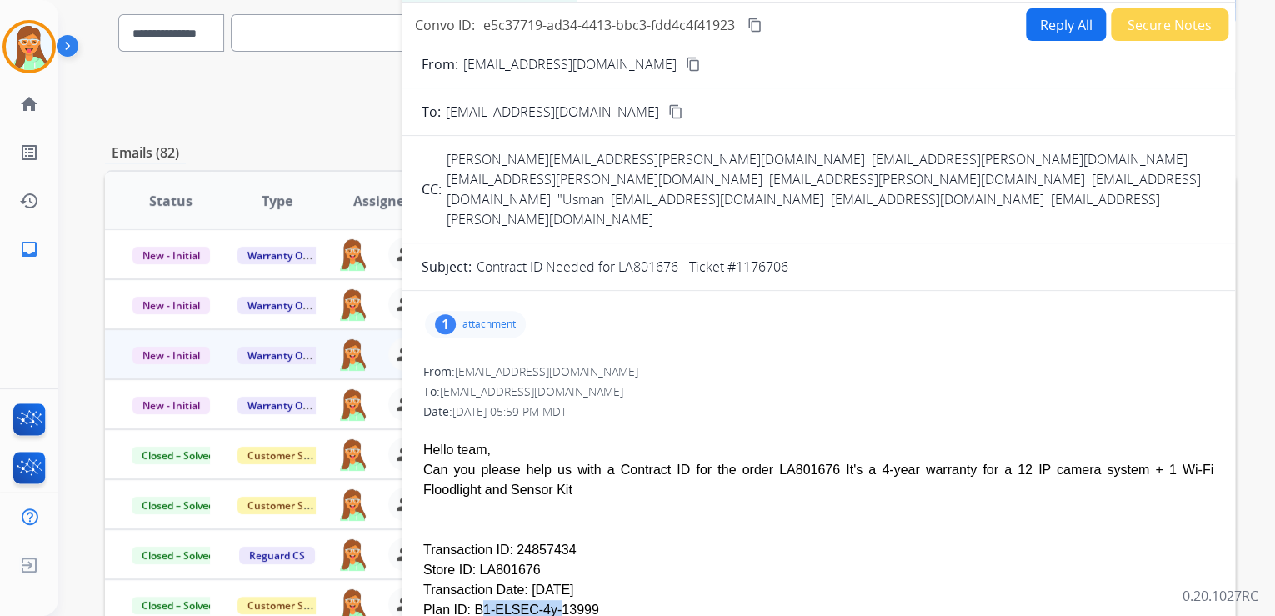
click at [1051, 23] on button "Reply All" at bounding box center [1066, 24] width 80 height 33
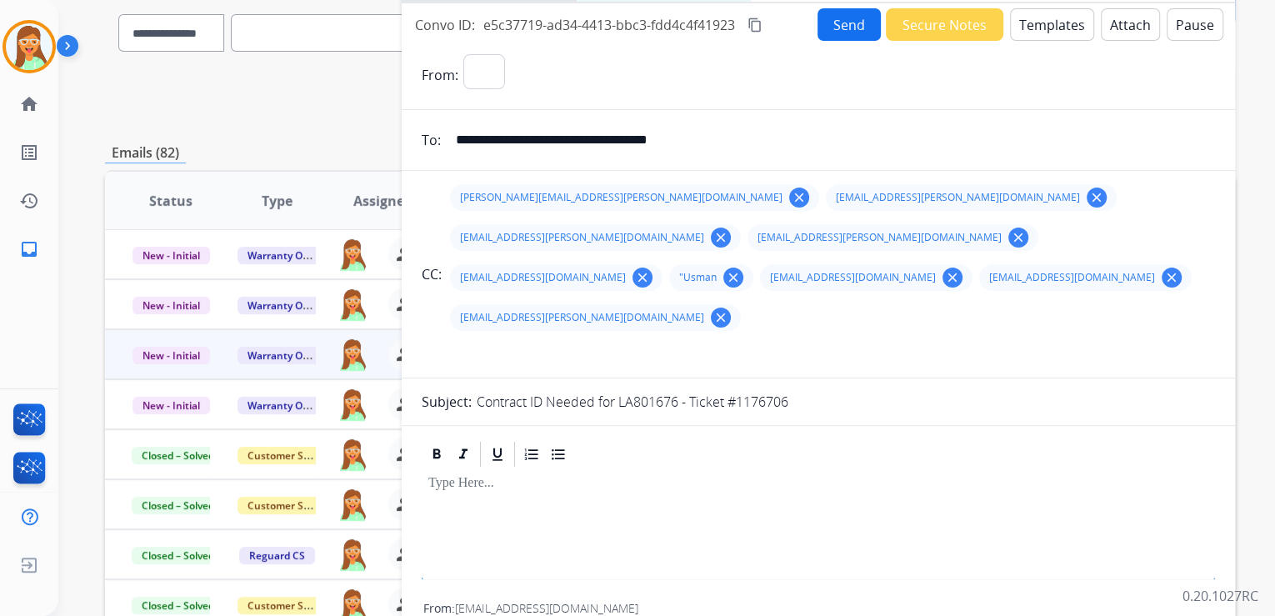
click at [1051, 23] on button "Templates" at bounding box center [1052, 24] width 84 height 33
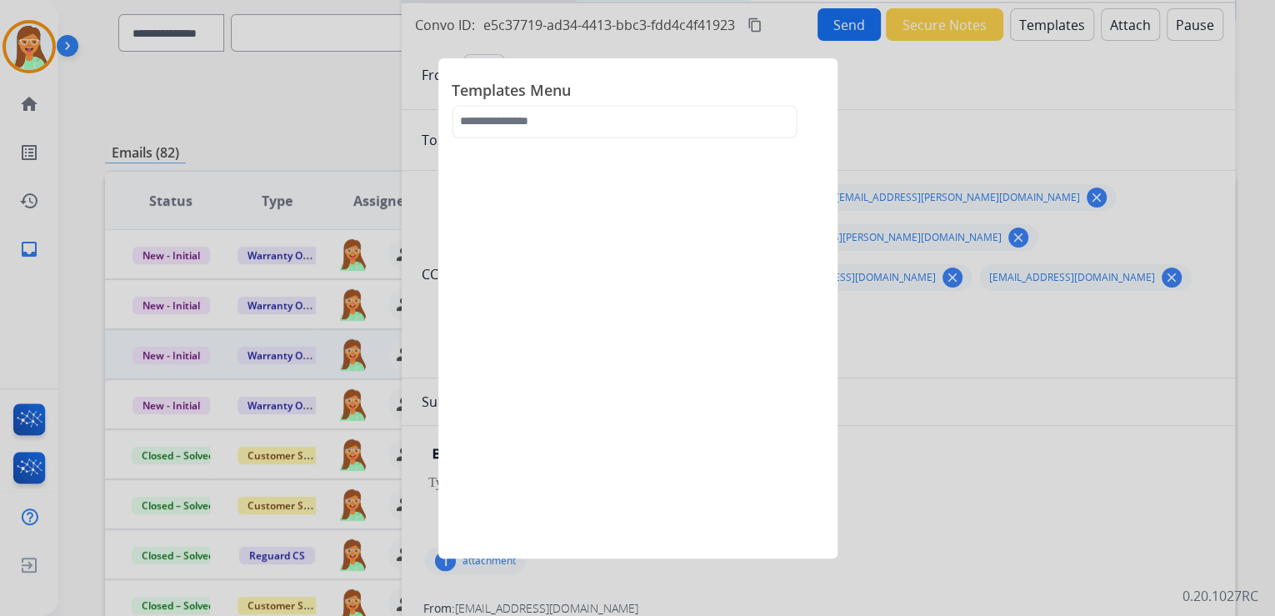
select select "**********"
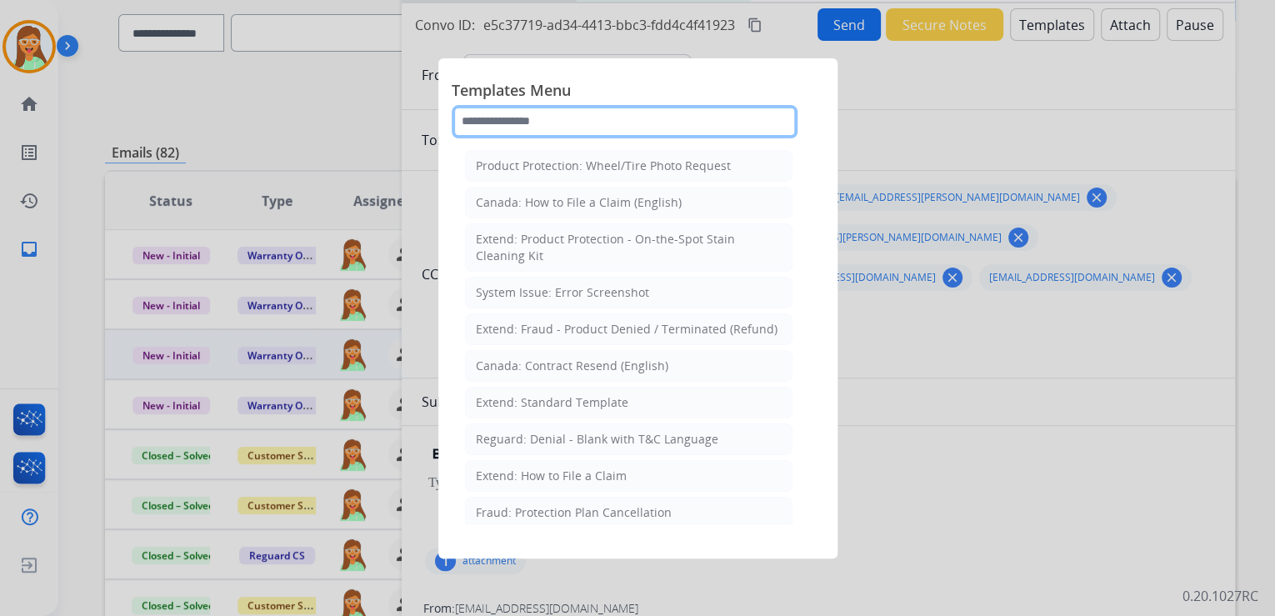
click at [528, 111] on input "text" at bounding box center [625, 121] width 346 height 33
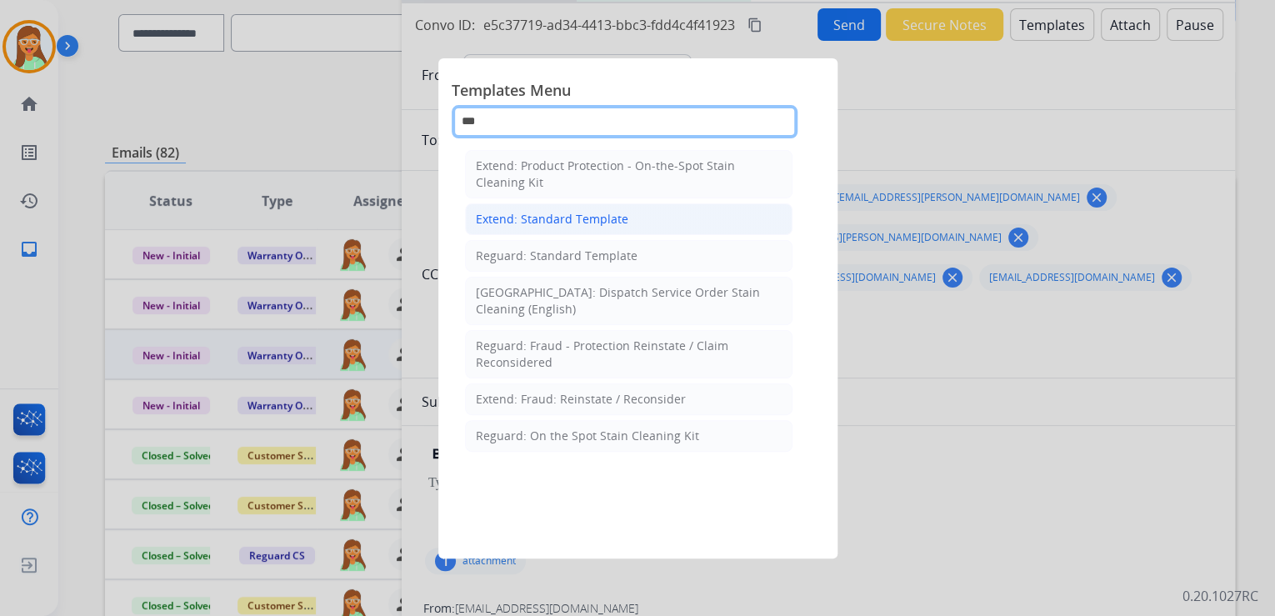
type input "***"
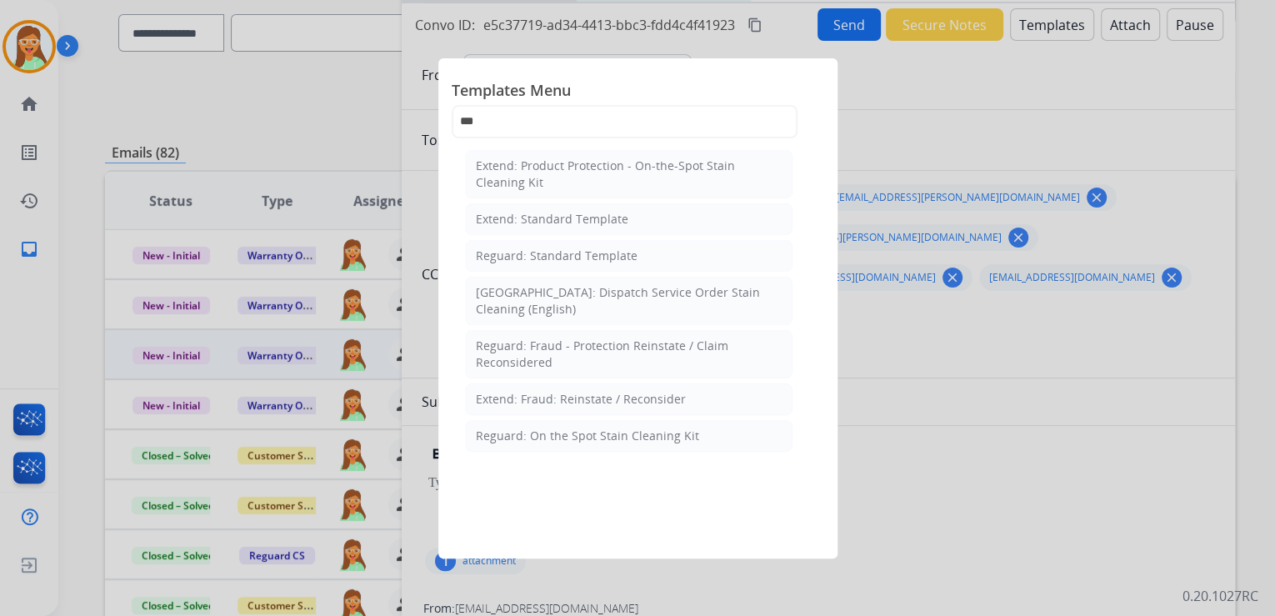
drag, startPoint x: 573, startPoint y: 224, endPoint x: 597, endPoint y: 237, distance: 26.5
click at [573, 227] on li "Extend: Standard Template" at bounding box center [629, 219] width 328 height 32
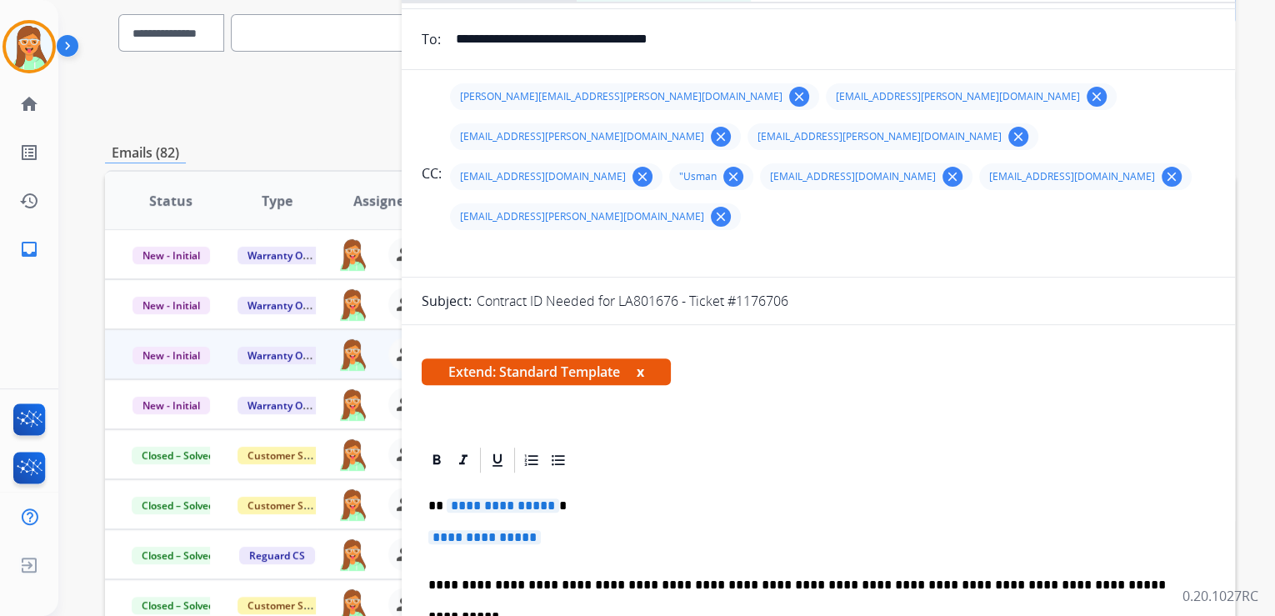
scroll to position [333, 0]
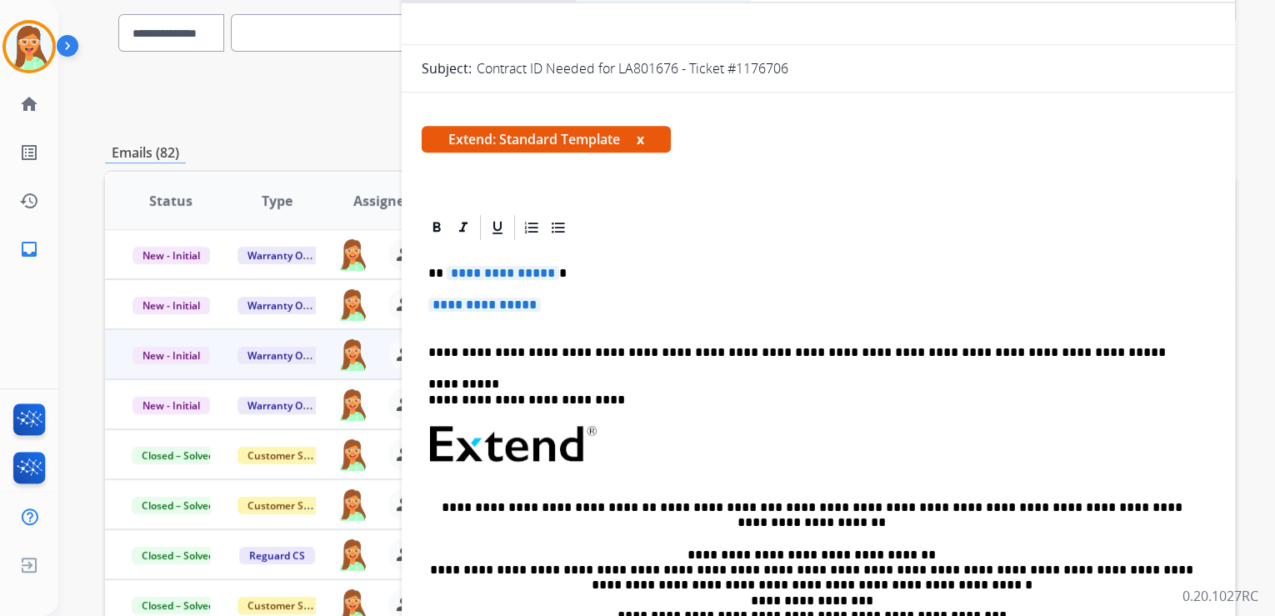
click at [522, 266] on span "**********" at bounding box center [503, 273] width 113 height 14
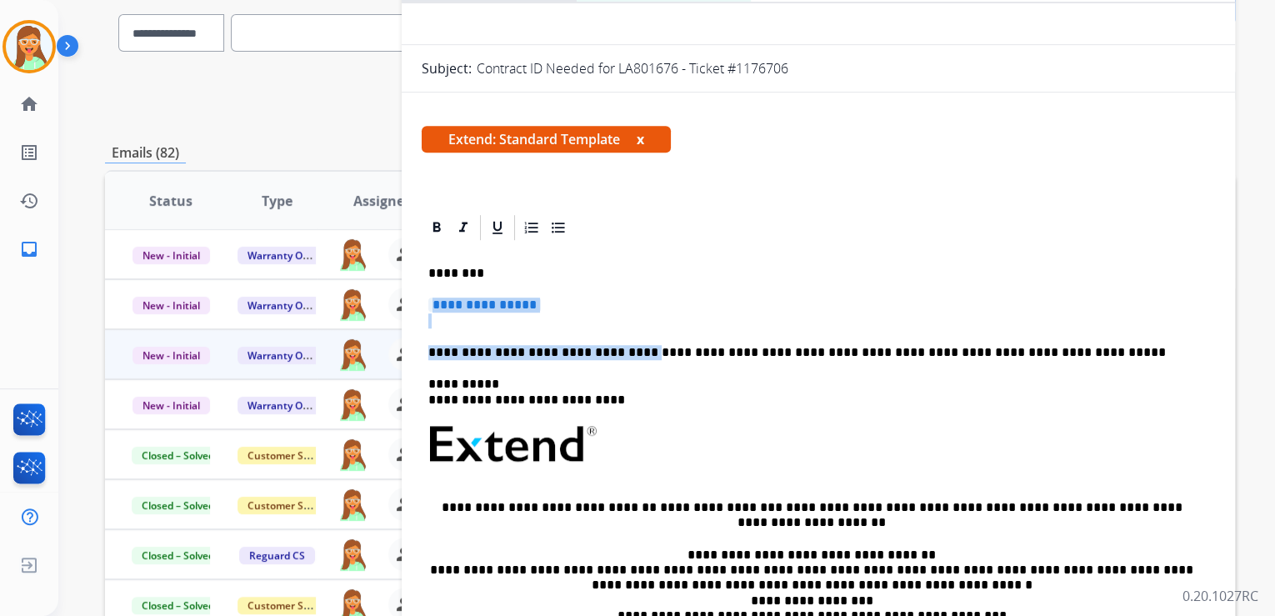
drag, startPoint x: 628, startPoint y: 313, endPoint x: 428, endPoint y: 259, distance: 207.2
click at [428, 259] on div "**********" at bounding box center [818, 484] width 793 height 482
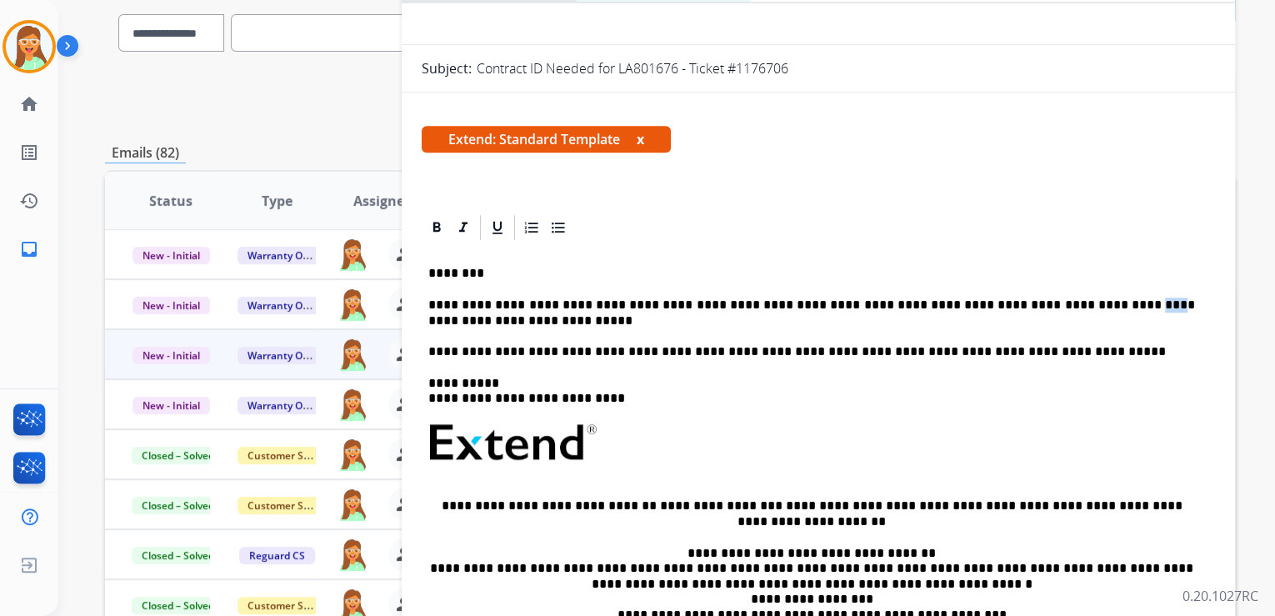
drag, startPoint x: 1065, startPoint y: 267, endPoint x: 1044, endPoint y: 263, distance: 21.1
click at [1044, 298] on p "**********" at bounding box center [811, 329] width 767 height 62
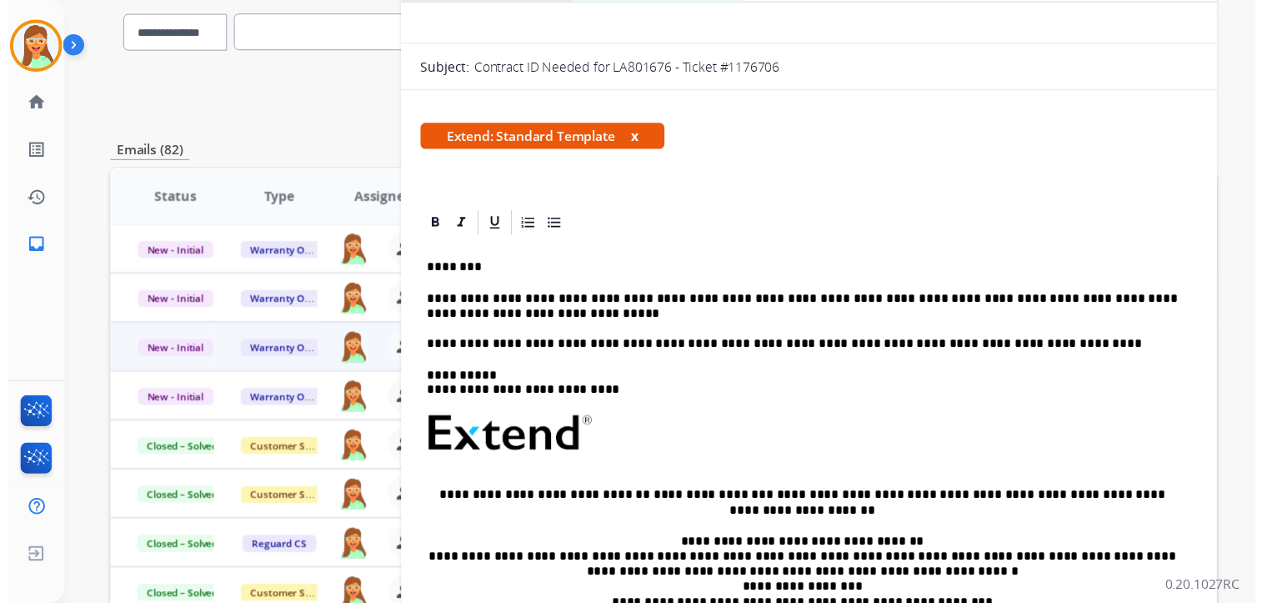
scroll to position [0, 0]
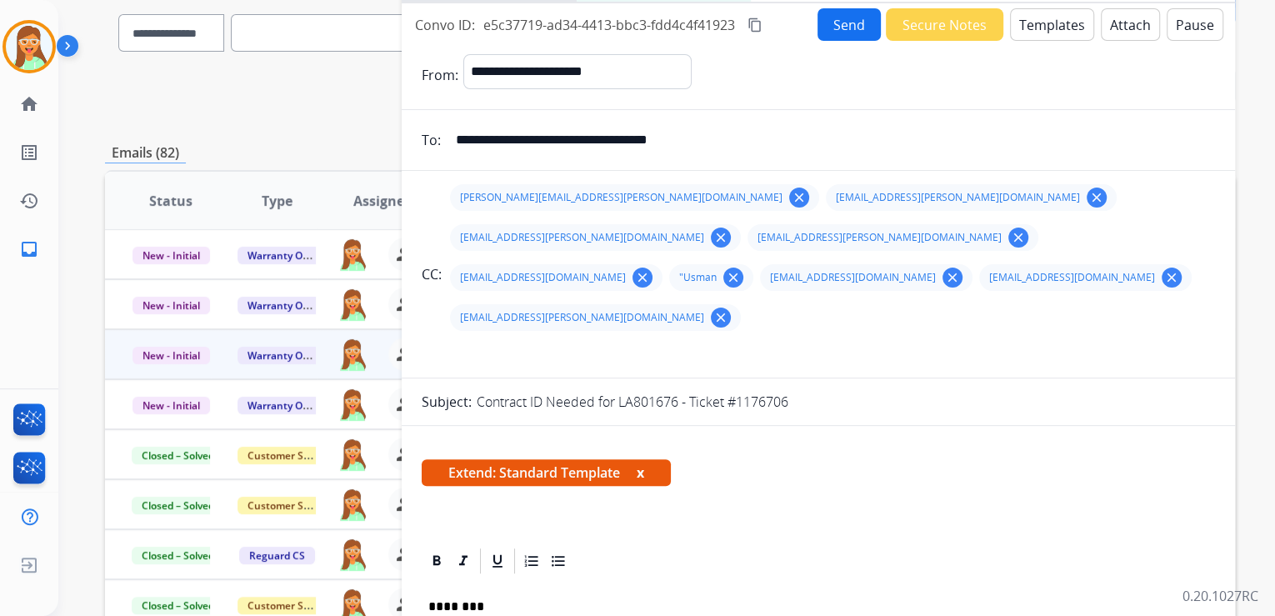
click at [1120, 20] on button "Attach" at bounding box center [1130, 24] width 59 height 33
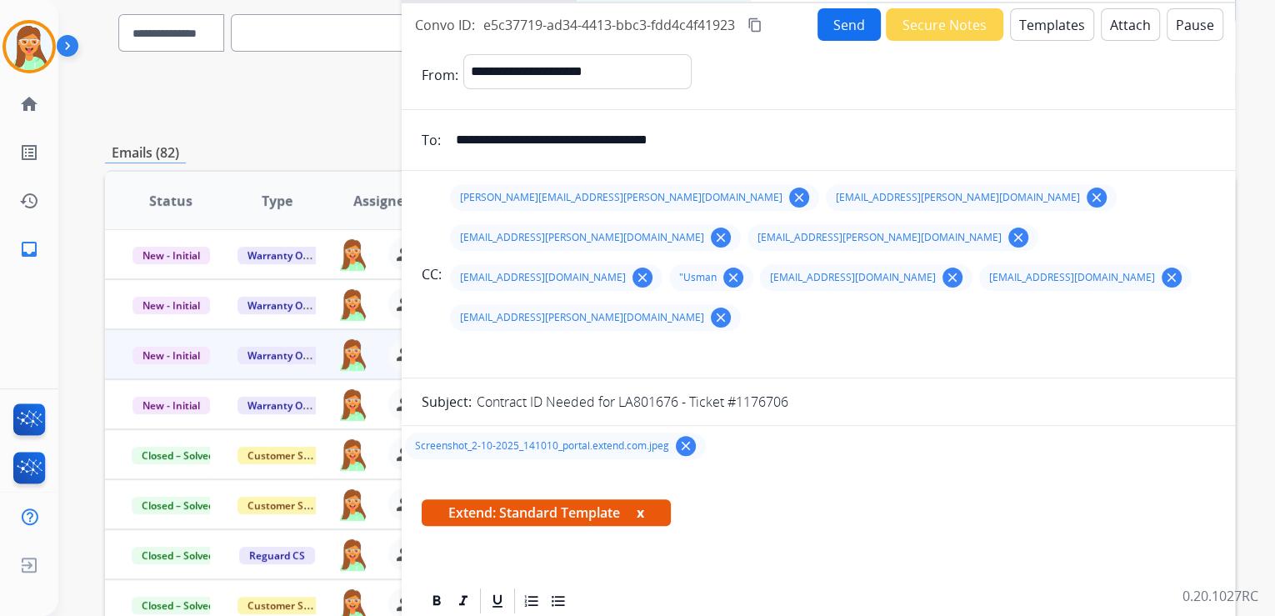
click at [681, 438] on mat-icon "clear" at bounding box center [685, 445] width 15 height 15
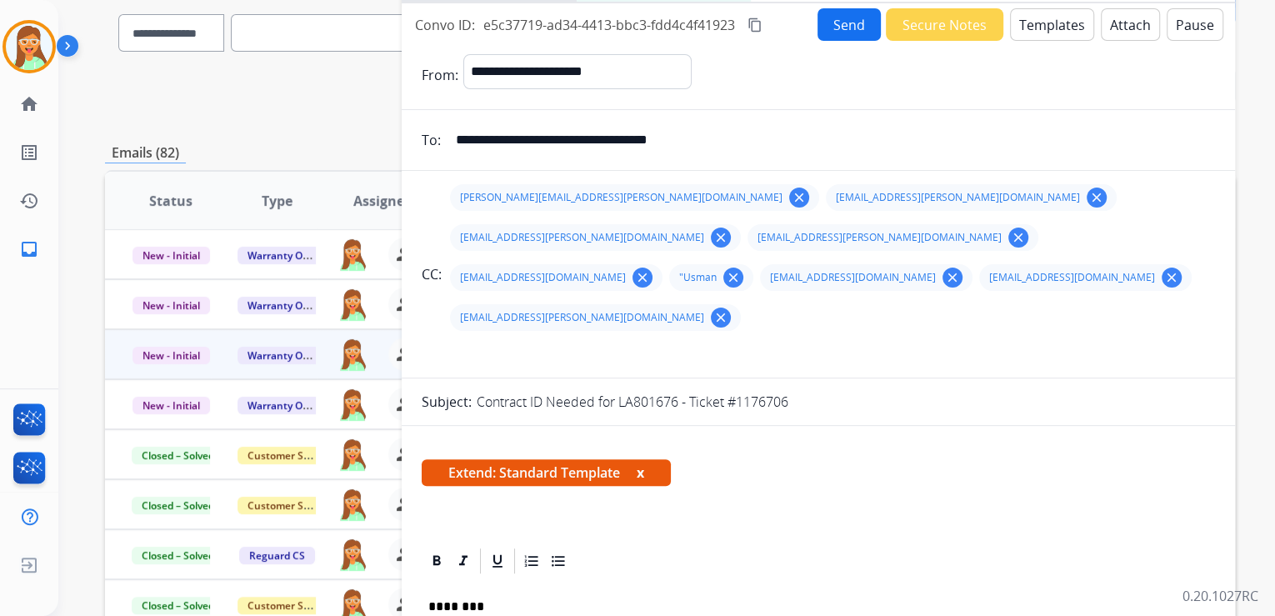
click at [1127, 23] on button "Attach" at bounding box center [1130, 24] width 59 height 33
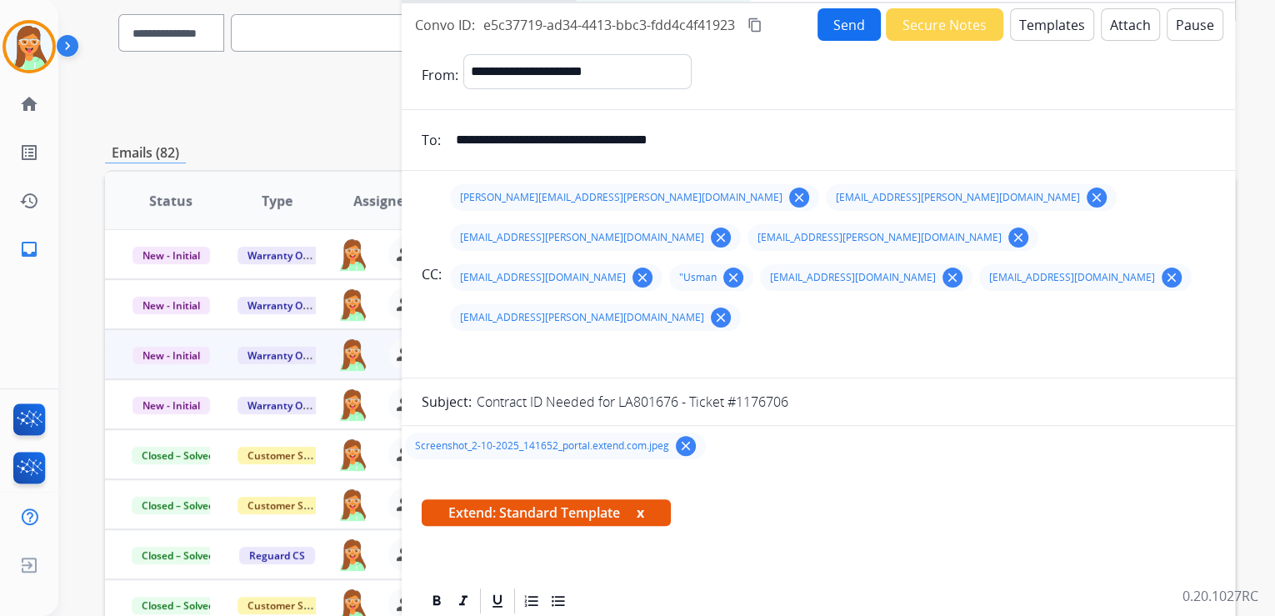
click at [856, 32] on button "Send" at bounding box center [849, 24] width 63 height 33
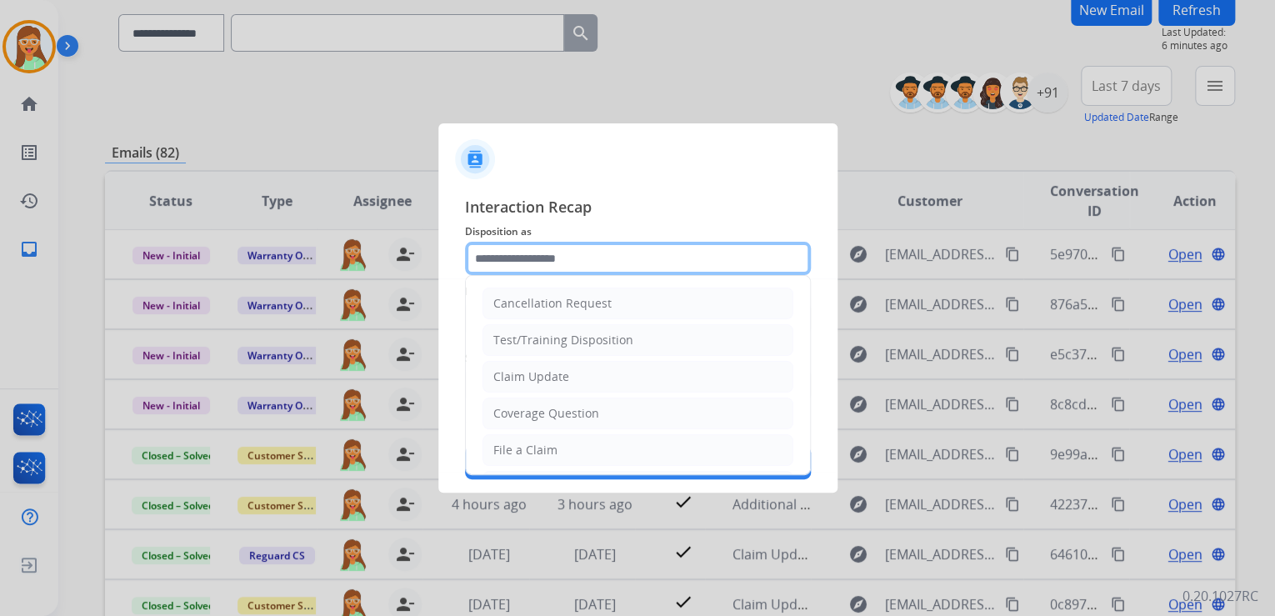
click at [568, 253] on input "text" at bounding box center [638, 258] width 346 height 33
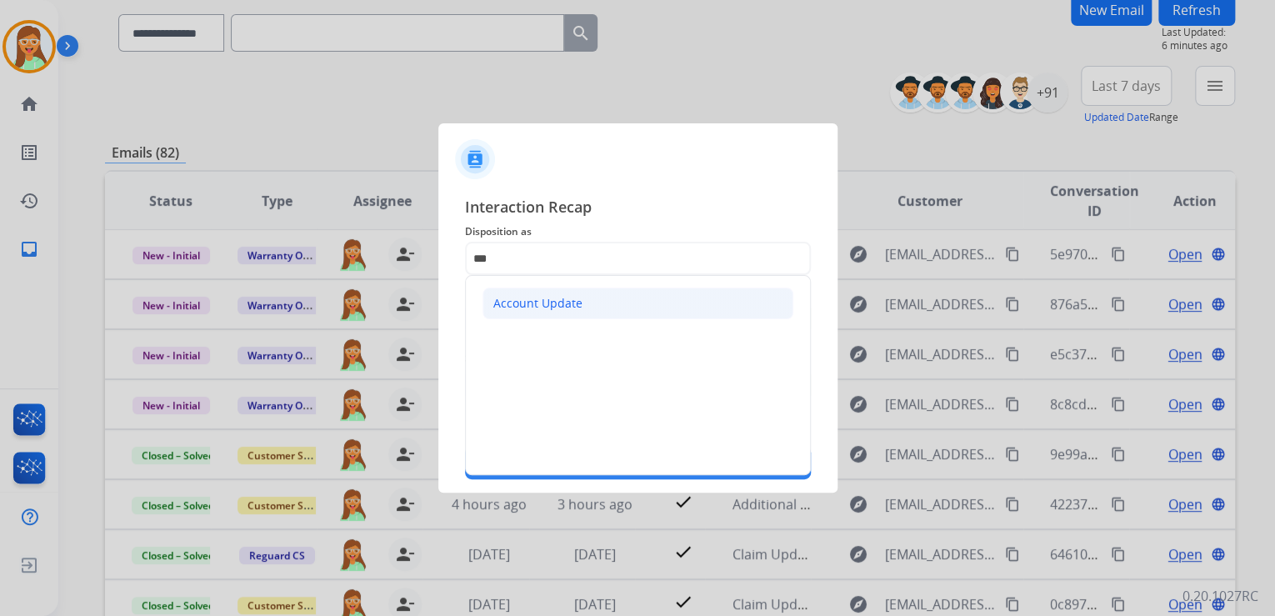
click at [633, 296] on li "Account Update" at bounding box center [638, 304] width 311 height 32
type input "**********"
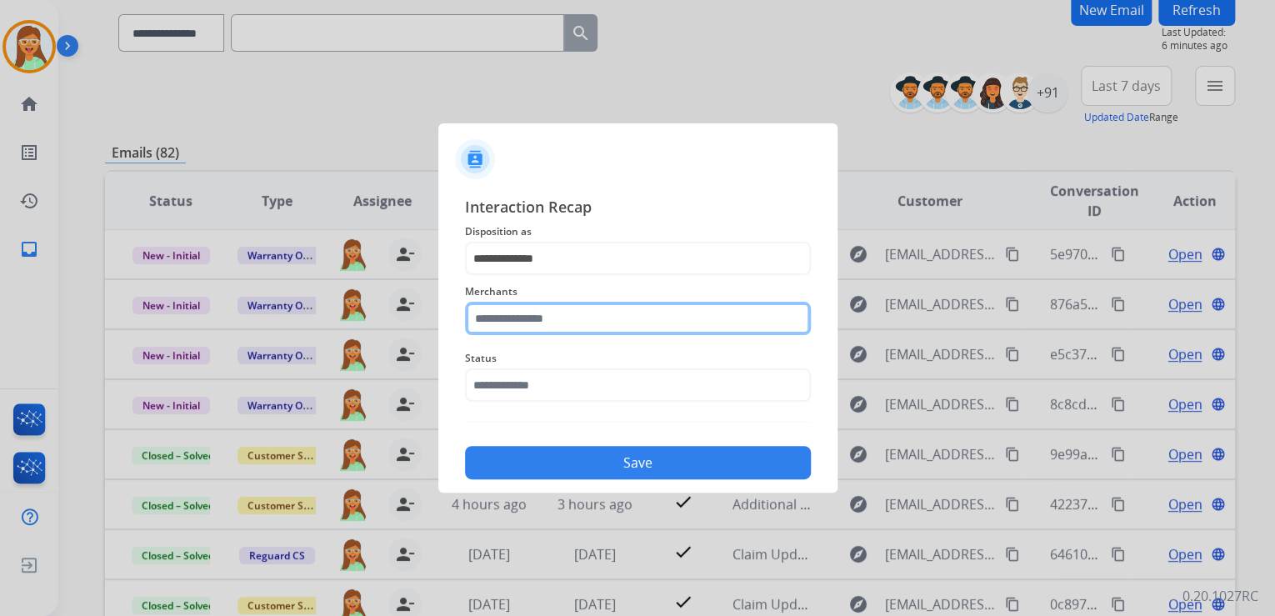
click at [630, 304] on input "text" at bounding box center [638, 318] width 346 height 33
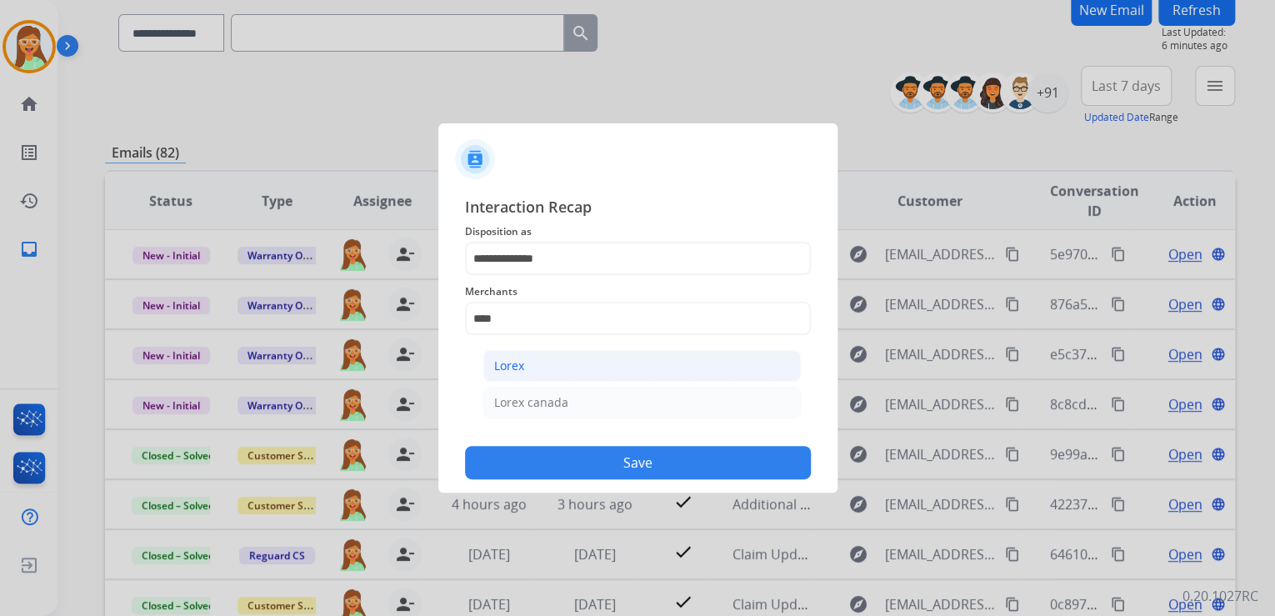
click at [598, 373] on li "Lorex" at bounding box center [642, 366] width 318 height 32
type input "*****"
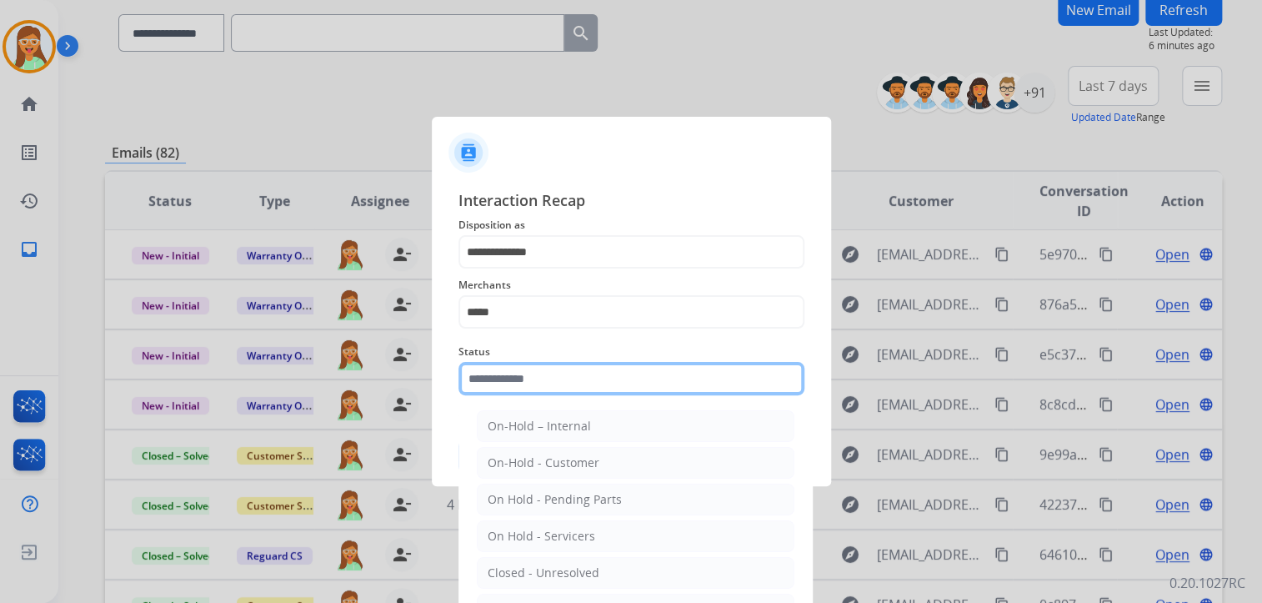
click at [600, 400] on div "Status On-Hold – Internal On-Hold - Customer On Hold - Pending Parts On Hold - …" at bounding box center [631, 368] width 346 height 67
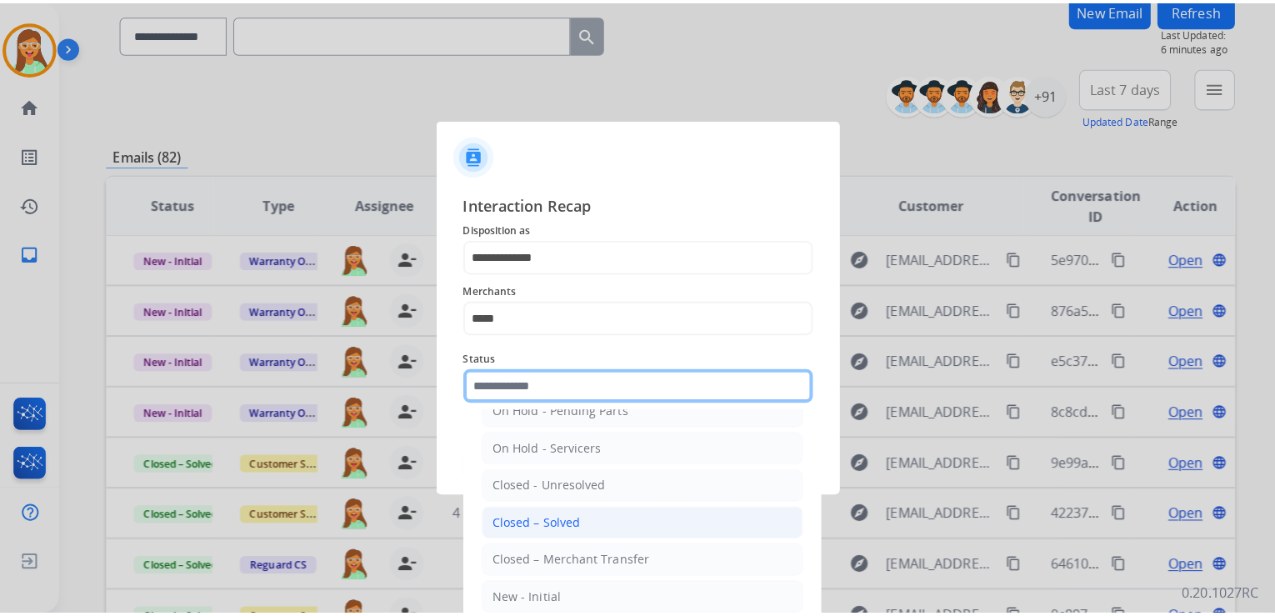
scroll to position [97, 0]
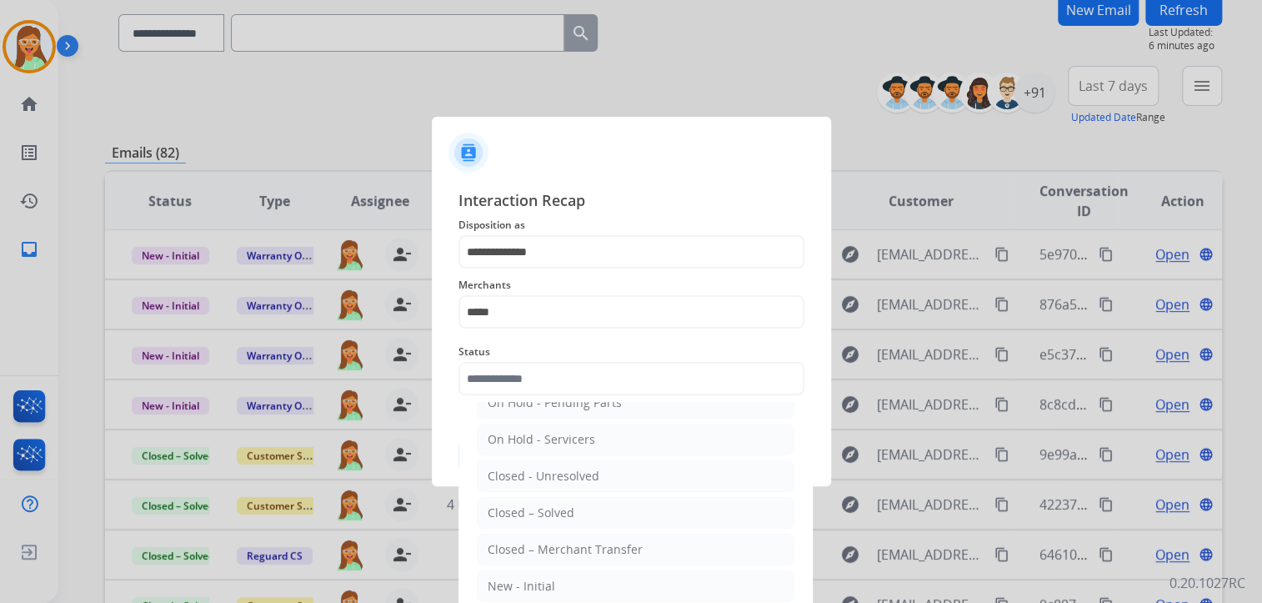
click at [606, 517] on li "Closed – Solved" at bounding box center [636, 513] width 318 height 32
type input "**********"
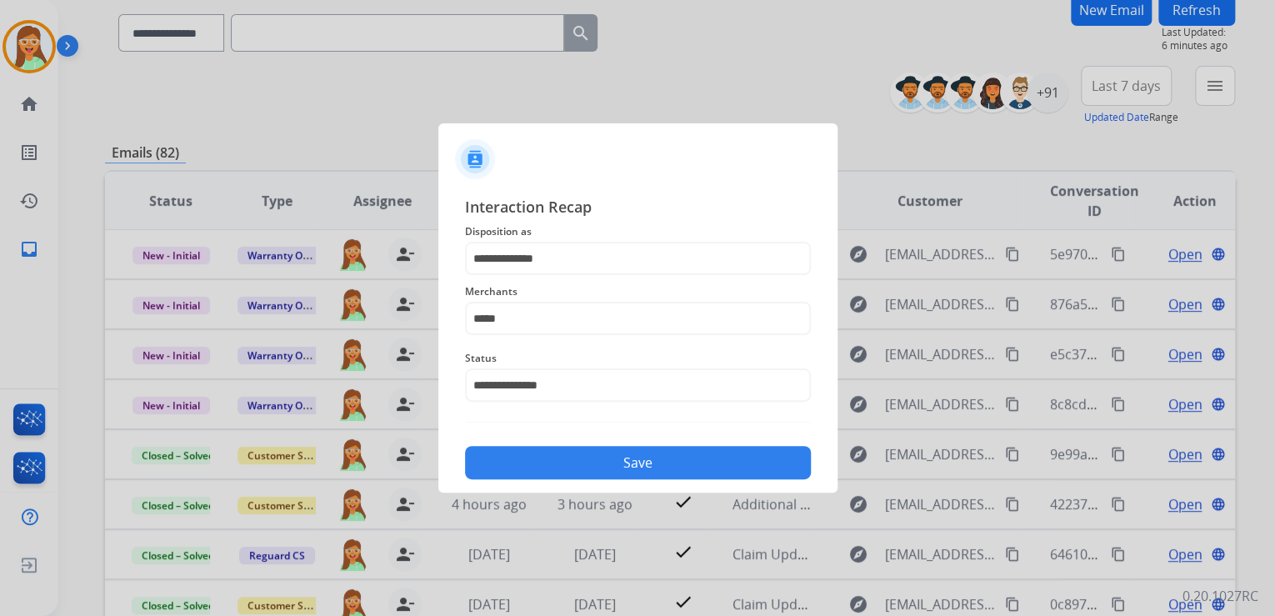
click at [629, 468] on button "Save" at bounding box center [638, 462] width 346 height 33
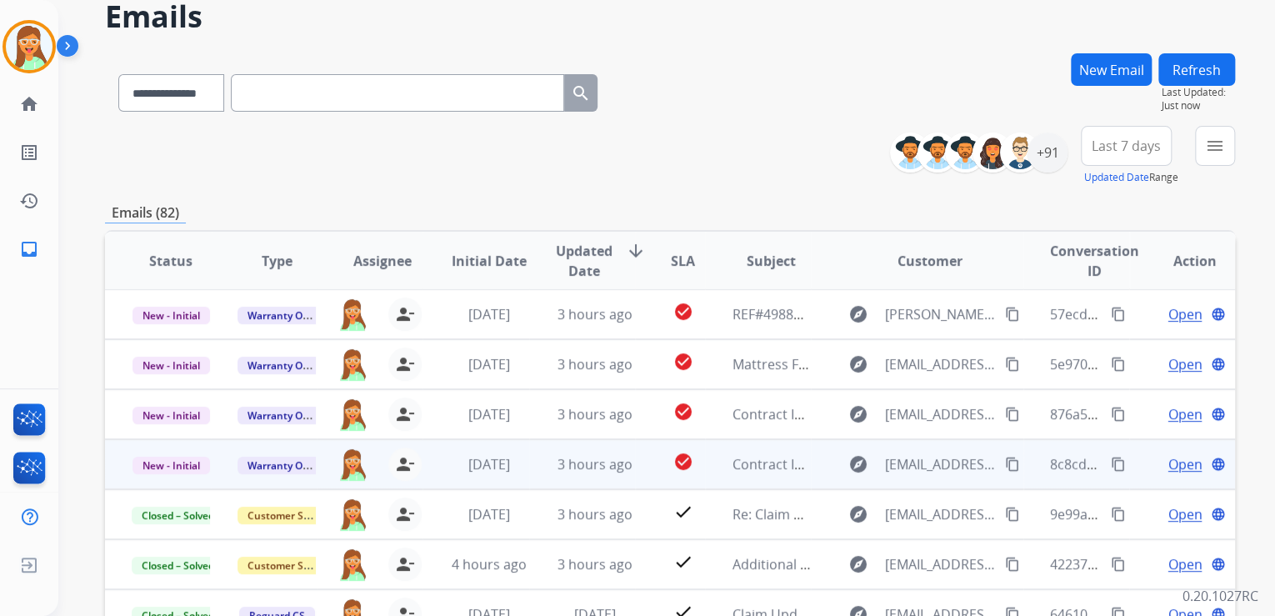
scroll to position [332, 0]
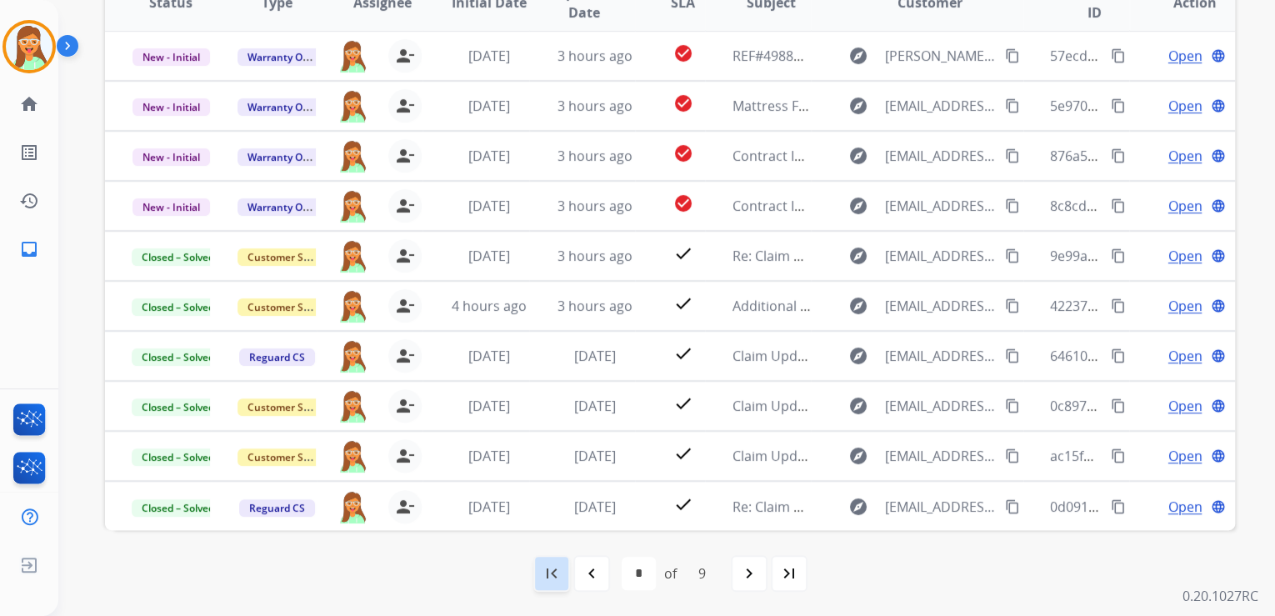
click at [556, 569] on mat-icon "first_page" at bounding box center [552, 573] width 20 height 20
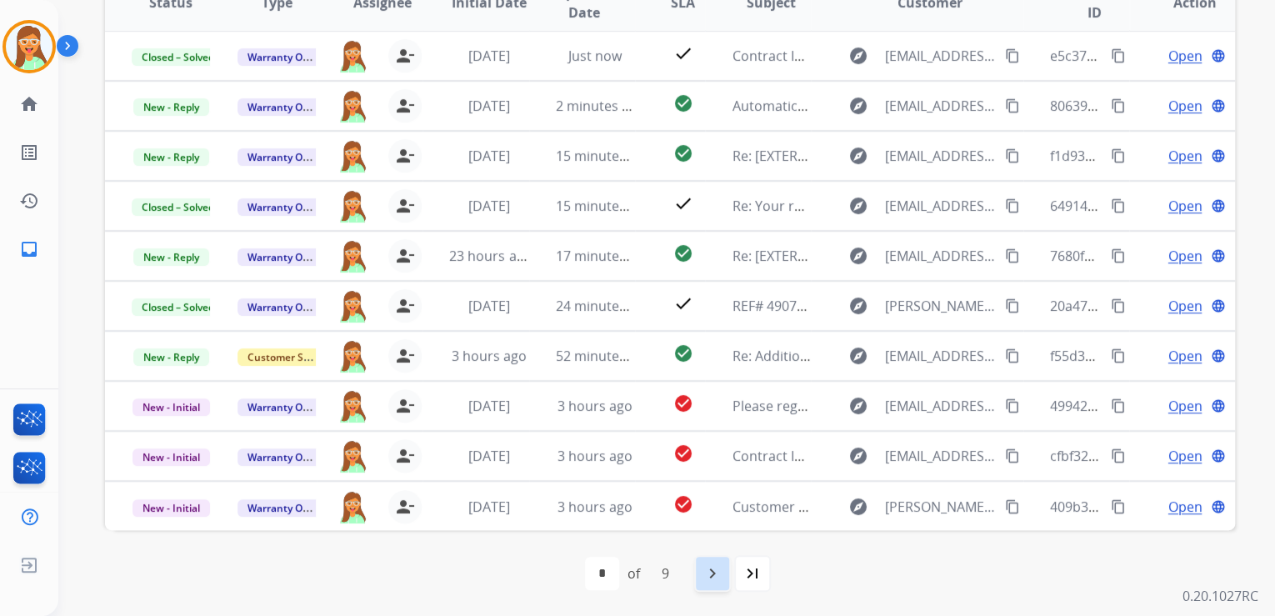
click at [717, 564] on mat-icon "navigate_next" at bounding box center [713, 573] width 20 height 20
select select "*"
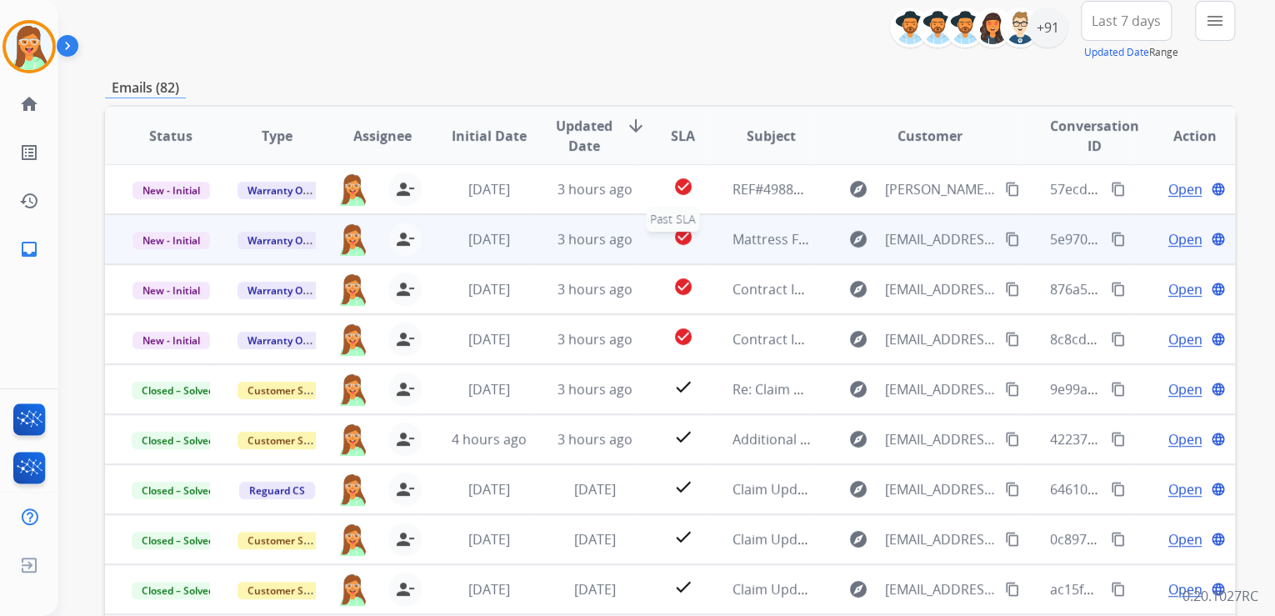
scroll to position [200, 0]
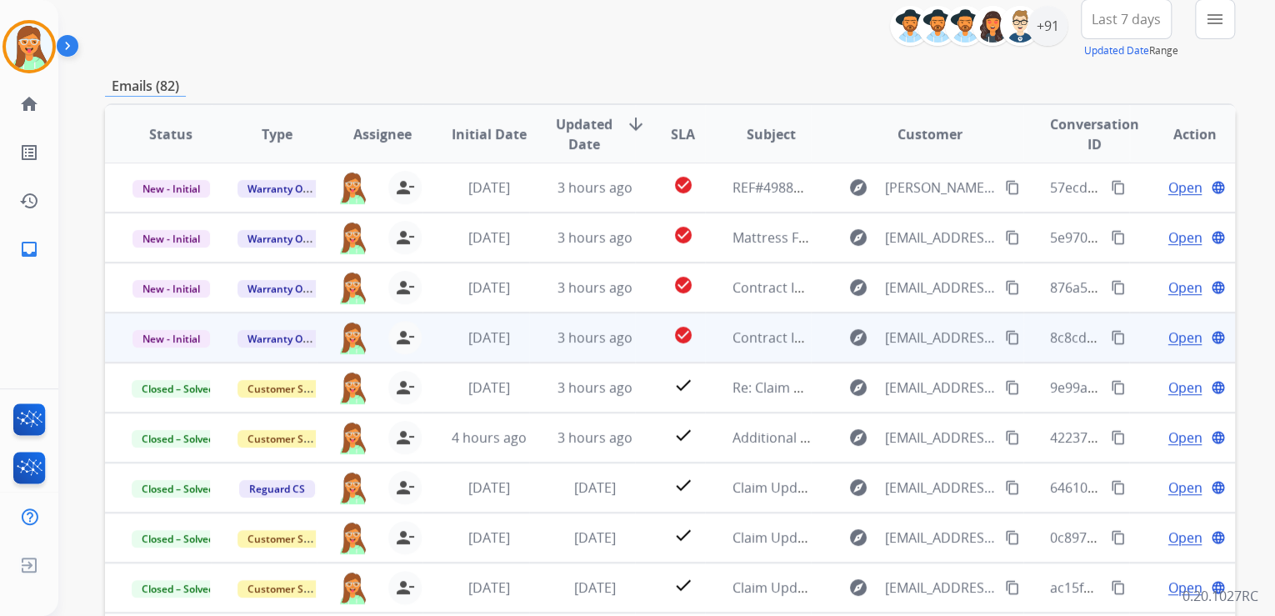
click at [1170, 342] on span "Open" at bounding box center [1185, 338] width 34 height 20
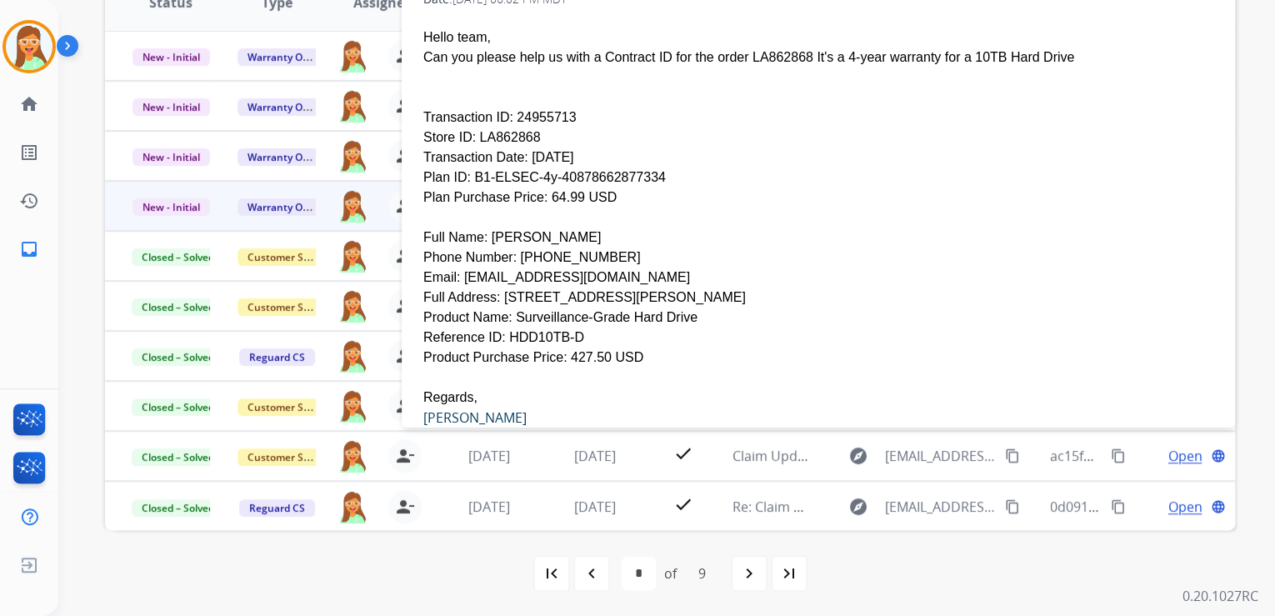
scroll to position [212, 0]
drag, startPoint x: 505, startPoint y: 279, endPoint x: 663, endPoint y: 286, distance: 158.5
click at [663, 310] on div "Product Name: Surveillance-Grade Hard Drive" at bounding box center [818, 320] width 790 height 20
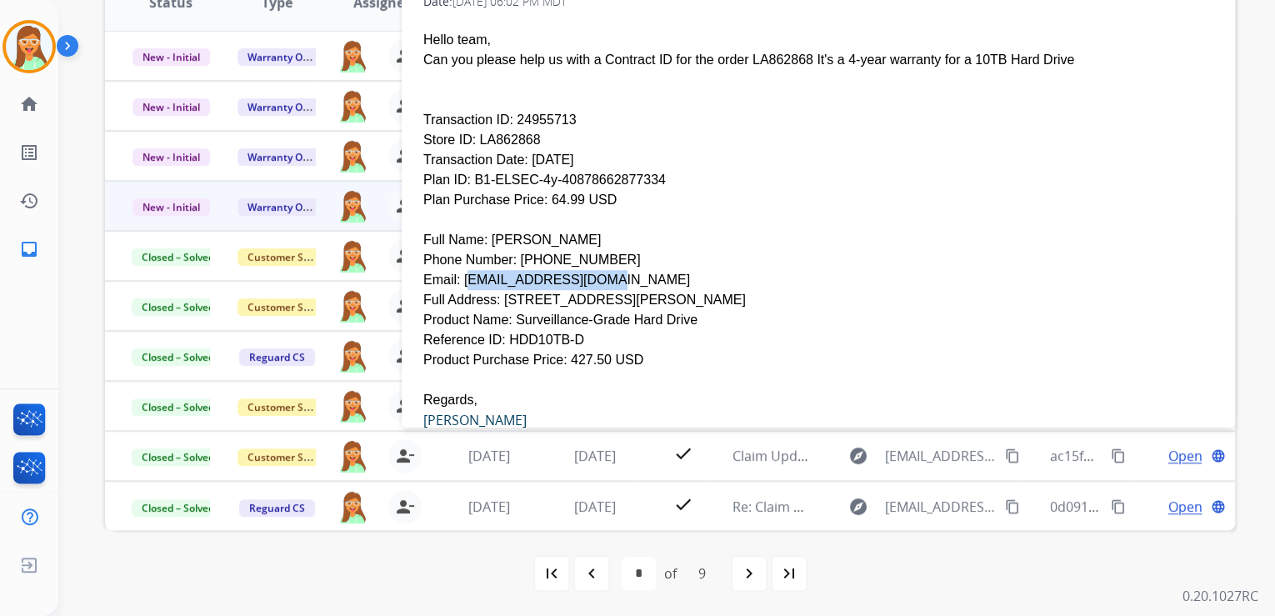
drag, startPoint x: 584, startPoint y: 238, endPoint x: 459, endPoint y: 246, distance: 125.3
click at [459, 270] on div "Email: [EMAIL_ADDRESS][DOMAIN_NAME]" at bounding box center [818, 280] width 790 height 20
click at [921, 250] on div "Phone Number: [PHONE_NUMBER]" at bounding box center [818, 260] width 790 height 20
drag, startPoint x: 540, startPoint y: 139, endPoint x: 581, endPoint y: 140, distance: 40.8
click at [581, 170] on div "Plan ID: B1-ELSEC-4y-40878662877334" at bounding box center [818, 180] width 790 height 20
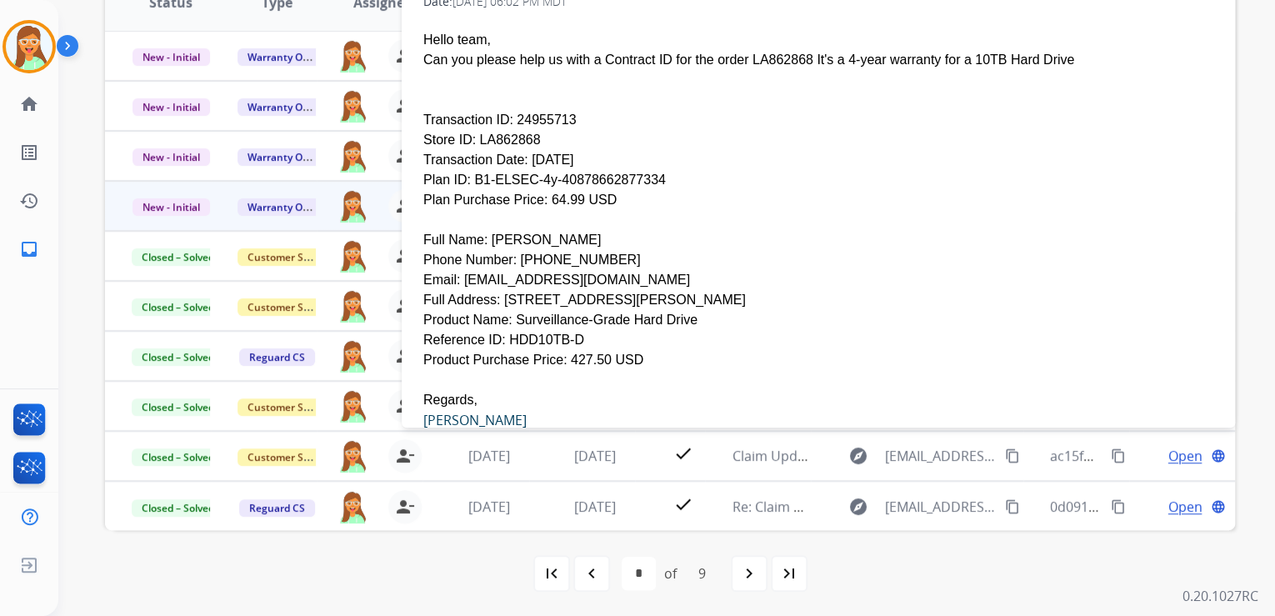
drag, startPoint x: 581, startPoint y: 140, endPoint x: 797, endPoint y: 166, distance: 217.4
click at [846, 210] on div at bounding box center [818, 220] width 790 height 20
drag, startPoint x: 539, startPoint y: 141, endPoint x: 636, endPoint y: 140, distance: 96.7
click at [636, 170] on div "Plan ID: B1-ELSEC-4y-40878662877334" at bounding box center [818, 180] width 790 height 20
click at [990, 170] on div "Plan ID: B1-ELSEC-4y-40878662877334" at bounding box center [818, 180] width 790 height 20
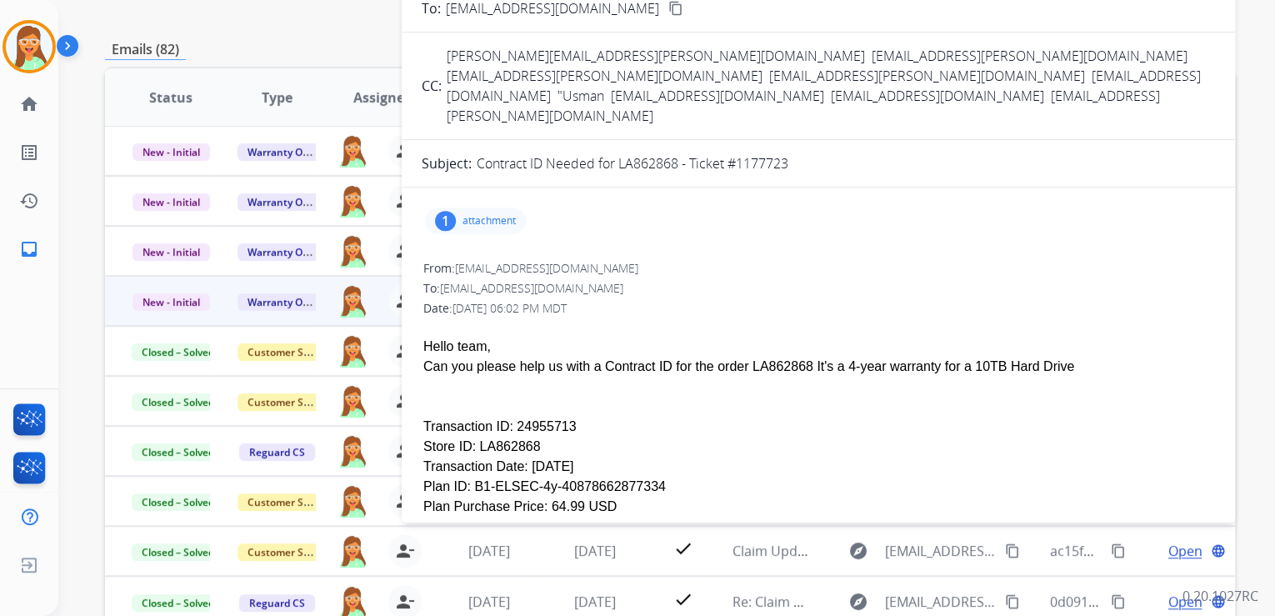
scroll to position [65, 0]
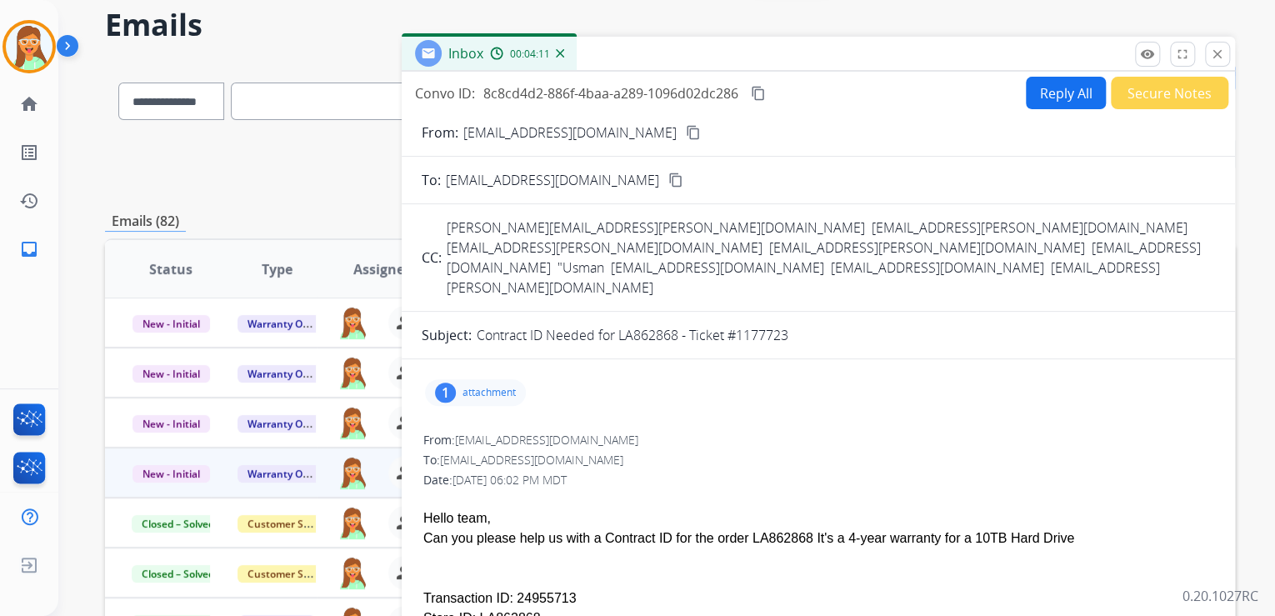
click at [1064, 83] on button "Reply All" at bounding box center [1066, 93] width 80 height 33
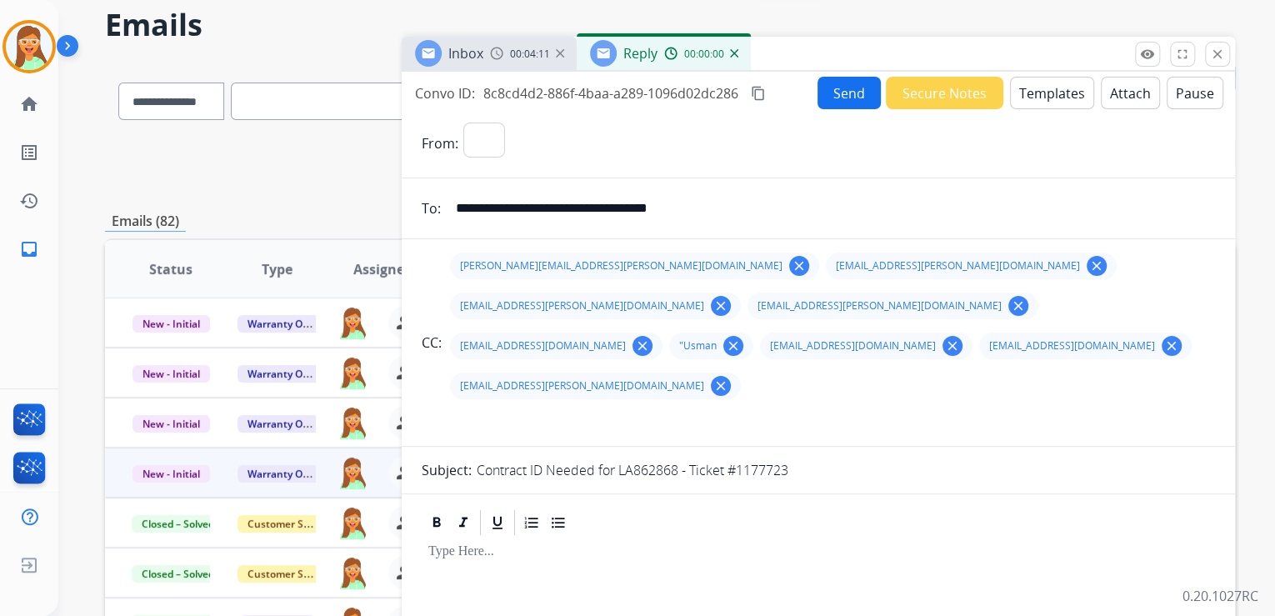
click at [1058, 84] on button "Templates" at bounding box center [1052, 93] width 84 height 33
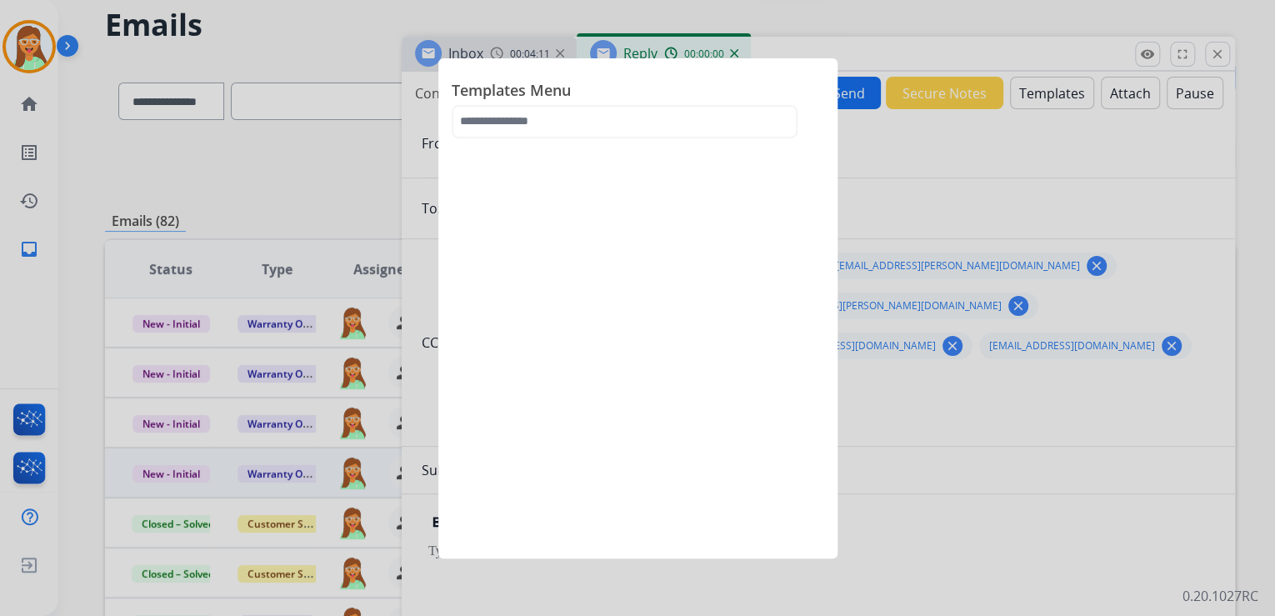
select select "**********"
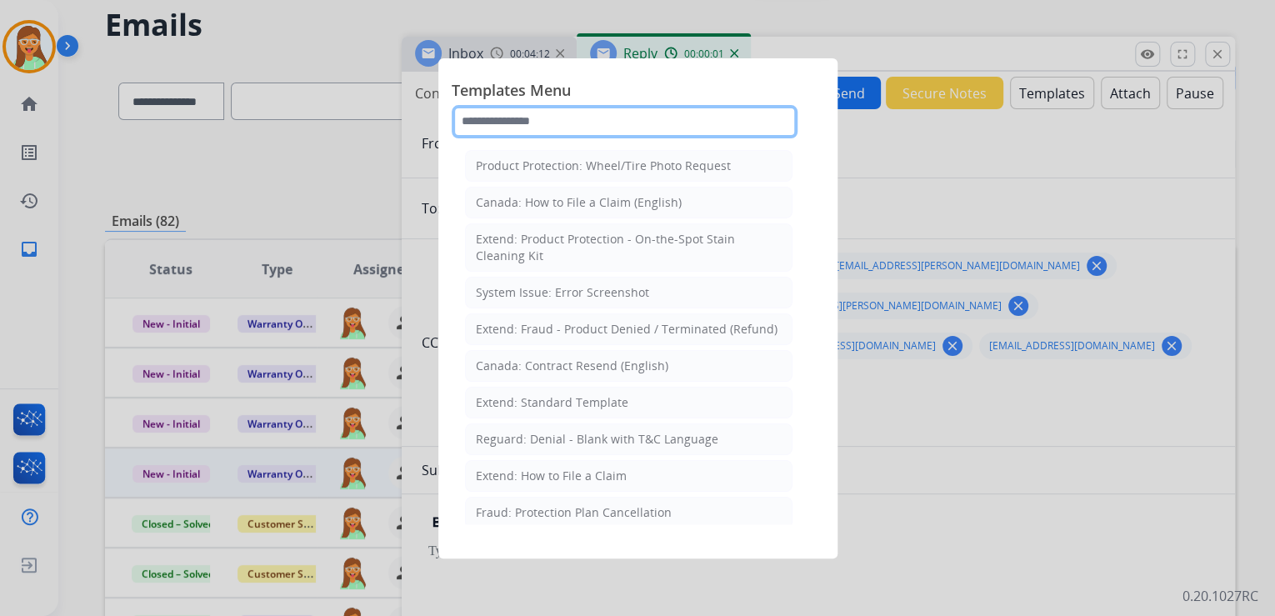
click at [537, 121] on input "text" at bounding box center [625, 121] width 346 height 33
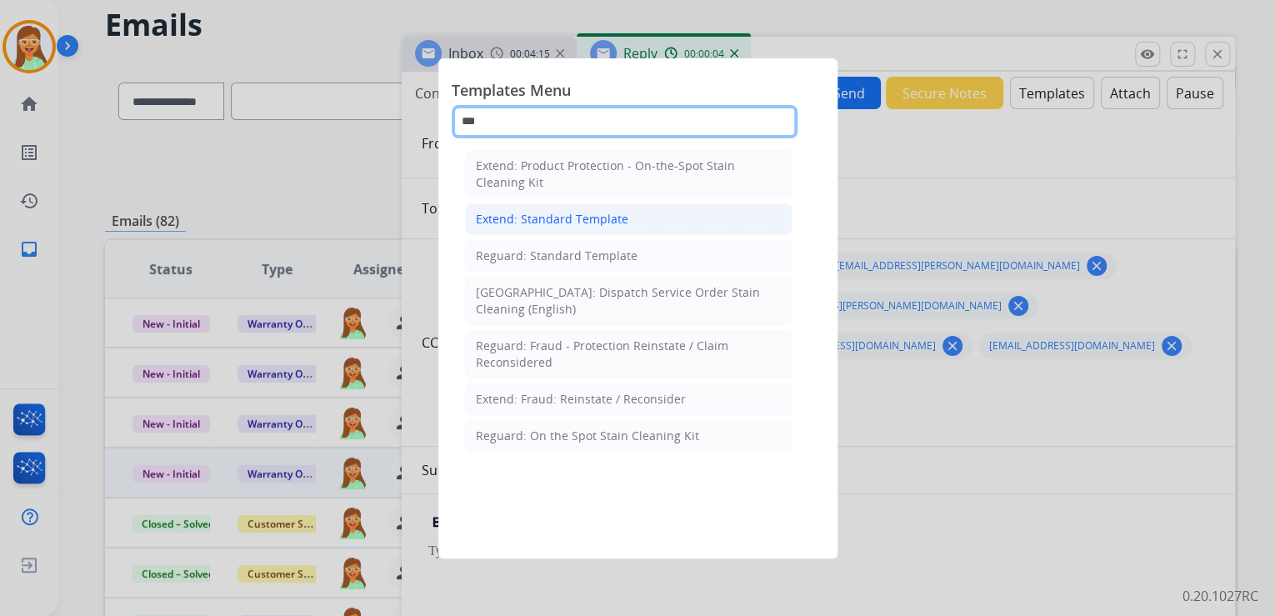
type input "***"
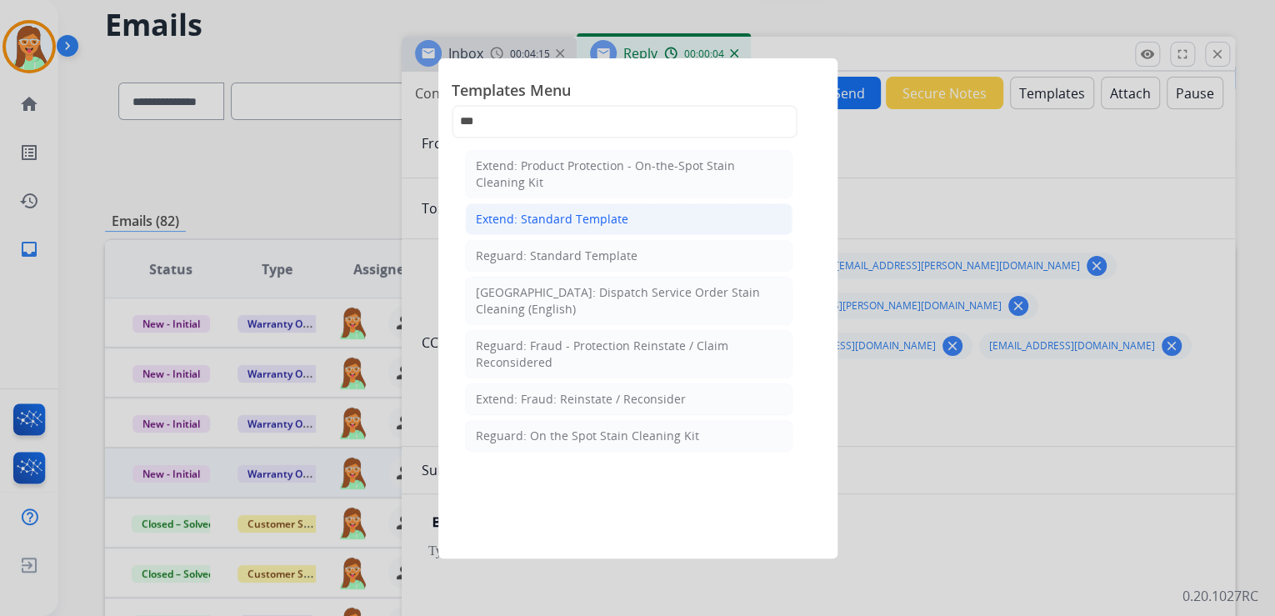
click at [604, 221] on div "Extend: Standard Template" at bounding box center [552, 219] width 153 height 17
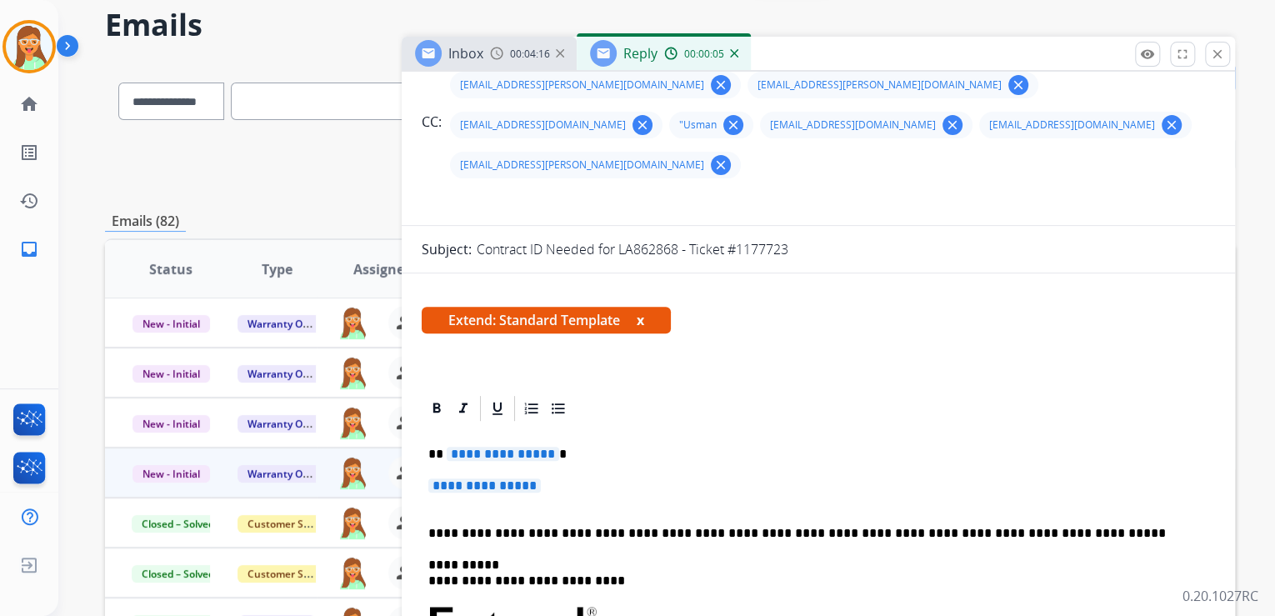
scroll to position [267, 0]
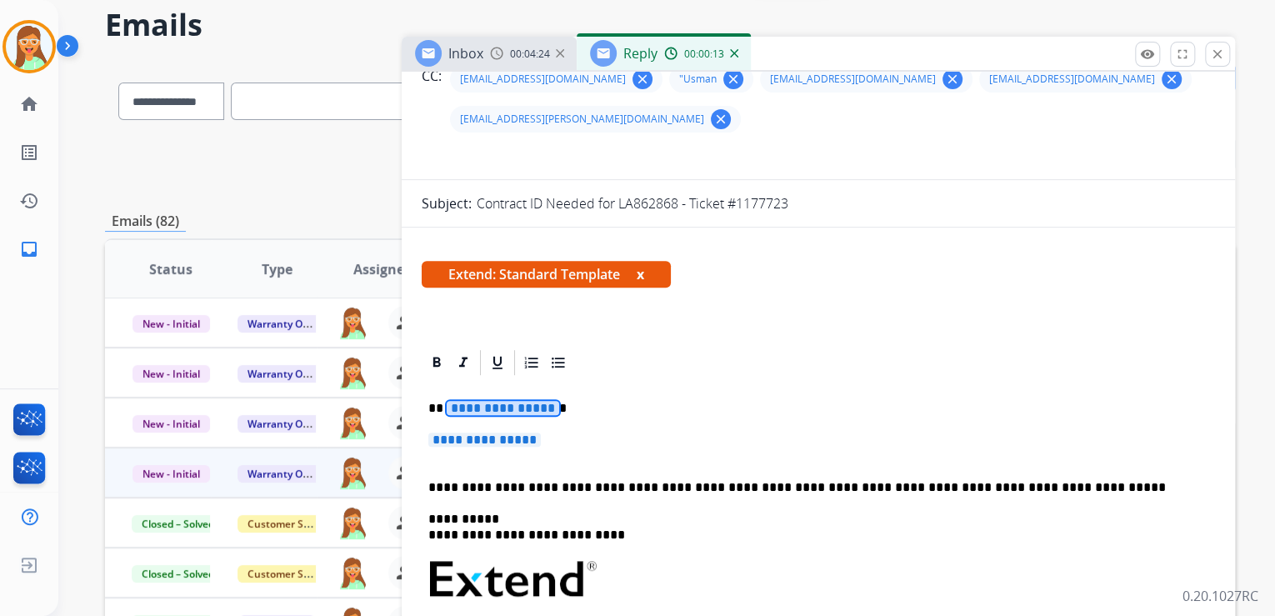
click at [462, 401] on span "**********" at bounding box center [503, 408] width 113 height 14
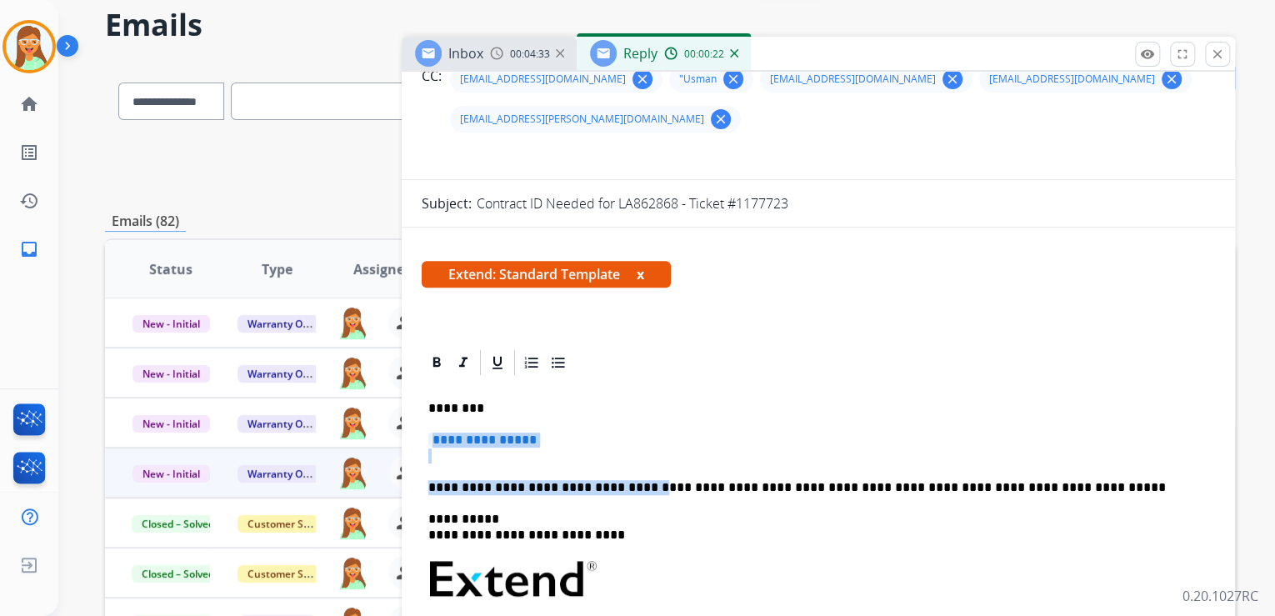
drag, startPoint x: 629, startPoint y: 449, endPoint x: 430, endPoint y: 392, distance: 207.3
click at [430, 392] on div "**********" at bounding box center [818, 619] width 793 height 482
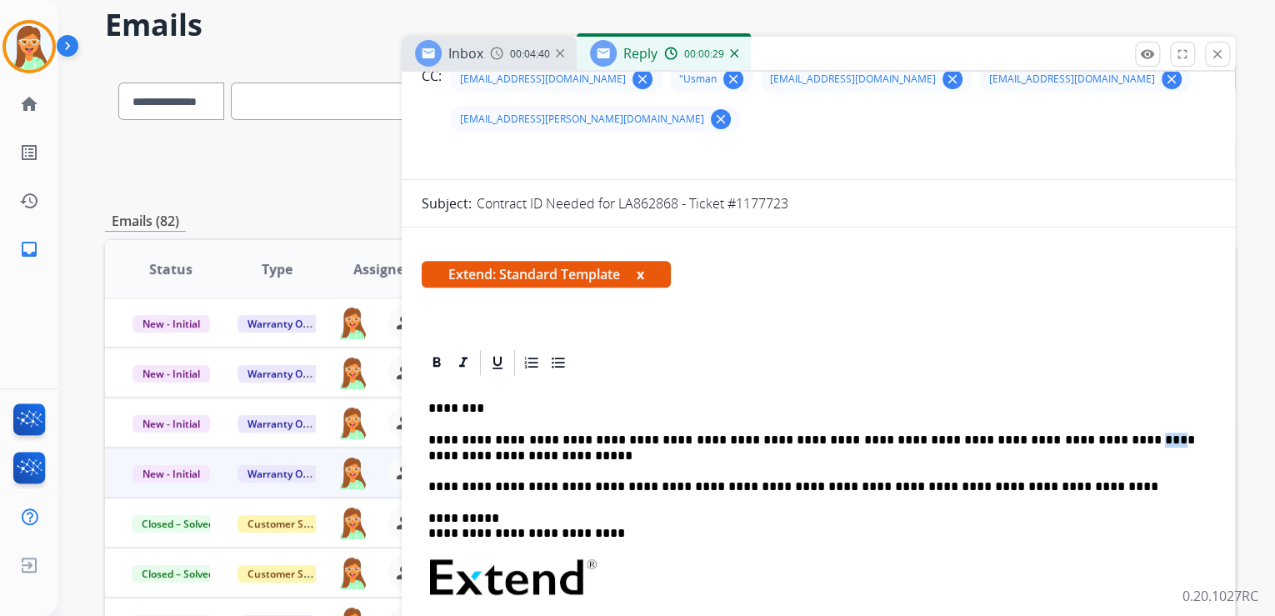
drag, startPoint x: 1065, startPoint y: 402, endPoint x: 1042, endPoint y: 393, distance: 24.8
click at [1042, 433] on p "**********" at bounding box center [811, 464] width 767 height 62
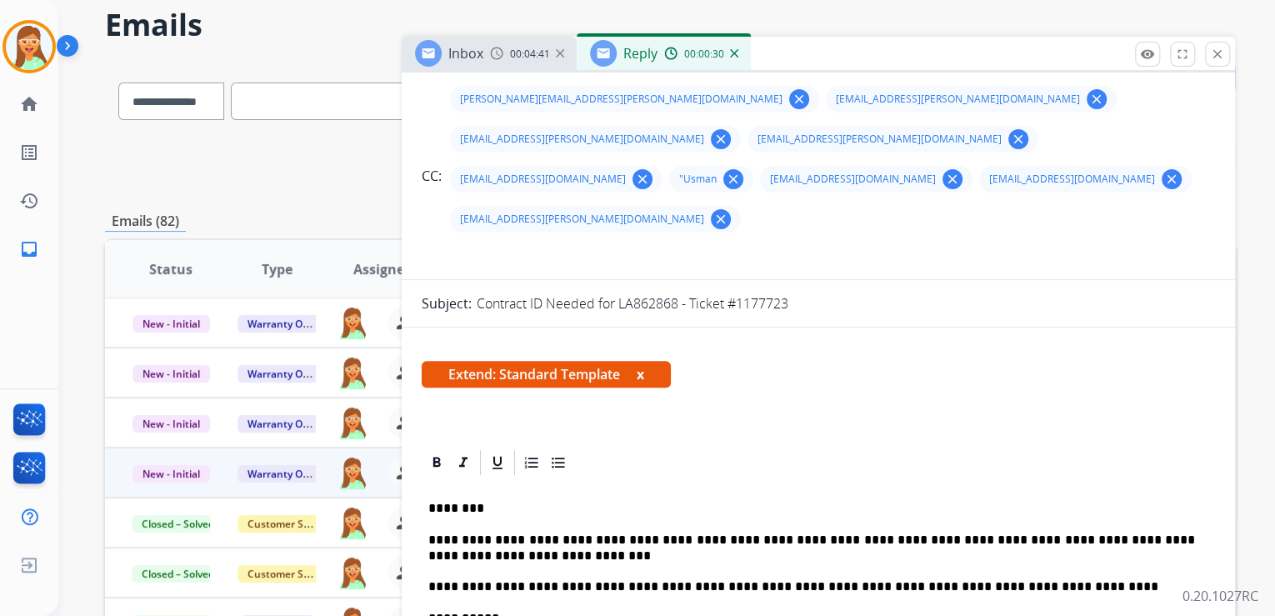
scroll to position [0, 0]
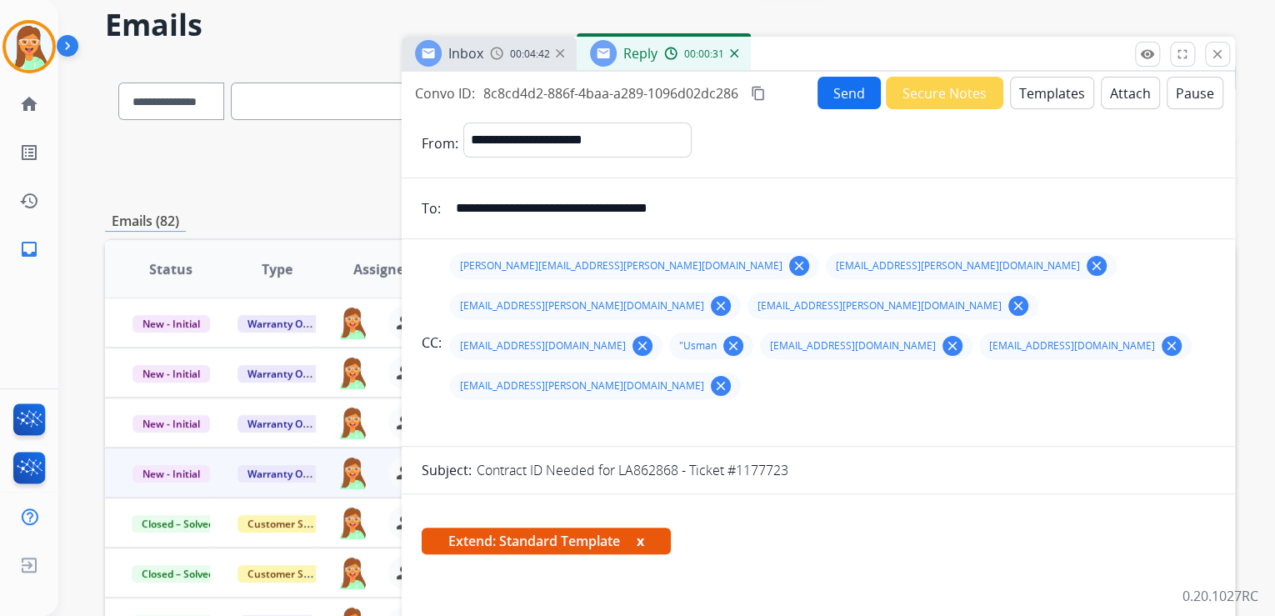
click at [1127, 93] on button "Attach" at bounding box center [1130, 93] width 59 height 33
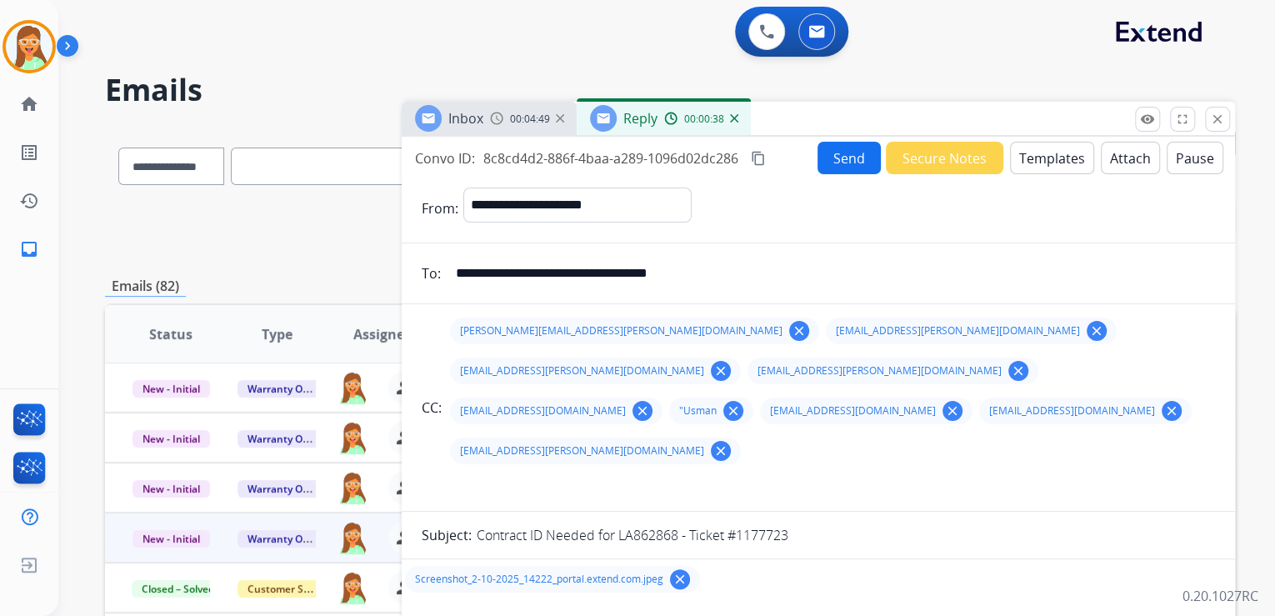
click at [847, 172] on button "Send" at bounding box center [849, 158] width 63 height 33
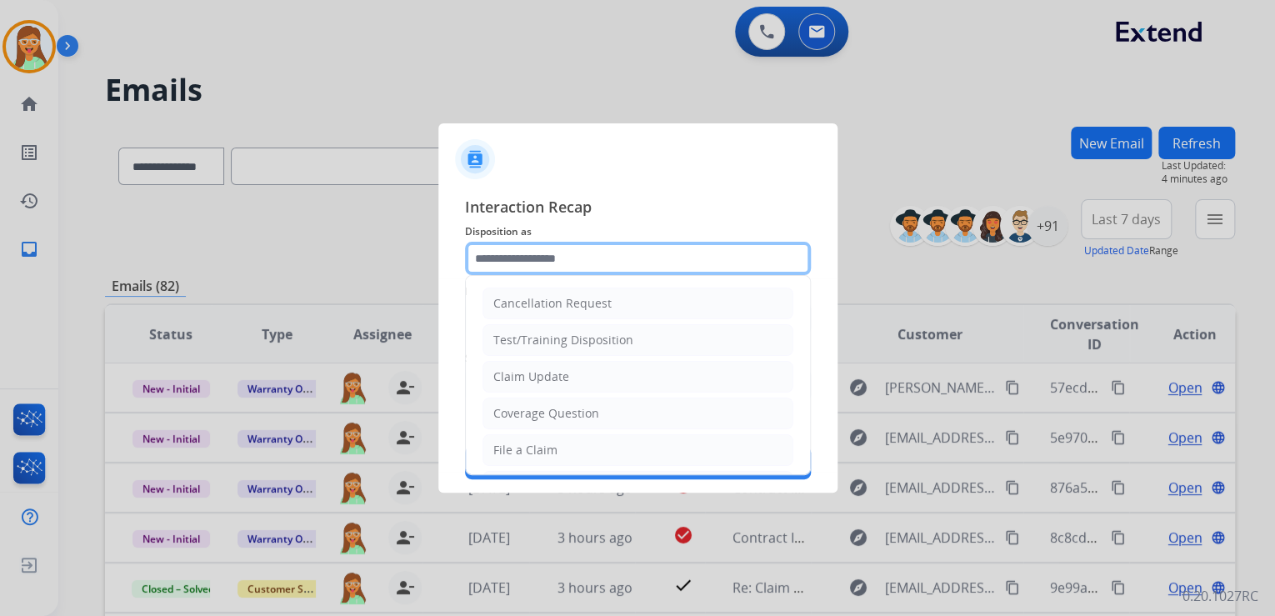
click at [658, 247] on input "text" at bounding box center [638, 258] width 346 height 33
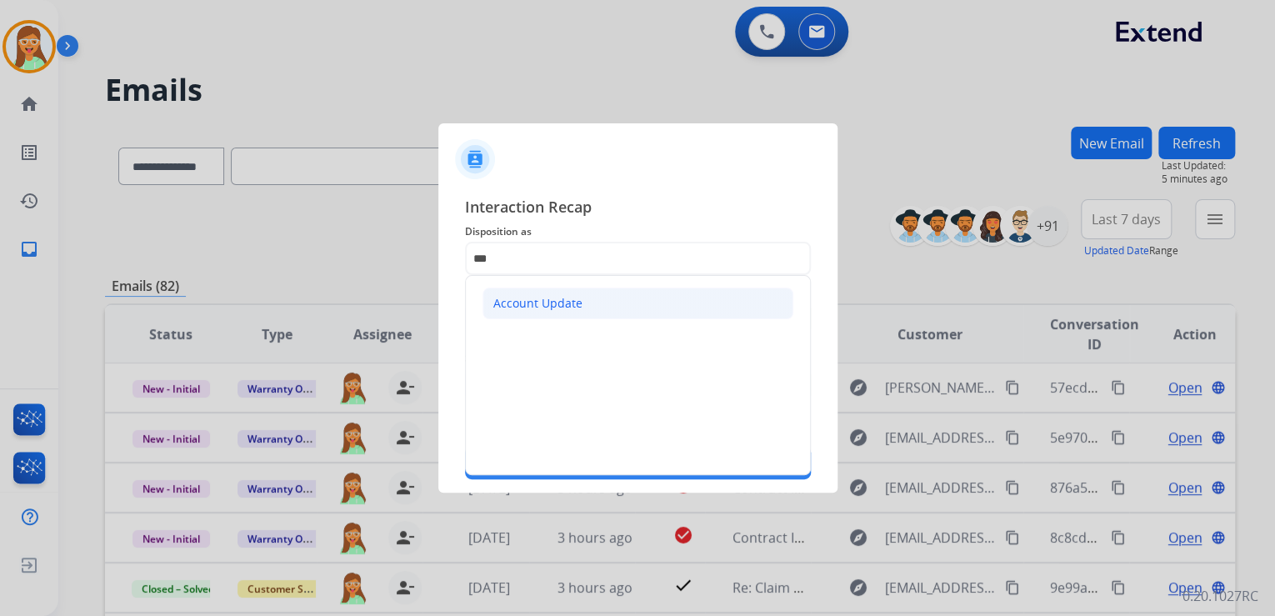
click at [667, 294] on li "Account Update" at bounding box center [638, 304] width 311 height 32
type input "**********"
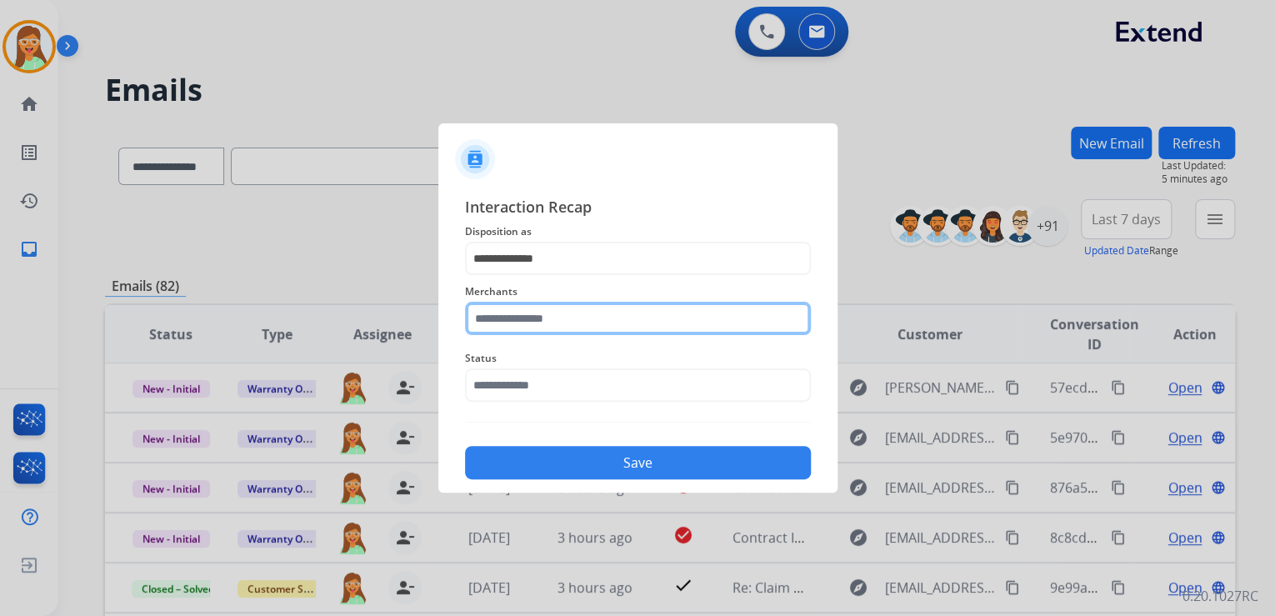
click at [636, 313] on input "text" at bounding box center [638, 318] width 346 height 33
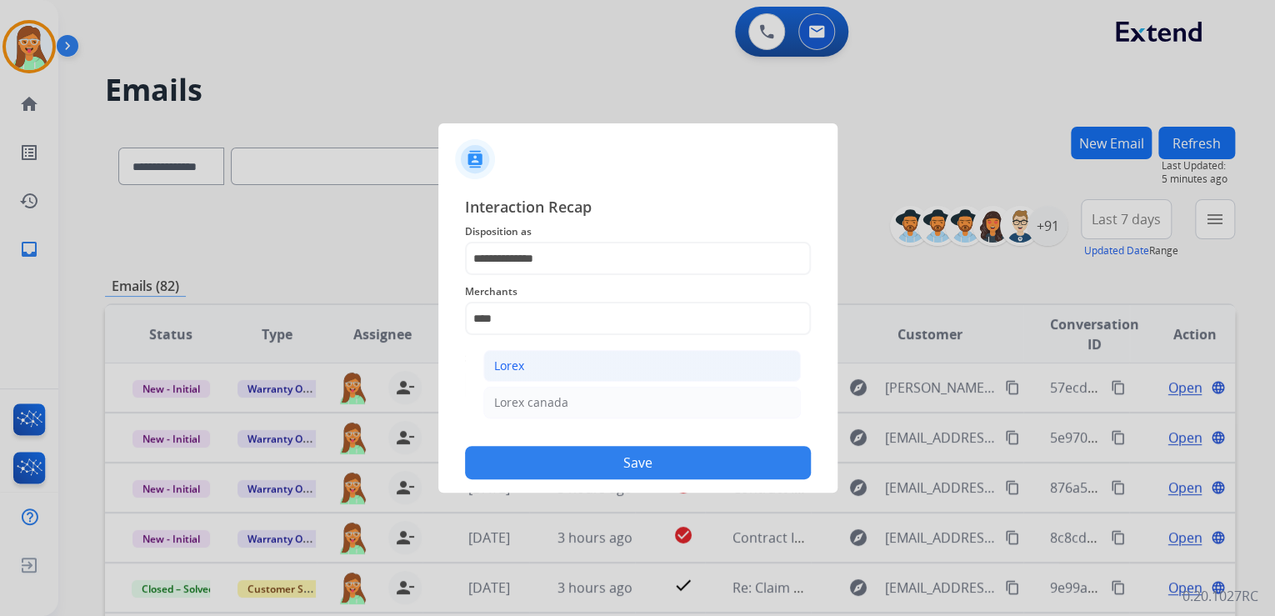
click at [583, 372] on li "Lorex" at bounding box center [642, 366] width 318 height 32
type input "*****"
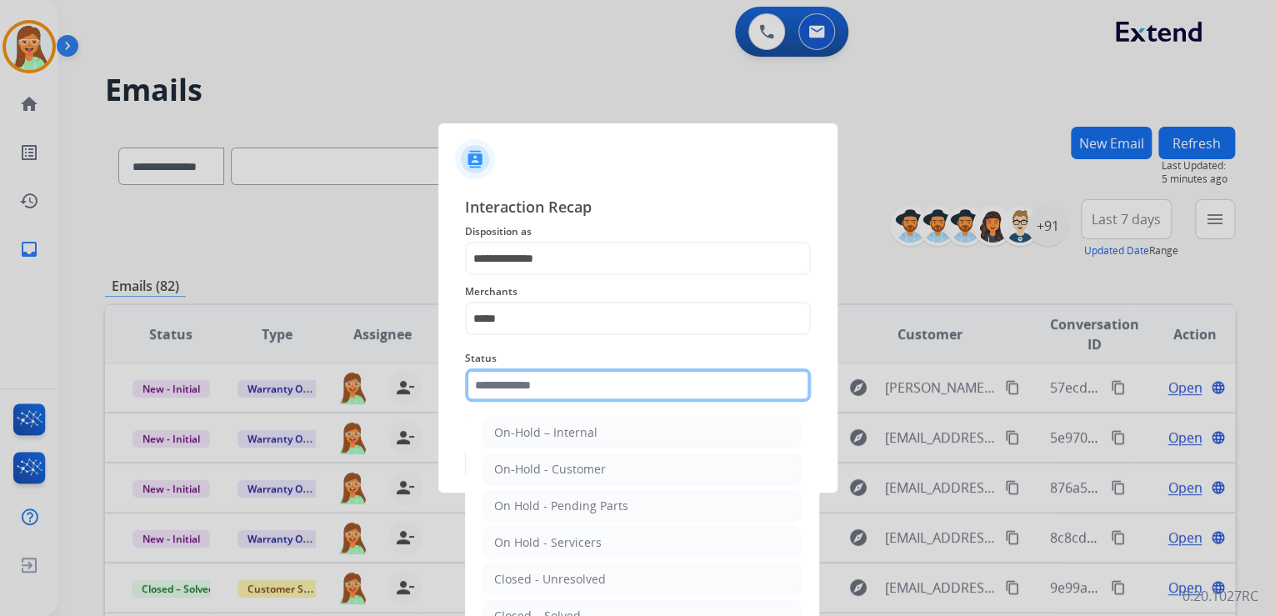
click at [583, 375] on input "text" at bounding box center [638, 384] width 346 height 33
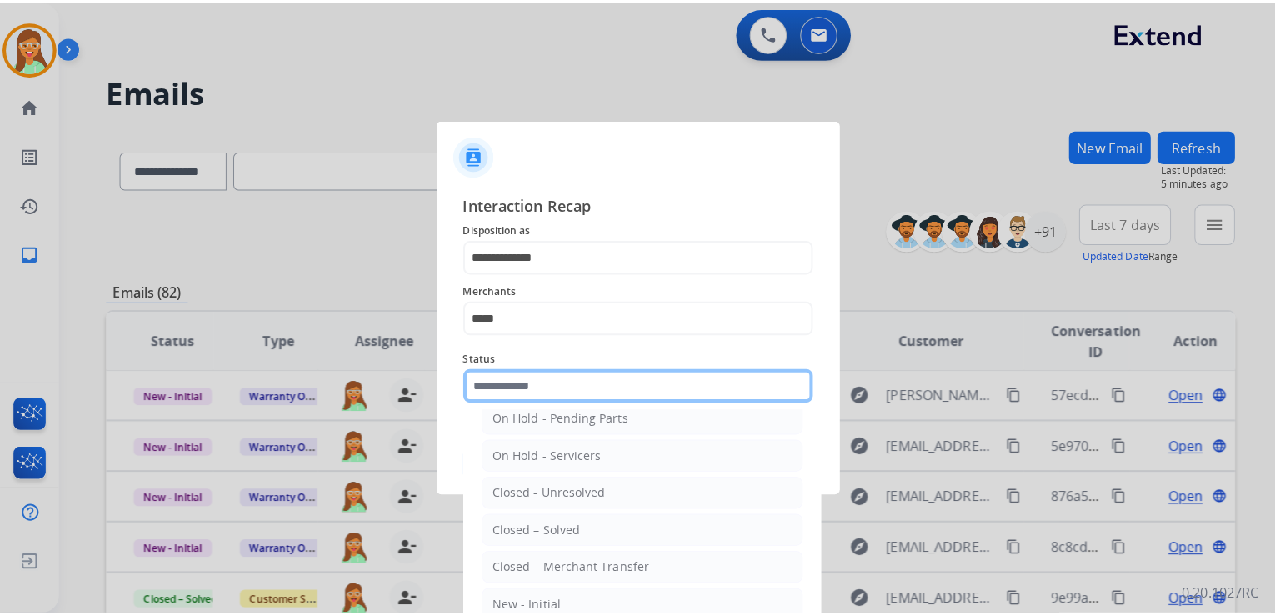
scroll to position [97, 0]
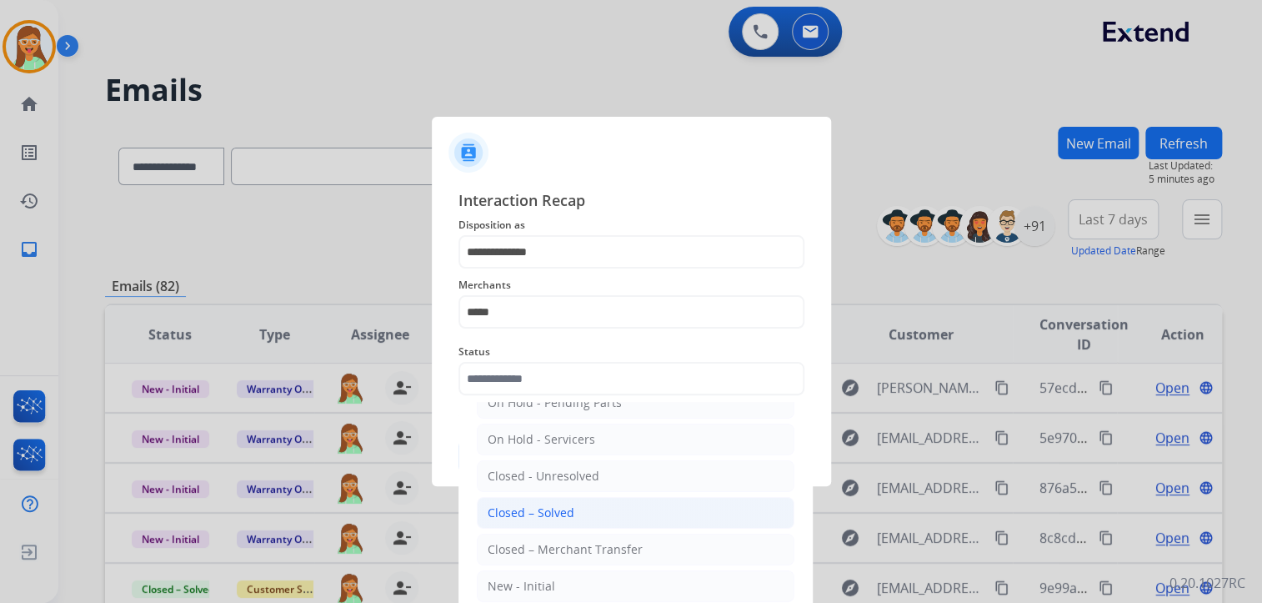
click at [564, 504] on div "Closed – Solved" at bounding box center [531, 512] width 87 height 17
type input "**********"
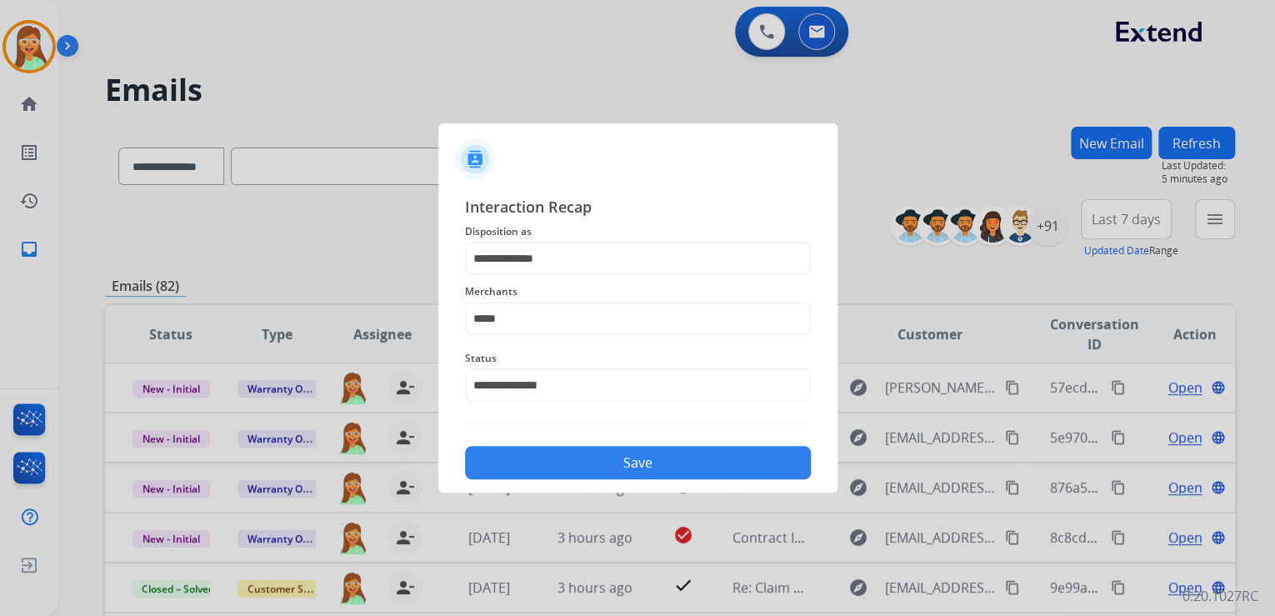
click at [587, 465] on button "Save" at bounding box center [638, 462] width 346 height 33
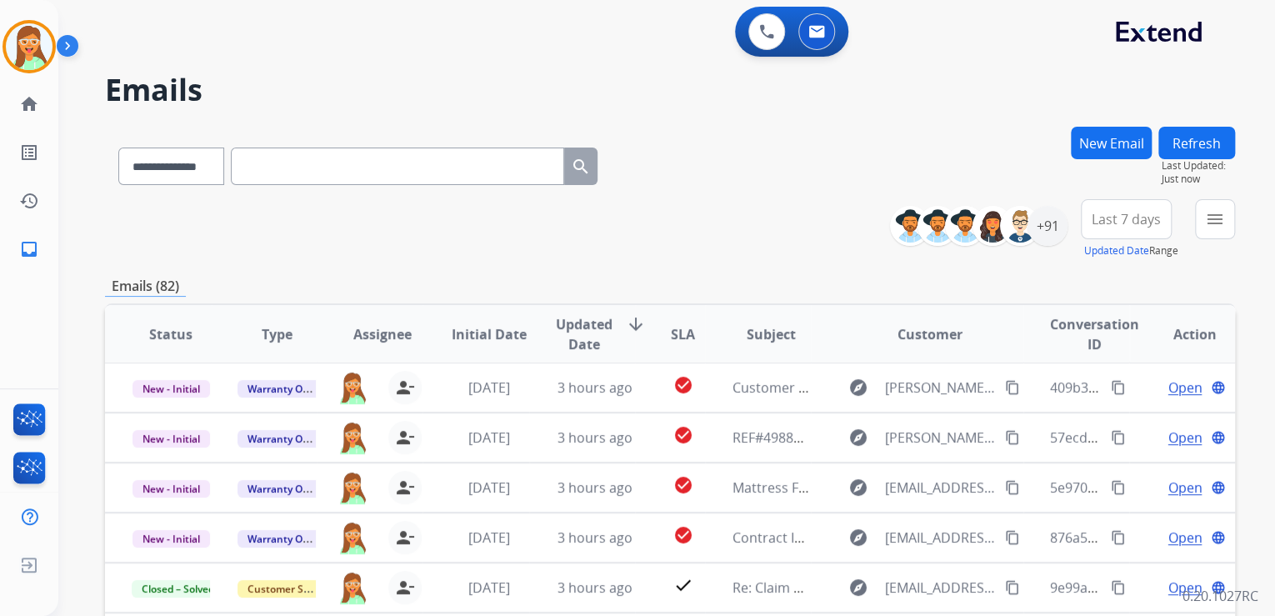
click at [714, 223] on div "**********" at bounding box center [670, 229] width 1130 height 60
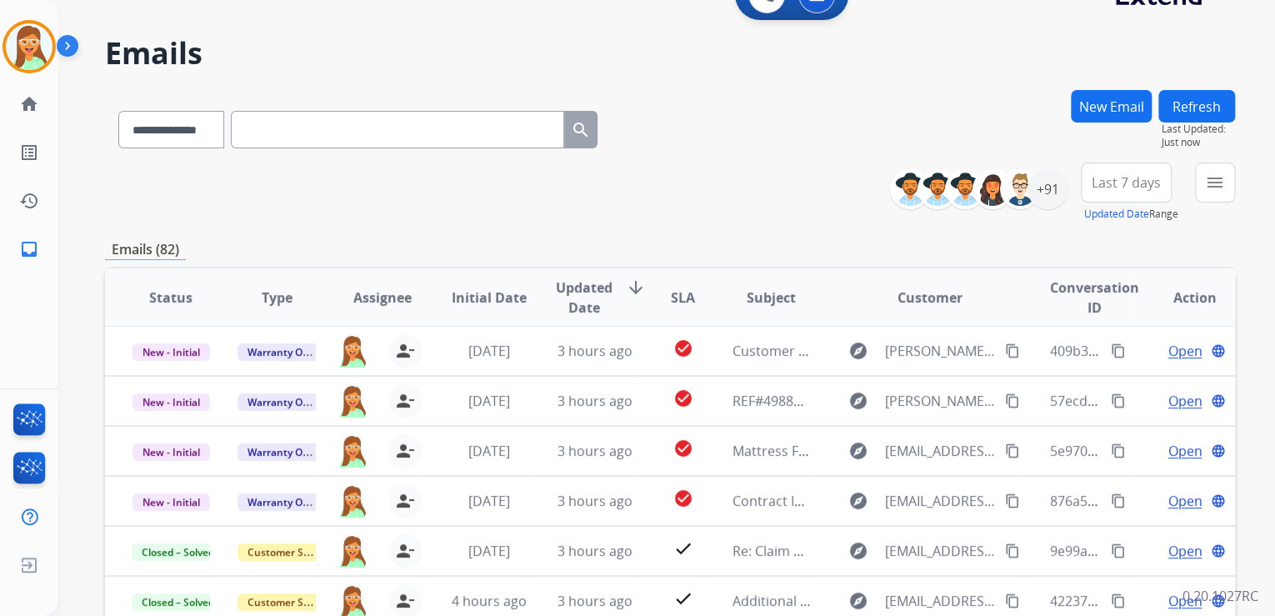
scroll to position [133, 0]
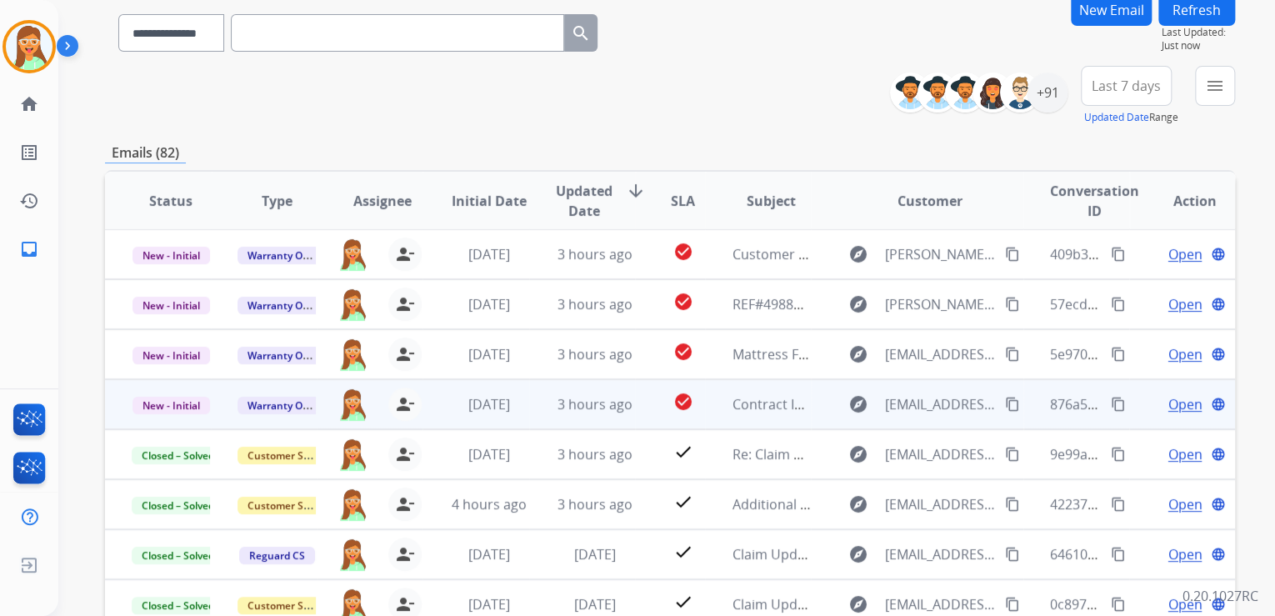
click at [1176, 400] on span "Open" at bounding box center [1185, 404] width 34 height 20
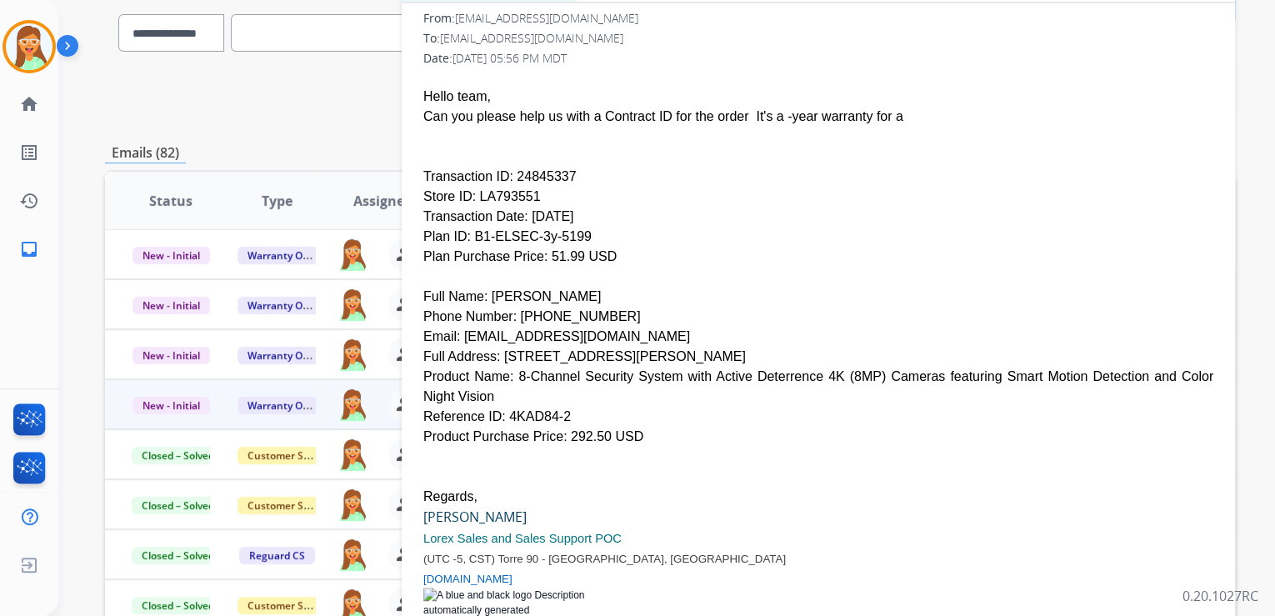
scroll to position [365, 0]
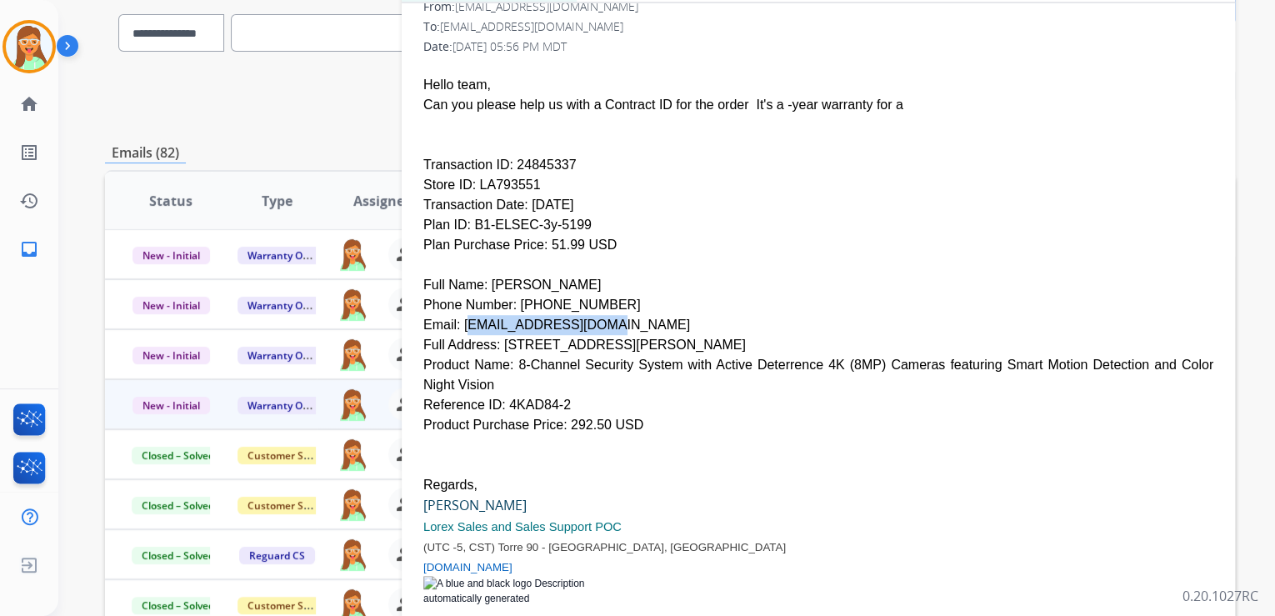
drag, startPoint x: 460, startPoint y: 288, endPoint x: 587, endPoint y: 283, distance: 126.8
click at [587, 315] on div "Email: [EMAIL_ADDRESS][DOMAIN_NAME]" at bounding box center [818, 325] width 790 height 20
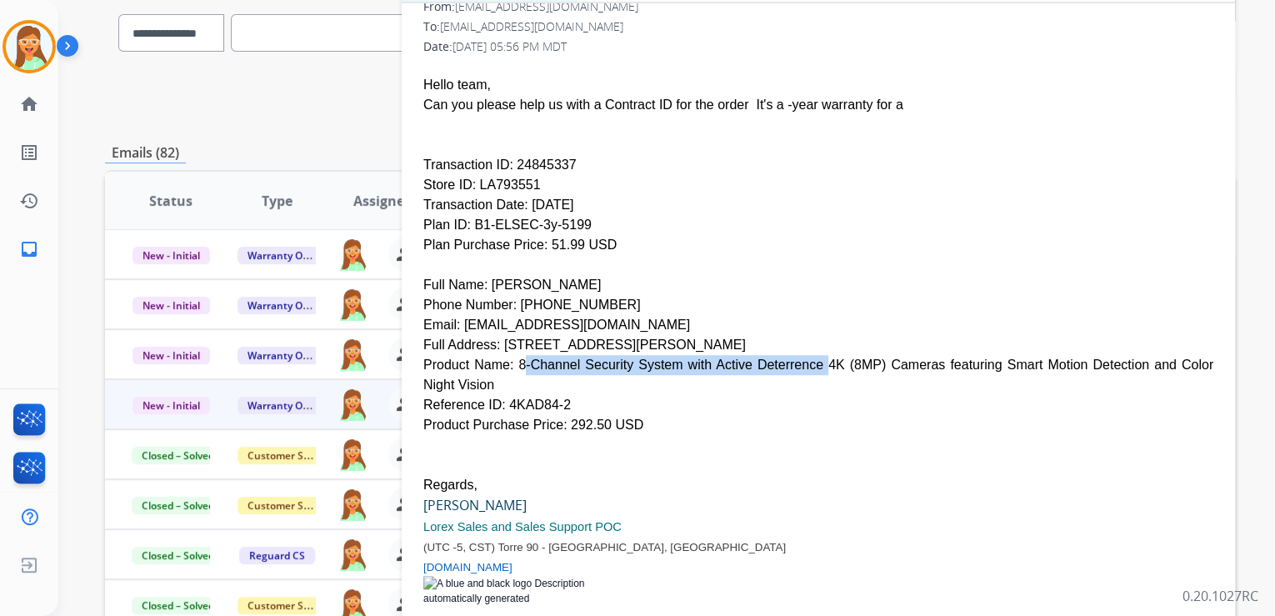
drag, startPoint x: 508, startPoint y: 324, endPoint x: 770, endPoint y: 328, distance: 262.6
click at [770, 355] on div "Product Name: 8-Channel Security System with Active Deterrence 4K (8MP) Cameras…" at bounding box center [818, 375] width 790 height 40
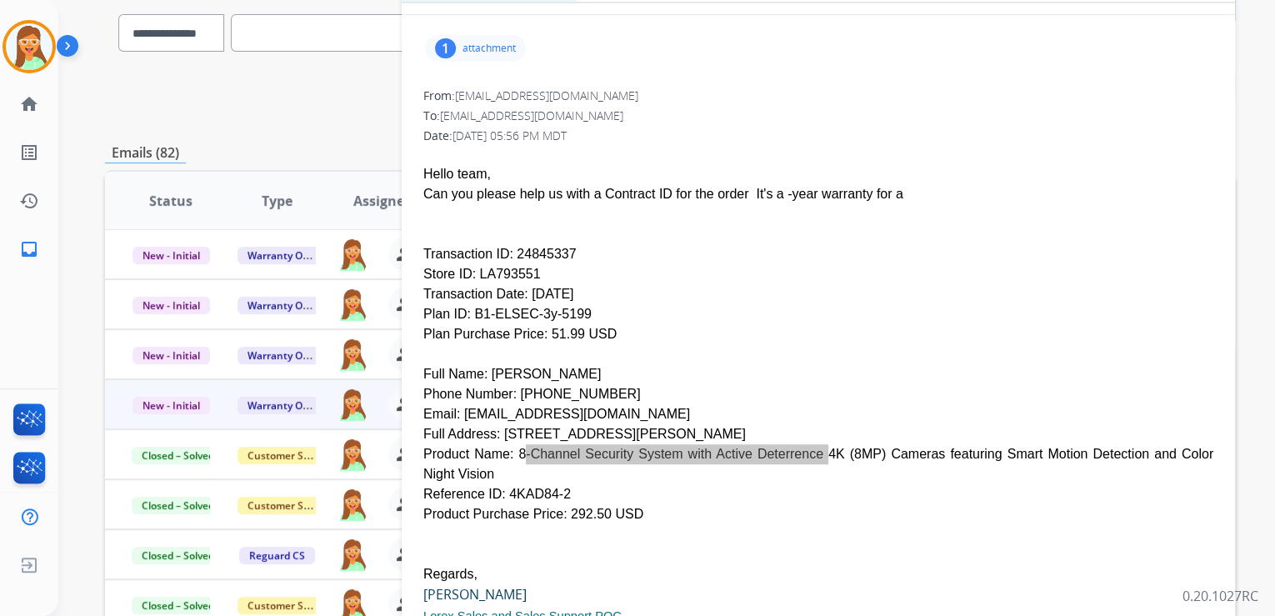
scroll to position [298, 0]
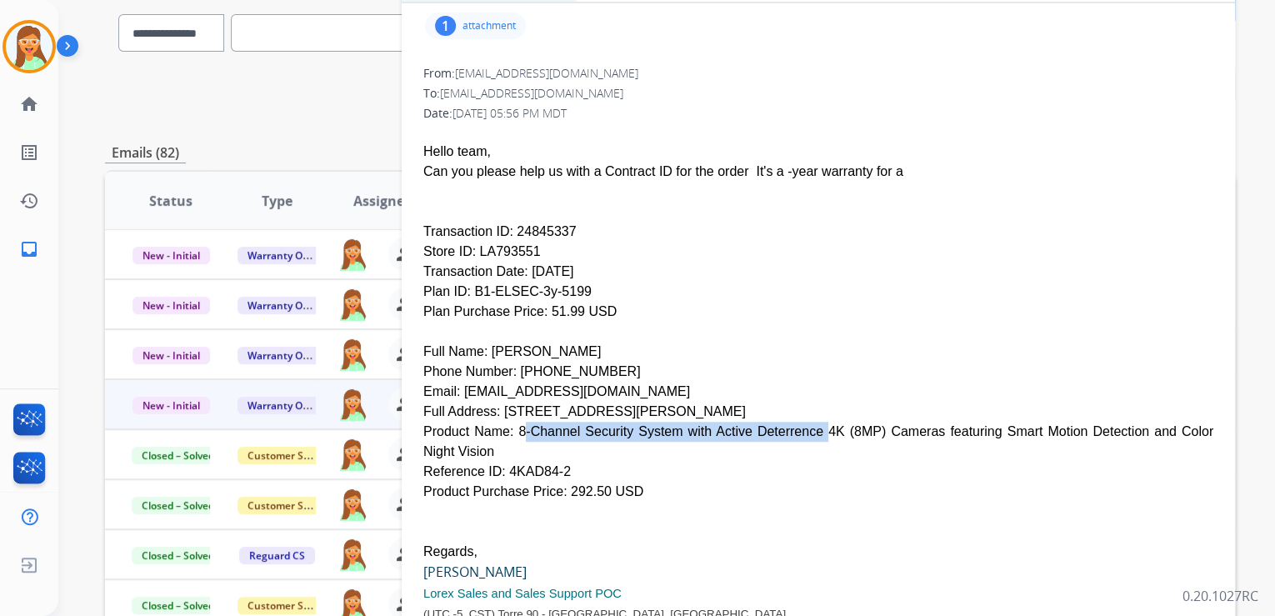
drag, startPoint x: 564, startPoint y: 310, endPoint x: 484, endPoint y: 318, distance: 80.4
click at [484, 342] on div "Full Name: [PERSON_NAME]" at bounding box center [818, 352] width 790 height 20
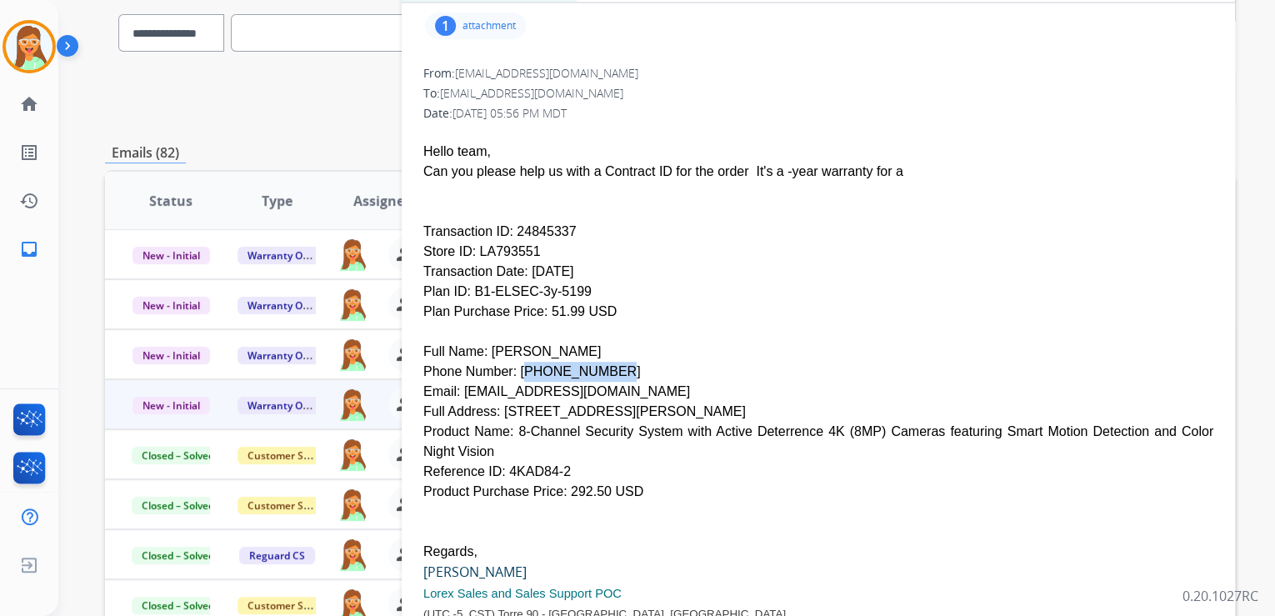
drag, startPoint x: 512, startPoint y: 332, endPoint x: 585, endPoint y: 330, distance: 73.4
click at [585, 362] on div "Phone Number: [PHONE_NUMBER]" at bounding box center [818, 372] width 790 height 20
drag, startPoint x: 722, startPoint y: 248, endPoint x: 669, endPoint y: 267, distance: 55.9
click at [720, 282] on div "Plan ID: B1-ELSEC-3y-5199" at bounding box center [818, 292] width 790 height 20
click at [460, 382] on div "Email: [EMAIL_ADDRESS][DOMAIN_NAME]" at bounding box center [818, 392] width 790 height 20
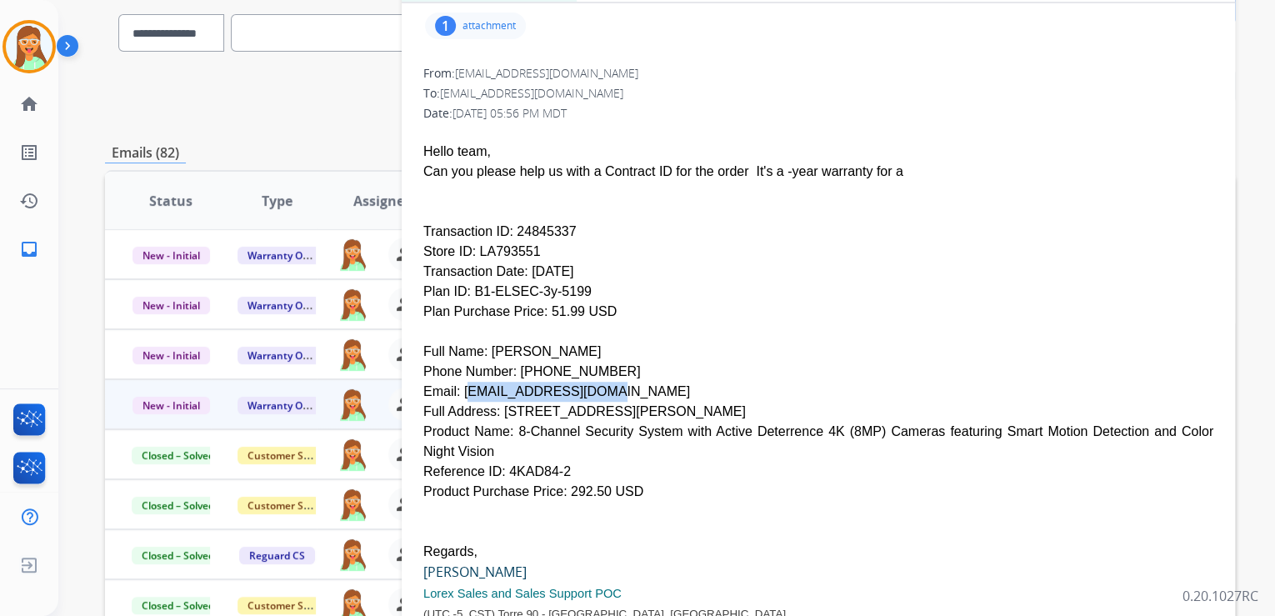
drag, startPoint x: 458, startPoint y: 353, endPoint x: 580, endPoint y: 346, distance: 122.7
click at [580, 382] on div "Email: [EMAIL_ADDRESS][DOMAIN_NAME]" at bounding box center [818, 392] width 790 height 20
drag, startPoint x: 495, startPoint y: 372, endPoint x: 600, endPoint y: 373, distance: 105.0
click at [600, 402] on div "Full Address: [STREET_ADDRESS][PERSON_NAME]" at bounding box center [818, 412] width 790 height 20
click at [704, 282] on div "Plan ID: B1-ELSEC-3y-5199" at bounding box center [818, 292] width 790 height 20
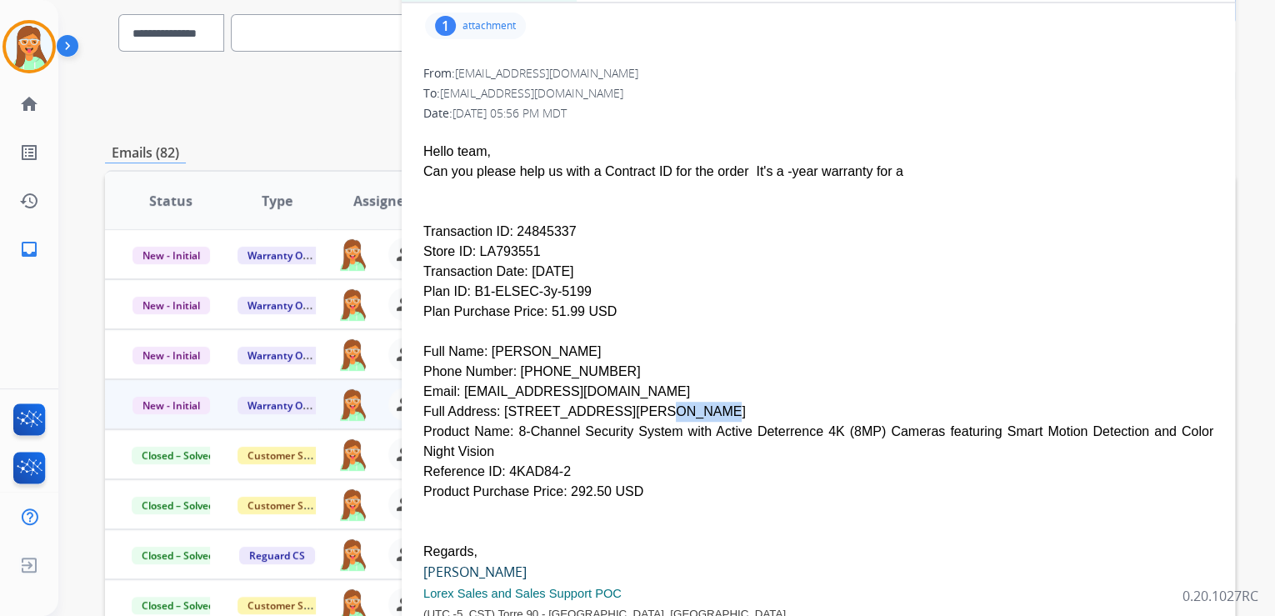
drag, startPoint x: 605, startPoint y: 373, endPoint x: 638, endPoint y: 370, distance: 33.4
click at [638, 402] on div "Full Address: [STREET_ADDRESS][PERSON_NAME]" at bounding box center [818, 412] width 790 height 20
drag, startPoint x: 661, startPoint y: 260, endPoint x: 650, endPoint y: 273, distance: 17.2
click at [661, 302] on div "Plan Purchase Price: 51.99 USD" at bounding box center [818, 312] width 790 height 20
drag, startPoint x: 643, startPoint y: 372, endPoint x: 653, endPoint y: 373, distance: 10.9
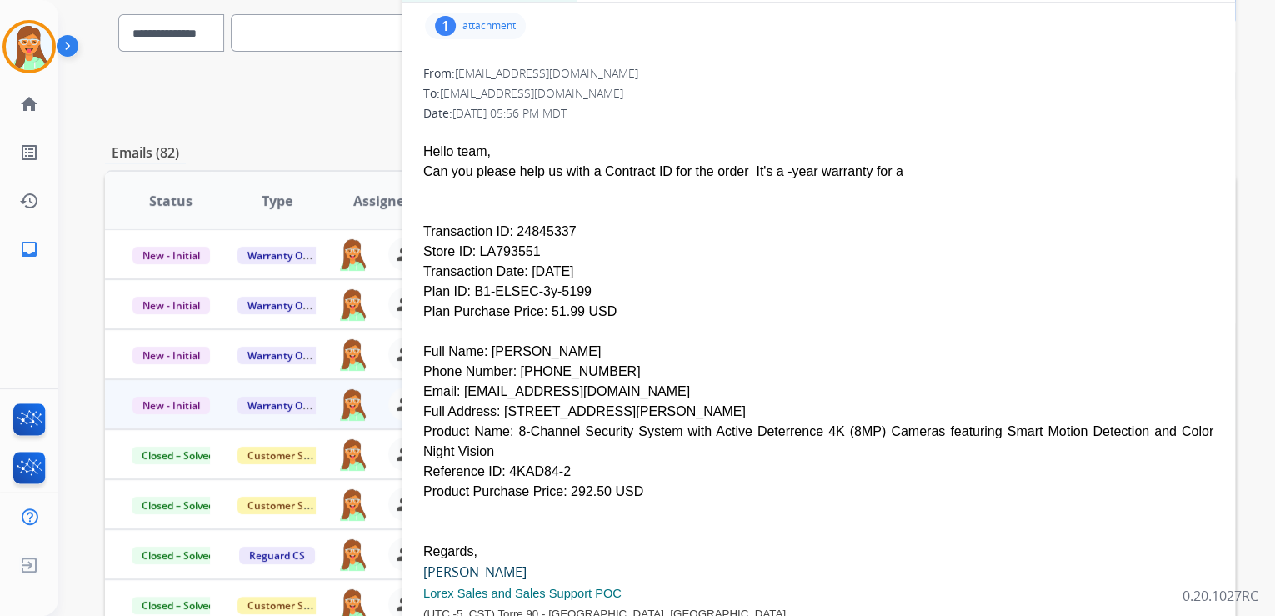
click at [653, 402] on div "Full Address: [STREET_ADDRESS][PERSON_NAME]" at bounding box center [818, 412] width 790 height 20
drag, startPoint x: 757, startPoint y: 328, endPoint x: 668, endPoint y: 385, distance: 105.0
click at [757, 362] on div "Phone Number: [PHONE_NUMBER]" at bounding box center [818, 372] width 790 height 20
drag, startPoint x: 659, startPoint y: 370, endPoint x: 692, endPoint y: 368, distance: 32.6
click at [692, 402] on div "Full Address: [STREET_ADDRESS][PERSON_NAME]" at bounding box center [818, 412] width 790 height 20
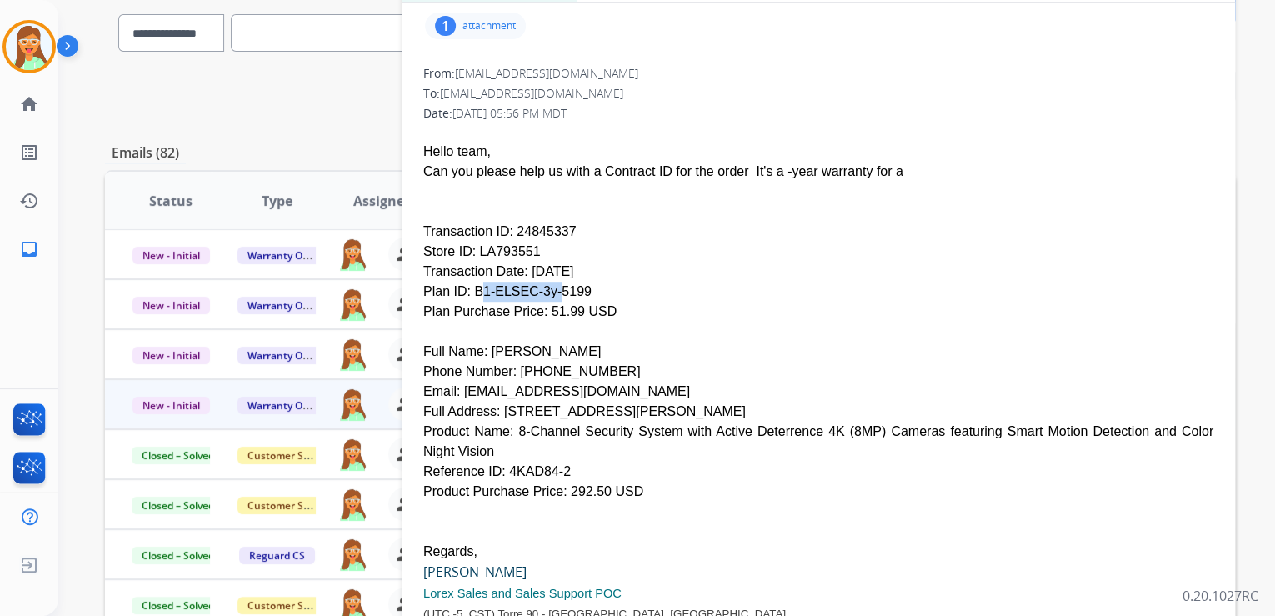
drag, startPoint x: 467, startPoint y: 253, endPoint x: 530, endPoint y: 253, distance: 63.3
click at [530, 282] on div "Plan ID: B1-ELSEC-3y-5199" at bounding box center [818, 292] width 790 height 20
click at [666, 162] on span "Hello team, Can you please help us with a Contract ID for the order It's a -yea…" at bounding box center [818, 418] width 790 height 592
drag, startPoint x: 505, startPoint y: 194, endPoint x: 567, endPoint y: 194, distance: 61.7
click at [567, 222] on div "Transaction ID: 24845337" at bounding box center [818, 232] width 790 height 20
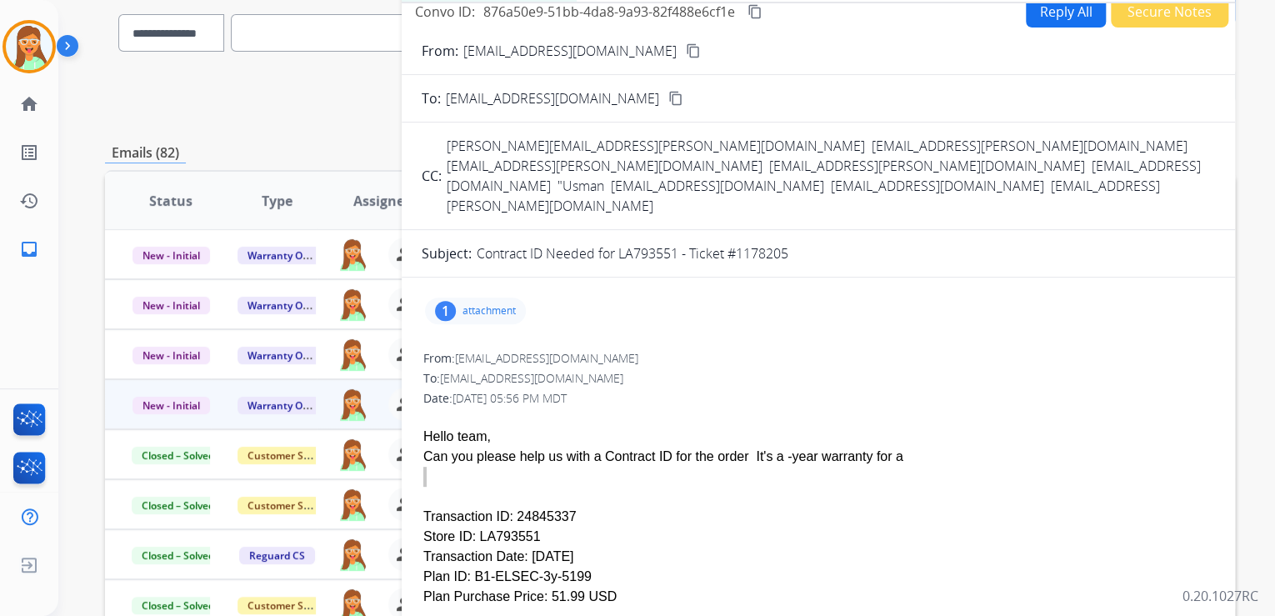
scroll to position [0, 0]
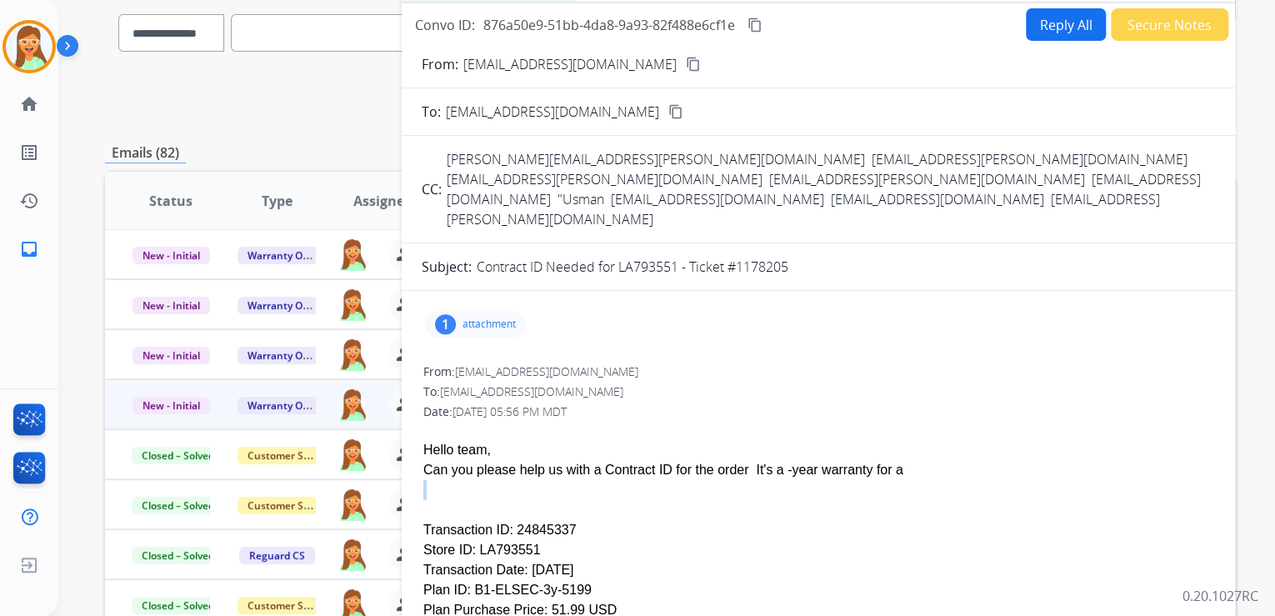
click at [1033, 25] on button "Reply All" at bounding box center [1066, 24] width 80 height 33
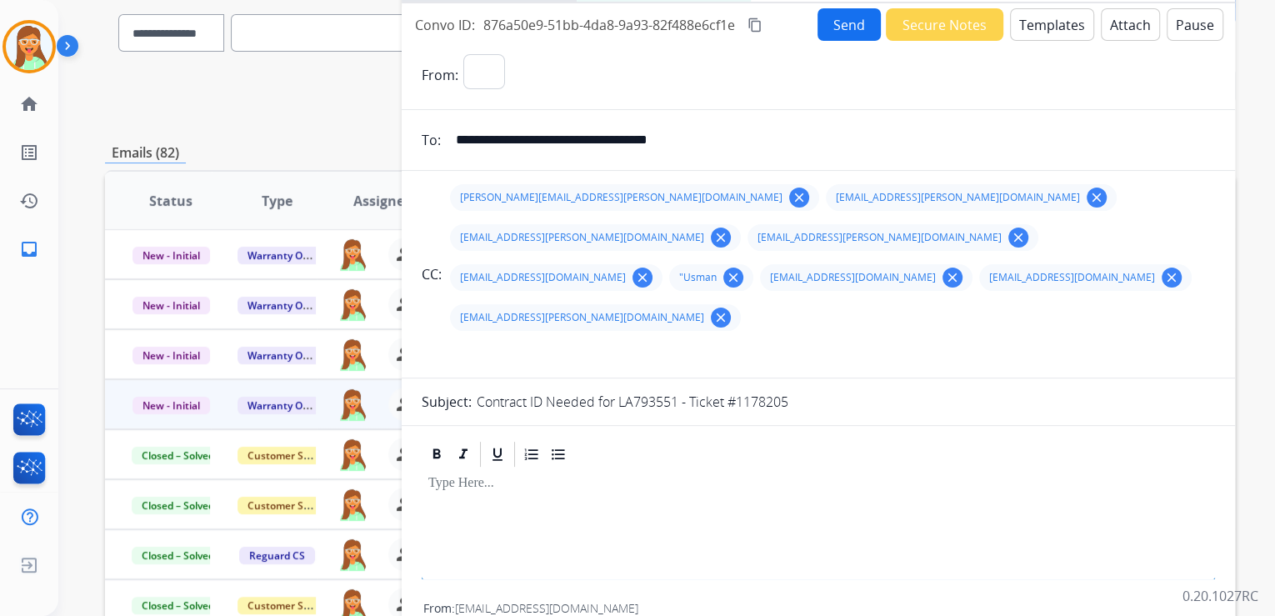
click at [1033, 25] on button "Templates" at bounding box center [1052, 24] width 84 height 33
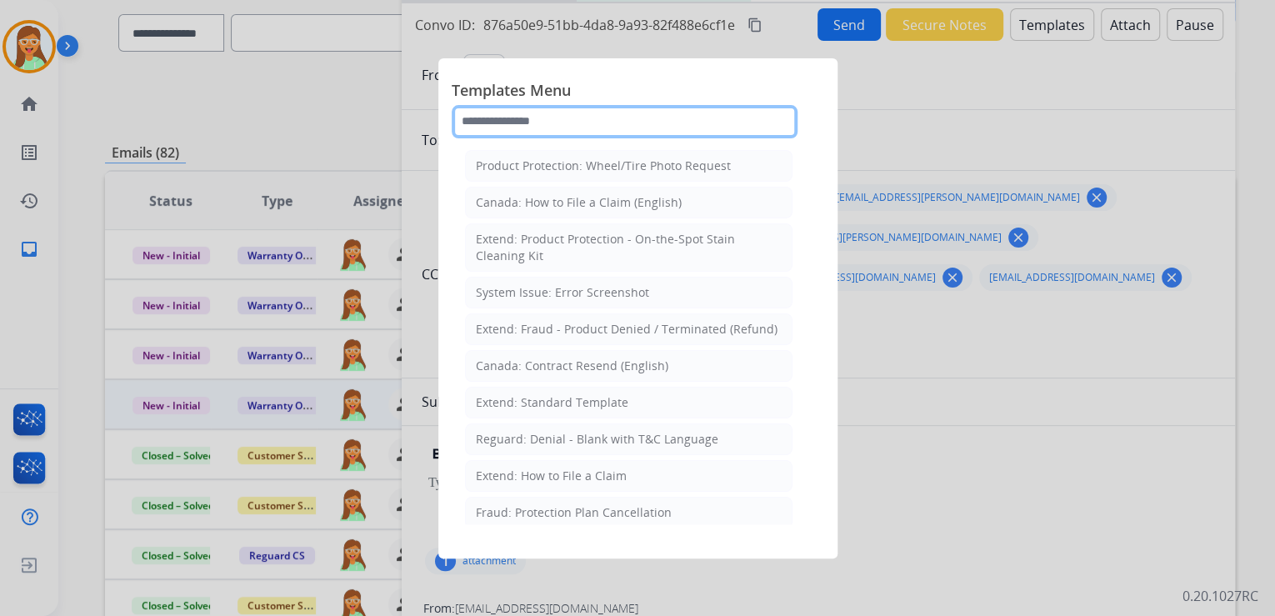
click at [549, 136] on input "text" at bounding box center [625, 121] width 346 height 33
select select "**********"
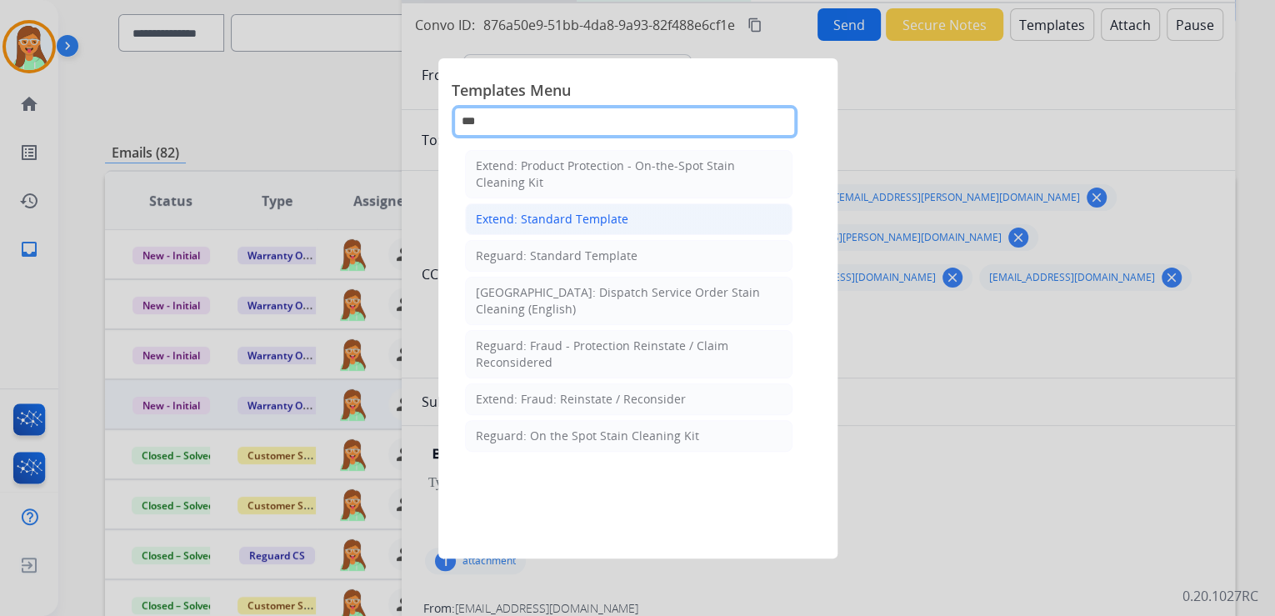
type input "***"
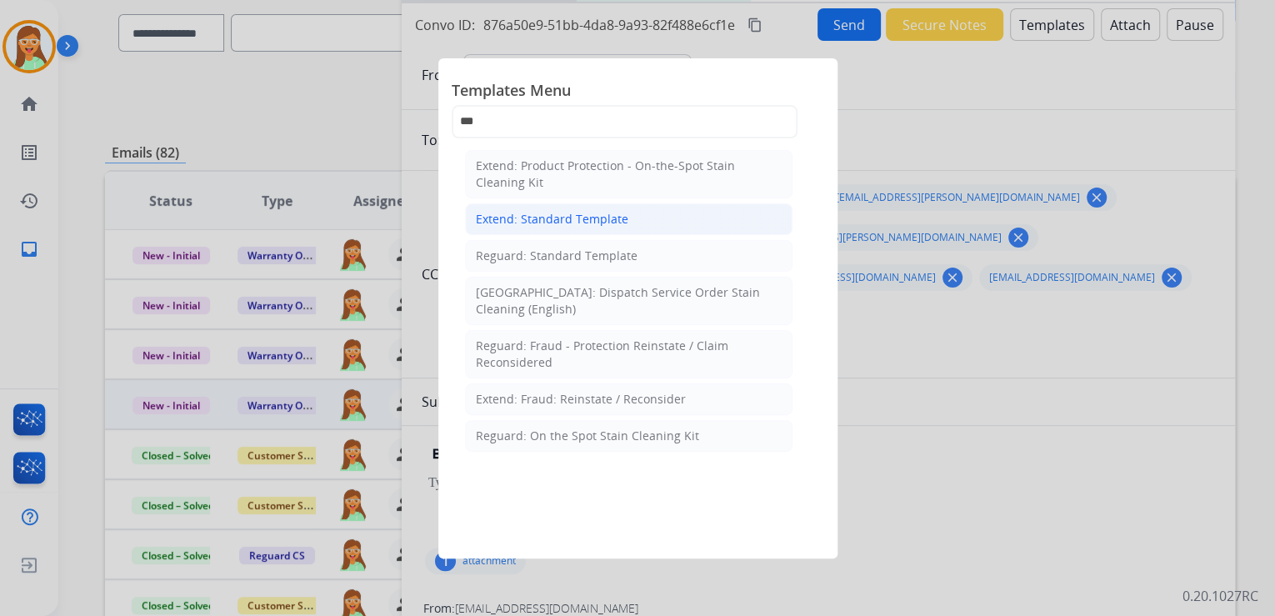
click at [568, 218] on div "Extend: Standard Template" at bounding box center [552, 219] width 153 height 17
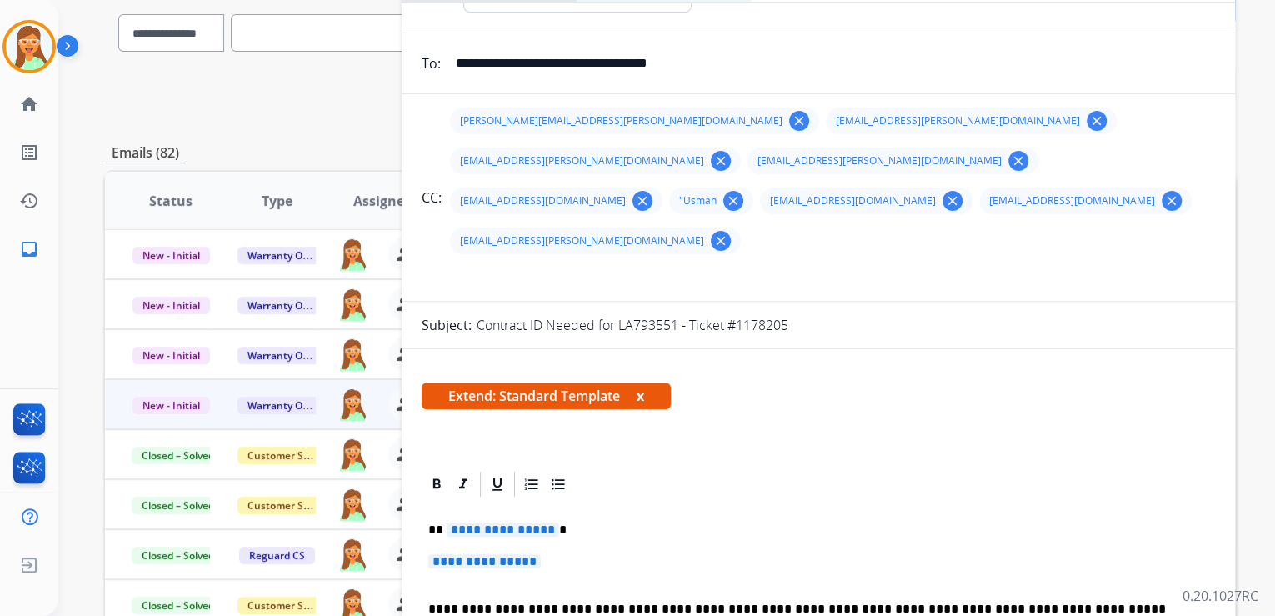
scroll to position [200, 0]
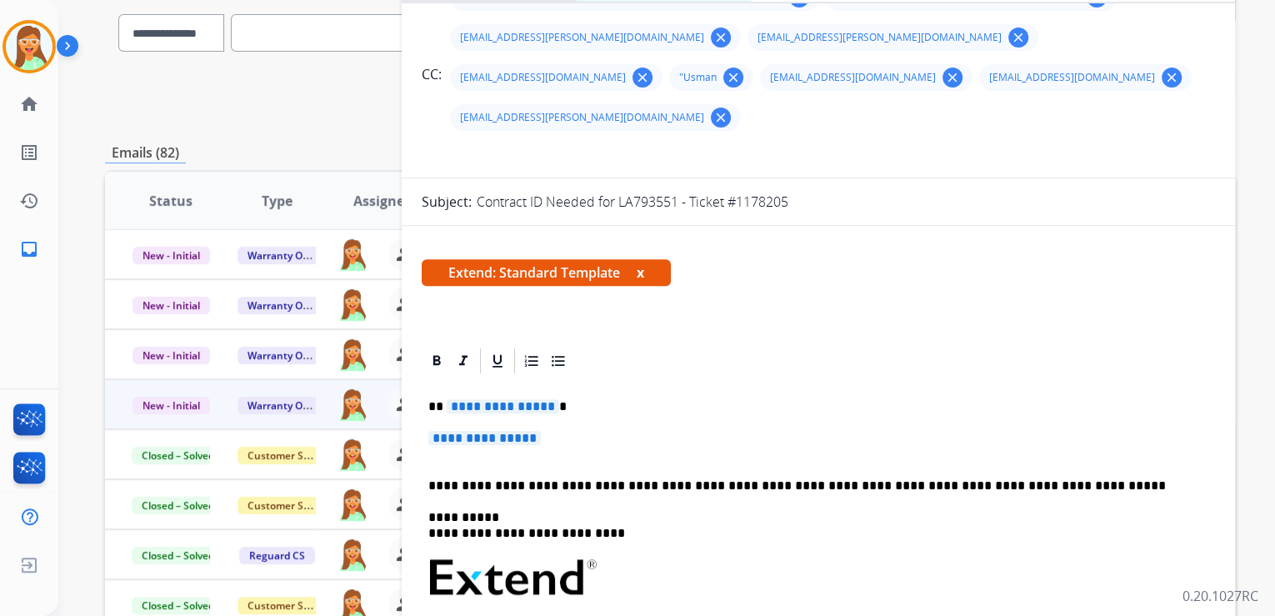
click at [518, 399] on span "**********" at bounding box center [503, 406] width 113 height 14
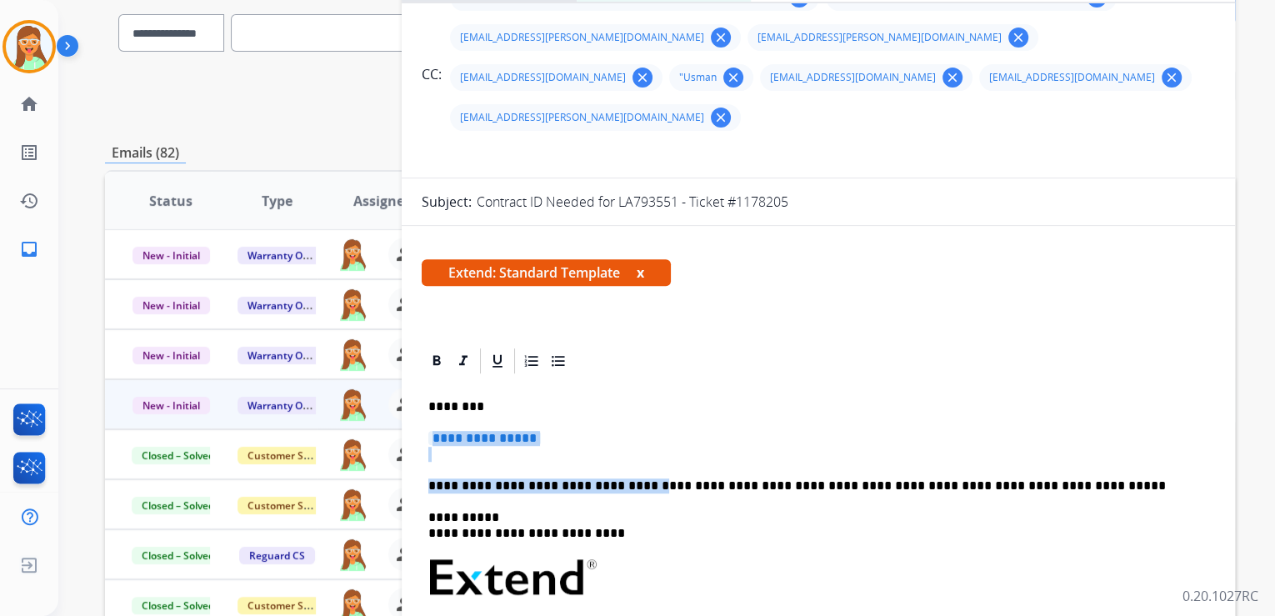
drag, startPoint x: 630, startPoint y: 443, endPoint x: 420, endPoint y: 393, distance: 216.1
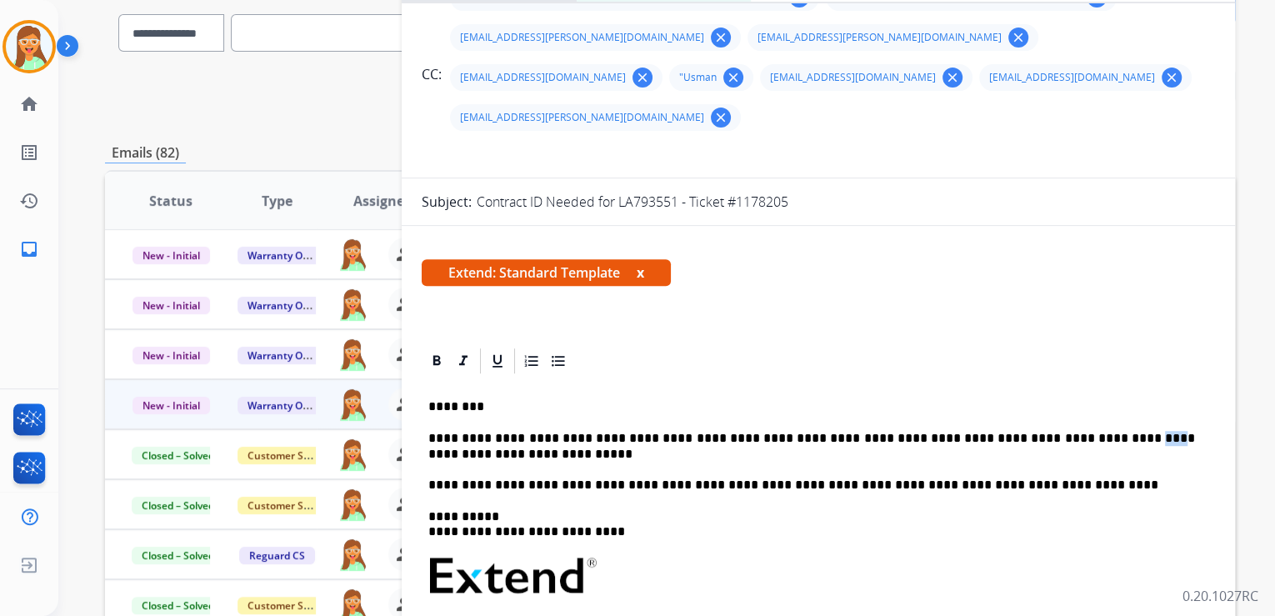
drag, startPoint x: 1062, startPoint y: 403, endPoint x: 1044, endPoint y: 403, distance: 17.5
click at [1044, 431] on p "**********" at bounding box center [811, 462] width 767 height 62
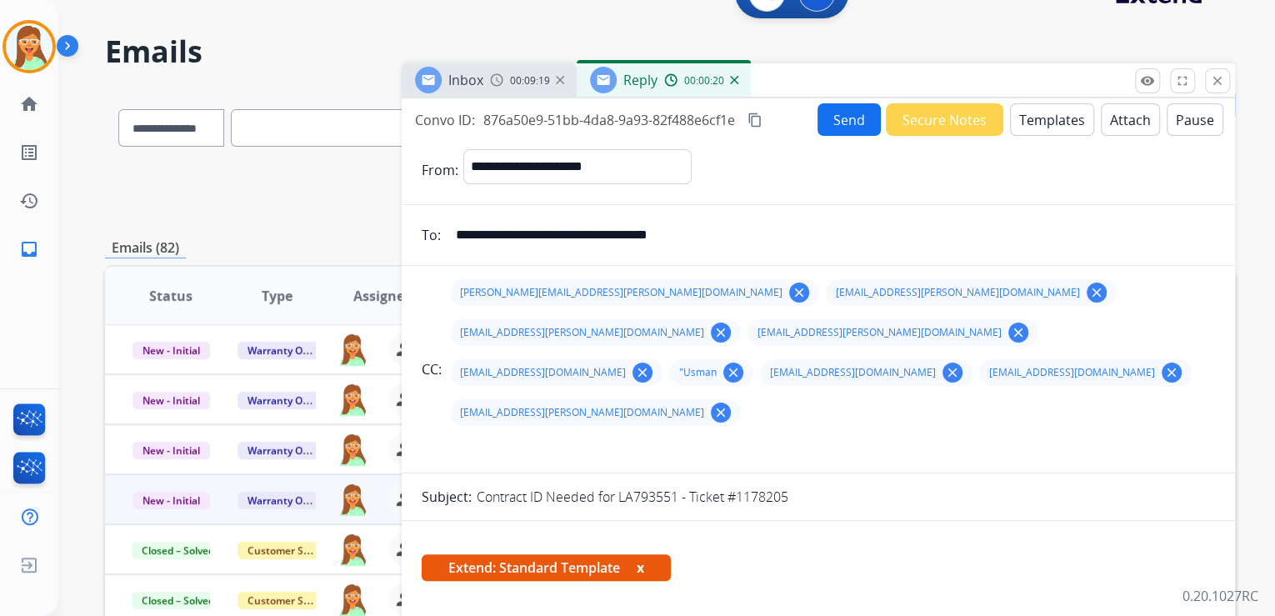
scroll to position [0, 0]
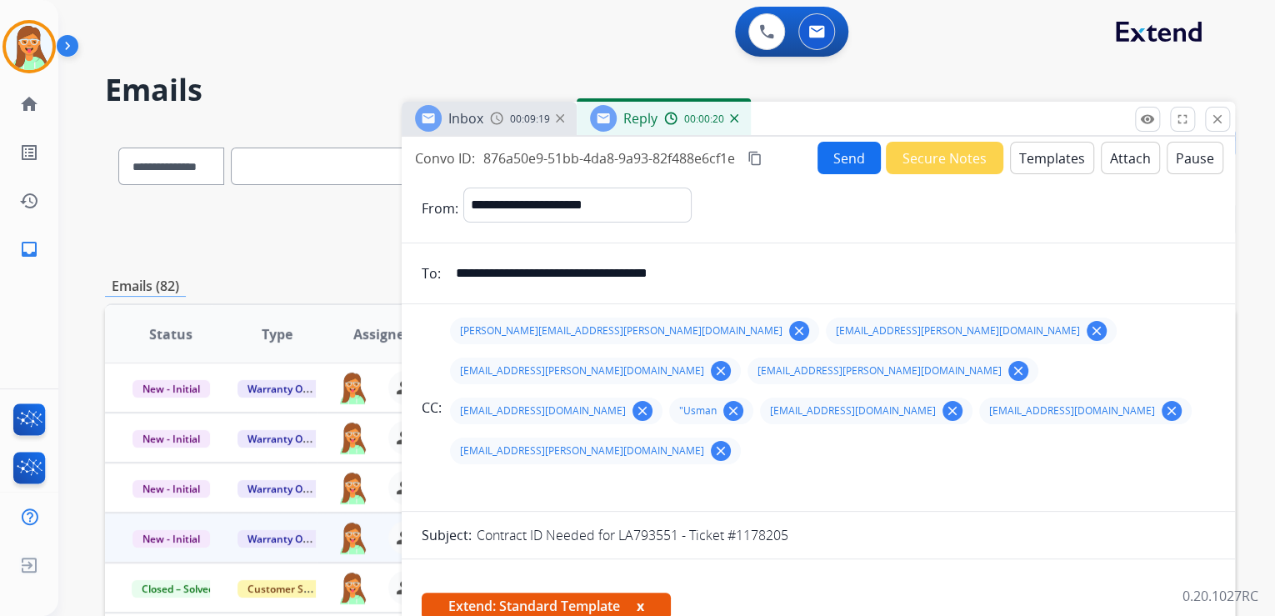
click at [1123, 167] on button "Attach" at bounding box center [1130, 158] width 59 height 33
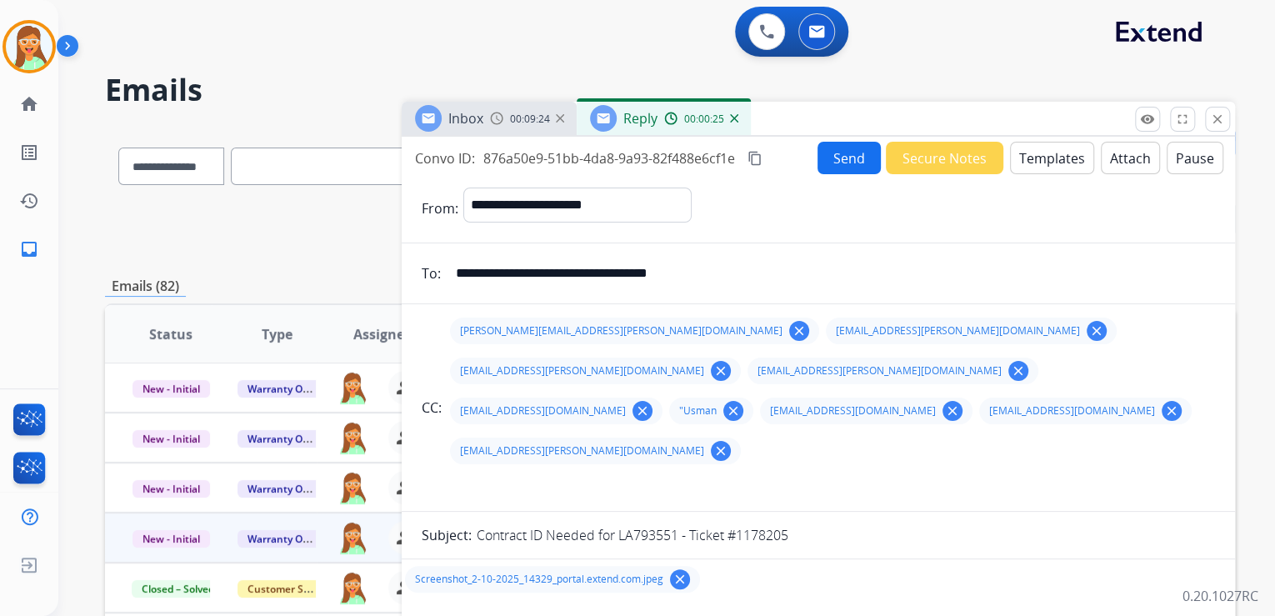
click at [837, 158] on button "Send" at bounding box center [849, 158] width 63 height 33
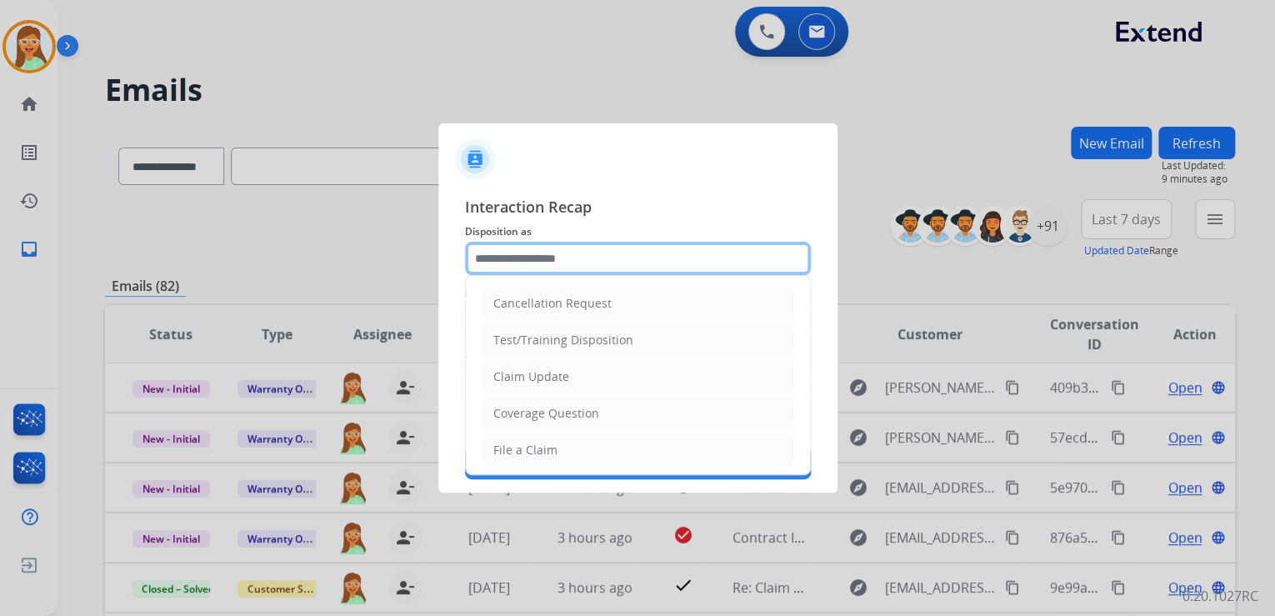
click at [632, 247] on input "text" at bounding box center [638, 258] width 346 height 33
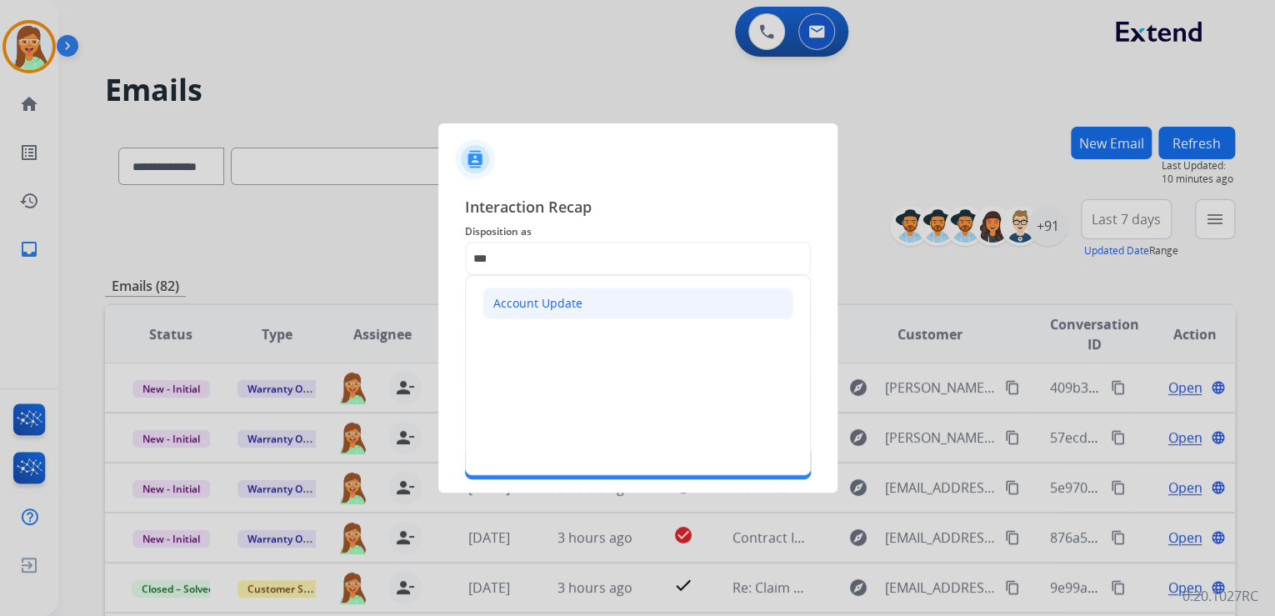
click at [593, 304] on li "Account Update" at bounding box center [638, 304] width 311 height 32
type input "**********"
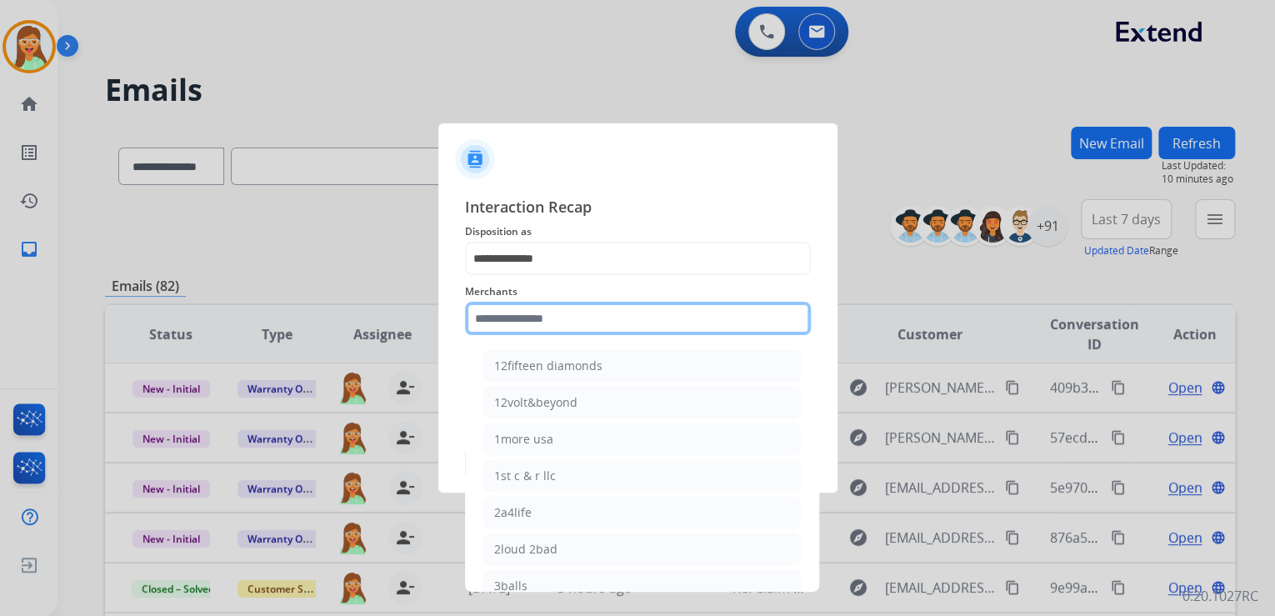
click at [594, 314] on input "text" at bounding box center [638, 318] width 346 height 33
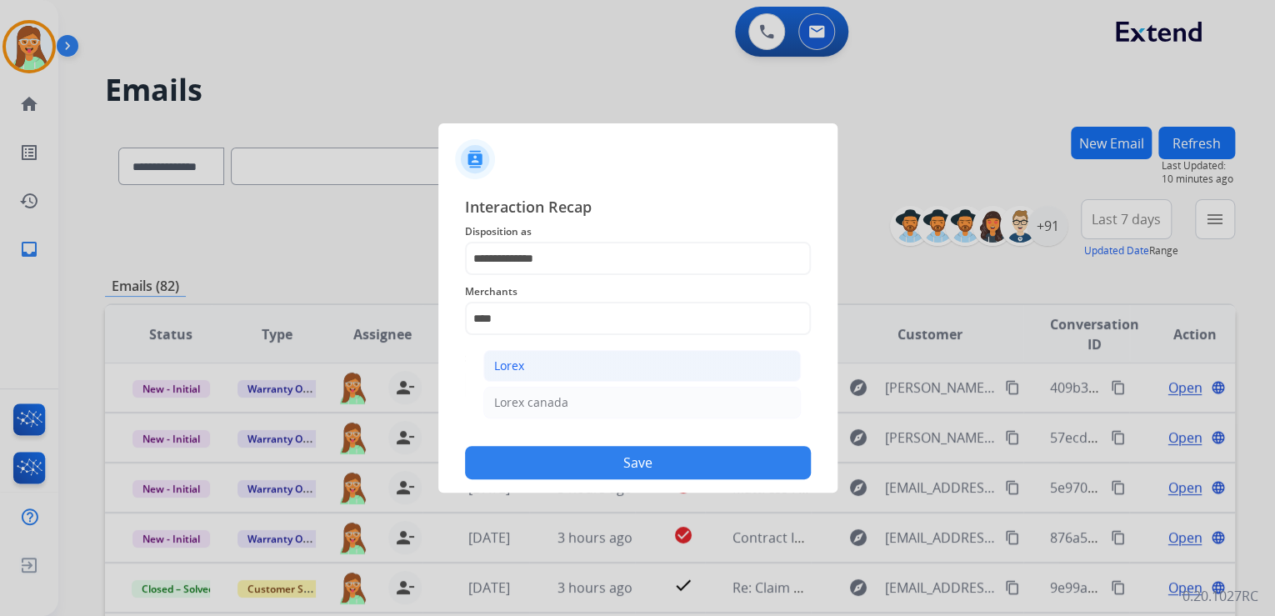
click at [559, 368] on li "Lorex" at bounding box center [642, 366] width 318 height 32
type input "*****"
drag, startPoint x: 559, startPoint y: 367, endPoint x: 568, endPoint y: 387, distance: 21.7
click at [559, 368] on div "Status" at bounding box center [638, 375] width 346 height 67
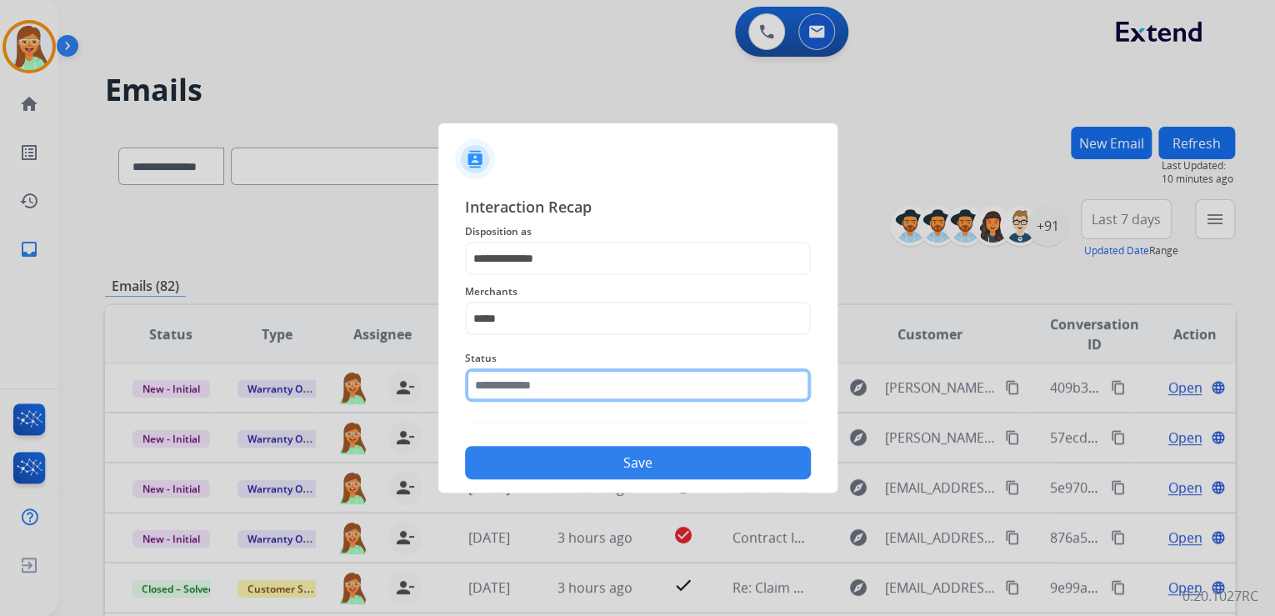
click at [584, 390] on input "text" at bounding box center [638, 384] width 346 height 33
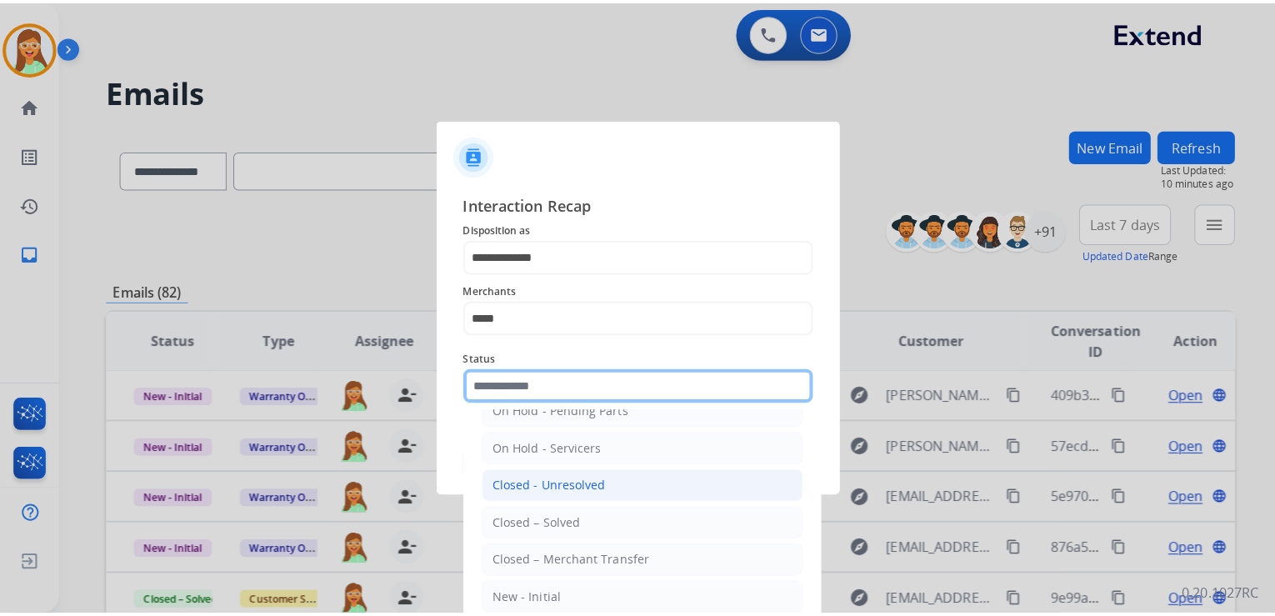
scroll to position [97, 0]
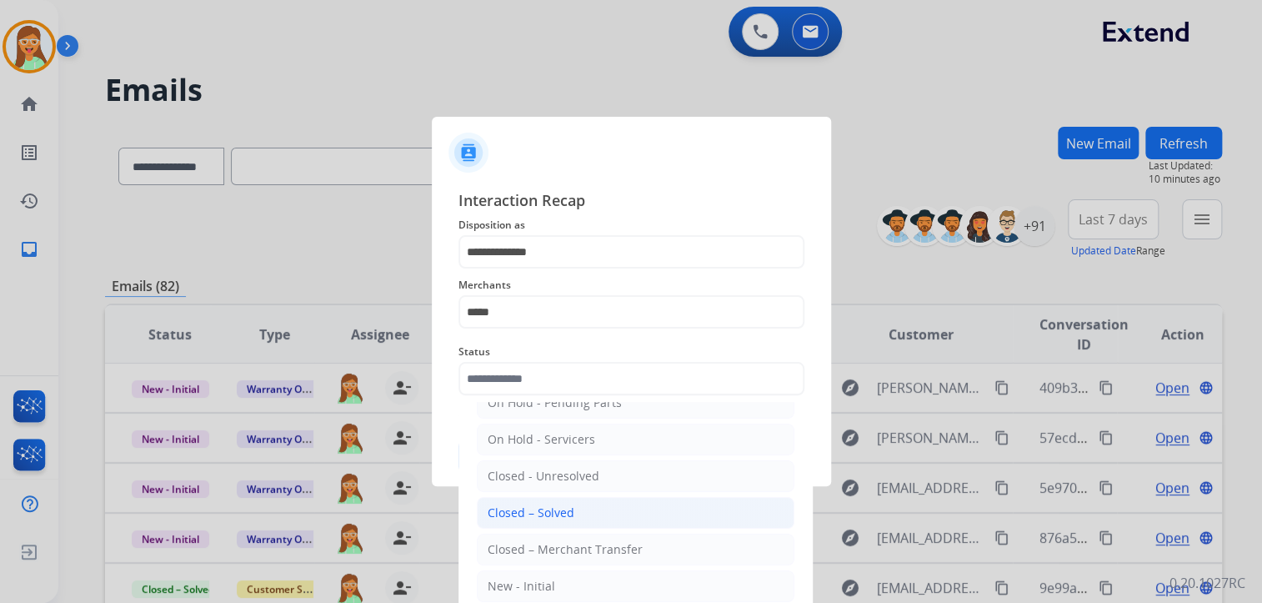
click at [573, 506] on li "Closed – Solved" at bounding box center [636, 513] width 318 height 32
type input "**********"
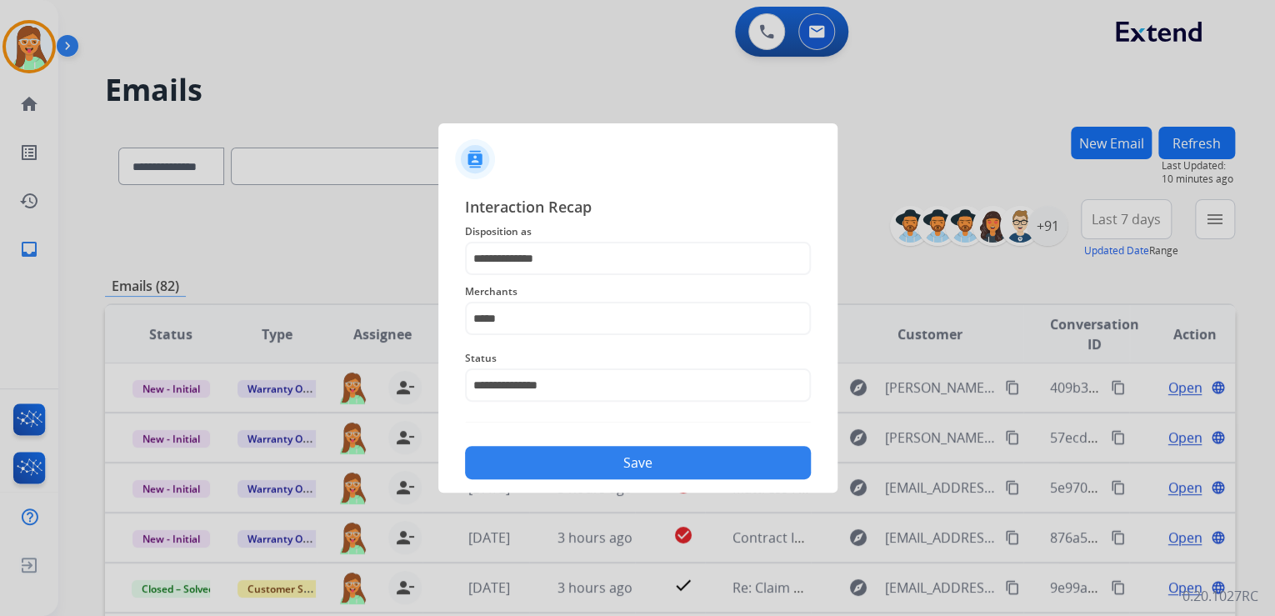
click at [588, 453] on button "Save" at bounding box center [638, 462] width 346 height 33
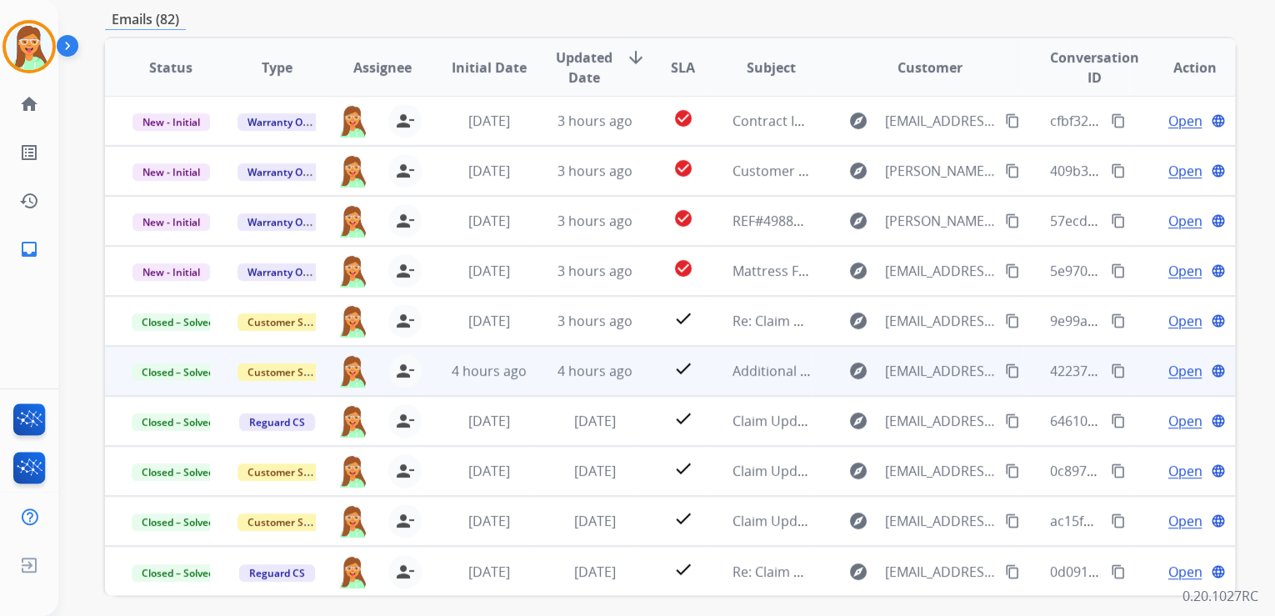
scroll to position [332, 0]
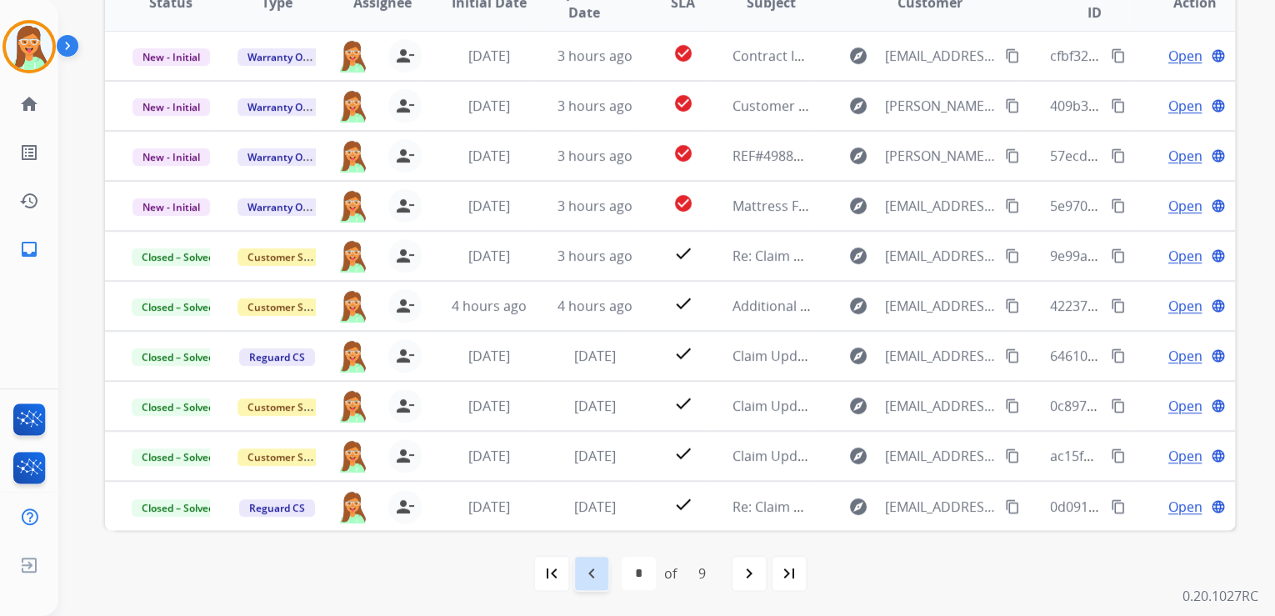
click at [582, 567] on mat-icon "navigate_before" at bounding box center [592, 573] width 20 height 20
select select "*"
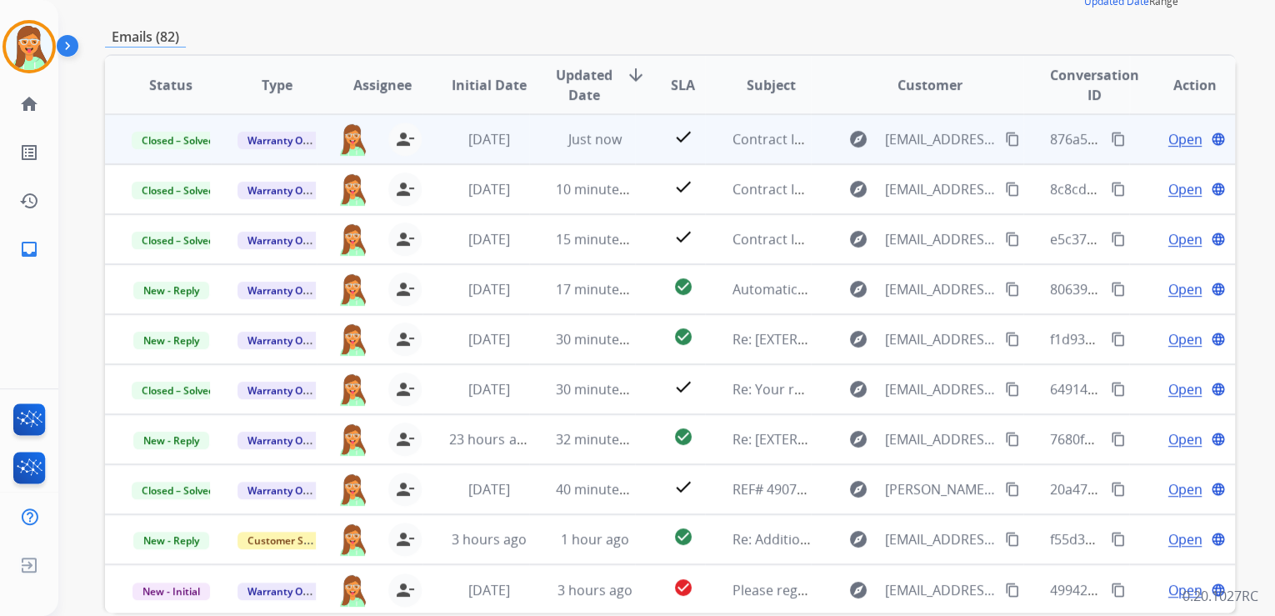
scroll to position [65, 0]
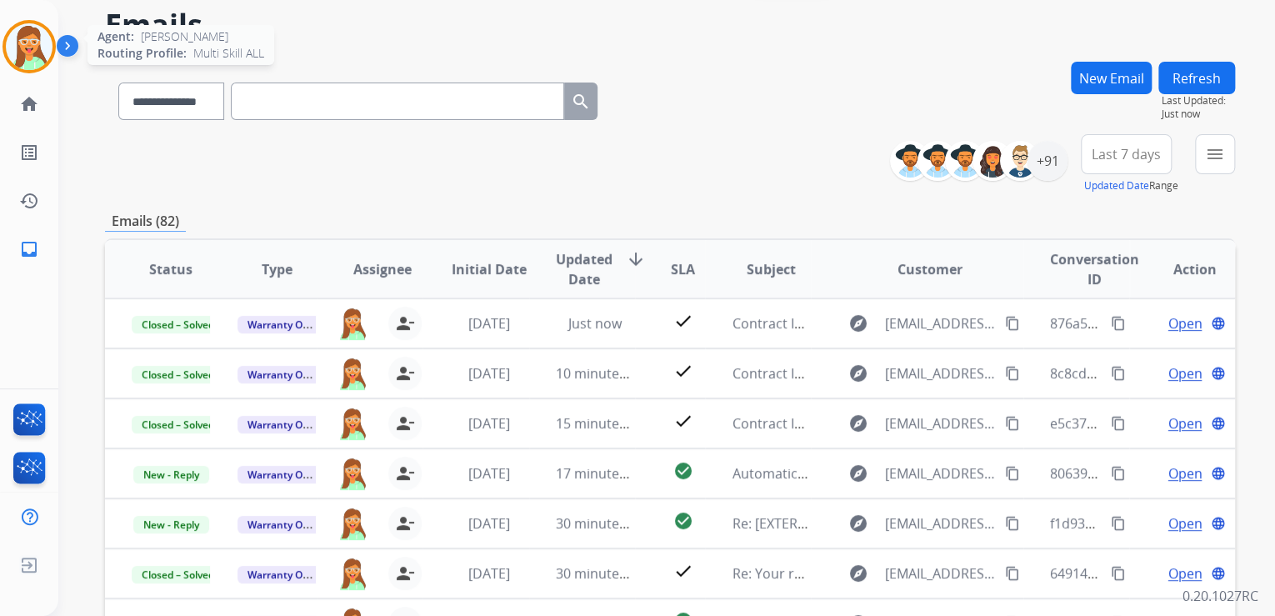
click at [36, 40] on img at bounding box center [29, 46] width 47 height 47
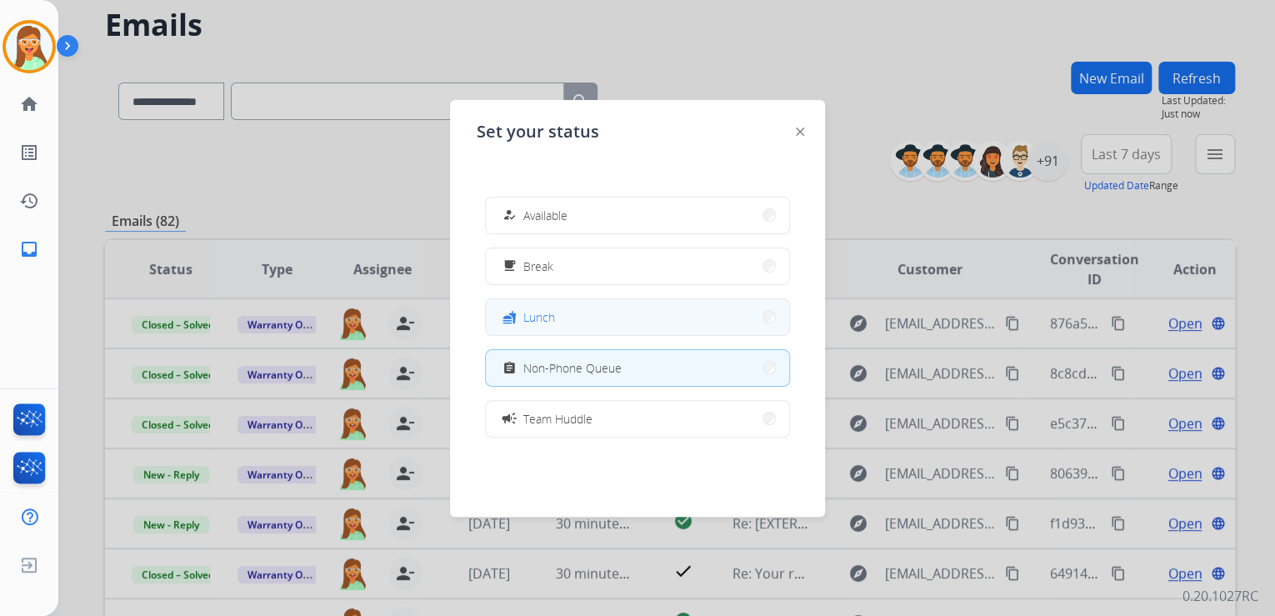
click at [575, 310] on button "fastfood Lunch" at bounding box center [637, 317] width 303 height 36
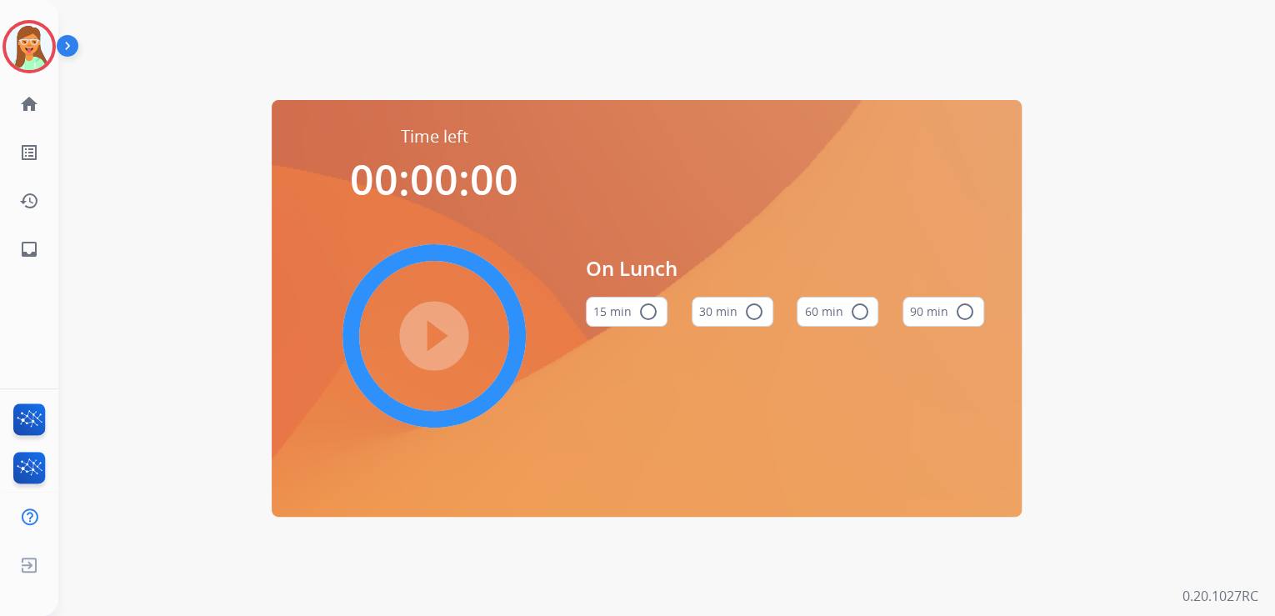
click at [849, 313] on mat-icon "radio_button_unchecked" at bounding box center [859, 312] width 20 height 20
click at [444, 328] on mat-icon "play_circle_filled" at bounding box center [434, 336] width 20 height 20
